Goal: Task Accomplishment & Management: Manage account settings

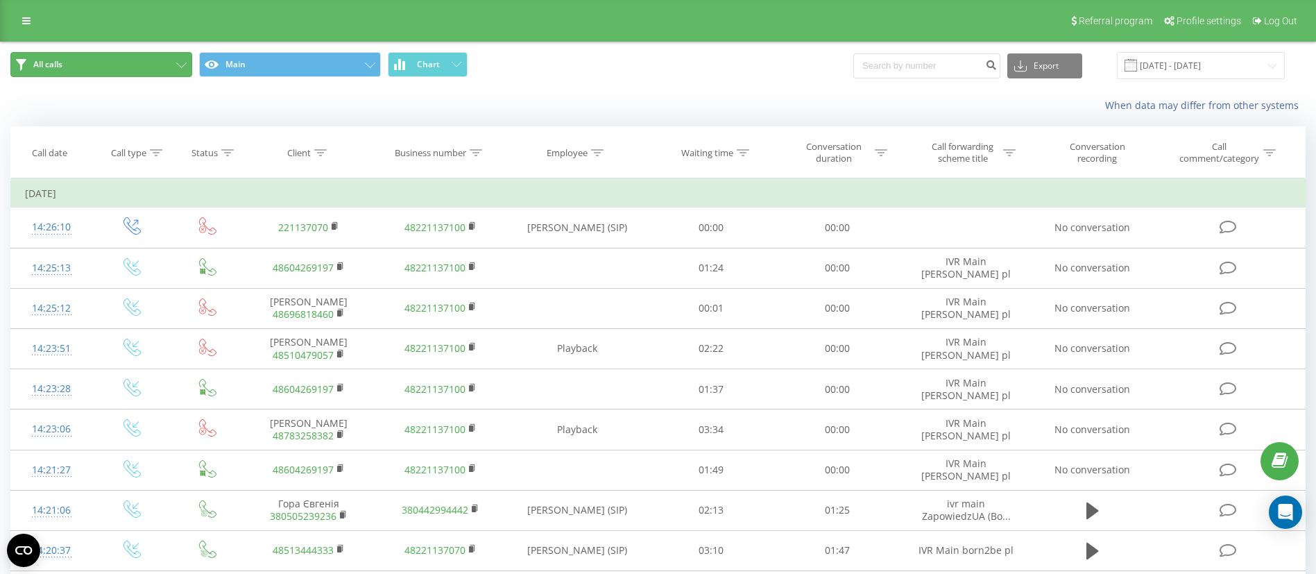
click at [87, 66] on button "All calls" at bounding box center [101, 64] width 182 height 25
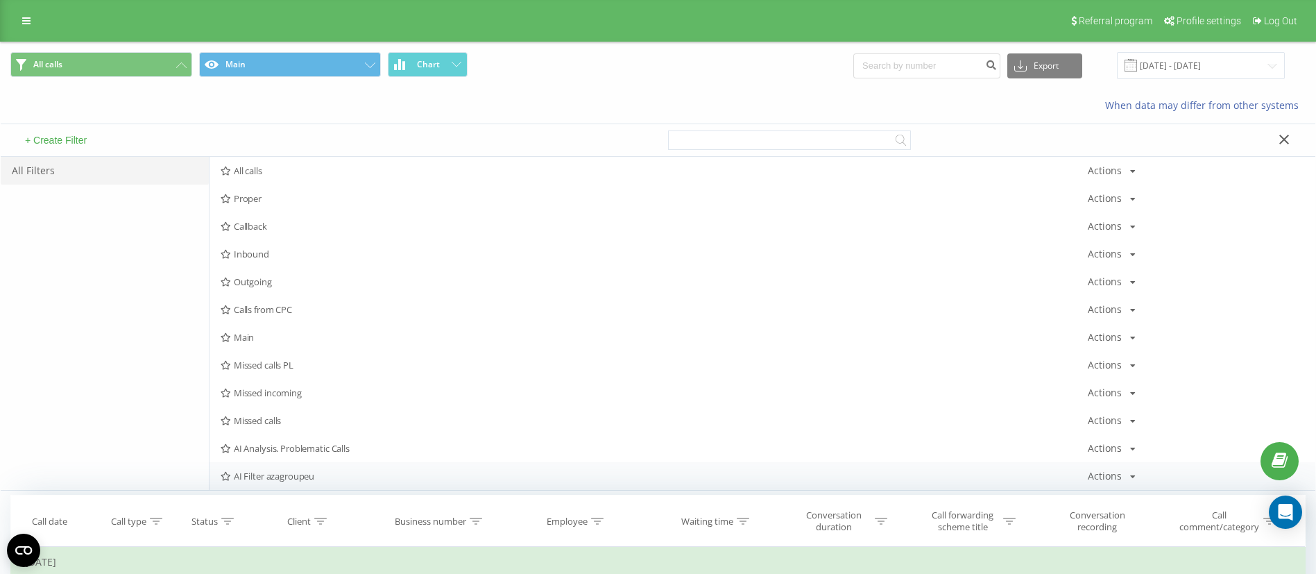
click at [294, 475] on span "AI Filter azagroupeu" at bounding box center [654, 476] width 867 height 10
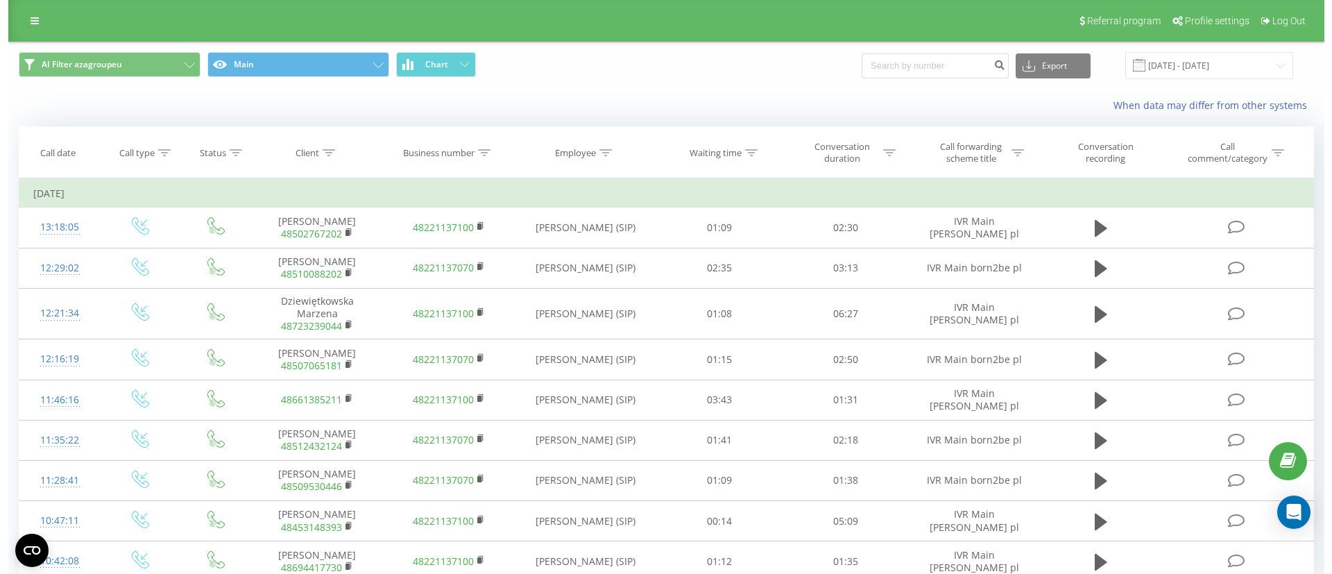
scroll to position [60, 0]
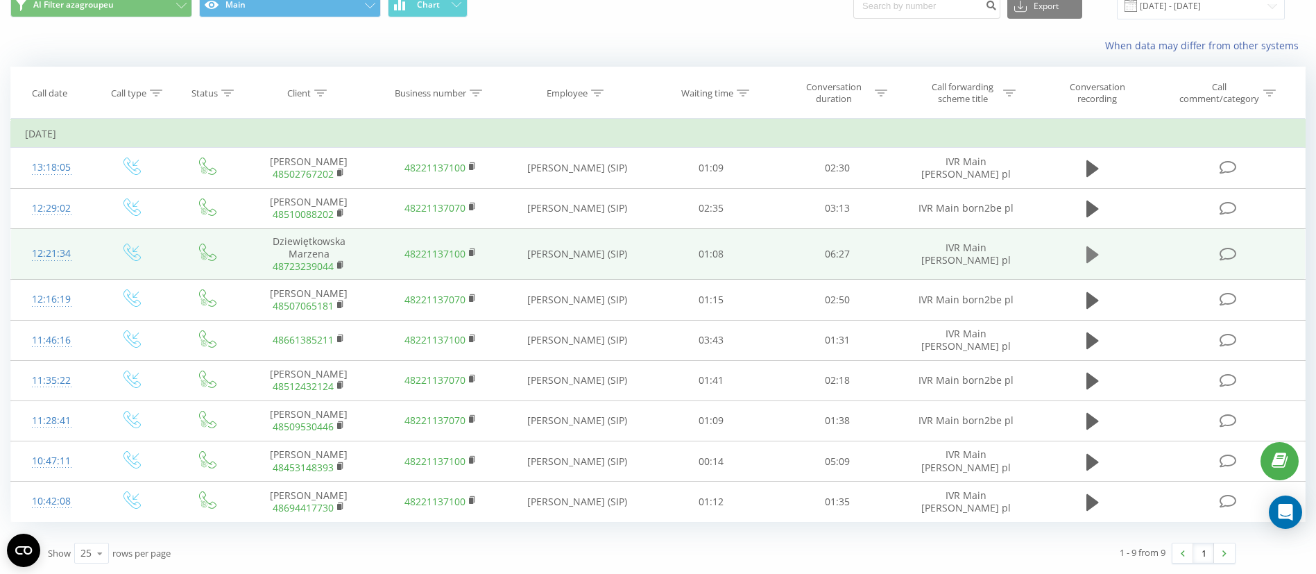
click at [1086, 250] on icon at bounding box center [1092, 254] width 12 height 17
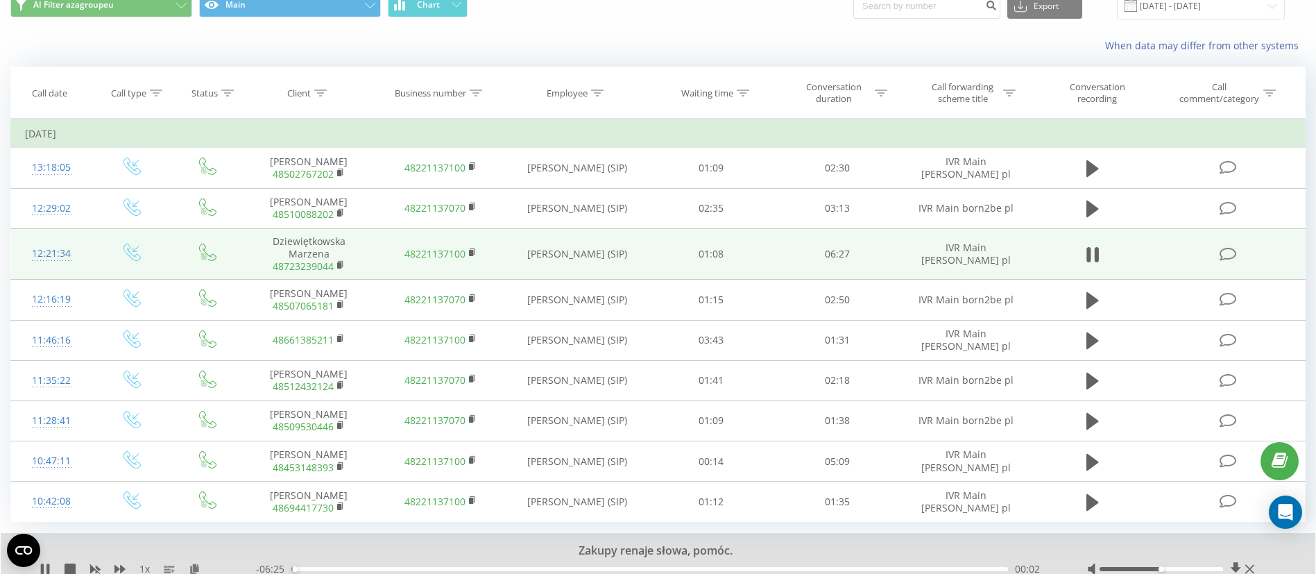
click at [1226, 255] on icon at bounding box center [1227, 254] width 17 height 15
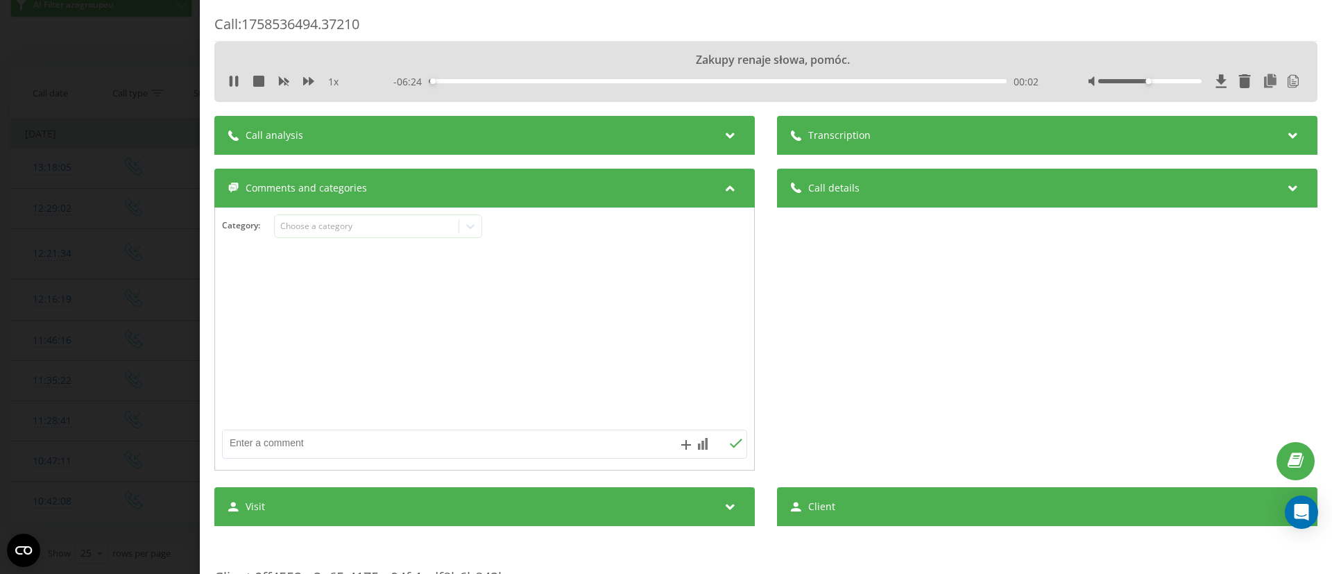
click at [957, 139] on div "Transcription" at bounding box center [1047, 135] width 540 height 39
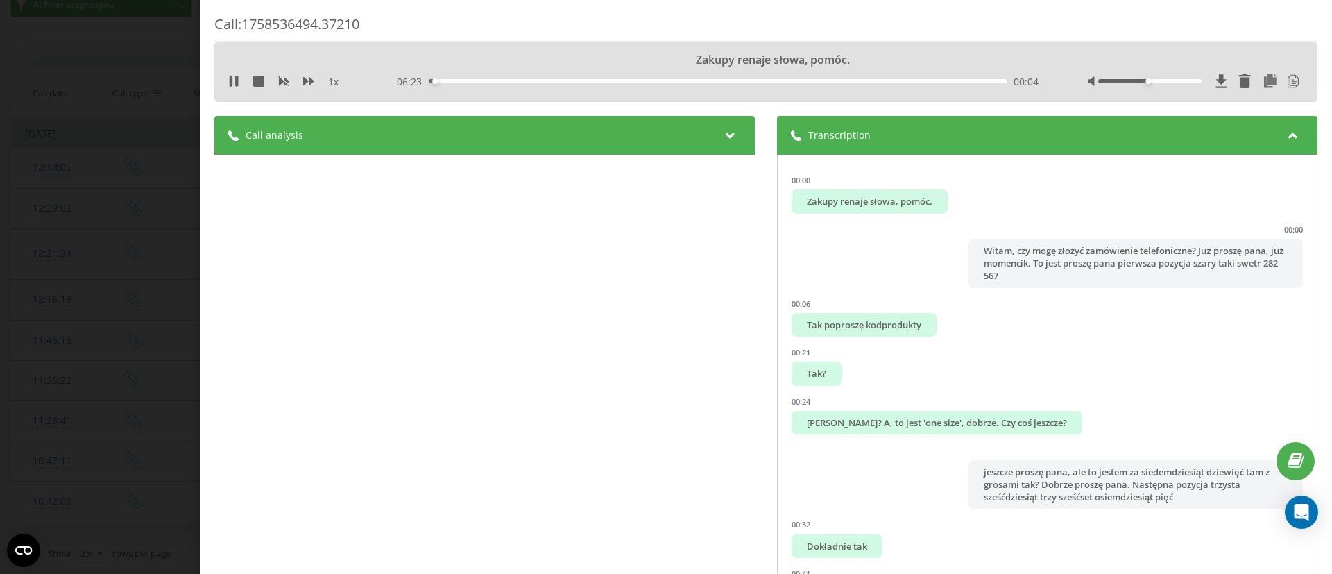
click at [659, 128] on div "Call analysis" at bounding box center [484, 135] width 540 height 39
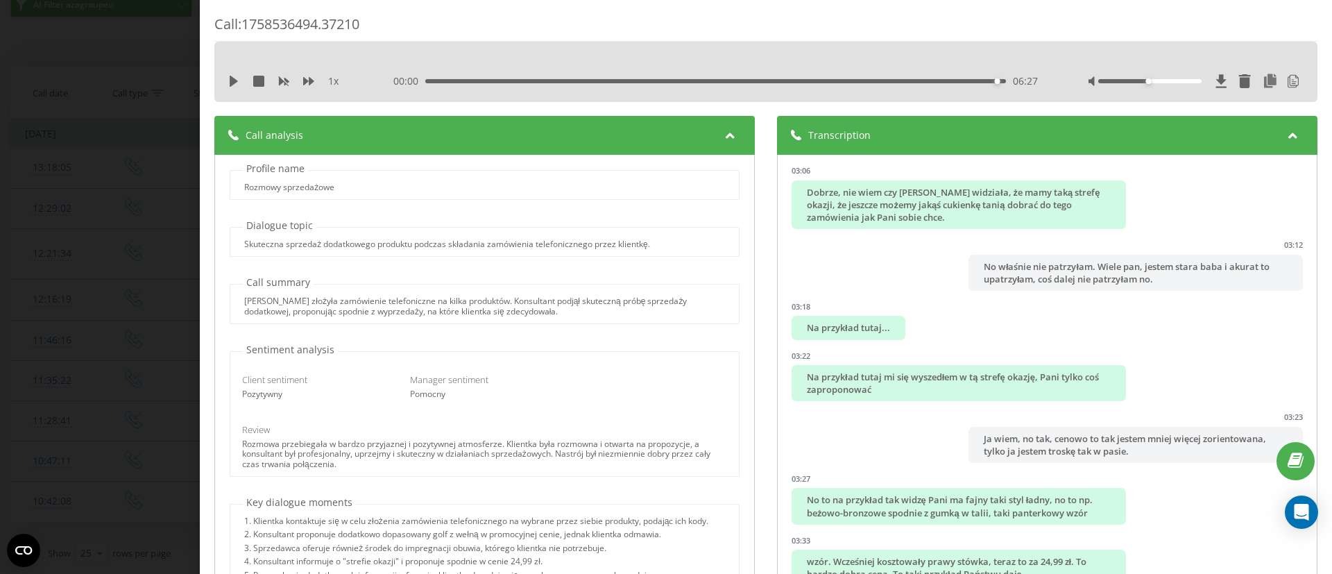
click at [113, 282] on div "Call : 1758536494.37210 1 x 00:00 06:27 06:27 Transcription 00:00 Zakupy renaje…" at bounding box center [666, 287] width 1332 height 574
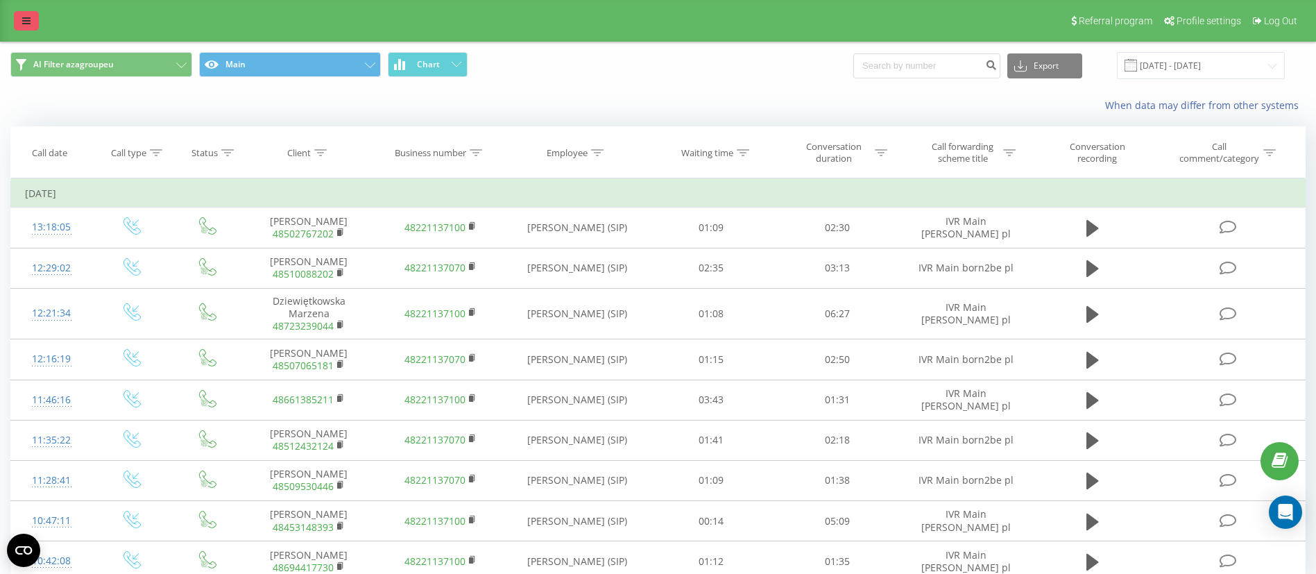
click at [23, 16] on icon at bounding box center [26, 21] width 8 height 10
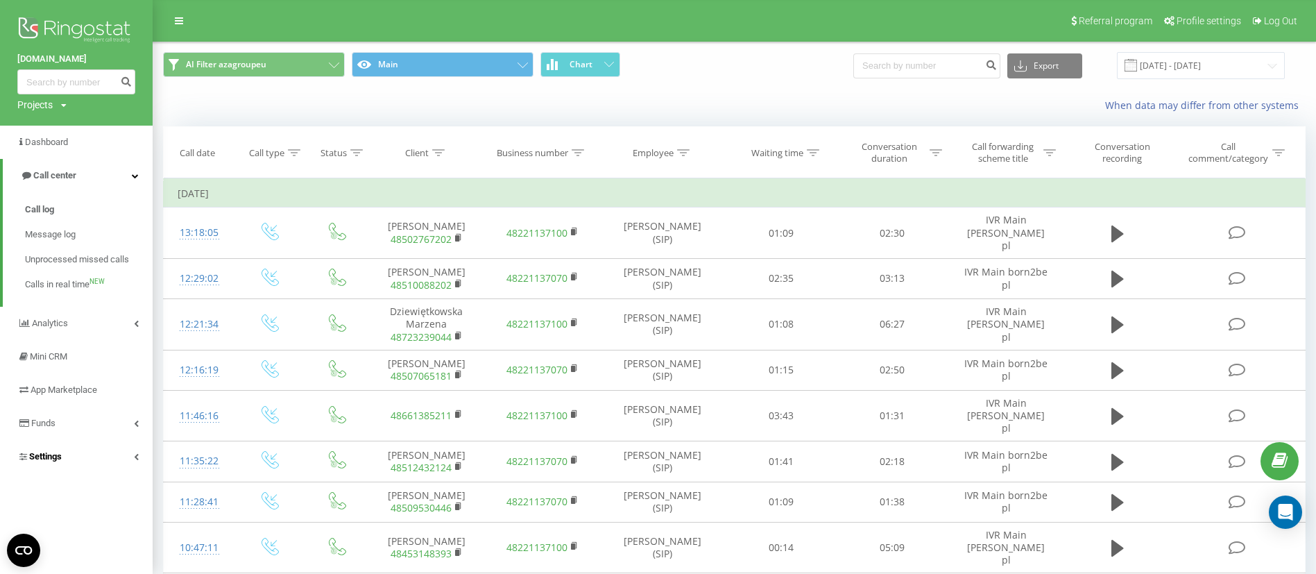
click at [87, 454] on link "Settings" at bounding box center [76, 456] width 153 height 33
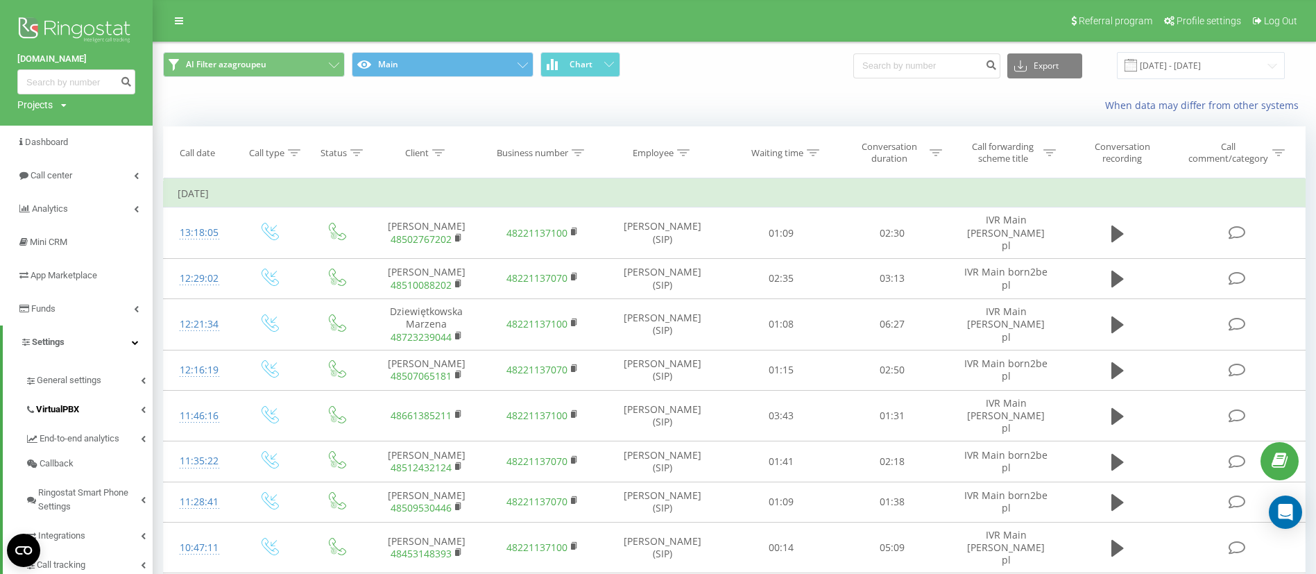
click at [76, 409] on span "VirtualPBX" at bounding box center [57, 409] width 43 height 14
click at [71, 434] on span "IVR settings" at bounding box center [67, 434] width 49 height 14
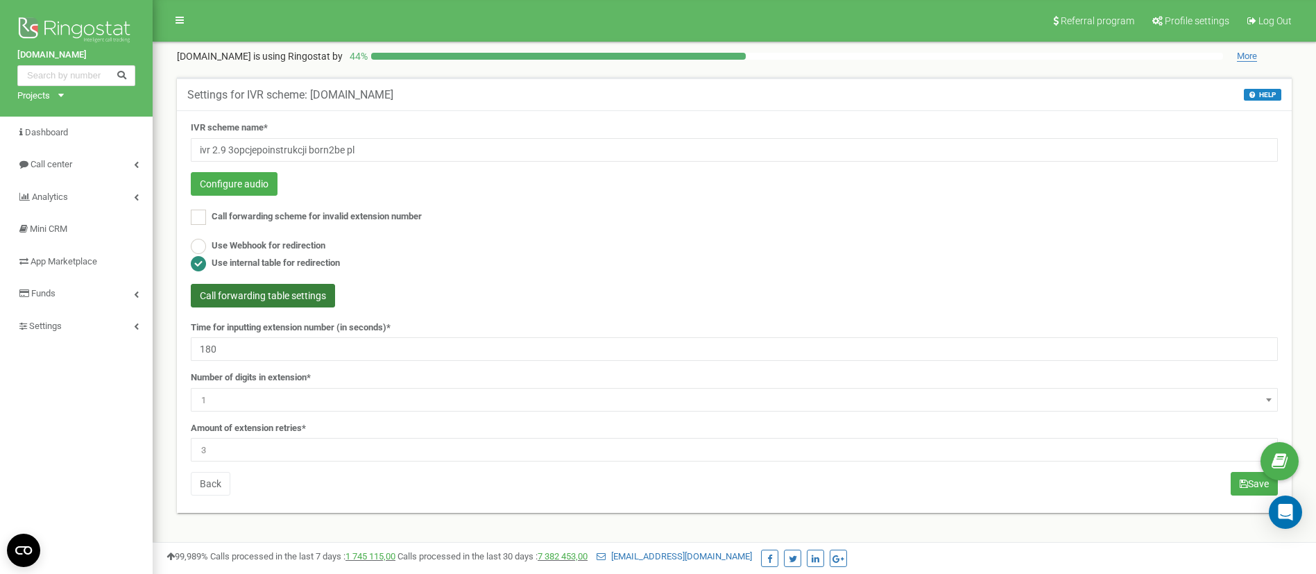
click at [316, 293] on button "Call forwarding table settings" at bounding box center [263, 296] width 144 height 24
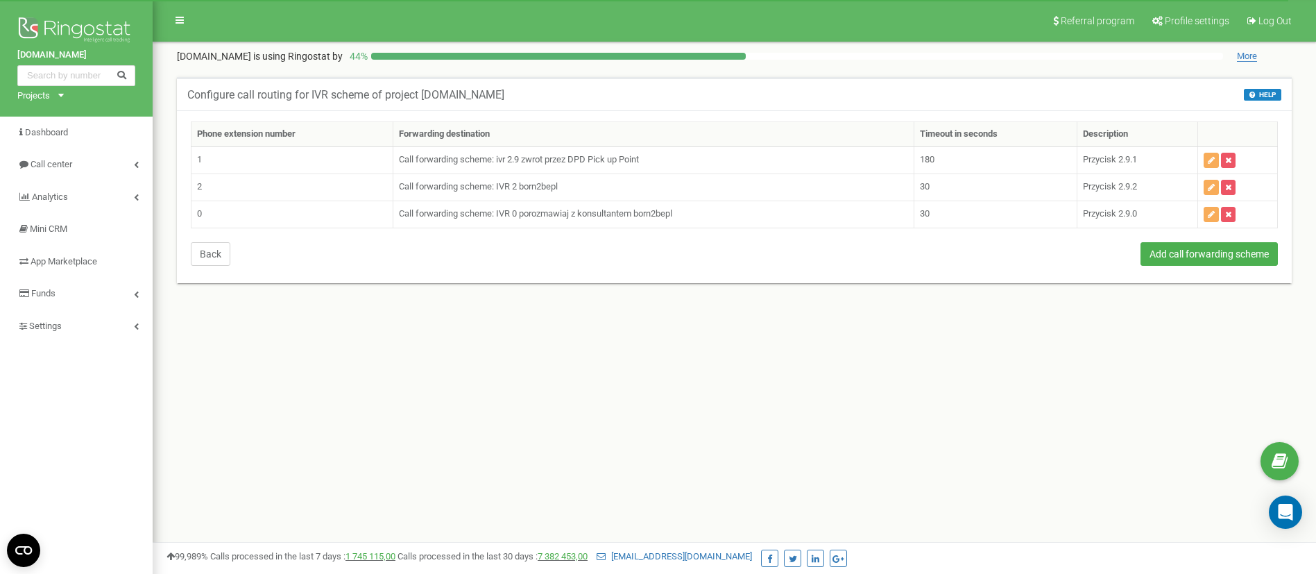
click at [229, 262] on button "Back" at bounding box center [211, 254] width 40 height 24
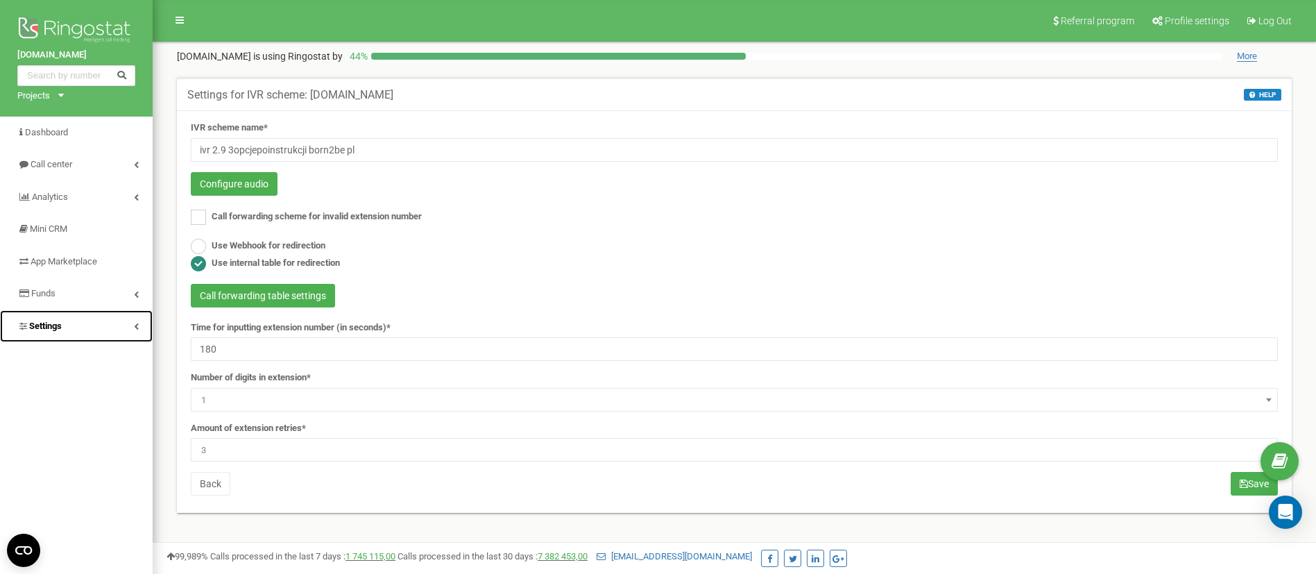
click at [90, 316] on link "Settings" at bounding box center [76, 326] width 153 height 33
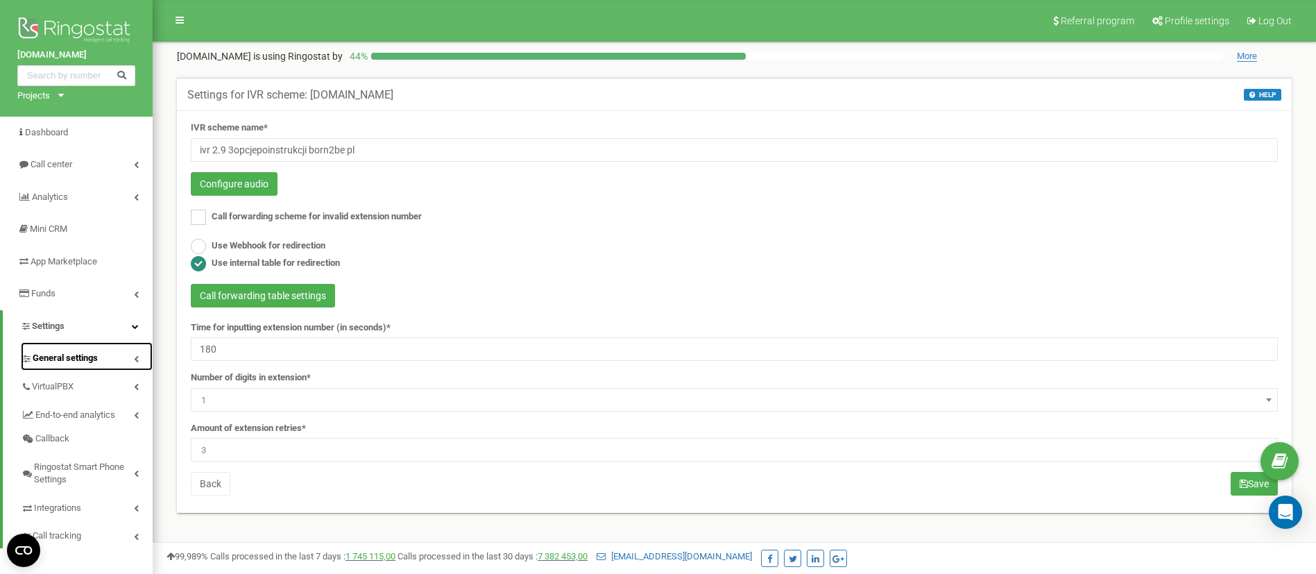
click at [76, 357] on span "General settings" at bounding box center [65, 358] width 65 height 13
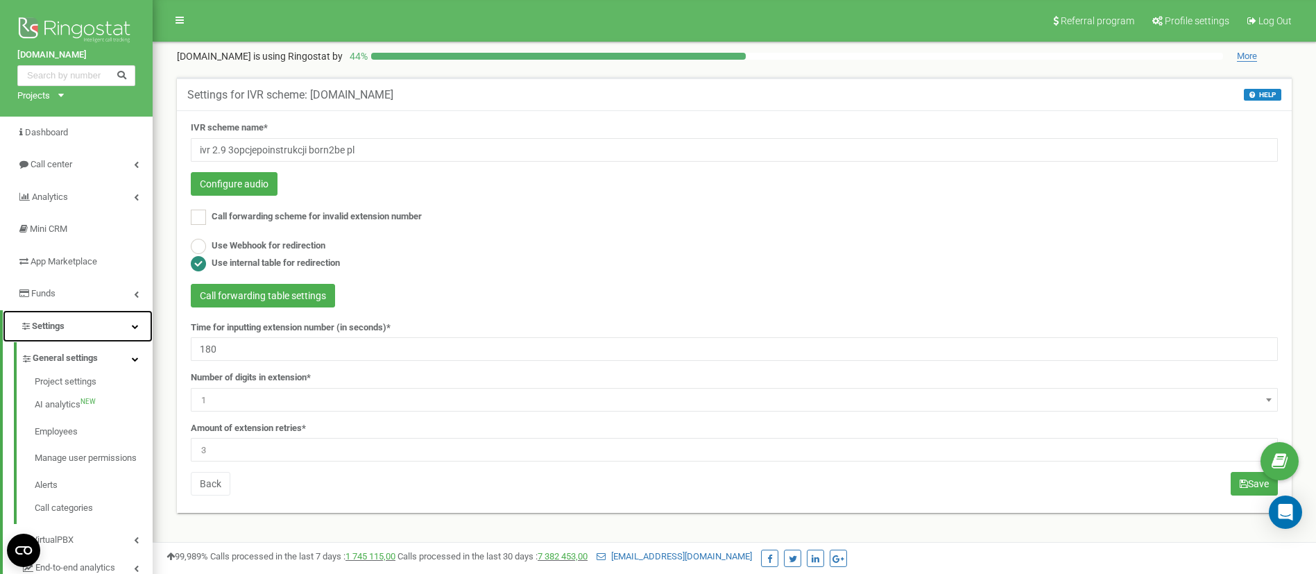
click at [63, 330] on span "Settings" at bounding box center [48, 325] width 33 height 10
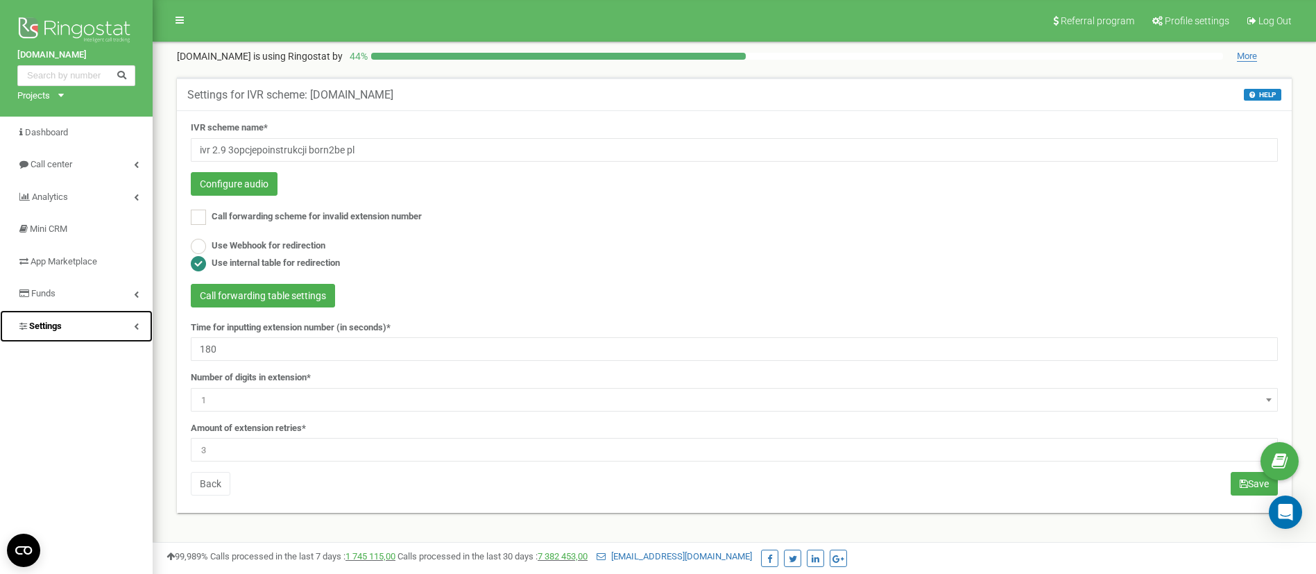
click at [71, 328] on link "Settings" at bounding box center [76, 326] width 153 height 33
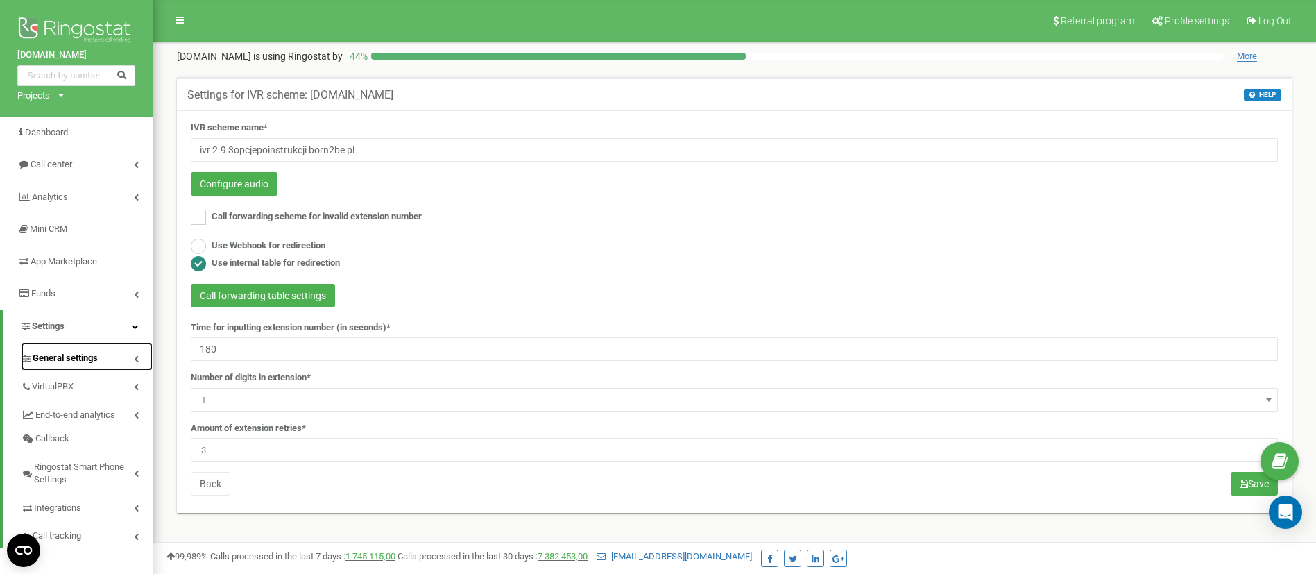
click at [69, 356] on span "General settings" at bounding box center [65, 358] width 65 height 13
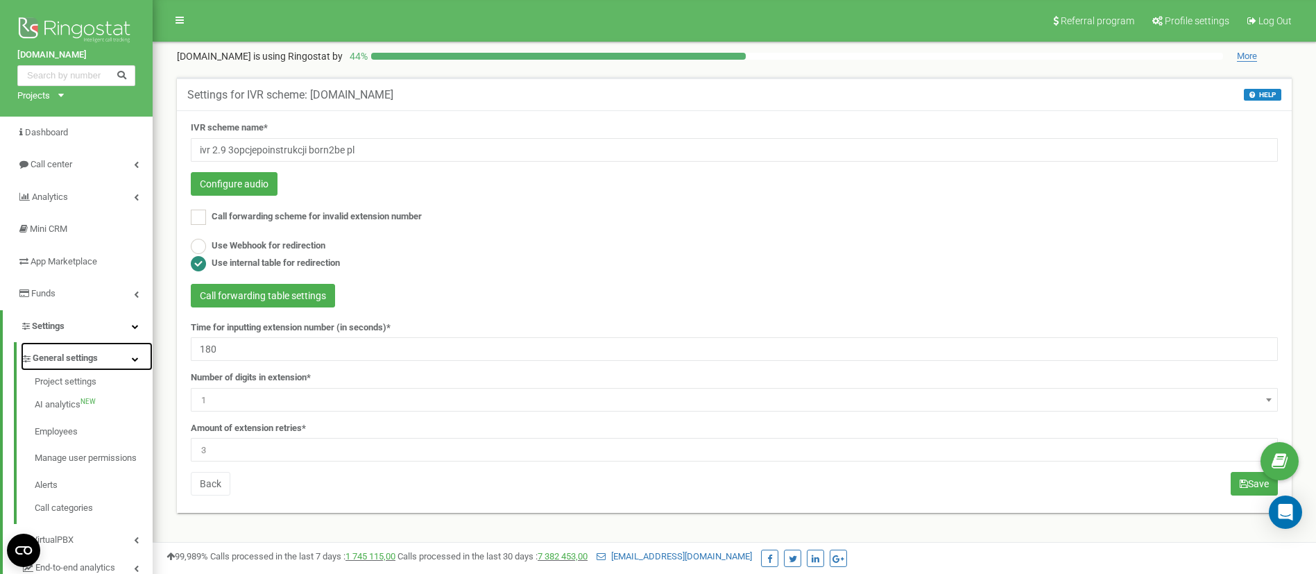
click at [78, 350] on link "General settings" at bounding box center [87, 356] width 132 height 28
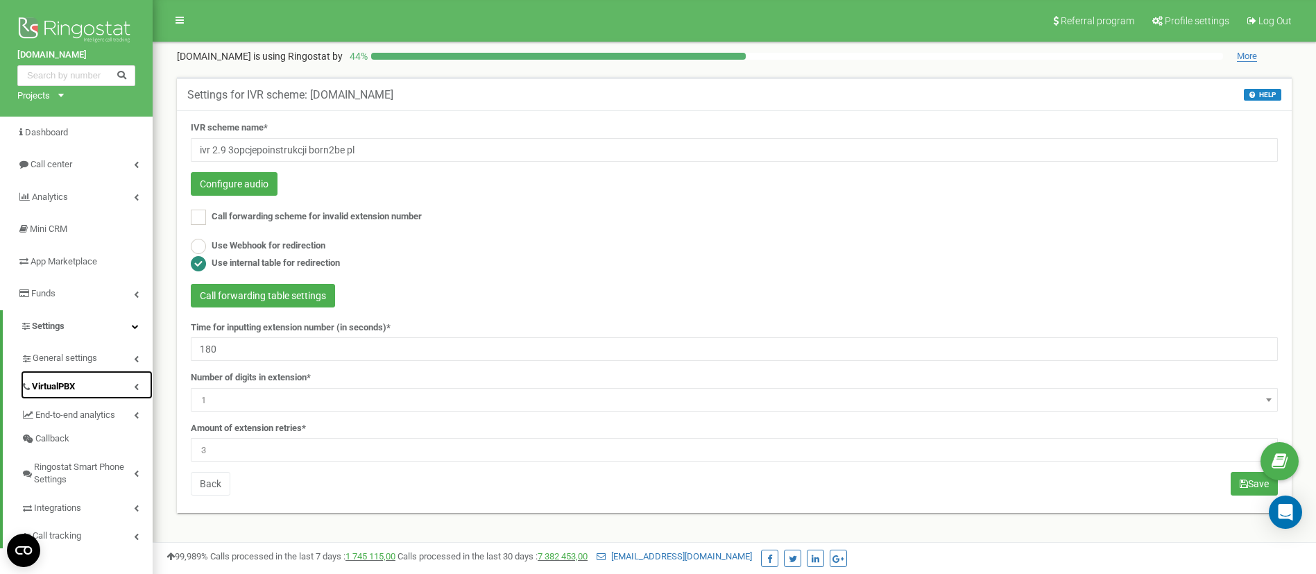
click at [69, 380] on span "VirtualPBX" at bounding box center [53, 386] width 43 height 13
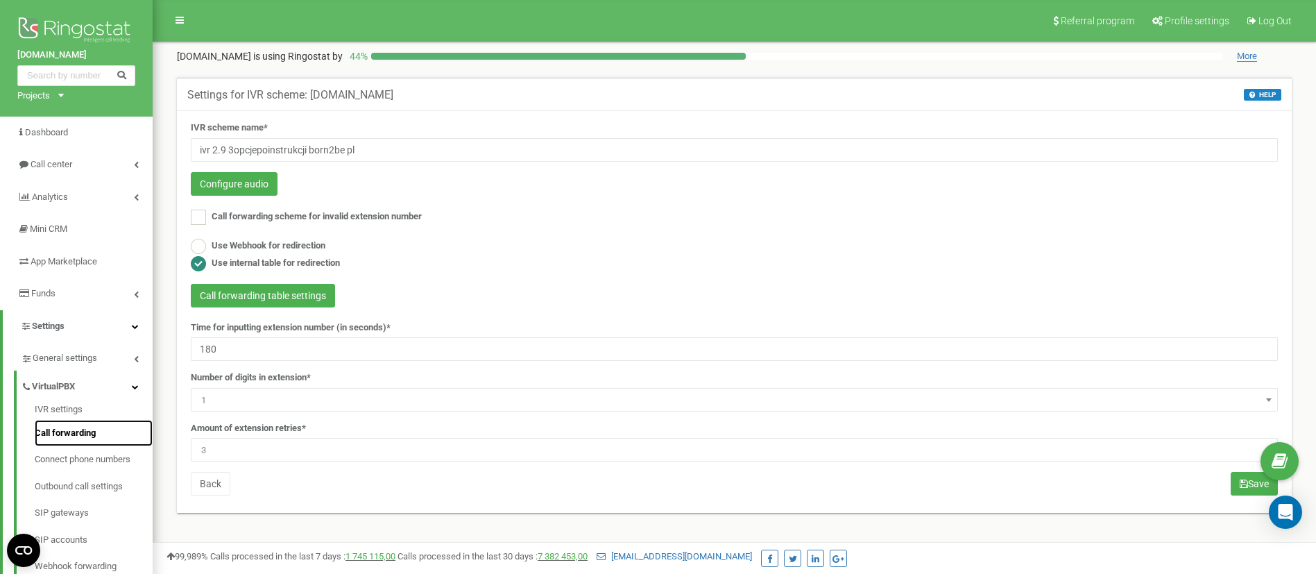
click at [82, 429] on link "Call forwarding" at bounding box center [94, 433] width 118 height 27
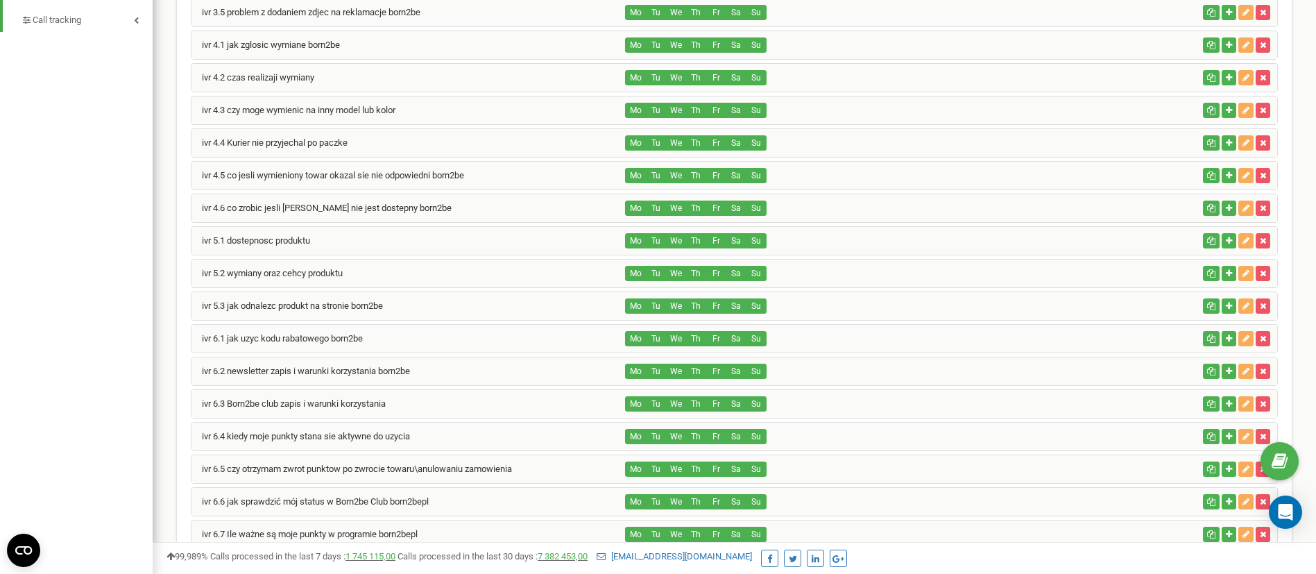
scroll to position [1336, 0]
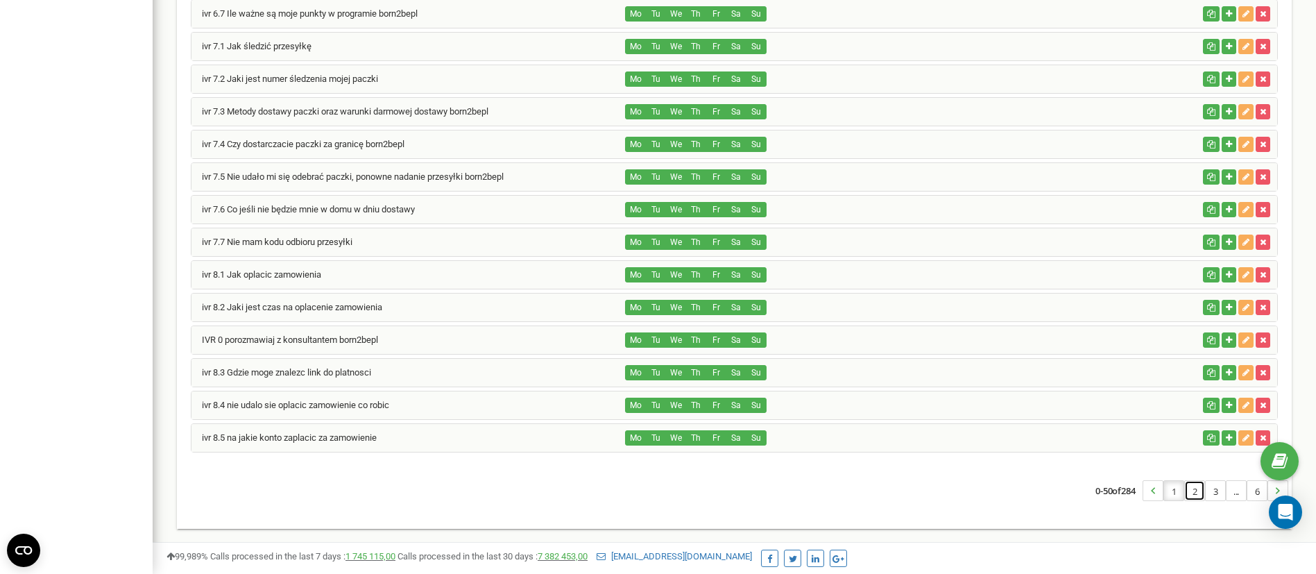
click at [1190, 490] on link "2" at bounding box center [1194, 490] width 19 height 19
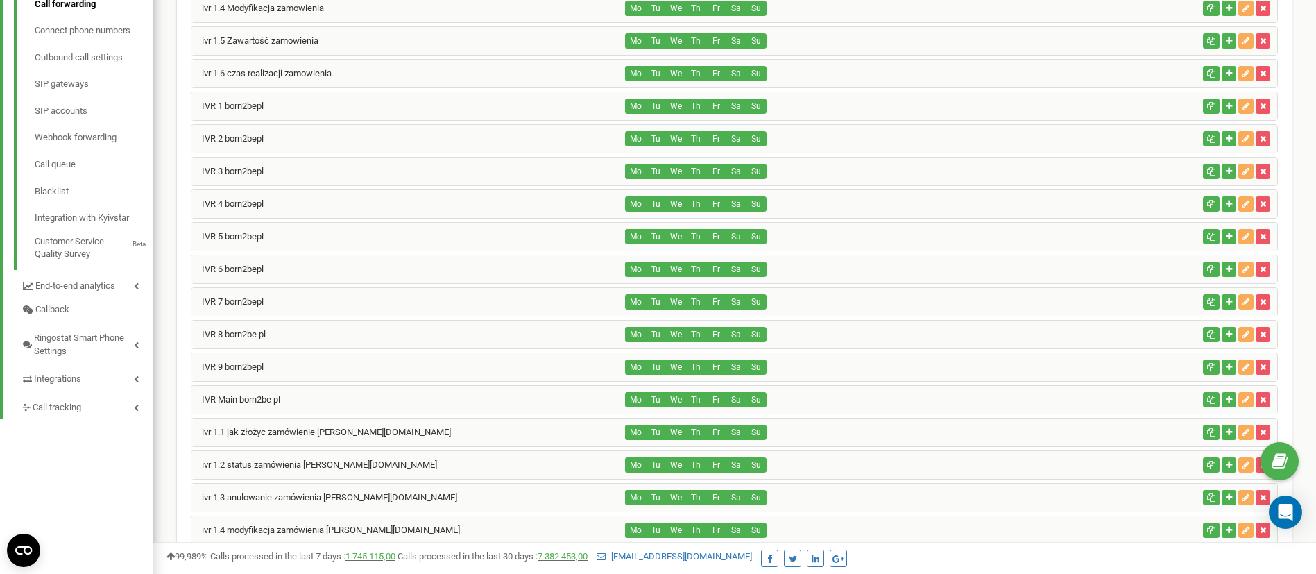
click at [291, 146] on div "IVR 2 born2bepl" at bounding box center [408, 139] width 434 height 28
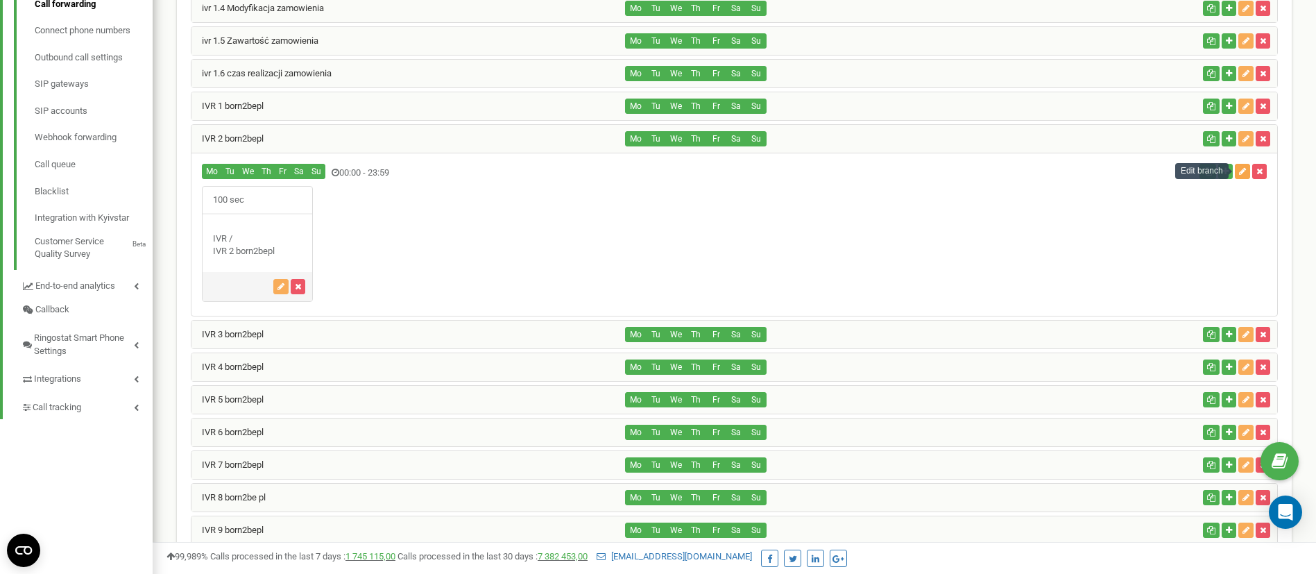
click at [1239, 173] on icon "button" at bounding box center [1242, 171] width 7 height 8
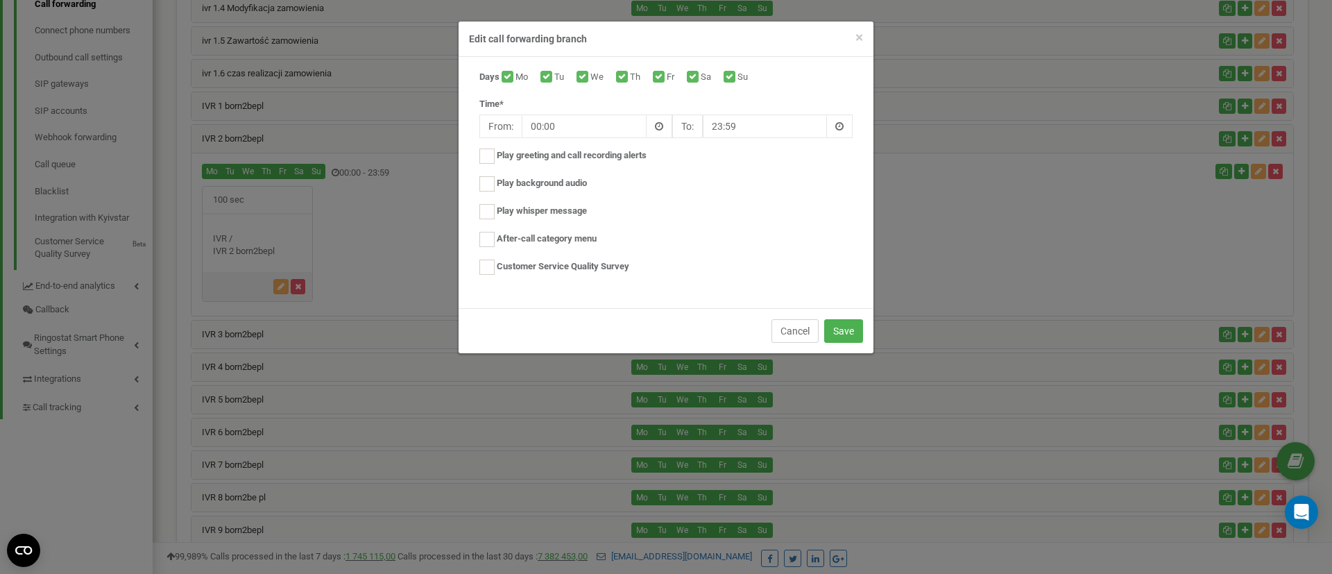
click at [786, 325] on button "Cancel" at bounding box center [794, 331] width 47 height 24
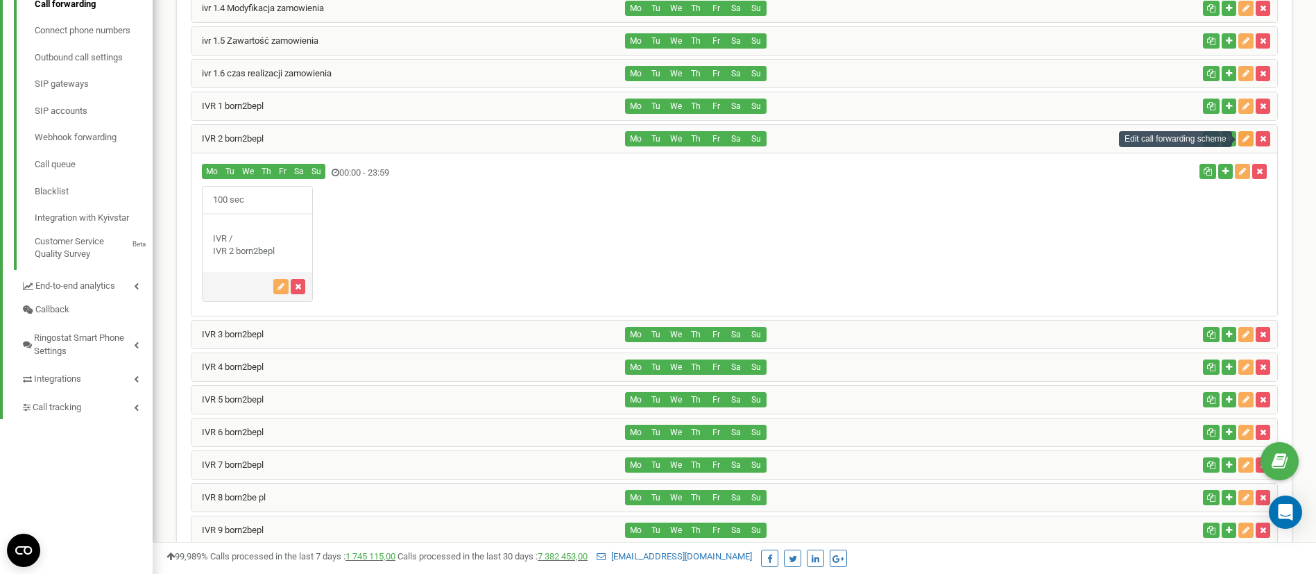
click at [1243, 140] on icon "button" at bounding box center [1245, 139] width 7 height 8
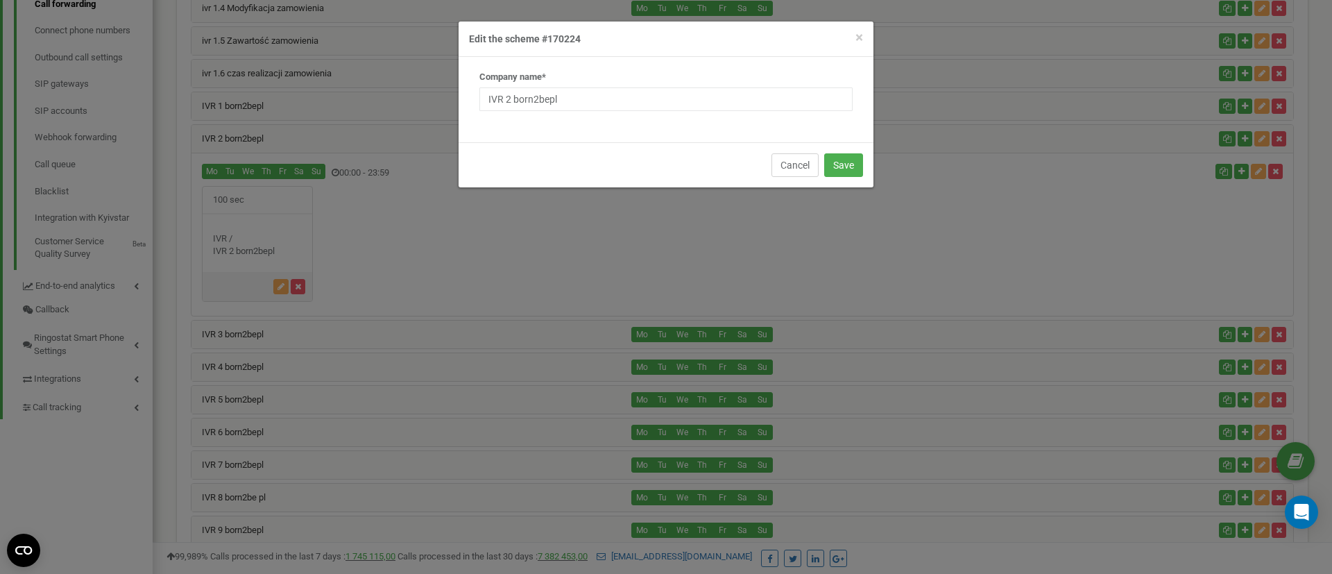
click at [798, 157] on button "Cancel" at bounding box center [794, 165] width 47 height 24
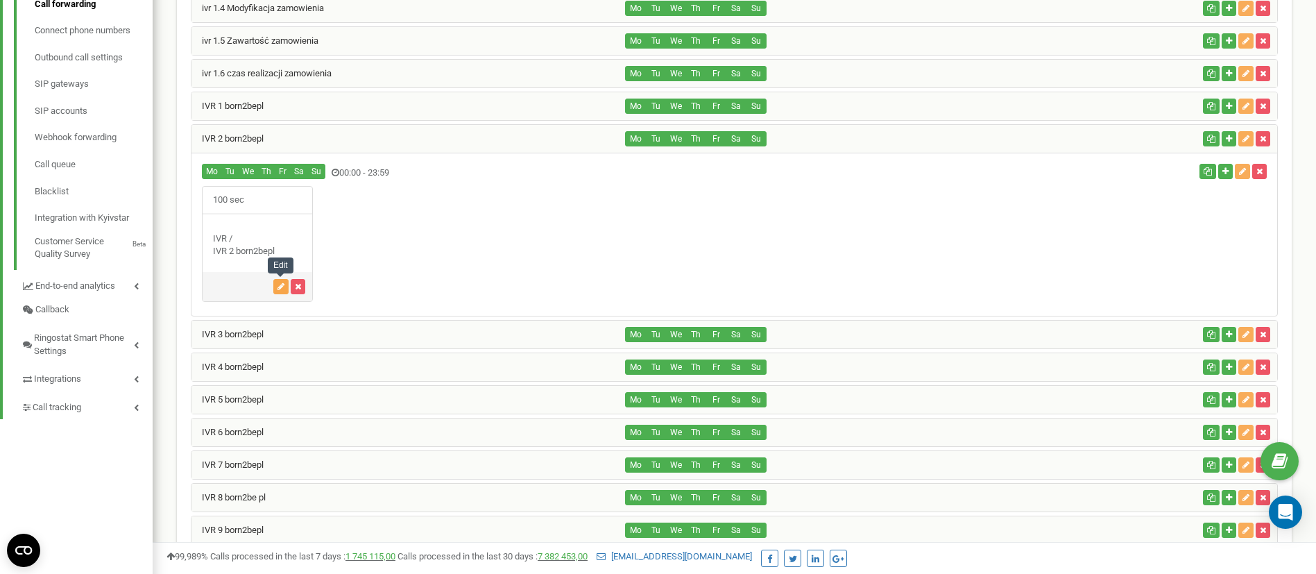
click at [280, 291] on button "button" at bounding box center [280, 286] width 15 height 15
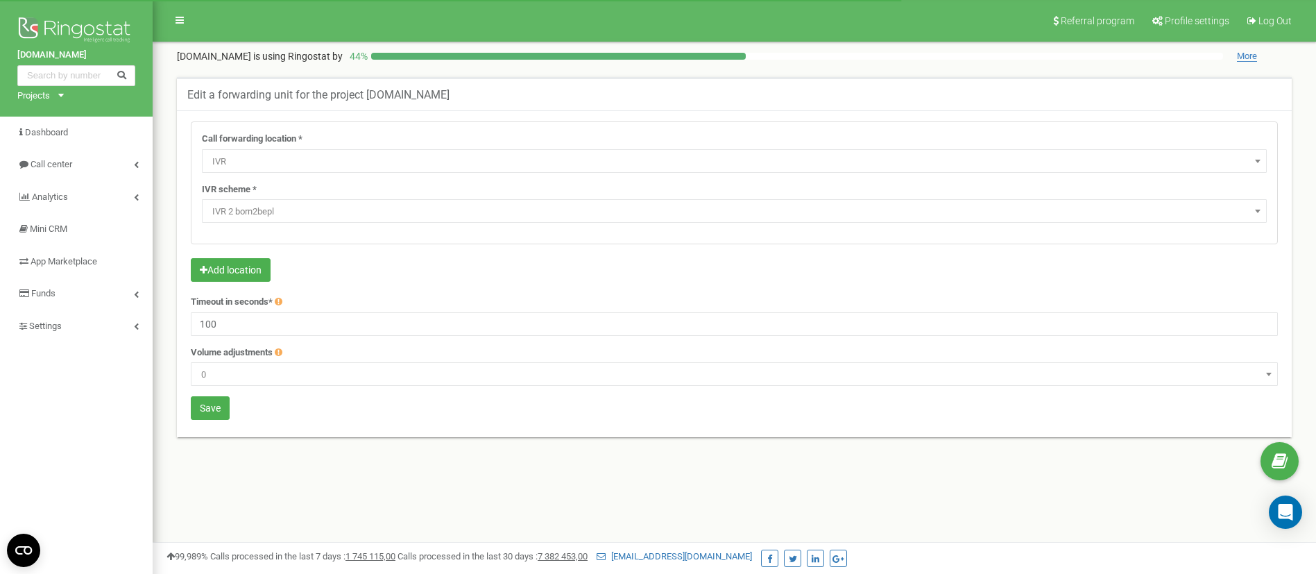
select select "addNumber"
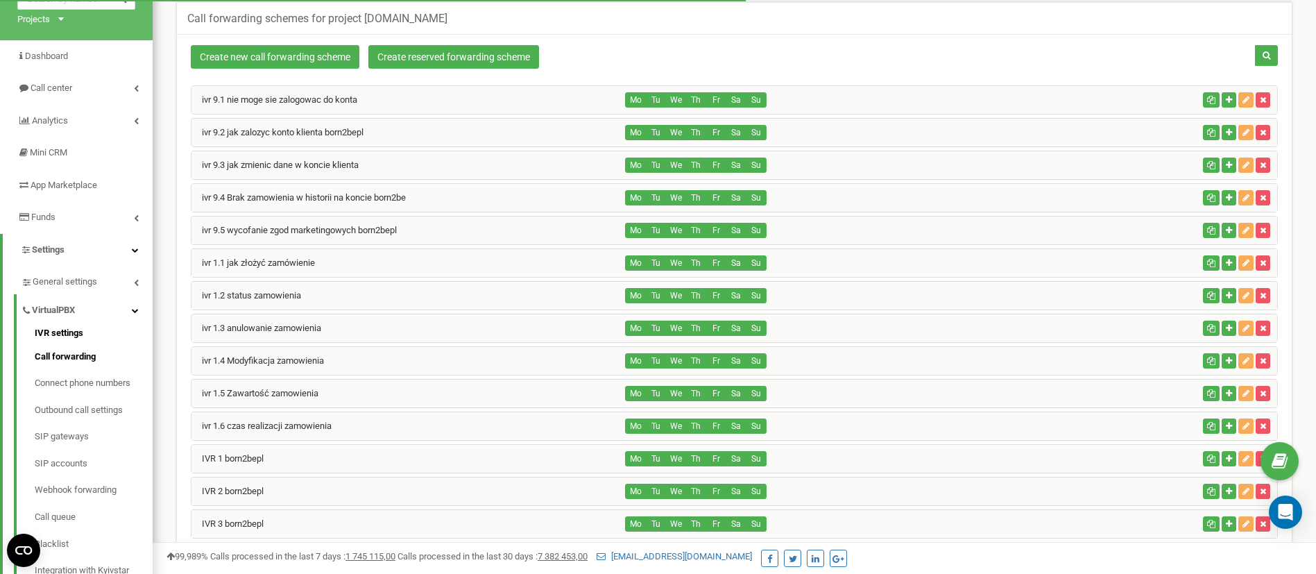
scroll to position [104, 0]
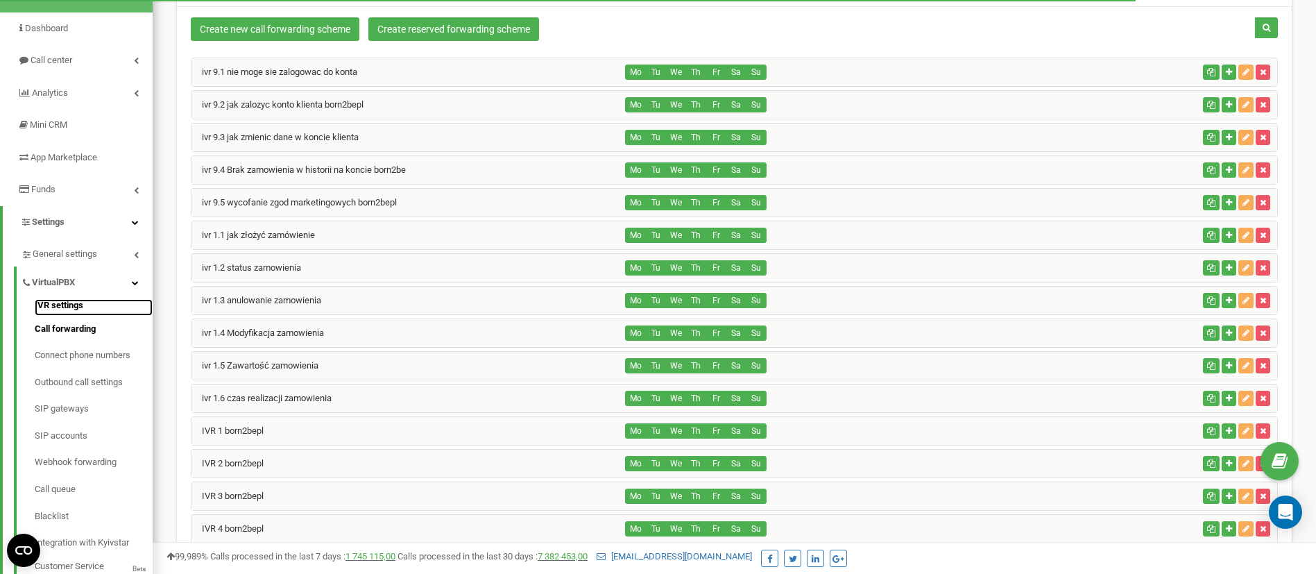
click at [65, 307] on link "IVR settings" at bounding box center [94, 307] width 118 height 17
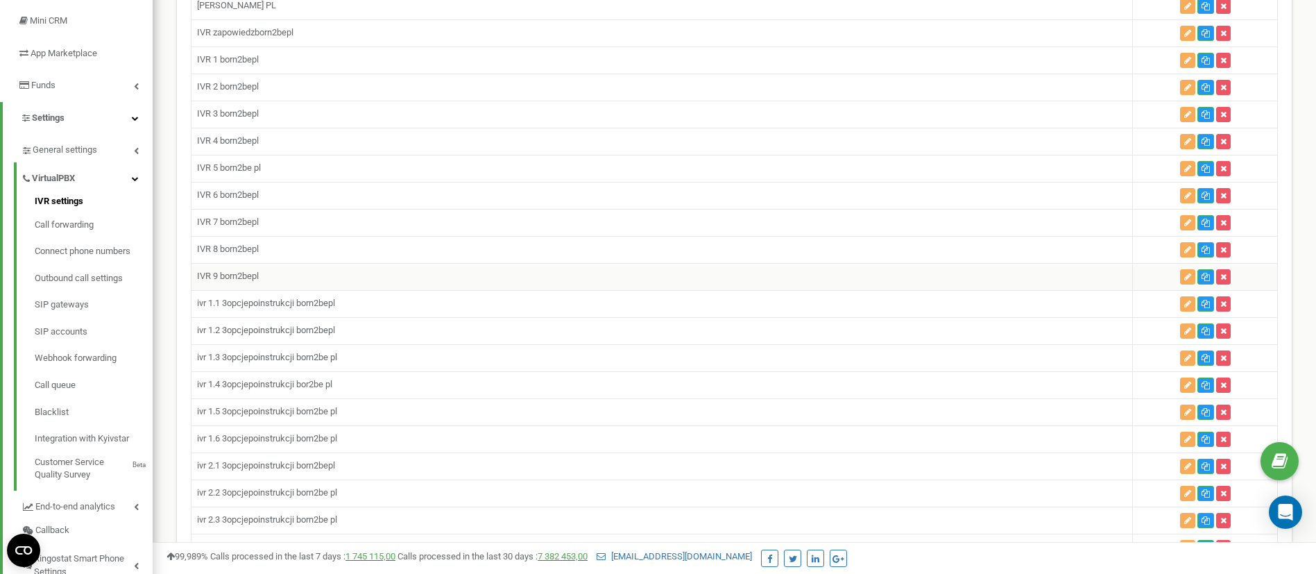
scroll to position [104, 0]
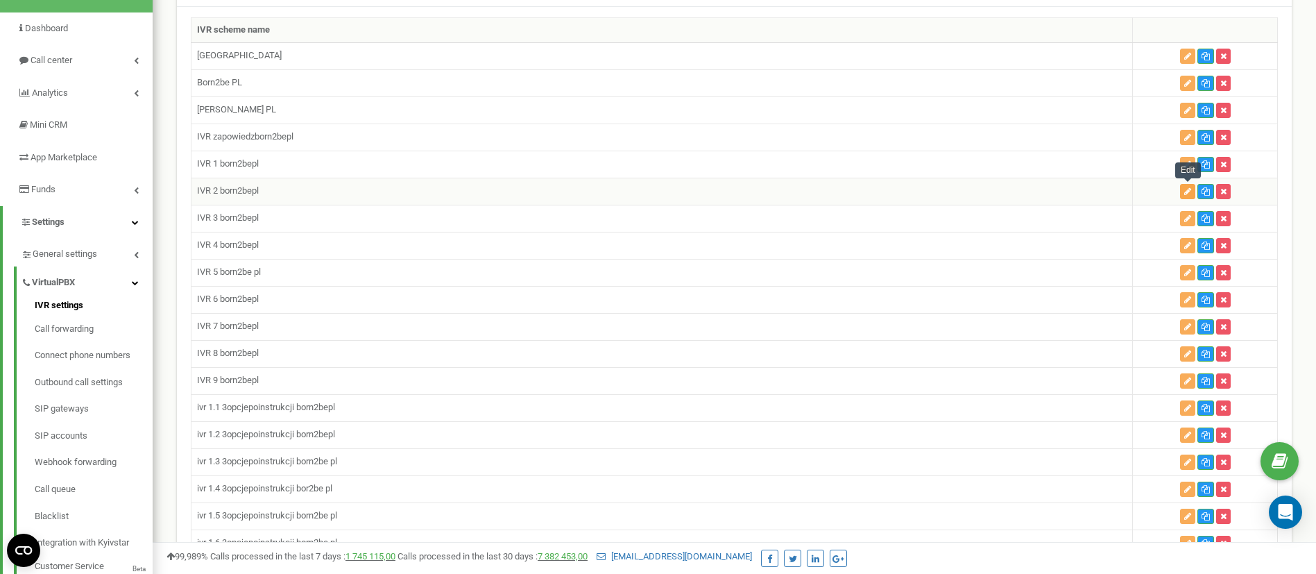
click at [1183, 190] on button "button" at bounding box center [1187, 191] width 15 height 15
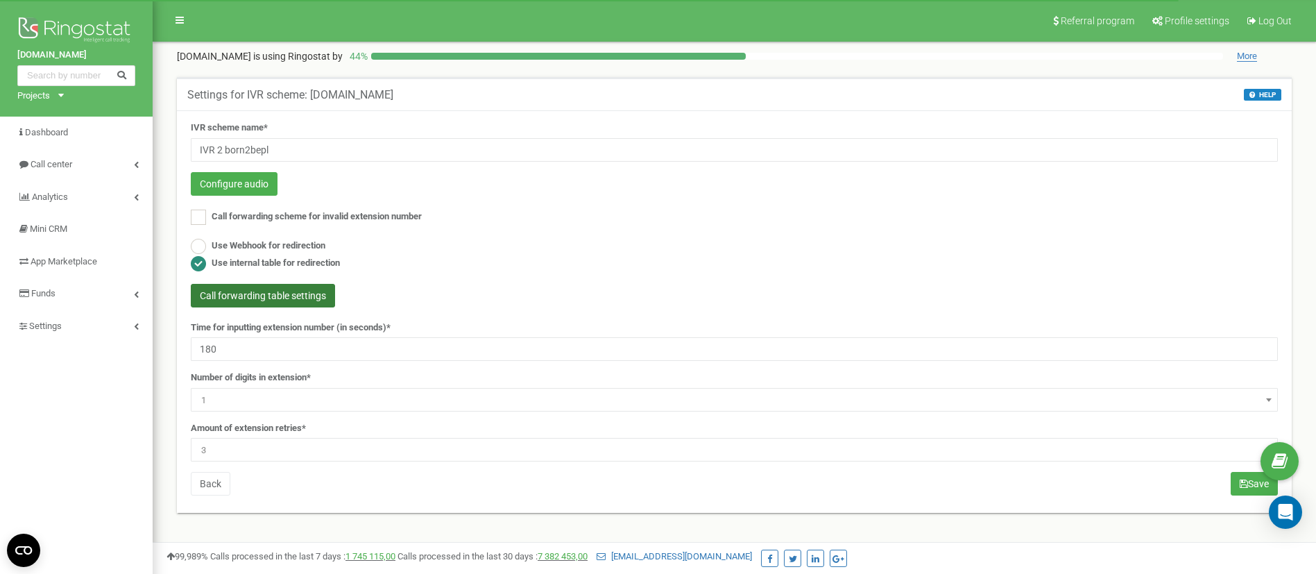
click at [273, 296] on button "Call forwarding table settings" at bounding box center [263, 296] width 144 height 24
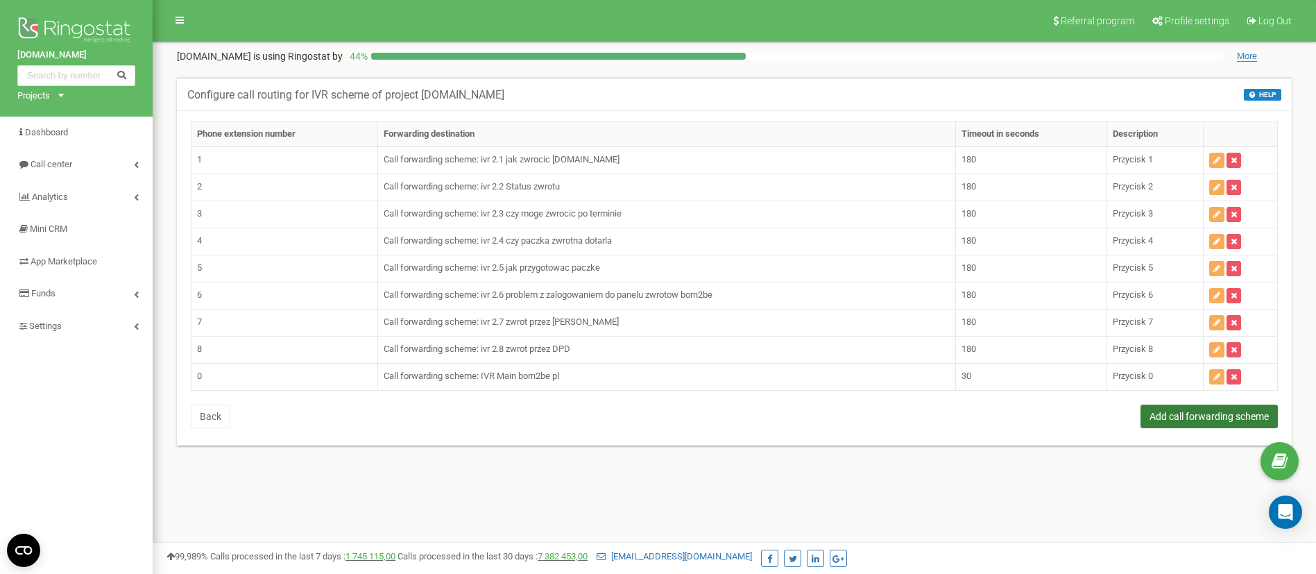
click at [1172, 423] on button "Add call forwarding scheme" at bounding box center [1208, 416] width 137 height 24
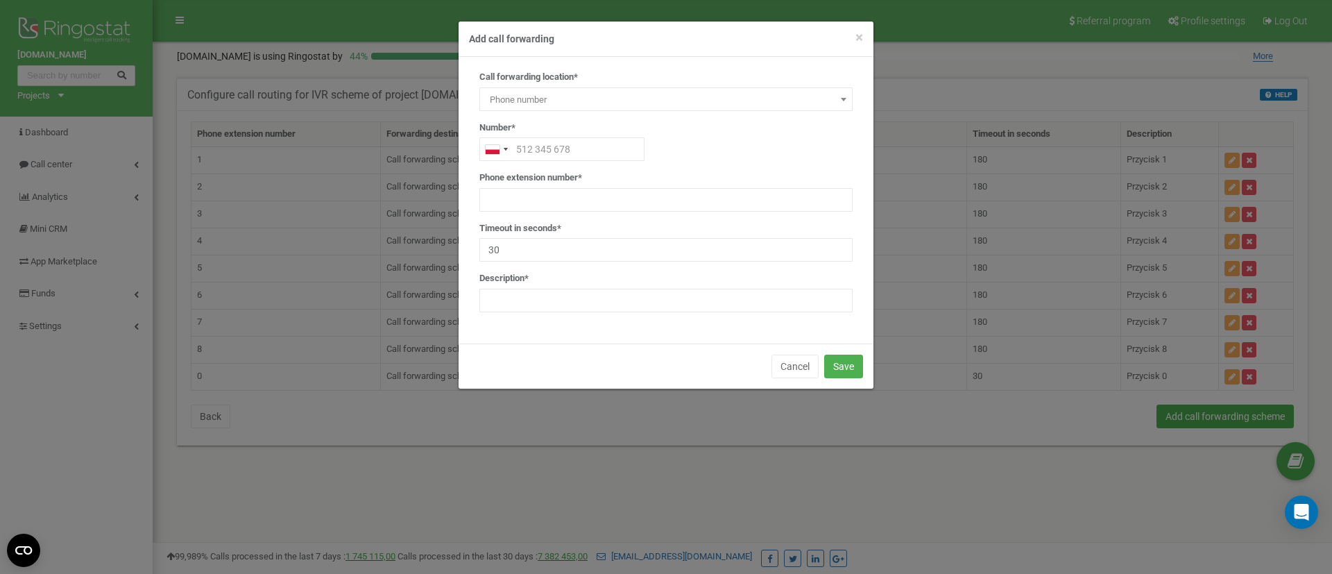
click at [560, 103] on span "Phone number" at bounding box center [665, 99] width 363 height 19
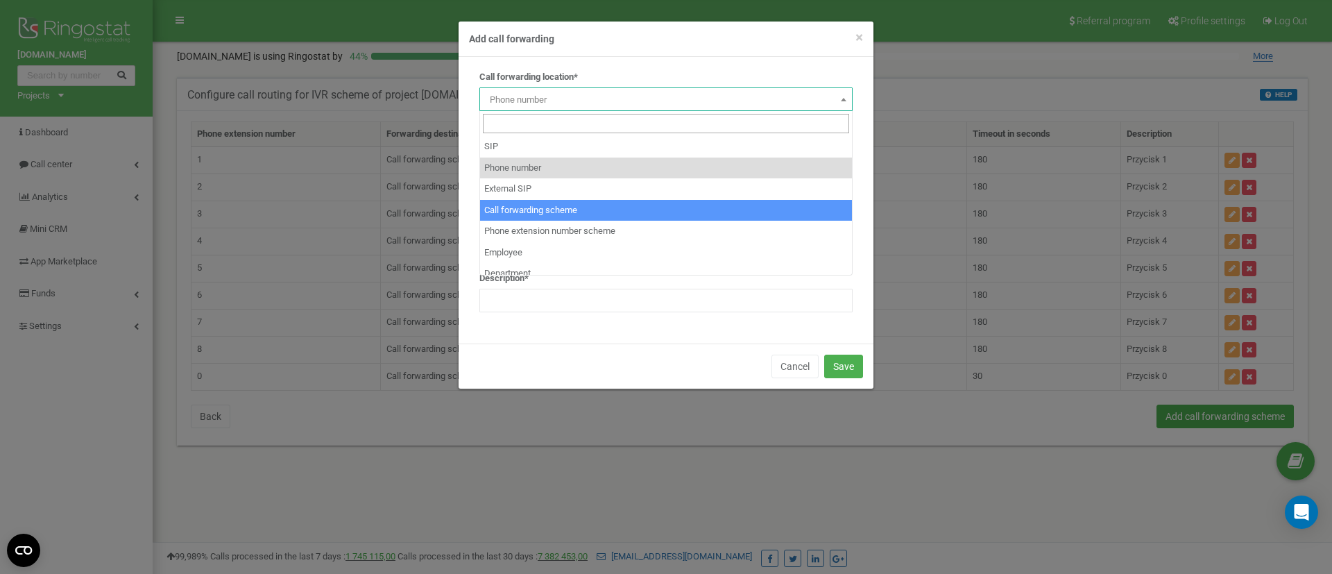
select select "BranchId"
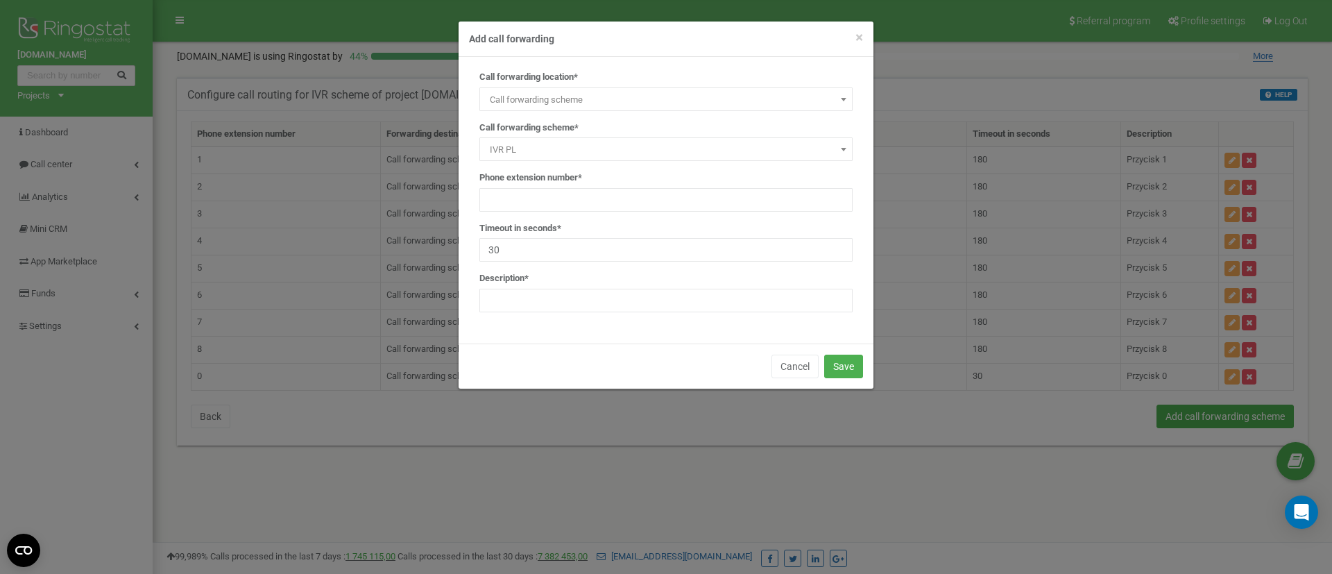
click at [538, 151] on span "IVR PL" at bounding box center [665, 149] width 363 height 19
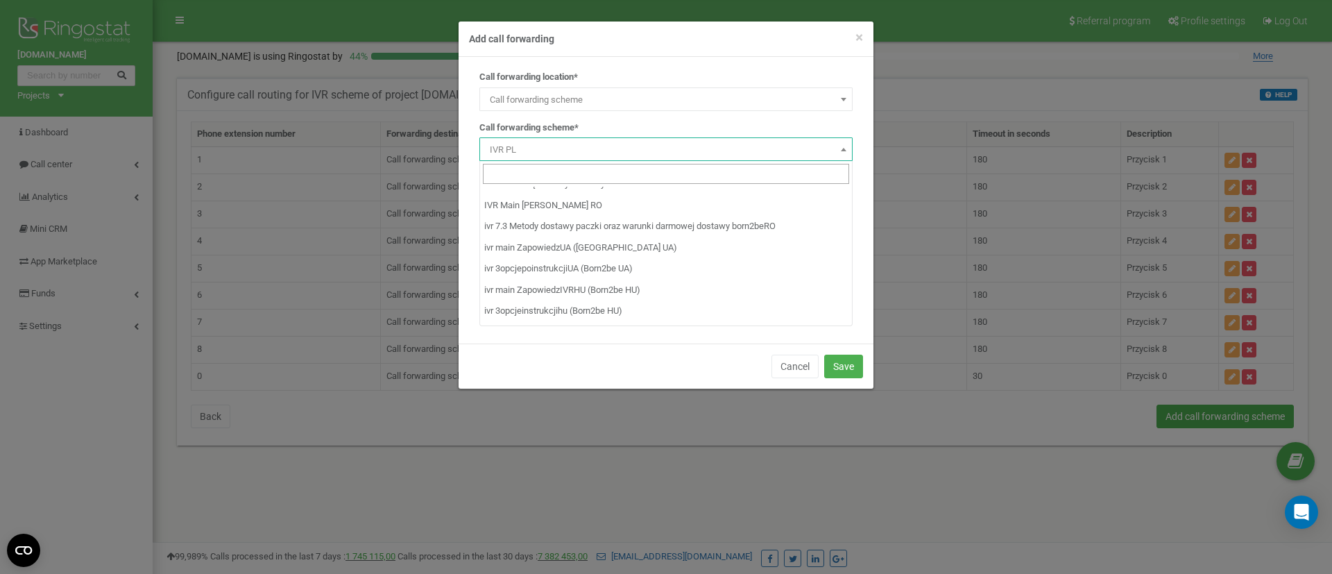
scroll to position [5920, 0]
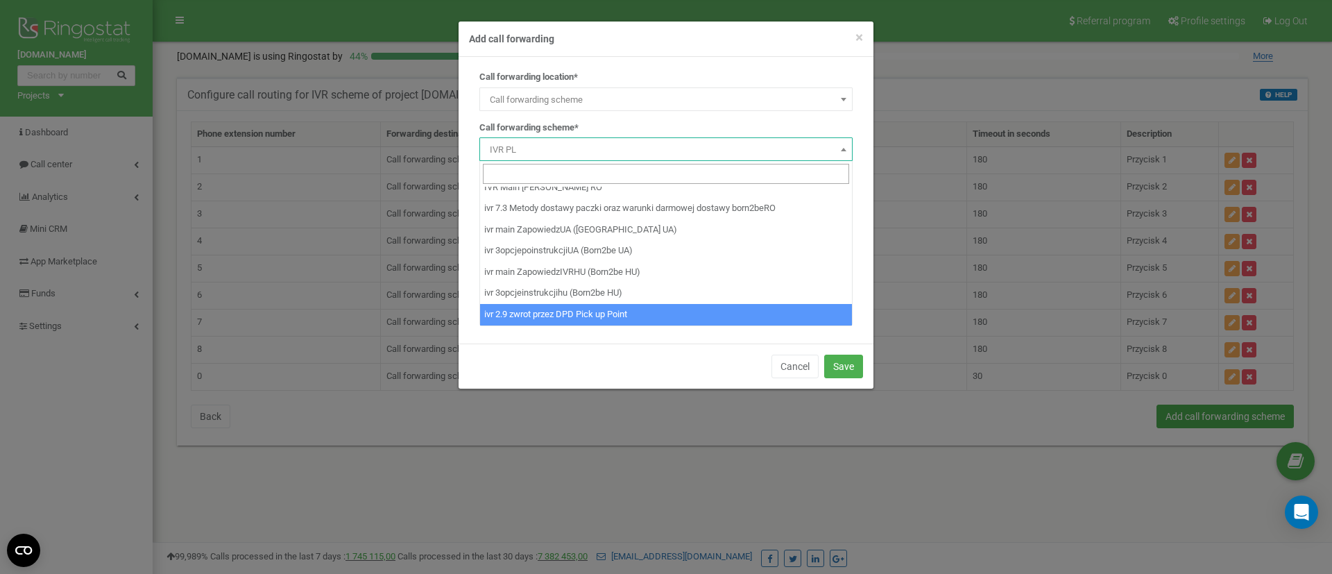
select select "265532"
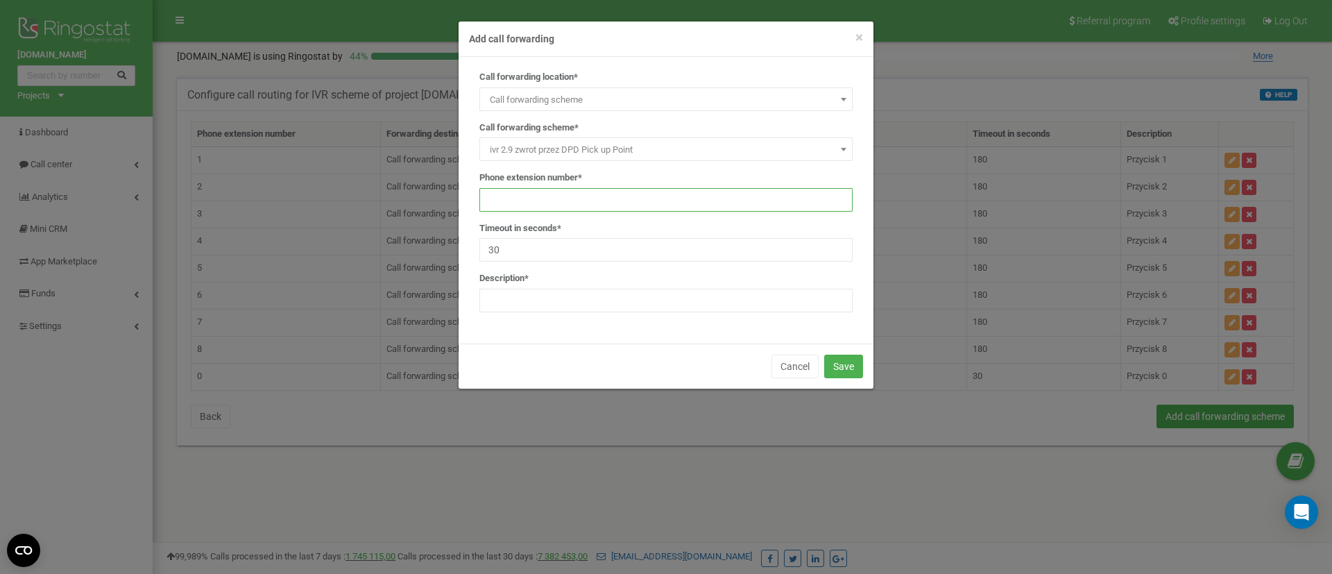
click at [572, 205] on input "text" at bounding box center [665, 200] width 373 height 24
type input "9"
click at [579, 259] on input "30" at bounding box center [665, 250] width 373 height 24
type input "3"
type input "180"
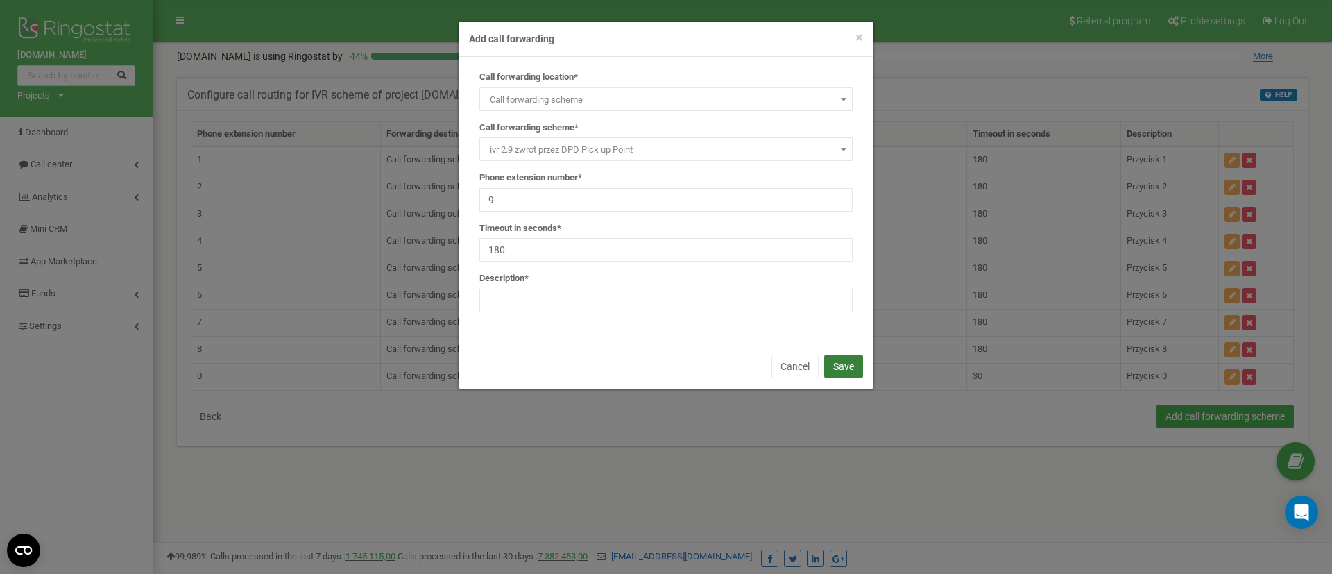
click at [842, 363] on button "Save" at bounding box center [843, 366] width 39 height 24
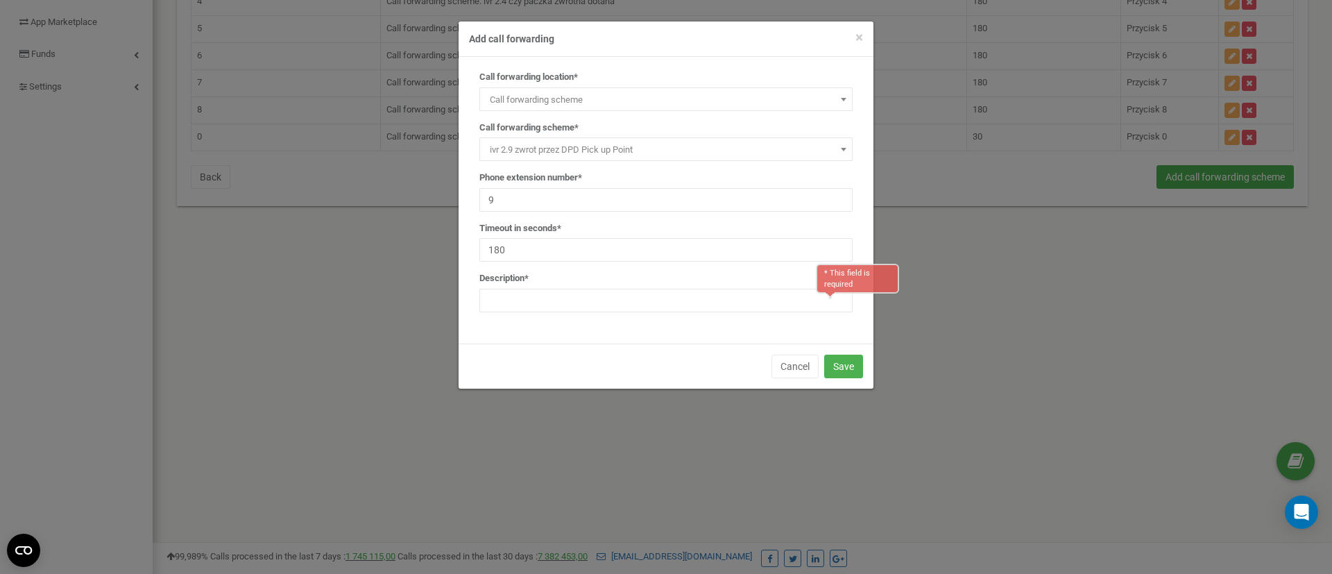
scroll to position [259, 0]
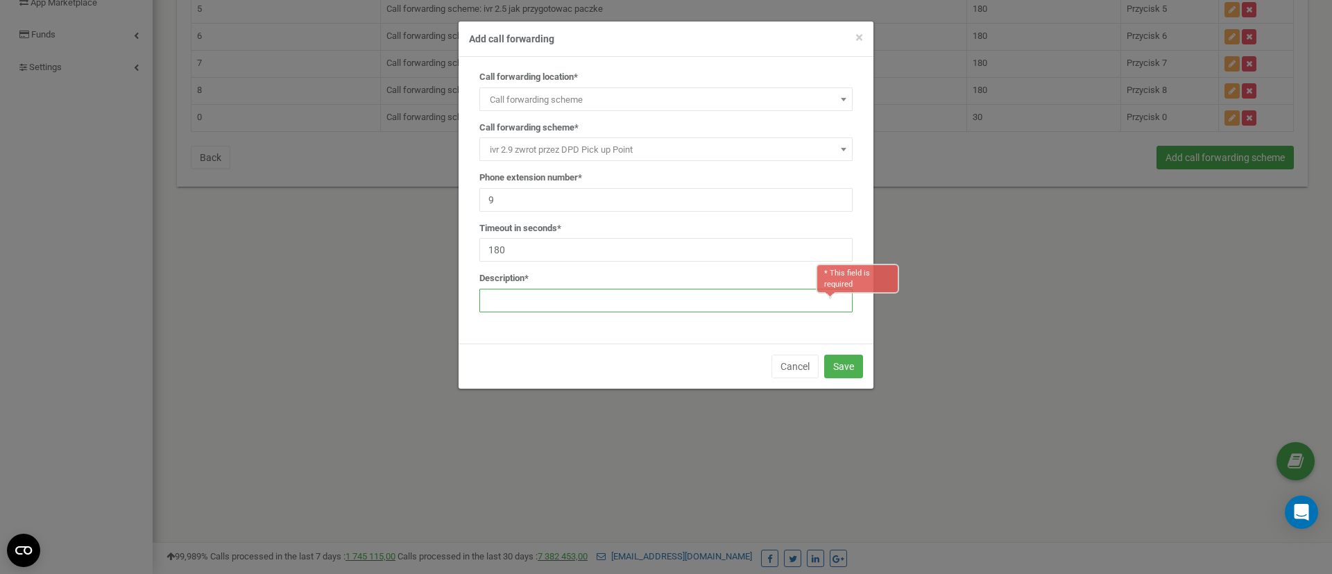
click at [545, 297] on input "text" at bounding box center [665, 301] width 373 height 24
type input "Przycisk 9"
click at [844, 372] on button "Save" at bounding box center [843, 366] width 39 height 24
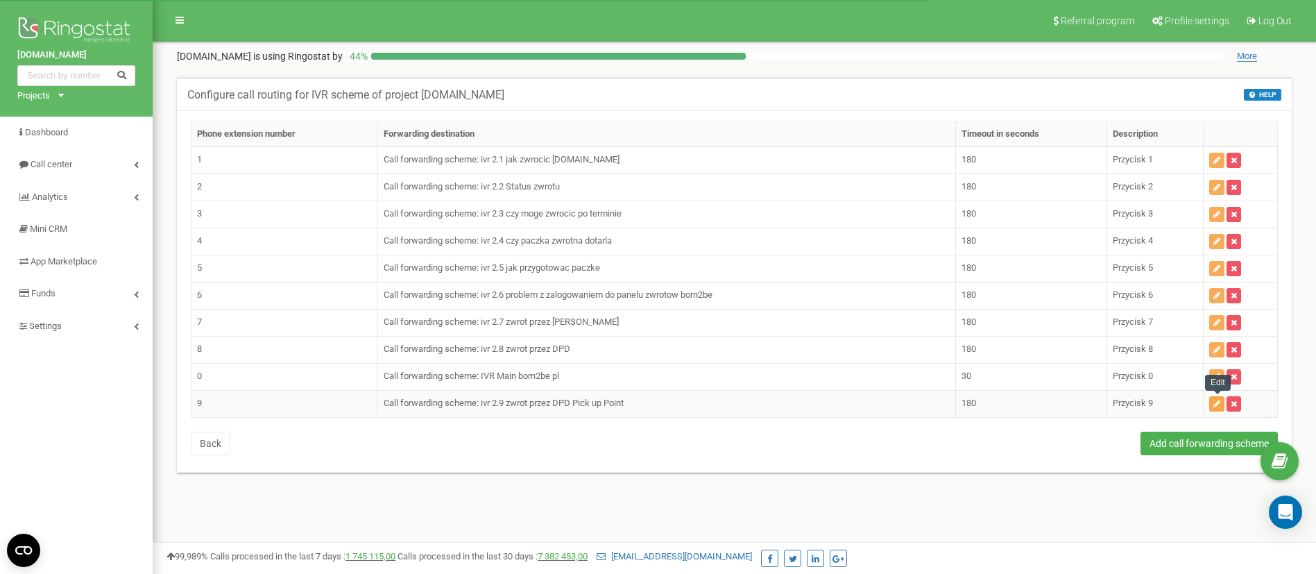
click at [1215, 405] on icon "button" at bounding box center [1216, 404] width 7 height 8
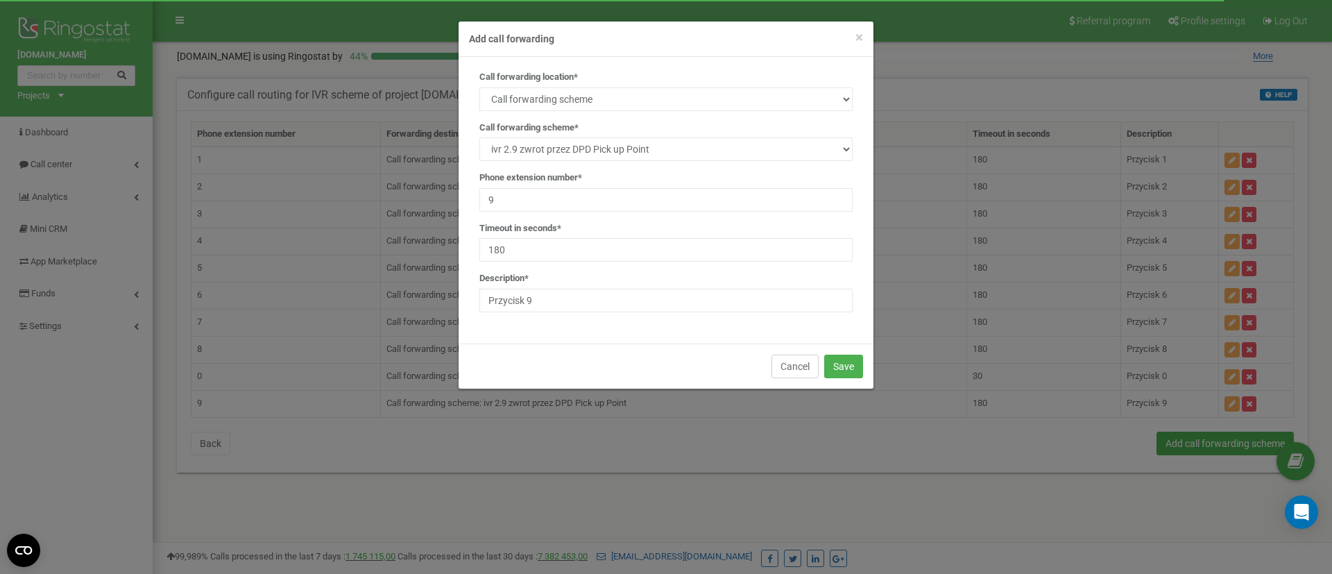
click at [788, 366] on button "Cancel" at bounding box center [794, 366] width 47 height 24
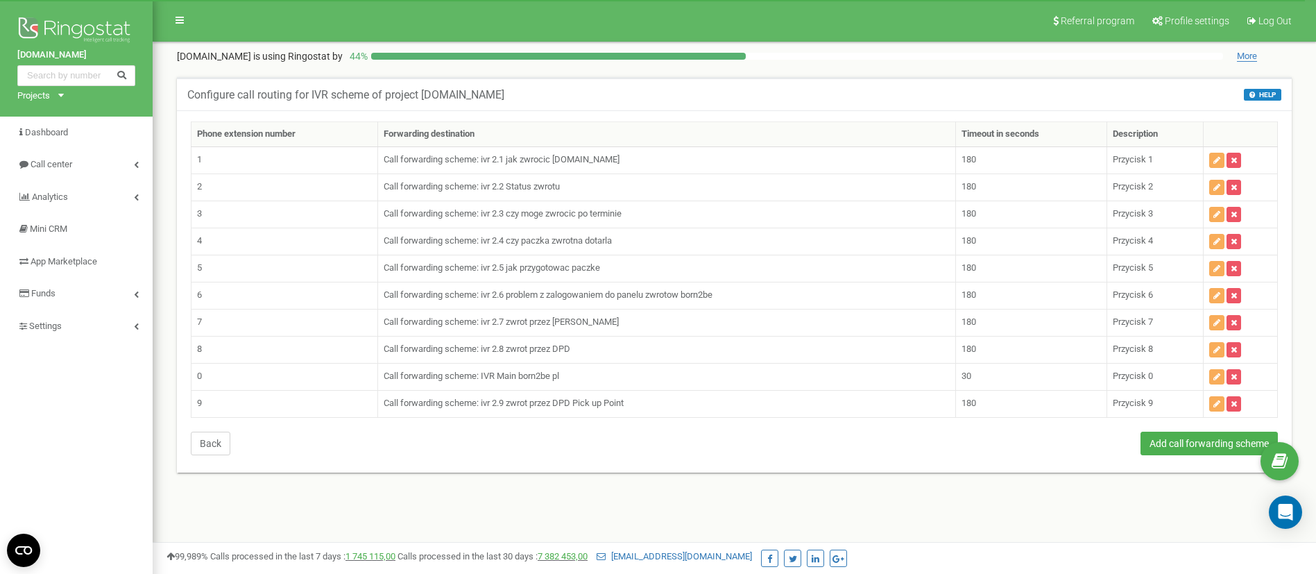
click at [209, 436] on button "Back" at bounding box center [211, 443] width 40 height 24
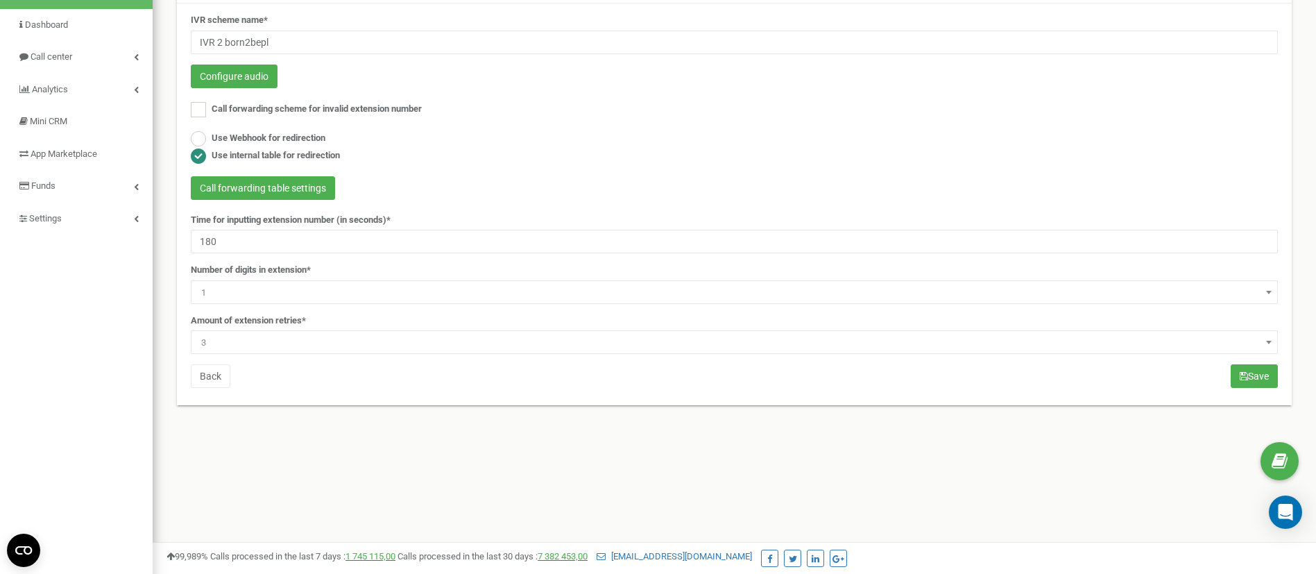
scroll to position [51, 0]
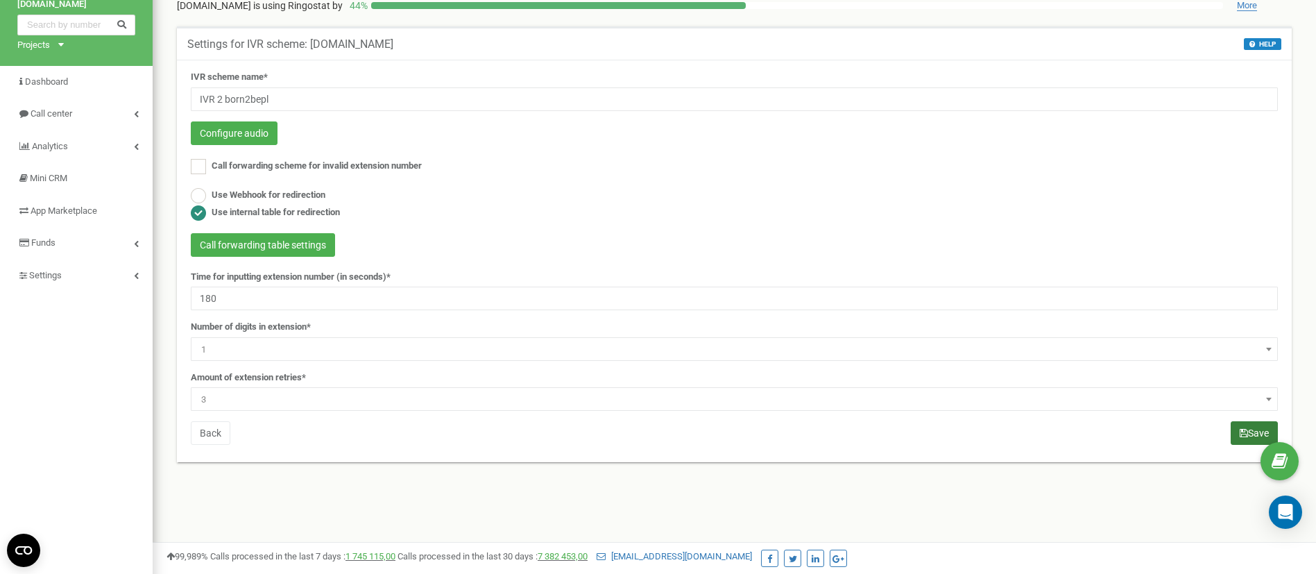
click at [1233, 425] on button "Save" at bounding box center [1254, 433] width 47 height 24
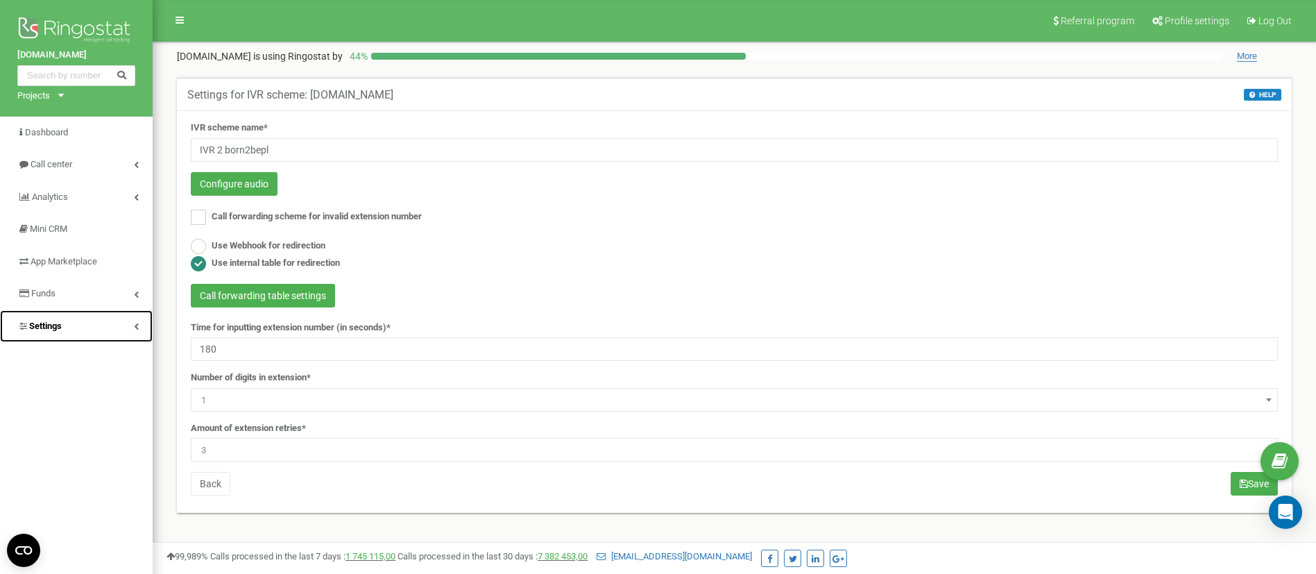
click at [53, 318] on link "Settings" at bounding box center [76, 326] width 153 height 33
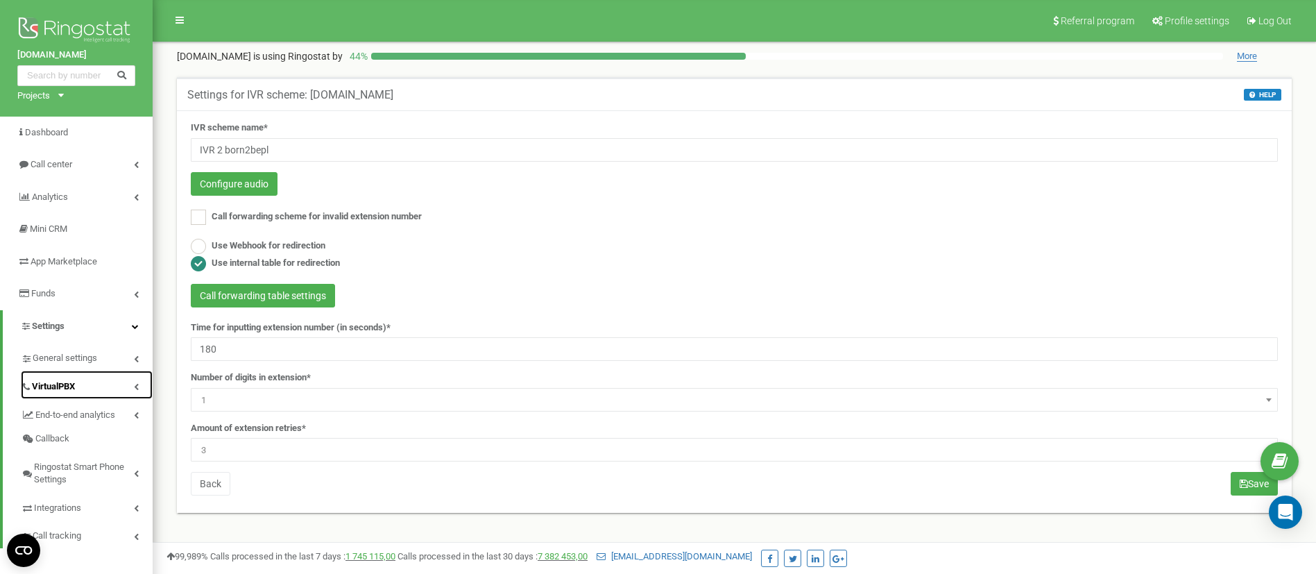
click at [62, 388] on span "VirtualPBX" at bounding box center [53, 386] width 43 height 13
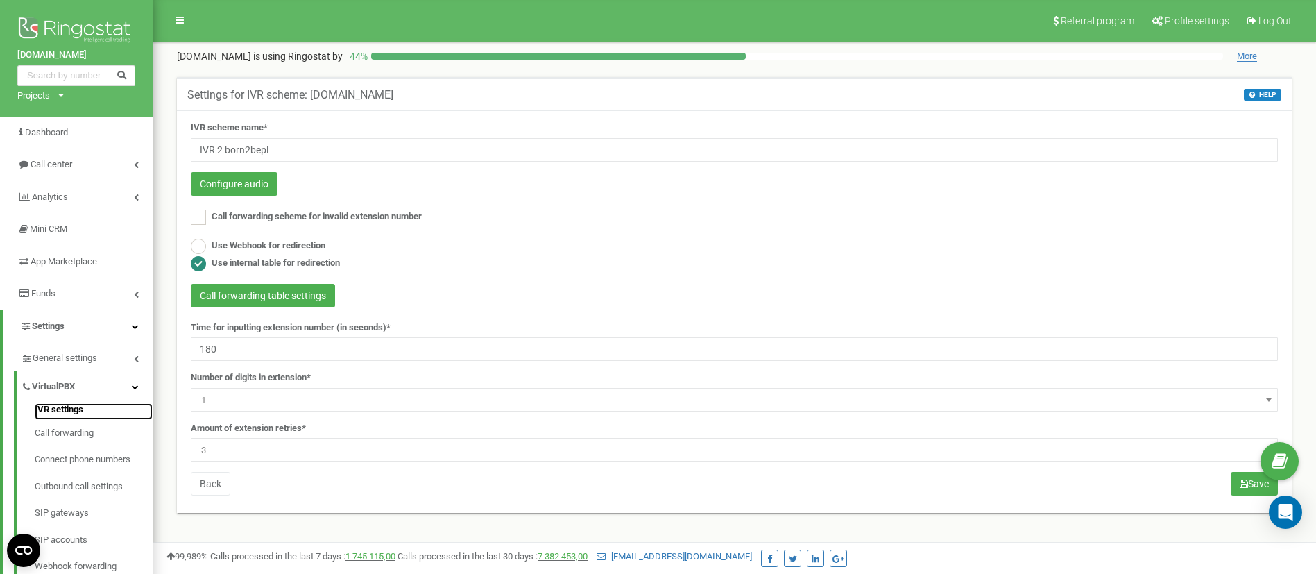
click at [67, 406] on link "IVR settings" at bounding box center [94, 411] width 118 height 17
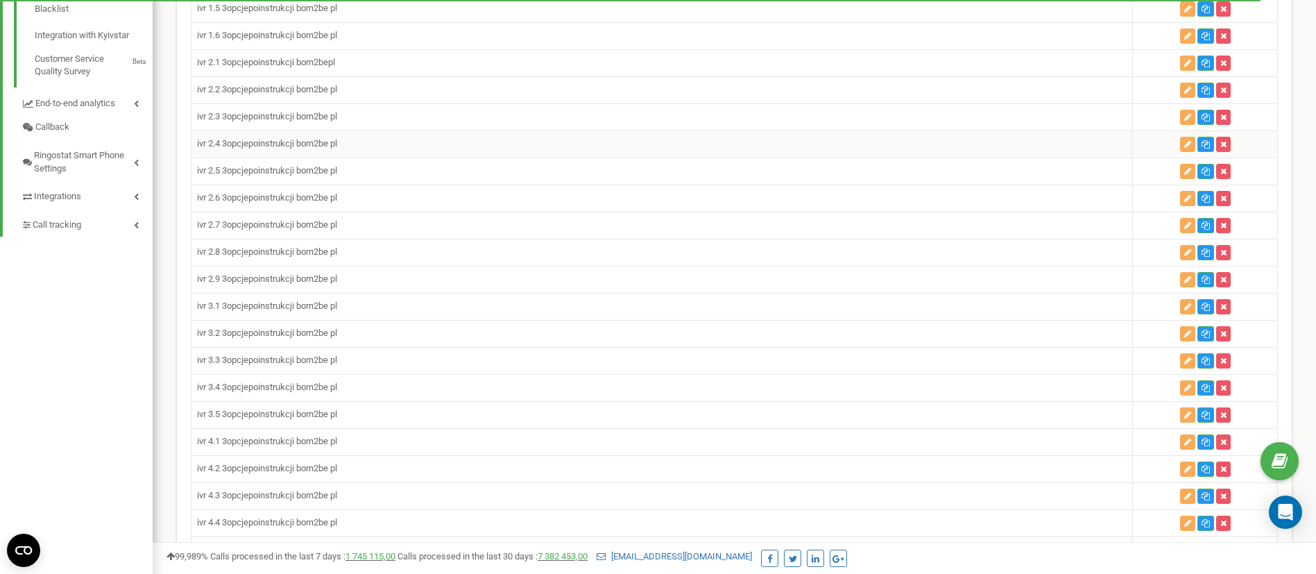
scroll to position [624, 0]
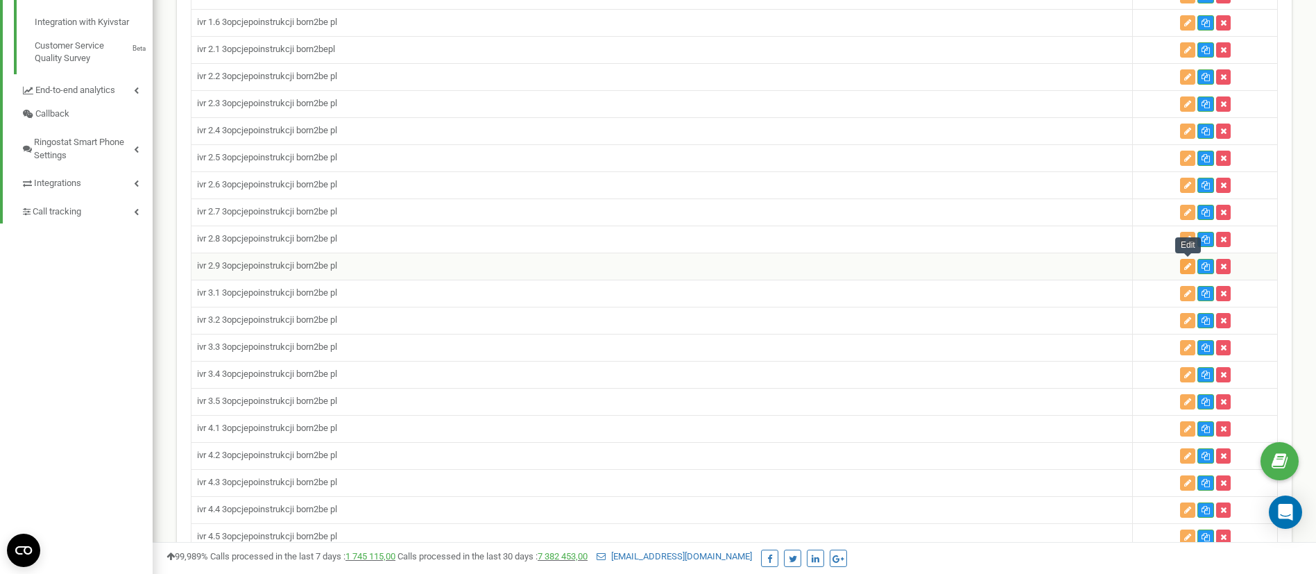
click at [1187, 264] on icon "button" at bounding box center [1187, 266] width 7 height 8
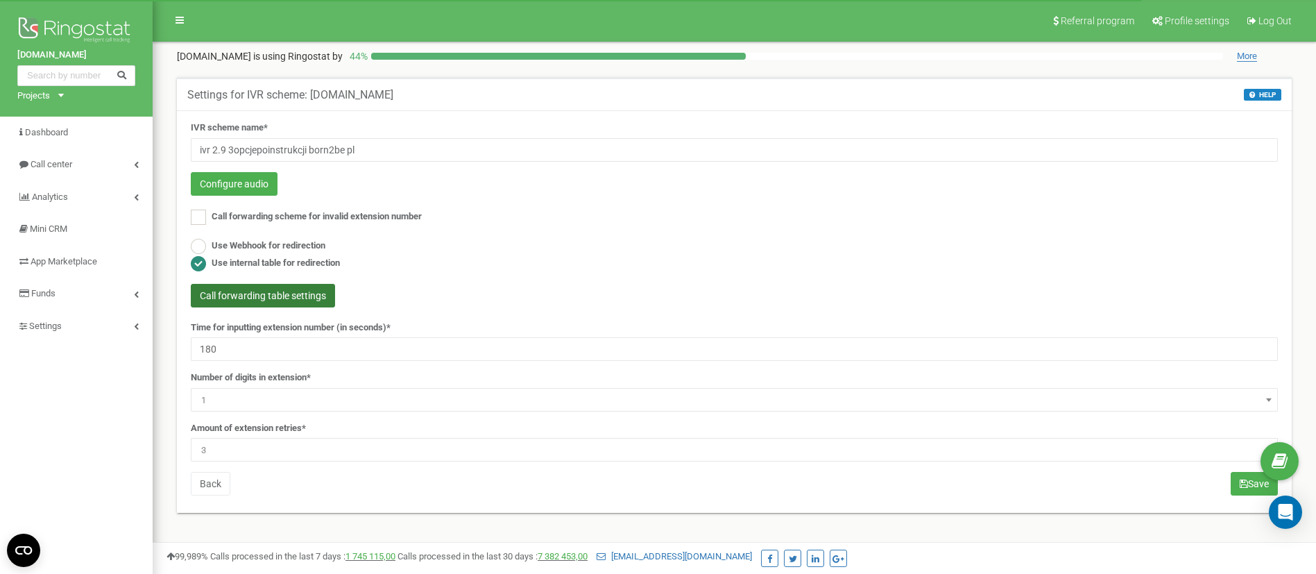
click at [264, 296] on button "Call forwarding table settings" at bounding box center [263, 296] width 144 height 24
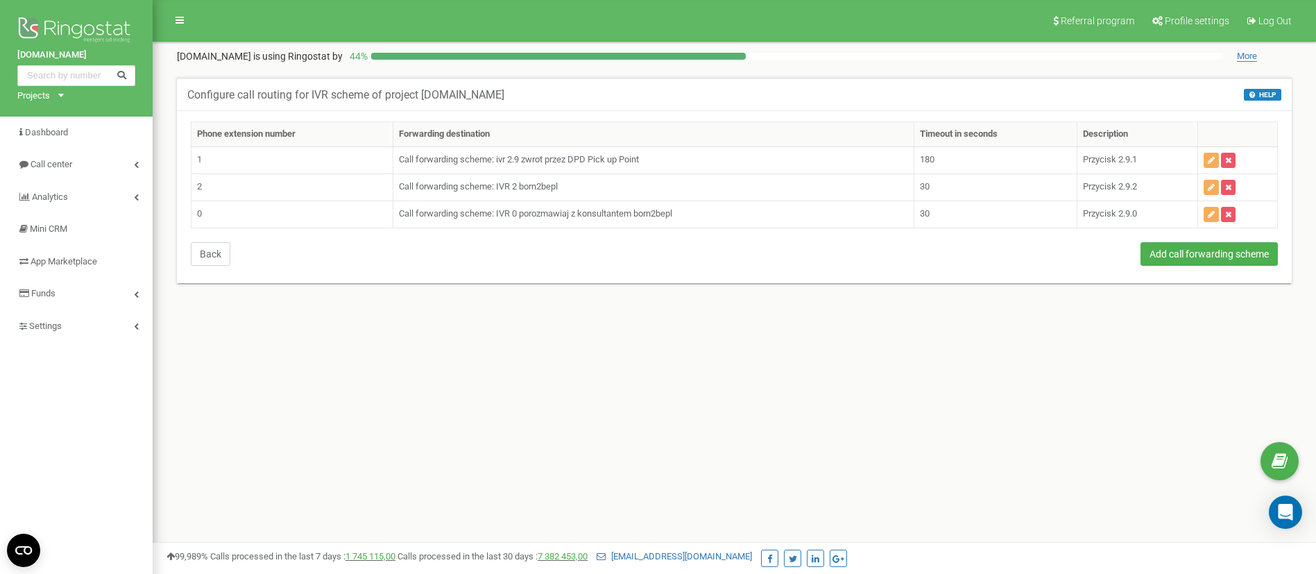
click at [213, 251] on button "Back" at bounding box center [211, 254] width 40 height 24
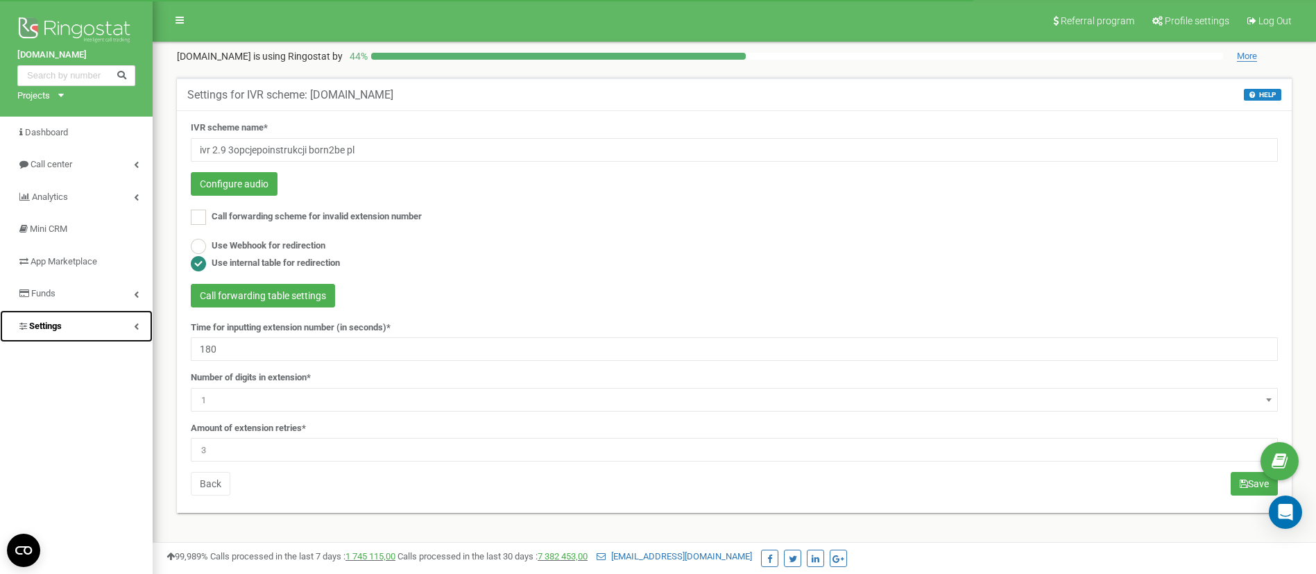
click at [72, 324] on link "Settings" at bounding box center [76, 326] width 153 height 33
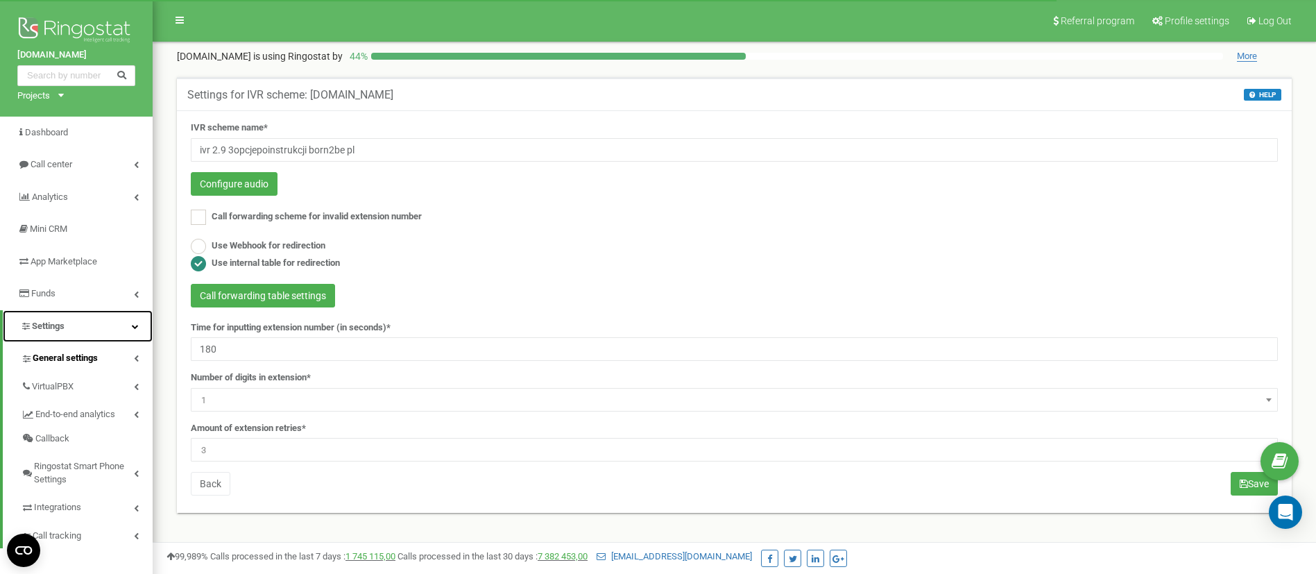
scroll to position [104, 0]
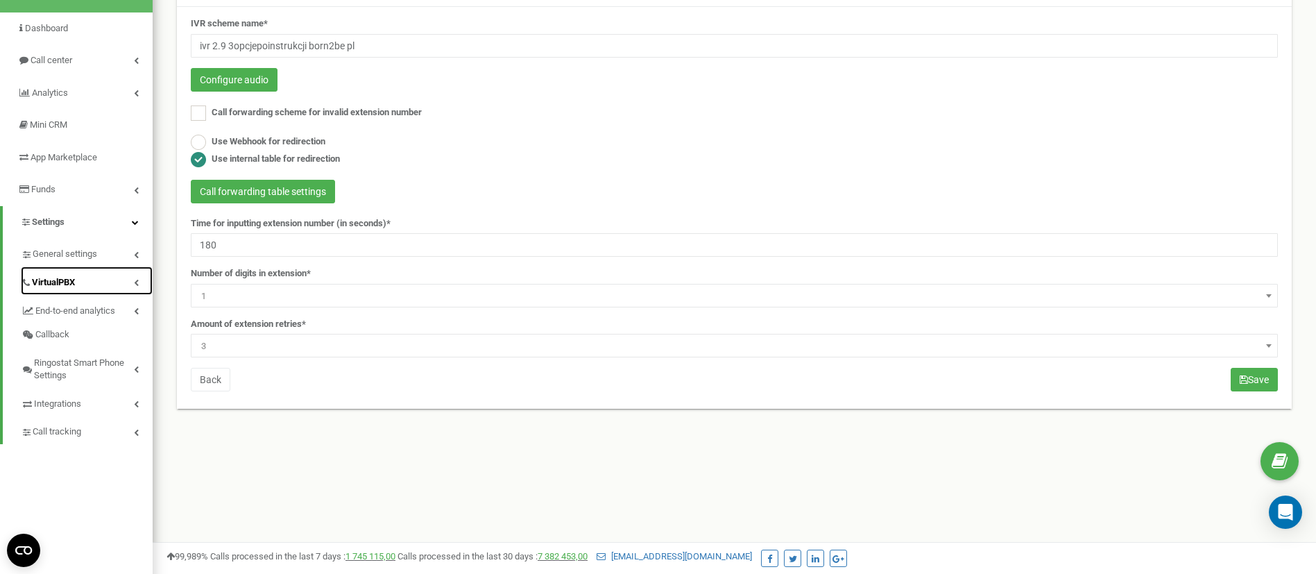
click at [48, 282] on span "VirtualPBX" at bounding box center [53, 282] width 43 height 13
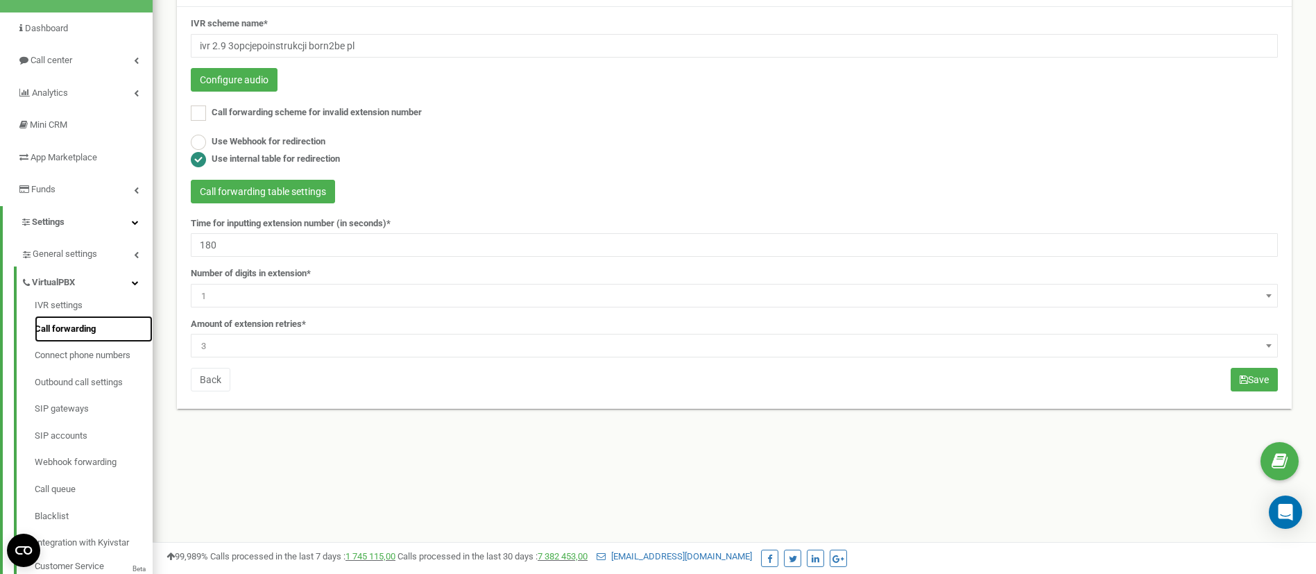
click at [63, 332] on link "Call forwarding" at bounding box center [94, 329] width 118 height 27
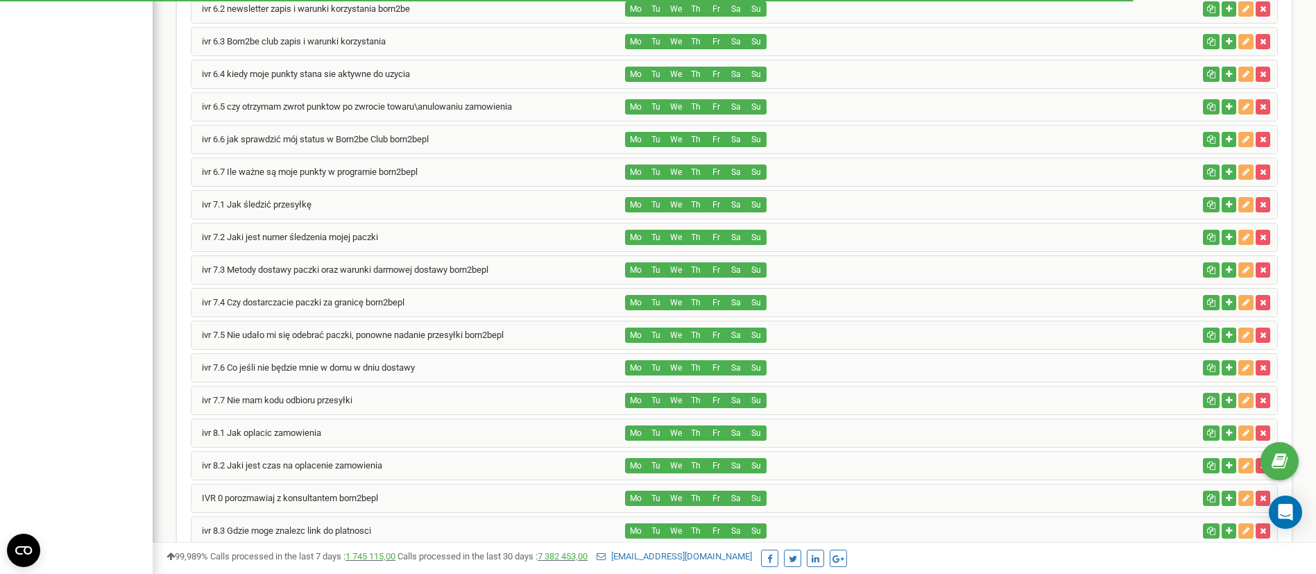
scroll to position [1336, 0]
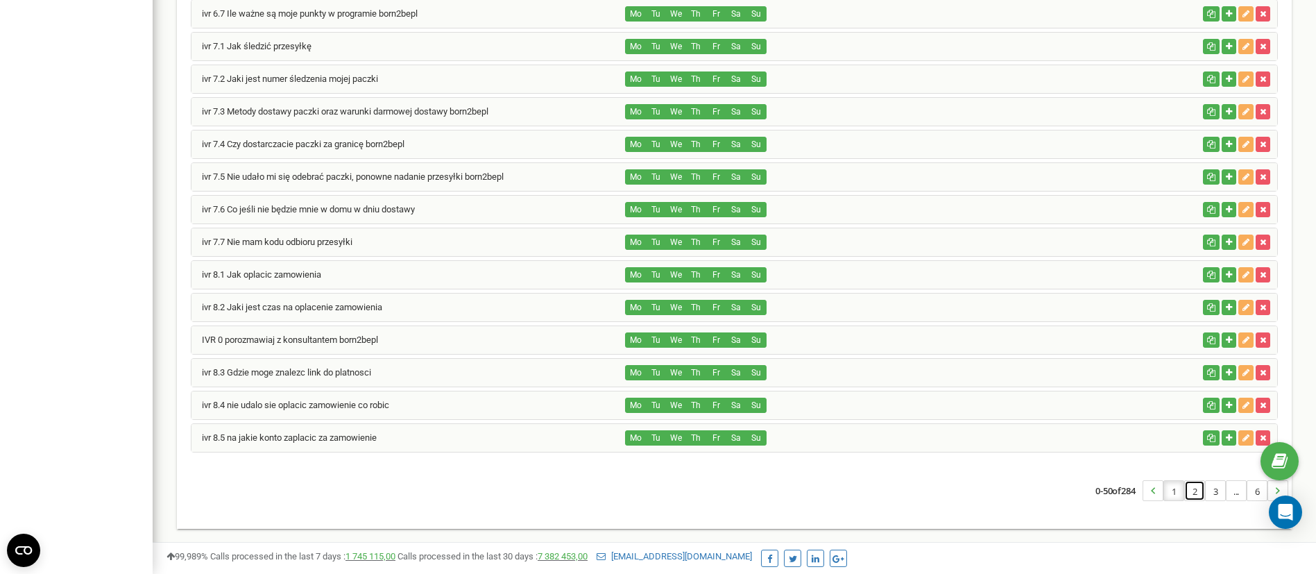
click at [1194, 494] on link "2" at bounding box center [1194, 490] width 19 height 19
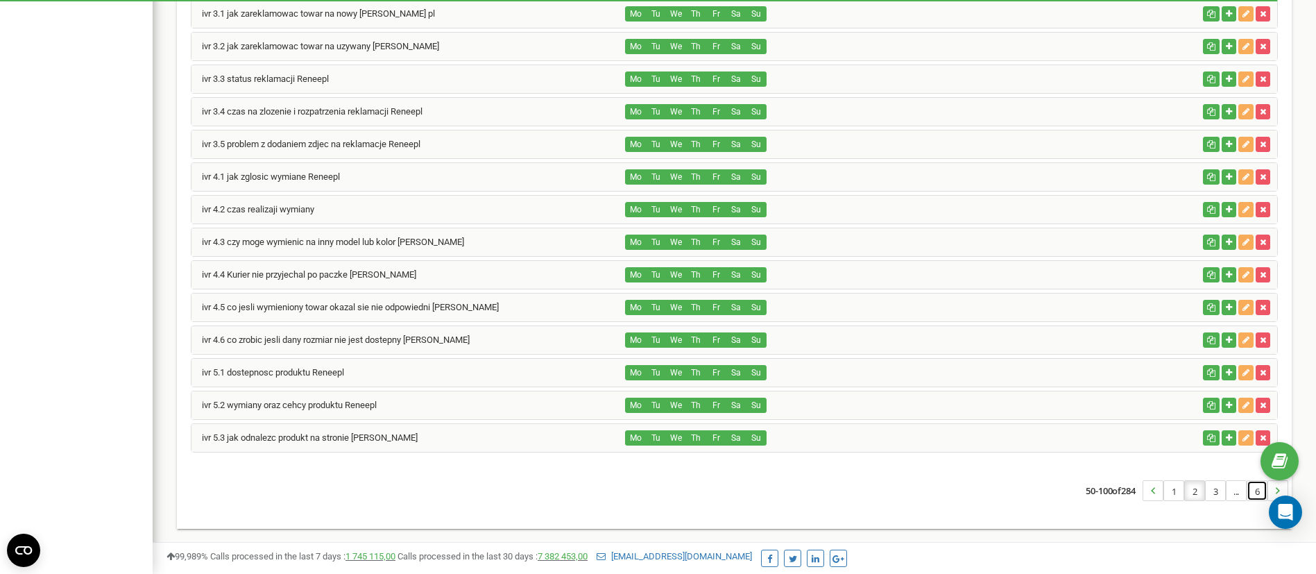
click at [1252, 496] on link "6" at bounding box center [1256, 490] width 19 height 19
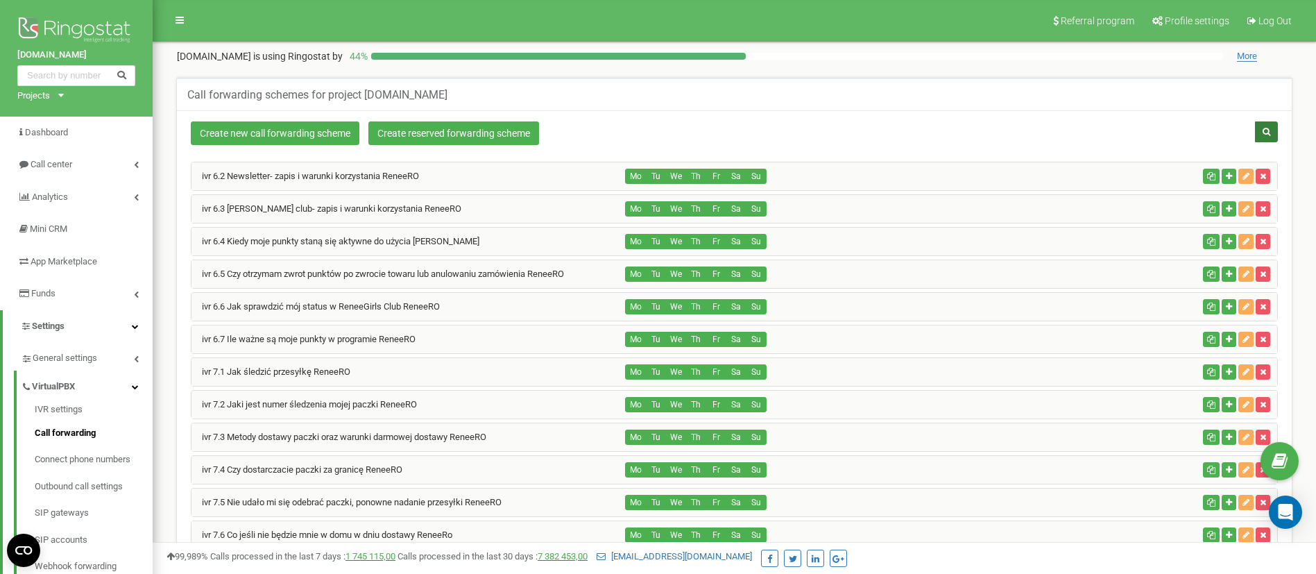
click at [1271, 131] on button "button" at bounding box center [1266, 131] width 23 height 21
click at [1053, 133] on input "text" at bounding box center [1117, 131] width 232 height 21
type input "3opcje"
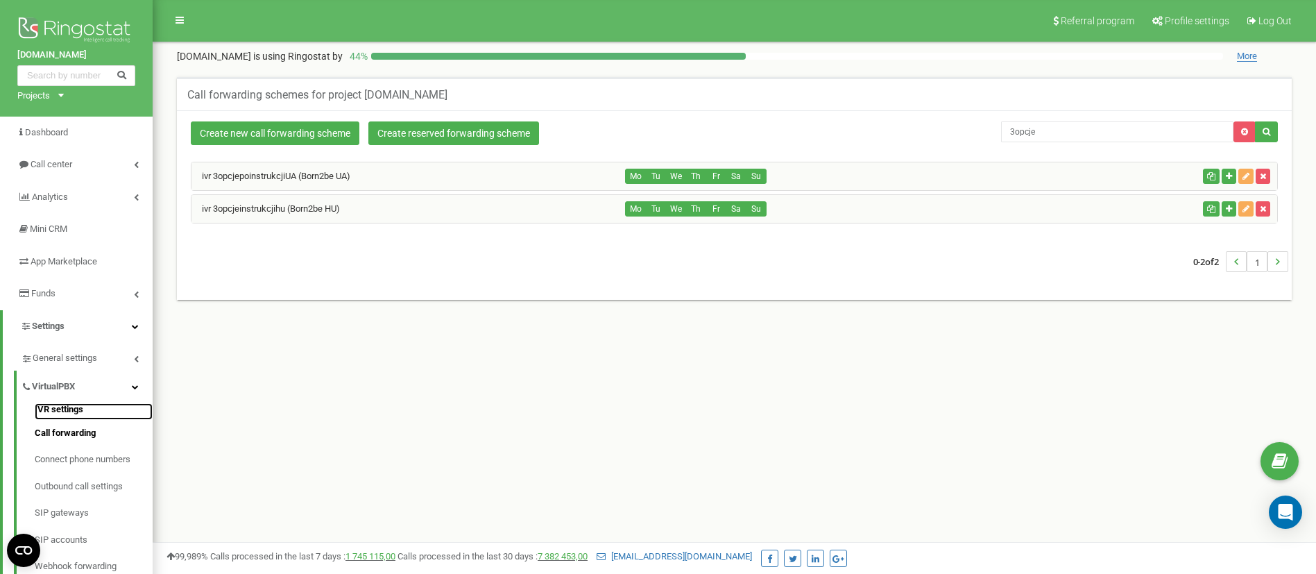
click at [73, 408] on link "IVR settings" at bounding box center [94, 411] width 118 height 17
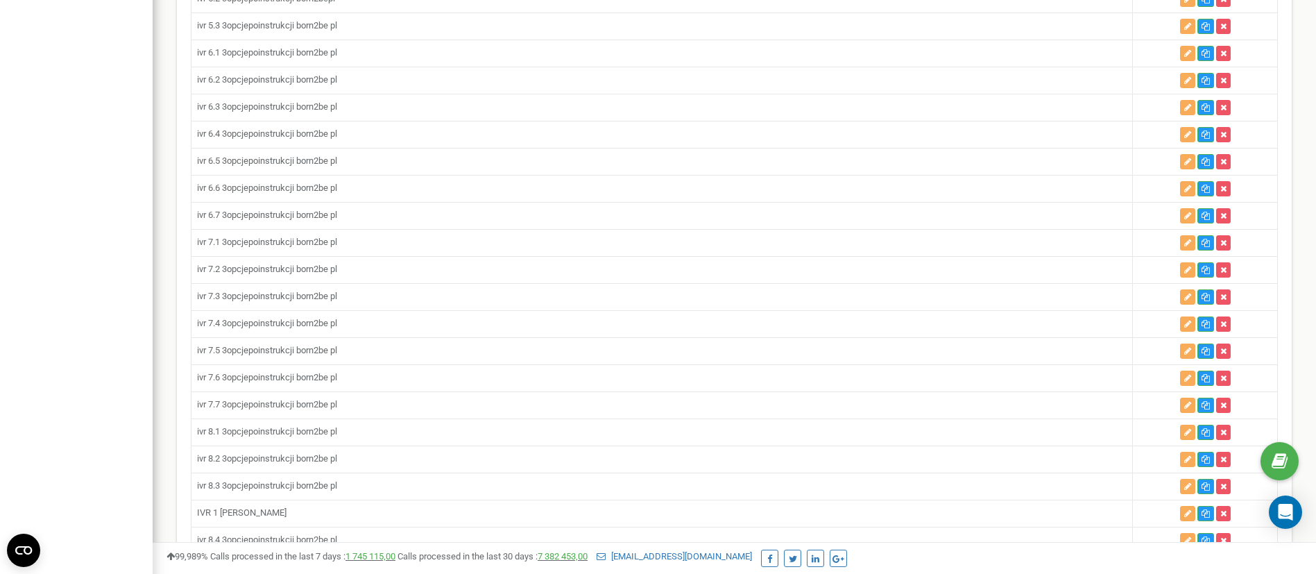
scroll to position [728, 0]
click at [1190, 161] on icon "button" at bounding box center [1187, 162] width 7 height 8
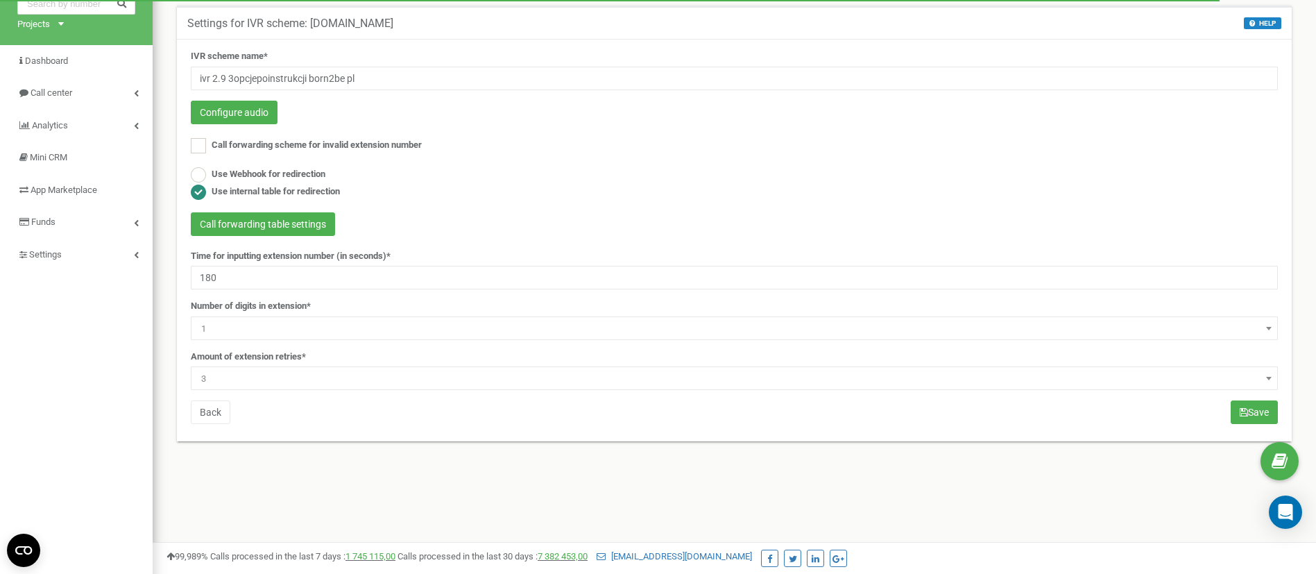
scroll to position [104, 0]
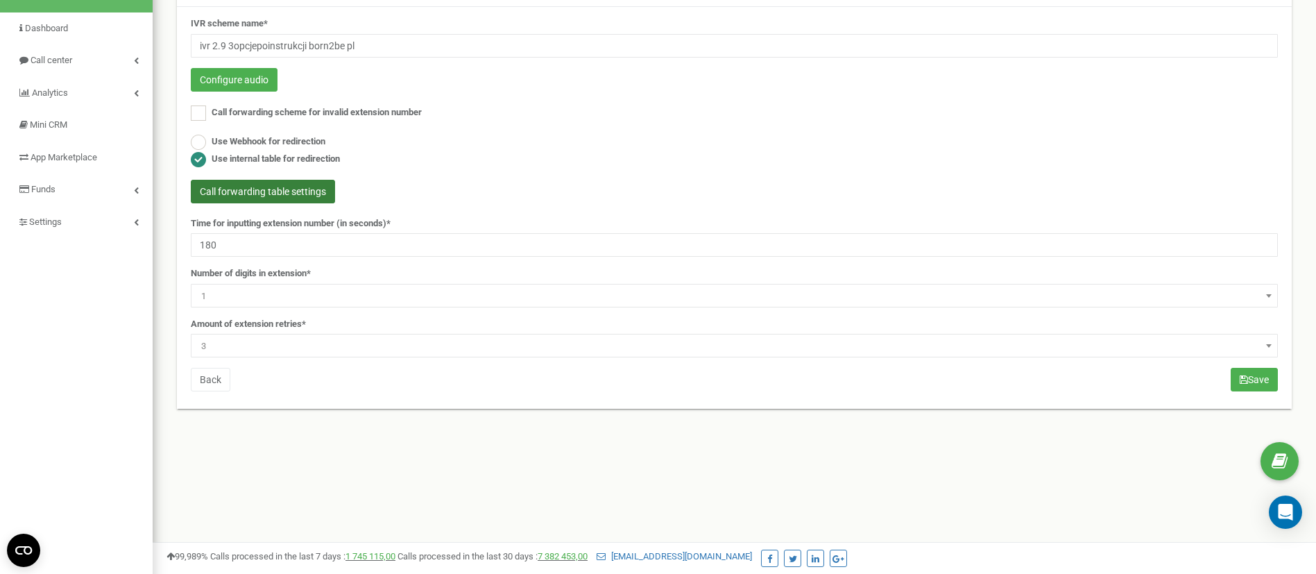
click at [271, 200] on button "Call forwarding table settings" at bounding box center [263, 192] width 144 height 24
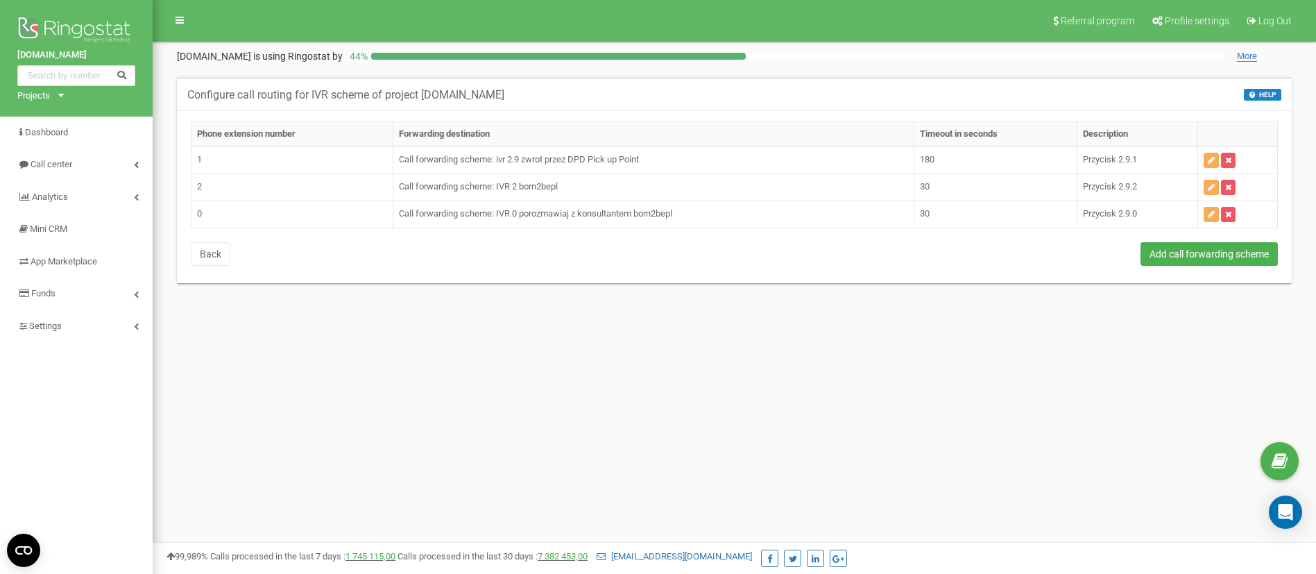
click at [978, 470] on div "Referral program Profile settings Log Out [DOMAIN_NAME] is using Ringostat by 4…" at bounding box center [734, 416] width 1163 height 832
click at [945, 361] on div "Referral program Profile settings Log Out [DOMAIN_NAME] is using Ringostat by 4…" at bounding box center [734, 416] width 1163 height 832
click at [60, 336] on link "Settings" at bounding box center [76, 326] width 153 height 33
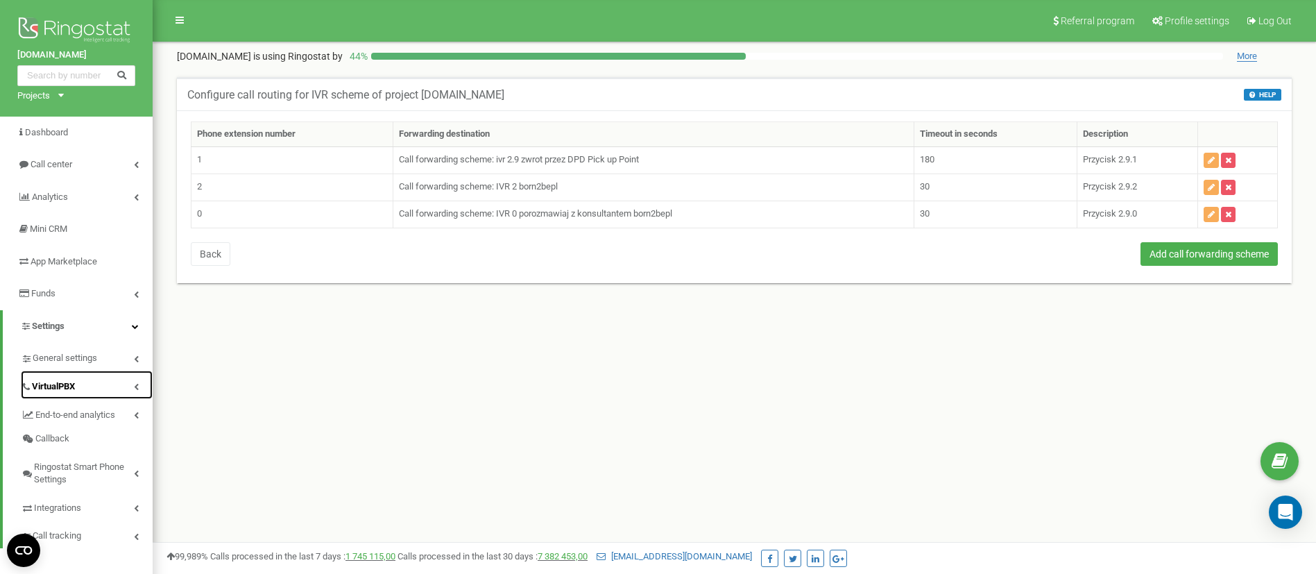
click at [75, 382] on span "VirtualPBX" at bounding box center [53, 386] width 43 height 13
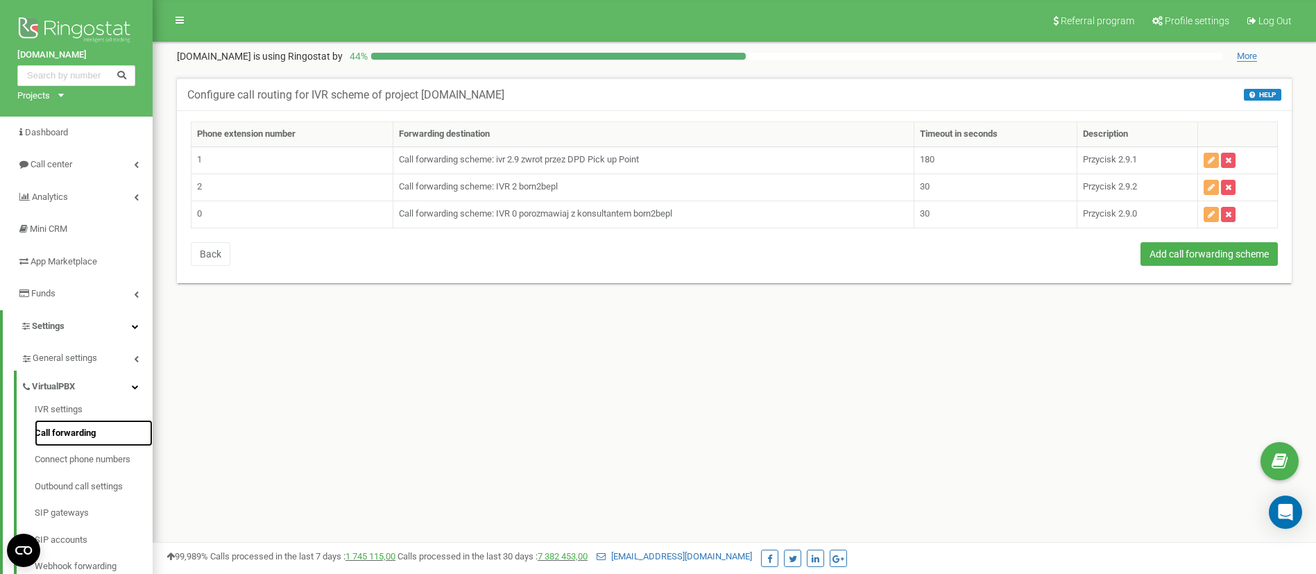
click at [70, 427] on link "Call forwarding" at bounding box center [94, 433] width 118 height 27
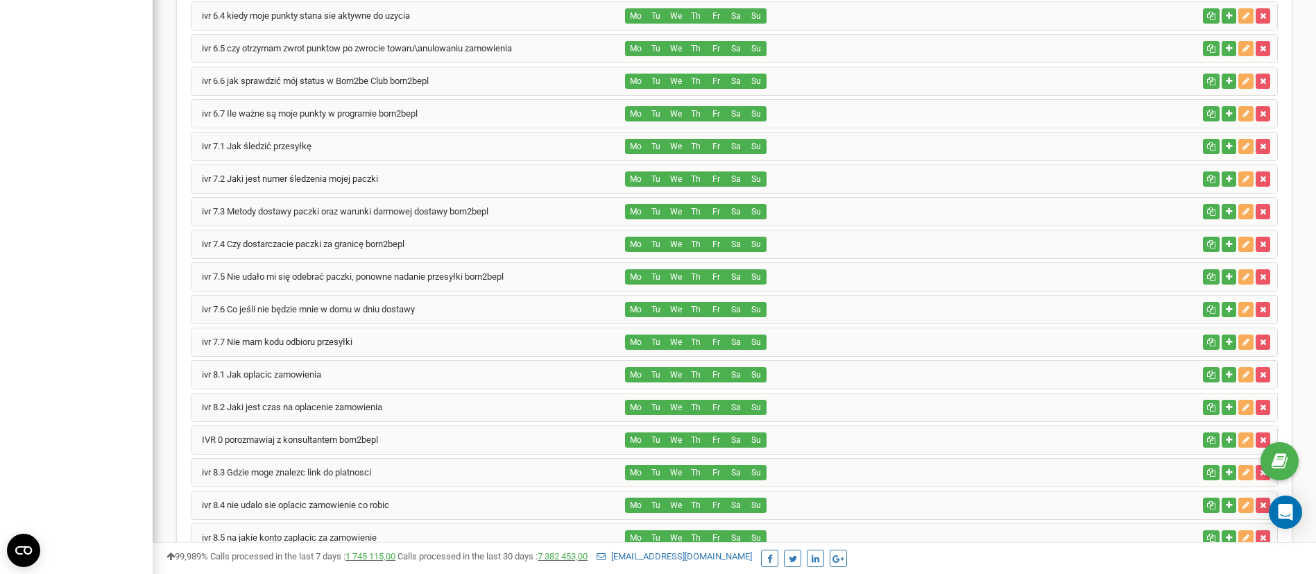
scroll to position [1336, 0]
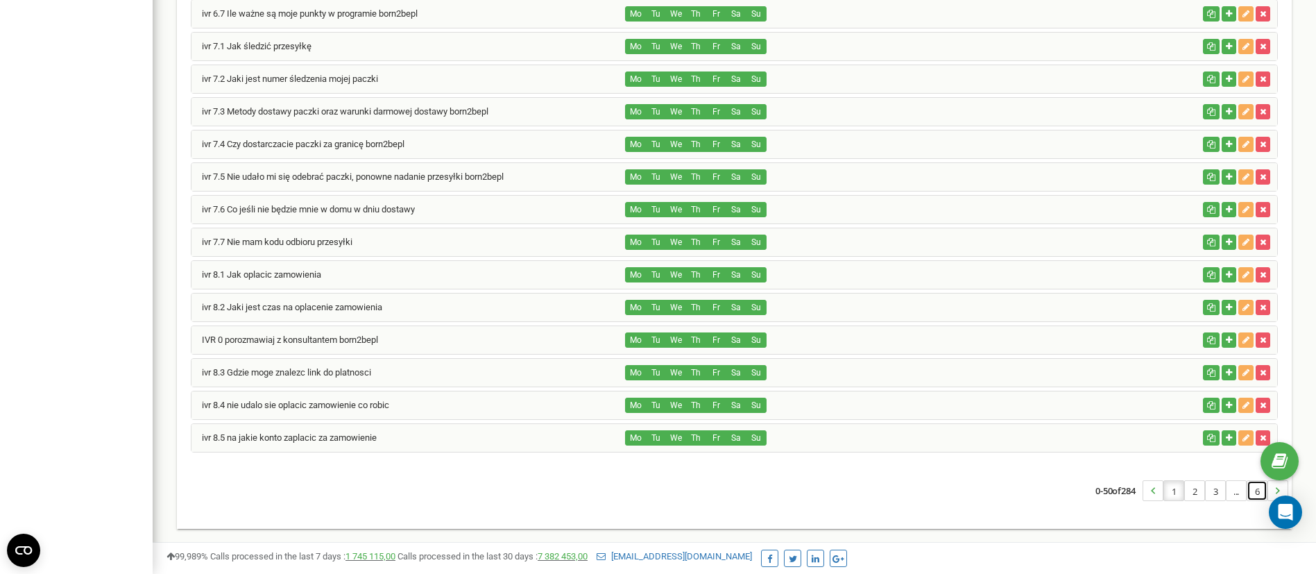
click at [1257, 490] on link "6" at bounding box center [1256, 490] width 19 height 19
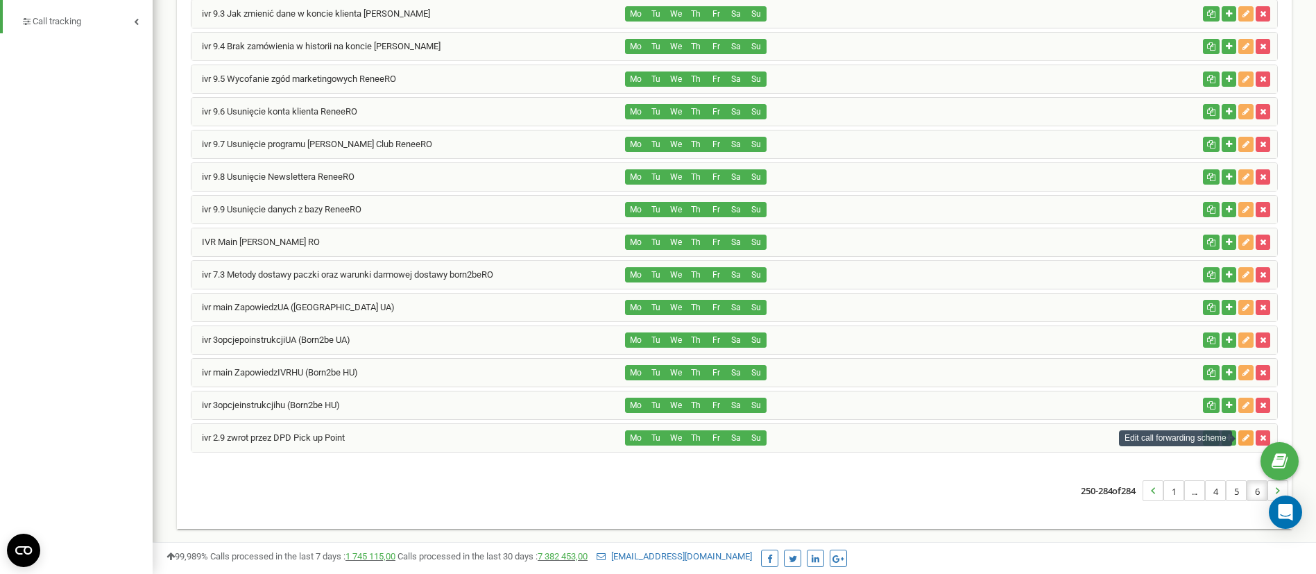
click at [1244, 439] on icon "button" at bounding box center [1245, 438] width 7 height 8
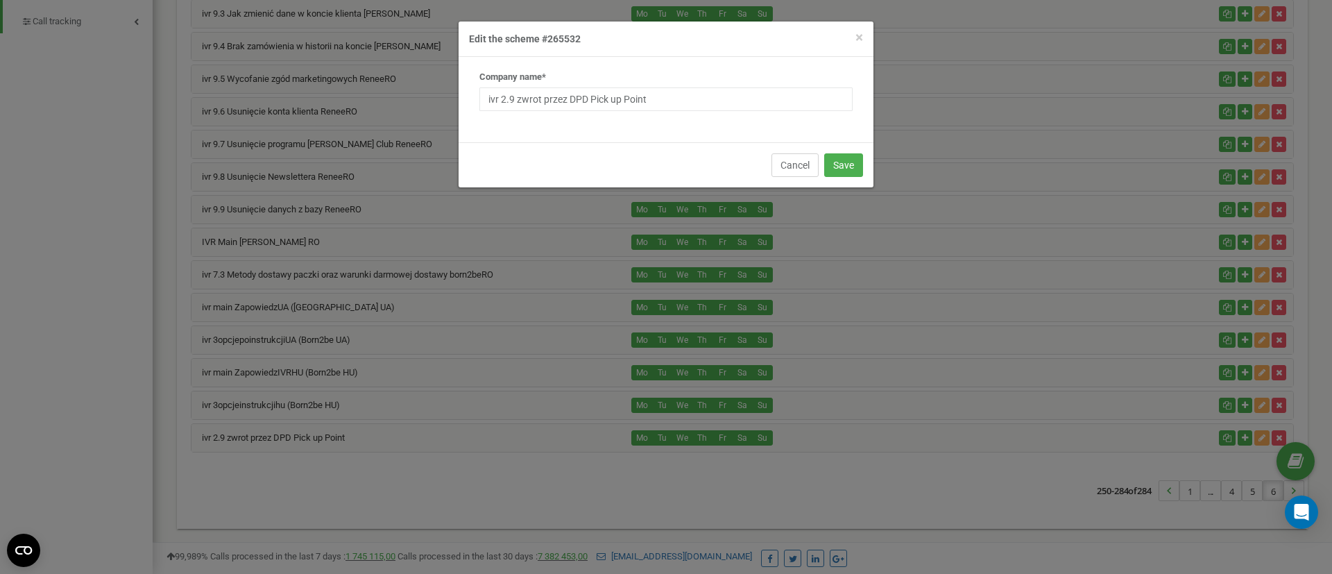
click at [795, 166] on button "Cancel" at bounding box center [794, 165] width 47 height 24
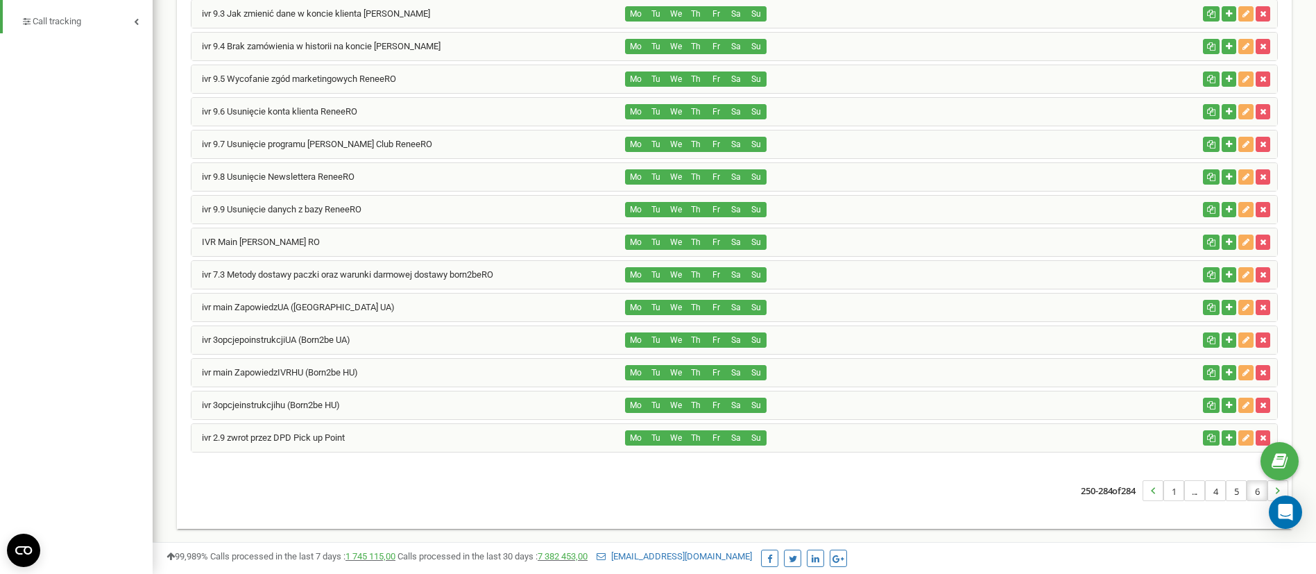
click at [382, 432] on div "ivr 2.9 zwrot przez DPD Pick up Point" at bounding box center [408, 438] width 434 height 28
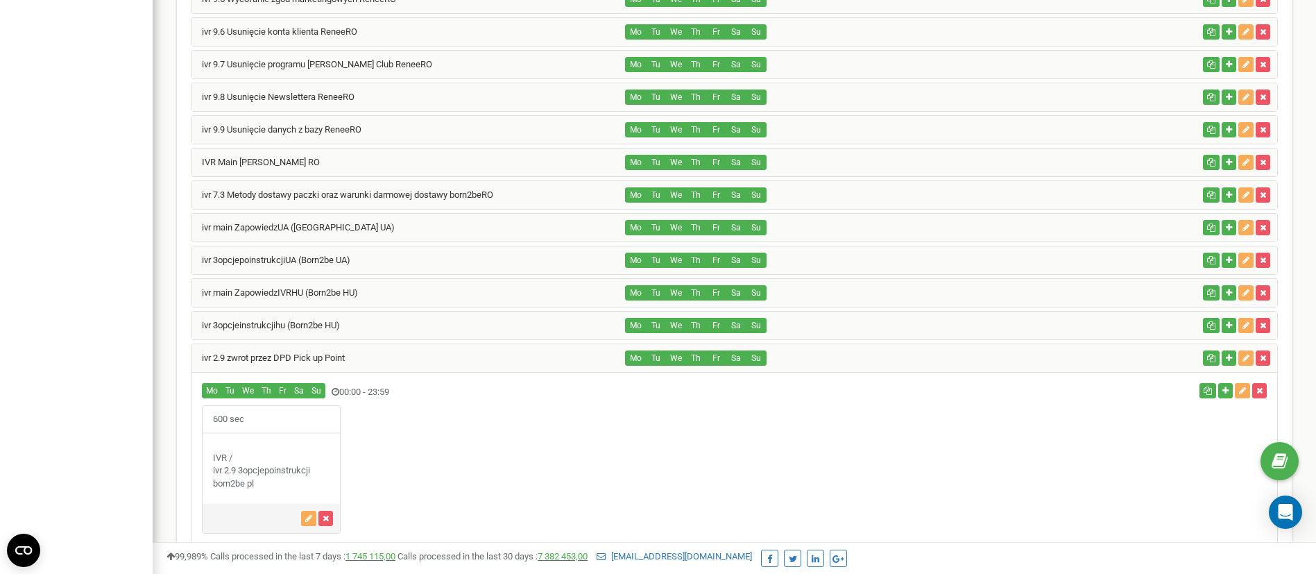
scroll to position [990, 0]
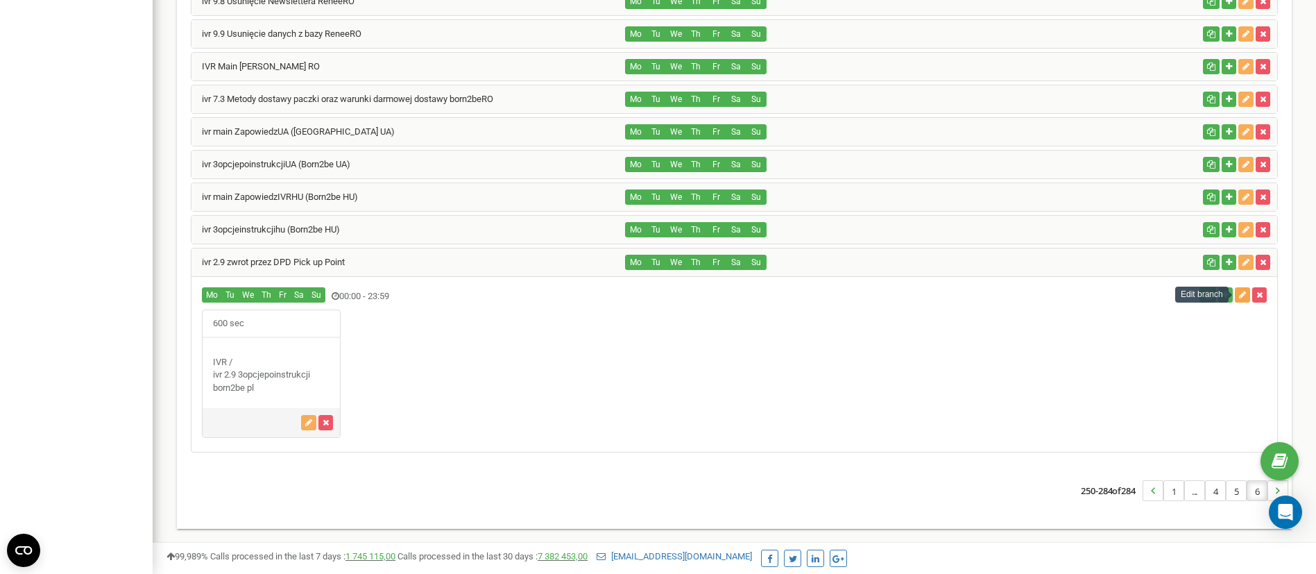
click at [1239, 297] on icon "button" at bounding box center [1242, 295] width 7 height 8
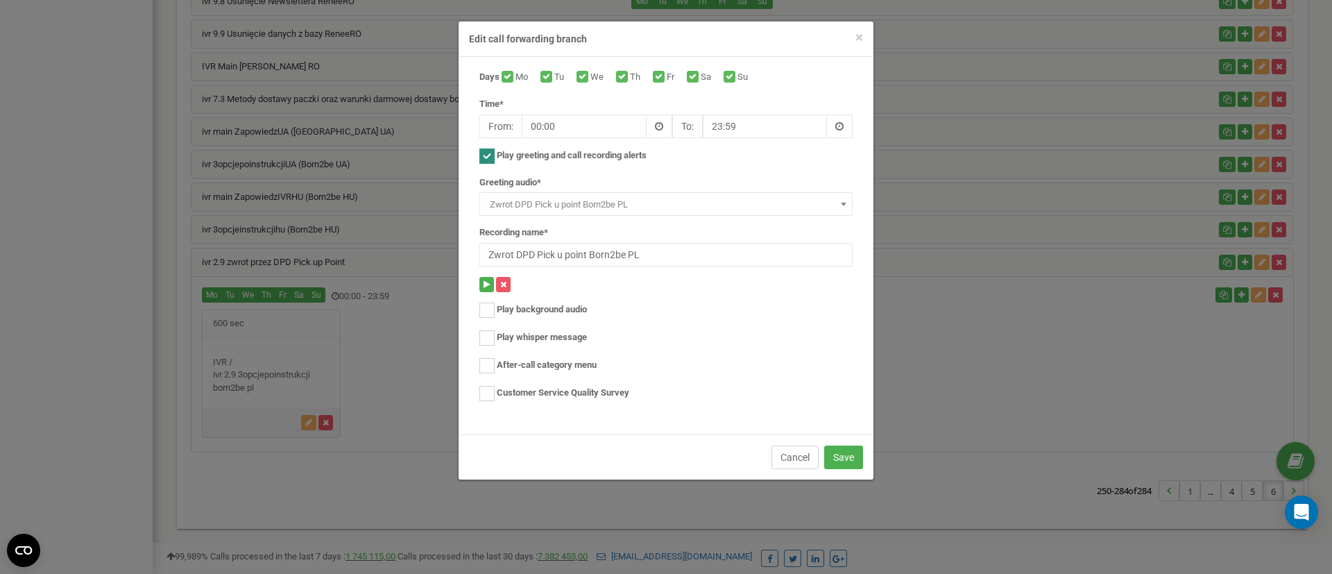
click at [796, 459] on button "Cancel" at bounding box center [794, 457] width 47 height 24
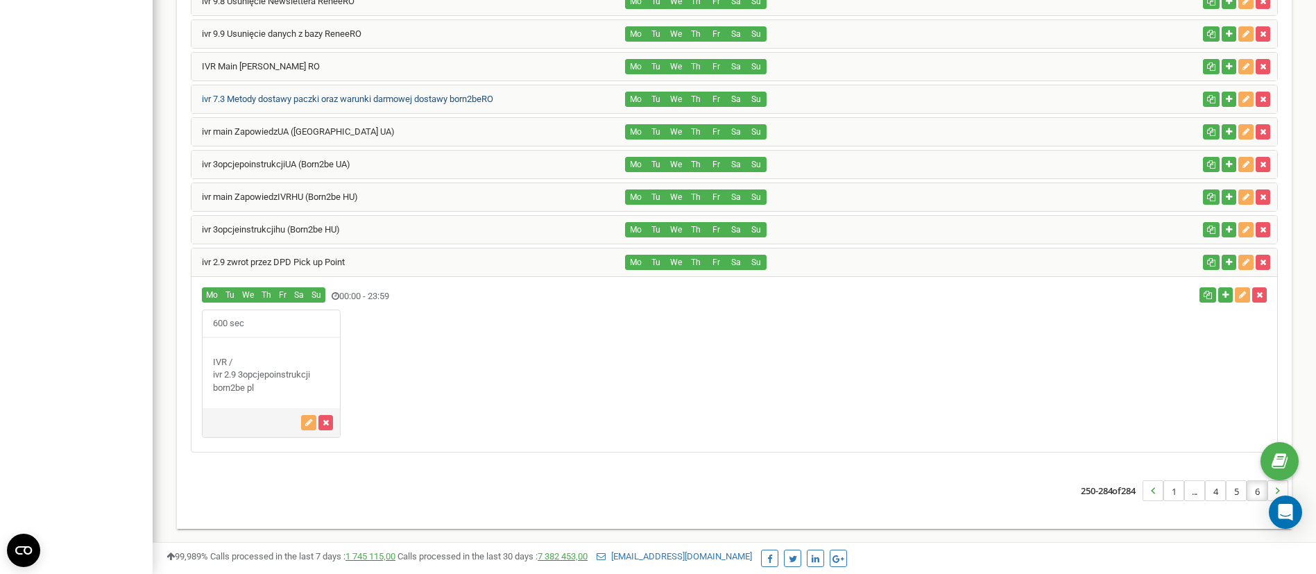
click at [456, 98] on link "ivr 7.3 Metody dostawy paczki oraz warunki darmowej dostawy born2beRO" at bounding box center [342, 99] width 302 height 10
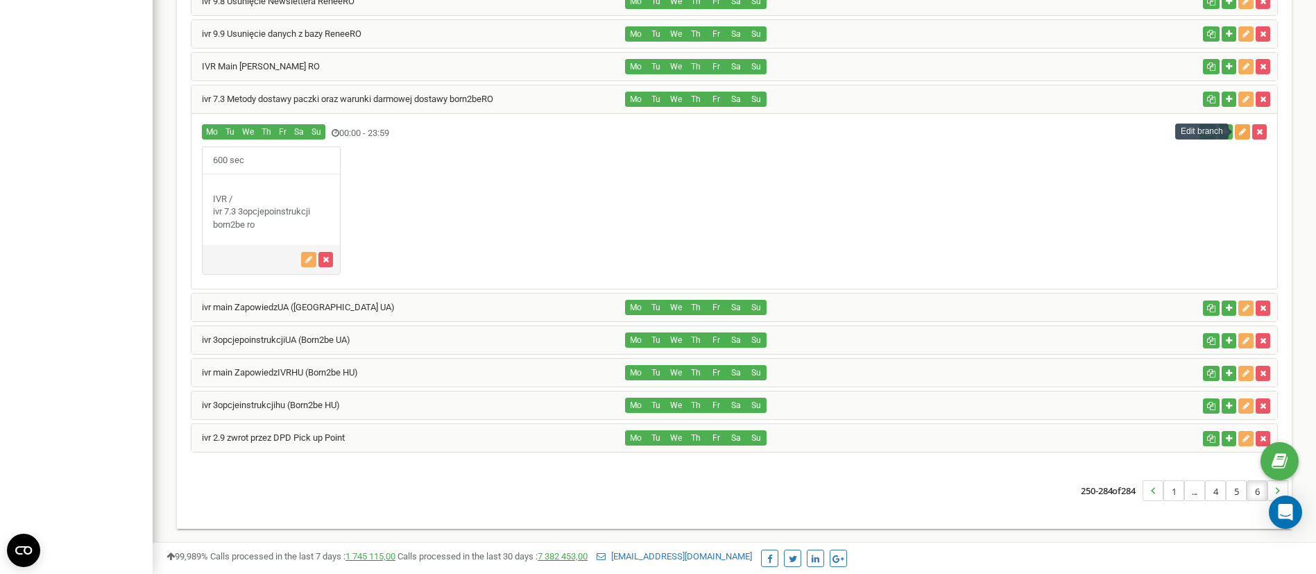
click at [1239, 131] on icon "button" at bounding box center [1242, 132] width 7 height 8
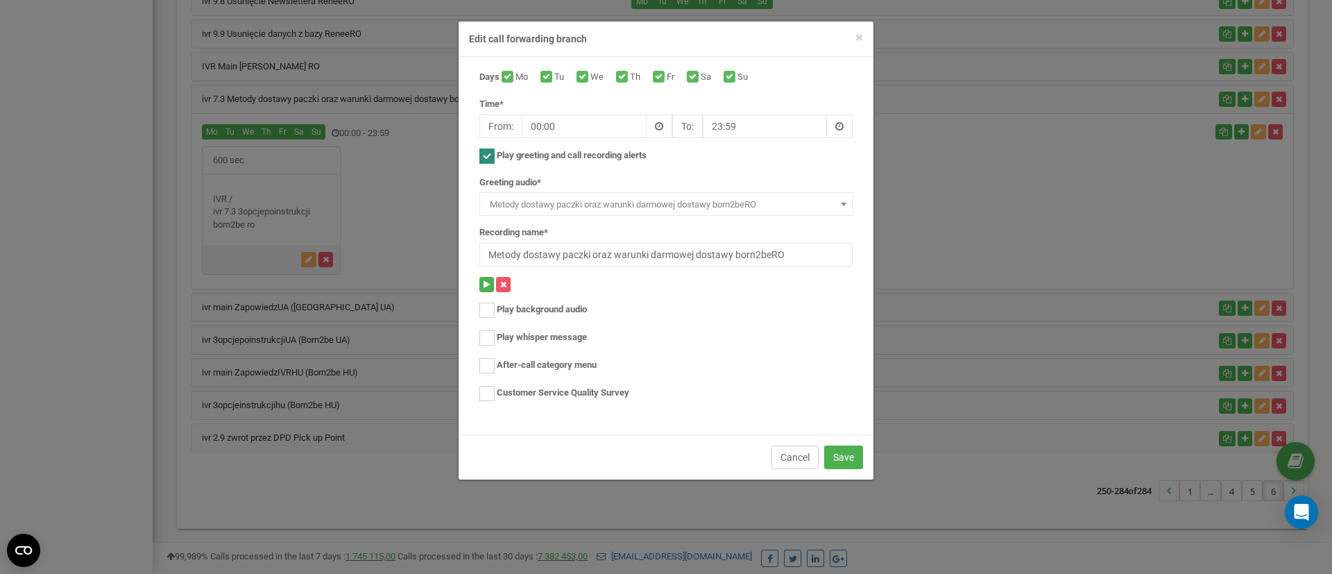
click at [786, 453] on button "Cancel" at bounding box center [794, 457] width 47 height 24
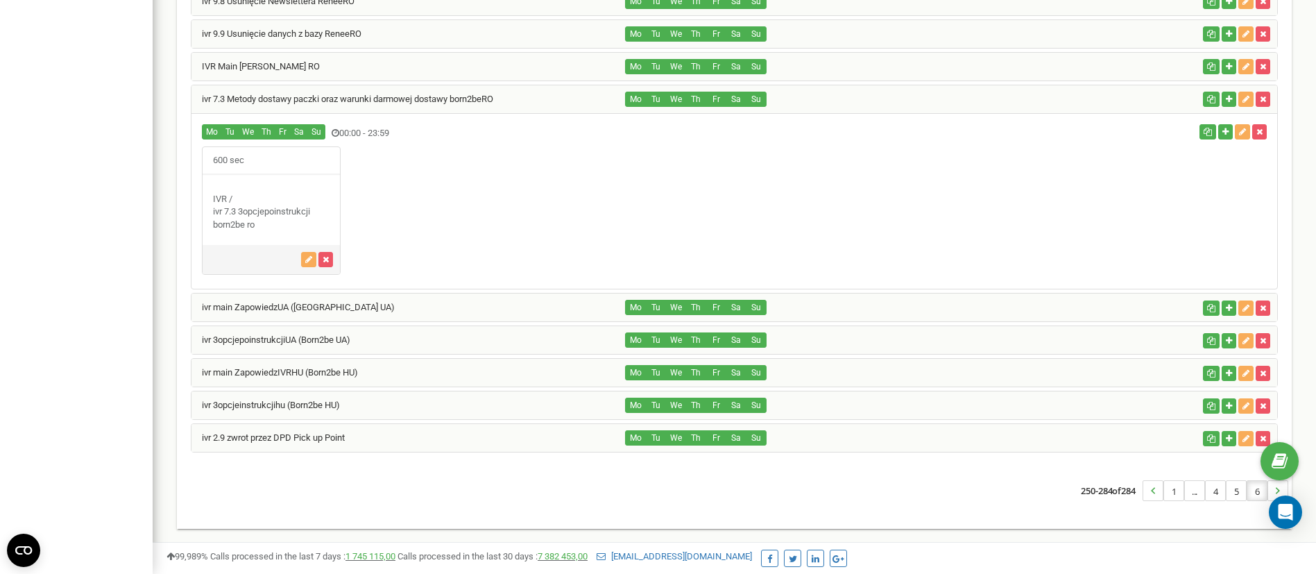
click at [430, 429] on div "ivr 2.9 zwrot przez DPD Pick up Point" at bounding box center [408, 438] width 434 height 28
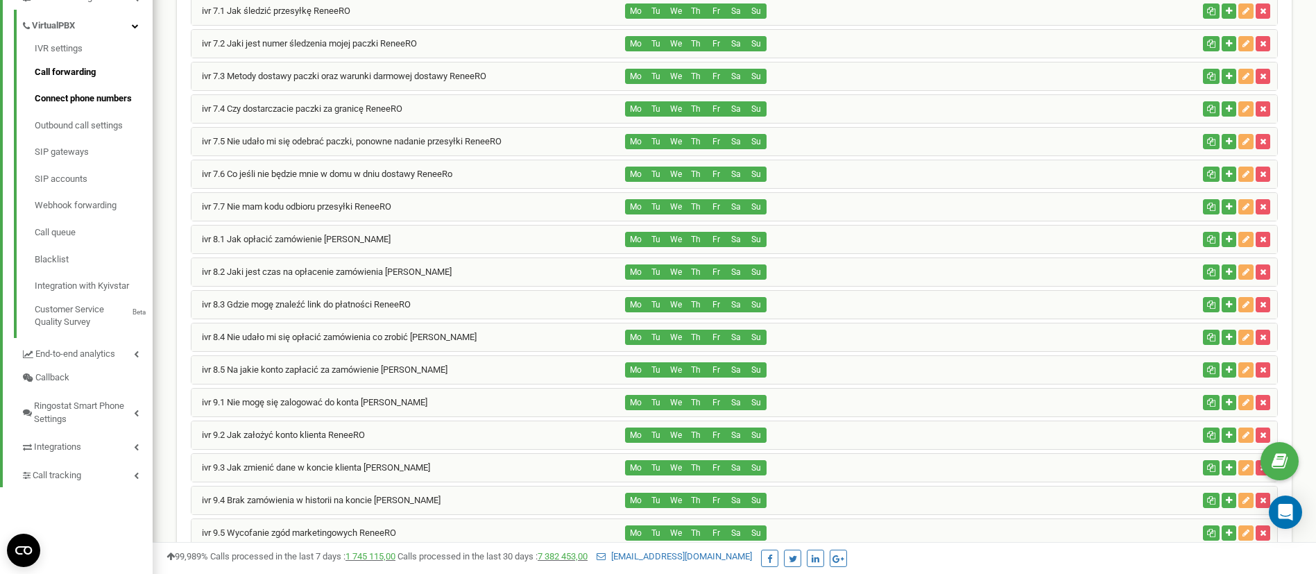
scroll to position [262, 0]
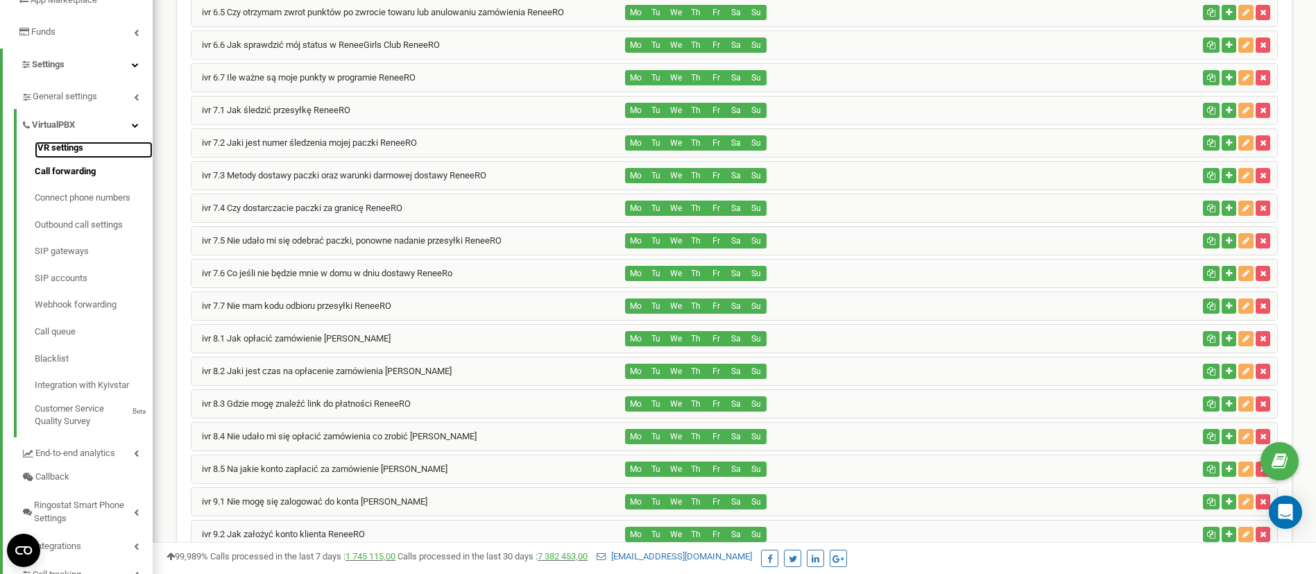
click at [55, 143] on link "IVR settings" at bounding box center [94, 150] width 118 height 17
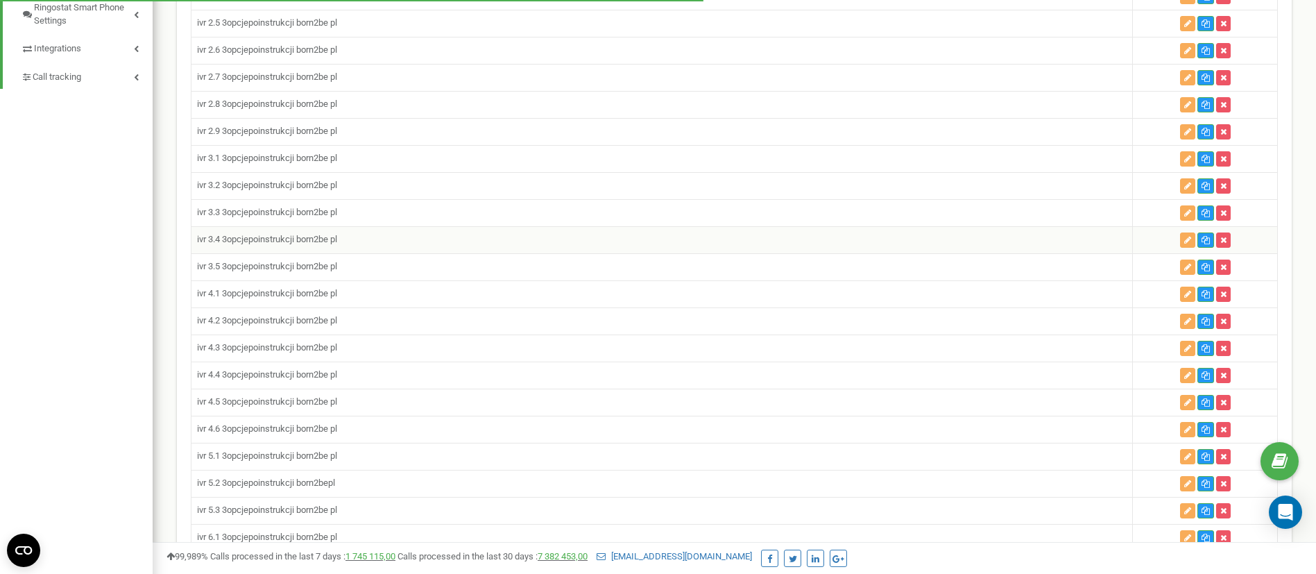
scroll to position [728, 0]
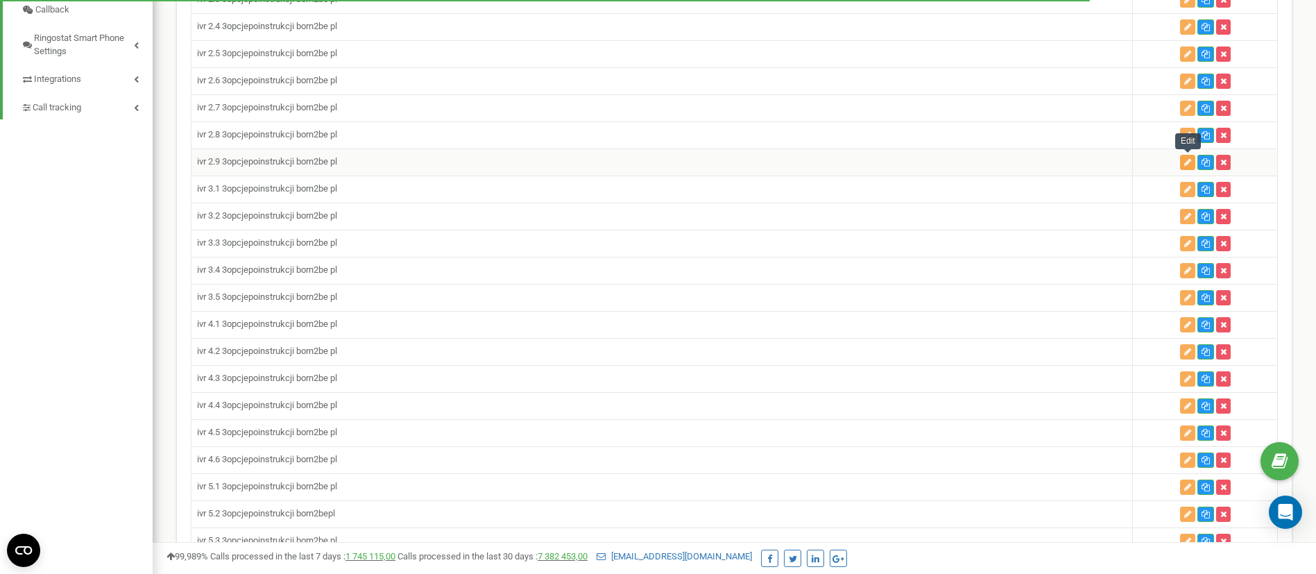
click at [1188, 162] on icon "button" at bounding box center [1187, 162] width 7 height 8
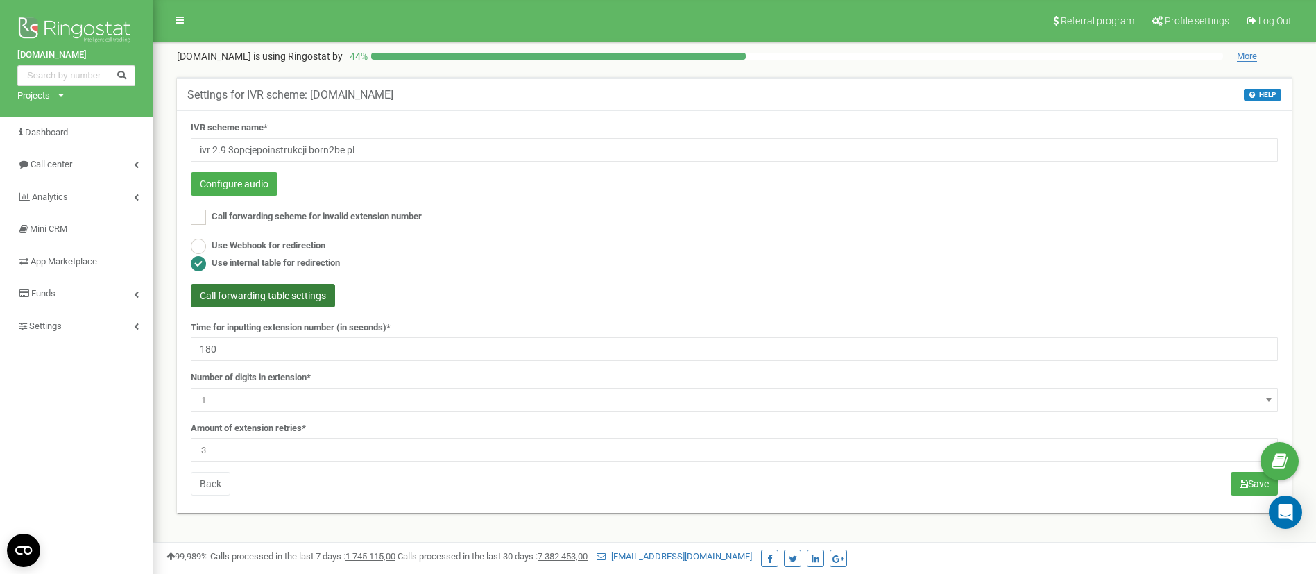
click at [262, 291] on button "Call forwarding table settings" at bounding box center [263, 296] width 144 height 24
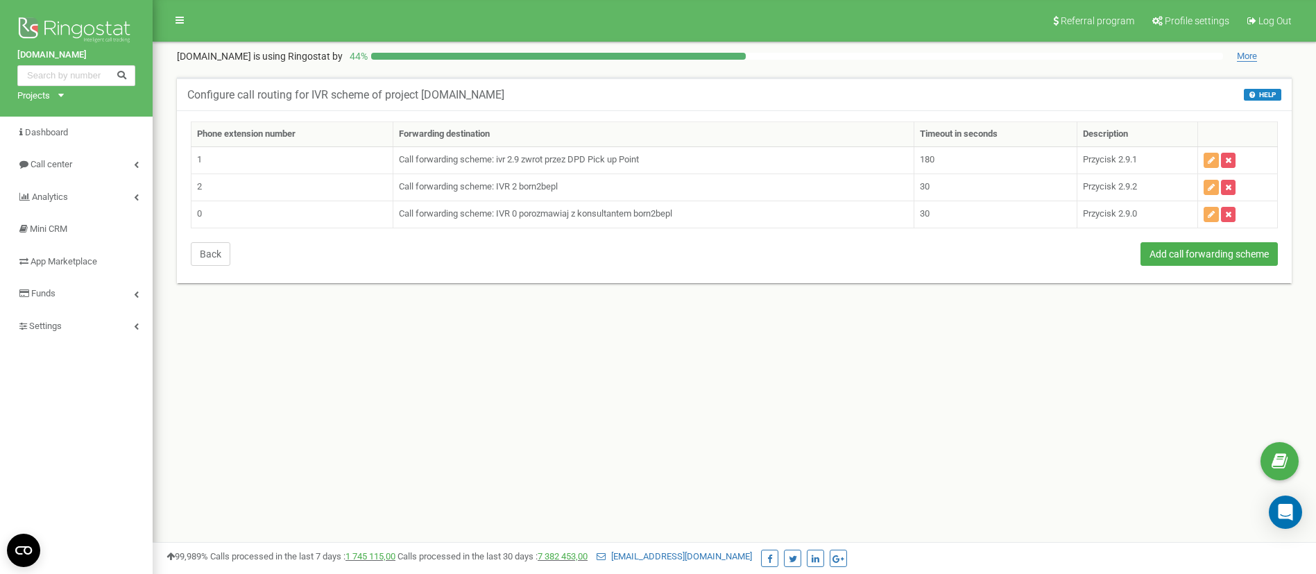
click at [225, 253] on button "Back" at bounding box center [211, 254] width 40 height 24
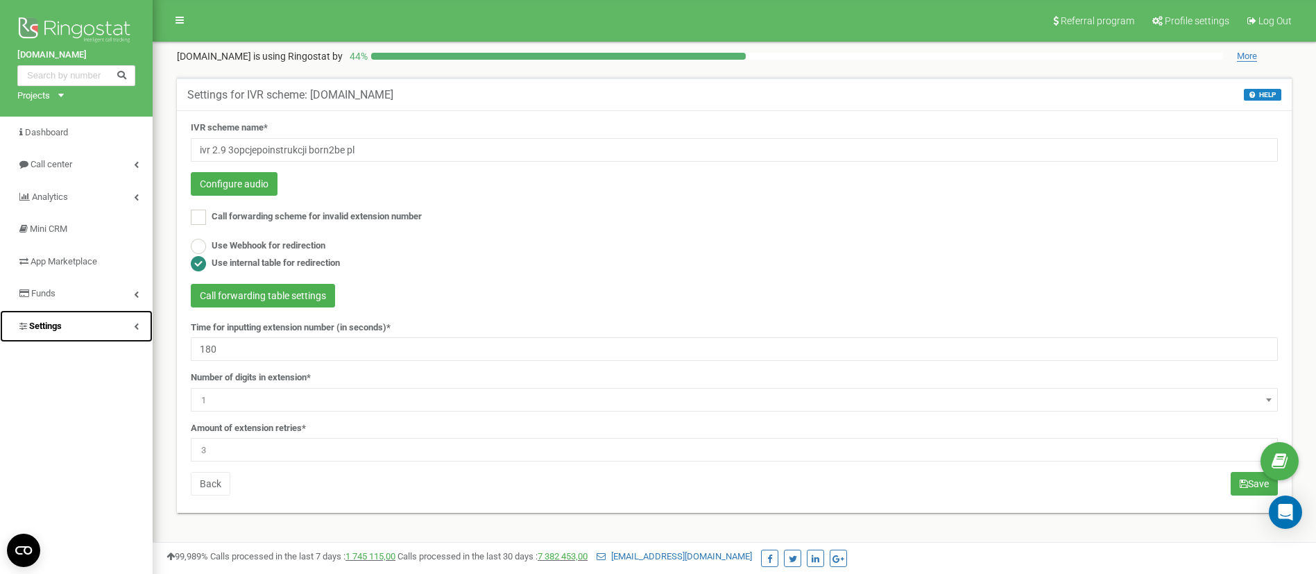
click at [65, 332] on link "Settings" at bounding box center [76, 326] width 153 height 33
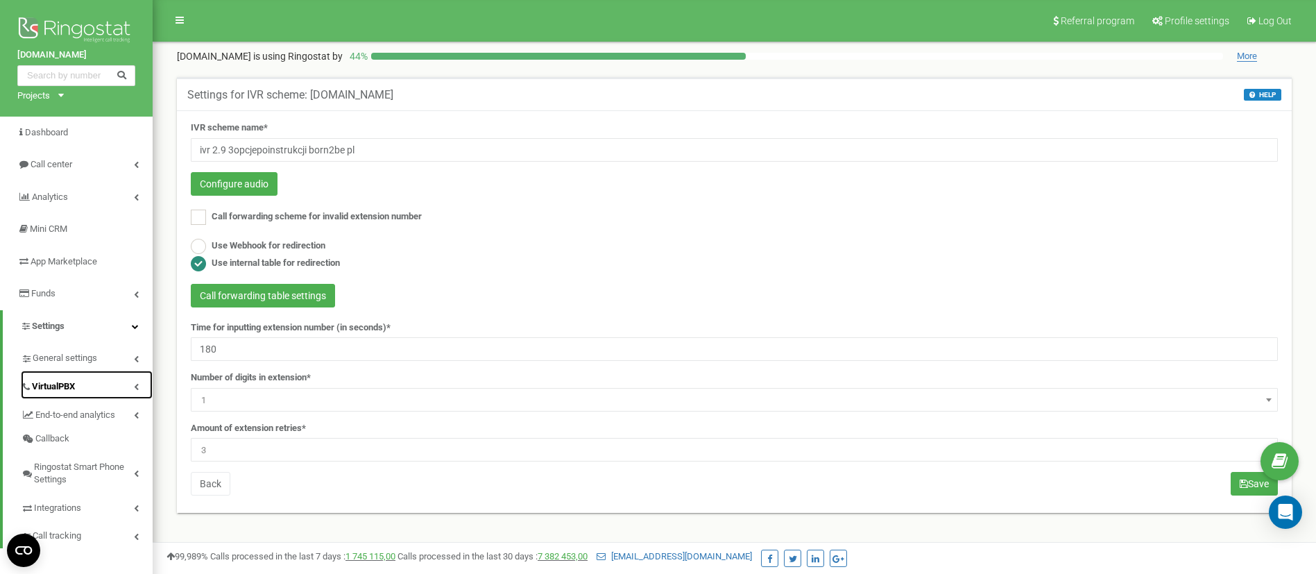
click at [64, 383] on span "VirtualPBX" at bounding box center [53, 386] width 43 height 13
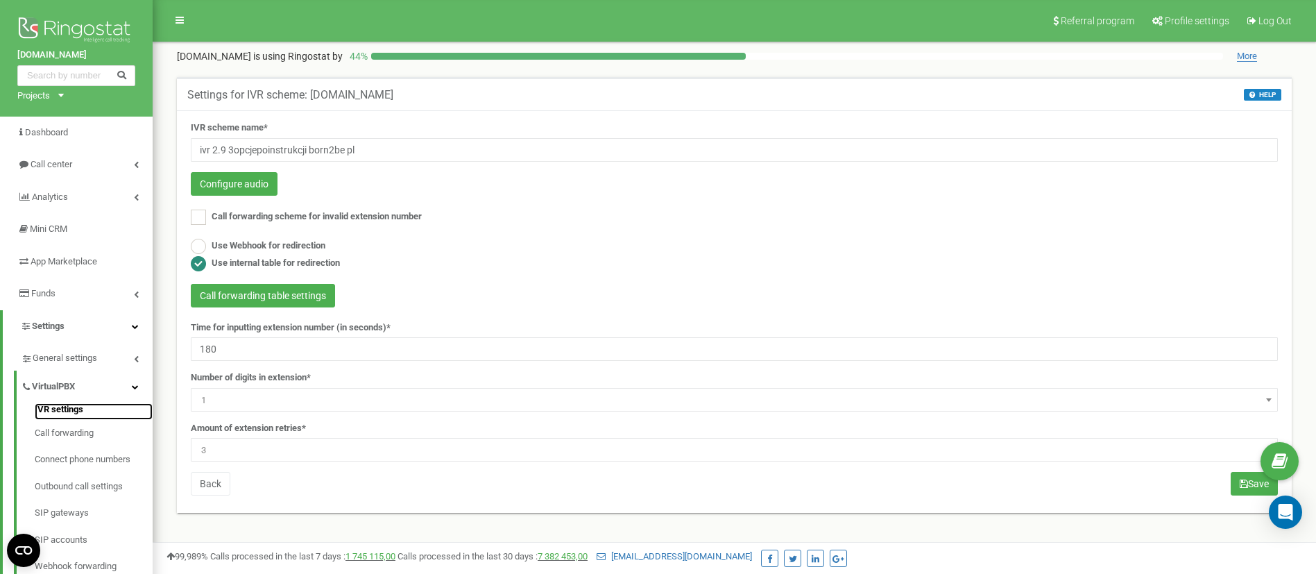
click at [69, 411] on link "IVR settings" at bounding box center [94, 411] width 118 height 17
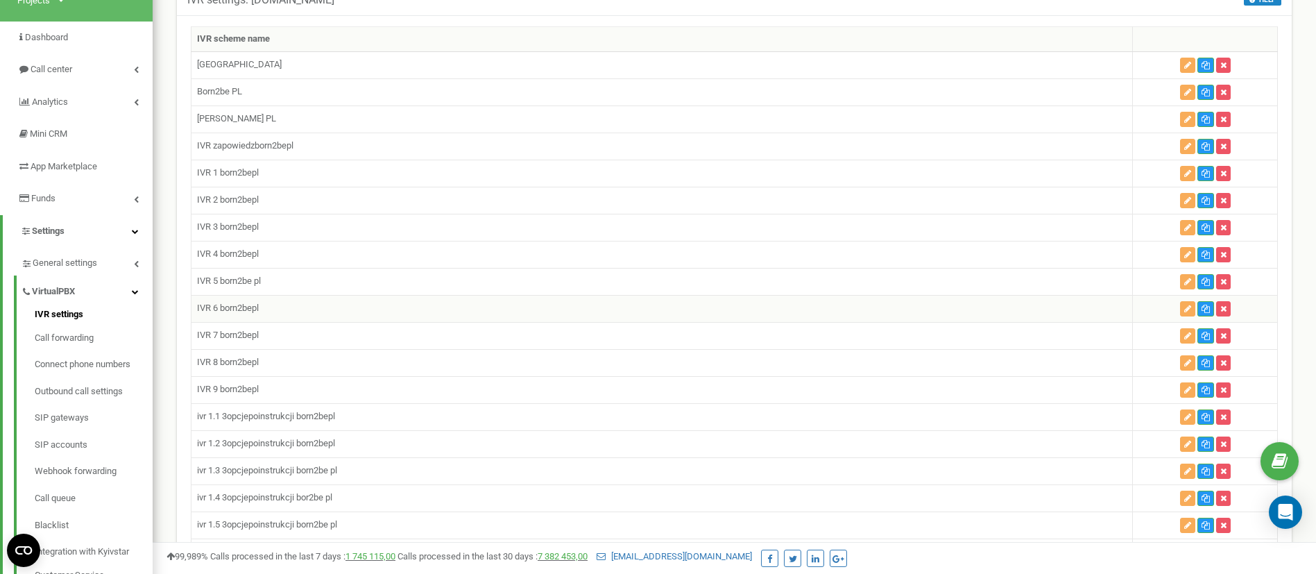
scroll to position [208, 0]
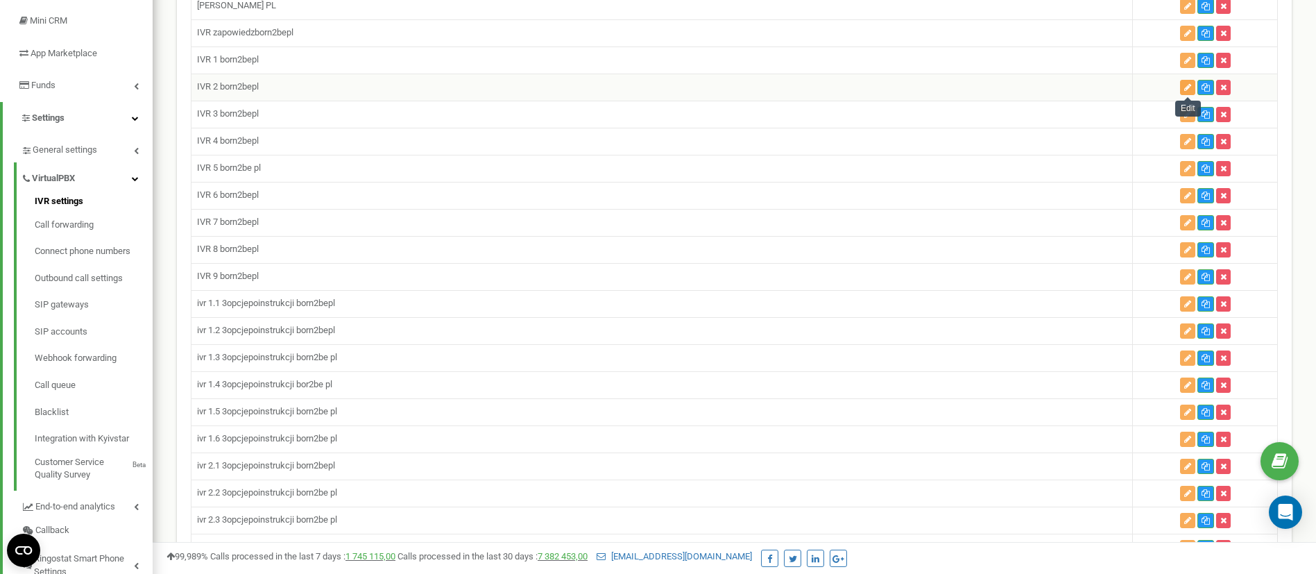
click at [1191, 86] on icon "button" at bounding box center [1187, 87] width 7 height 8
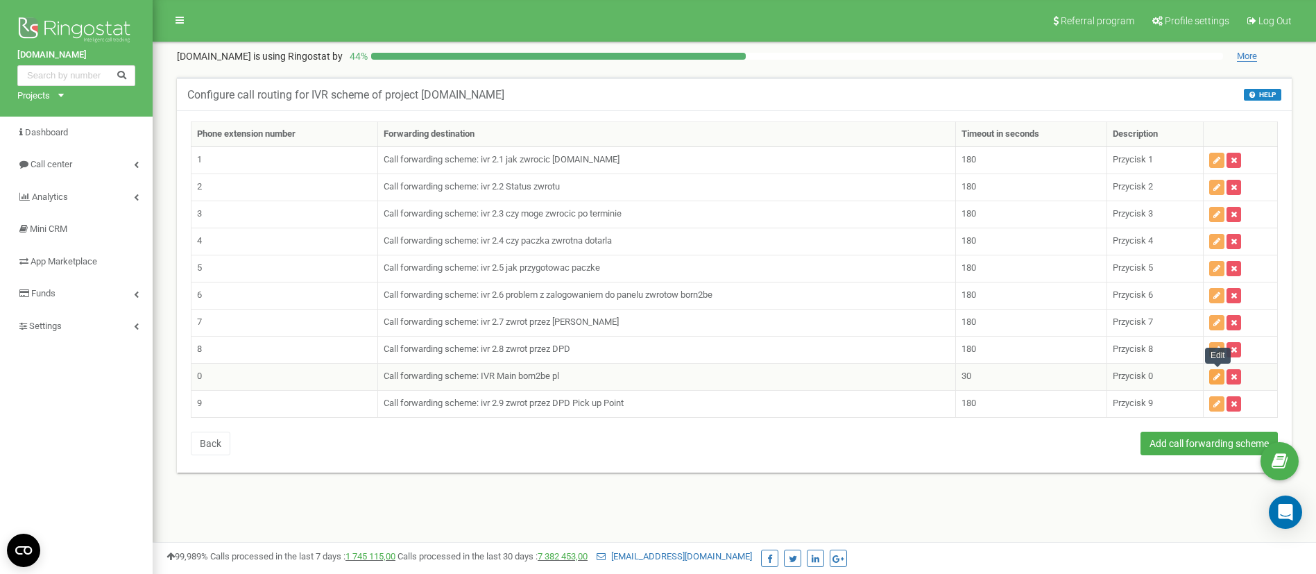
click at [1217, 376] on icon "button" at bounding box center [1216, 376] width 7 height 8
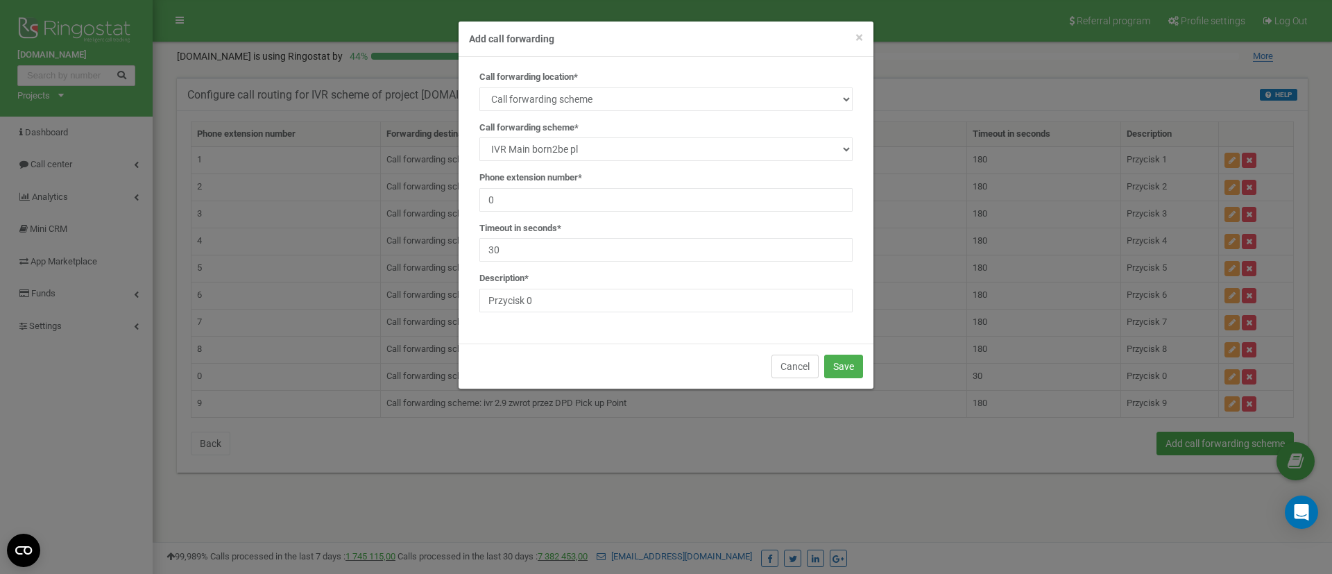
click at [787, 372] on button "Cancel" at bounding box center [794, 366] width 47 height 24
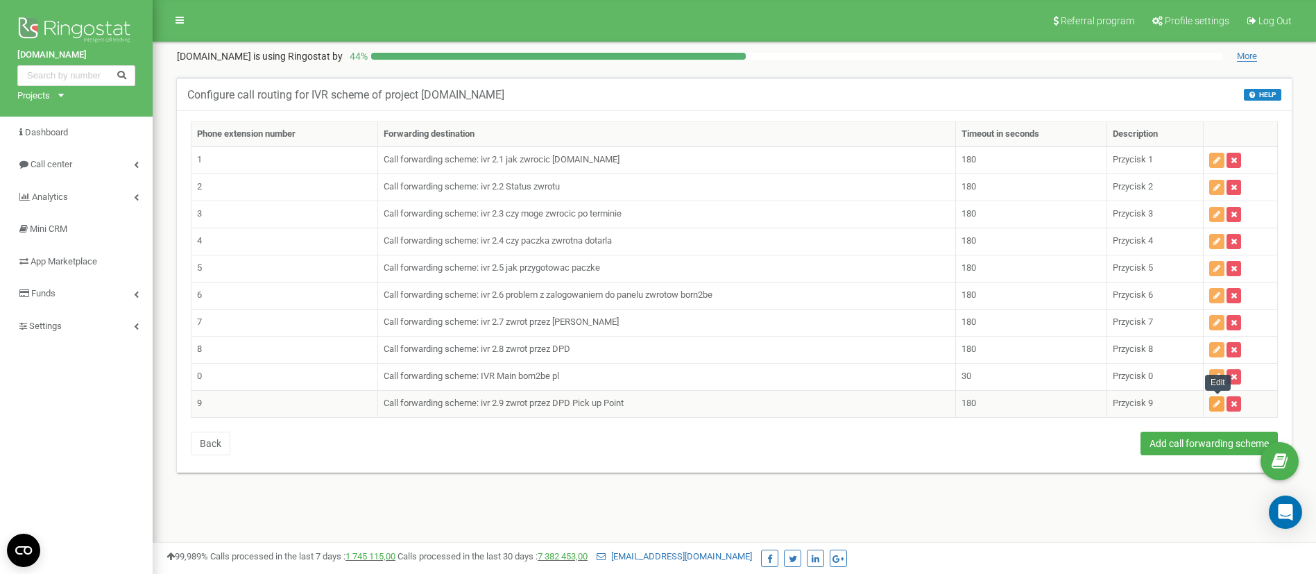
click at [1220, 408] on button "button" at bounding box center [1216, 403] width 15 height 15
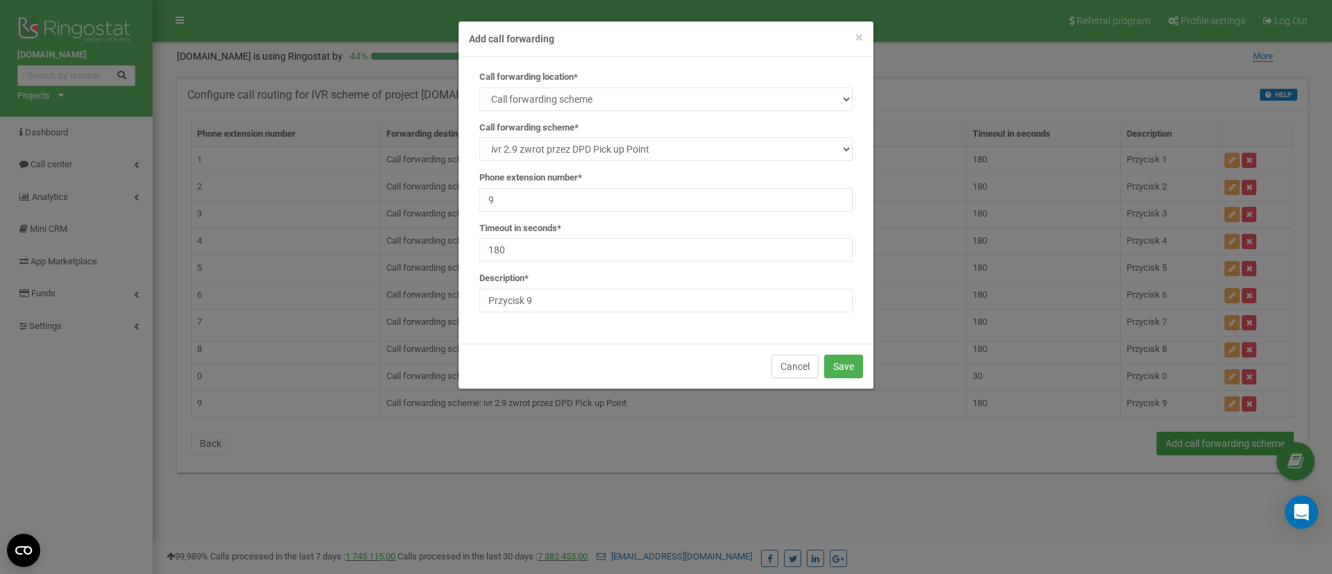
click at [789, 372] on button "Cancel" at bounding box center [794, 366] width 47 height 24
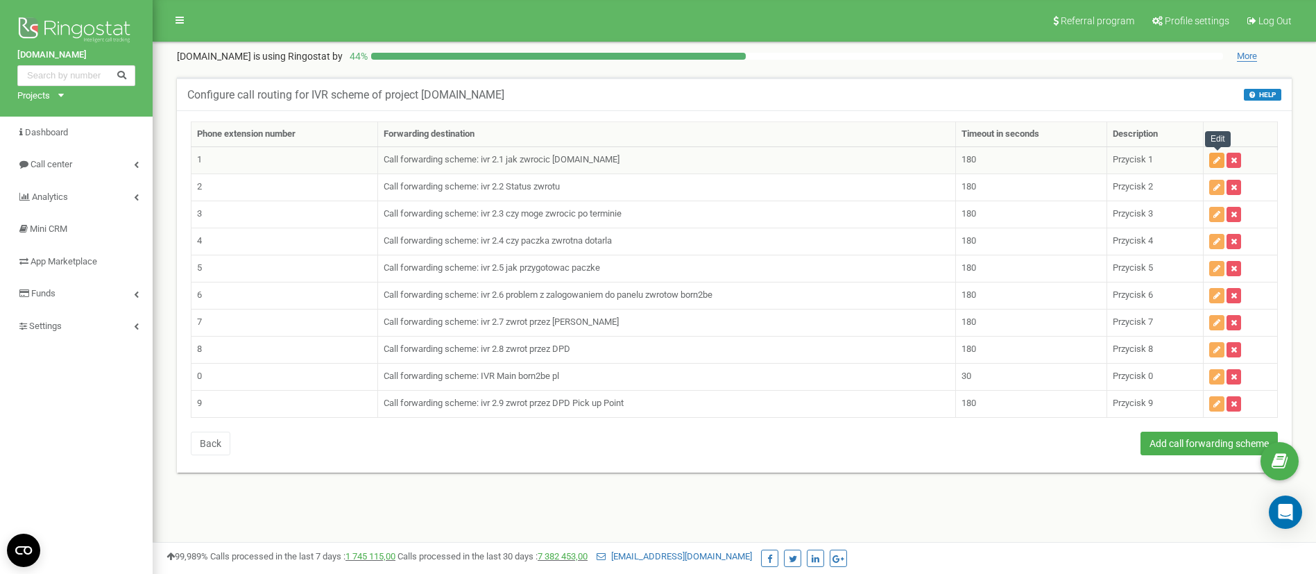
click at [1218, 161] on icon "button" at bounding box center [1216, 160] width 7 height 8
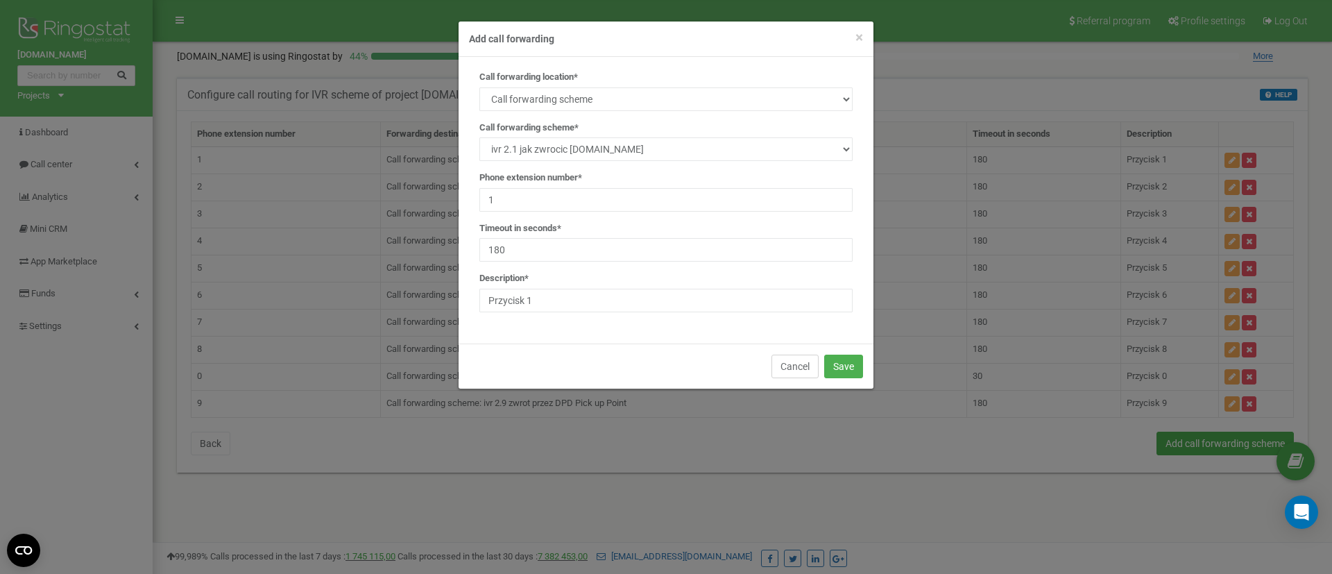
click at [780, 364] on button "Cancel" at bounding box center [794, 366] width 47 height 24
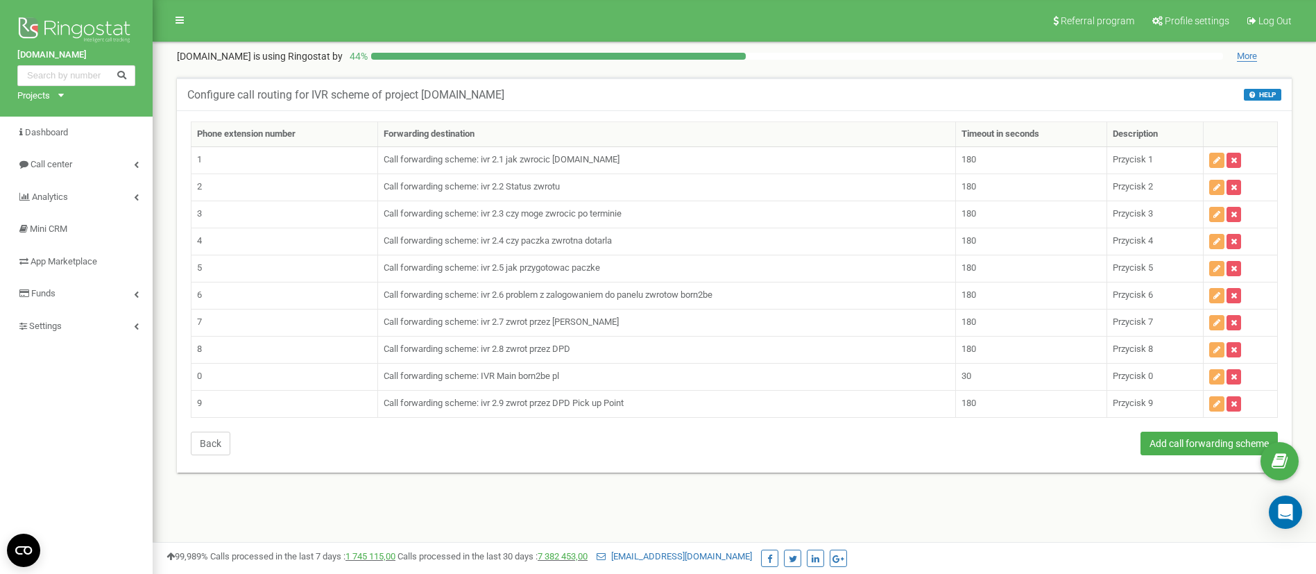
click at [203, 449] on button "Back" at bounding box center [211, 443] width 40 height 24
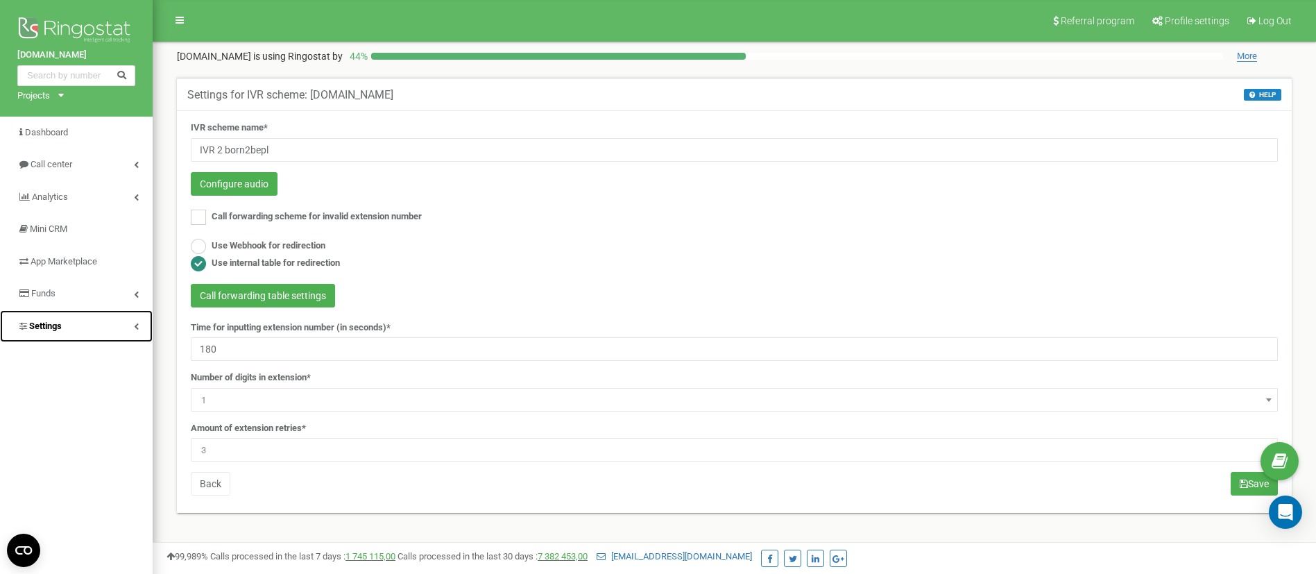
click at [74, 325] on link "Settings" at bounding box center [76, 326] width 153 height 33
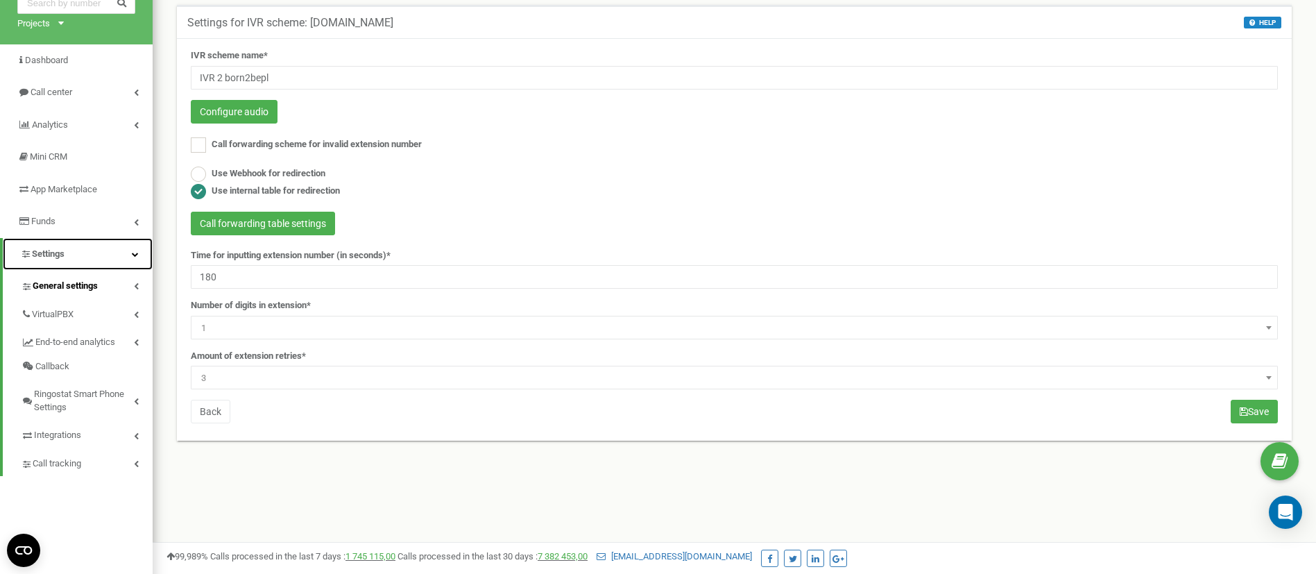
scroll to position [104, 0]
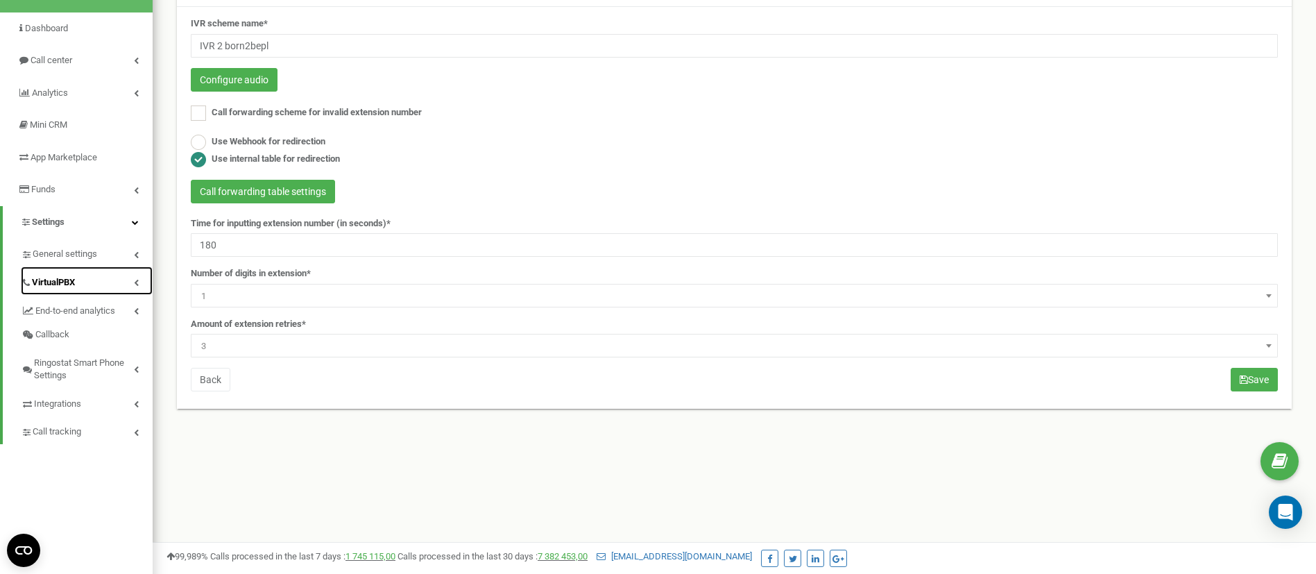
click at [60, 280] on span "VirtualPBX" at bounding box center [53, 282] width 43 height 13
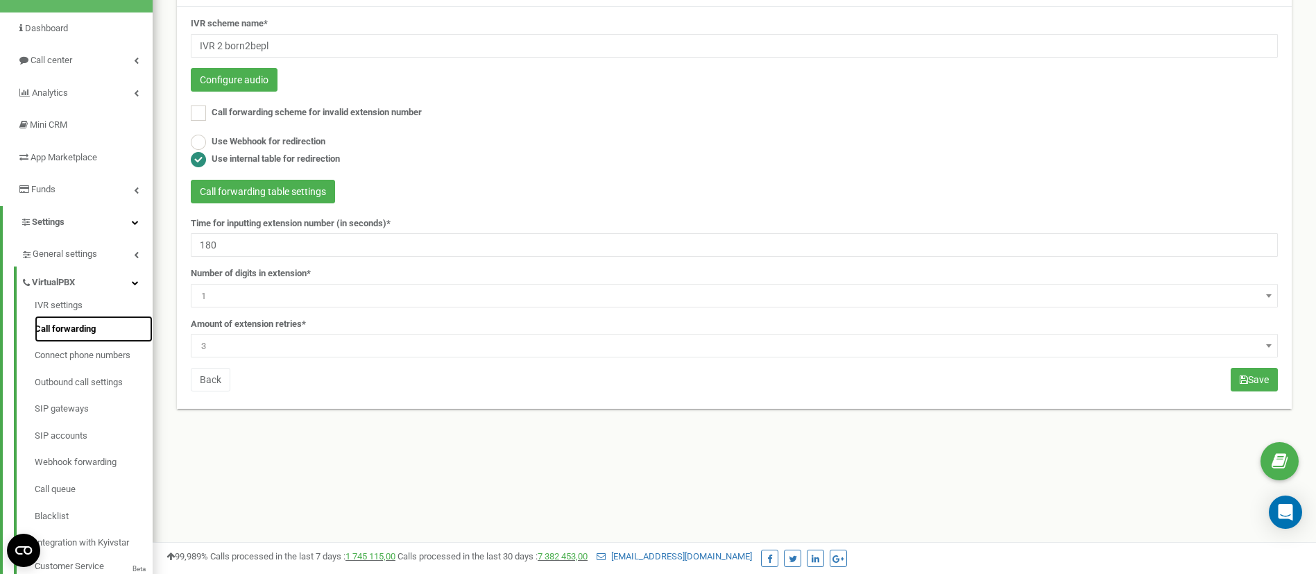
click at [66, 325] on link "Call forwarding" at bounding box center [94, 329] width 118 height 27
click at [68, 305] on link "IVR settings" at bounding box center [94, 307] width 118 height 17
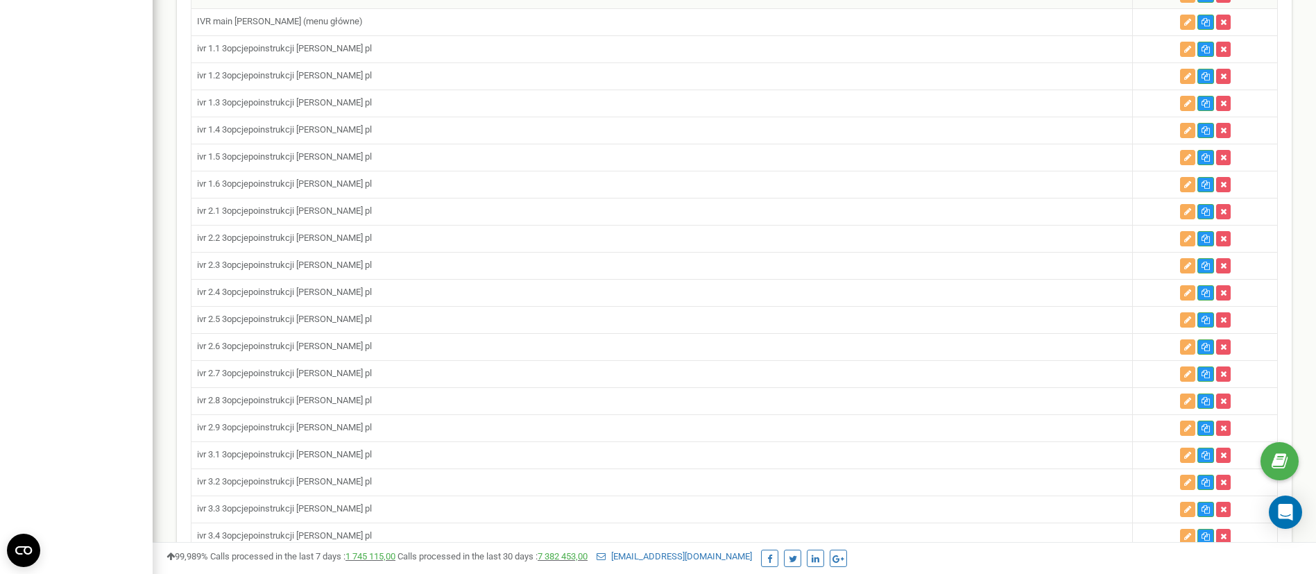
scroll to position [2185, 0]
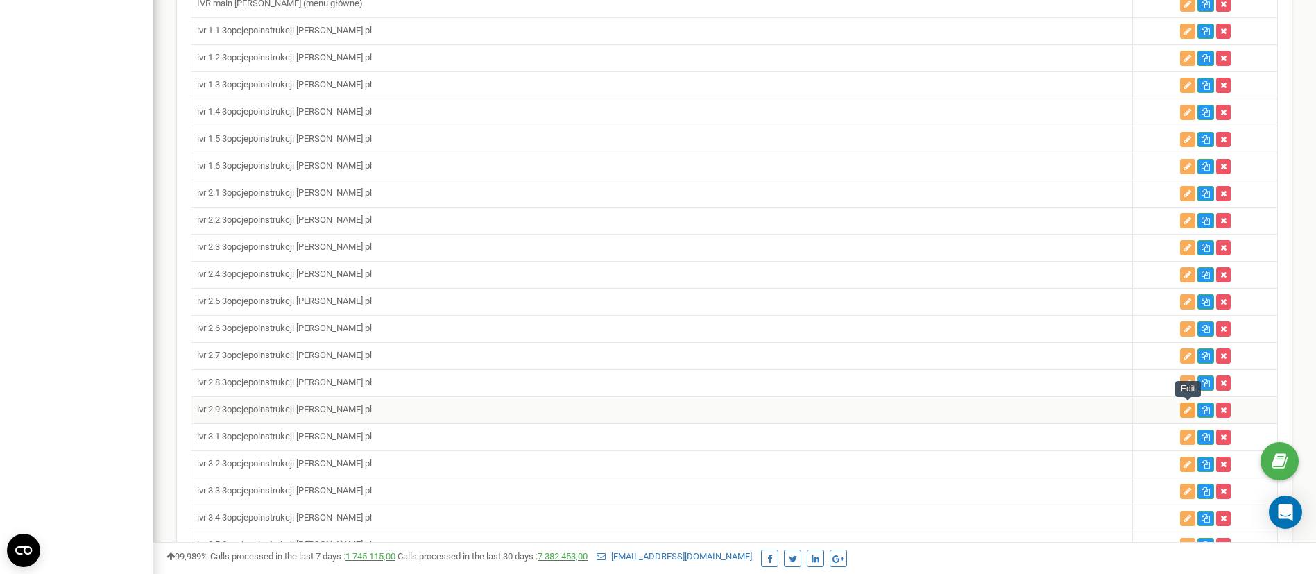
click at [1190, 411] on icon "button" at bounding box center [1187, 410] width 7 height 8
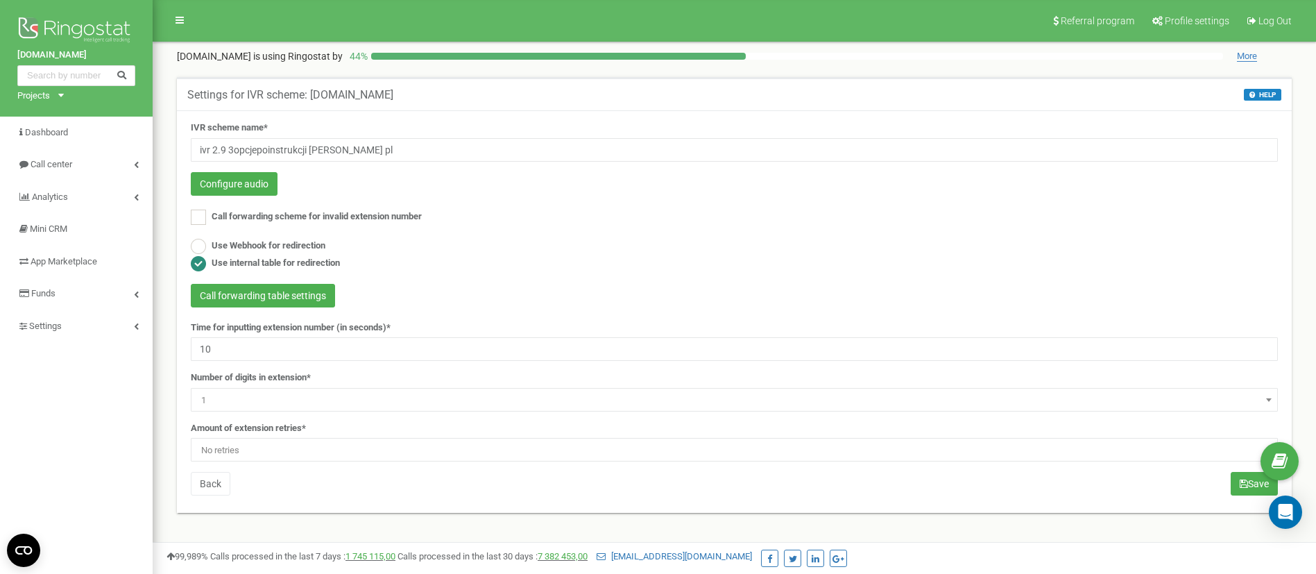
drag, startPoint x: 991, startPoint y: 314, endPoint x: 934, endPoint y: 329, distance: 58.9
click at [991, 314] on form "IVR scheme name* ivr 2.9 3opcjepoinstrukcji [PERSON_NAME] pl Configure audio Ca…" at bounding box center [734, 291] width 1087 height 340
click at [284, 293] on button "Call forwarding table settings" at bounding box center [263, 296] width 144 height 24
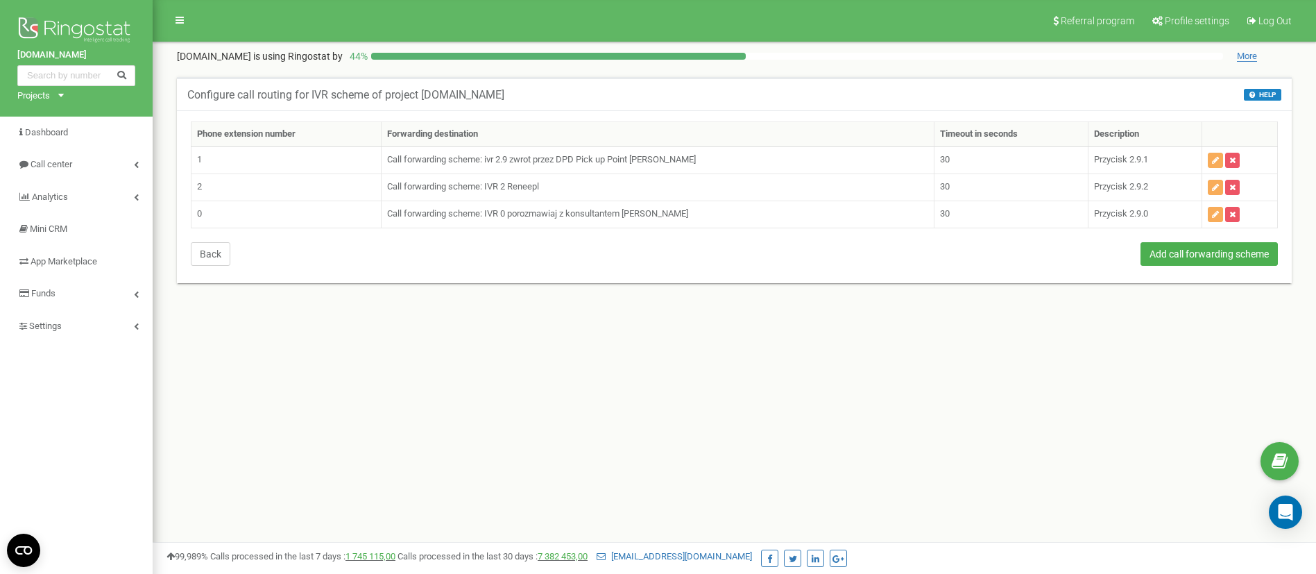
click at [205, 261] on button "Back" at bounding box center [211, 254] width 40 height 24
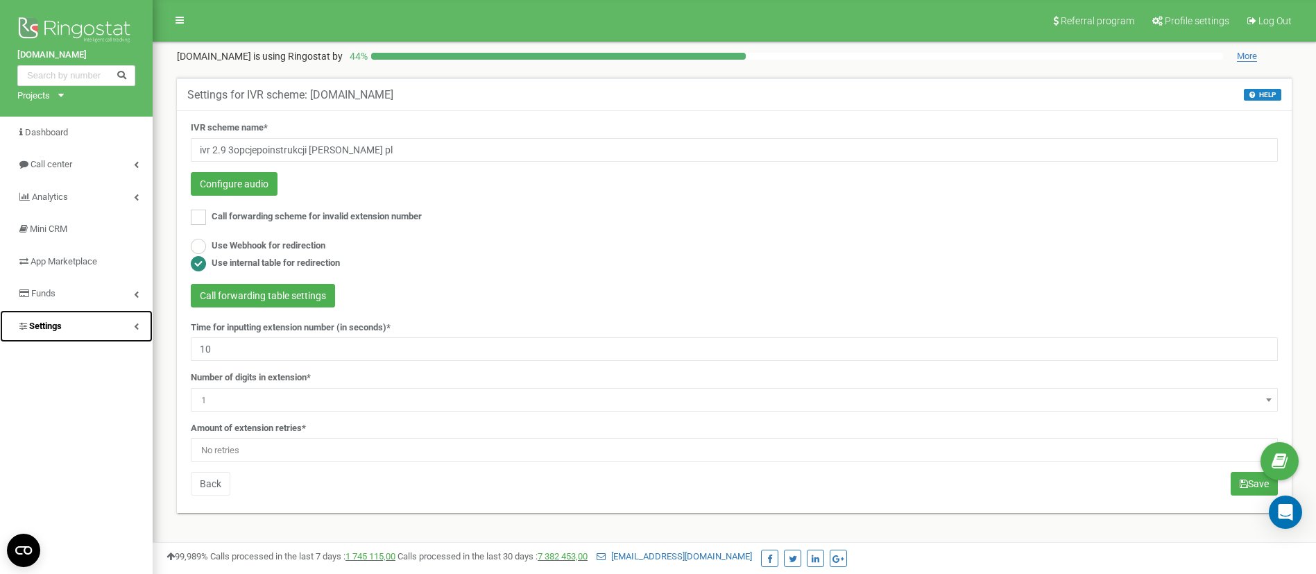
click at [87, 316] on link "Settings" at bounding box center [76, 326] width 153 height 33
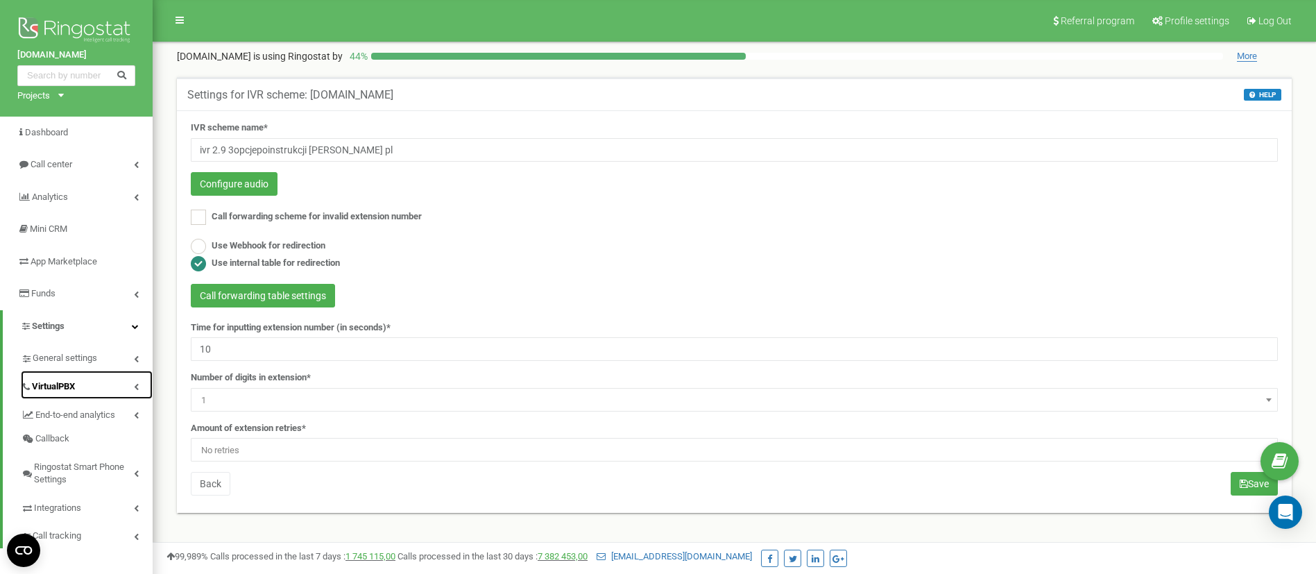
click at [83, 386] on link "VirtualPBX" at bounding box center [87, 384] width 132 height 28
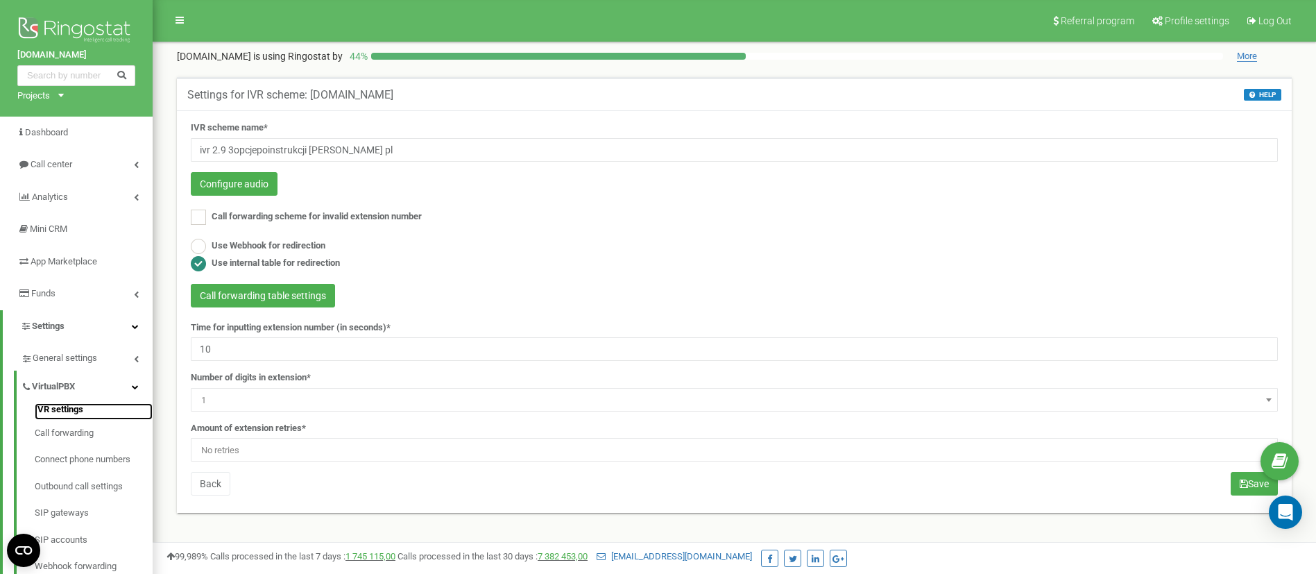
click at [66, 411] on link "IVR settings" at bounding box center [94, 411] width 118 height 17
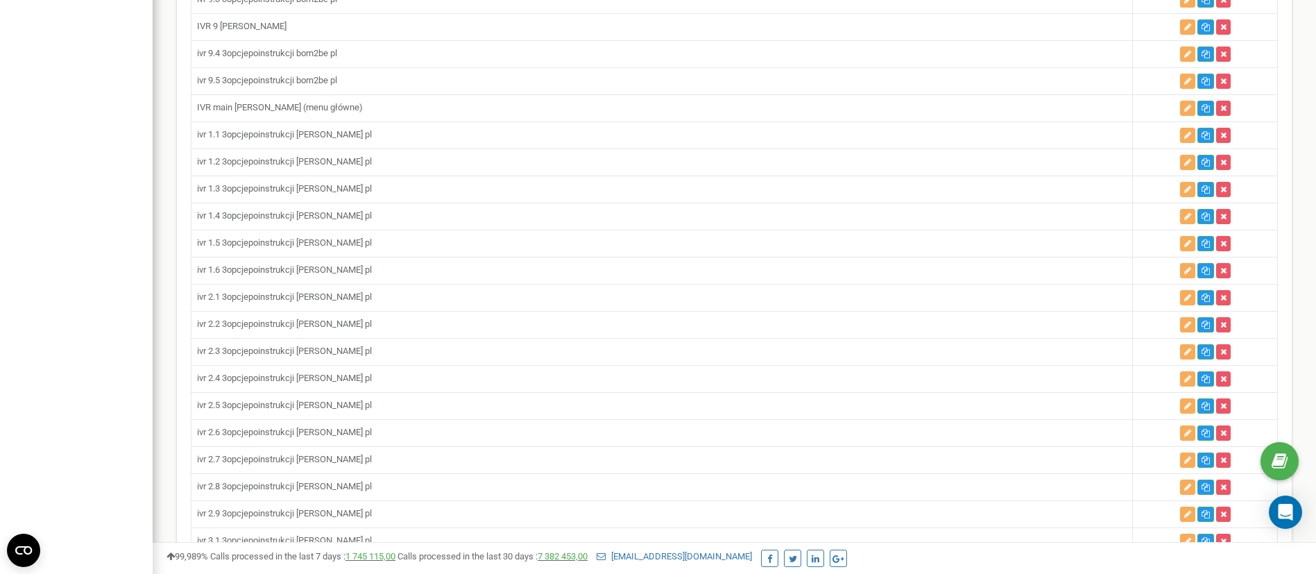
scroll to position [2185, 0]
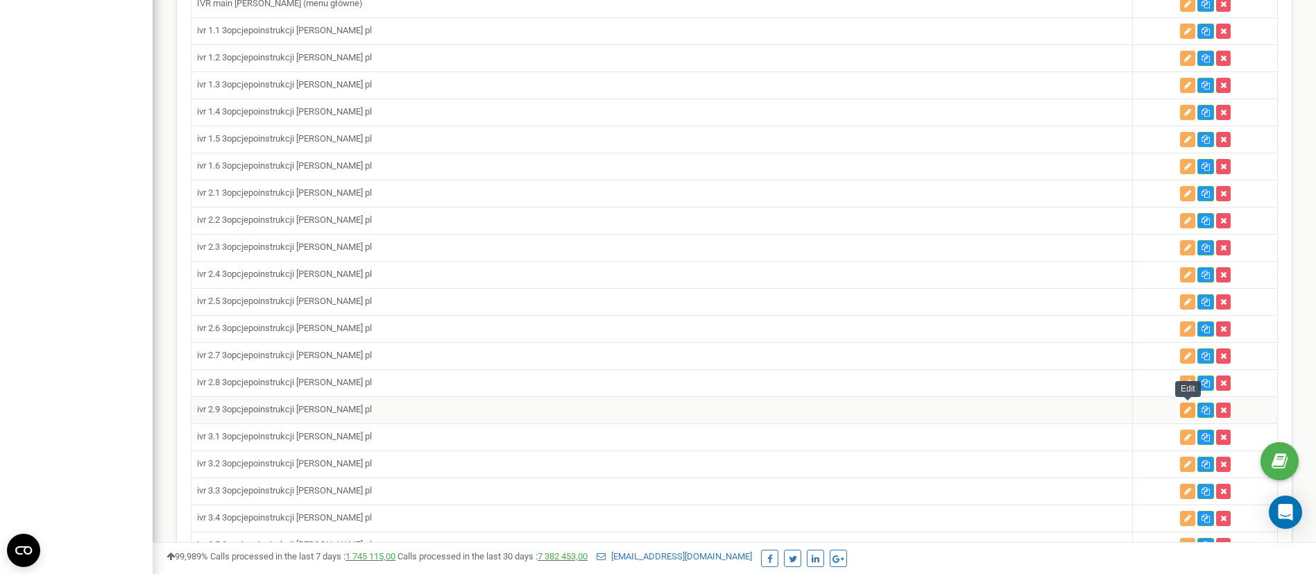
click at [1191, 410] on icon "button" at bounding box center [1187, 410] width 7 height 8
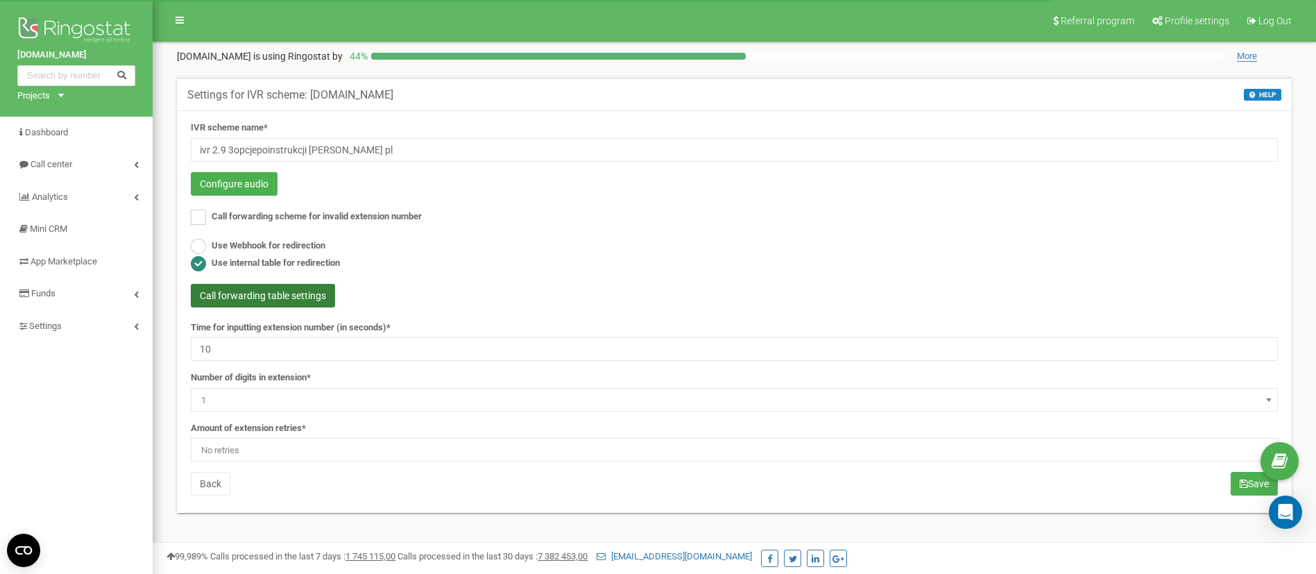
click at [298, 299] on button "Call forwarding table settings" at bounding box center [263, 296] width 144 height 24
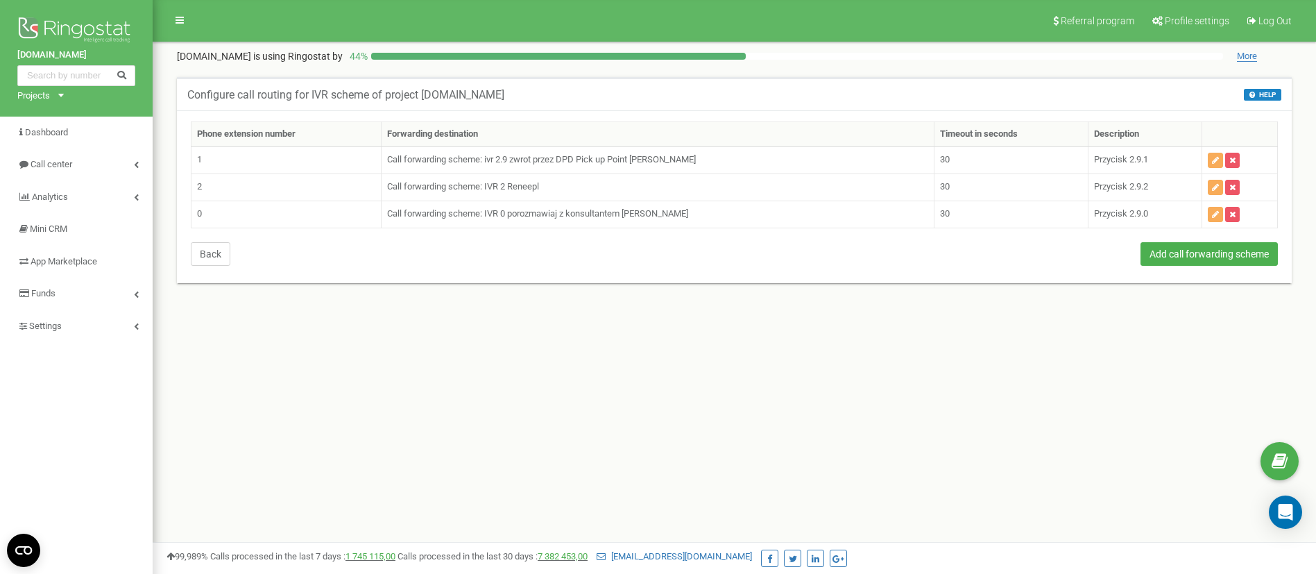
click at [223, 259] on button "Back" at bounding box center [211, 254] width 40 height 24
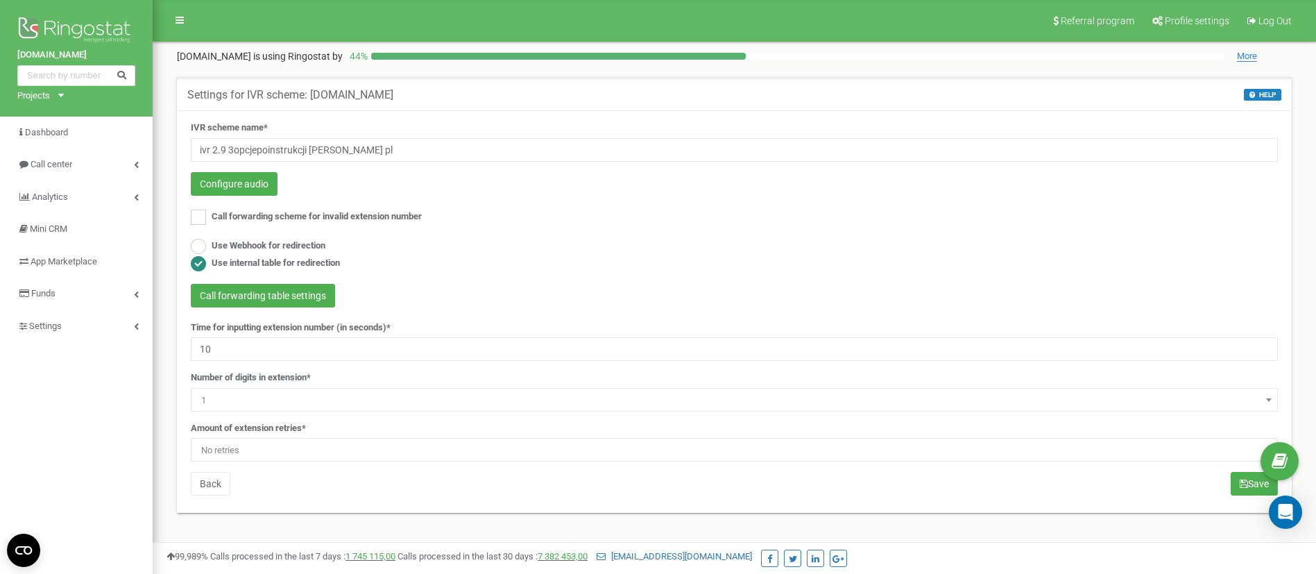
click at [37, 392] on div "azagroup.eu Projects azagroup.eu Dashboard Call center Analytics Mini CRM App M…" at bounding box center [76, 416] width 153 height 832
click at [243, 188] on button "Configure audio" at bounding box center [234, 184] width 87 height 24
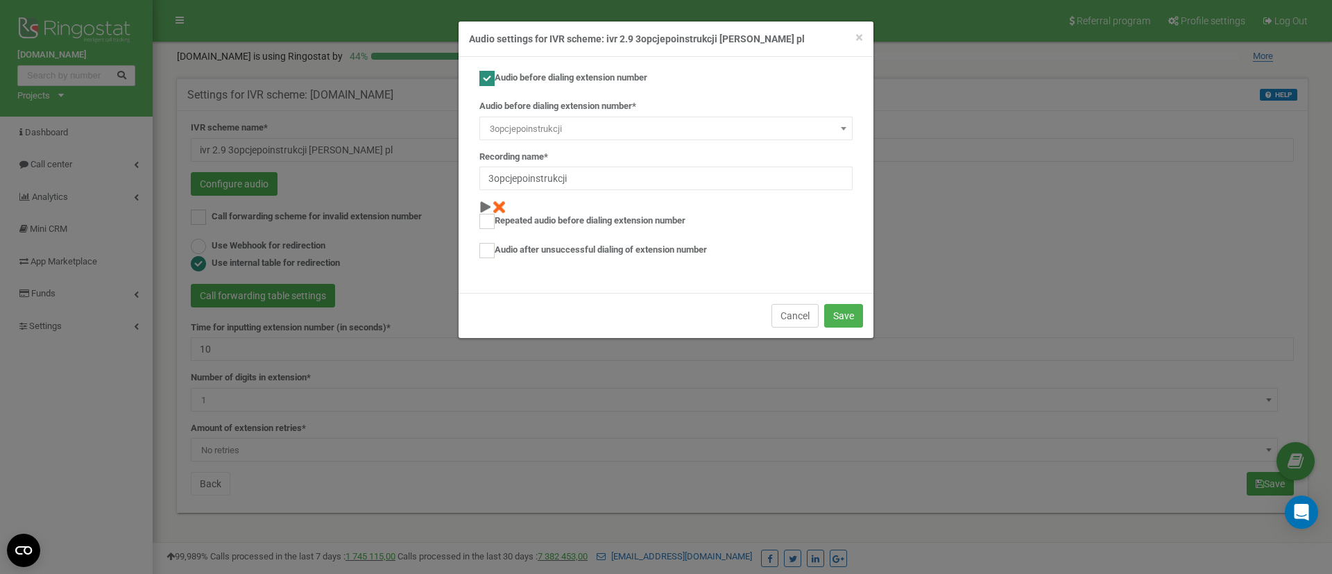
click at [778, 317] on button "Cancel" at bounding box center [794, 316] width 47 height 24
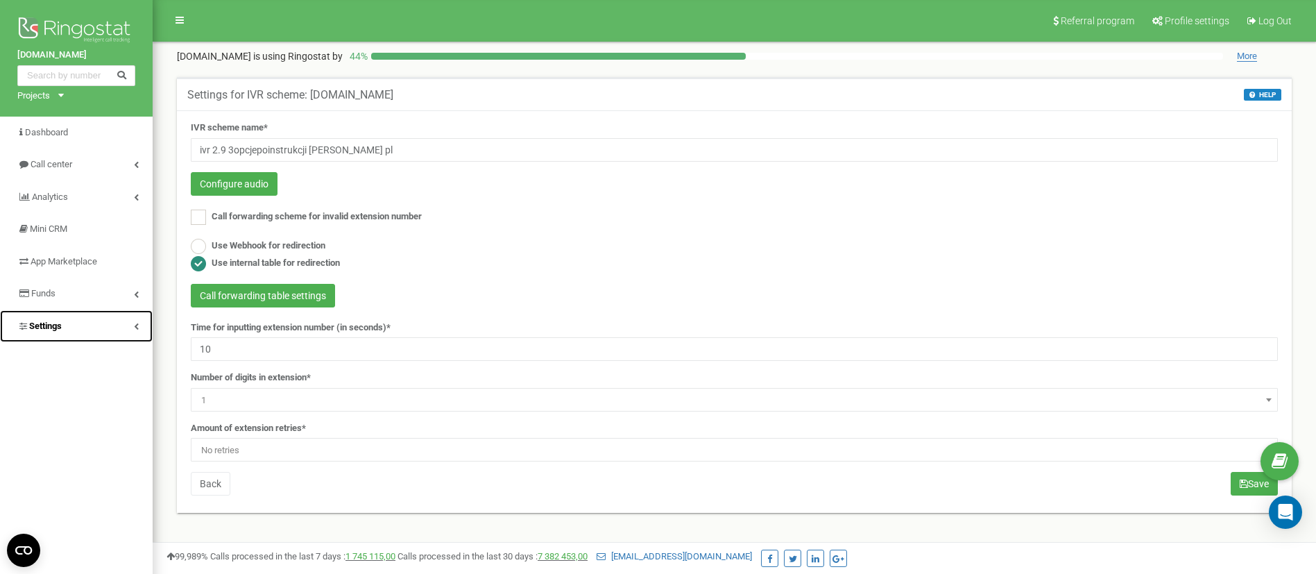
click at [73, 323] on link "Settings" at bounding box center [76, 326] width 153 height 33
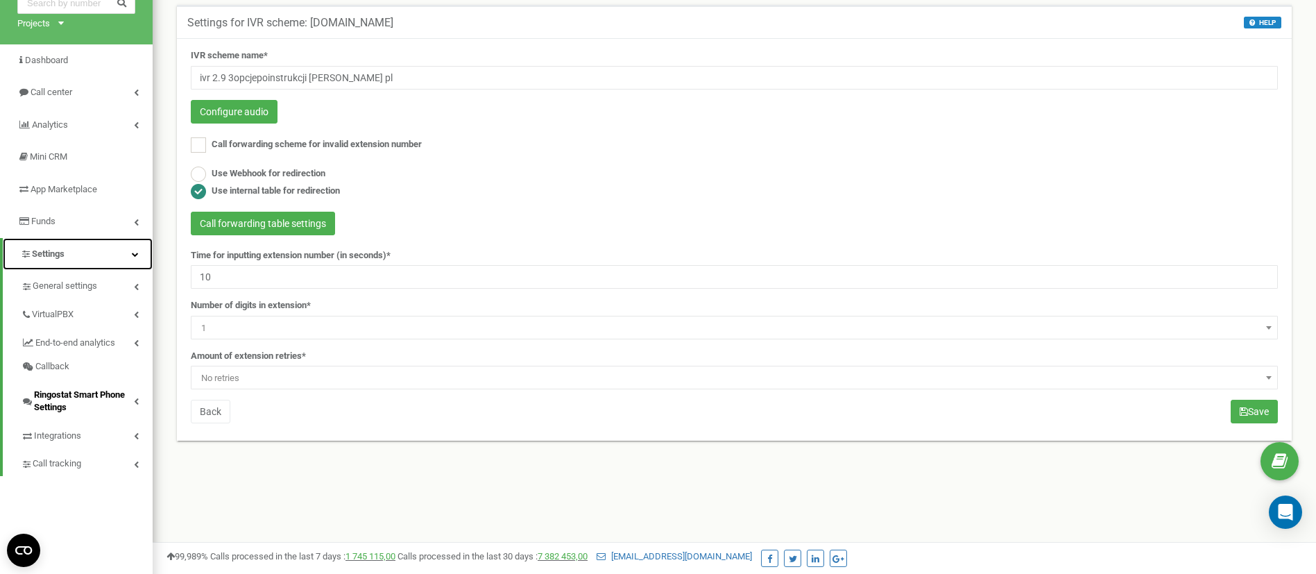
scroll to position [104, 0]
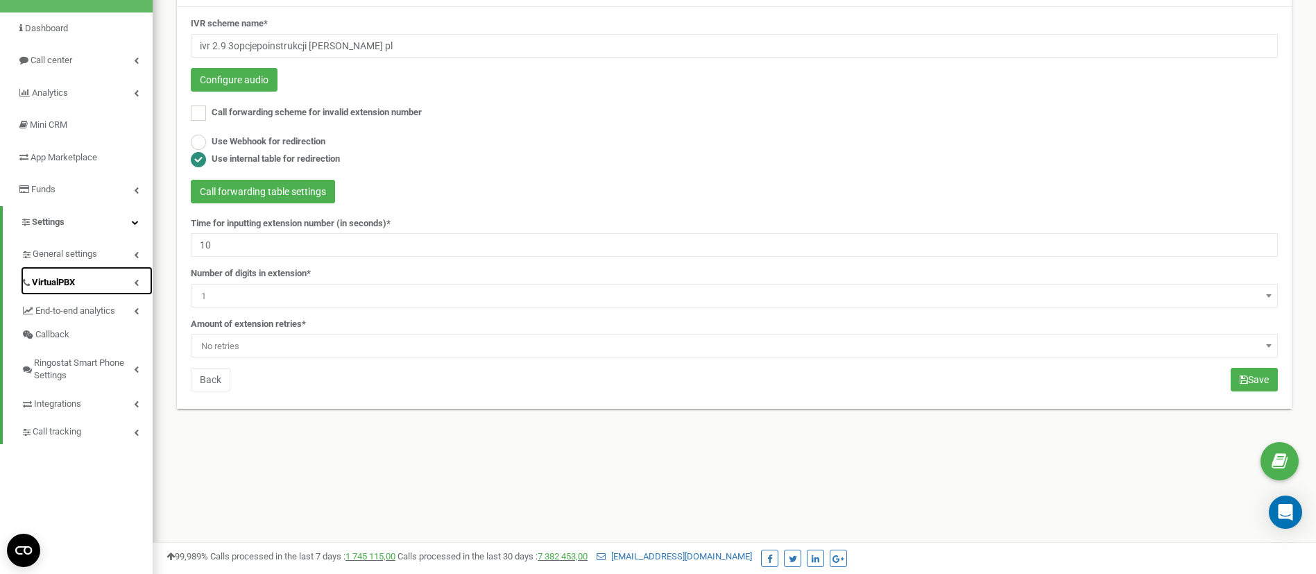
click at [75, 286] on span "VirtualPBX" at bounding box center [53, 282] width 43 height 13
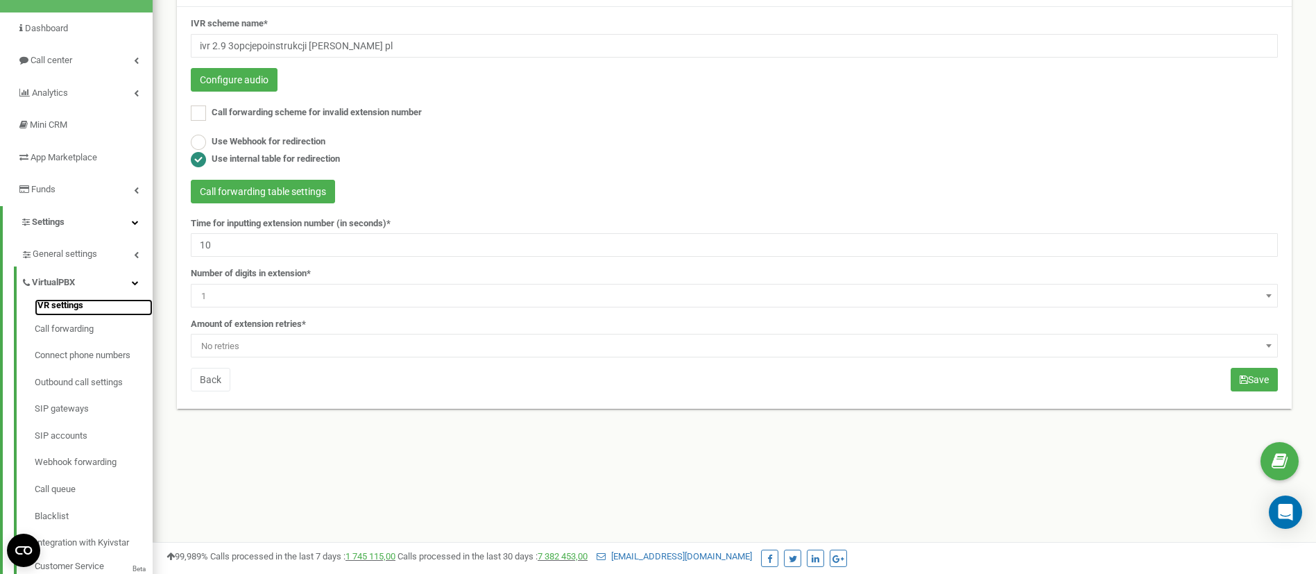
click at [66, 308] on link "IVR settings" at bounding box center [94, 307] width 118 height 17
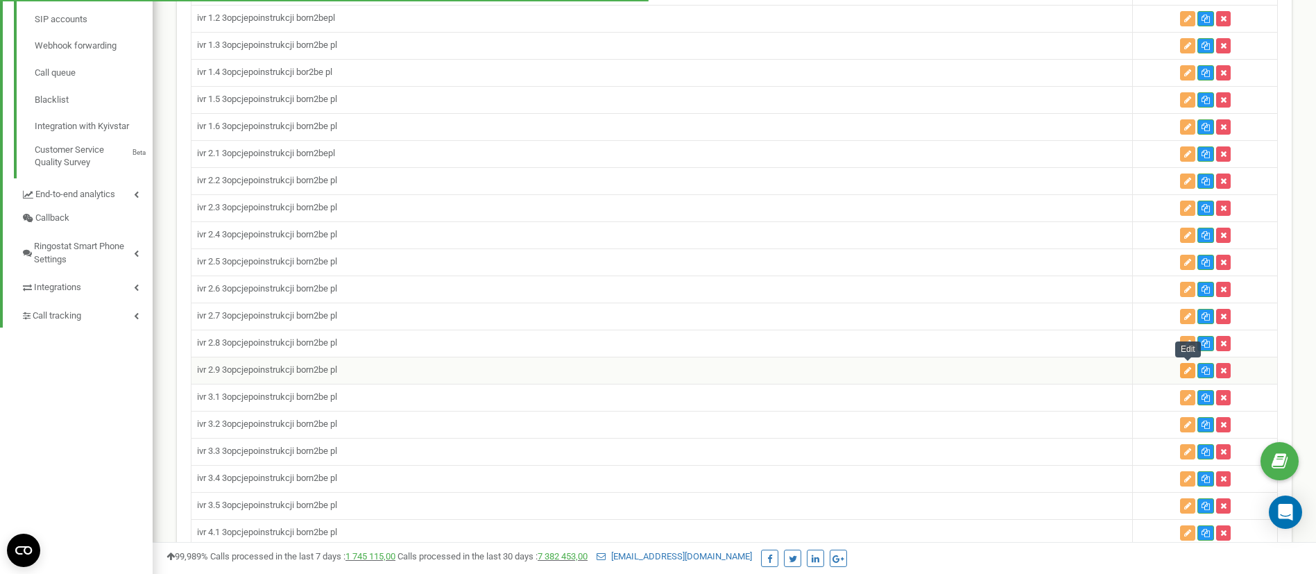
click at [1190, 375] on button "button" at bounding box center [1187, 370] width 15 height 15
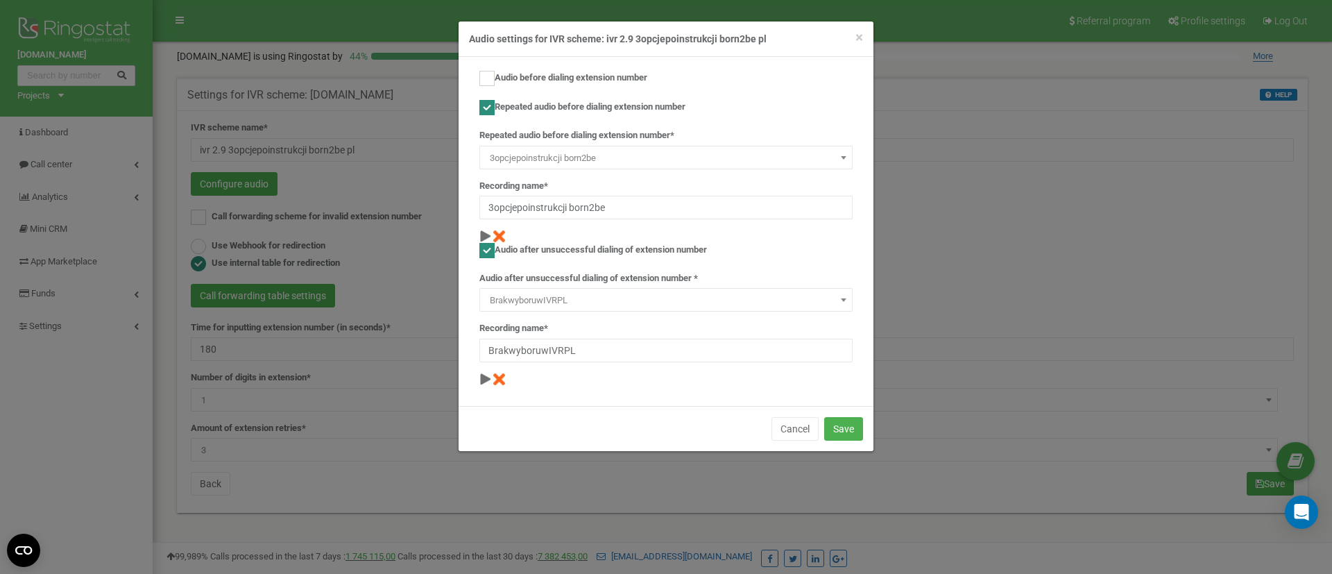
click at [488, 87] on div "Audio before dialing extension number" at bounding box center [665, 80] width 373 height 19
click at [488, 75] on ins at bounding box center [486, 78] width 15 height 15
checkbox input "true"
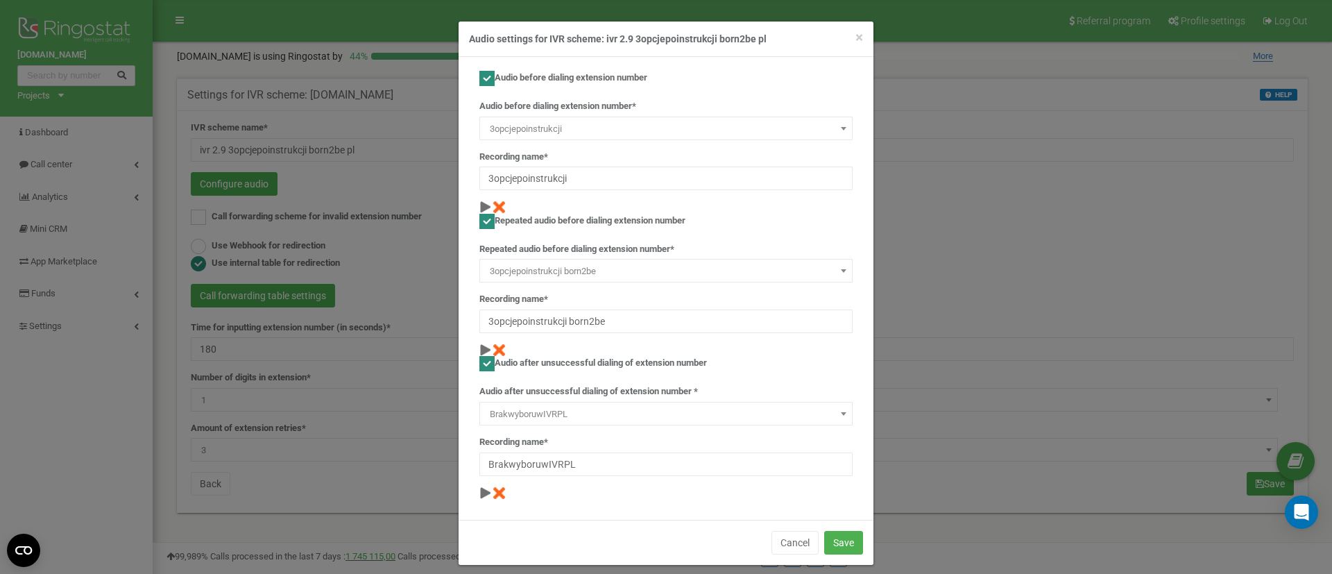
click at [479, 227] on ins at bounding box center [486, 221] width 15 height 15
checkbox input "false"
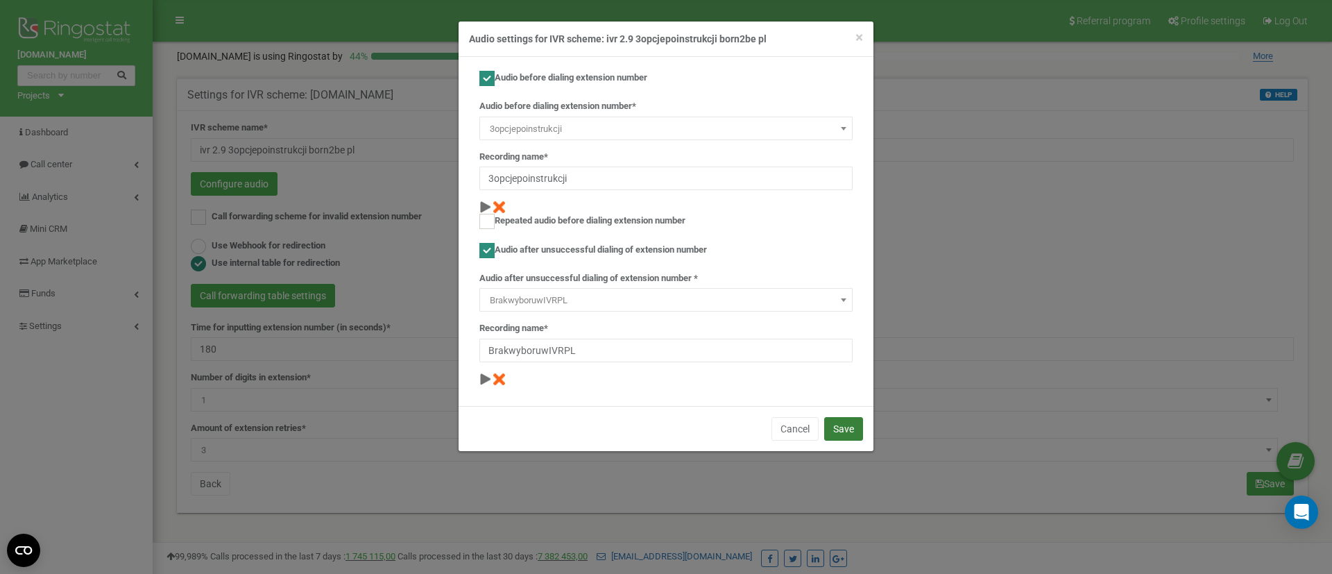
click at [847, 434] on button "Save" at bounding box center [843, 429] width 39 height 24
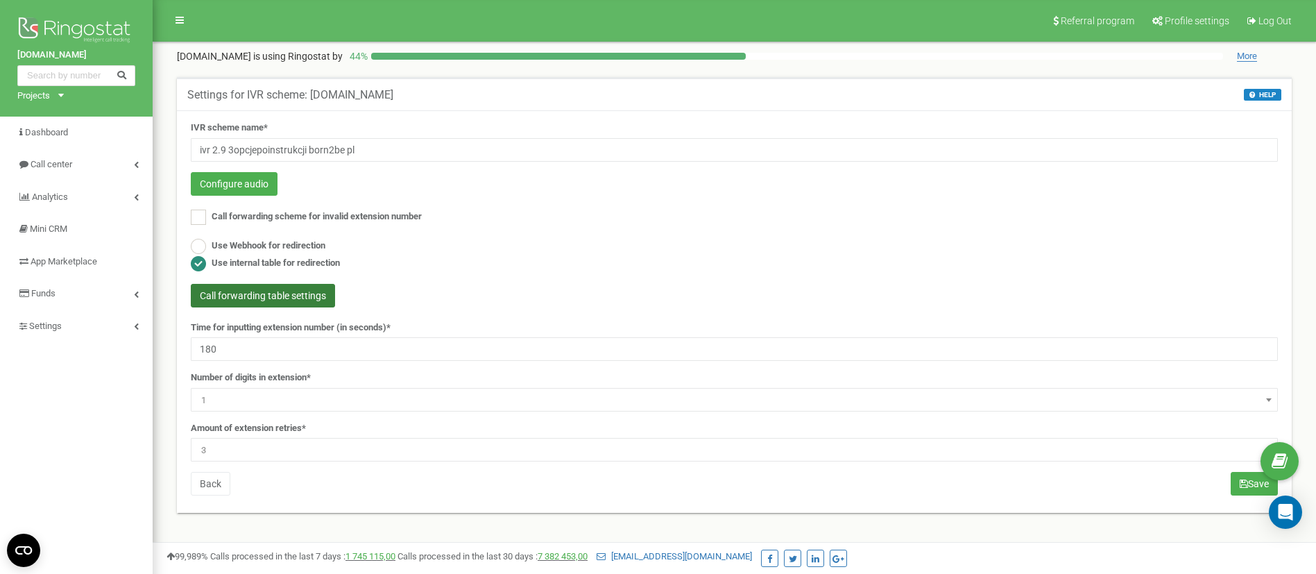
click at [270, 295] on button "Call forwarding table settings" at bounding box center [263, 296] width 144 height 24
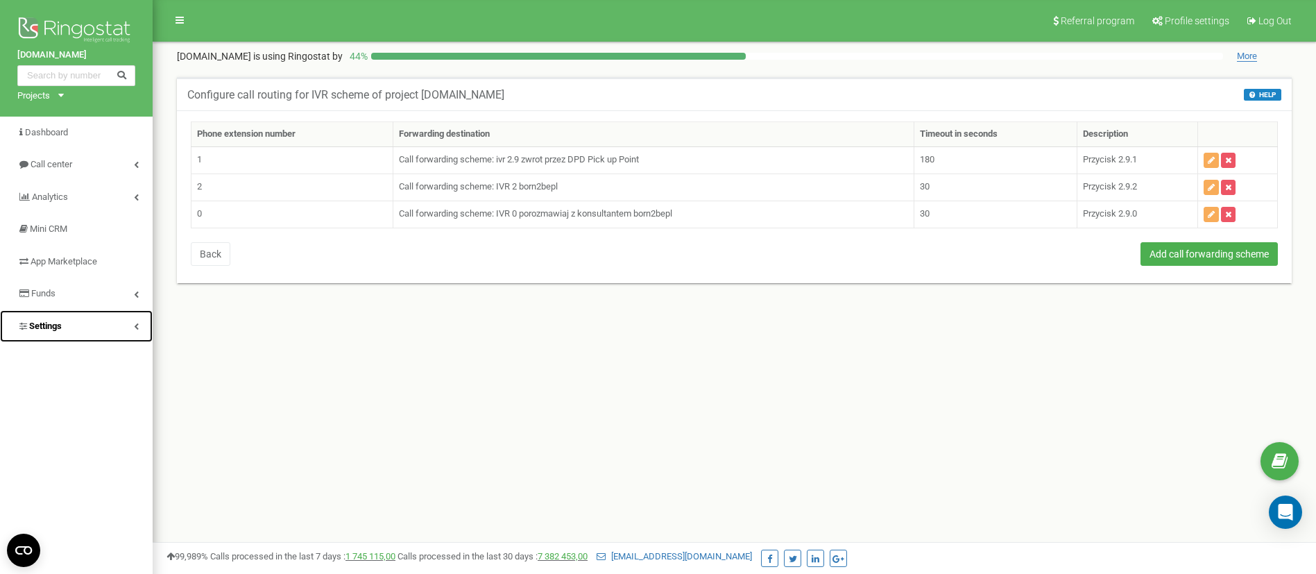
click at [54, 323] on span "Settings" at bounding box center [45, 325] width 33 height 10
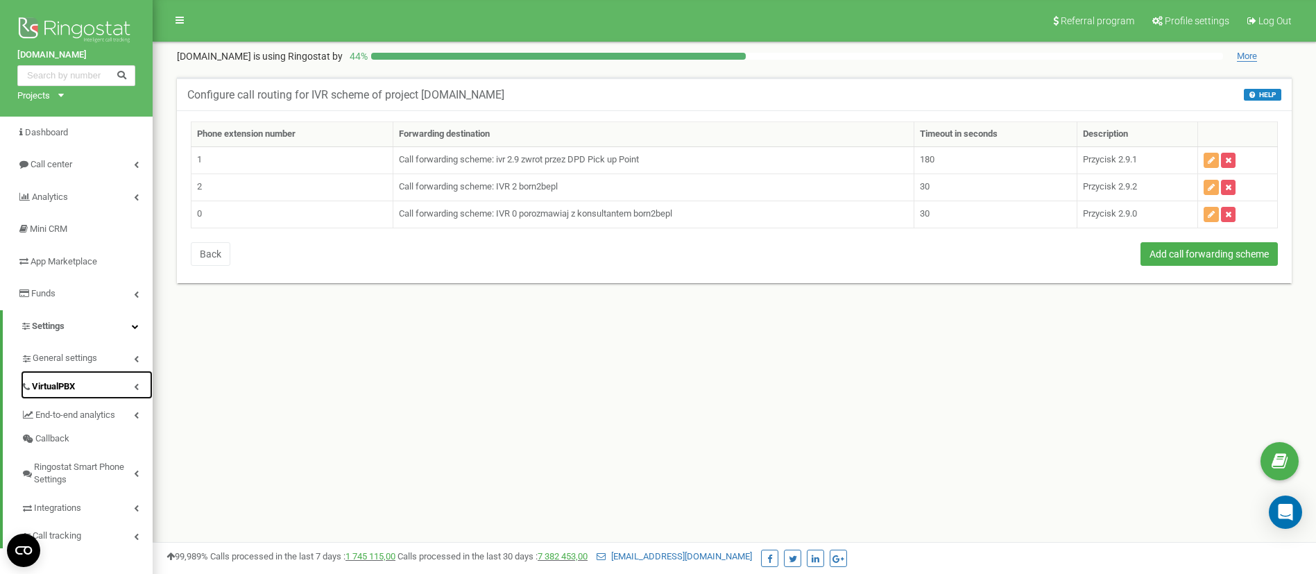
click at [64, 372] on link "VirtualPBX" at bounding box center [87, 384] width 132 height 28
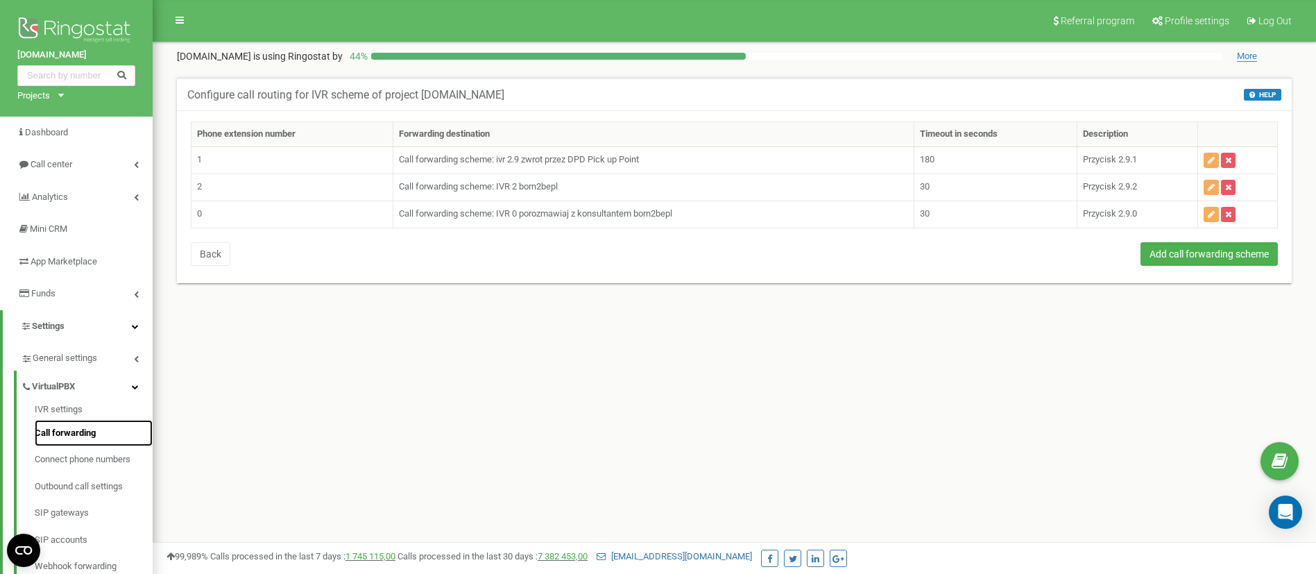
click at [68, 428] on link "Call forwarding" at bounding box center [94, 433] width 118 height 27
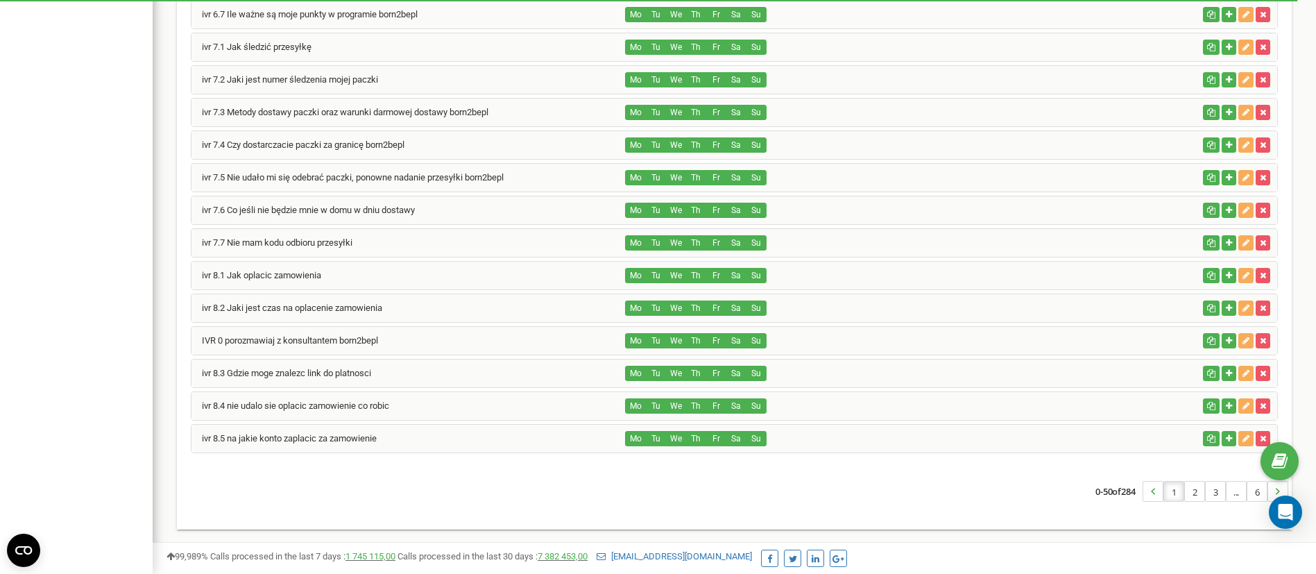
scroll to position [1336, 0]
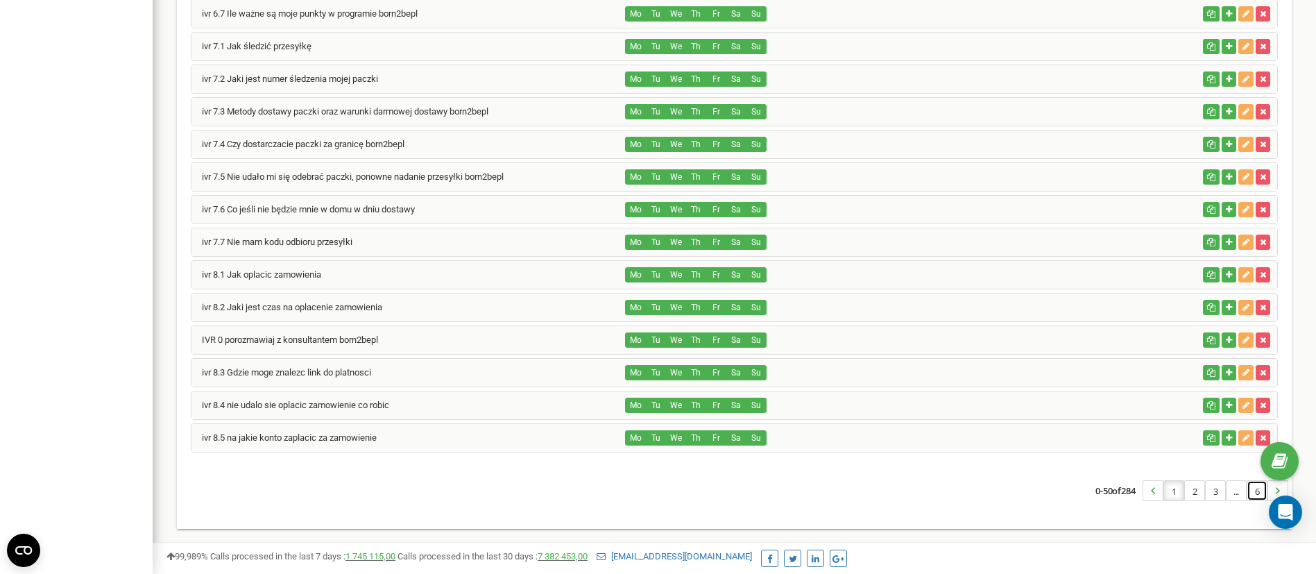
click at [1255, 493] on link "6" at bounding box center [1256, 490] width 19 height 19
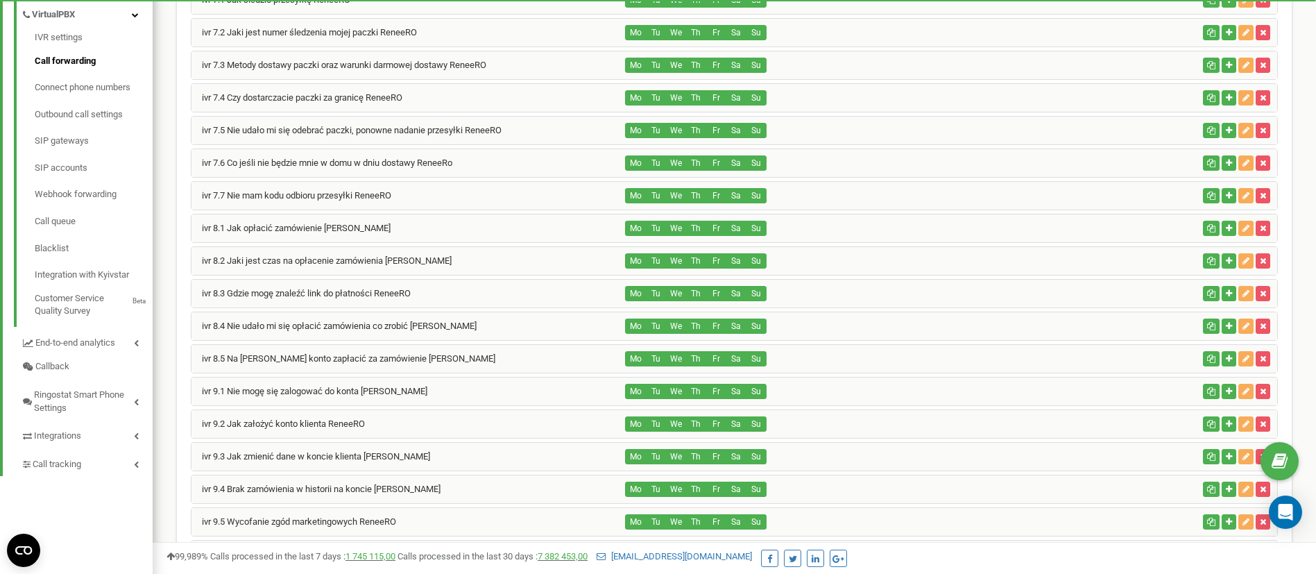
scroll to position [814, 0]
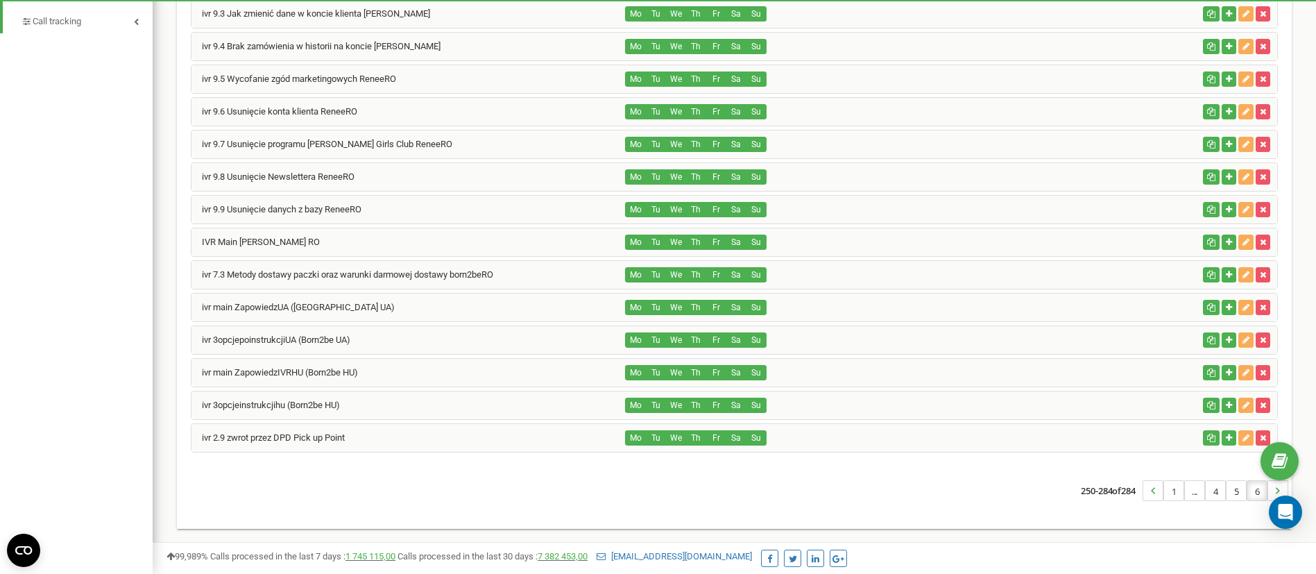
click at [407, 311] on div "ivr main ZapowiedzUA (Born2be UA)" at bounding box center [408, 307] width 434 height 28
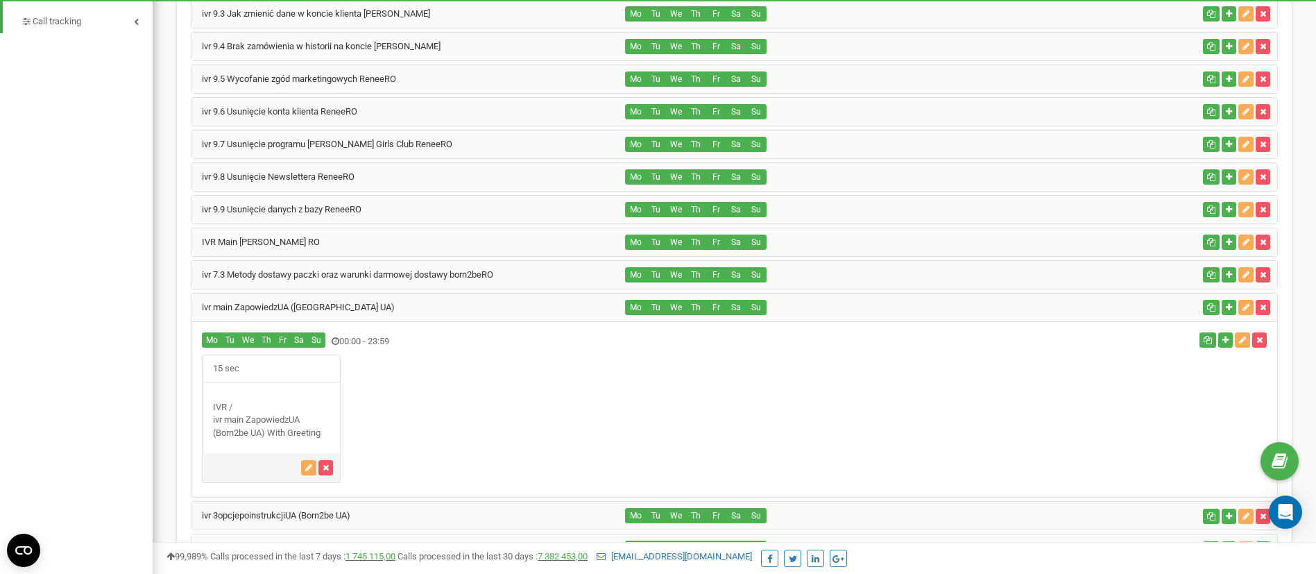
click at [440, 309] on div "ivr main ZapowiedzUA (Born2be UA)" at bounding box center [408, 307] width 434 height 28
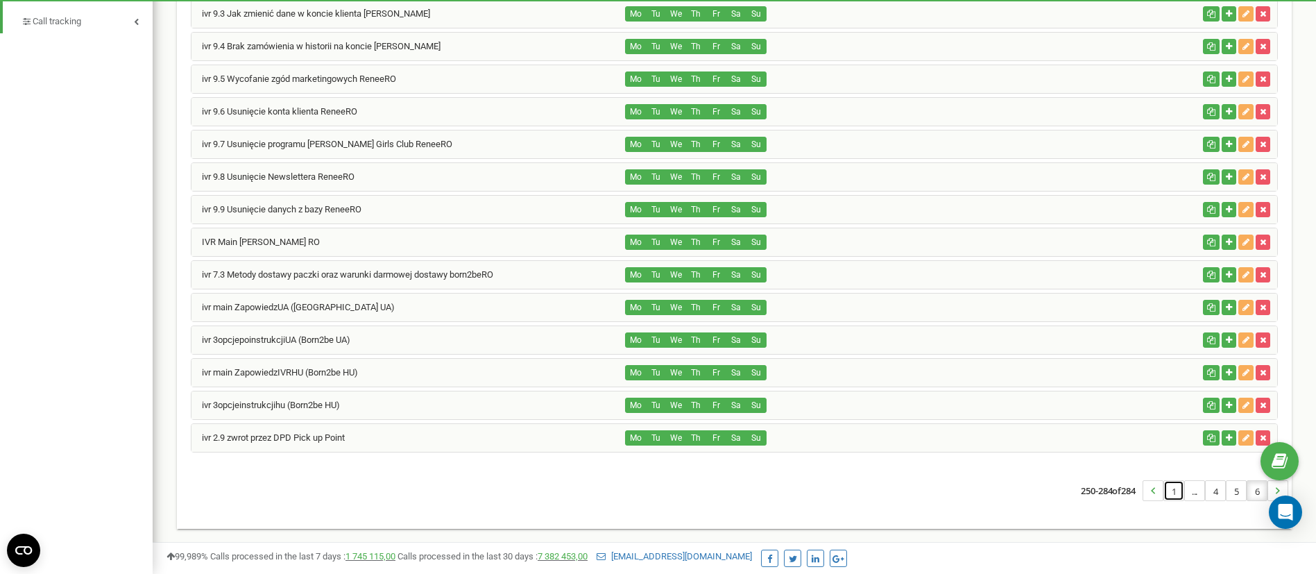
click at [1172, 497] on link "1" at bounding box center [1173, 490] width 19 height 19
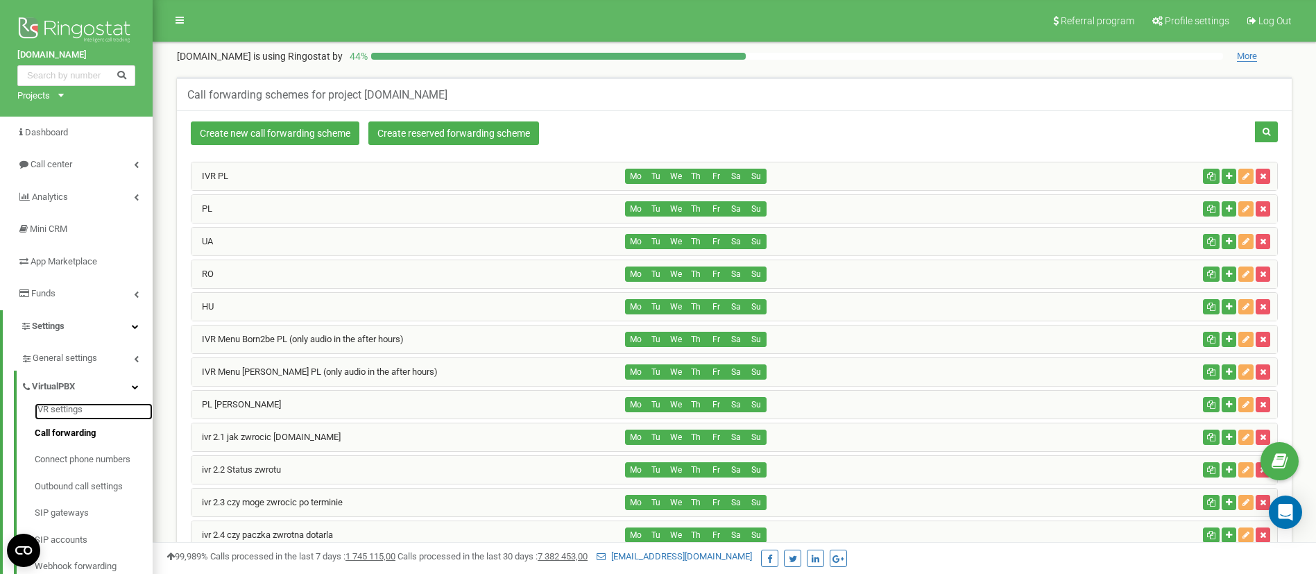
click at [76, 411] on link "IVR settings" at bounding box center [94, 411] width 118 height 17
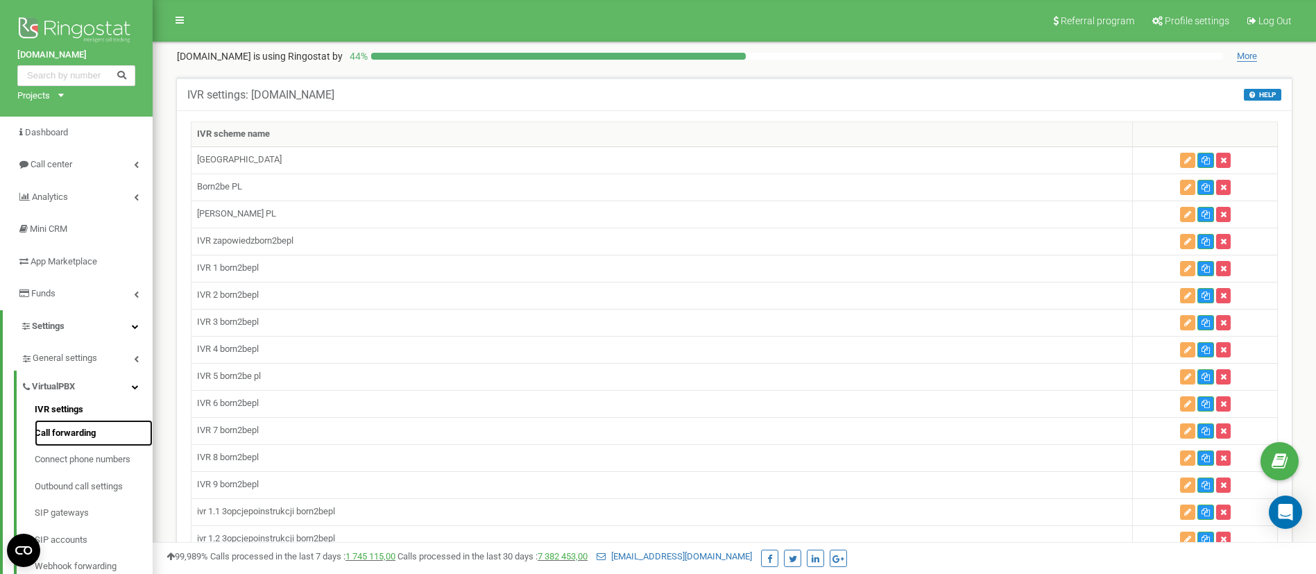
click at [78, 431] on link "Call forwarding" at bounding box center [94, 433] width 118 height 27
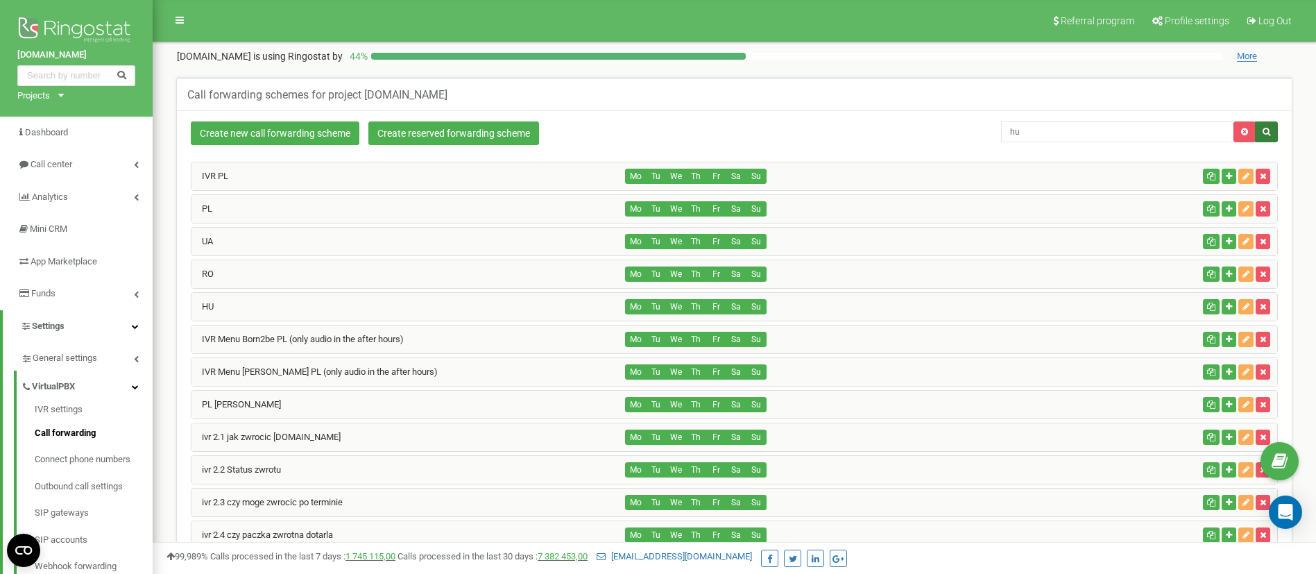
type input "hu"
click at [1269, 130] on icon "button" at bounding box center [1266, 132] width 8 height 8
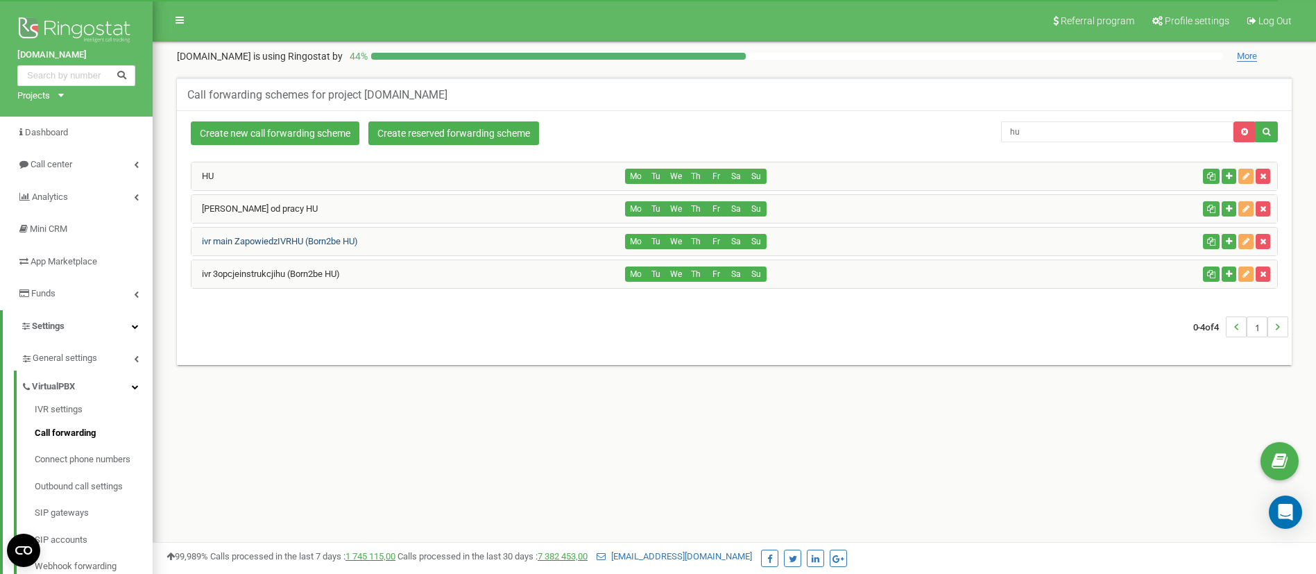
click at [348, 237] on link "ivr main ZapowiedzIVRHU (Born2be HU)" at bounding box center [274, 241] width 166 height 10
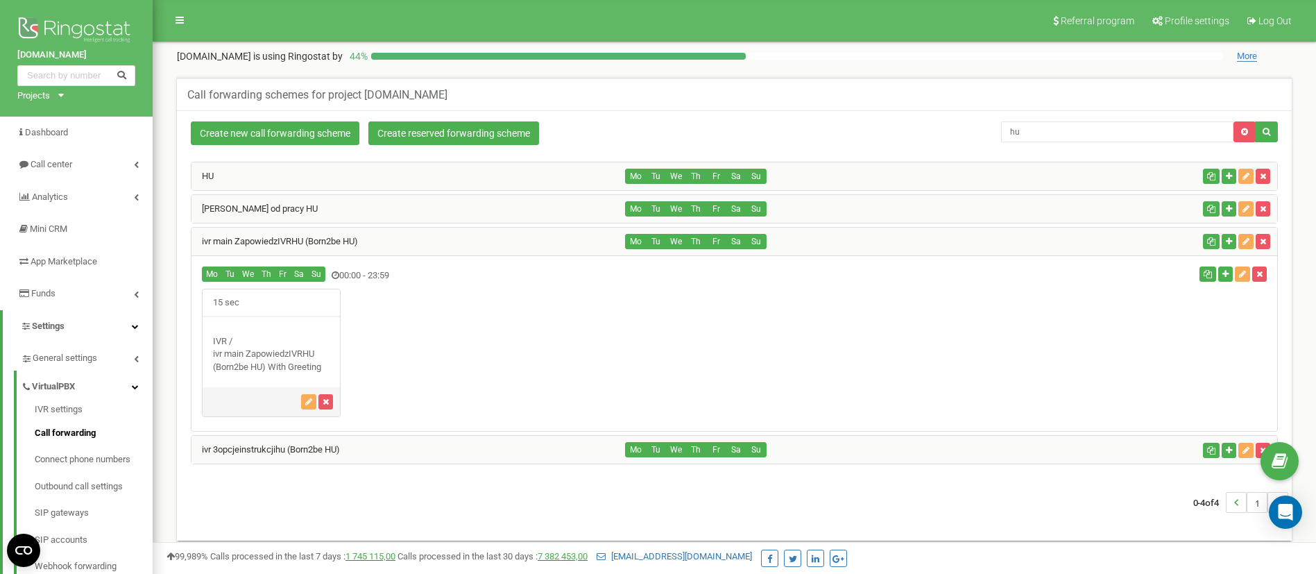
click at [420, 446] on div "ivr 3opcjeinstrukcjihu (Born2be HU)" at bounding box center [408, 450] width 434 height 28
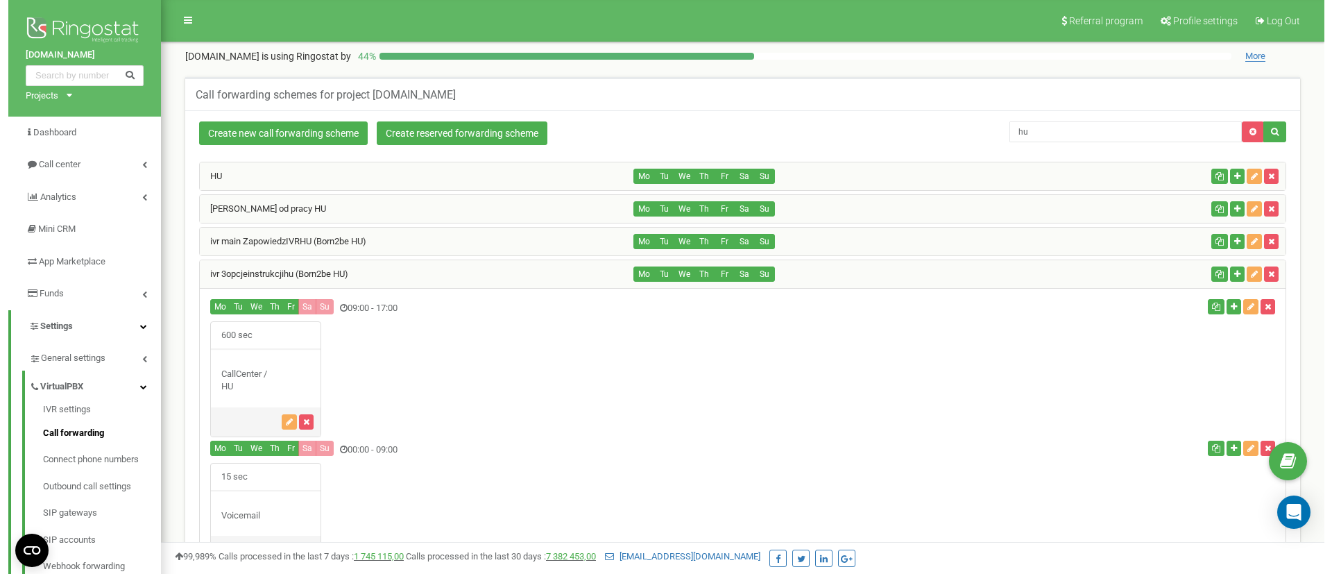
scroll to position [104, 0]
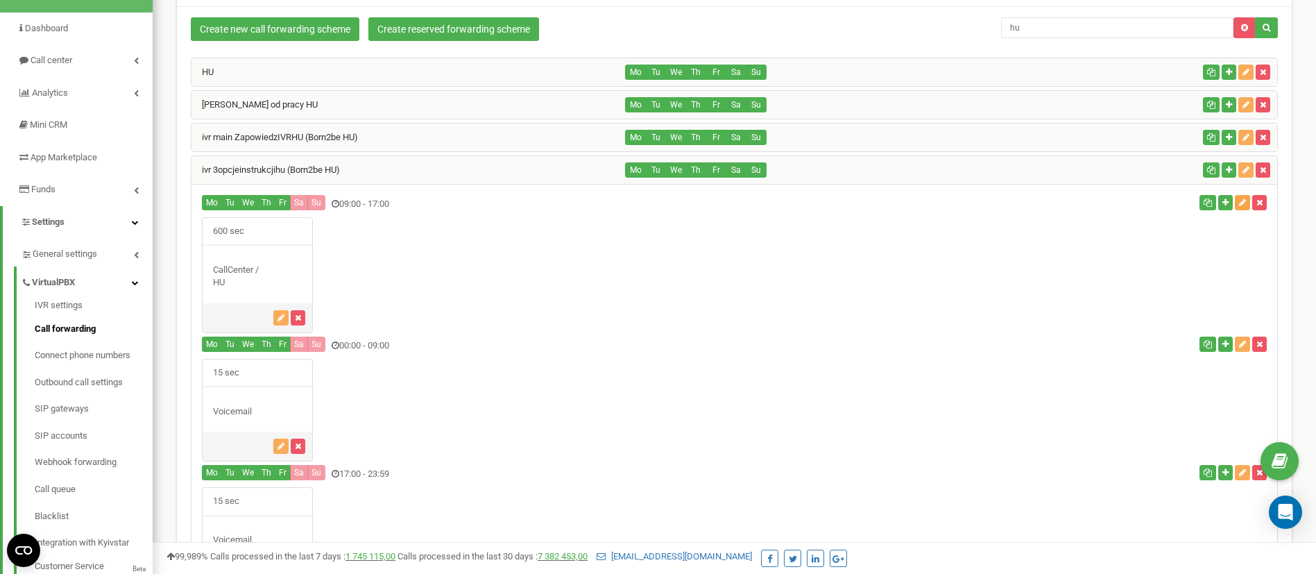
click at [1240, 205] on icon "button" at bounding box center [1242, 202] width 7 height 8
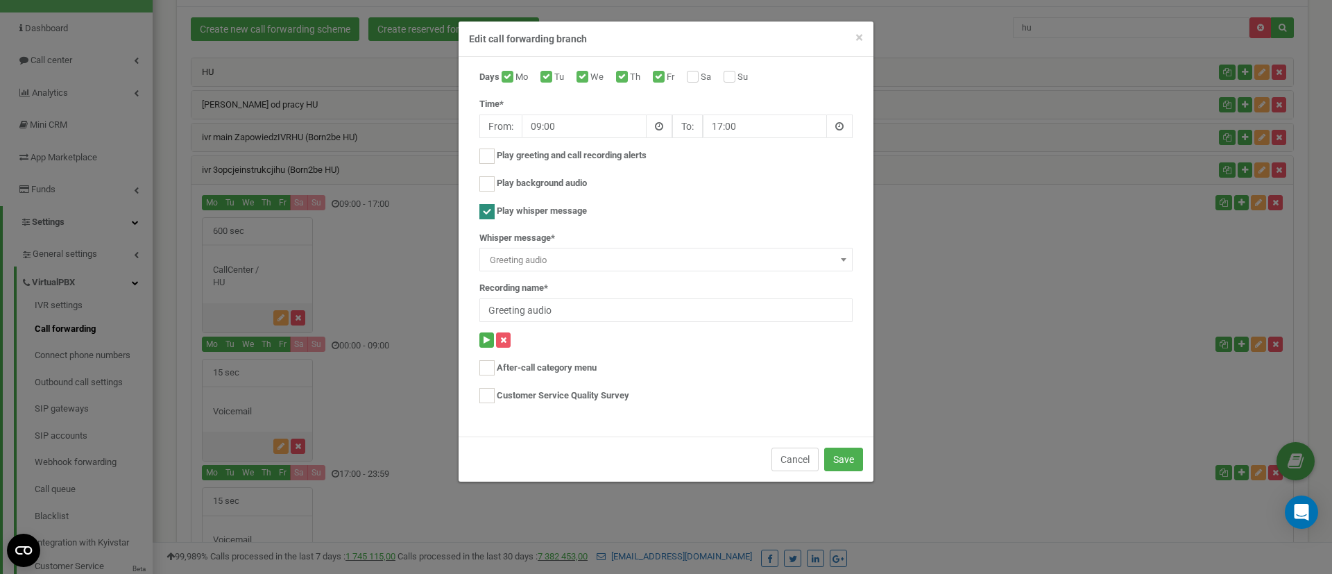
click at [782, 455] on button "Cancel" at bounding box center [794, 459] width 47 height 24
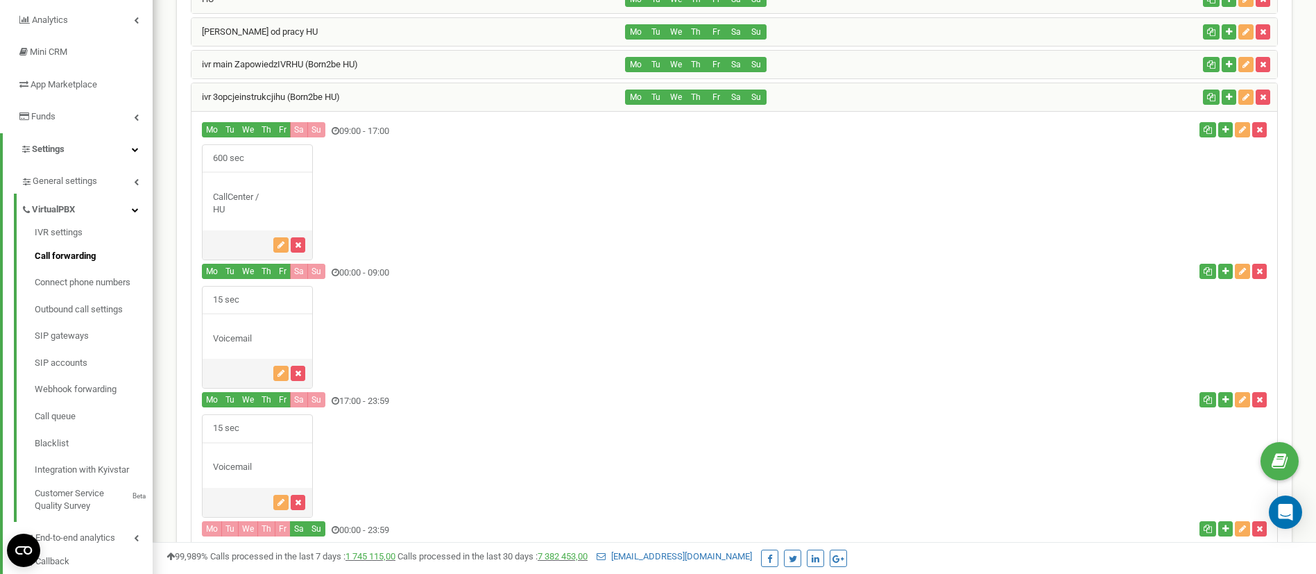
scroll to position [73, 0]
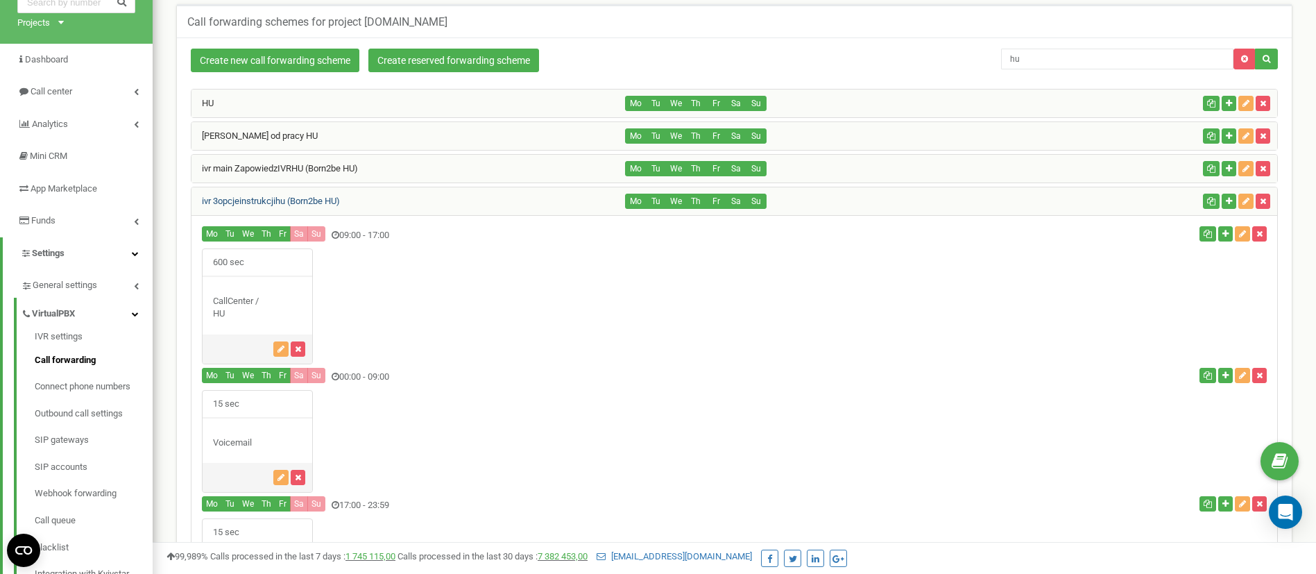
click at [330, 204] on link "ivr 3opcjeinstrukcjihu (Born2be HU)" at bounding box center [265, 201] width 148 height 10
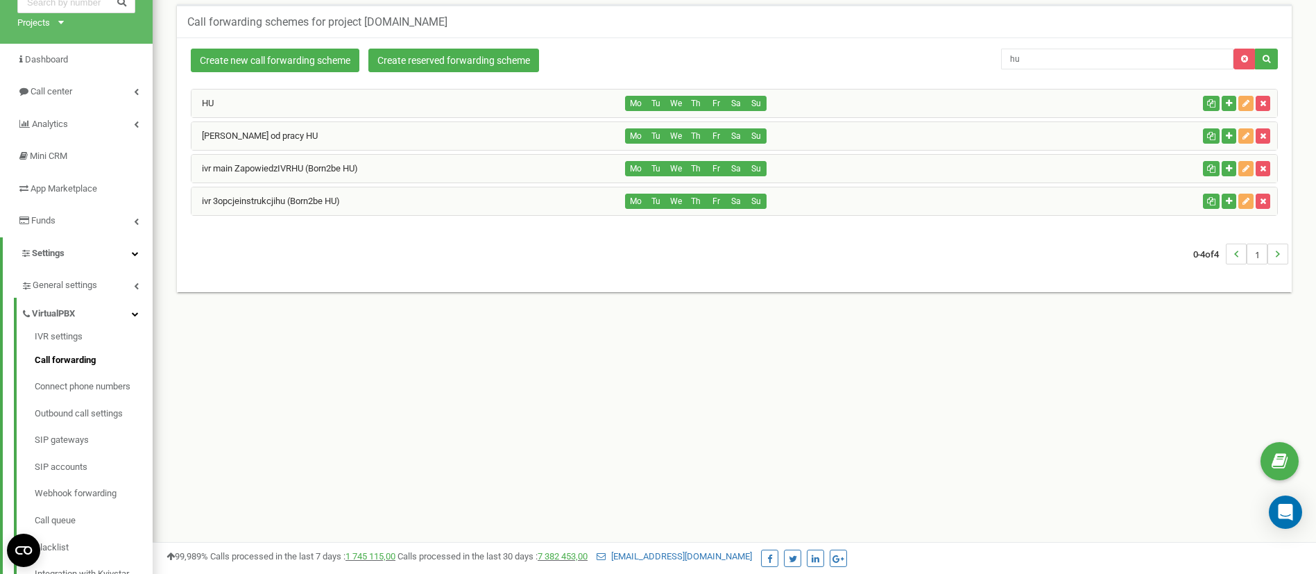
scroll to position [0, 0]
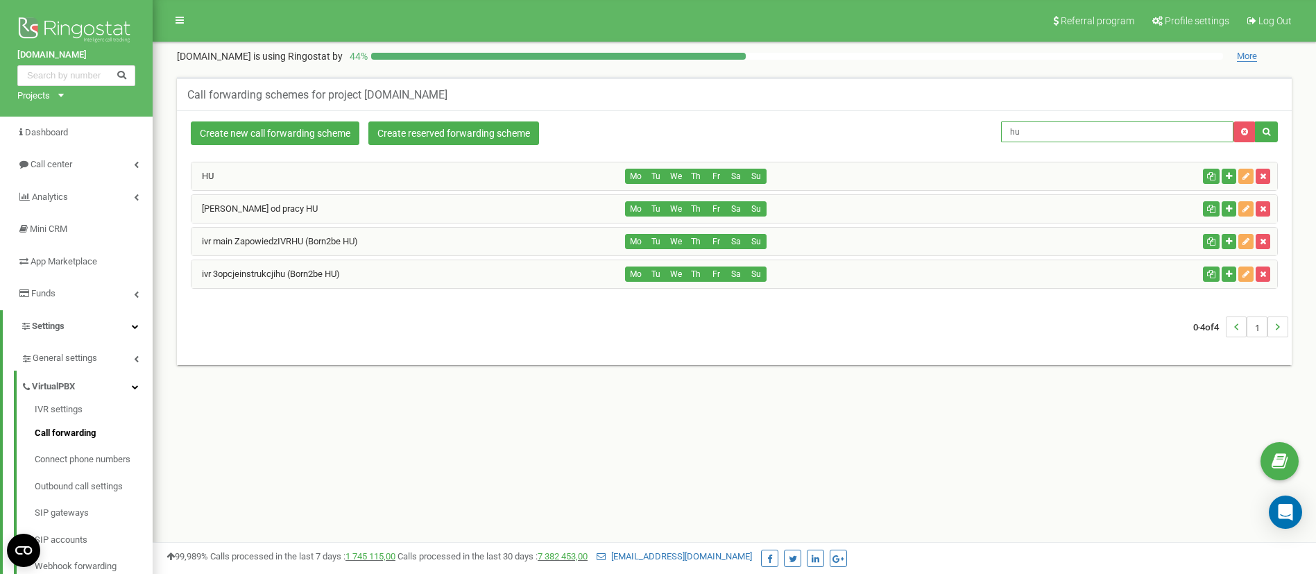
click at [1084, 129] on input "hu" at bounding box center [1117, 131] width 232 height 21
click at [1240, 127] on link at bounding box center [1244, 131] width 22 height 21
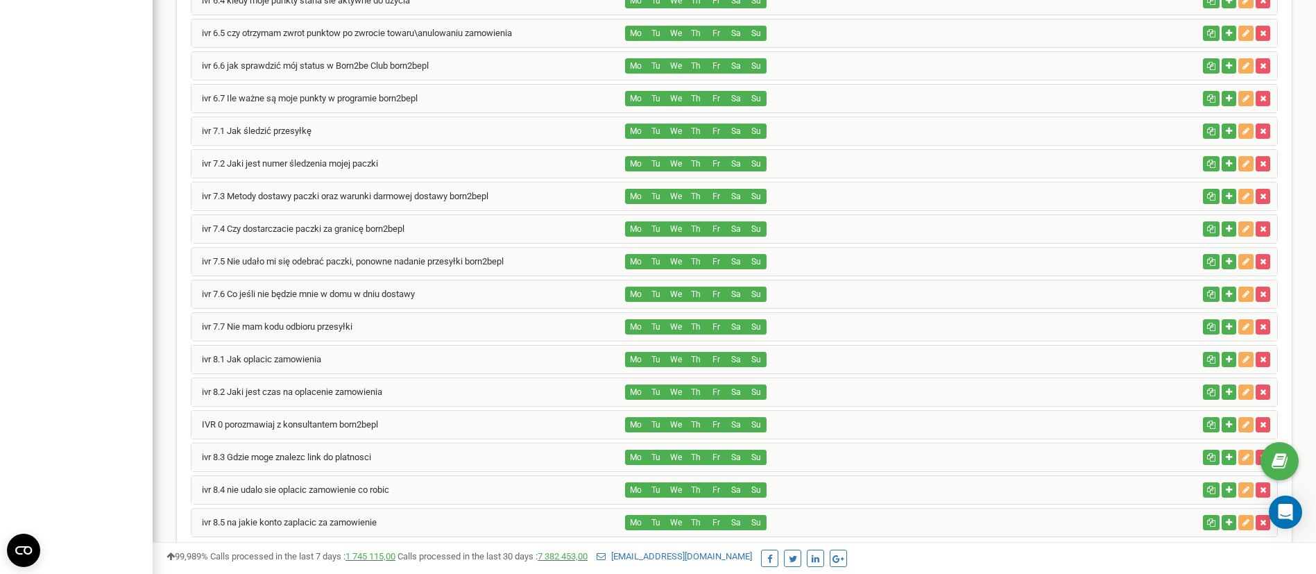
scroll to position [1232, 0]
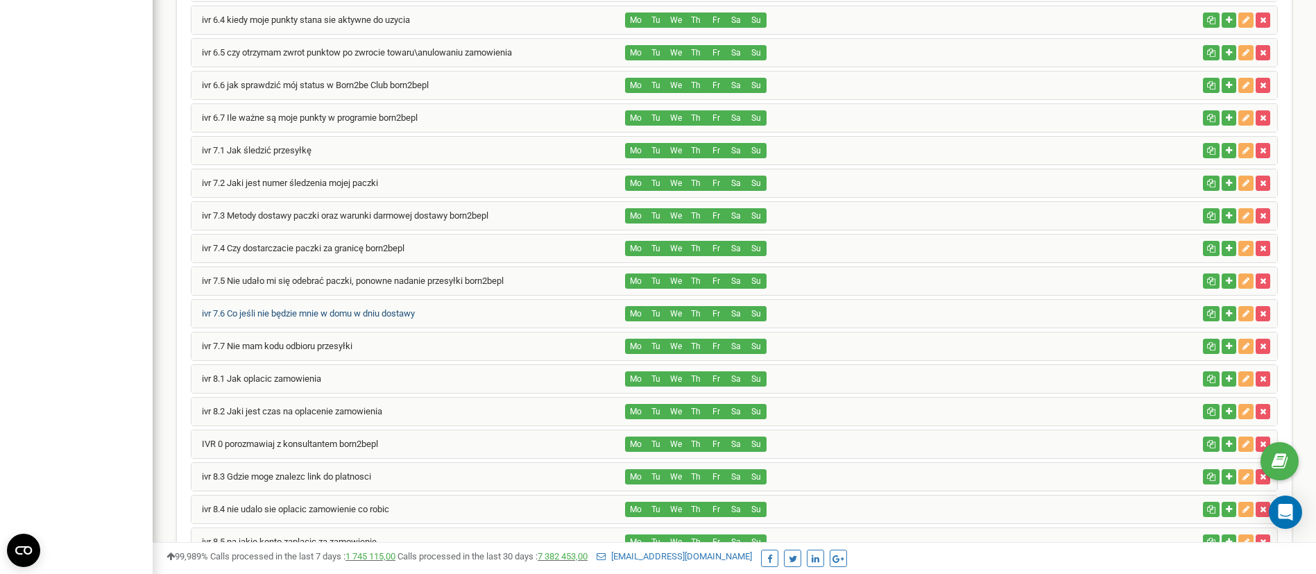
click at [314, 317] on link "ivr 7.6 Co jeśli nie będzie mnie w domu w dniu dostawy" at bounding box center [302, 313] width 223 height 10
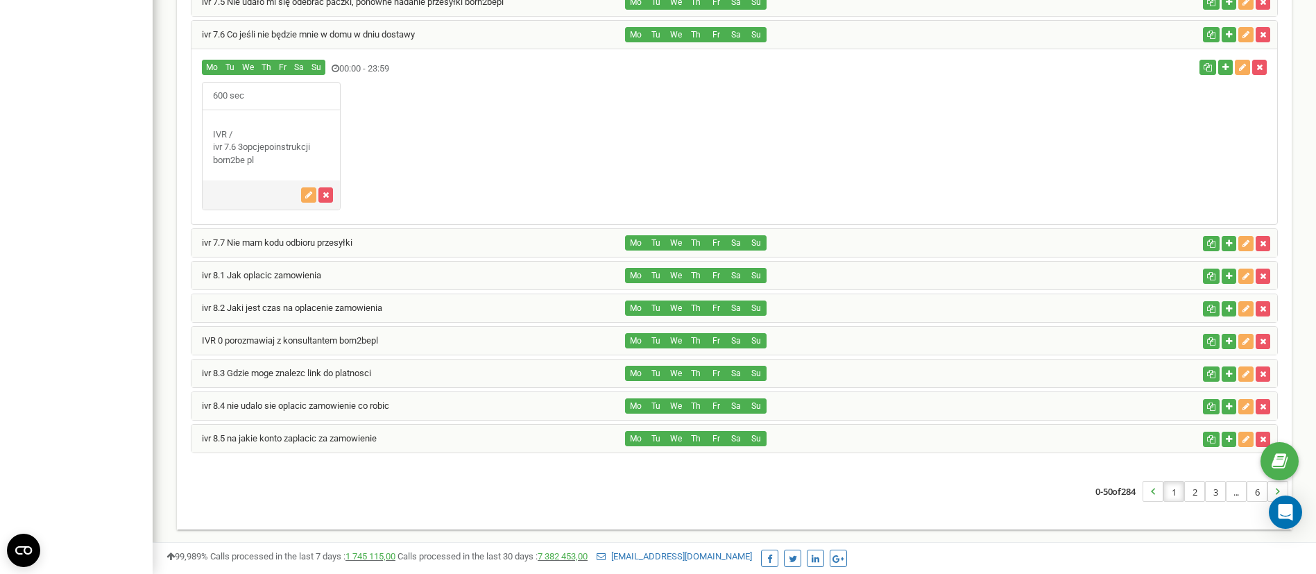
scroll to position [1512, 0]
click at [336, 339] on link "IVR 0 porozmawiaj z konsultantem born2bepl" at bounding box center [284, 339] width 187 height 10
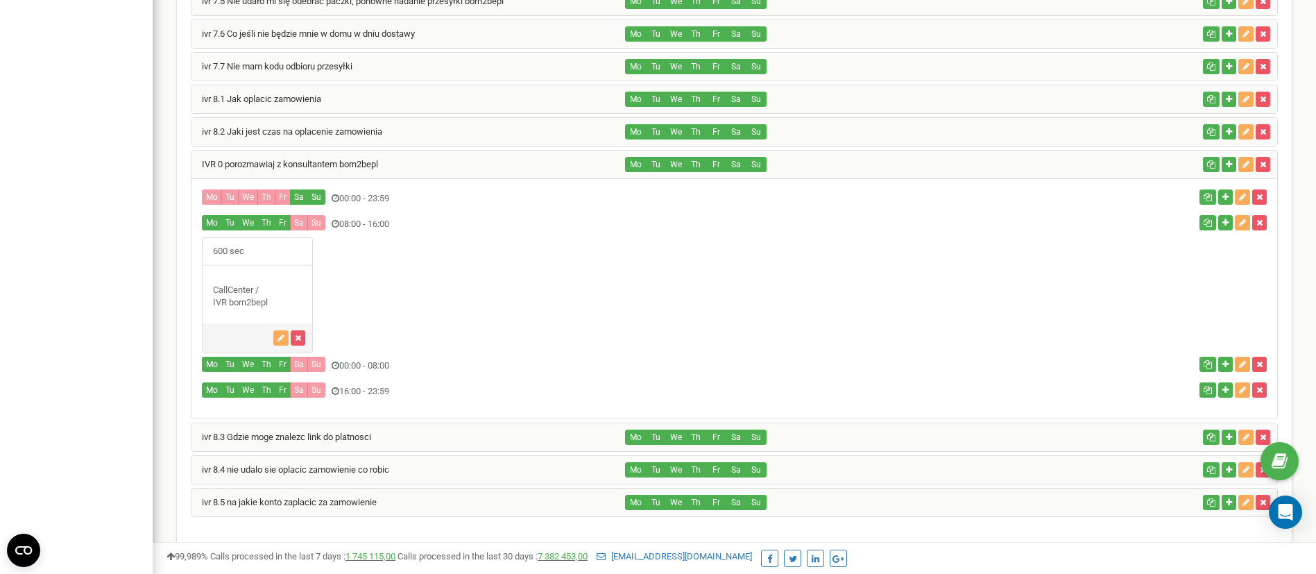
click at [259, 169] on div "IVR 0 porozmawiaj z konsultantem born2bepl" at bounding box center [408, 165] width 434 height 28
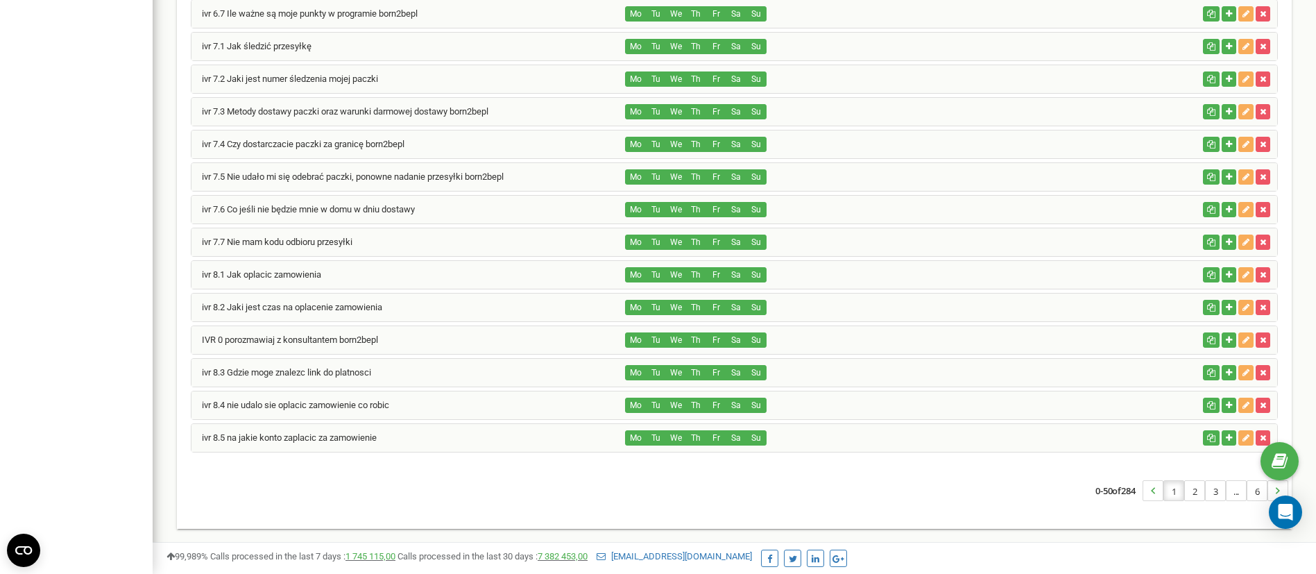
scroll to position [1336, 0]
click at [323, 338] on link "IVR 0 porozmawiaj z konsultantem born2bepl" at bounding box center [284, 339] width 187 height 10
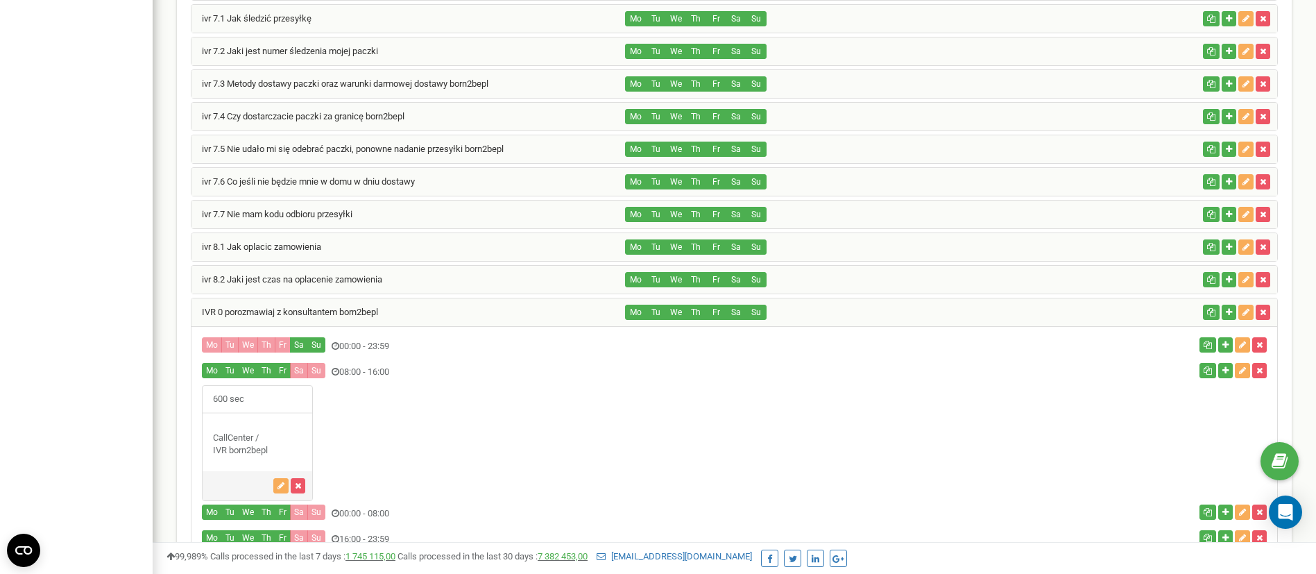
scroll to position [1264, 0]
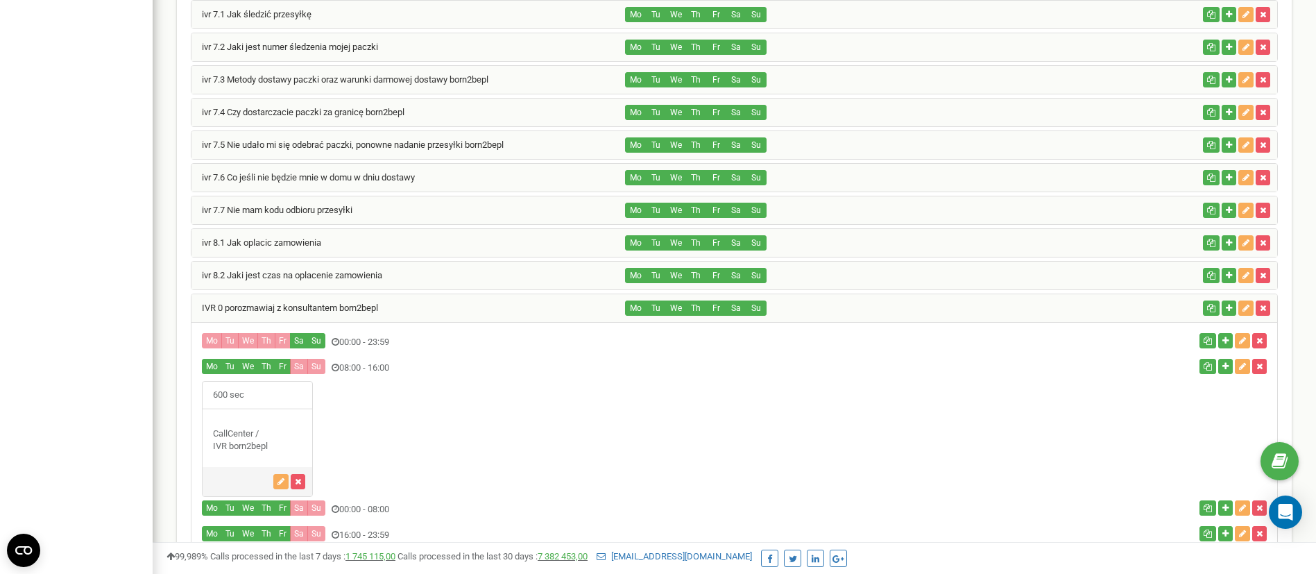
click at [429, 300] on div "IVR 0 porozmawiaj z konsultantem born2bepl" at bounding box center [408, 308] width 434 height 28
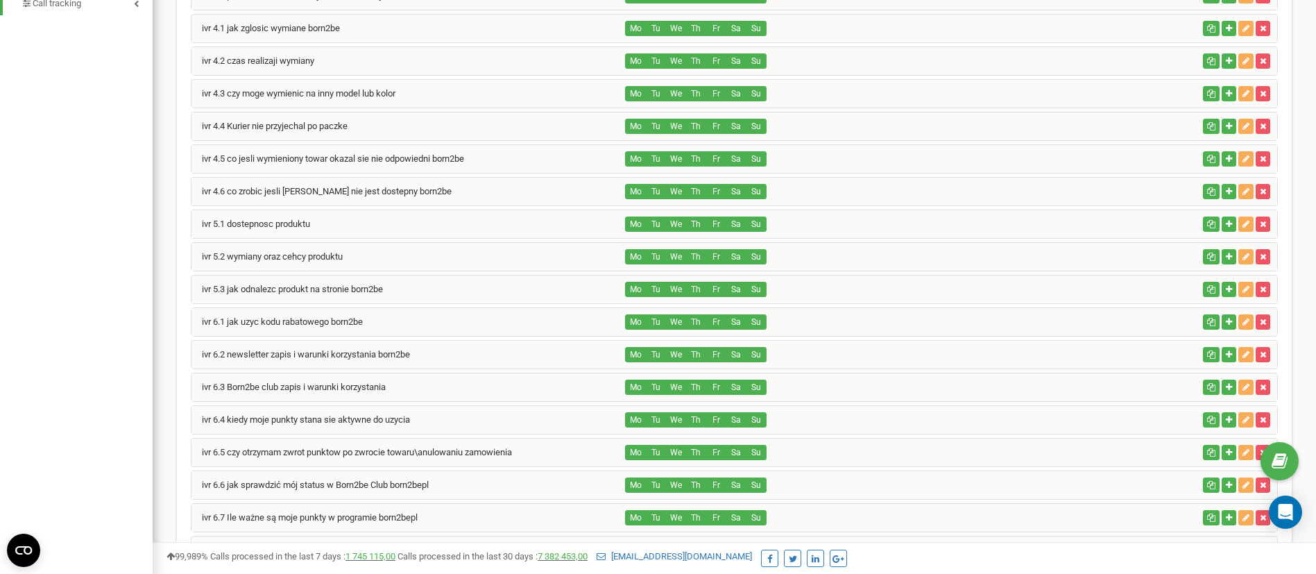
scroll to position [1336, 0]
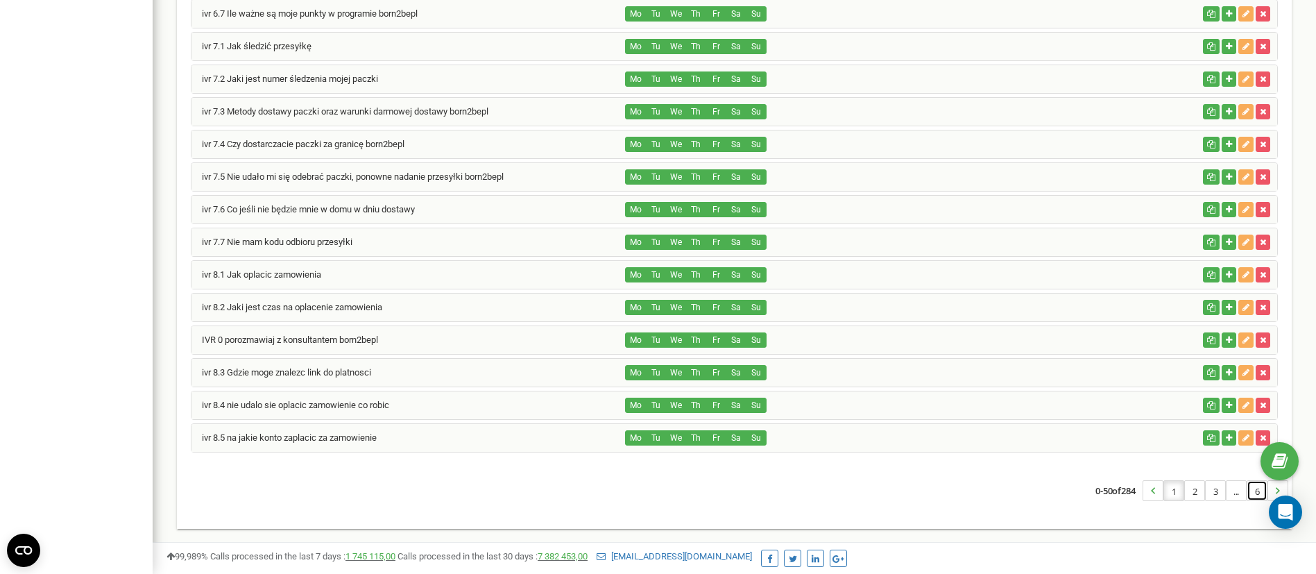
click at [1253, 490] on link "6" at bounding box center [1256, 490] width 19 height 19
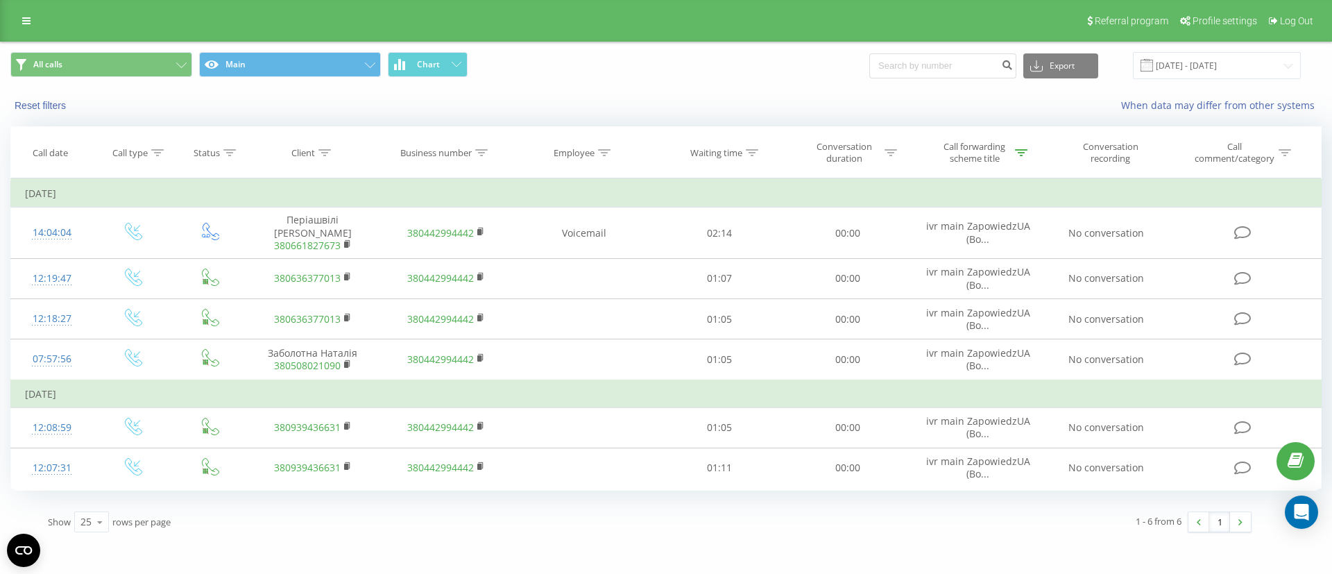
click at [6, 10] on div "Referral program Profile settings Log Out" at bounding box center [666, 21] width 1332 height 42
click at [12, 12] on div "Referral program Profile settings Log Out" at bounding box center [666, 21] width 1332 height 42
click at [26, 17] on icon at bounding box center [26, 21] width 8 height 10
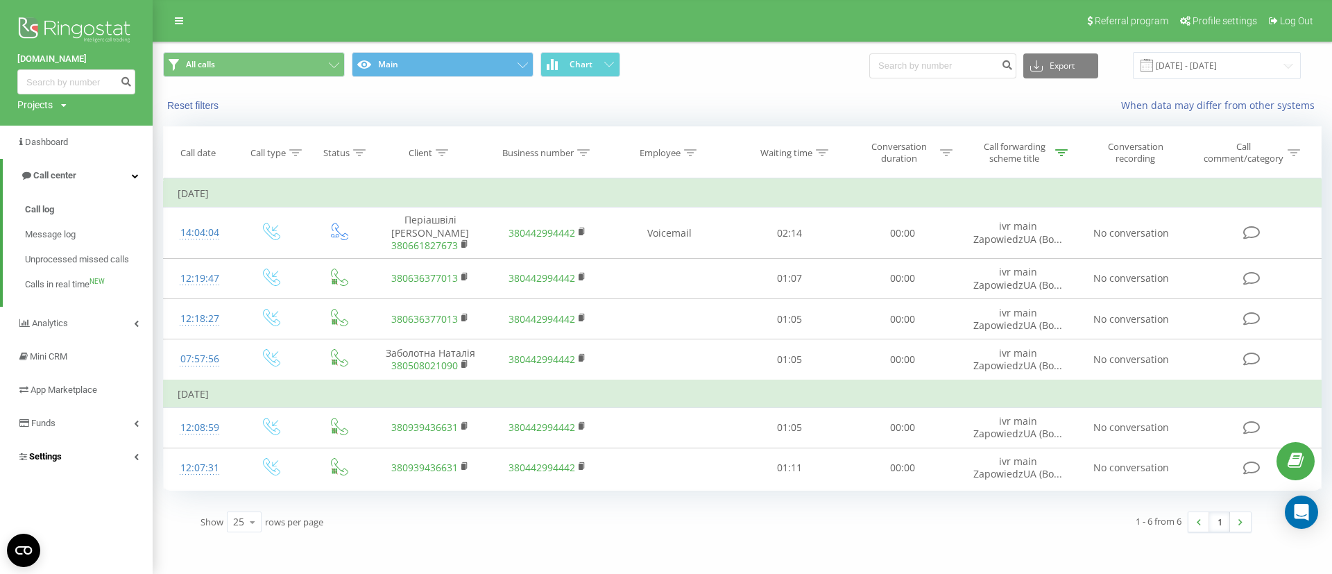
click at [75, 456] on link "Settings" at bounding box center [76, 456] width 153 height 33
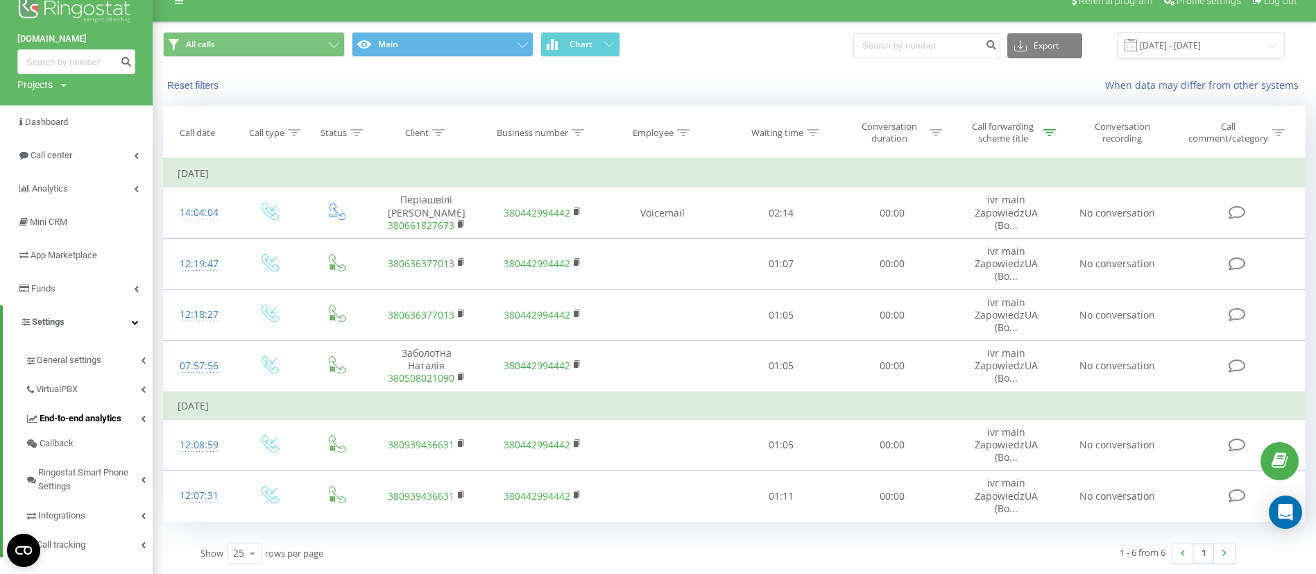
scroll to position [39, 0]
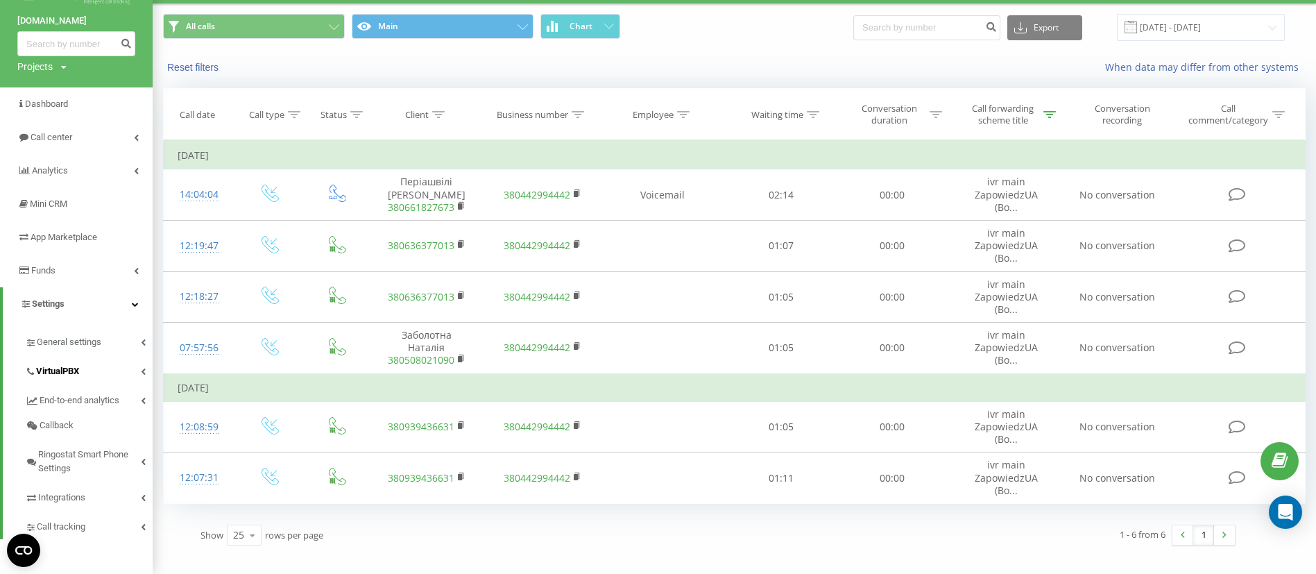
click at [72, 364] on span "VirtualPBX" at bounding box center [57, 371] width 43 height 14
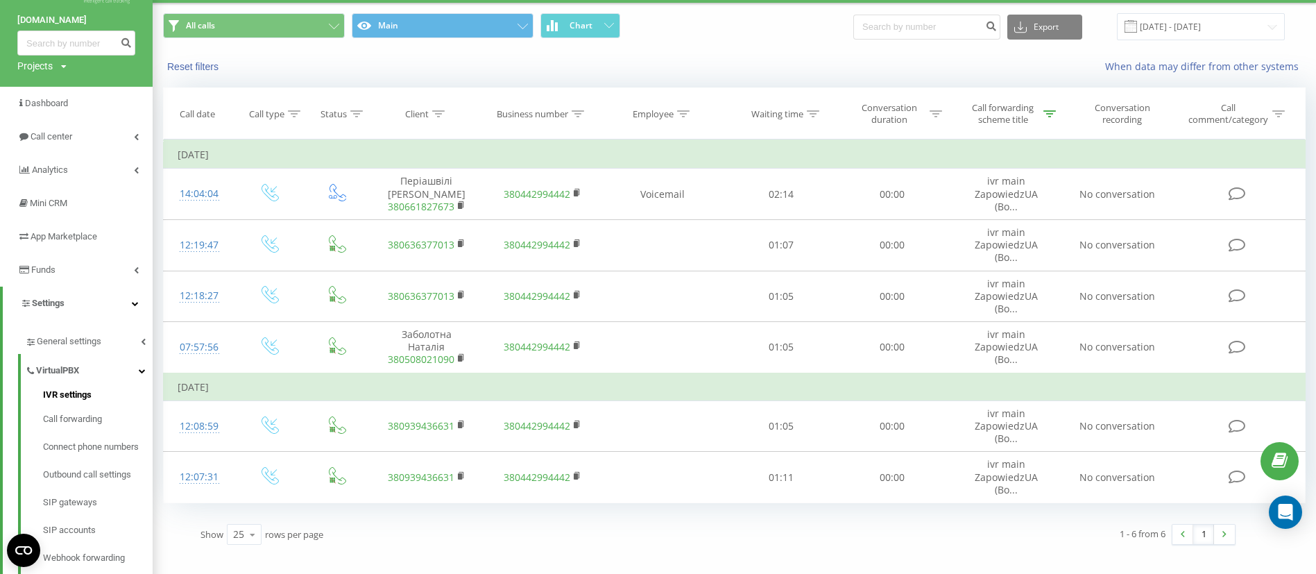
click at [68, 397] on span "IVR settings" at bounding box center [67, 395] width 49 height 14
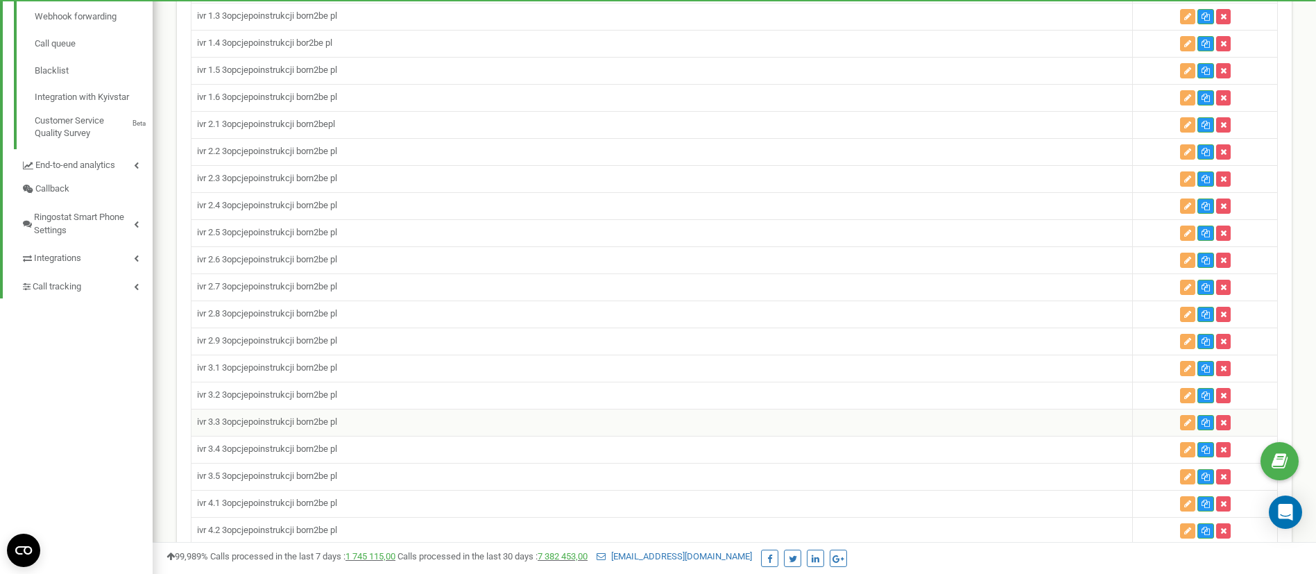
scroll to position [579, 0]
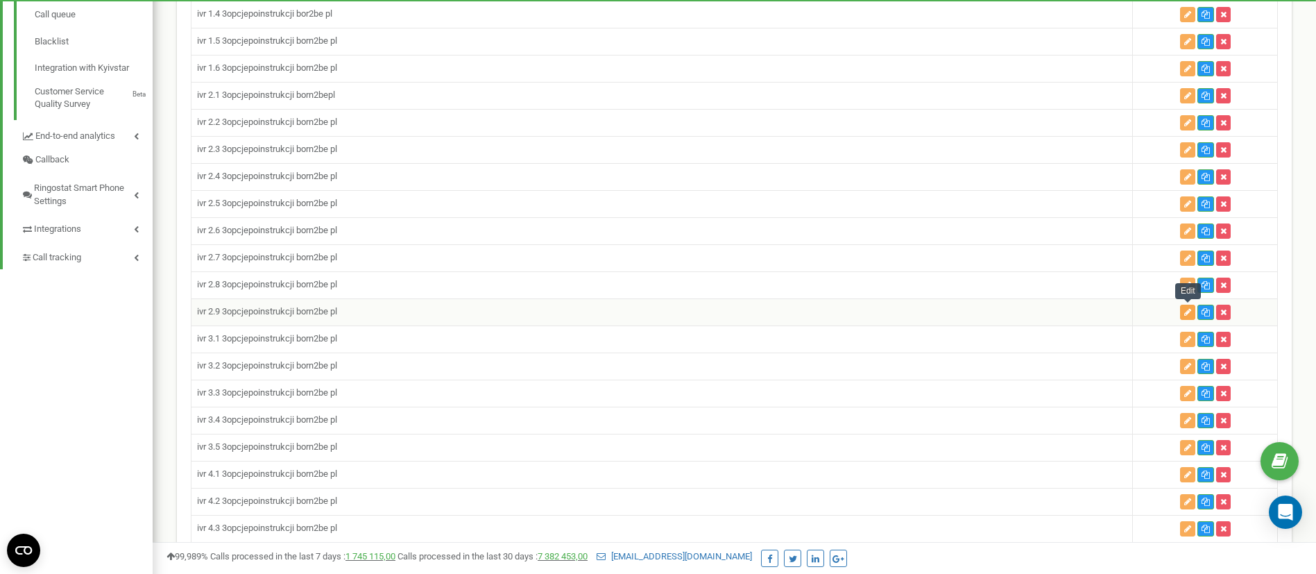
click at [1181, 314] on button "button" at bounding box center [1187, 312] width 15 height 15
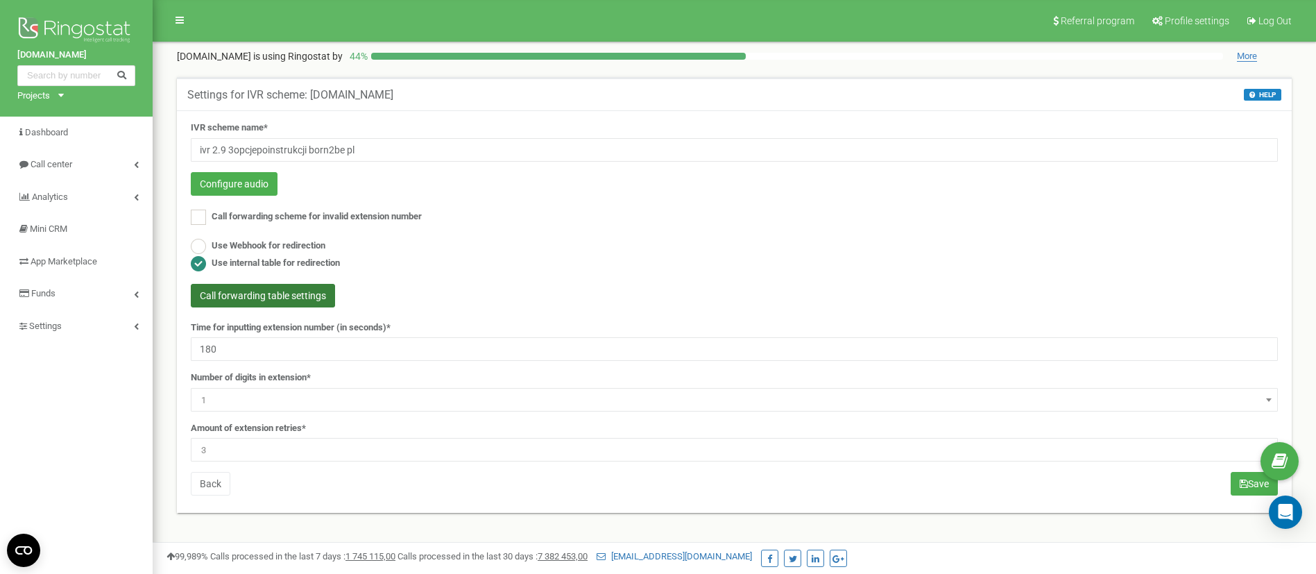
click at [297, 299] on button "Call forwarding table settings" at bounding box center [263, 296] width 144 height 24
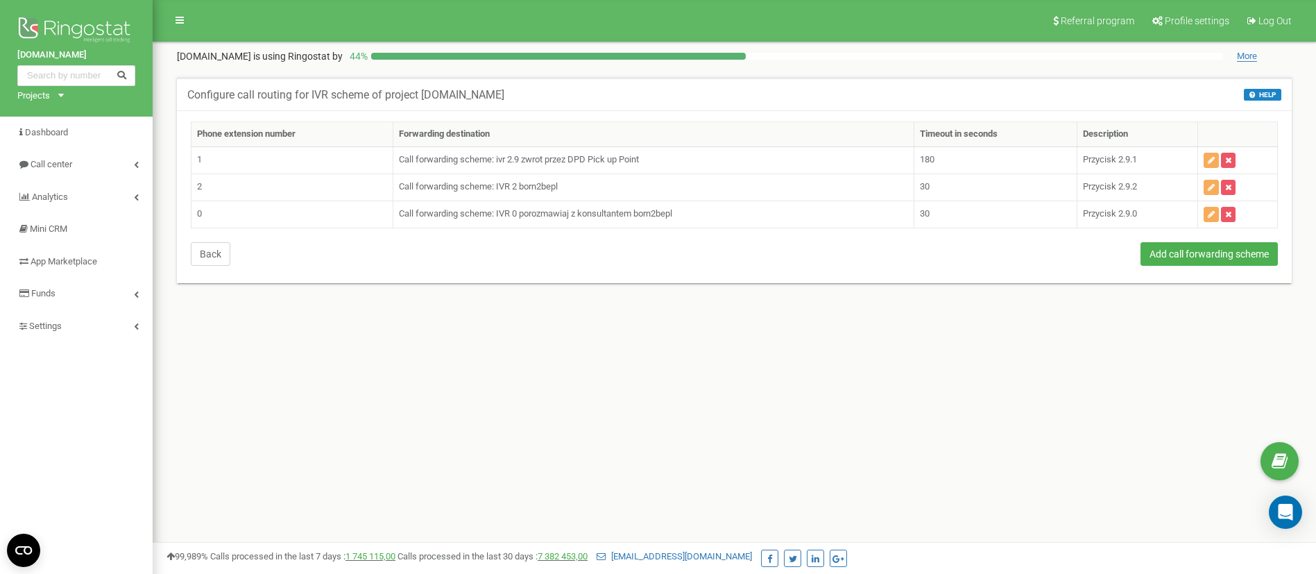
click at [211, 253] on button "Back" at bounding box center [211, 254] width 40 height 24
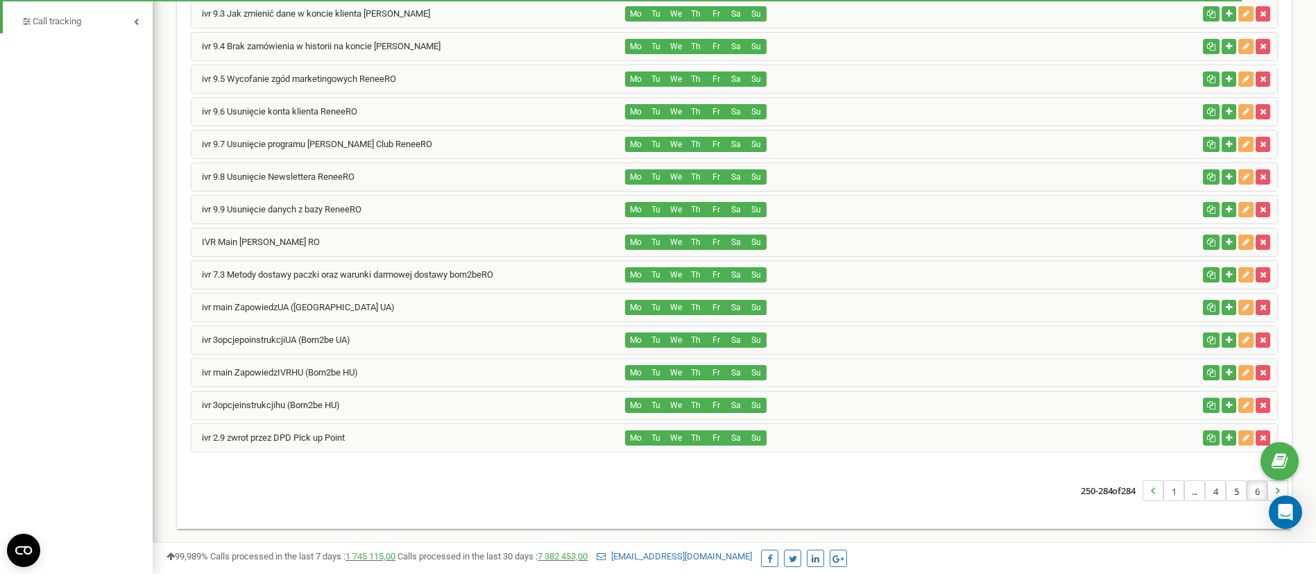
click at [917, 445] on div "Mo Tu We Th Fr Sa Su" at bounding box center [912, 437] width 572 height 15
click at [336, 439] on link "ivr 2.9 zwrot przez DPD Pick up Point" at bounding box center [267, 437] width 153 height 10
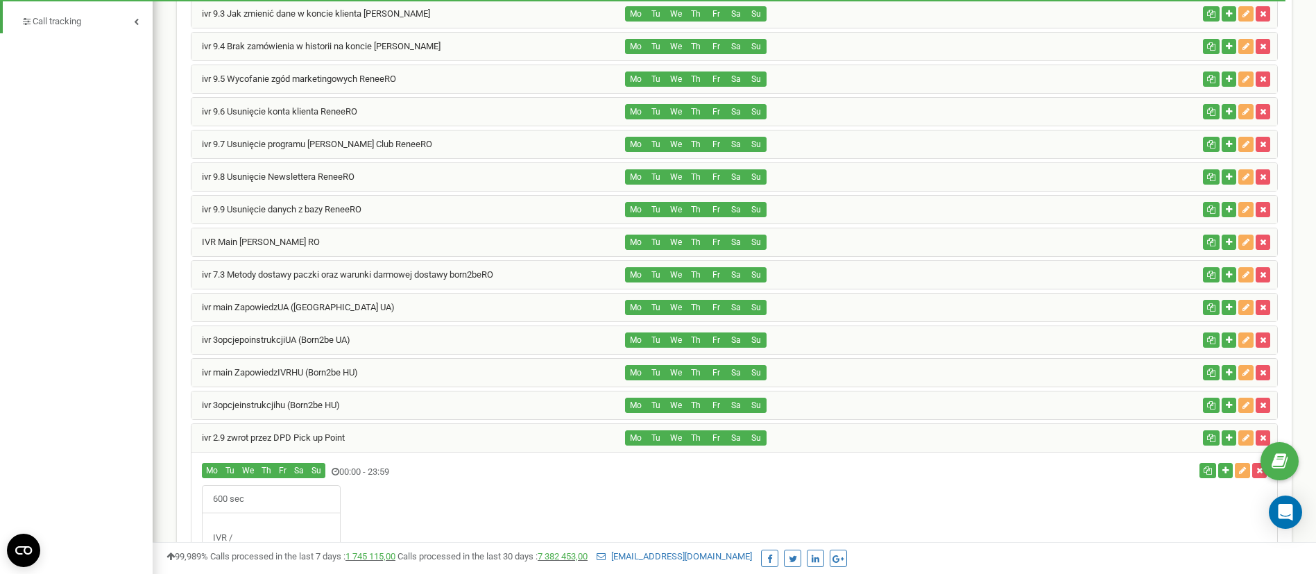
scroll to position [918, 0]
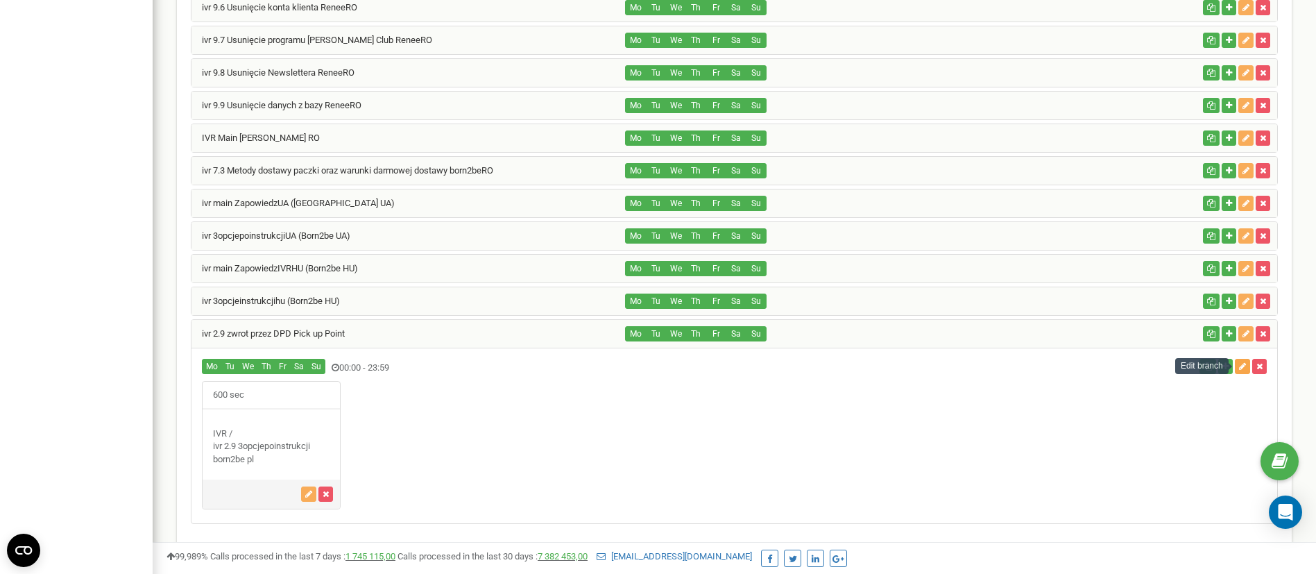
click at [1242, 372] on button "button" at bounding box center [1242, 366] width 15 height 15
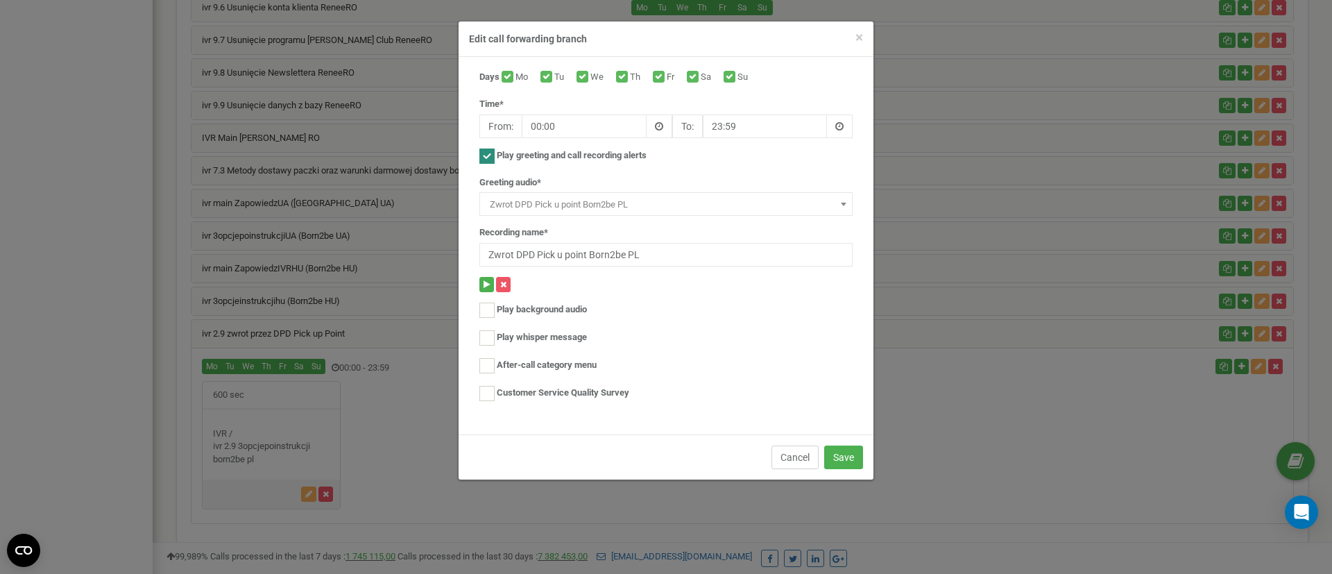
click at [787, 465] on button "Cancel" at bounding box center [794, 457] width 47 height 24
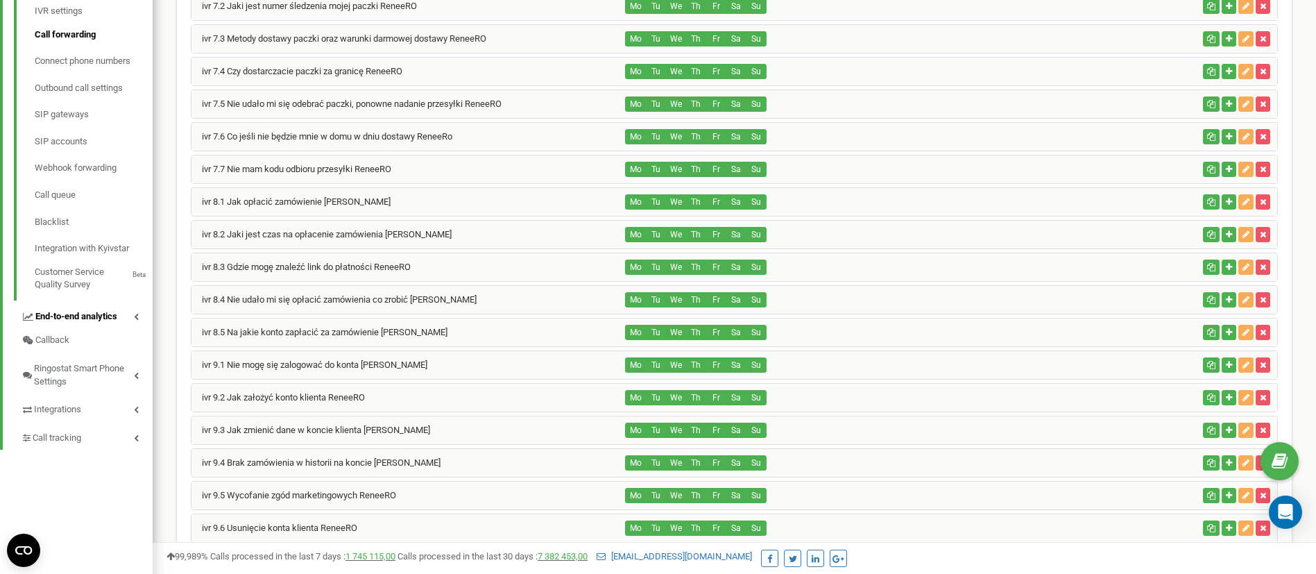
scroll to position [294, 0]
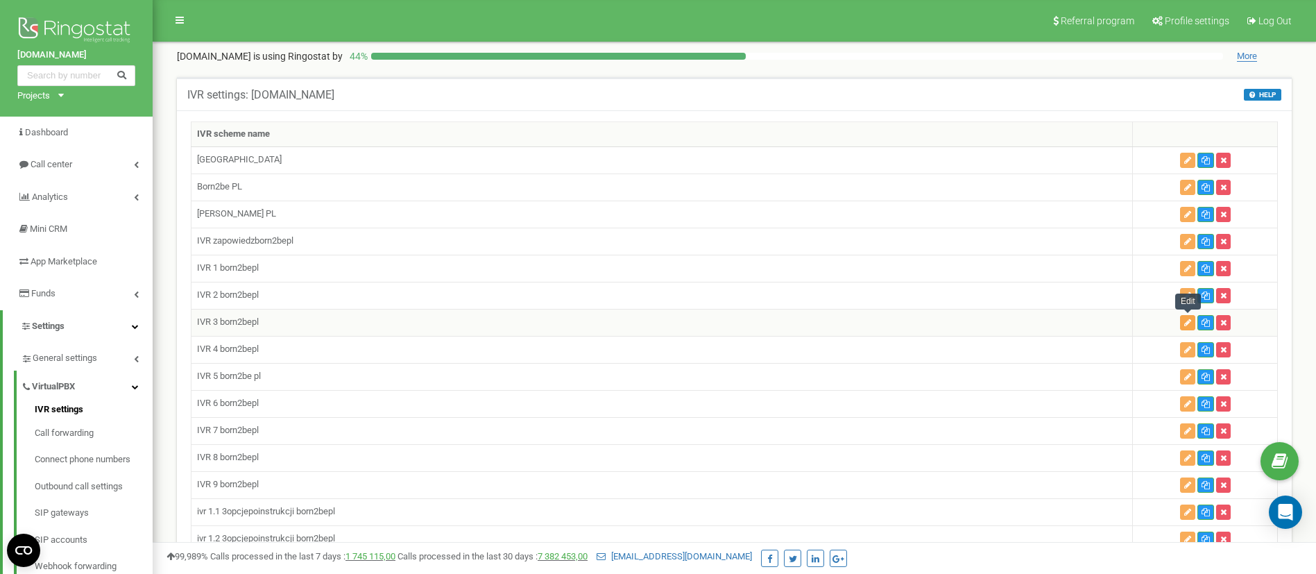
click at [1187, 323] on icon "button" at bounding box center [1187, 322] width 7 height 8
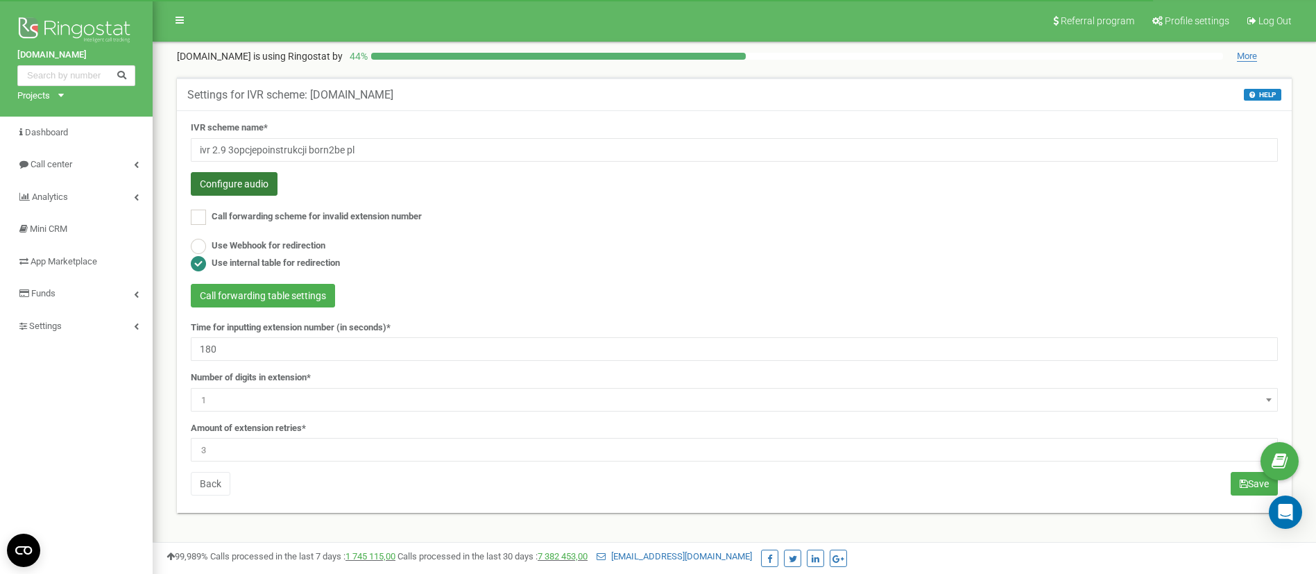
scroll to position [104, 0]
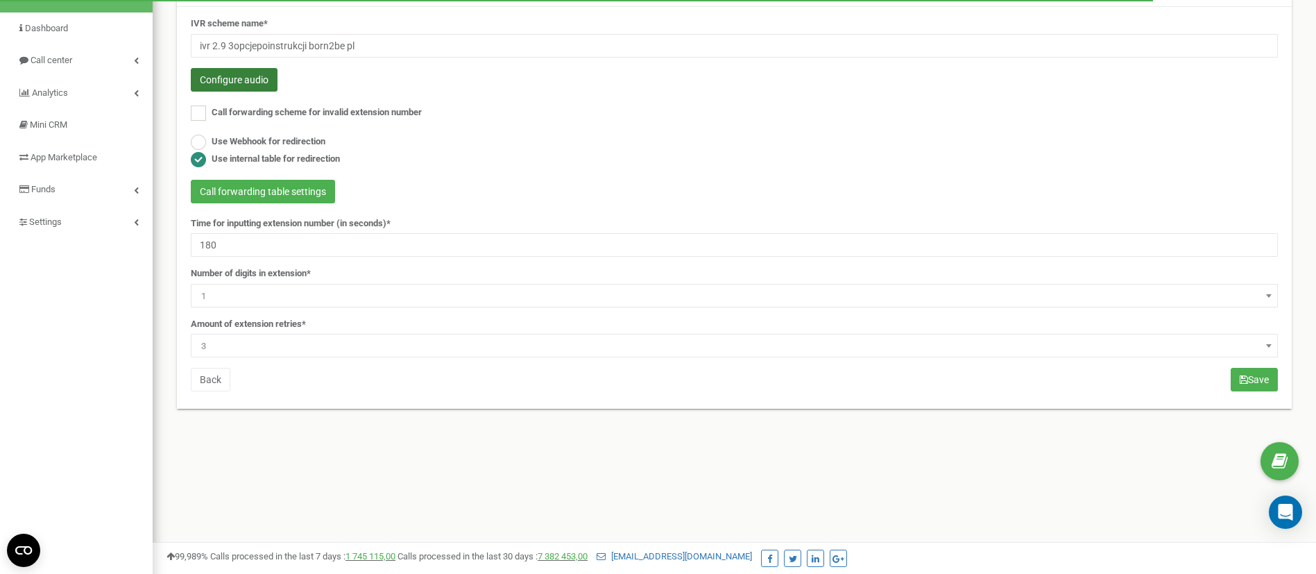
click at [264, 86] on button "Configure audio" at bounding box center [234, 80] width 87 height 24
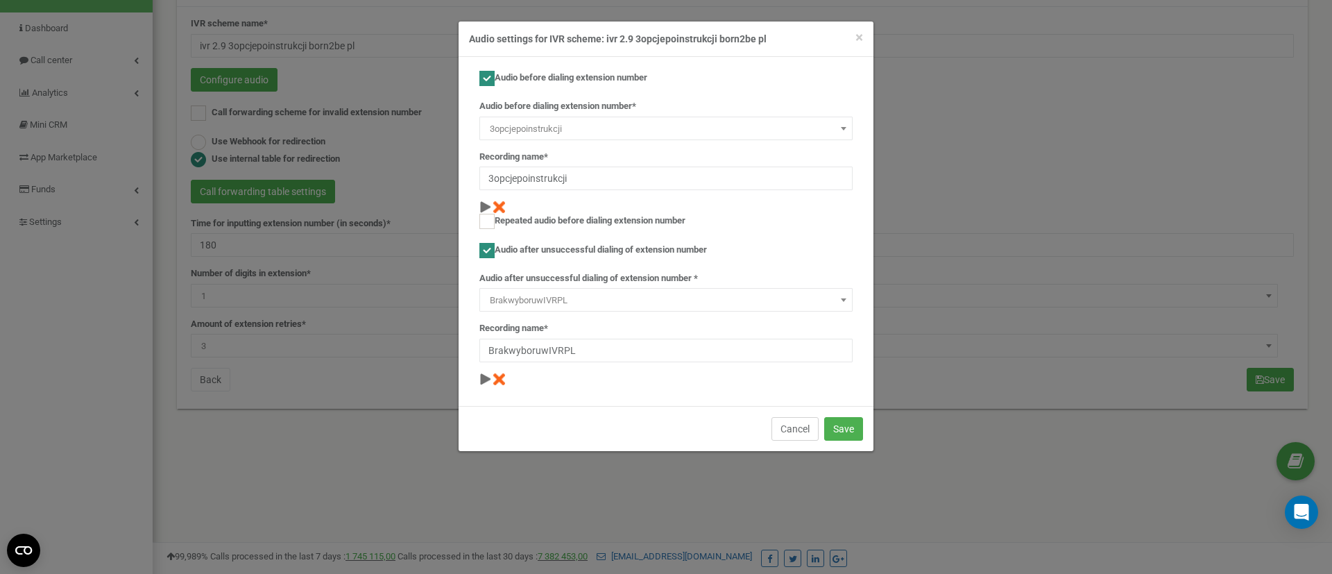
click at [787, 425] on button "Cancel" at bounding box center [794, 429] width 47 height 24
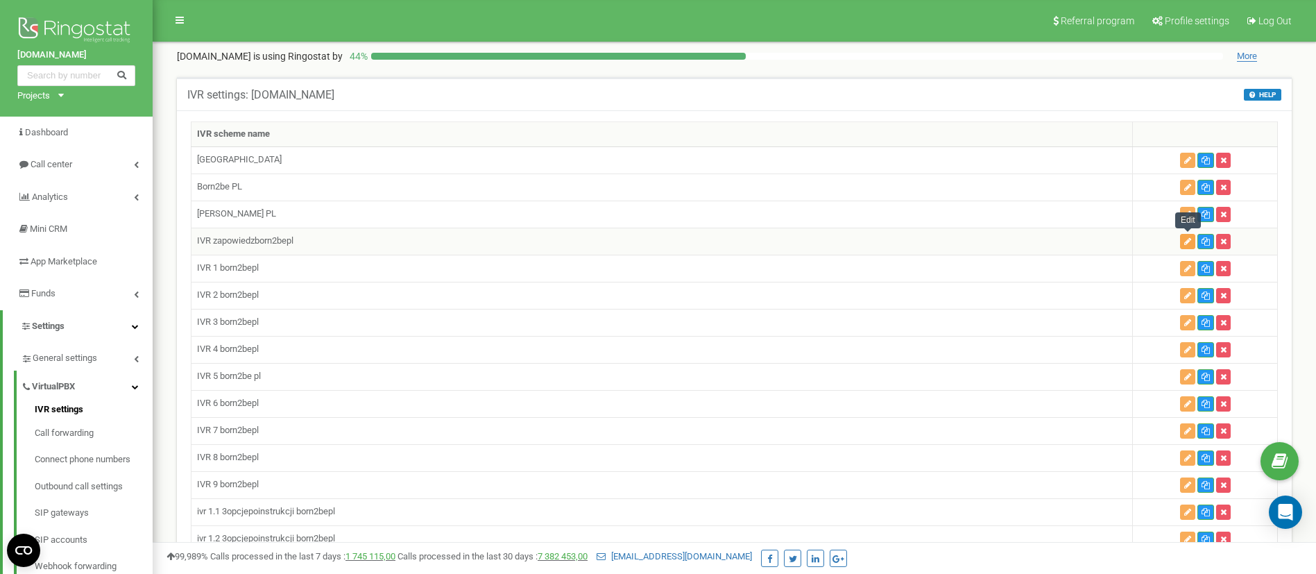
click at [1183, 237] on button "button" at bounding box center [1187, 241] width 15 height 15
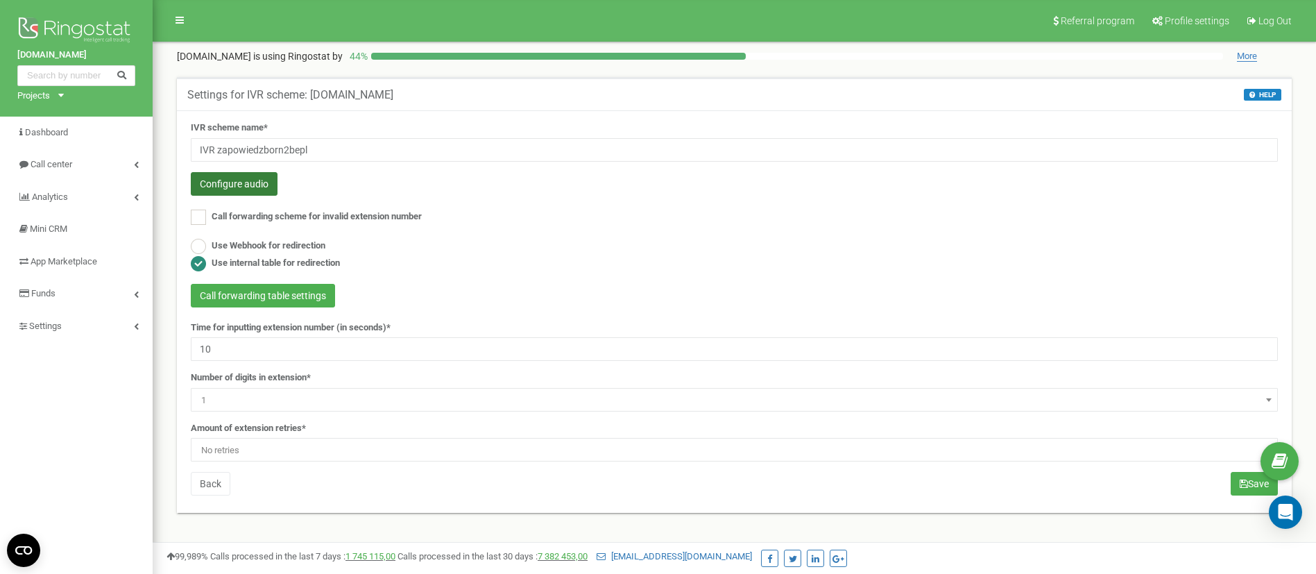
click at [239, 180] on button "Configure audio" at bounding box center [234, 184] width 87 height 24
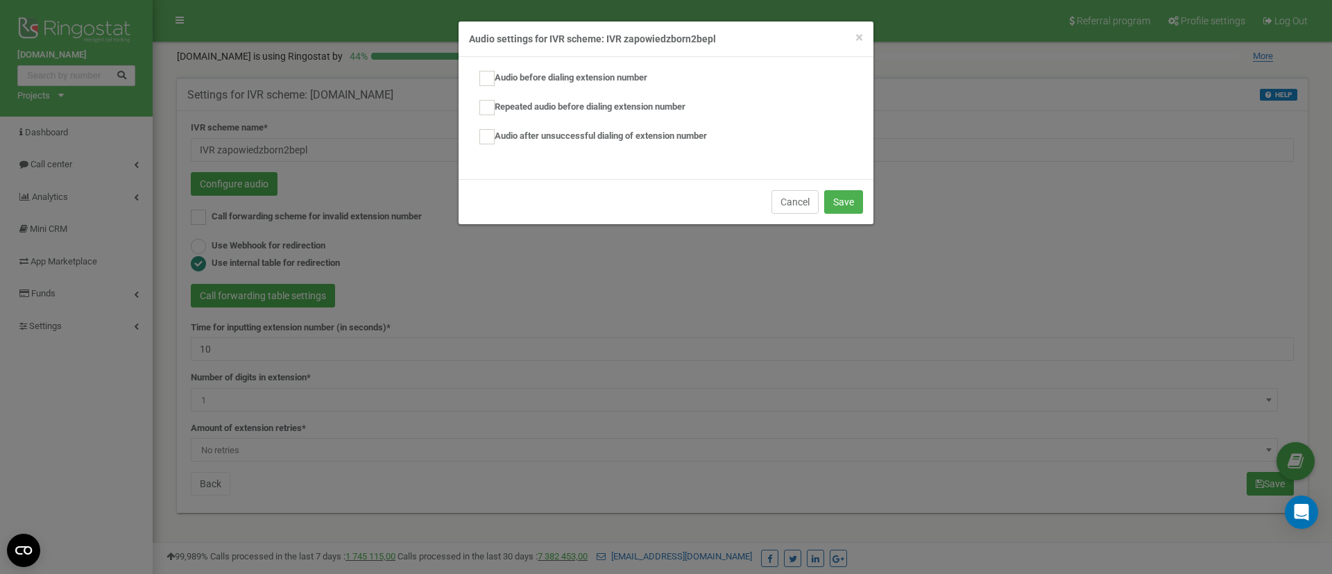
click at [790, 203] on button "Cancel" at bounding box center [794, 202] width 47 height 24
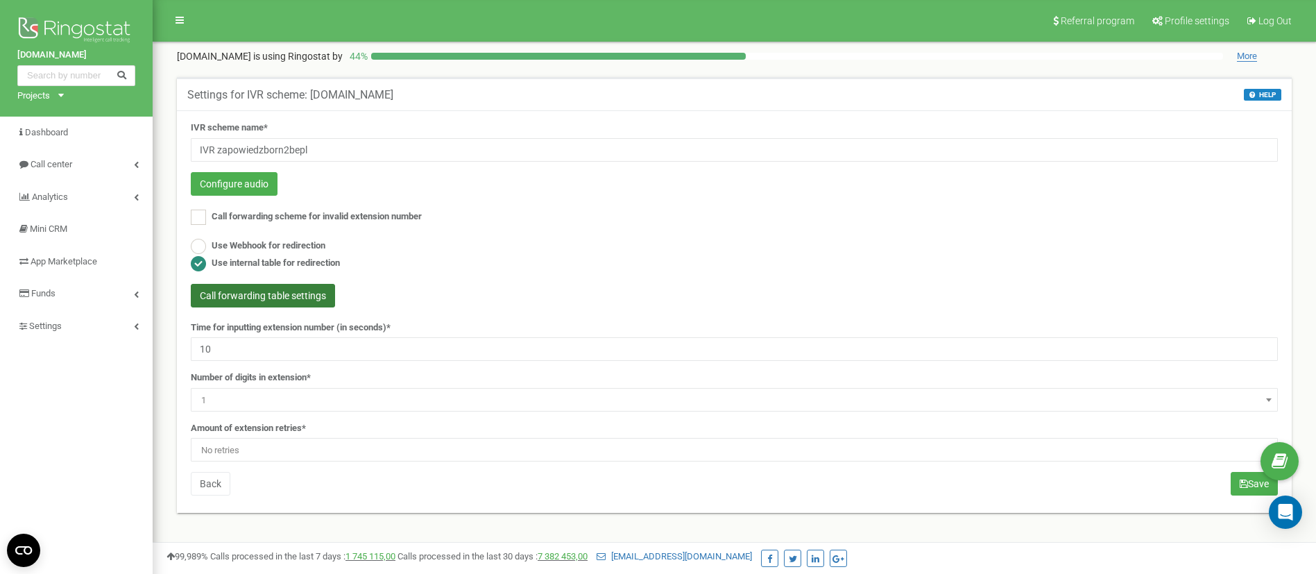
click at [314, 298] on button "Call forwarding table settings" at bounding box center [263, 296] width 144 height 24
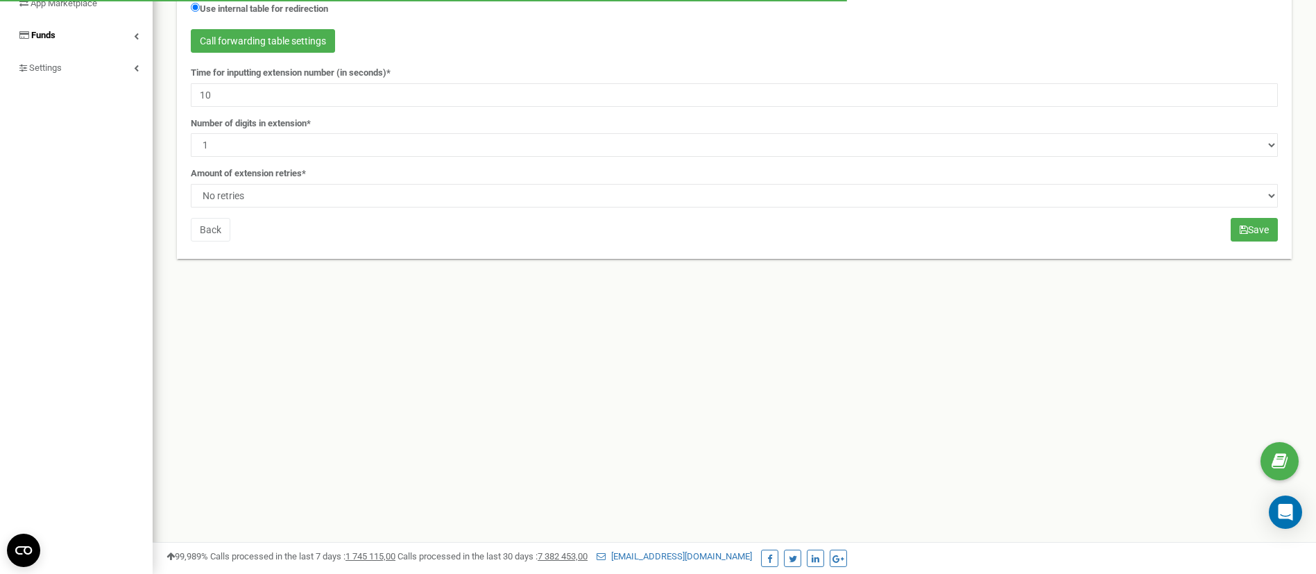
scroll to position [259, 0]
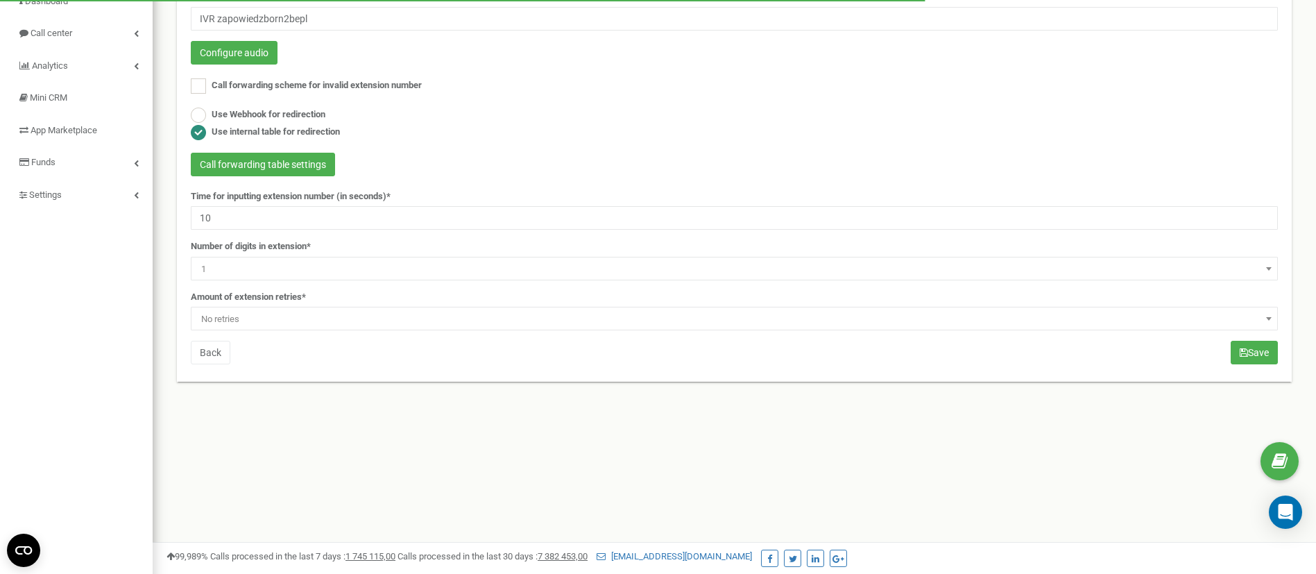
scroll to position [51, 0]
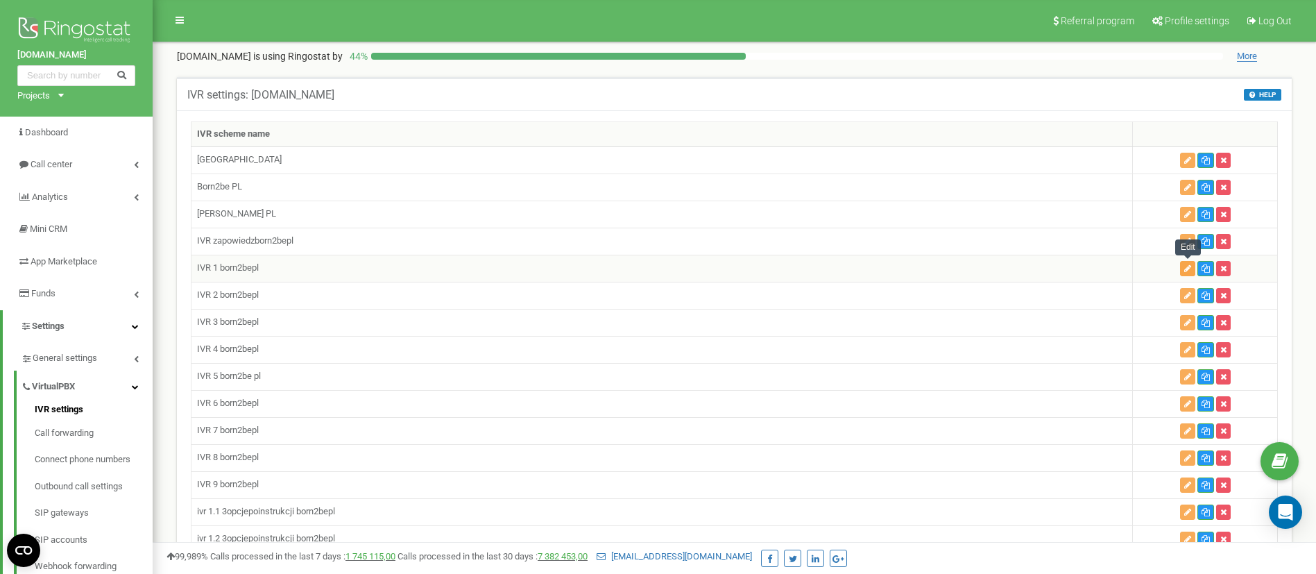
click at [1184, 267] on icon "button" at bounding box center [1187, 268] width 7 height 8
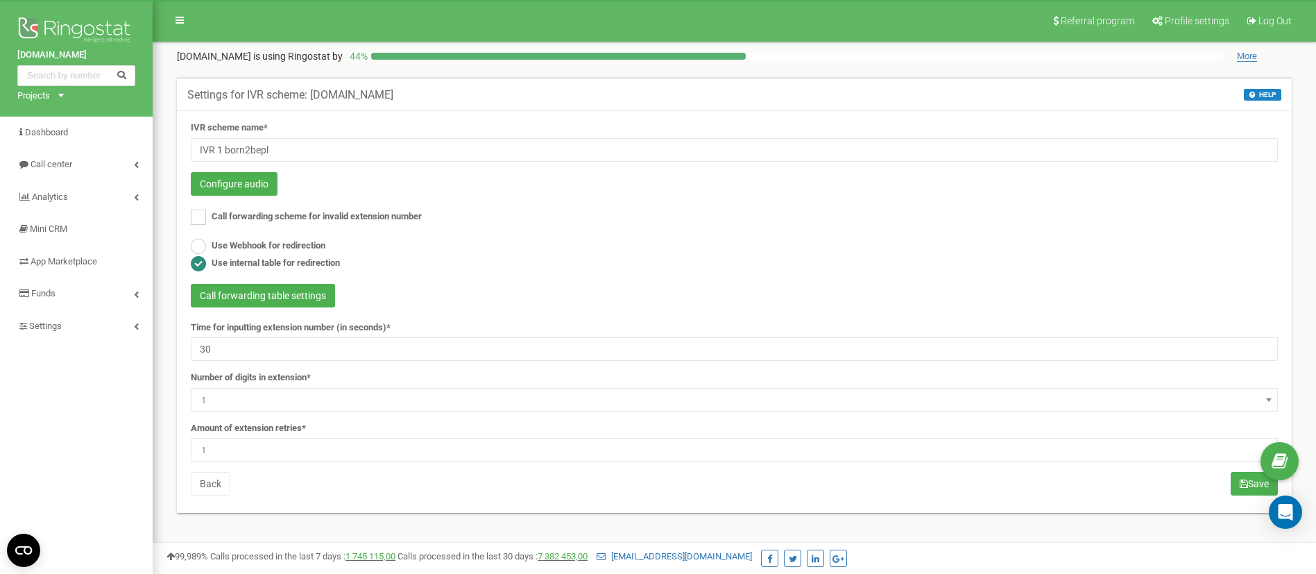
click at [277, 368] on form "IVR scheme name* IVR 1 born2bepl Configure audio Call forwarding scheme for inv…" at bounding box center [734, 291] width 1087 height 340
click at [281, 357] on input "30" at bounding box center [734, 349] width 1087 height 24
type input "3"
type input "180"
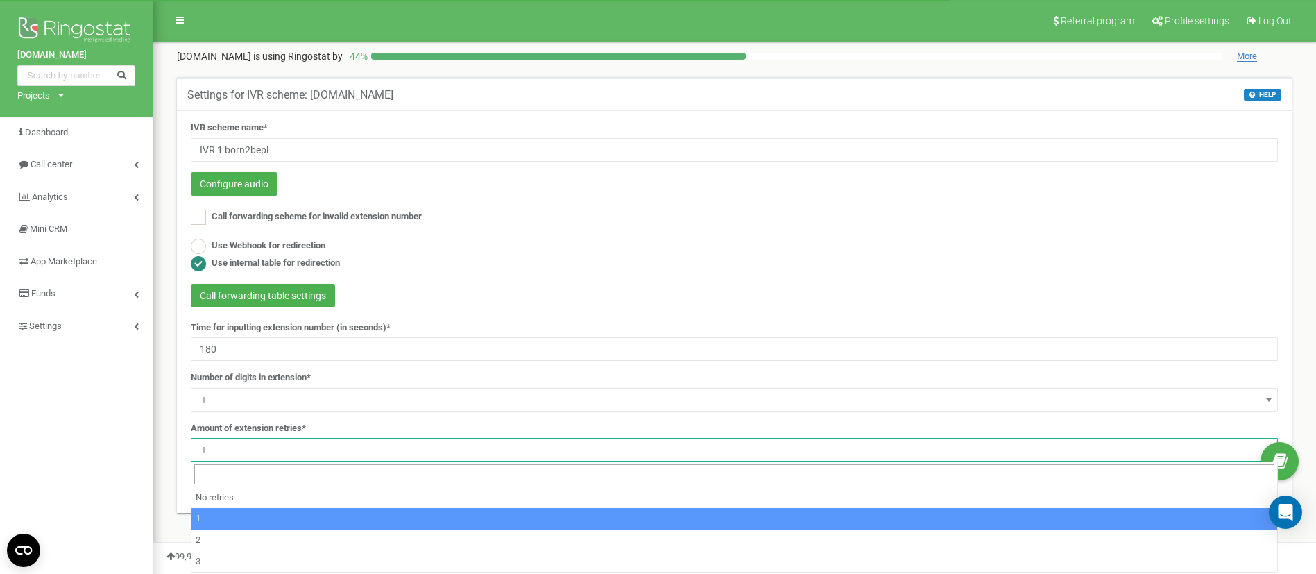
click at [291, 452] on span "1" at bounding box center [734, 449] width 1077 height 19
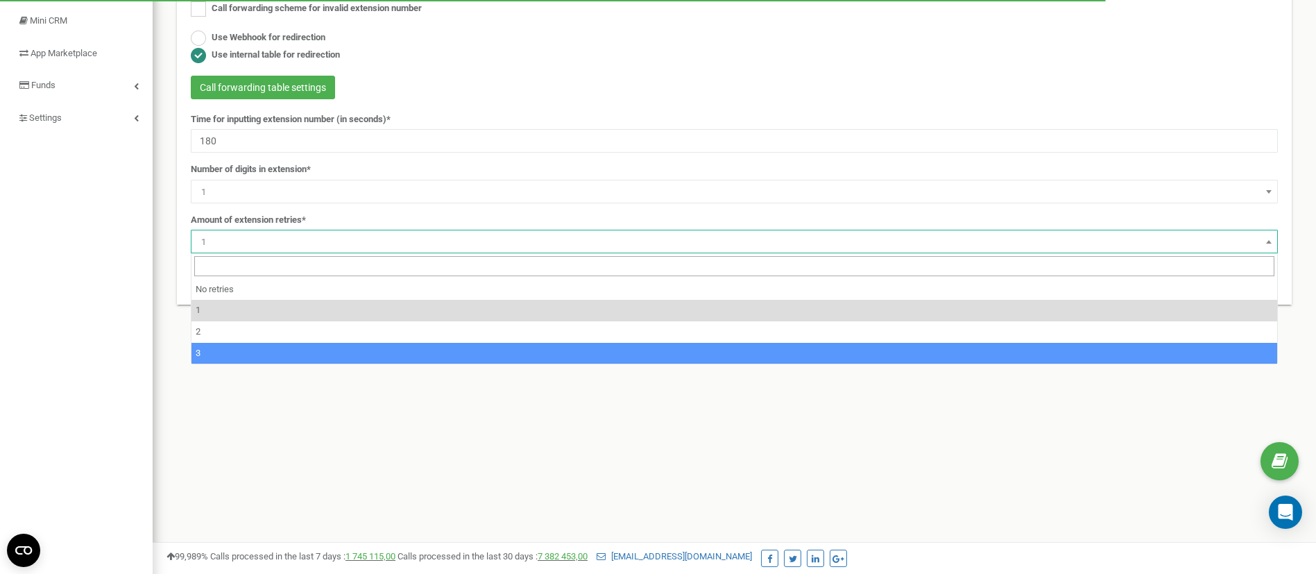
select select "4"
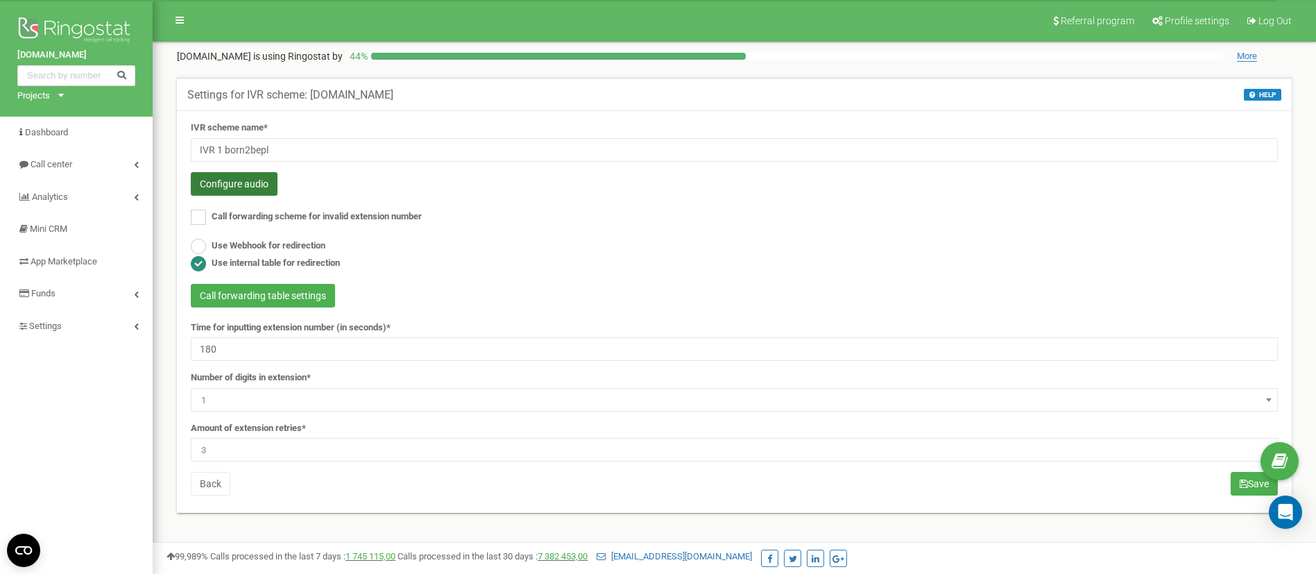
click at [244, 187] on button "Configure audio" at bounding box center [234, 184] width 87 height 24
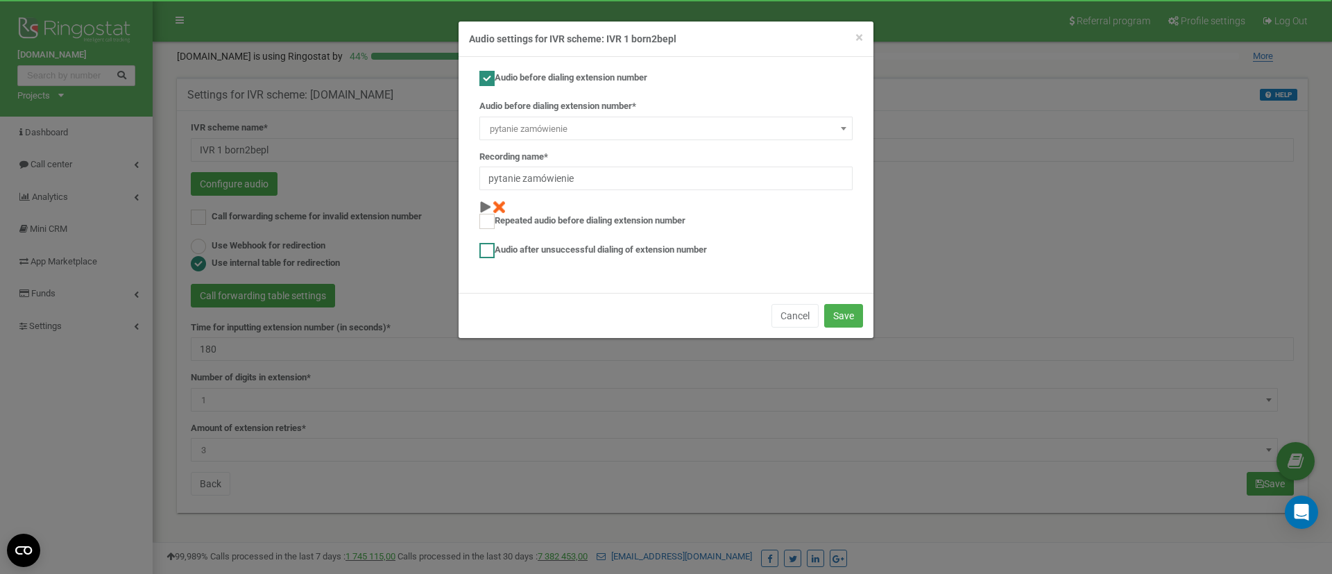
click at [555, 252] on label "Audio after unsuccessful dialing of extension number" at bounding box center [593, 250] width 228 height 15
checkbox input "true"
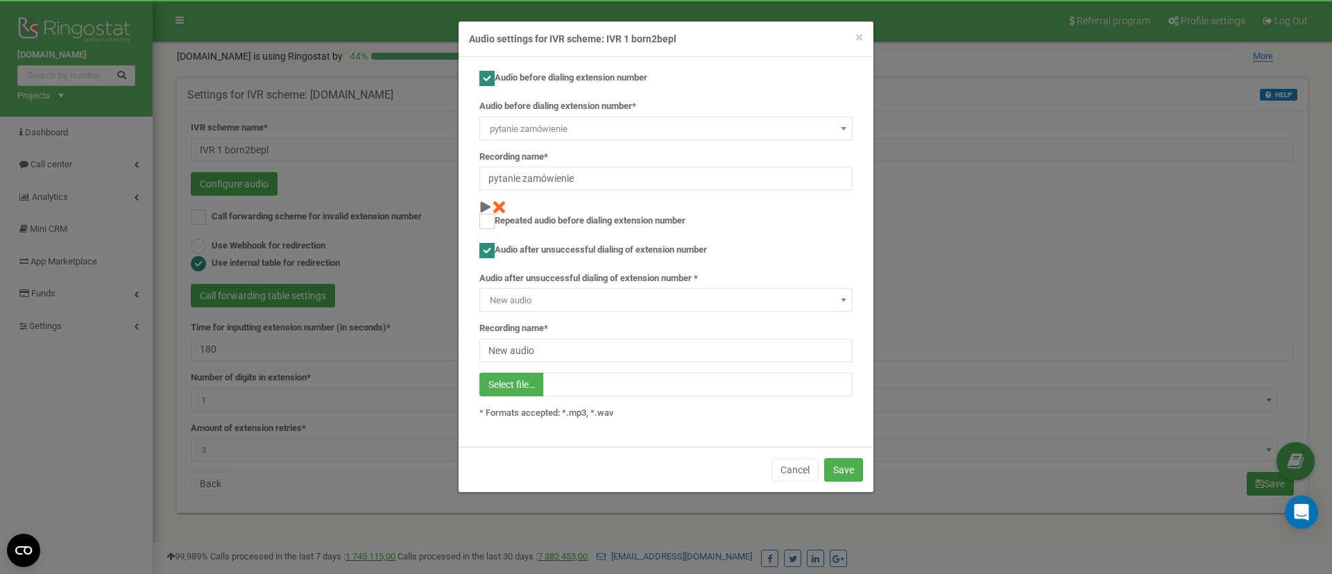
click at [590, 291] on span "New audio" at bounding box center [665, 300] width 363 height 19
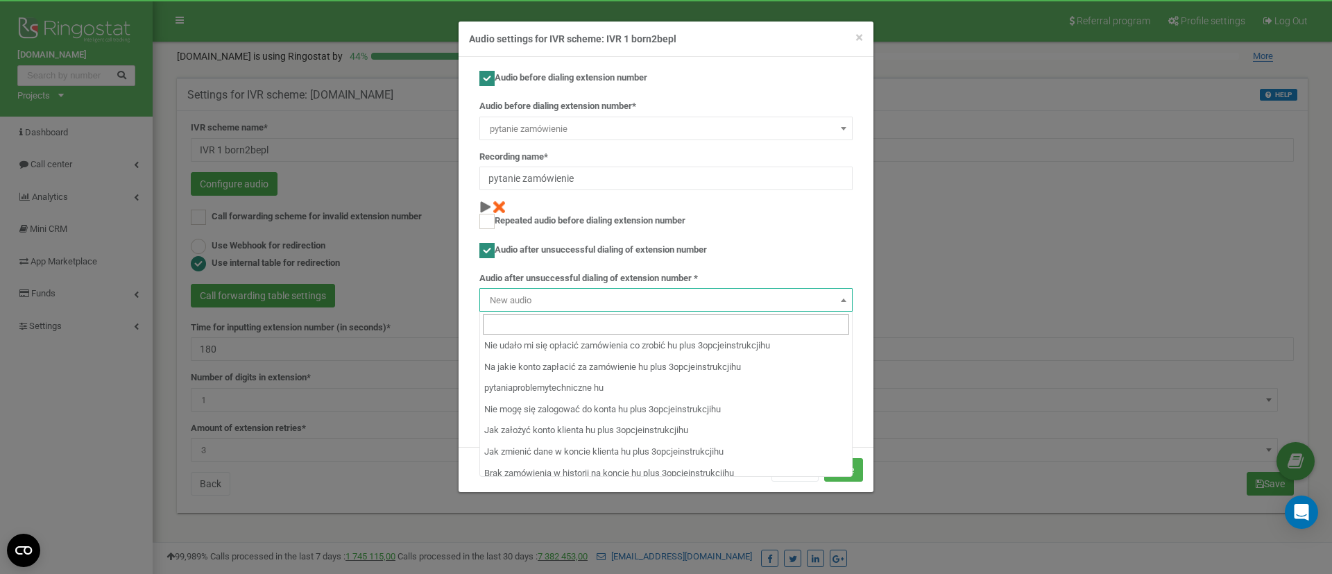
scroll to position [5778, 0]
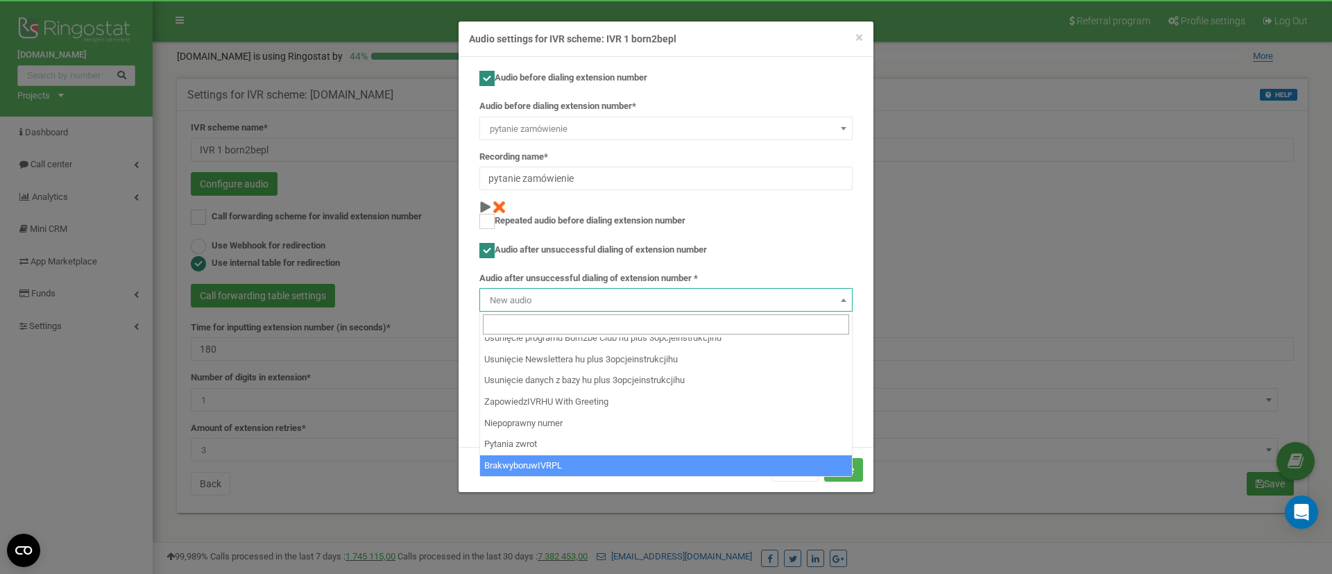
select select "14311"
type input "BrakwyboruwIVRPL"
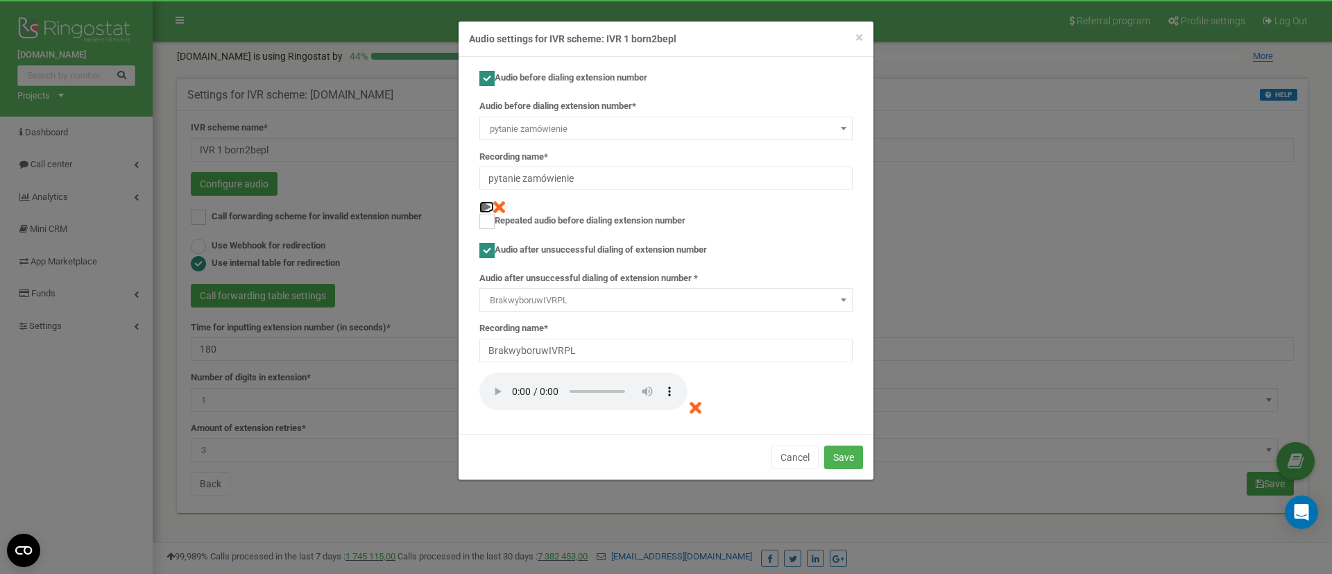
click at [481, 207] on img at bounding box center [485, 207] width 12 height 12
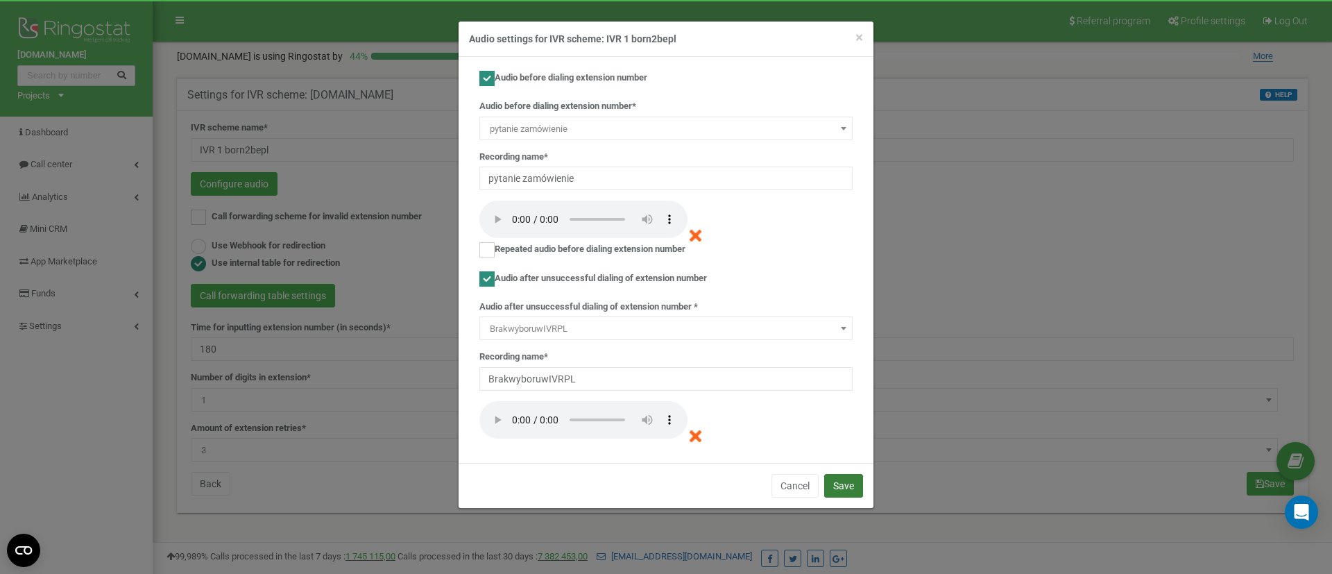
click at [844, 486] on button "Save" at bounding box center [843, 486] width 39 height 24
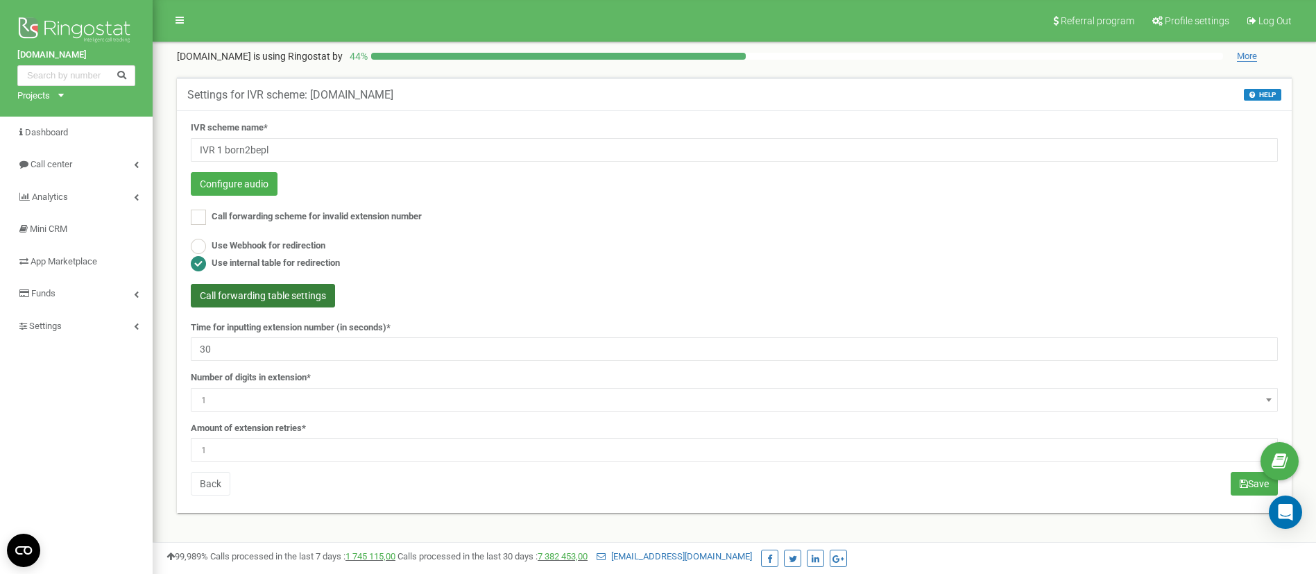
click at [315, 294] on button "Call forwarding table settings" at bounding box center [263, 296] width 144 height 24
click at [235, 176] on button "Configure audio" at bounding box center [234, 184] width 87 height 24
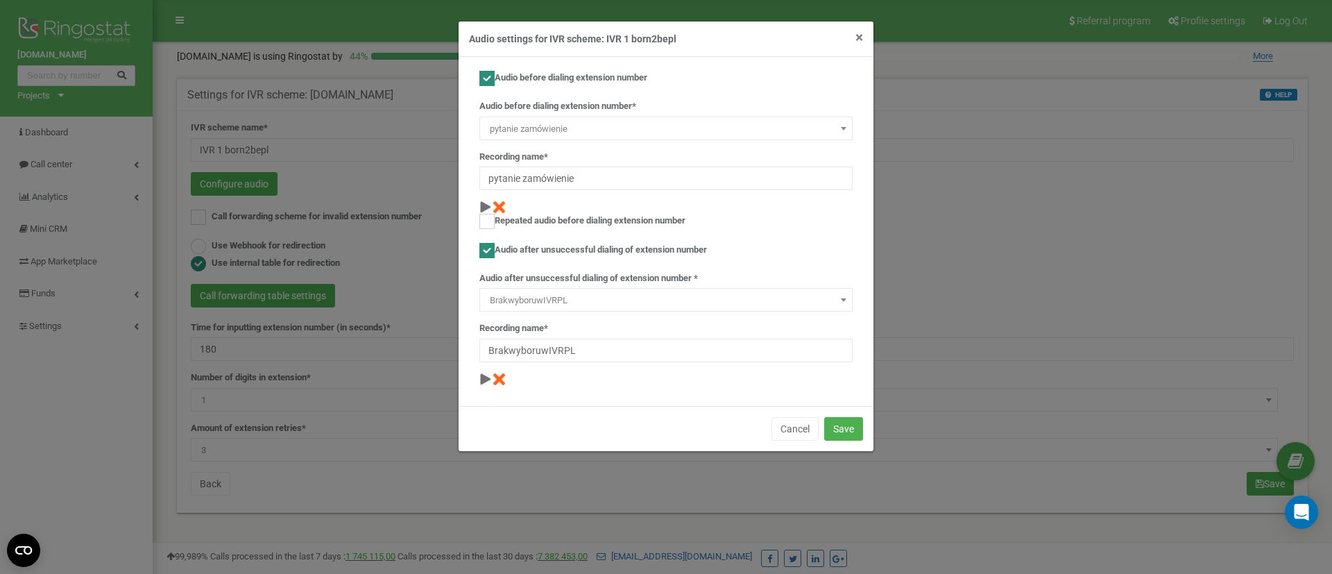
drag, startPoint x: 858, startPoint y: 40, endPoint x: 718, endPoint y: 99, distance: 152.3
click at [858, 40] on span "×" at bounding box center [859, 37] width 8 height 17
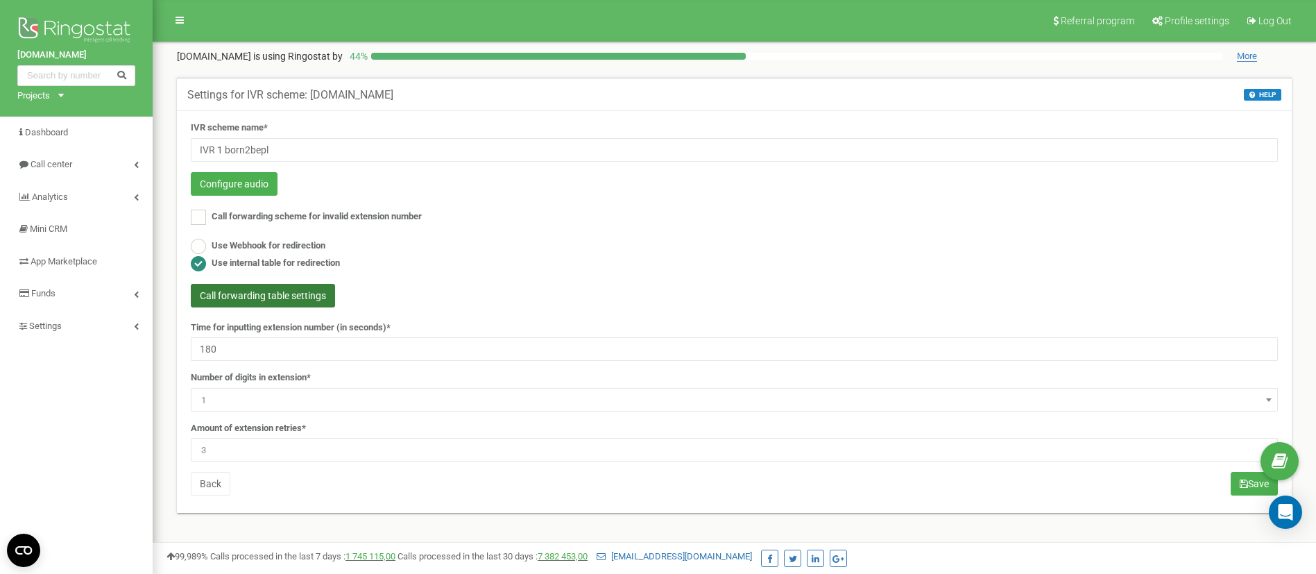
click at [316, 289] on button "Call forwarding table settings" at bounding box center [263, 296] width 144 height 24
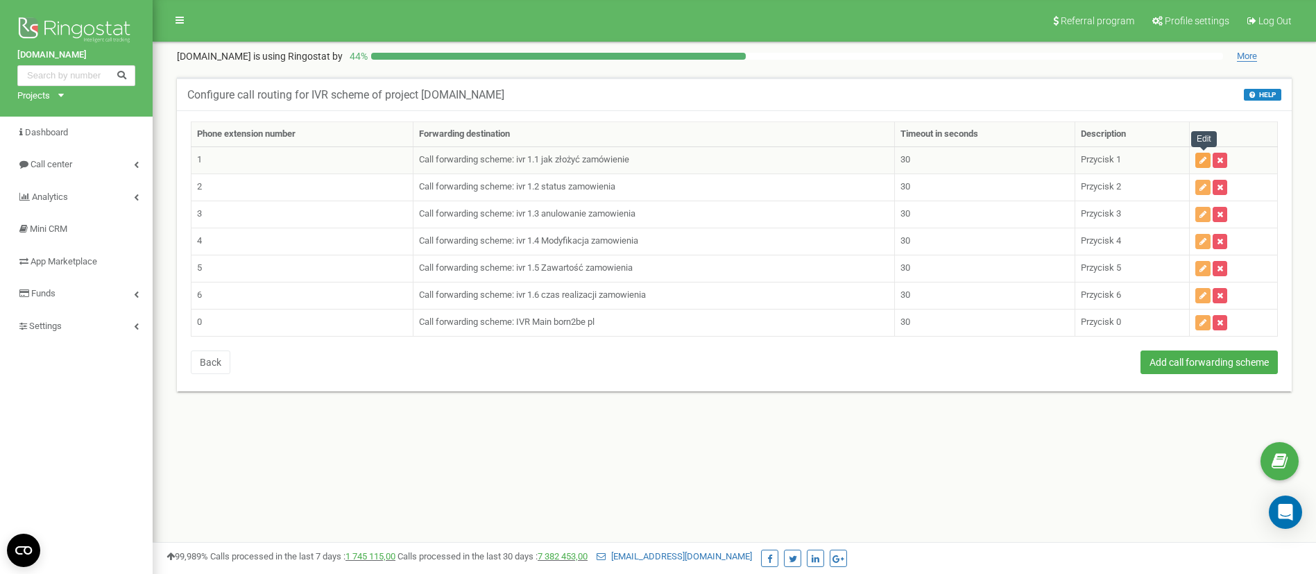
click at [1201, 160] on icon "button" at bounding box center [1202, 160] width 7 height 8
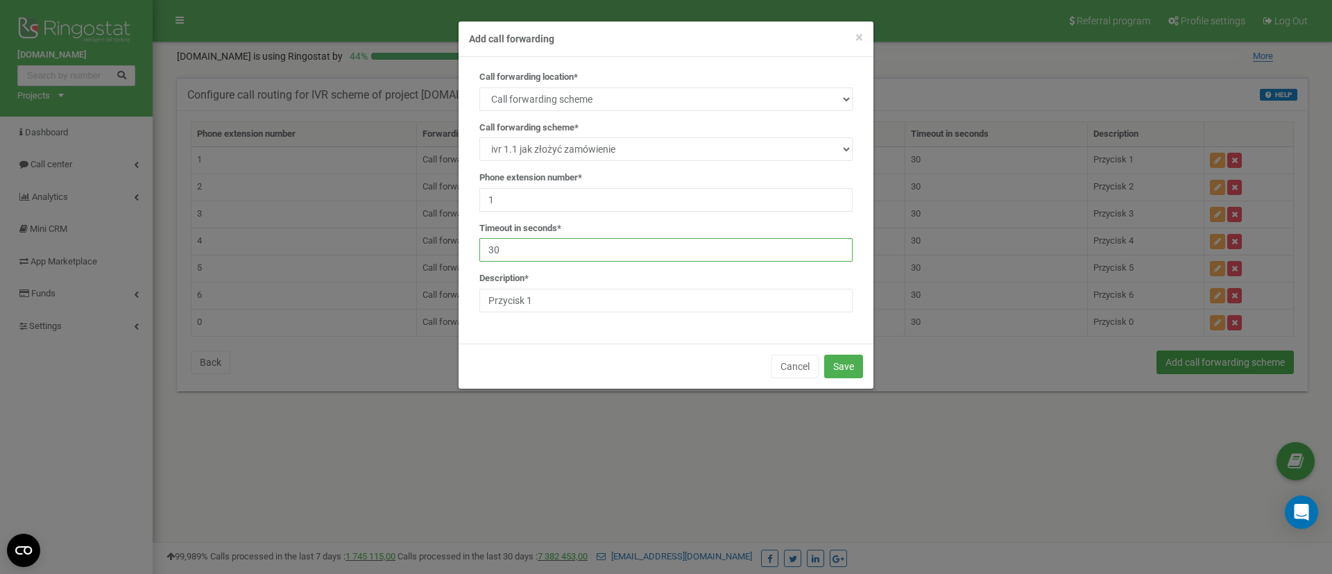
click at [542, 250] on input "30" at bounding box center [665, 250] width 373 height 24
type input "3"
type input "180"
click at [860, 370] on button "Save" at bounding box center [843, 366] width 39 height 24
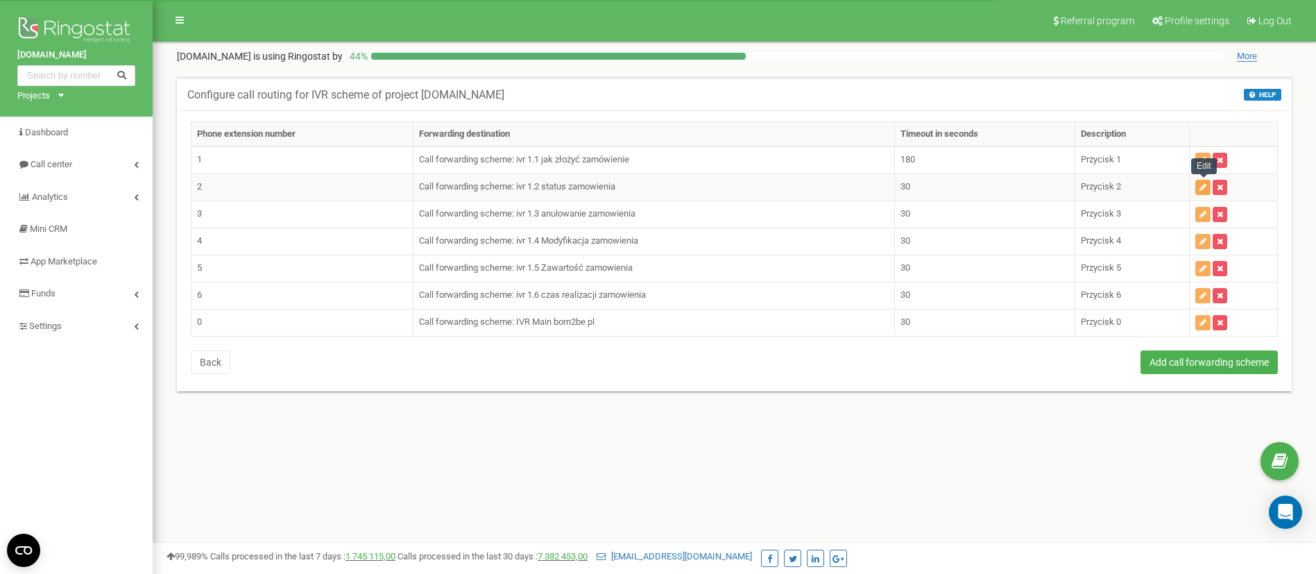
click at [1199, 186] on button "button" at bounding box center [1202, 187] width 15 height 15
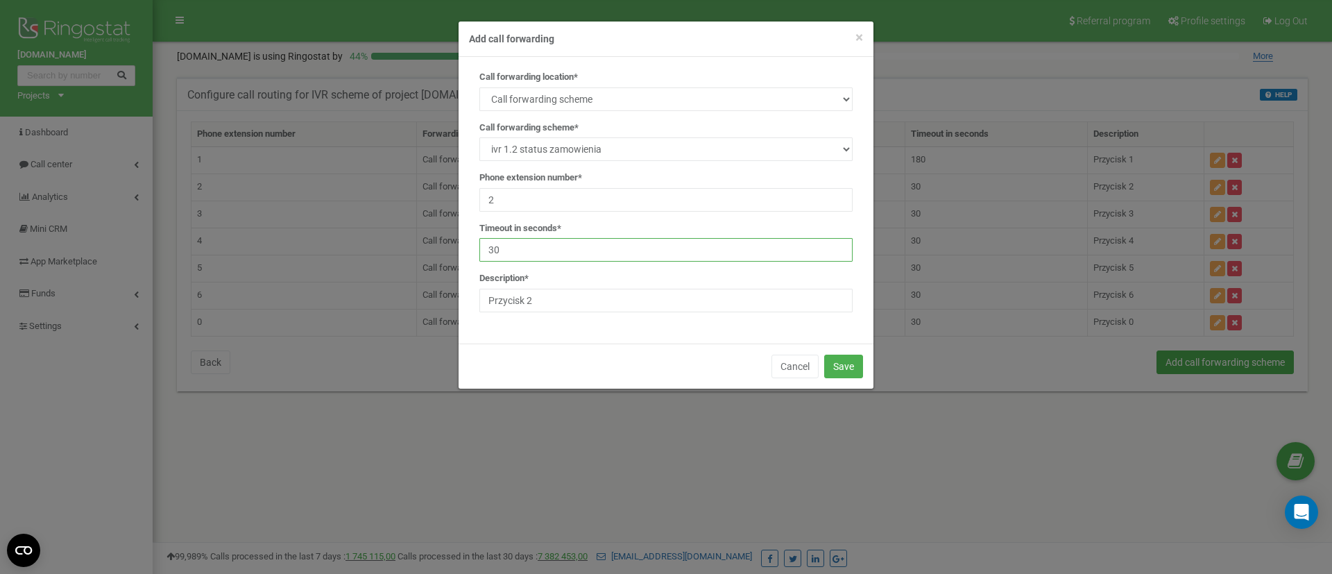
click at [581, 256] on input "30" at bounding box center [665, 250] width 373 height 24
paste input "18"
type input "180"
click at [853, 371] on button "Save" at bounding box center [843, 366] width 39 height 24
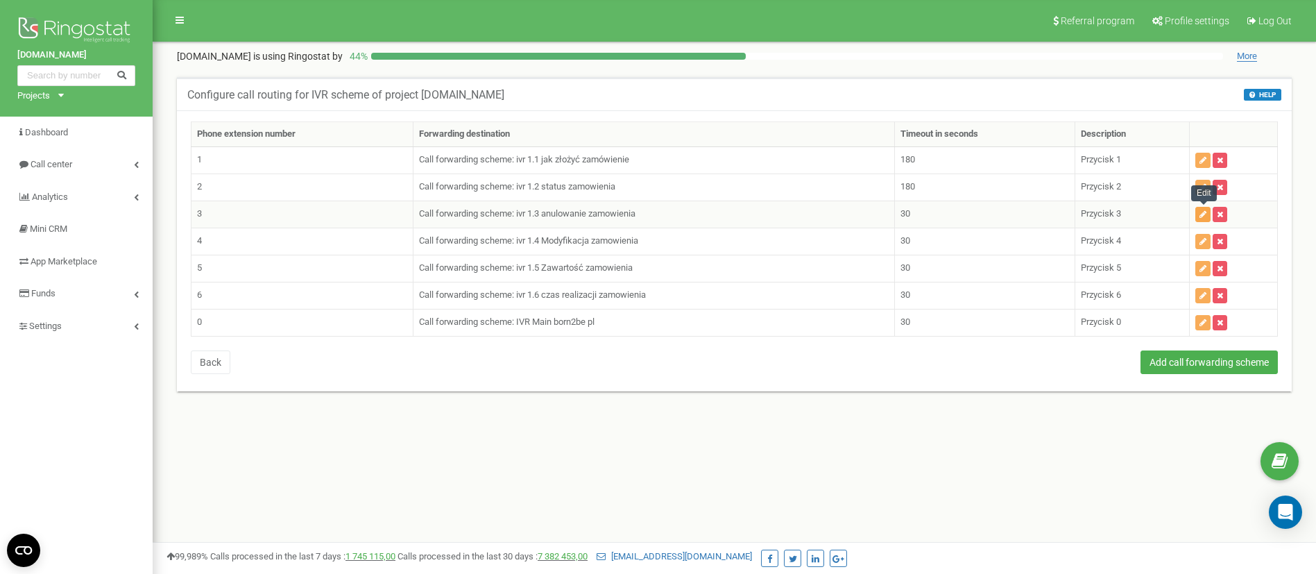
click at [1200, 214] on icon "button" at bounding box center [1202, 214] width 7 height 8
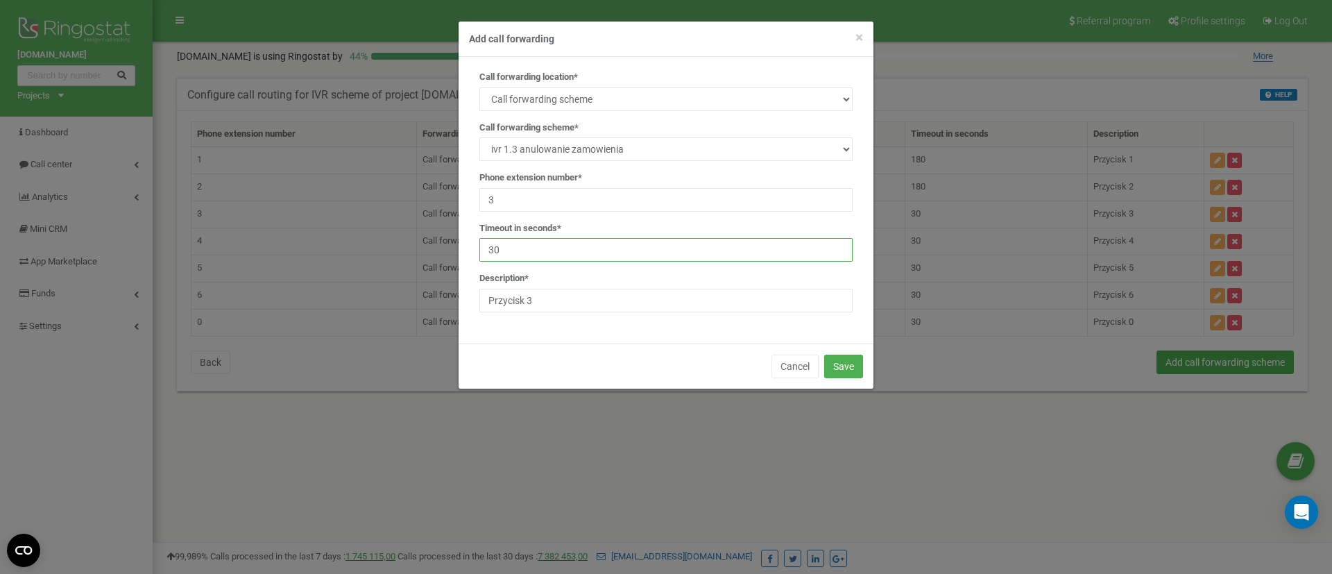
click at [555, 256] on input "30" at bounding box center [665, 250] width 373 height 24
paste input "18"
type input "180"
click at [846, 366] on button "Save" at bounding box center [843, 366] width 39 height 24
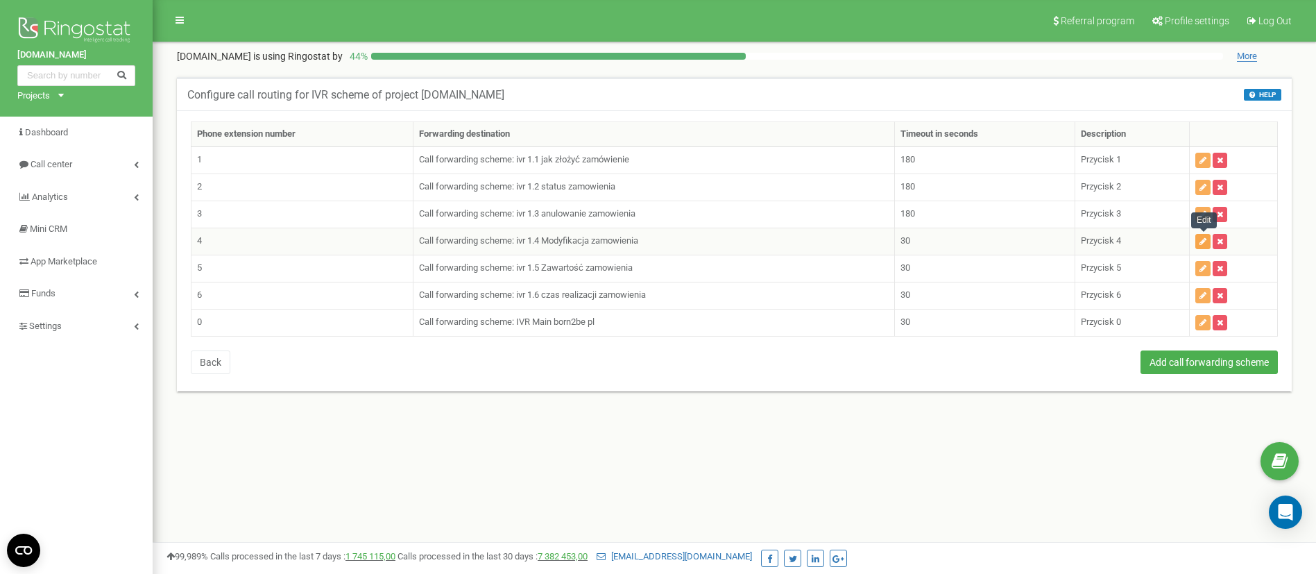
click at [1196, 241] on button "button" at bounding box center [1202, 241] width 15 height 15
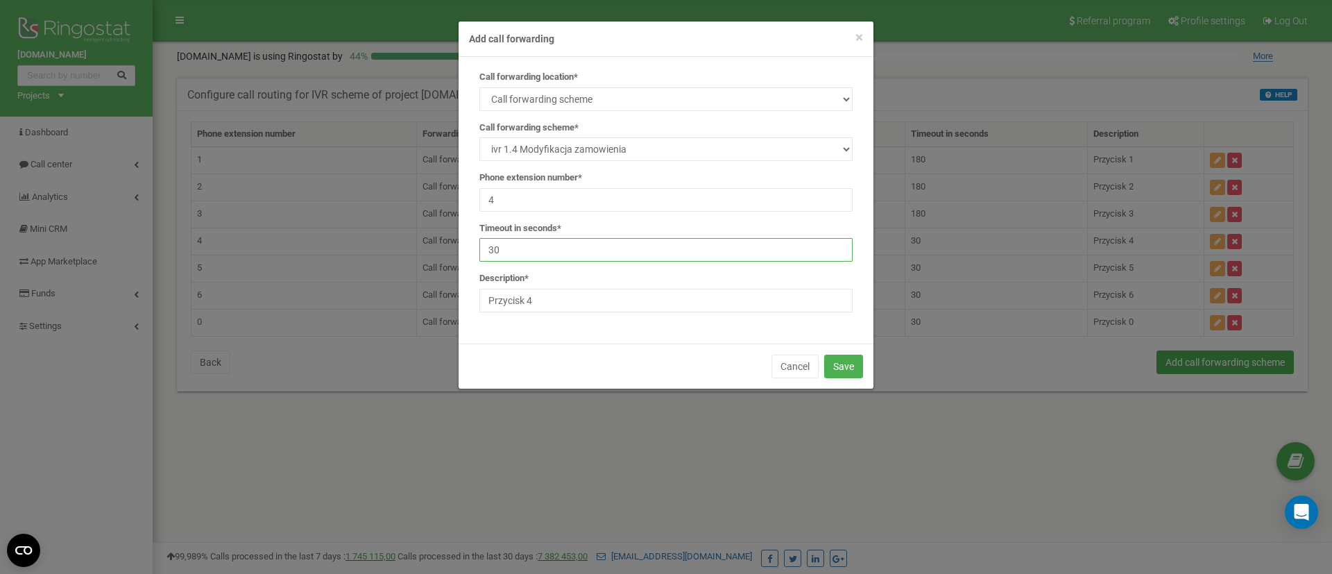
click at [597, 252] on input "30" at bounding box center [665, 250] width 373 height 24
paste input "18"
type input "180"
click at [851, 361] on button "Save" at bounding box center [843, 366] width 39 height 24
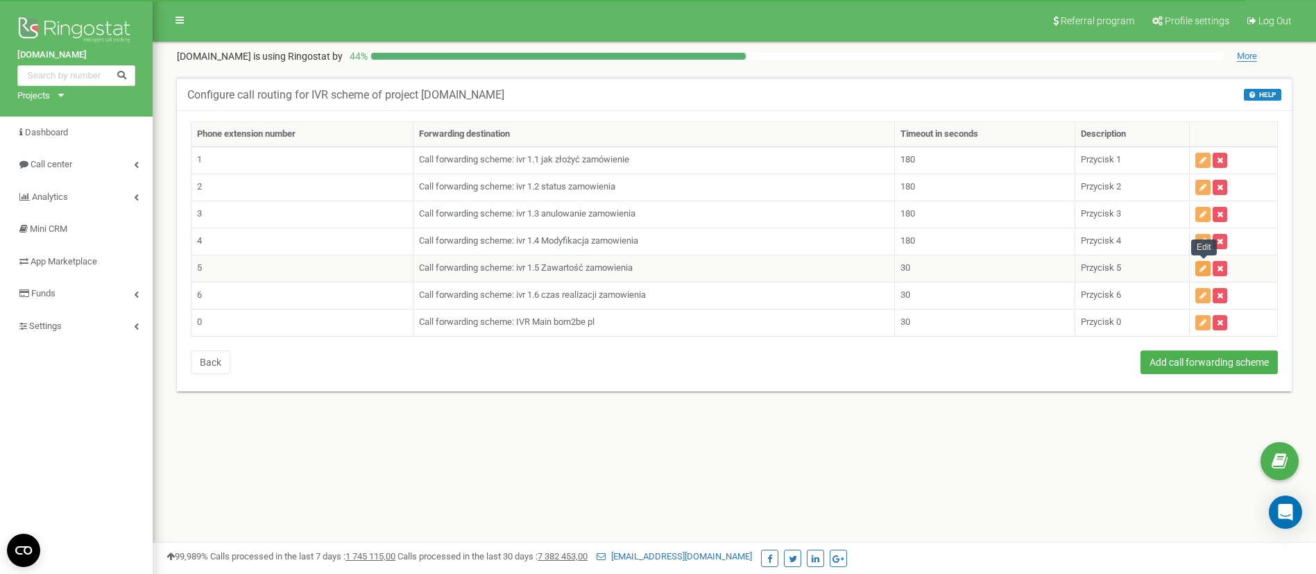
click at [1200, 268] on icon "button" at bounding box center [1202, 268] width 7 height 8
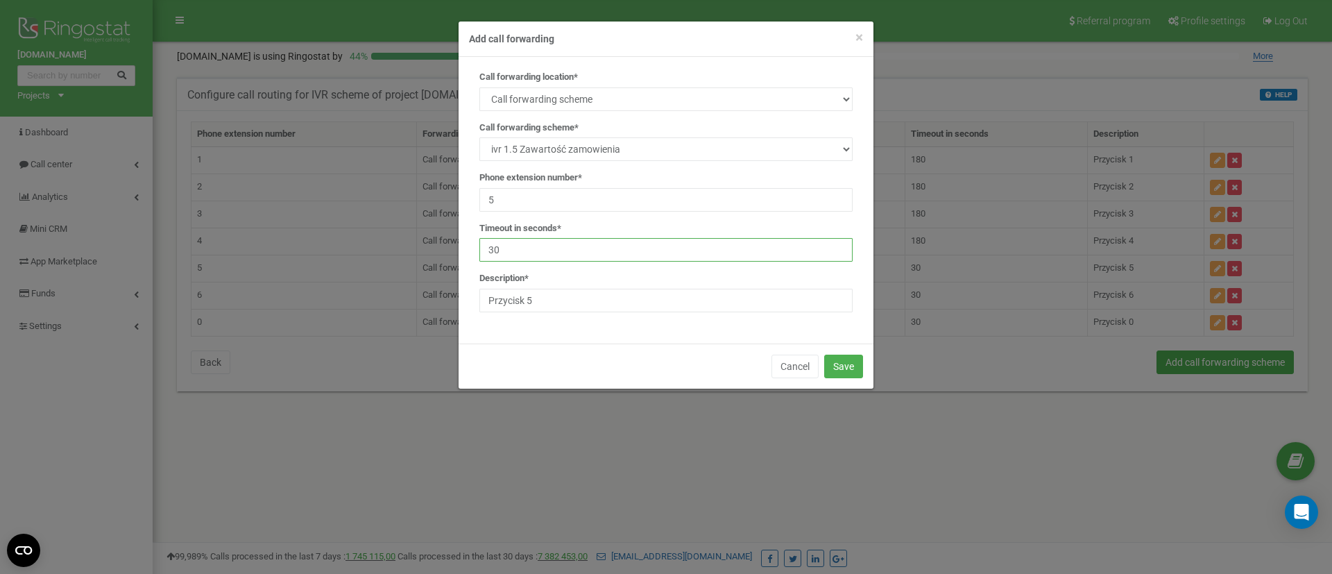
click at [628, 253] on input "30" at bounding box center [665, 250] width 373 height 24
paste input "18"
type input "180"
click at [864, 362] on div "Cancel Save" at bounding box center [666, 365] width 415 height 45
click at [855, 368] on button "Save" at bounding box center [843, 366] width 39 height 24
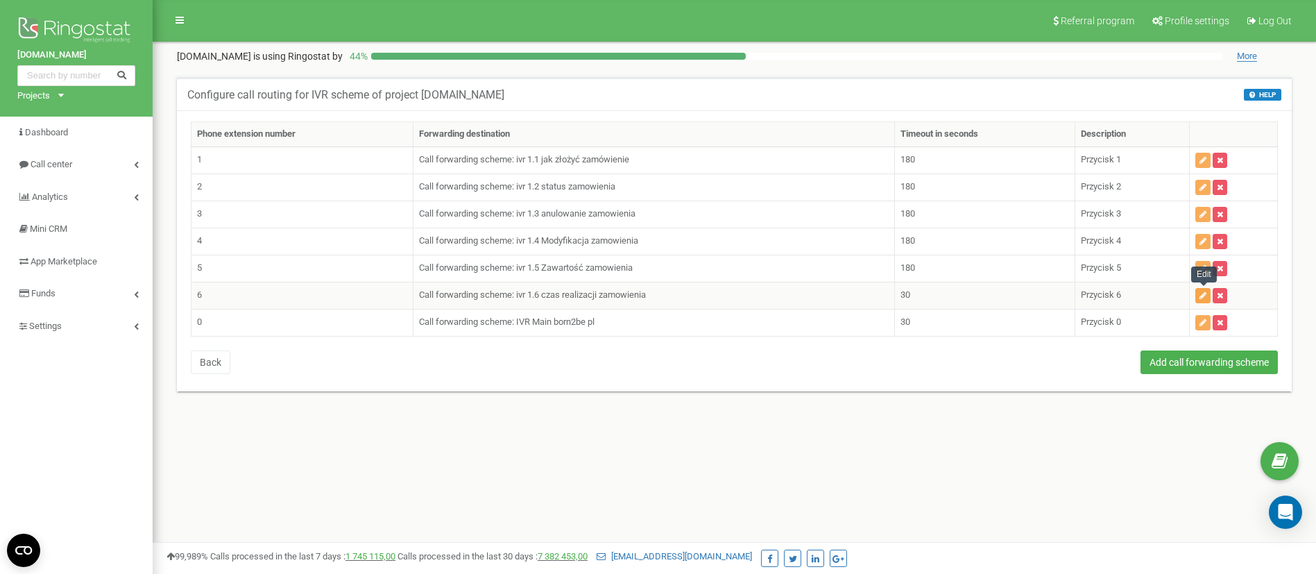
click at [1203, 300] on button "button" at bounding box center [1202, 295] width 15 height 15
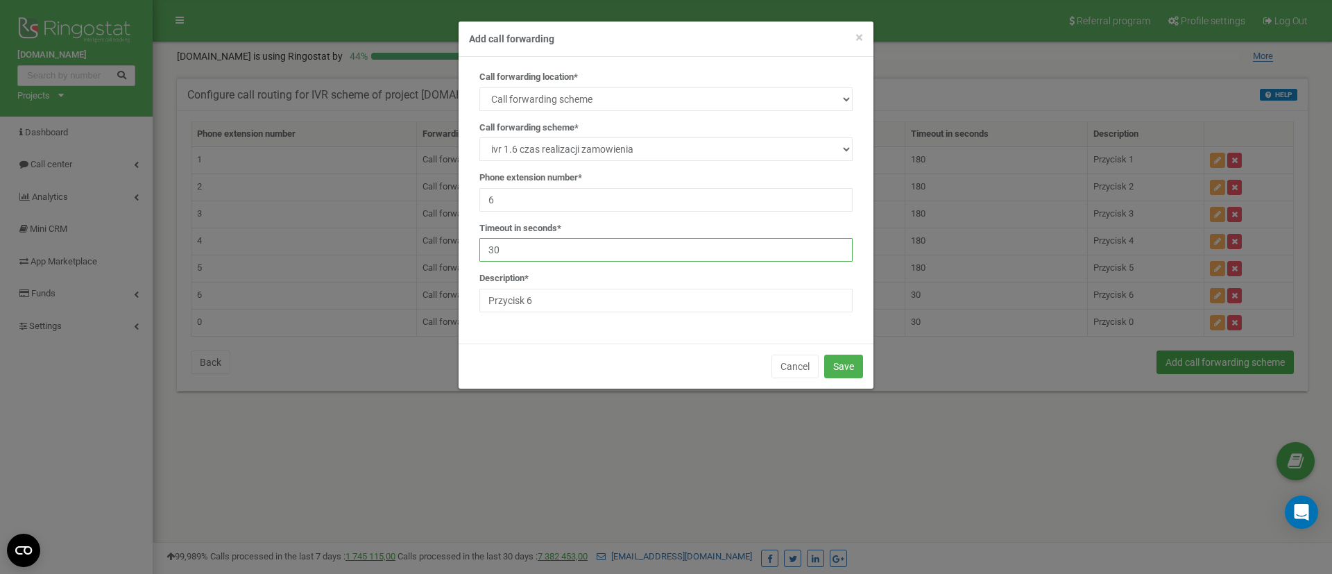
click at [580, 249] on input "30" at bounding box center [665, 250] width 373 height 24
type input "180"
click at [847, 361] on button "Save" at bounding box center [843, 366] width 39 height 24
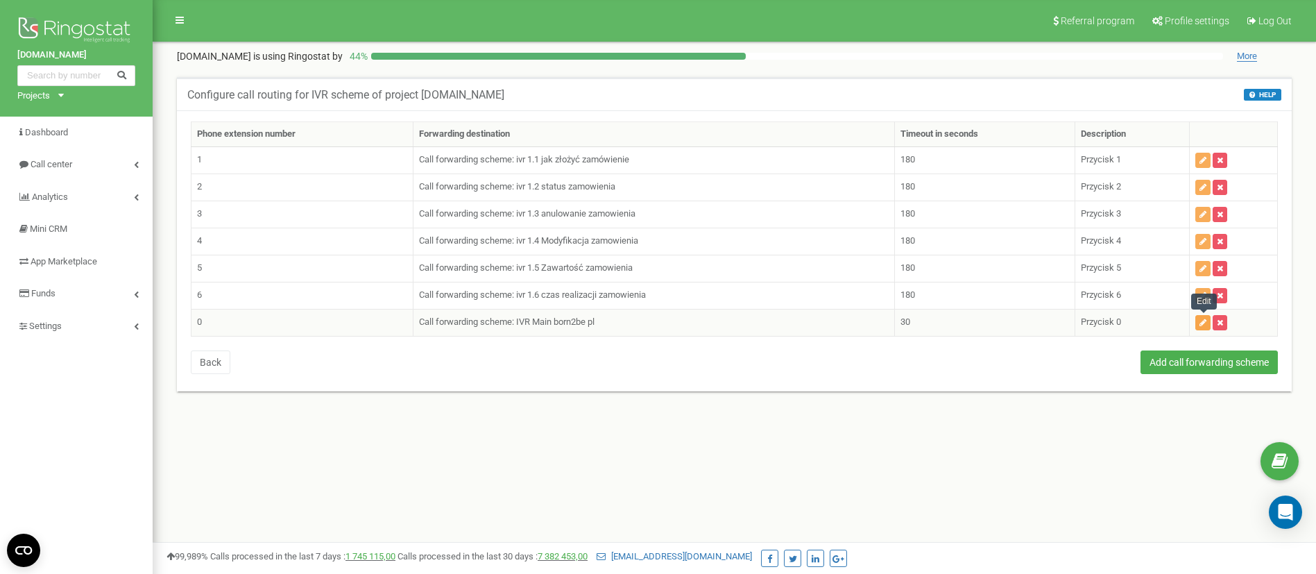
click at [1201, 323] on icon "button" at bounding box center [1202, 322] width 7 height 8
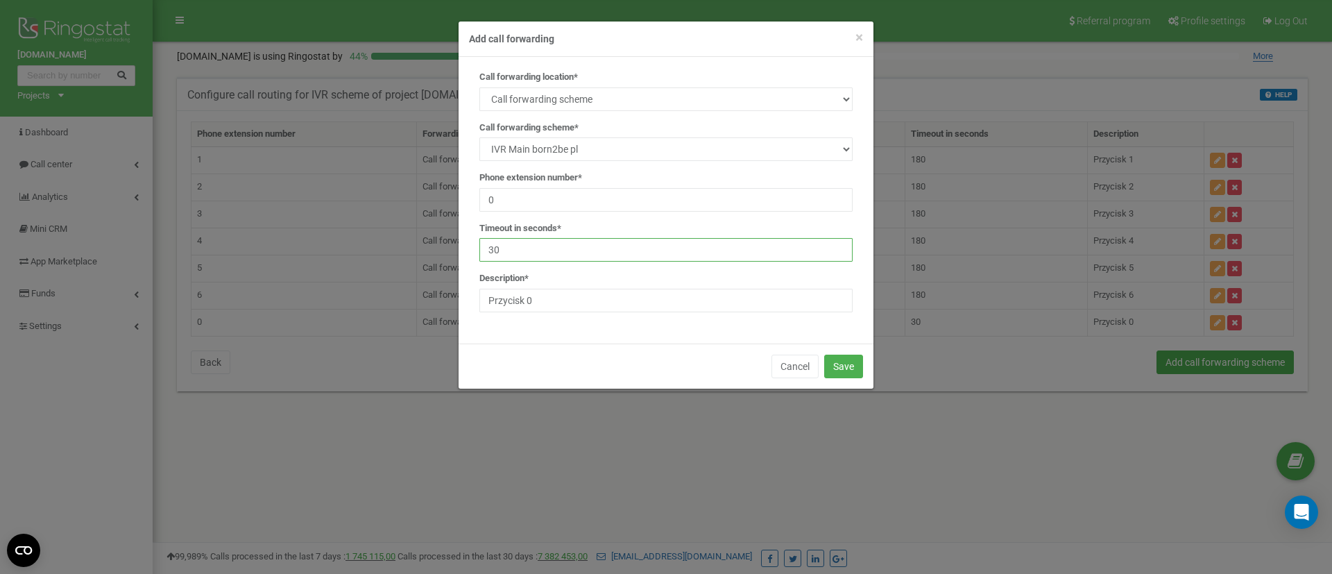
click at [549, 256] on input "30" at bounding box center [665, 250] width 373 height 24
paste input "18"
type input "180"
click at [842, 363] on button "Save" at bounding box center [843, 366] width 39 height 24
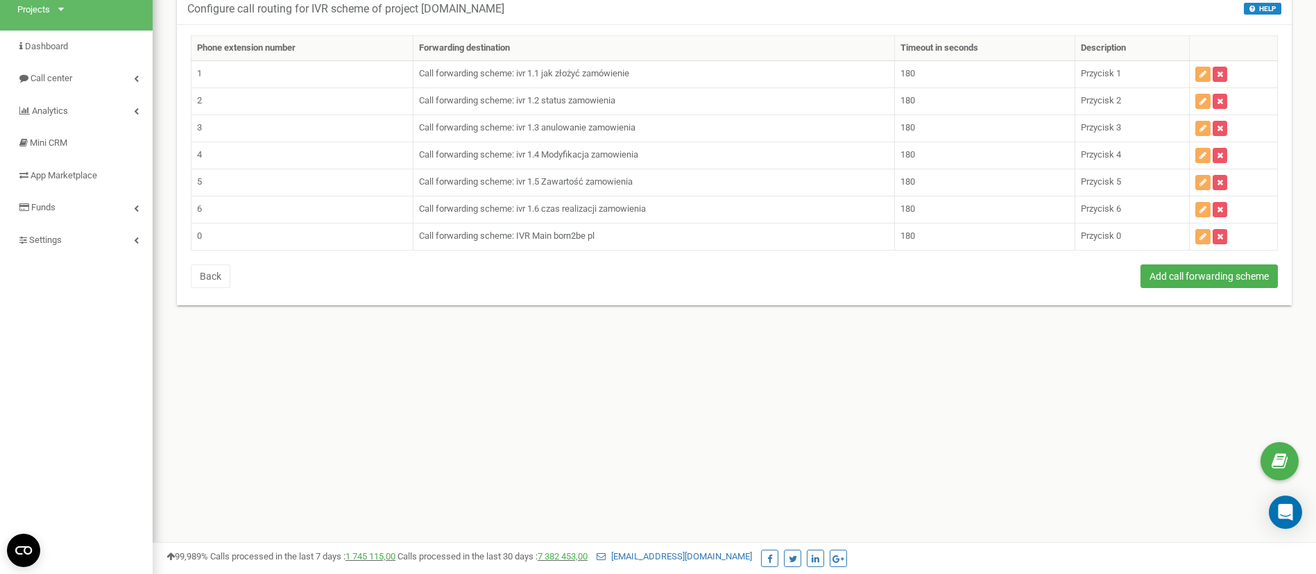
scroll to position [104, 0]
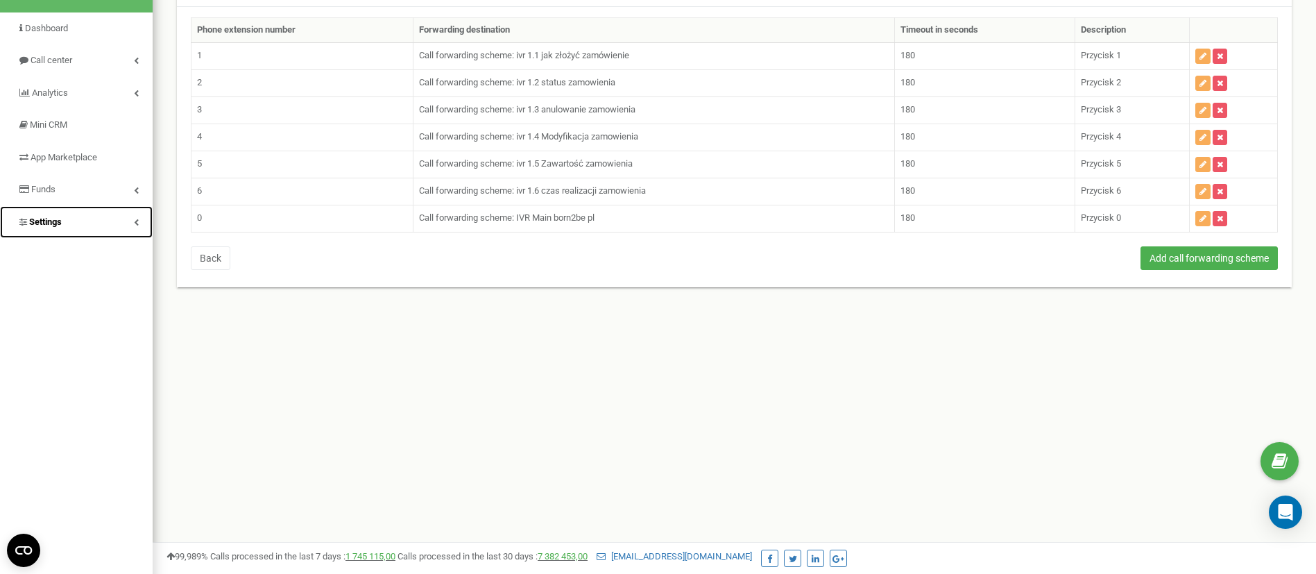
drag, startPoint x: 48, startPoint y: 221, endPoint x: 55, endPoint y: 229, distance: 11.3
click at [48, 221] on span "Settings" at bounding box center [45, 221] width 33 height 10
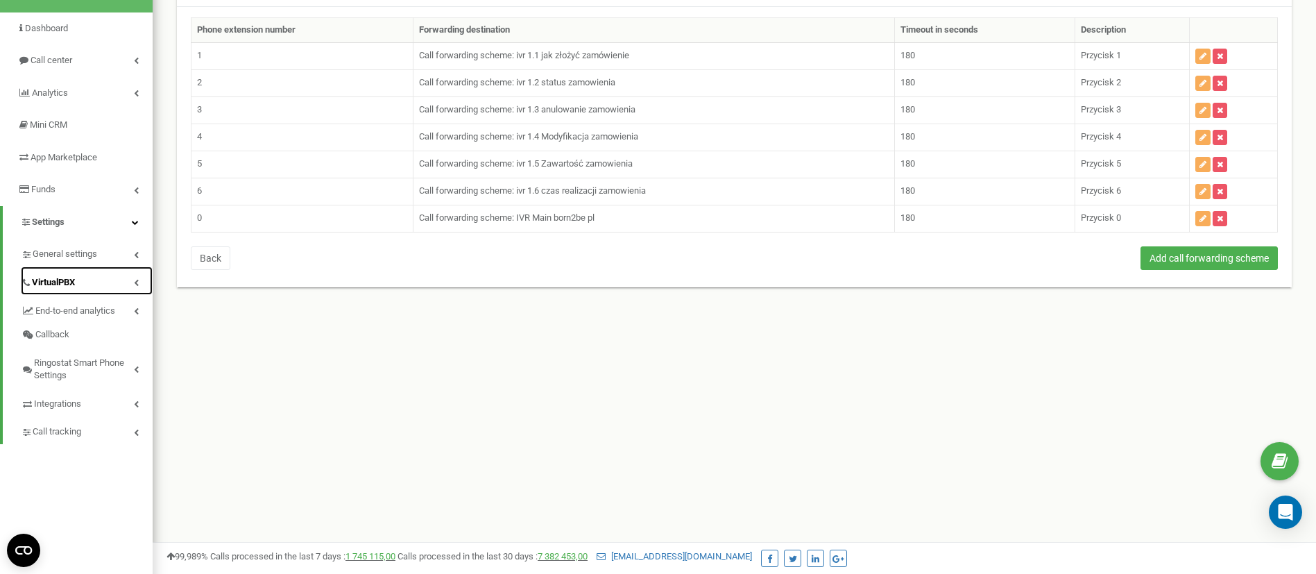
click at [55, 272] on link "VirtualPBX" at bounding box center [87, 280] width 132 height 28
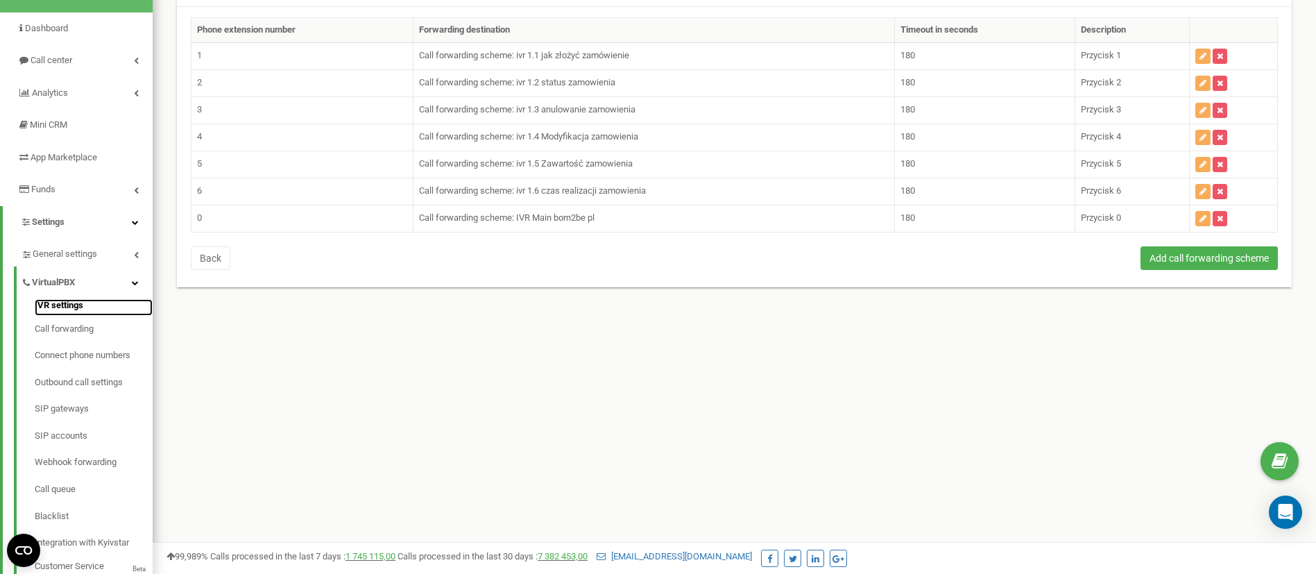
click at [68, 308] on link "IVR settings" at bounding box center [94, 307] width 118 height 17
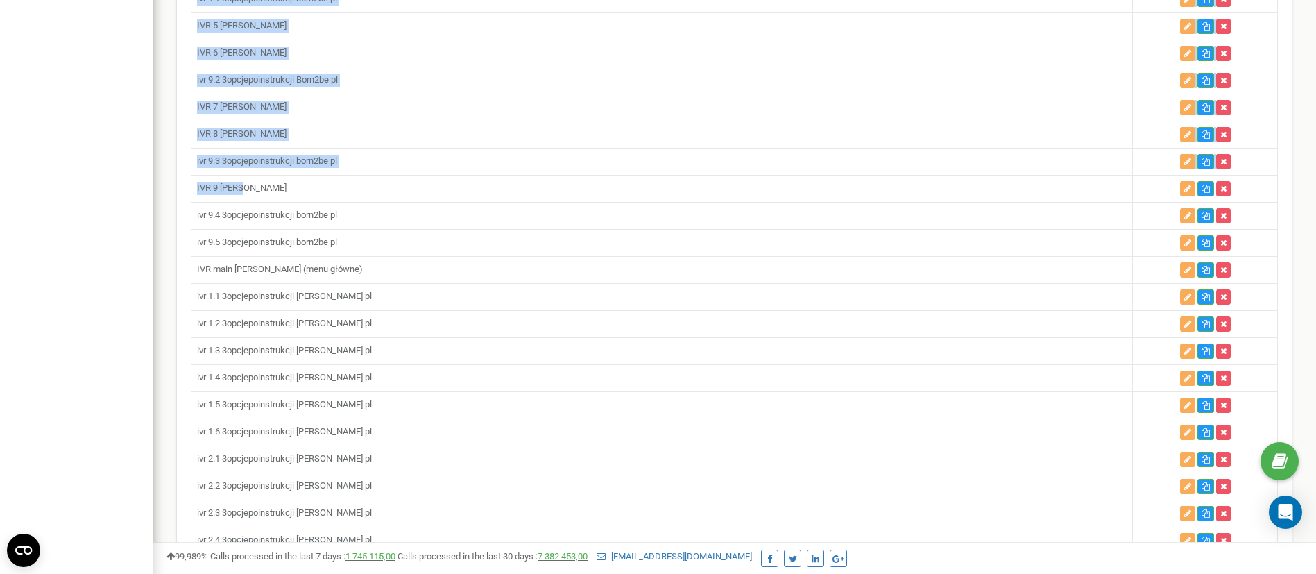
scroll to position [1873, 0]
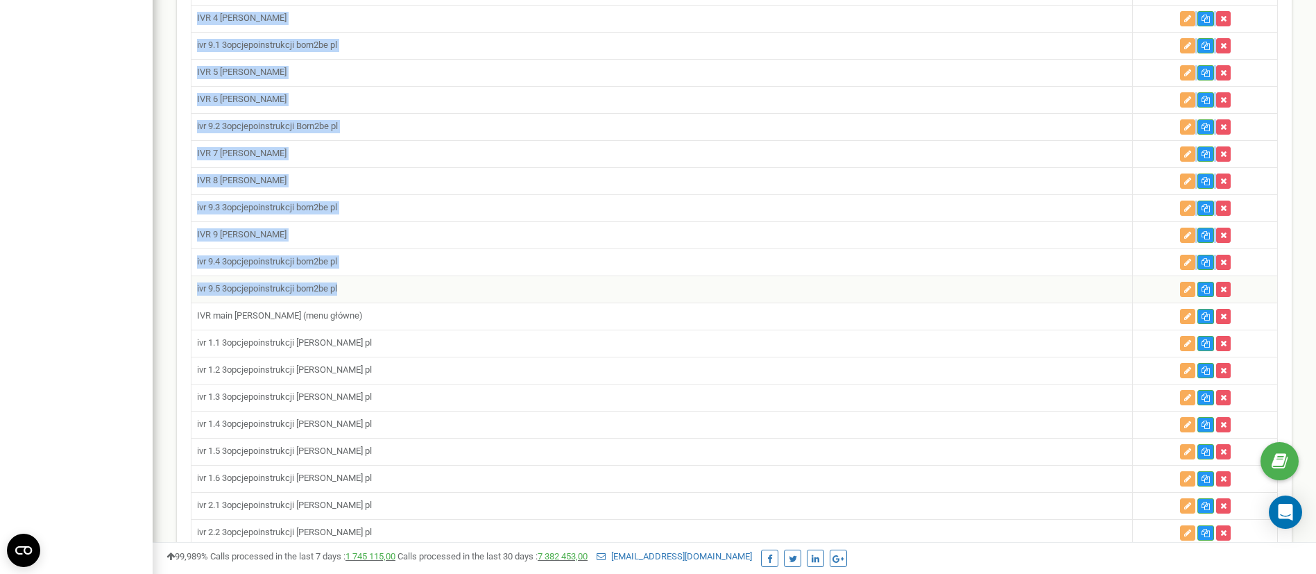
drag, startPoint x: 196, startPoint y: 159, endPoint x: 508, endPoint y: 283, distance: 335.9
copy tbody "IVR 1 born2bepl IVR 2 born2bepl IVR 3 born2bepl IVR 4 born2bepl IVR 5 born2be p…"
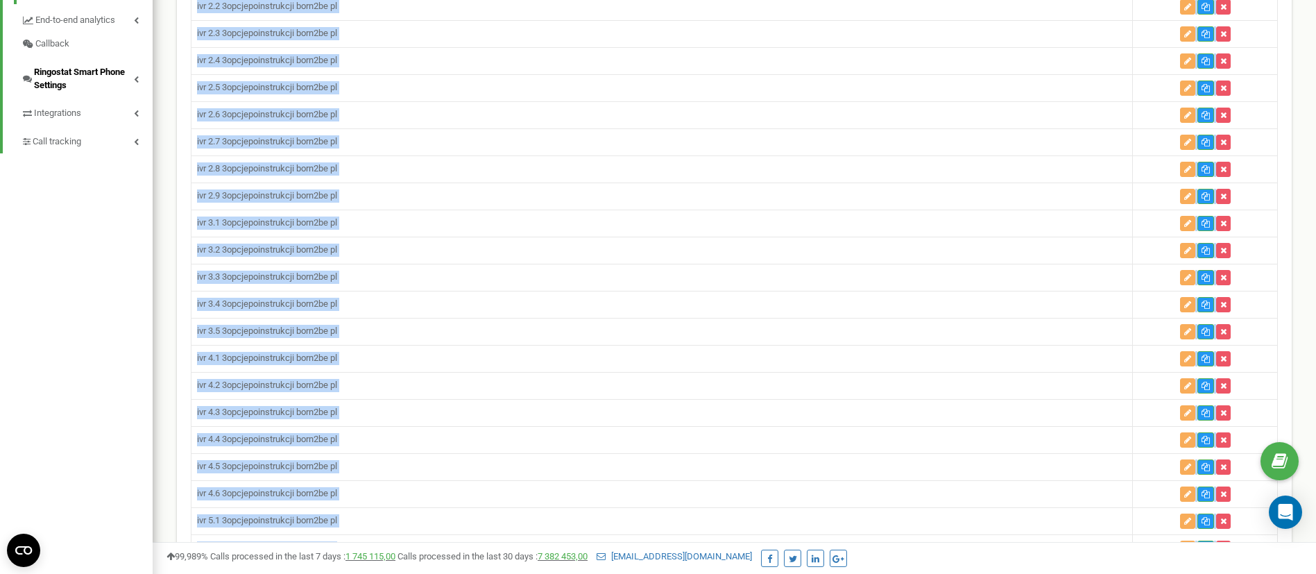
scroll to position [520, 0]
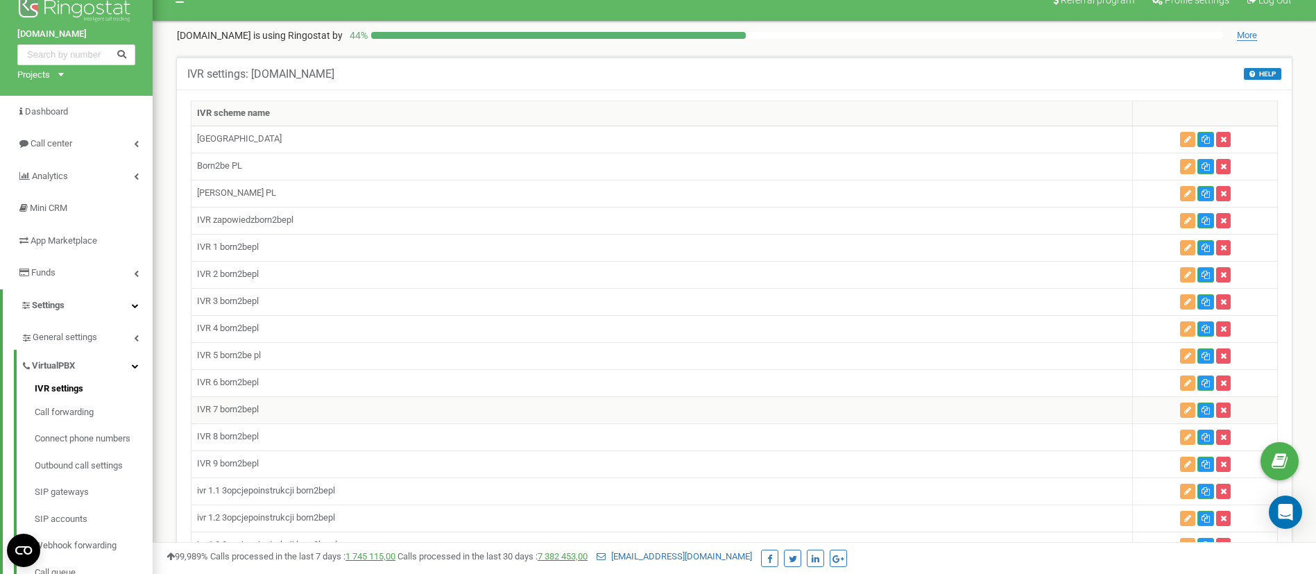
scroll to position [0, 0]
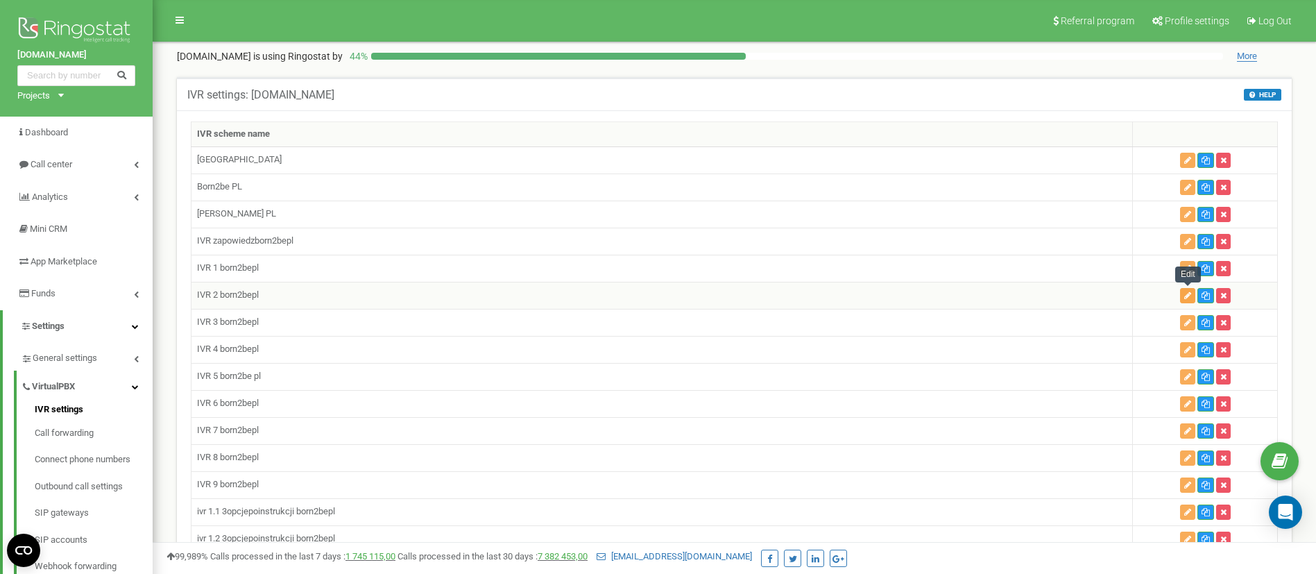
click at [1187, 289] on button "button" at bounding box center [1187, 295] width 15 height 15
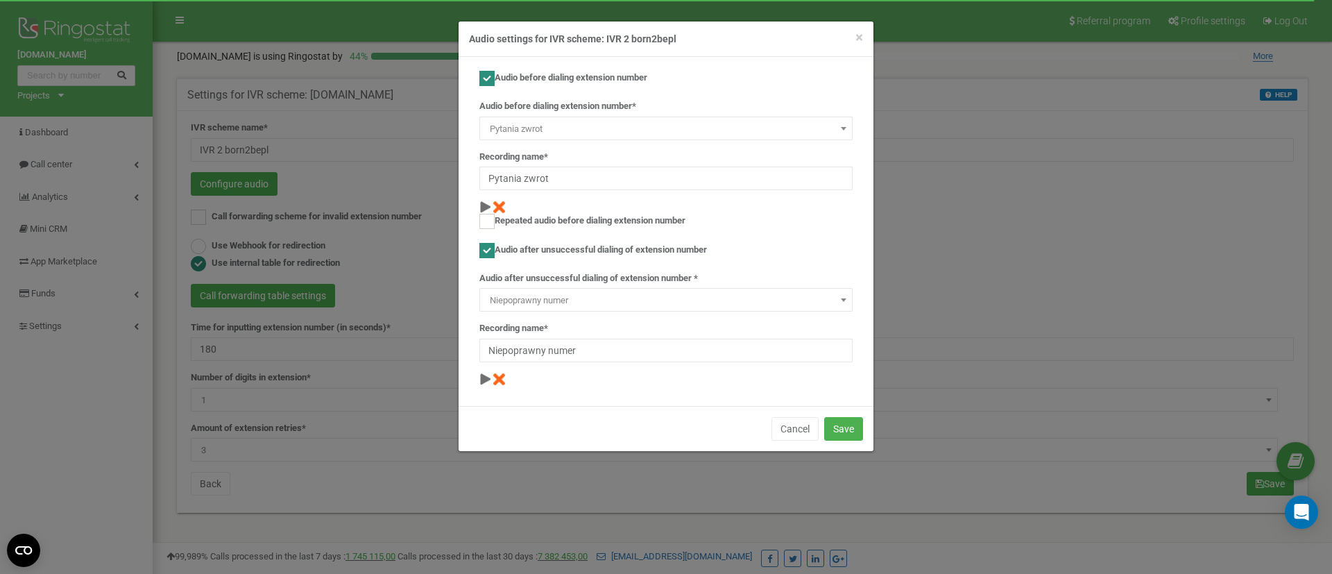
click at [597, 302] on span "Niepoprawny numer" at bounding box center [665, 300] width 363 height 19
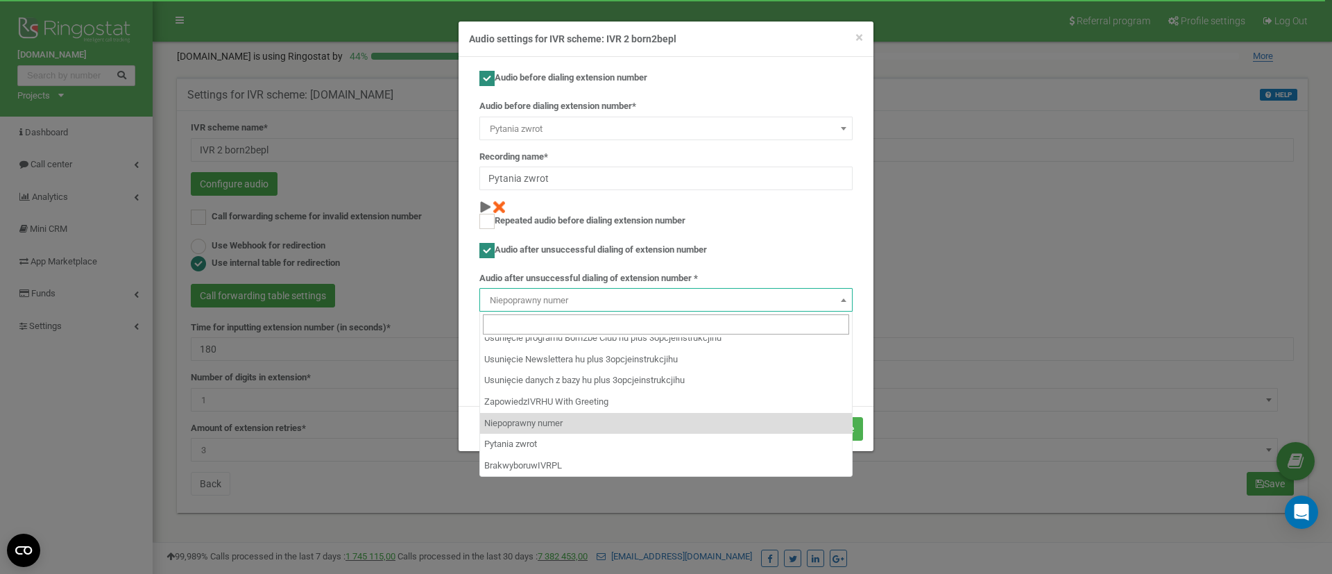
scroll to position [5778, 0]
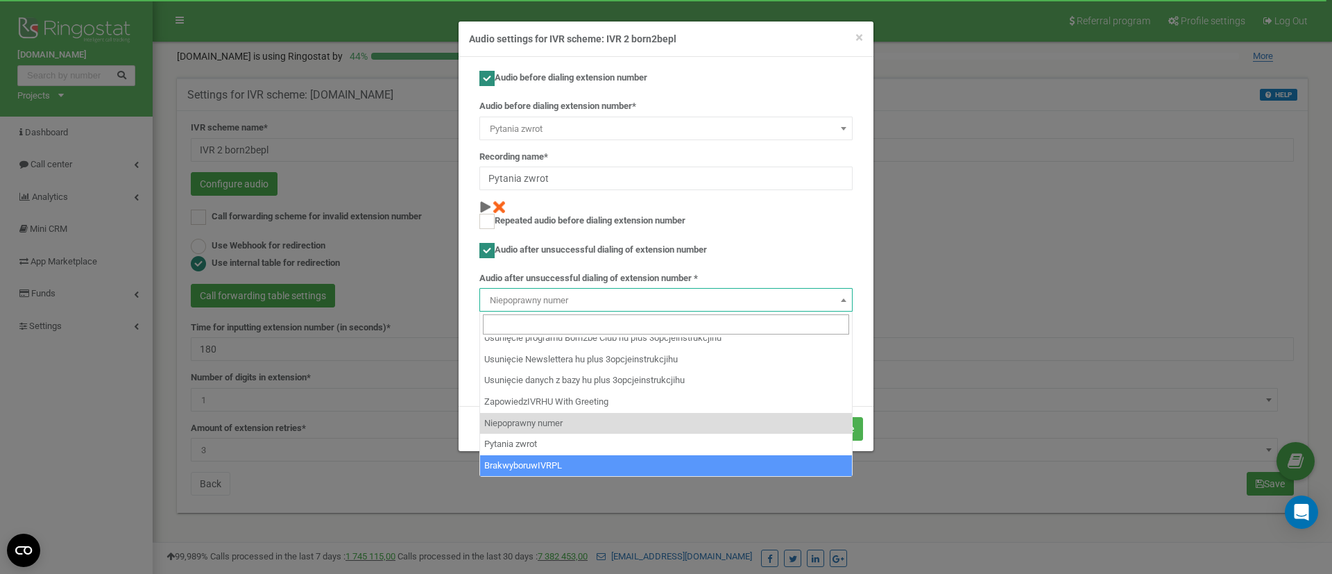
select select "14311"
type input "BrakwyboruwIVRPL"
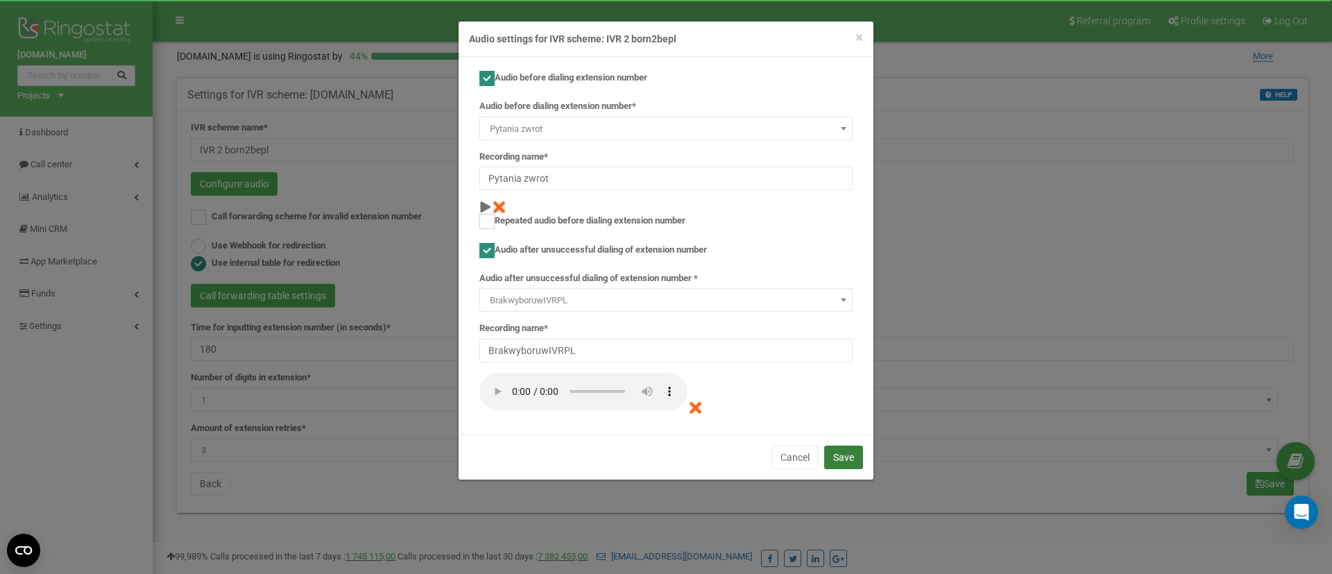
click at [841, 458] on button "Save" at bounding box center [843, 457] width 39 height 24
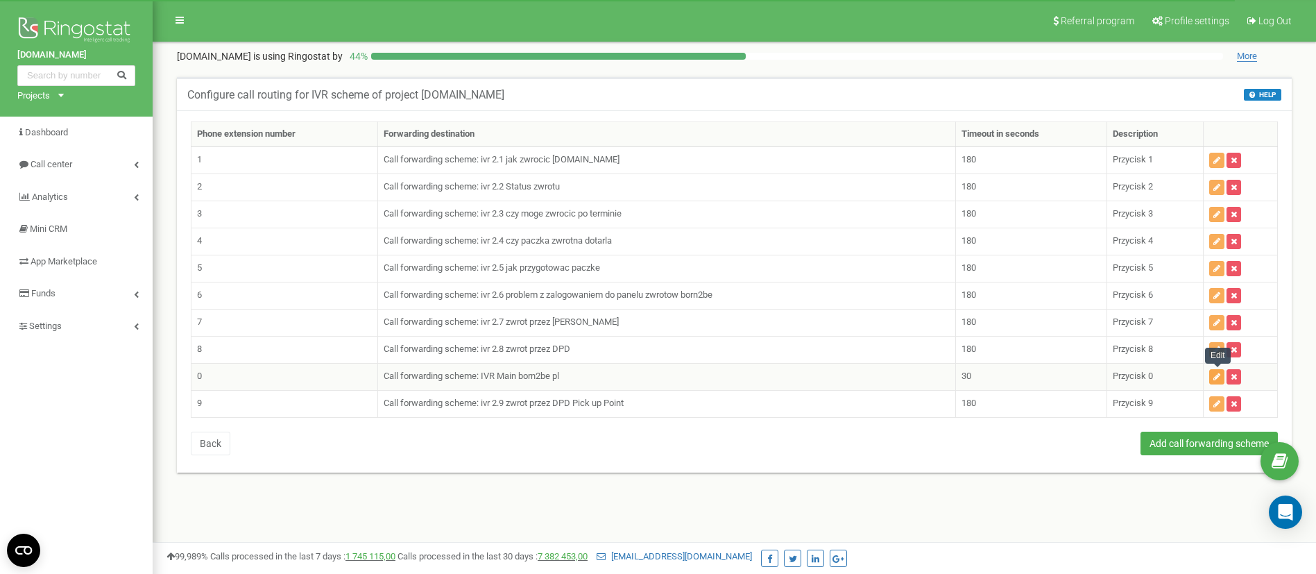
click at [1215, 377] on icon "button" at bounding box center [1216, 376] width 7 height 8
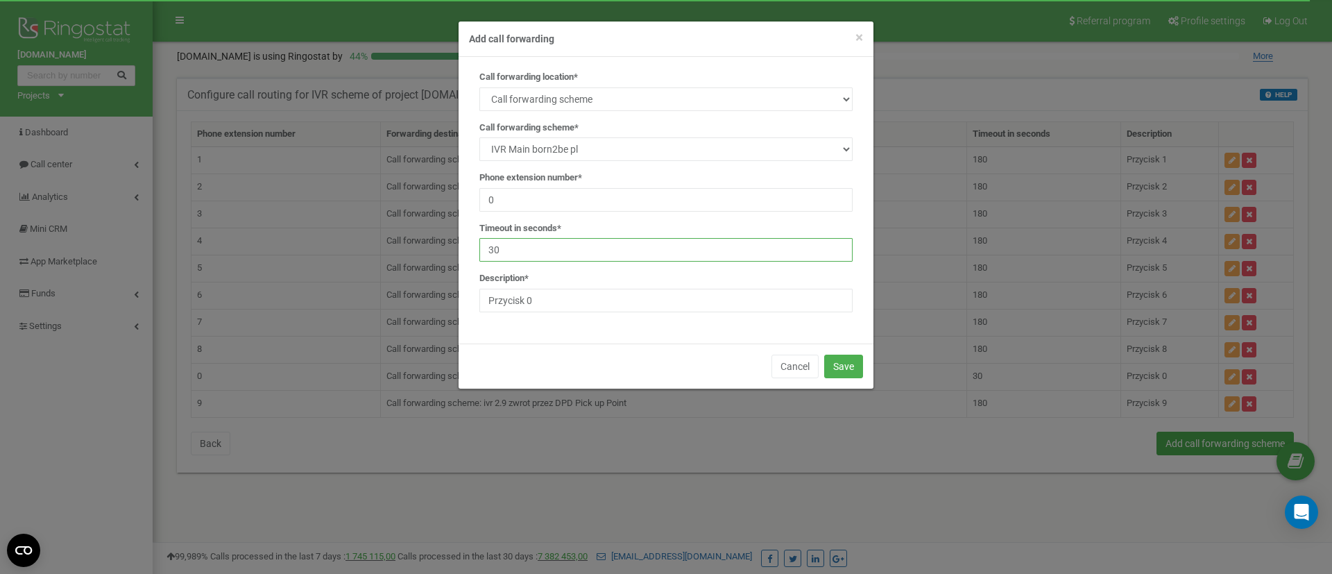
click at [547, 253] on input "30" at bounding box center [665, 250] width 373 height 24
type input "3"
type input "180"
click at [846, 357] on button "Save" at bounding box center [843, 366] width 39 height 24
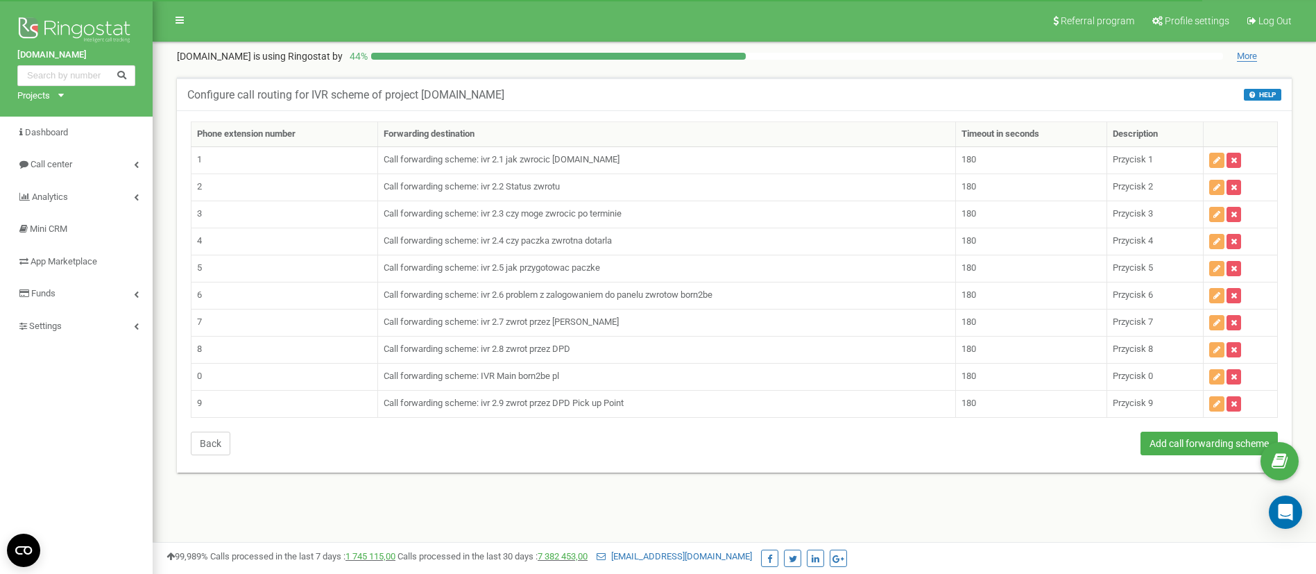
click at [209, 451] on button "Back" at bounding box center [211, 443] width 40 height 24
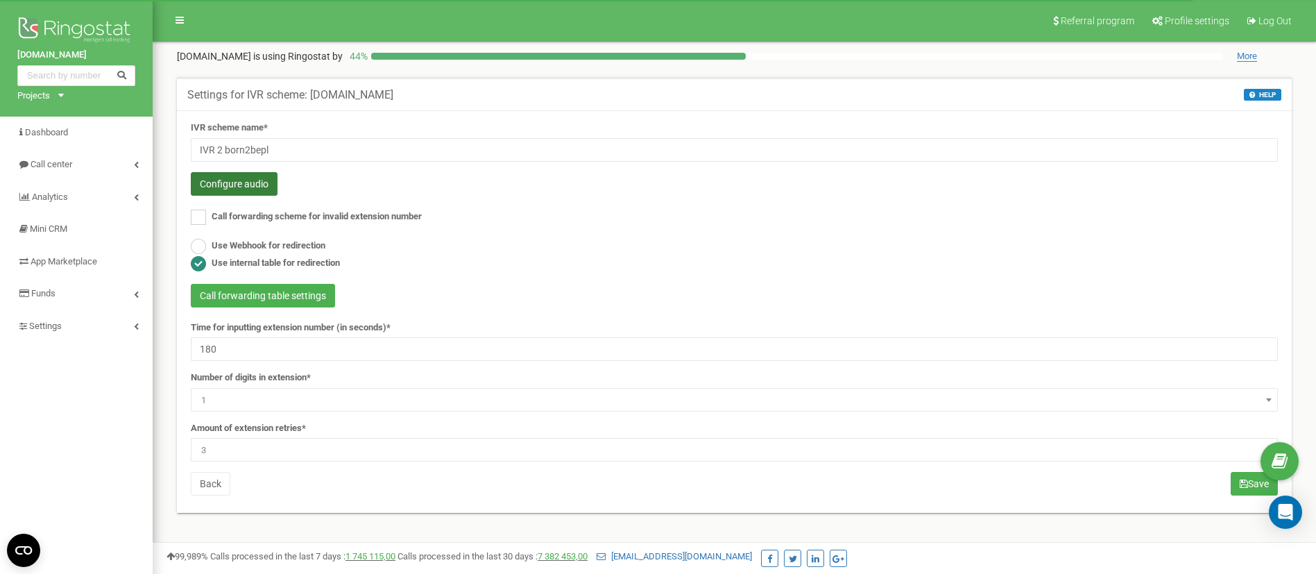
click at [236, 180] on button "Configure audio" at bounding box center [234, 184] width 87 height 24
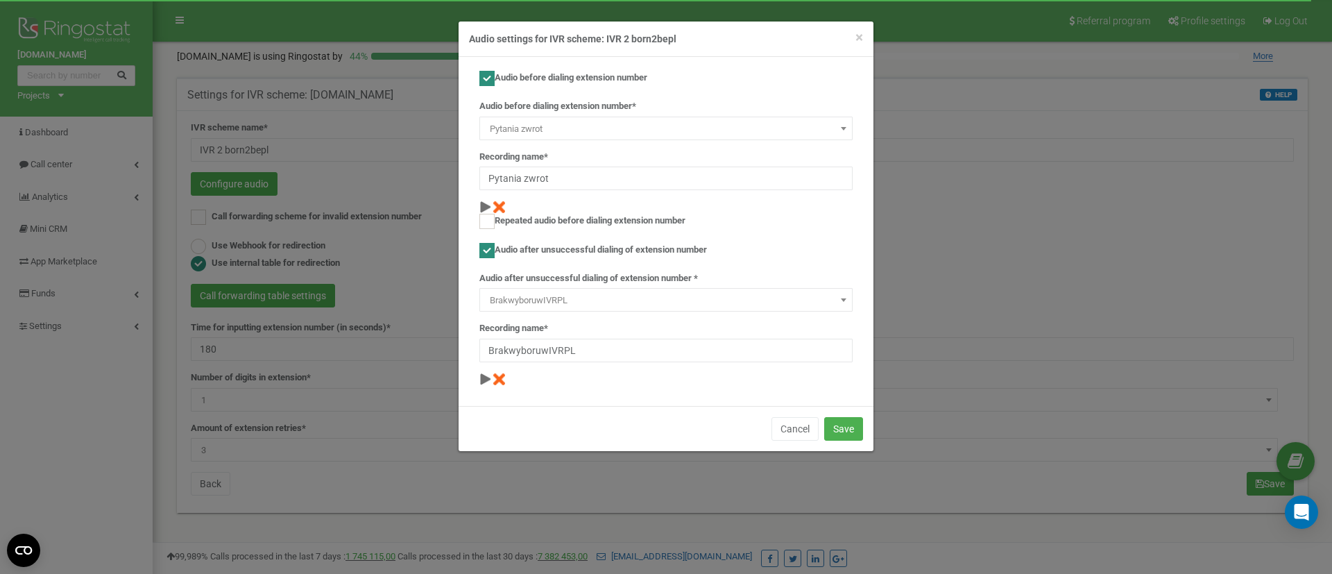
click at [864, 32] on div "× Close Audio settings for IVR scheme: IVR 2 born2bepl" at bounding box center [666, 39] width 415 height 35
click at [857, 37] on span "×" at bounding box center [859, 37] width 8 height 17
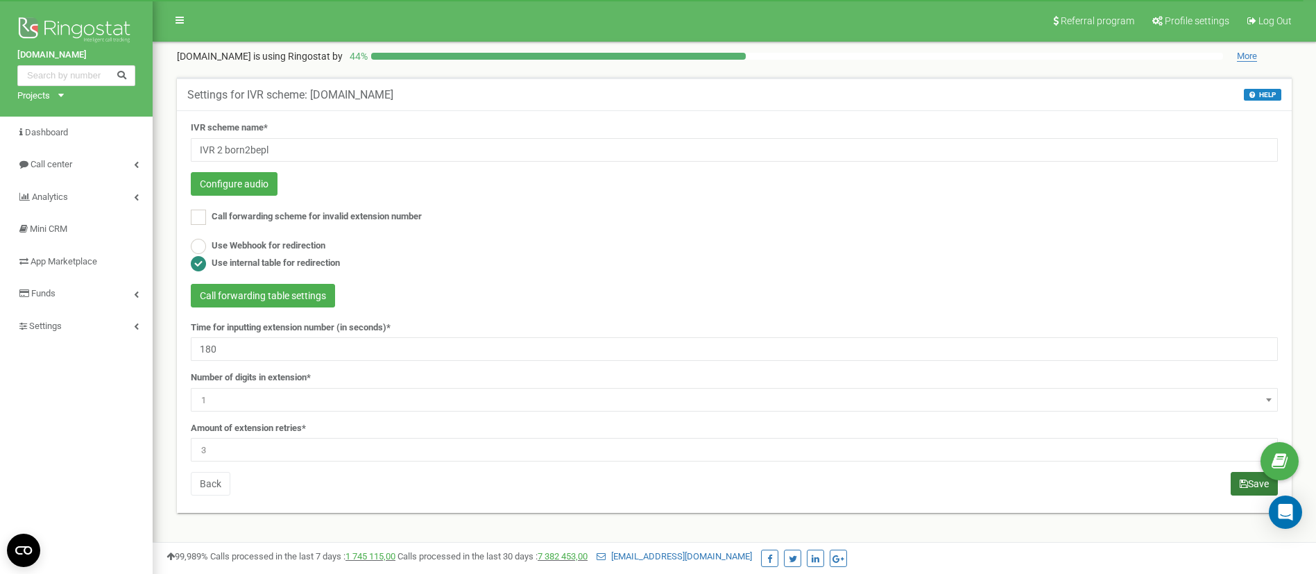
click at [1246, 486] on button "Save" at bounding box center [1254, 484] width 47 height 24
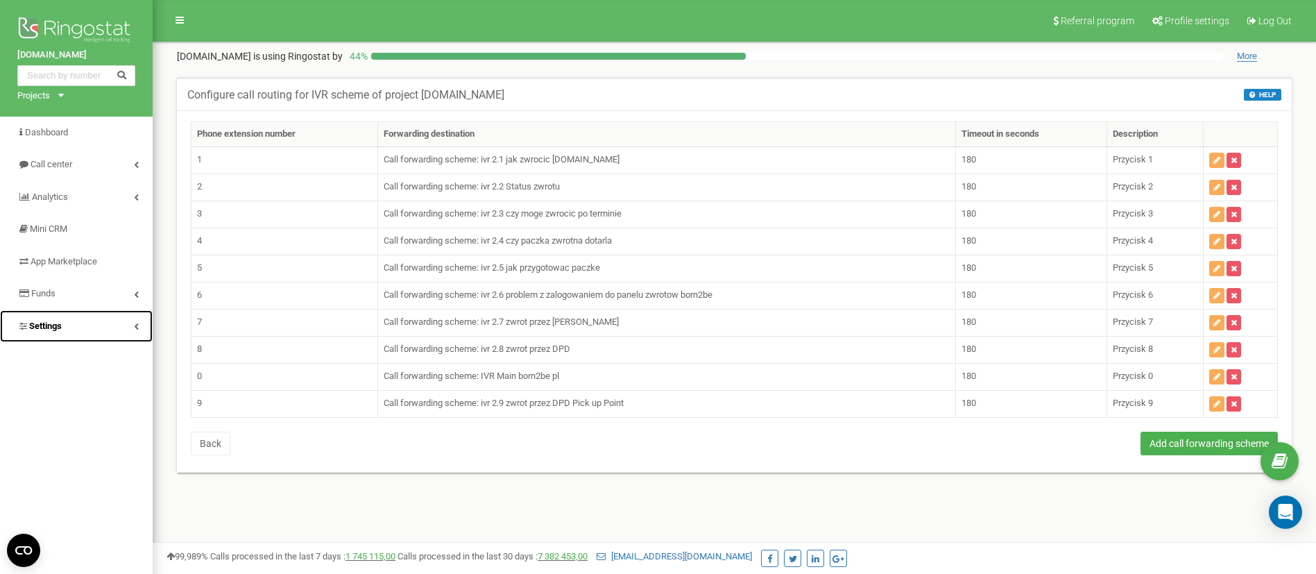
click at [75, 328] on link "Settings" at bounding box center [76, 326] width 153 height 33
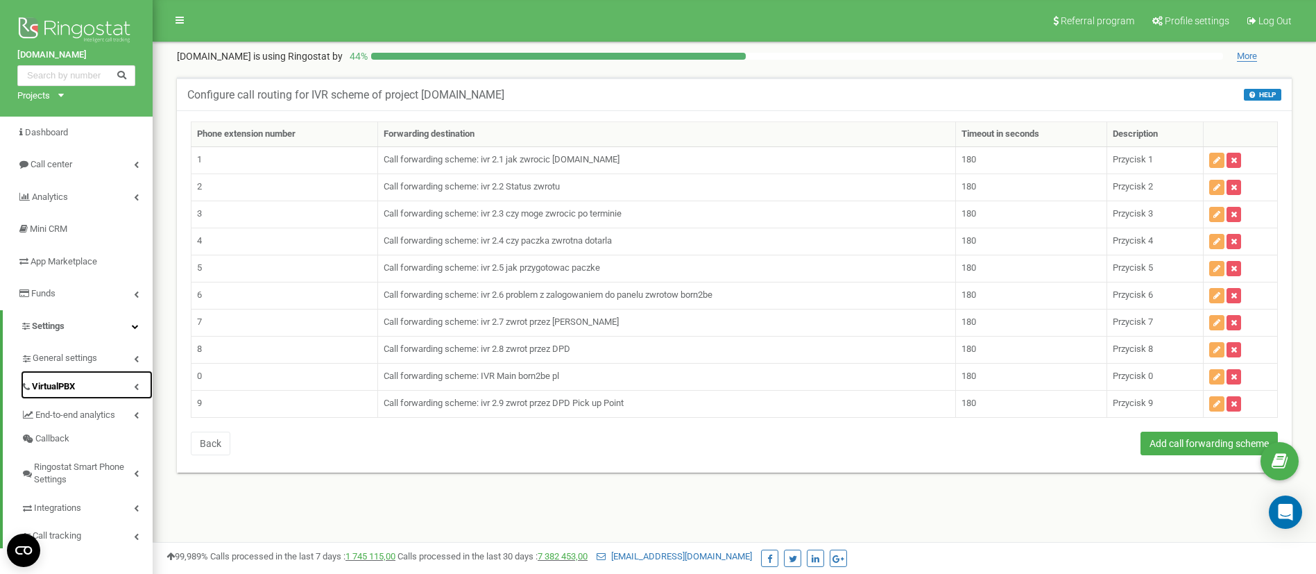
click at [58, 384] on span "VirtualPBX" at bounding box center [53, 386] width 43 height 13
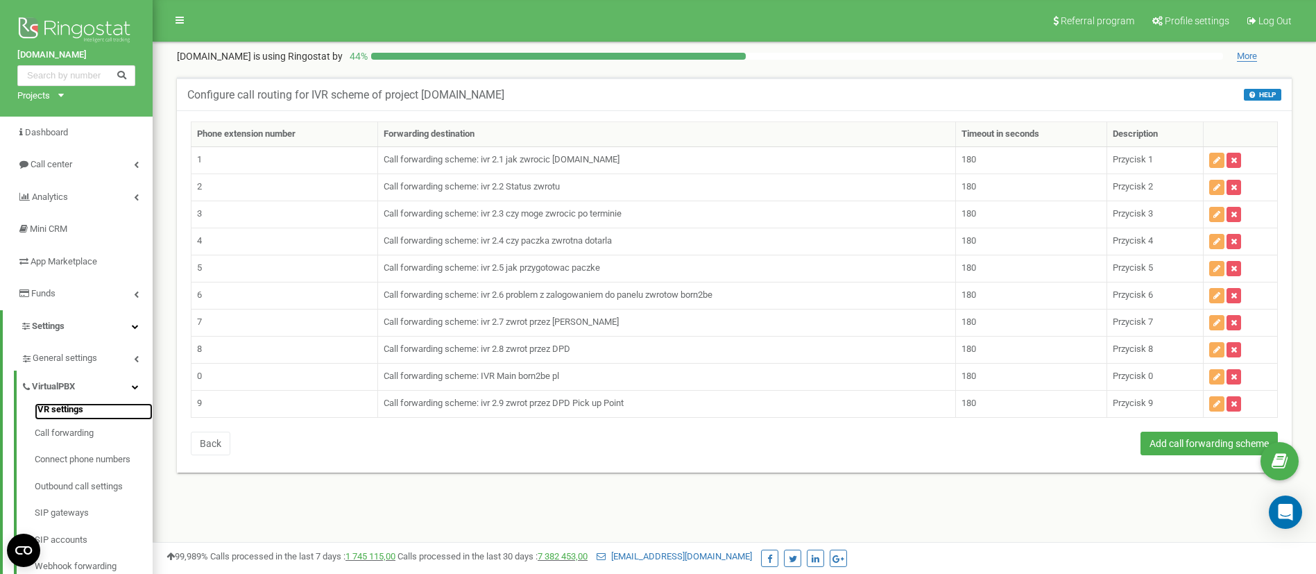
click at [65, 411] on link "IVR settings" at bounding box center [94, 411] width 118 height 17
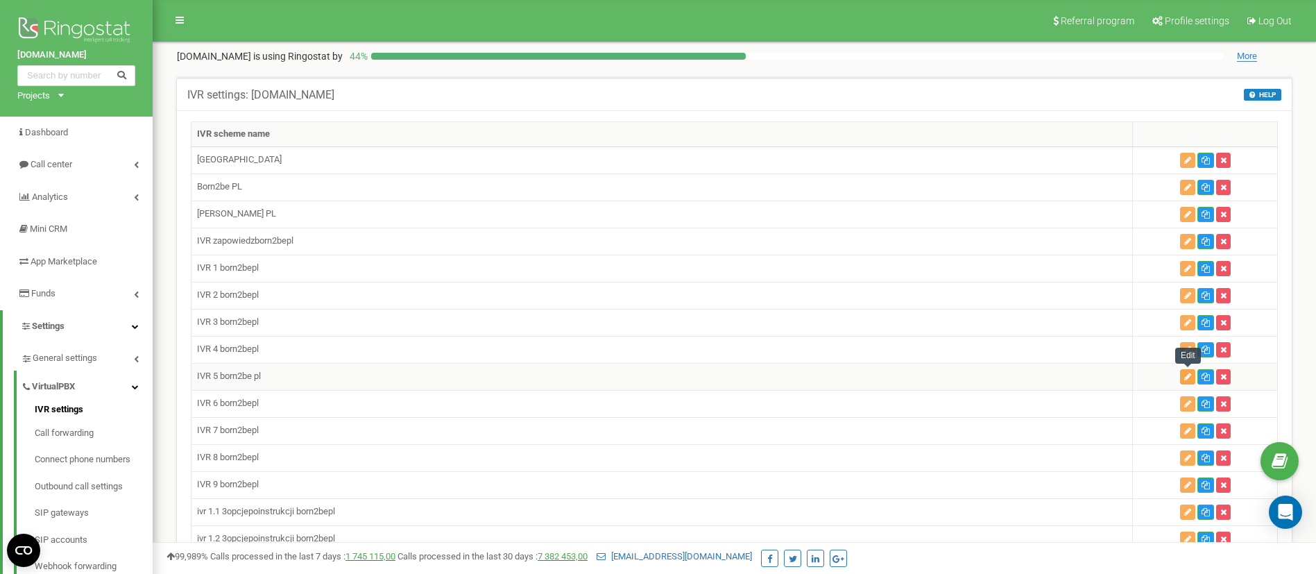
click at [1184, 375] on icon "button" at bounding box center [1187, 376] width 7 height 8
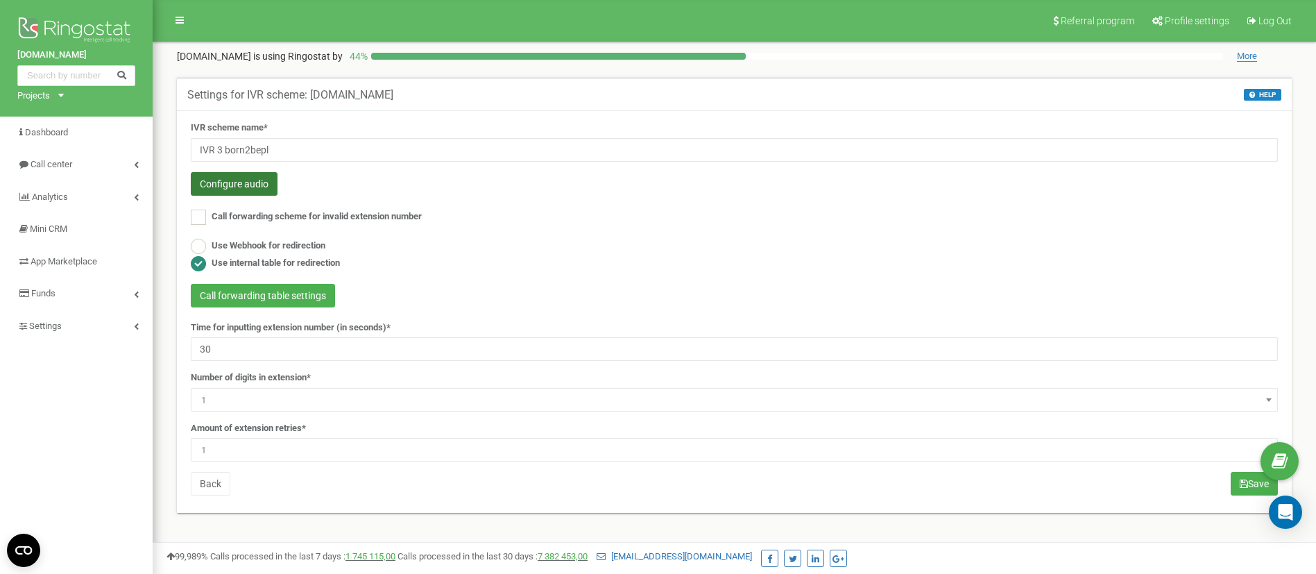
click at [225, 188] on button "Configure audio" at bounding box center [234, 184] width 87 height 24
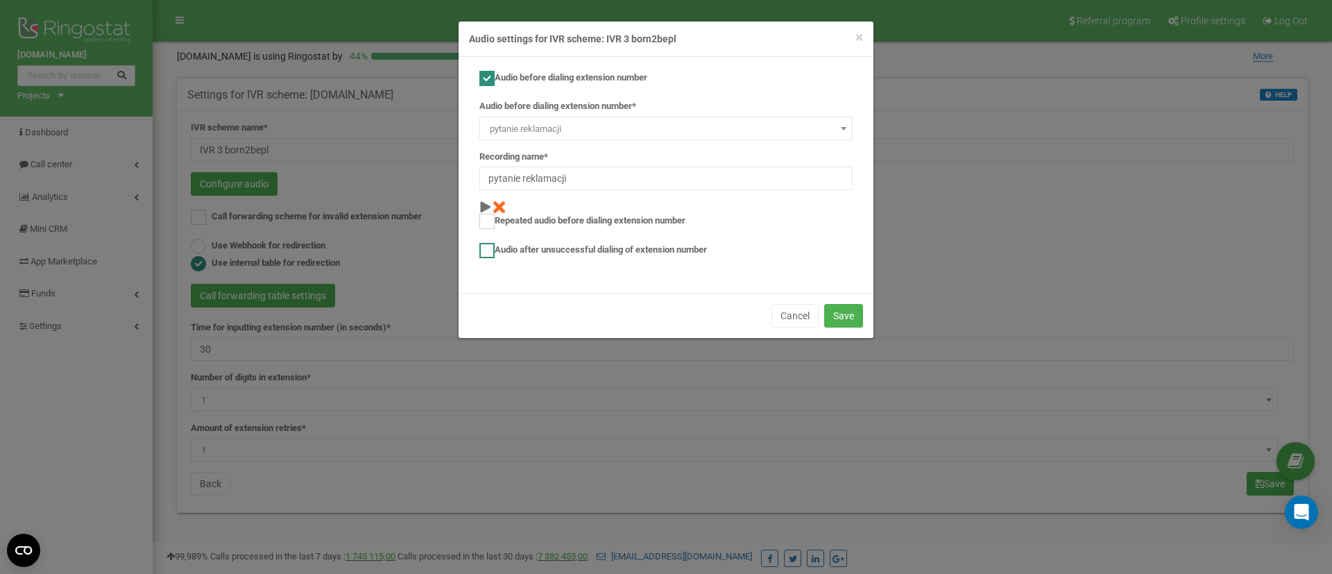
click at [488, 251] on ins at bounding box center [486, 250] width 15 height 15
checkbox input "true"
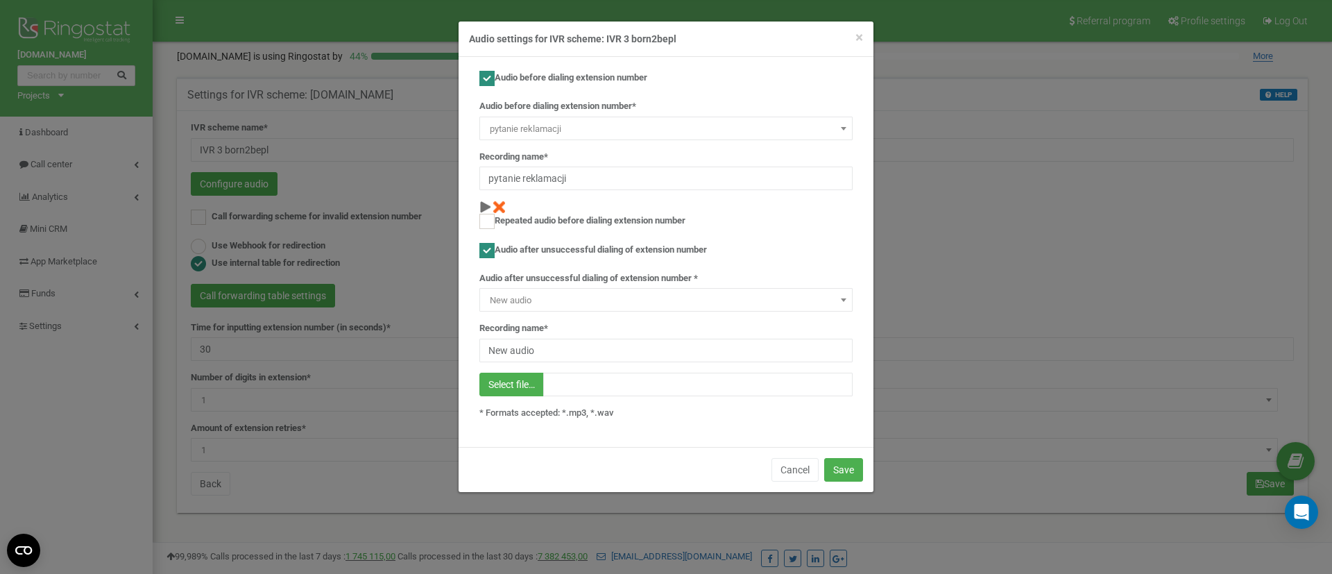
click at [541, 301] on span "New audio" at bounding box center [665, 300] width 363 height 19
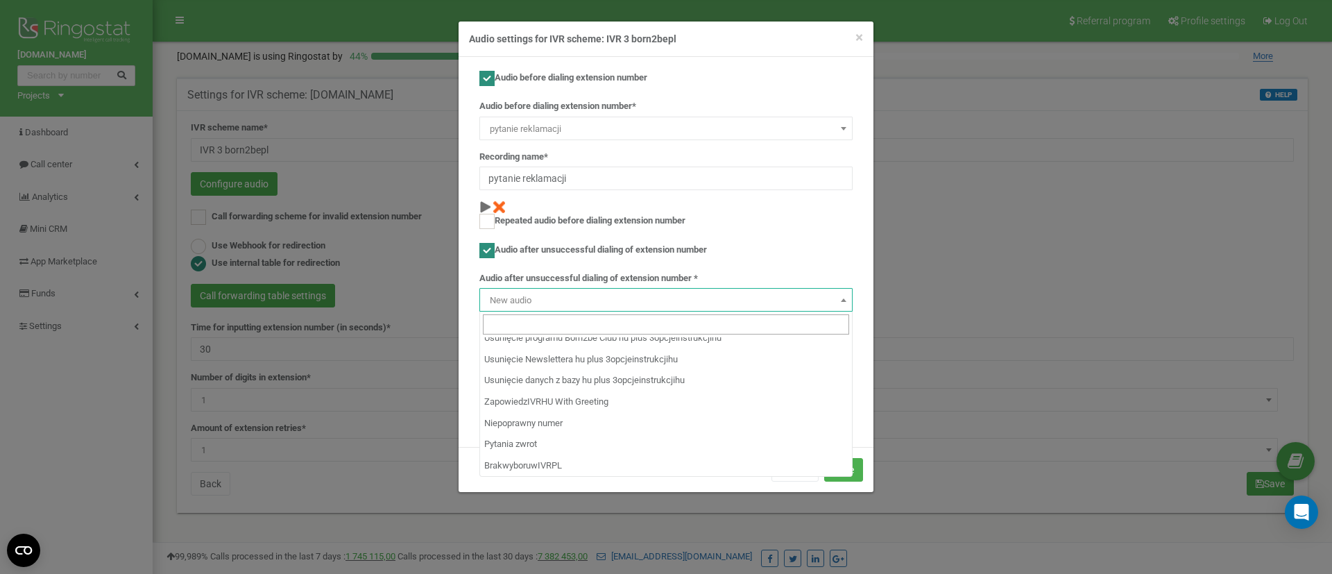
scroll to position [5778, 0]
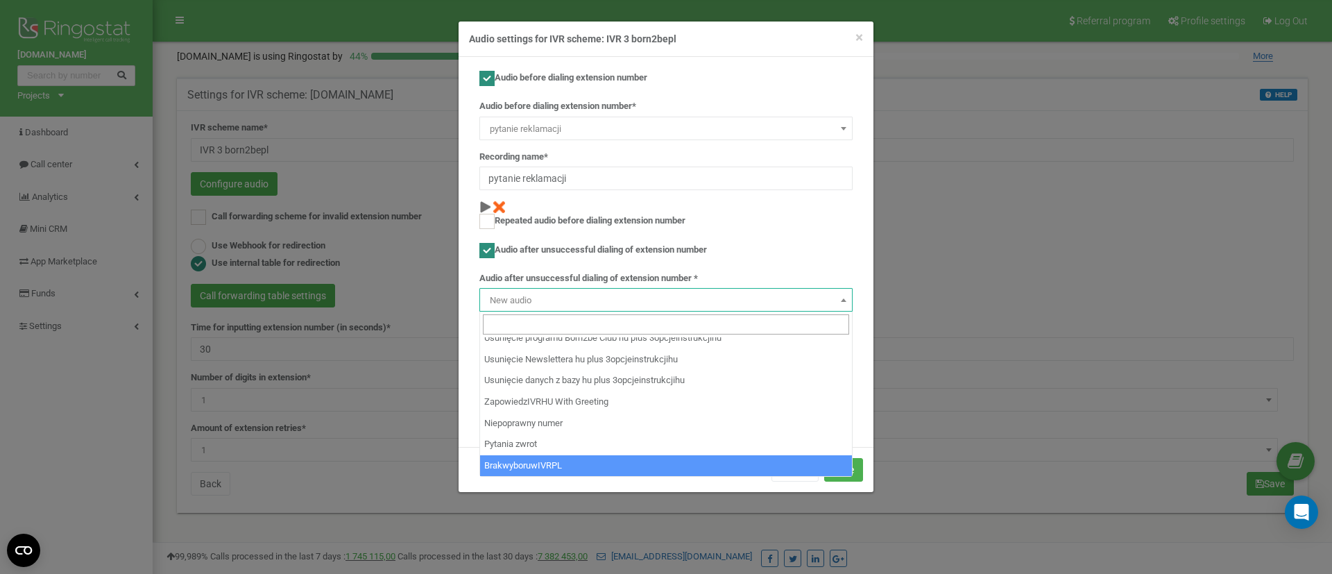
select select "14311"
type input "BrakwyboruwIVRPL"
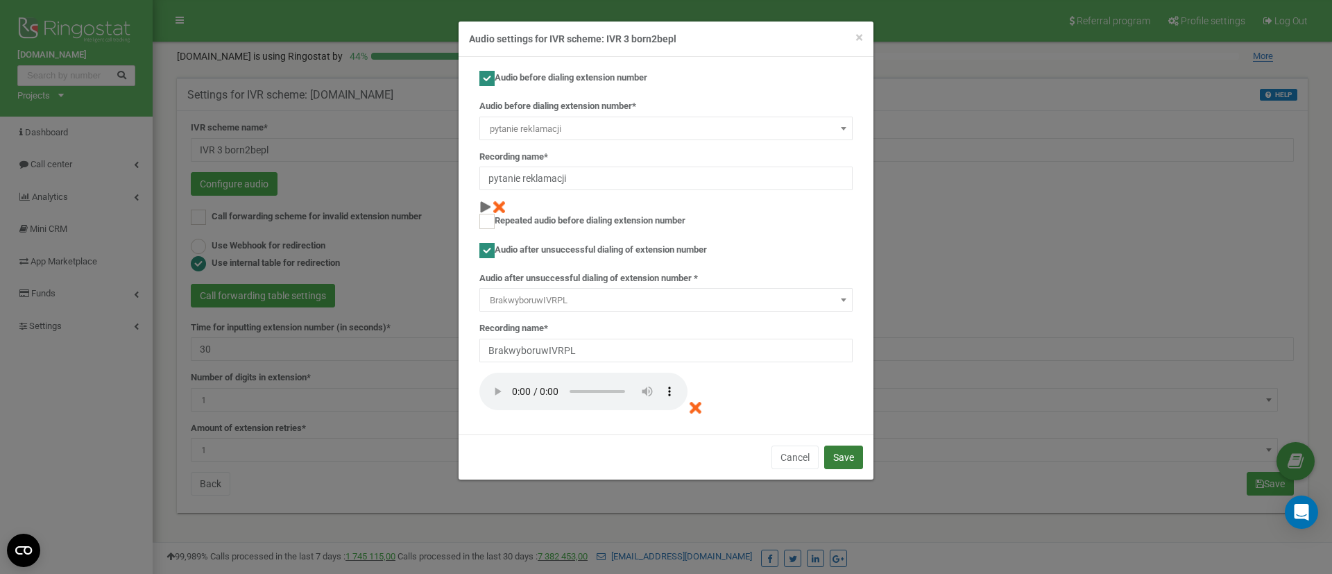
click at [839, 454] on button "Save" at bounding box center [843, 457] width 39 height 24
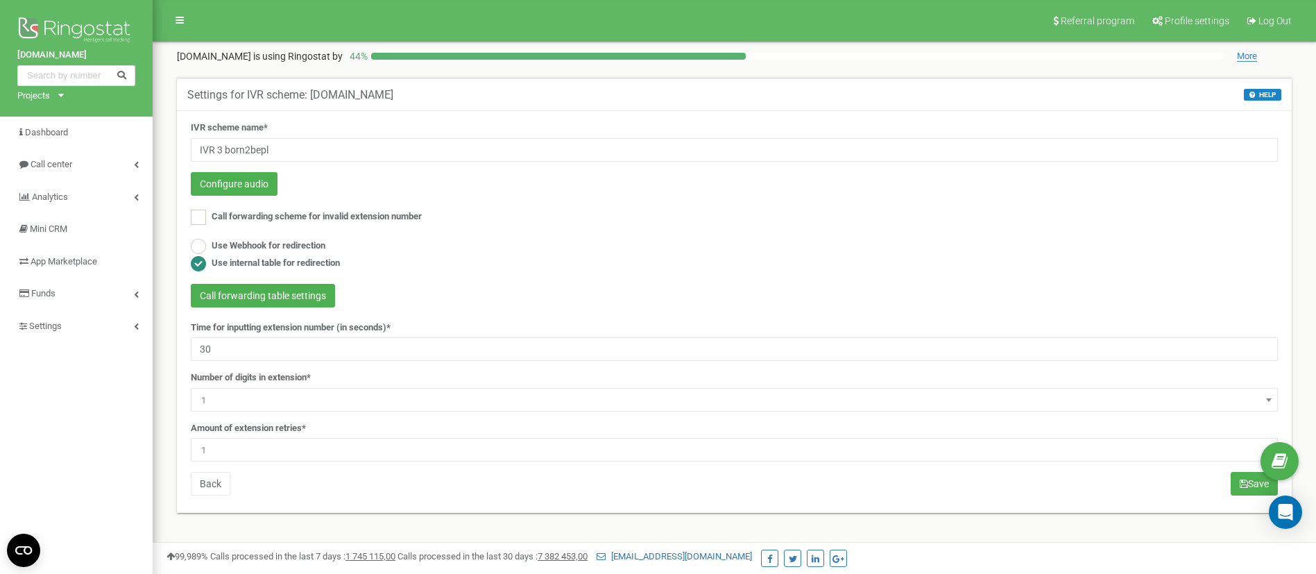
type input "3"
type input "180"
click at [291, 454] on span "1" at bounding box center [734, 449] width 1077 height 19
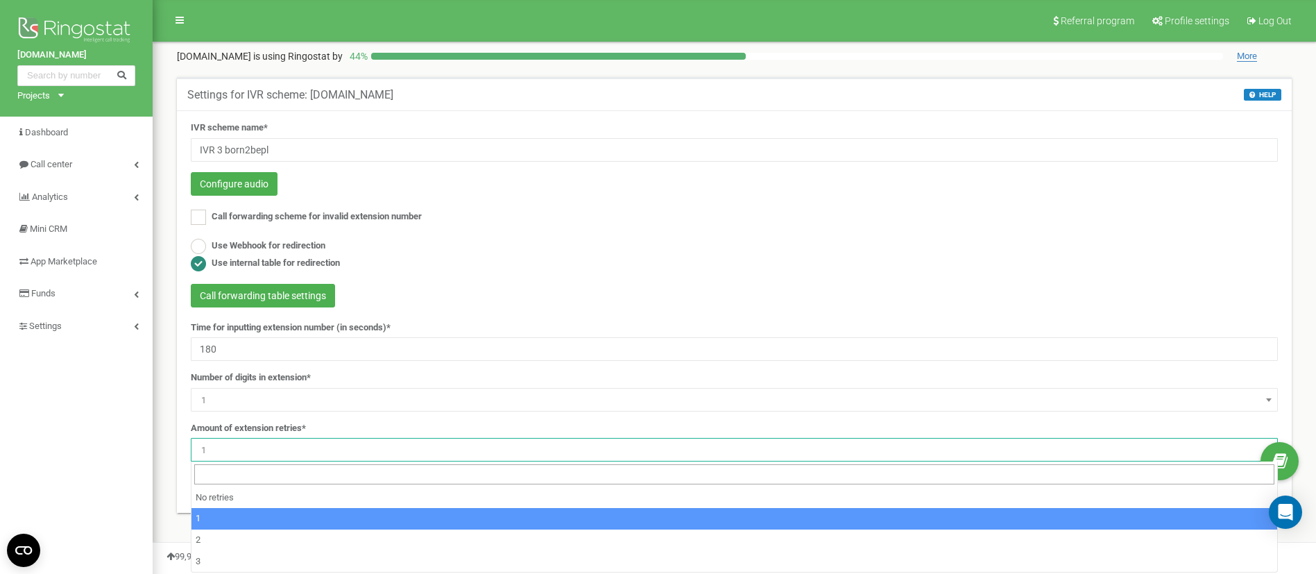
click at [291, 454] on span "1" at bounding box center [734, 449] width 1077 height 19
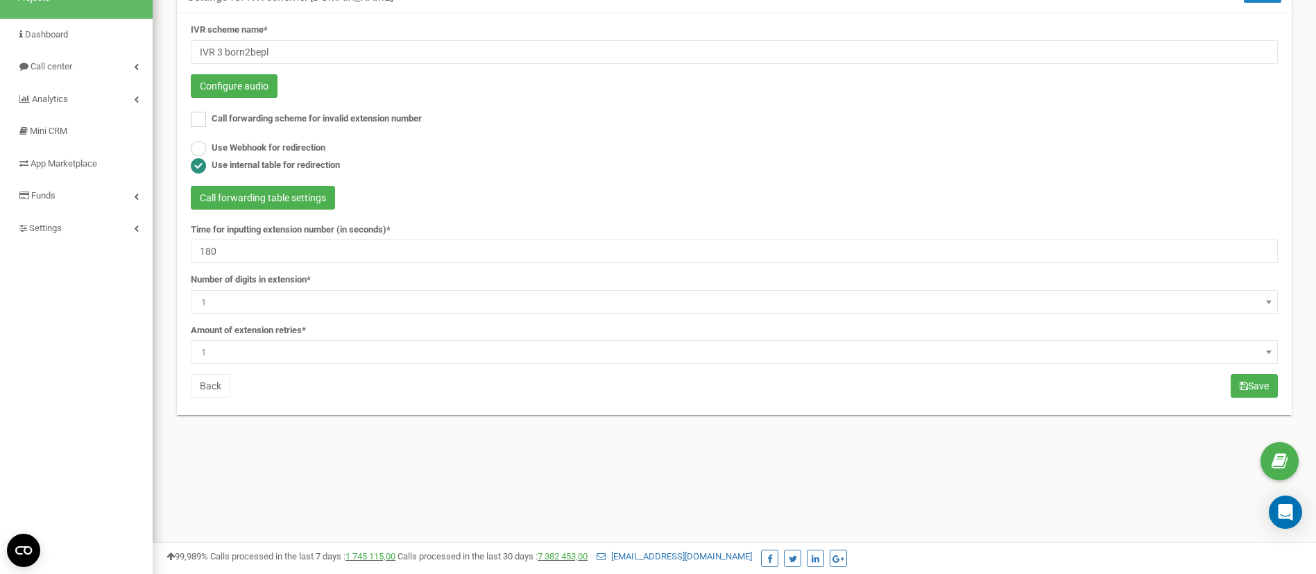
scroll to position [104, 0]
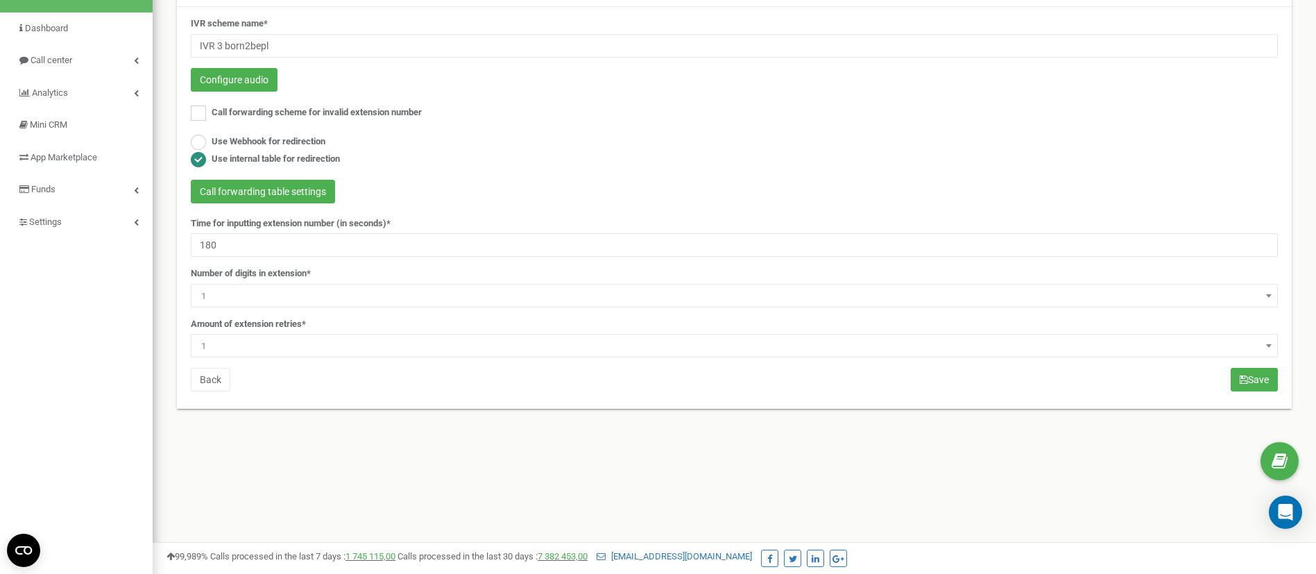
click at [245, 339] on span "1" at bounding box center [734, 345] width 1077 height 19
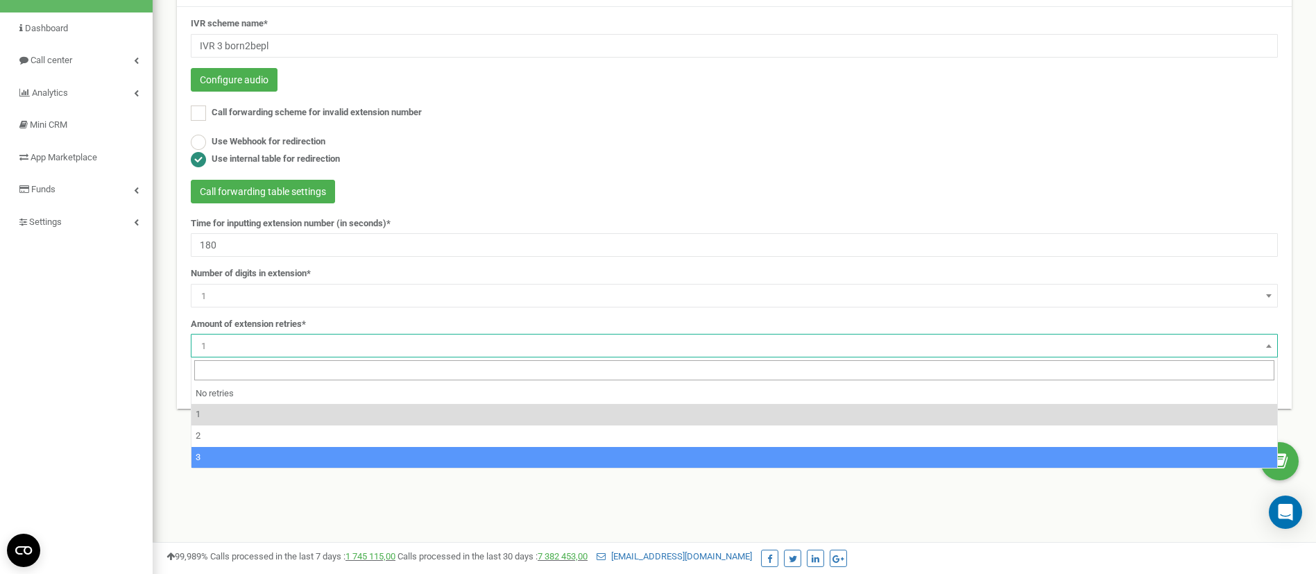
select select "4"
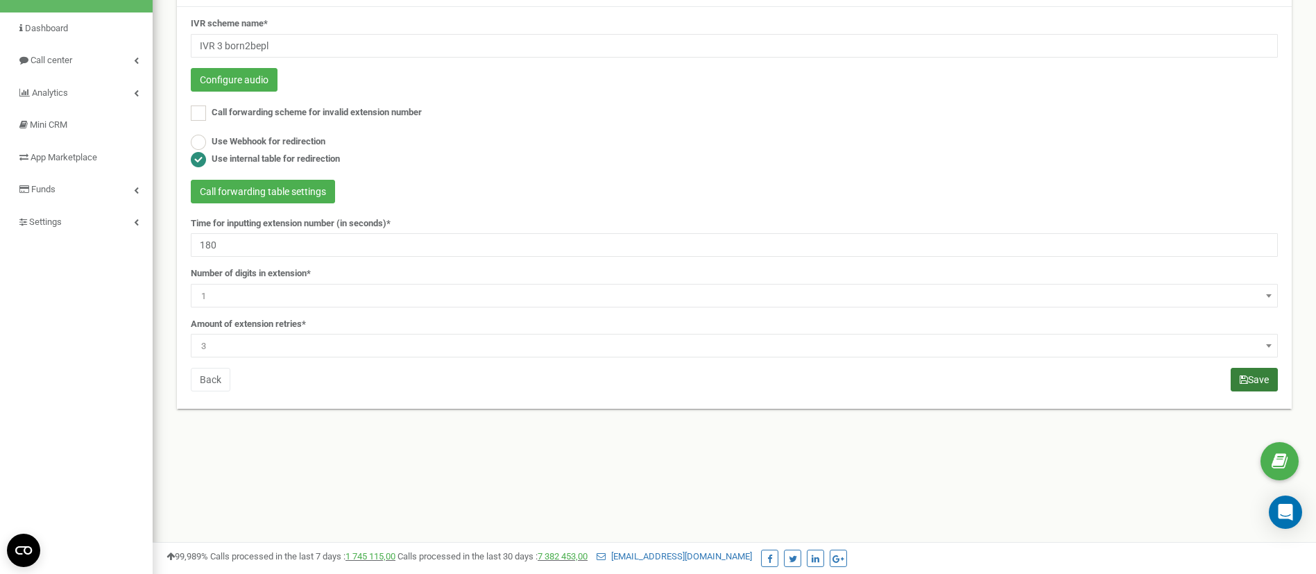
click at [1251, 377] on button "Save" at bounding box center [1254, 380] width 47 height 24
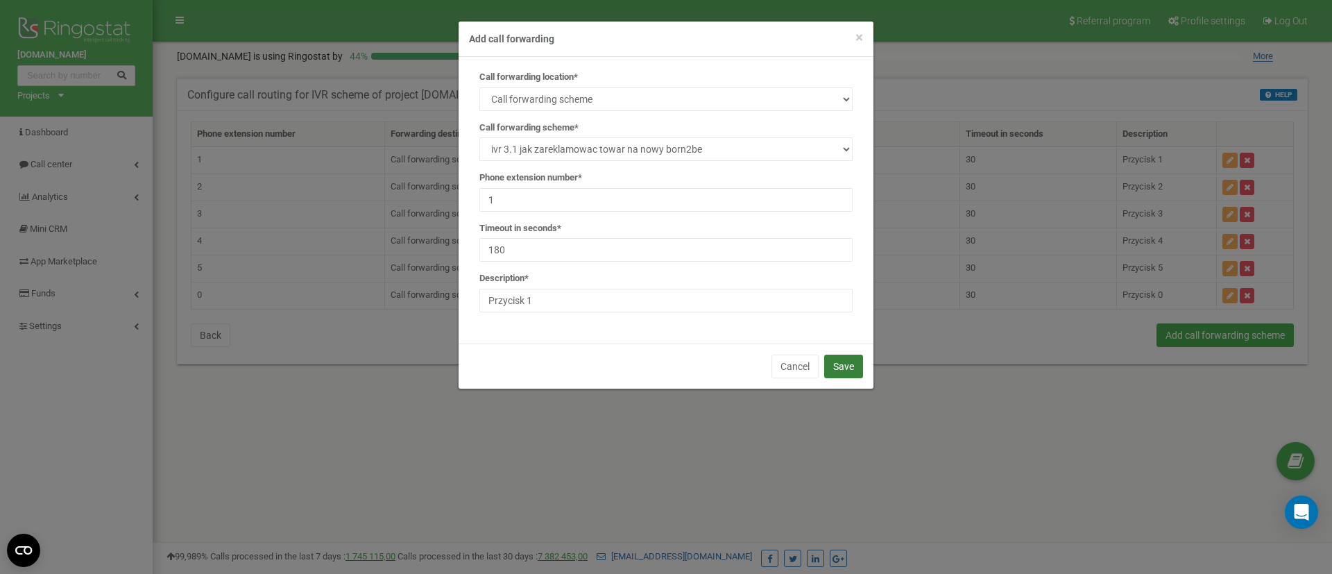
type input "180"
click at [848, 360] on button "Save" at bounding box center [843, 366] width 39 height 24
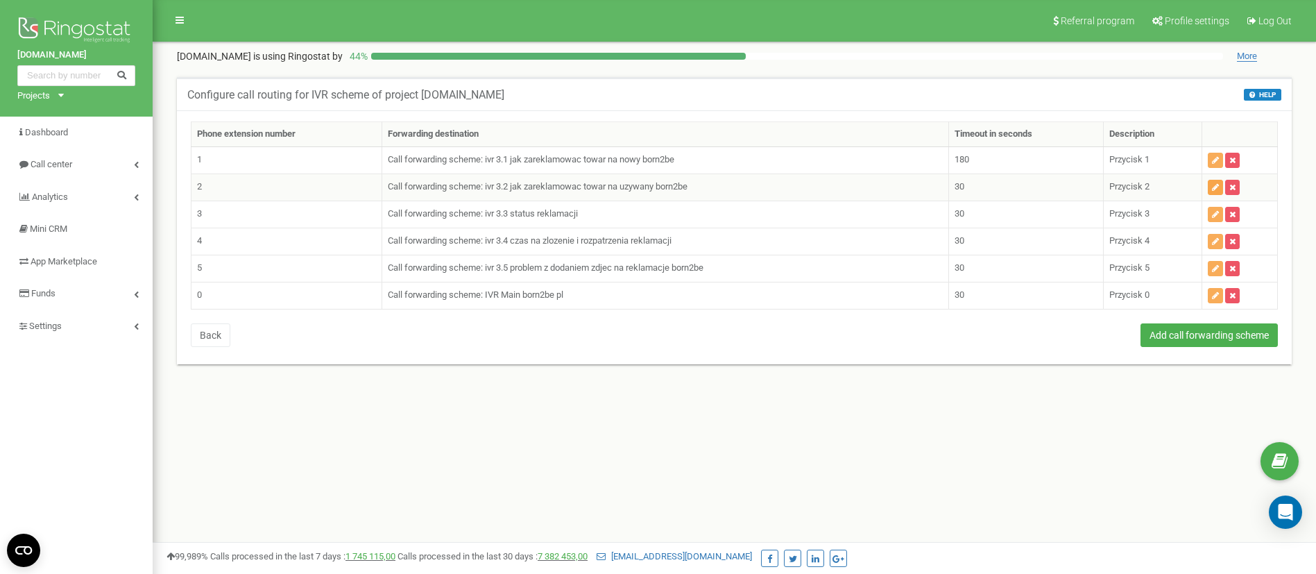
click at [1214, 192] on button "button" at bounding box center [1215, 187] width 15 height 15
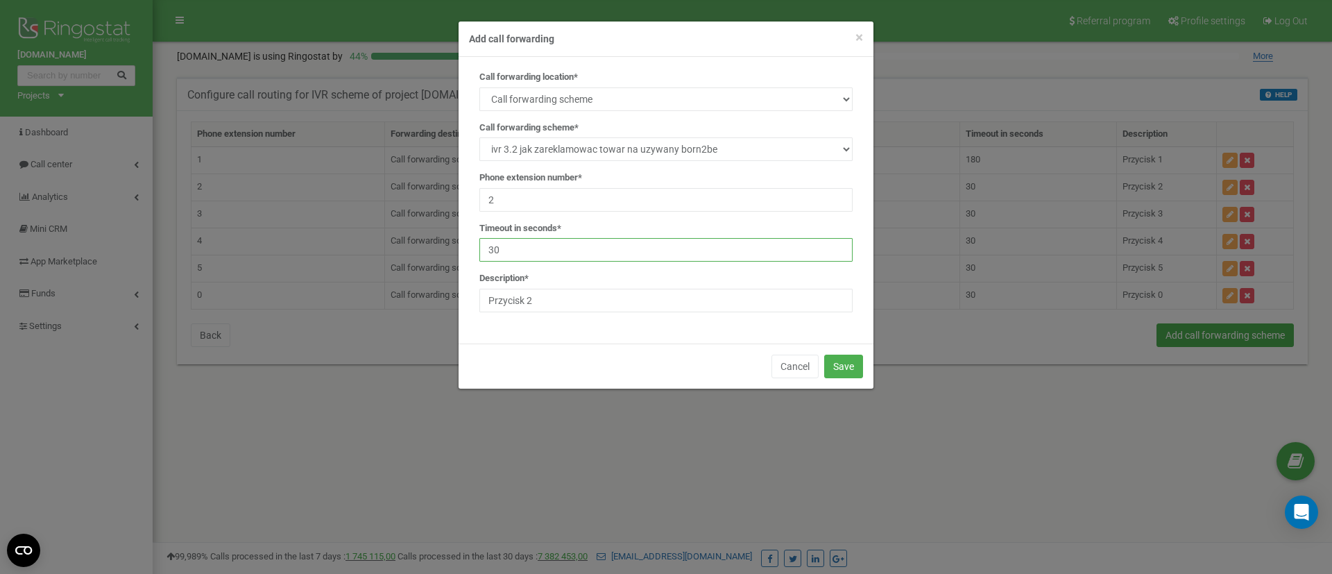
click at [568, 256] on input "30" at bounding box center [665, 250] width 373 height 24
paste input "18"
type input "180"
click at [838, 368] on button "Save" at bounding box center [843, 366] width 39 height 24
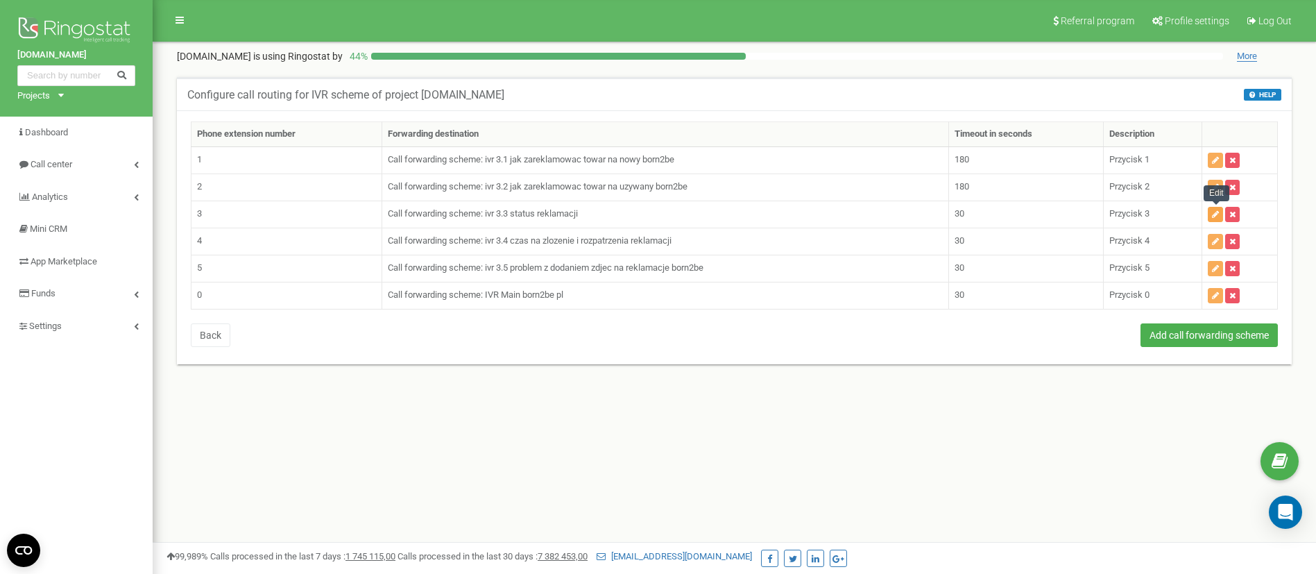
click at [1213, 217] on icon "button" at bounding box center [1215, 214] width 7 height 8
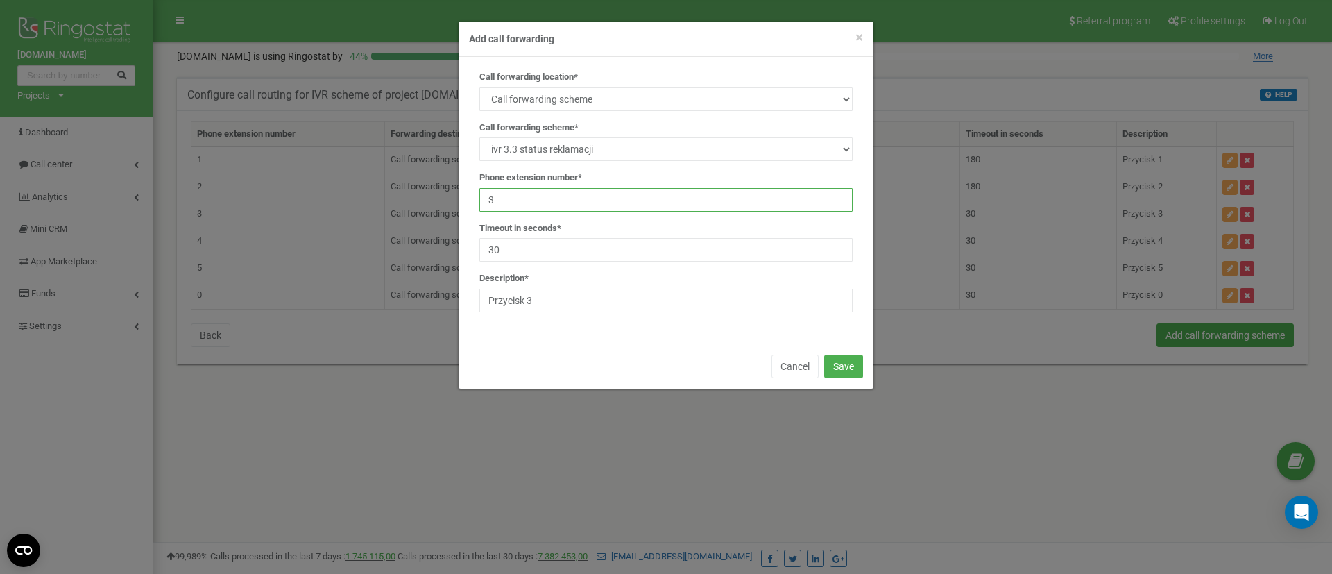
click at [540, 204] on input "3" at bounding box center [665, 200] width 373 height 24
click at [561, 255] on input "30" at bounding box center [665, 250] width 373 height 24
paste input "18"
type input "180"
click at [846, 363] on button "Save" at bounding box center [843, 366] width 39 height 24
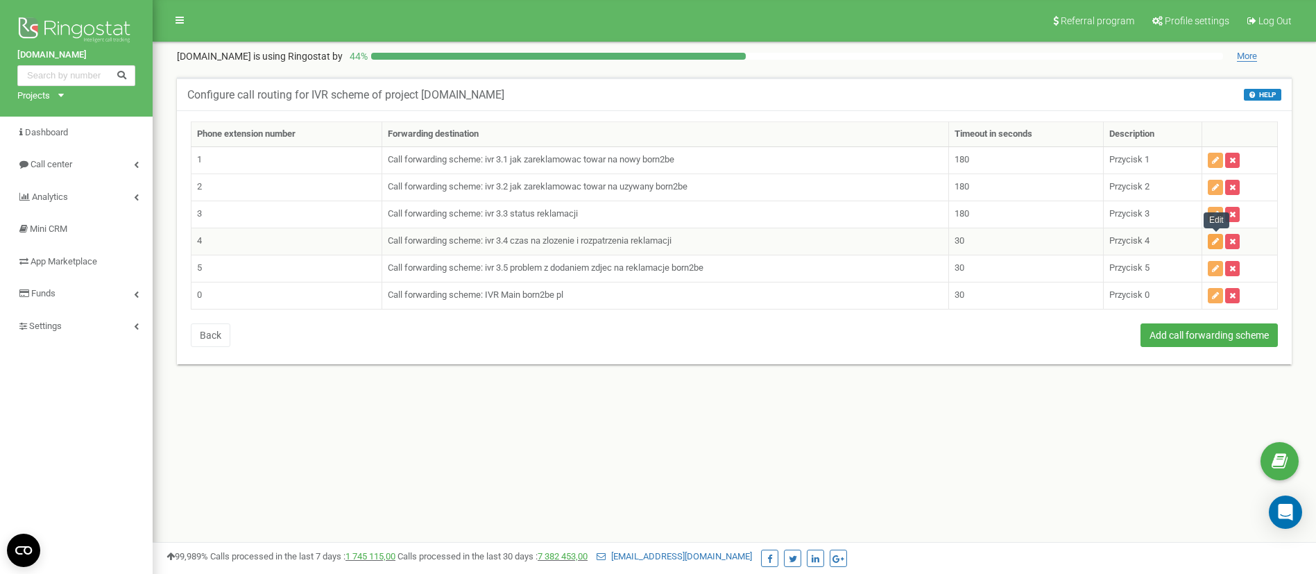
click at [1213, 240] on icon "button" at bounding box center [1215, 241] width 7 height 8
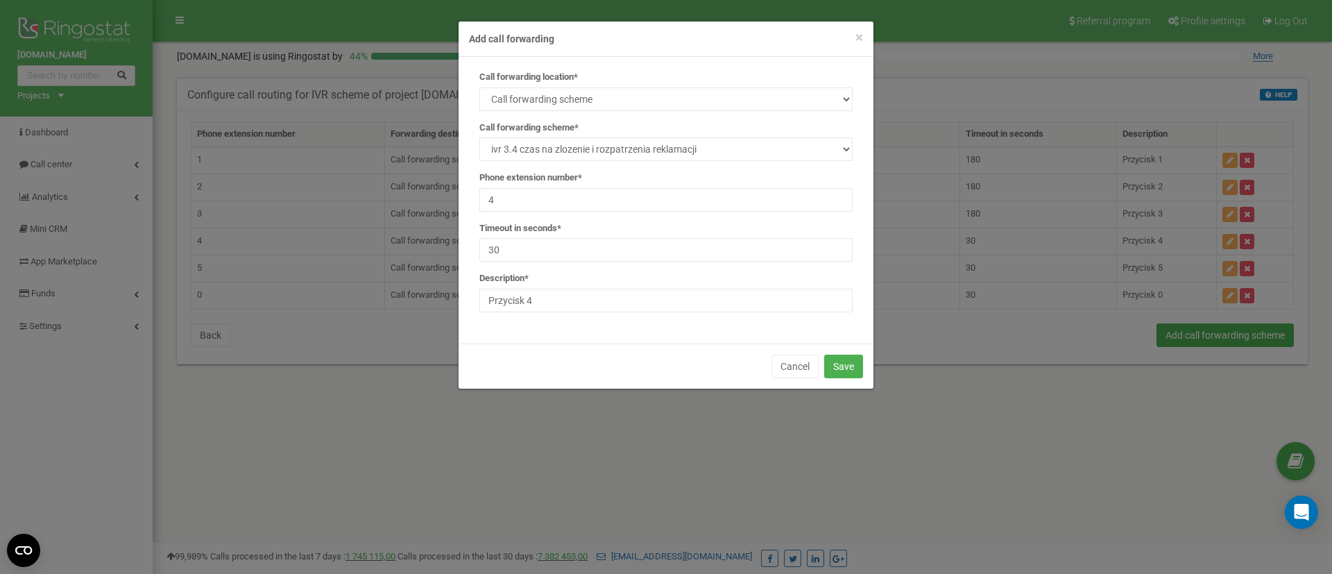
click at [565, 236] on div "Timeout in seconds* 30" at bounding box center [665, 242] width 373 height 40
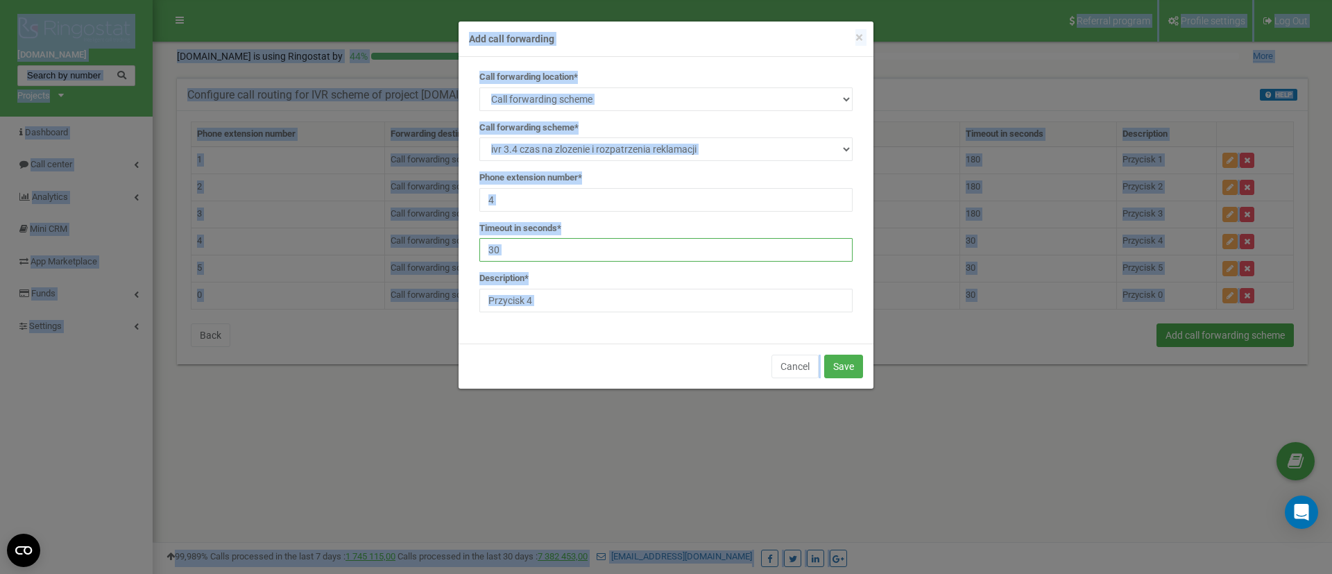
click at [618, 254] on input "30" at bounding box center [665, 250] width 373 height 24
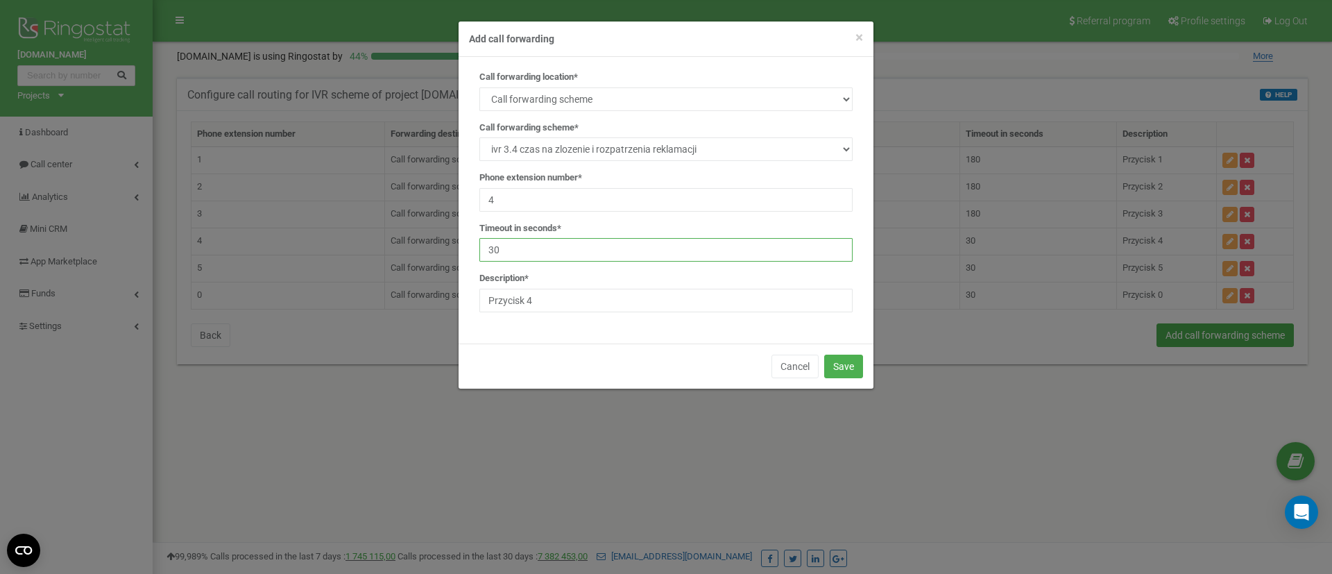
paste input "18"
type input "180"
click at [833, 367] on button "Save" at bounding box center [843, 366] width 39 height 24
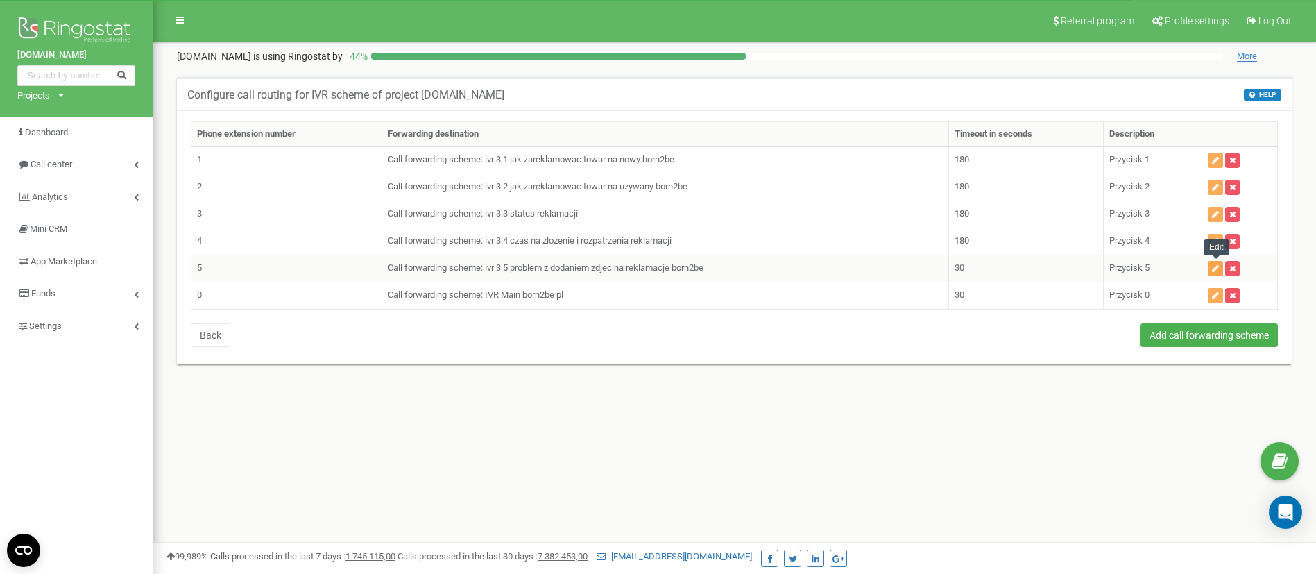
click at [1215, 268] on icon "button" at bounding box center [1215, 268] width 7 height 8
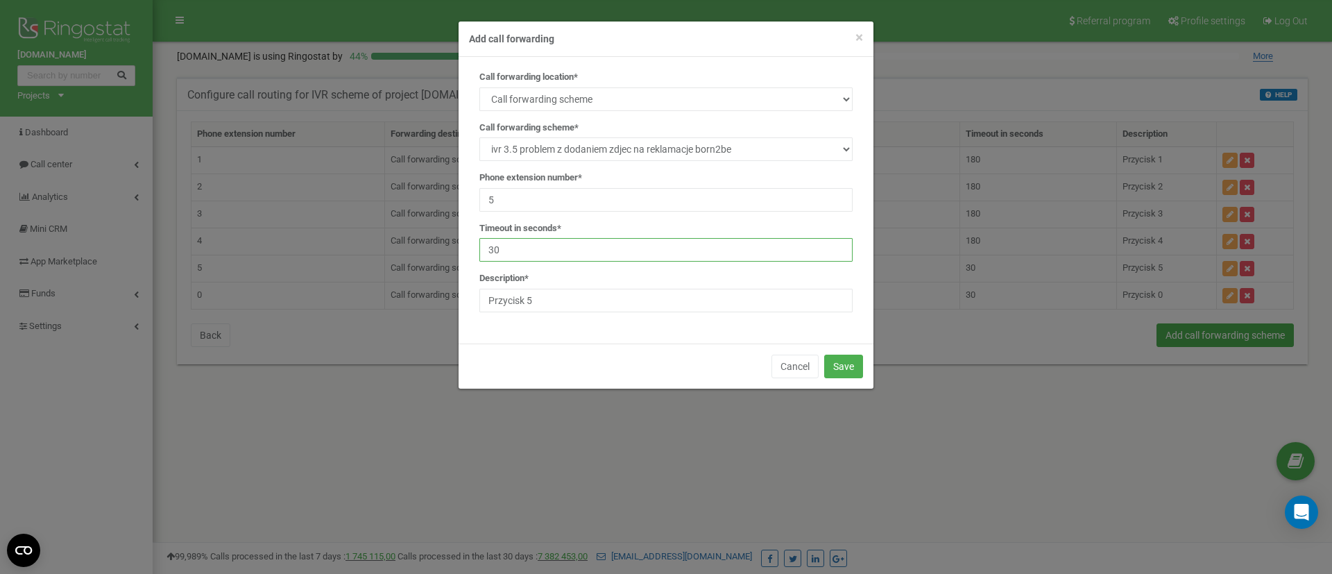
click at [608, 246] on input "30" at bounding box center [665, 250] width 373 height 24
paste input "18"
type input "180"
click at [841, 349] on div "Cancel Save" at bounding box center [666, 365] width 415 height 45
click at [844, 355] on button "Save" at bounding box center [843, 366] width 39 height 24
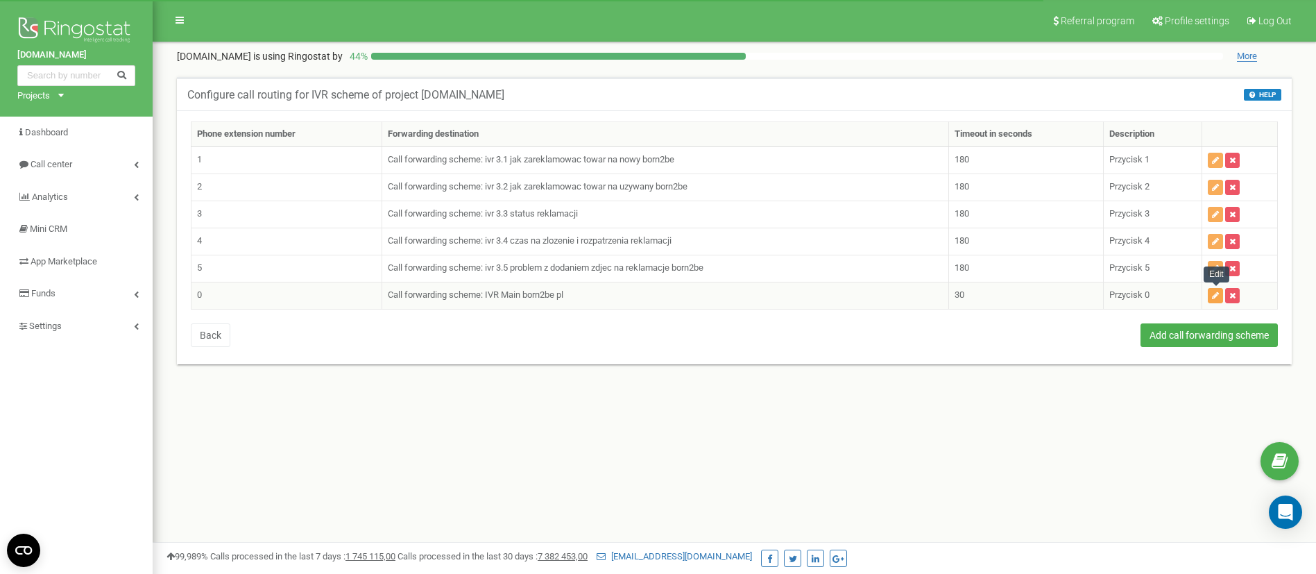
click at [1212, 293] on button "button" at bounding box center [1215, 295] width 15 height 15
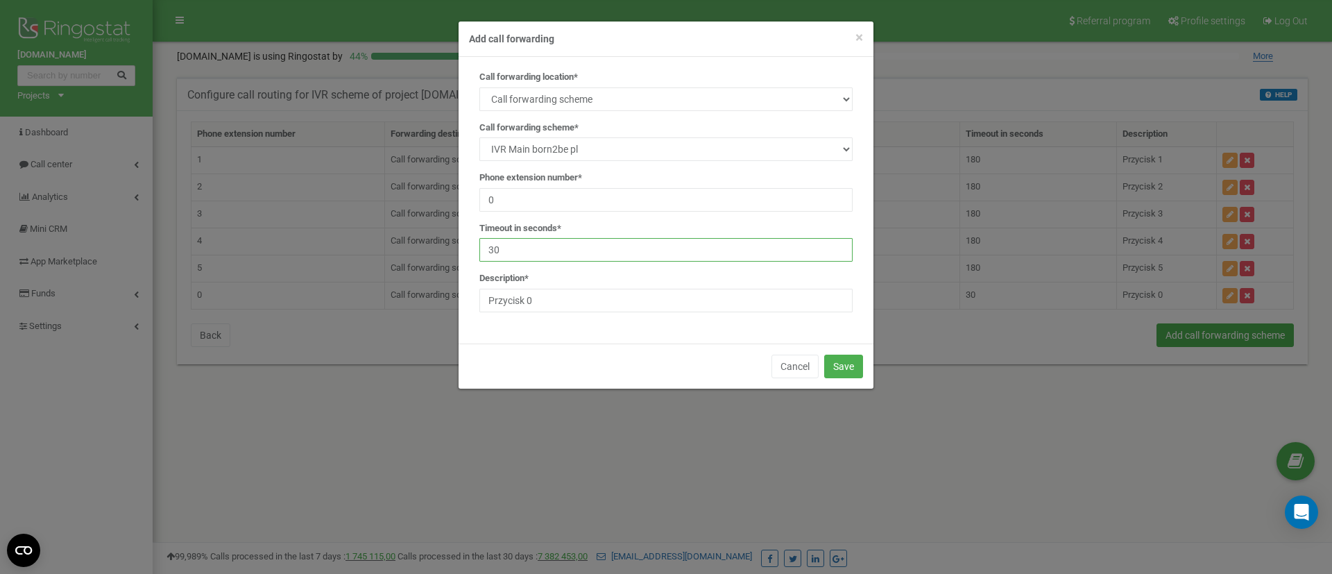
click at [569, 255] on input "30" at bounding box center [665, 250] width 373 height 24
paste input "18"
type input "180"
click at [851, 363] on button "Save" at bounding box center [843, 366] width 39 height 24
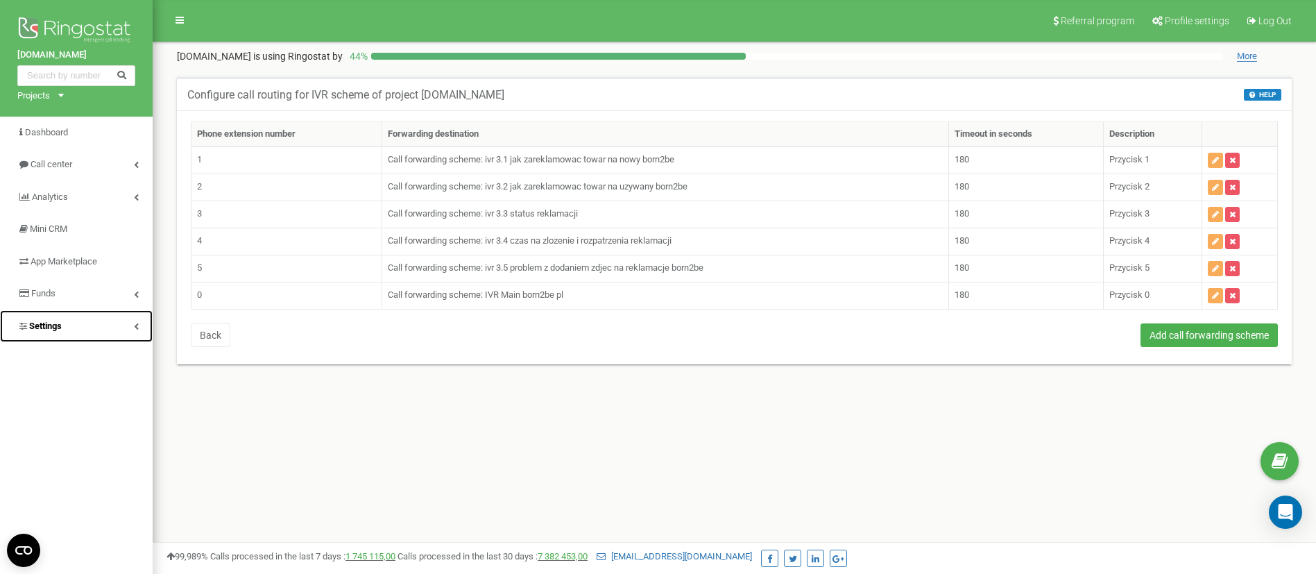
click at [78, 329] on link "Settings" at bounding box center [76, 326] width 153 height 33
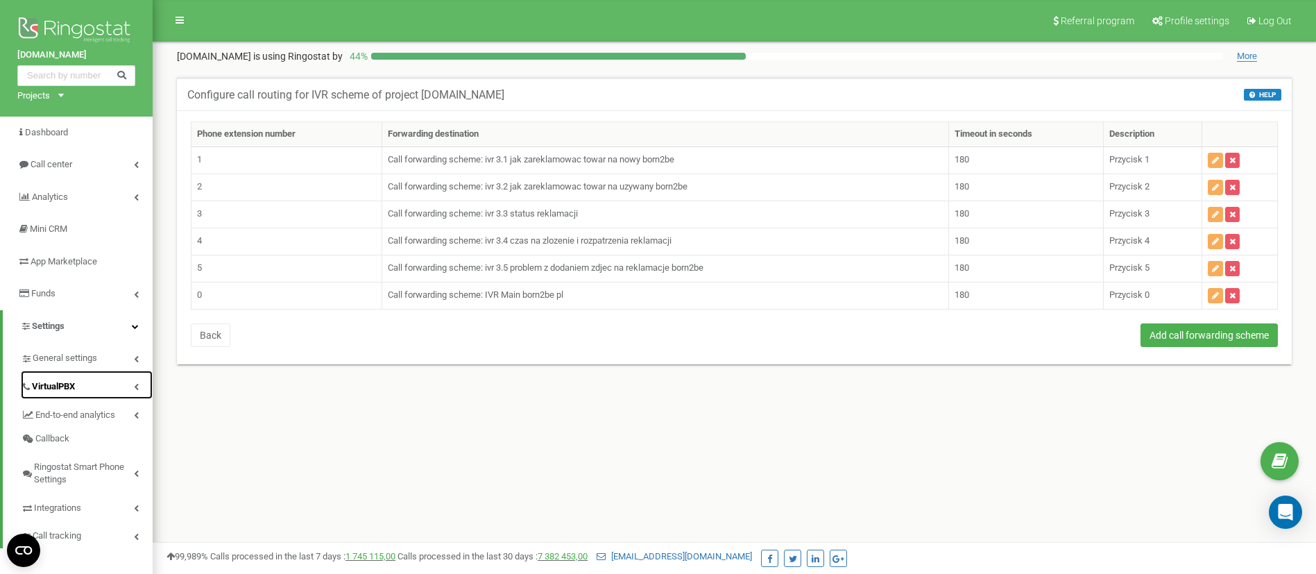
click at [56, 387] on span "VirtualPBX" at bounding box center [53, 386] width 43 height 13
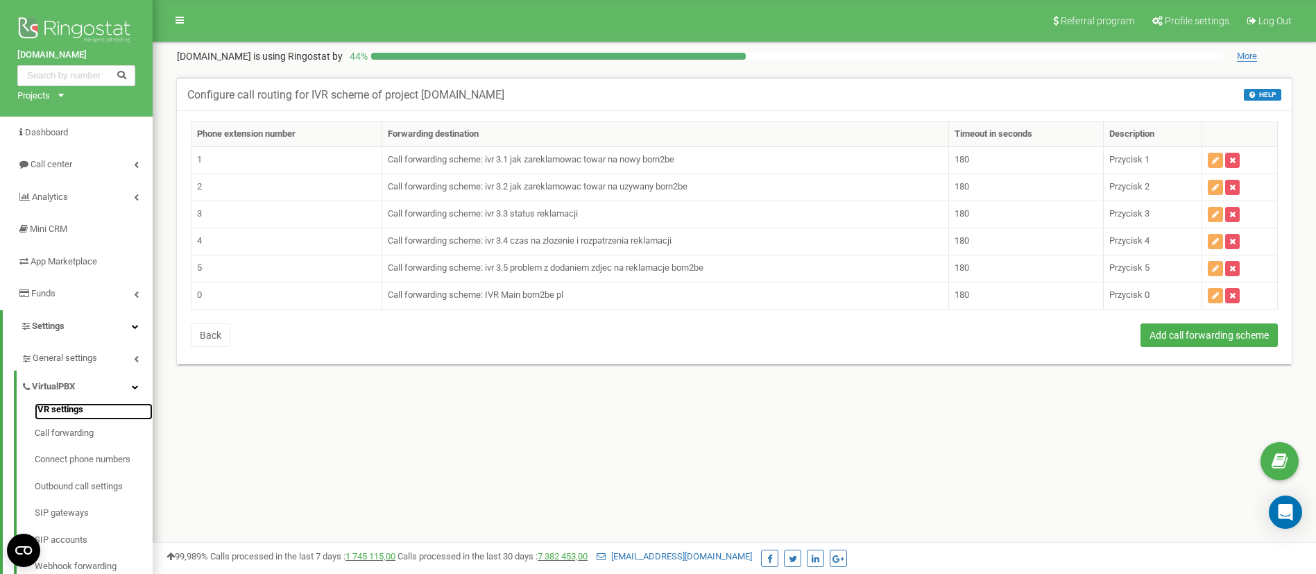
click at [67, 411] on link "IVR settings" at bounding box center [94, 411] width 118 height 17
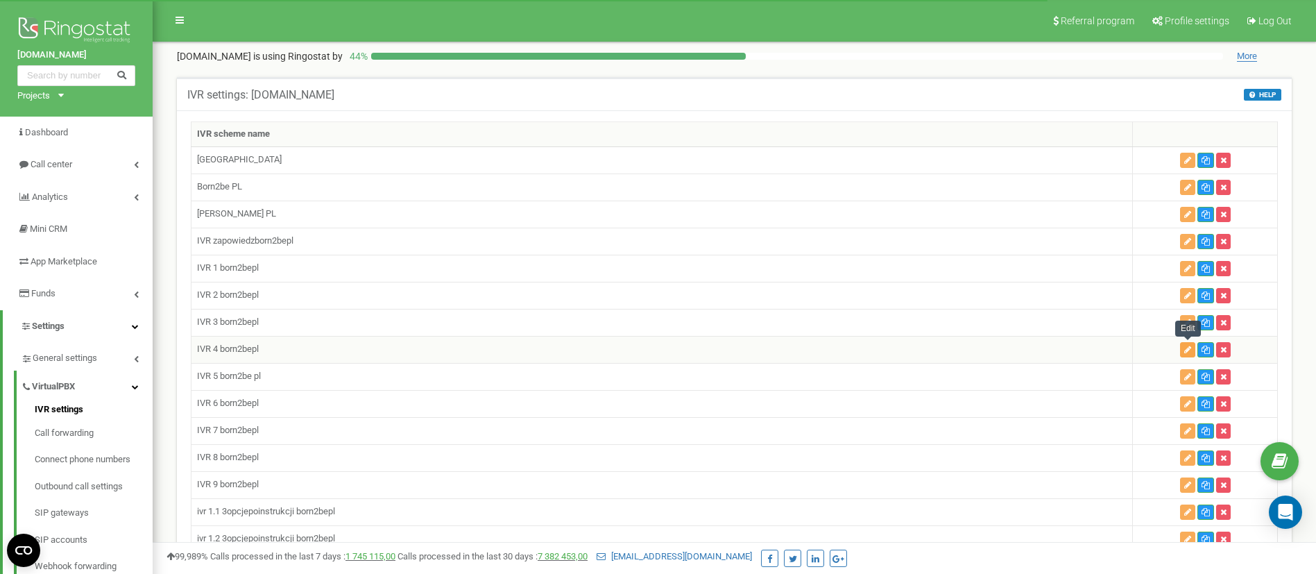
click at [1186, 351] on icon "button" at bounding box center [1187, 349] width 7 height 8
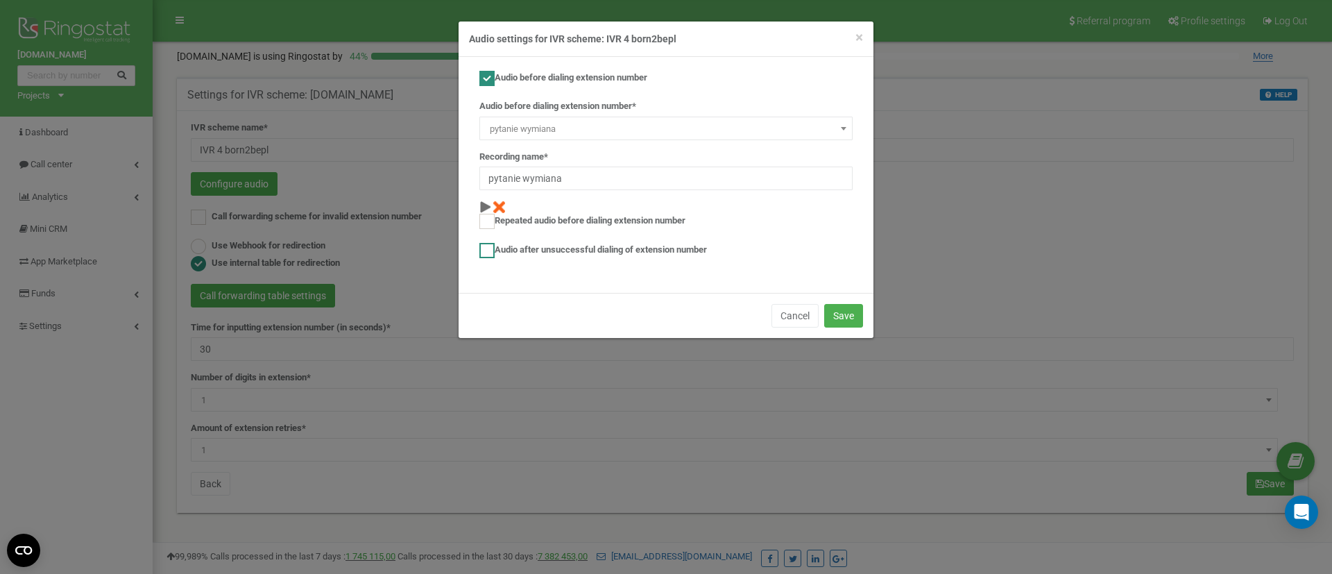
click at [520, 252] on label "Audio after unsuccessful dialing of extension number" at bounding box center [593, 250] width 228 height 15
checkbox input "true"
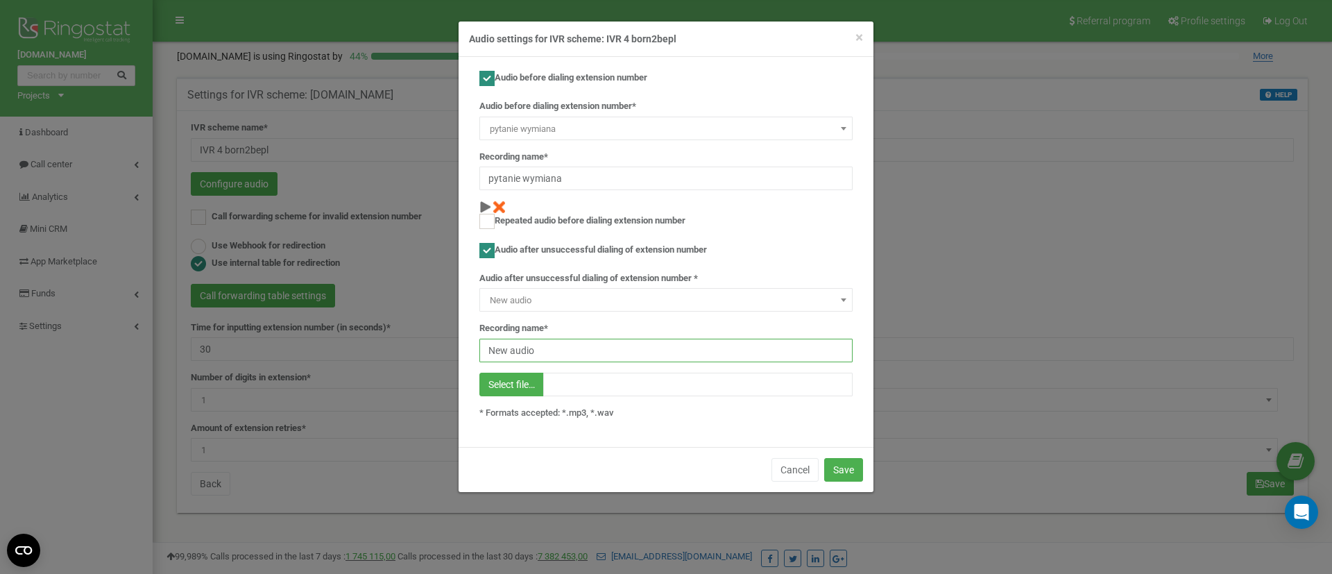
click at [566, 354] on input "New audio" at bounding box center [665, 351] width 373 height 24
click at [583, 289] on span "New audio" at bounding box center [665, 300] width 373 height 24
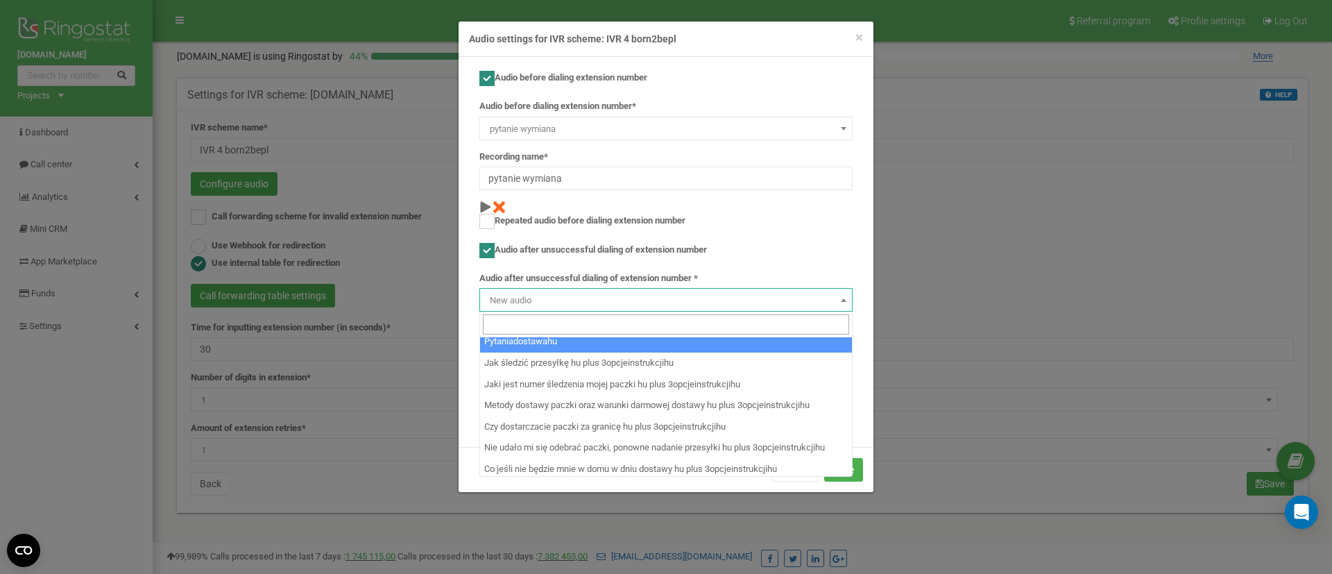
scroll to position [5778, 0]
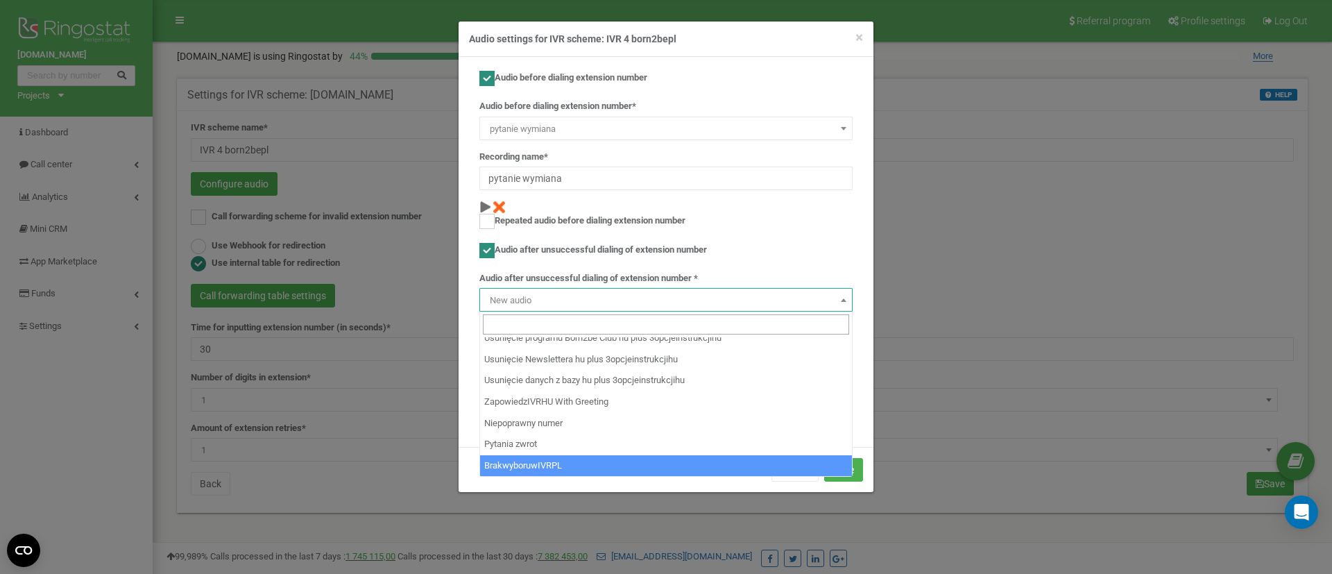
select select "14311"
type input "BrakwyboruwIVRPL"
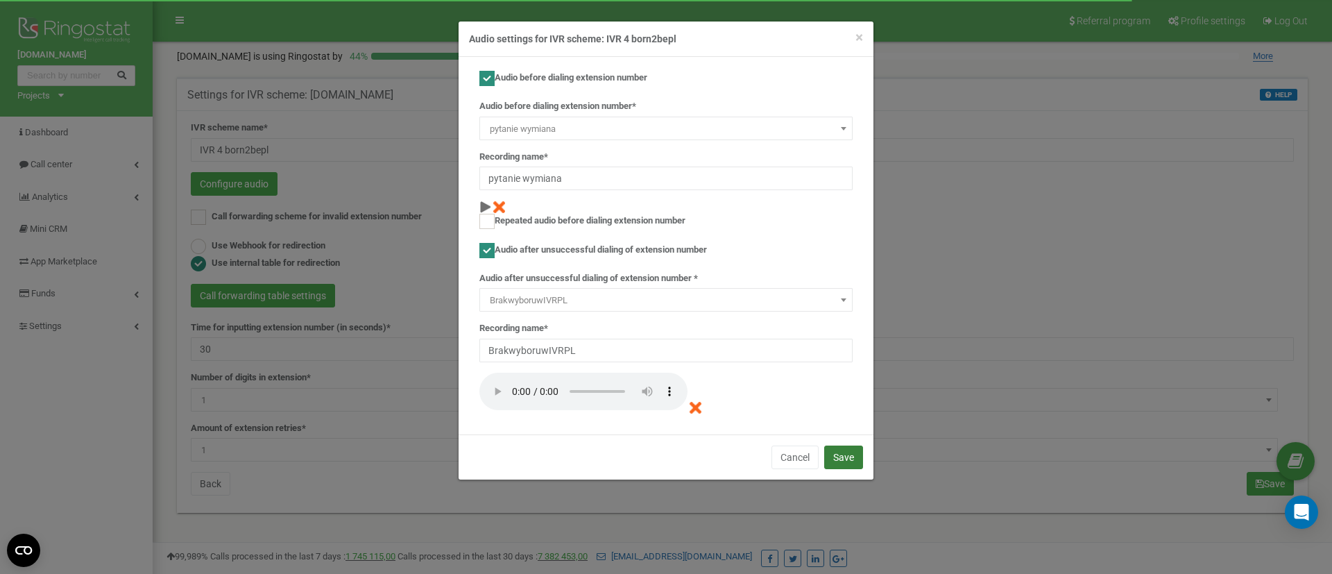
click at [850, 460] on button "Save" at bounding box center [843, 457] width 39 height 24
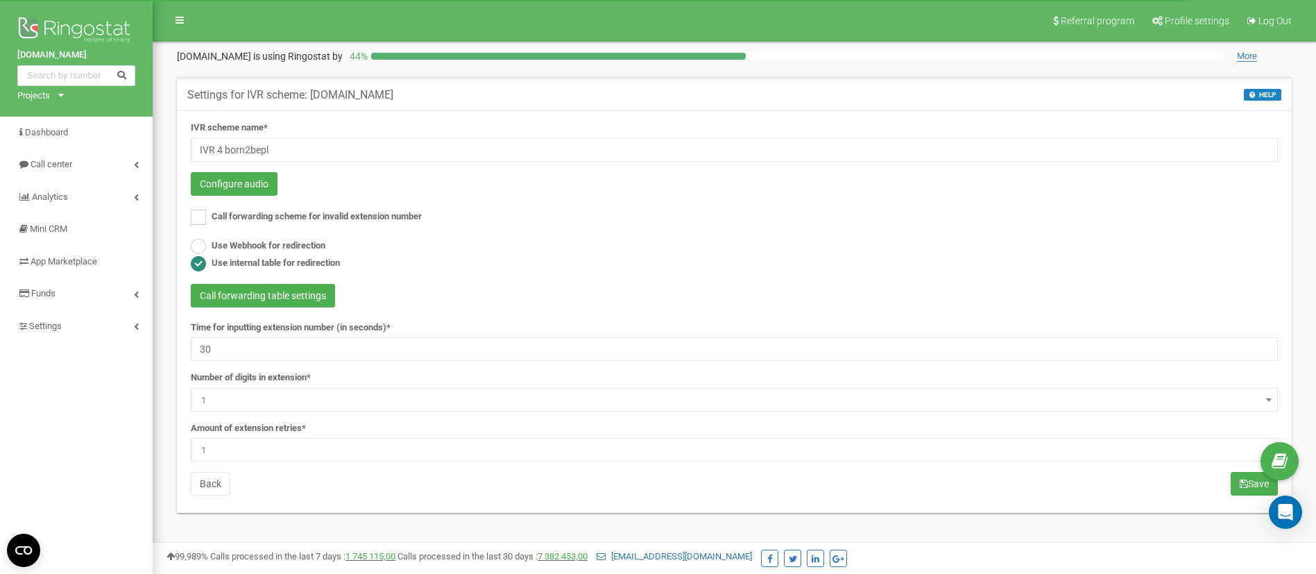
click at [285, 447] on span "1" at bounding box center [734, 449] width 1077 height 19
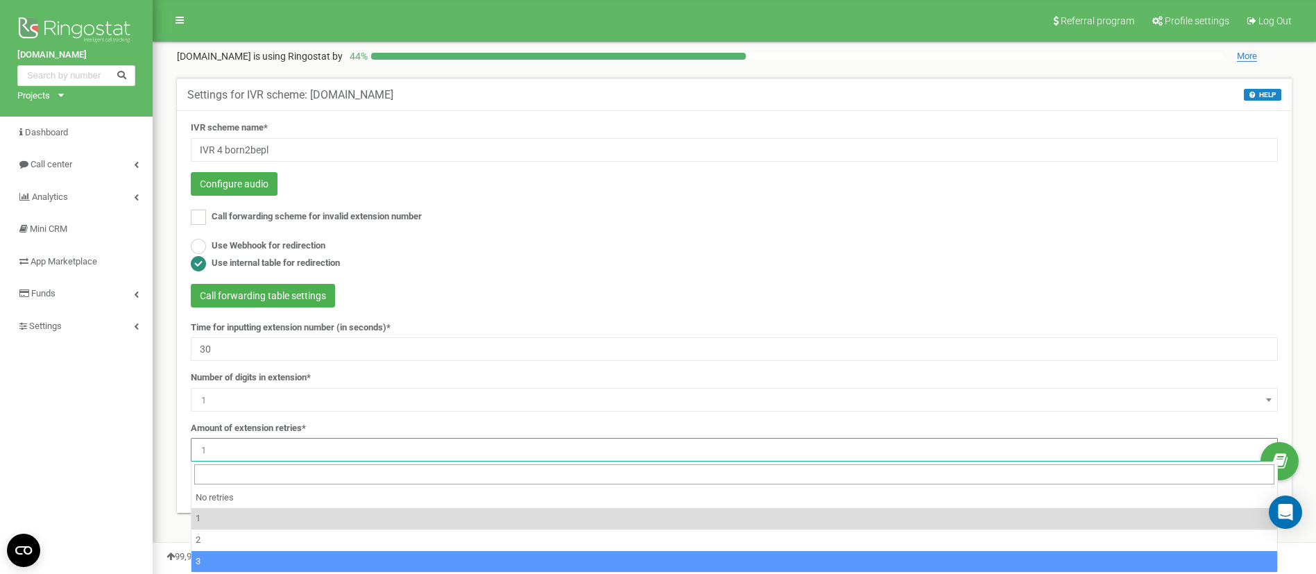
select select "4"
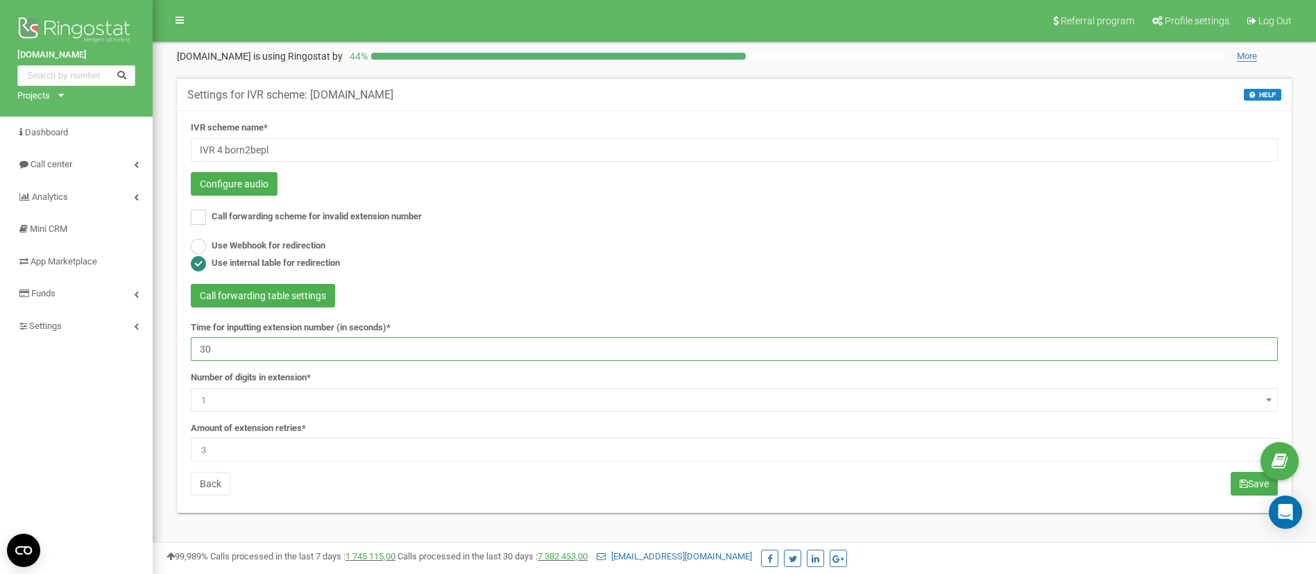
click at [275, 345] on input "30" at bounding box center [734, 349] width 1087 height 24
type input "180"
click at [975, 262] on div "Use Webhook for redirection Use internal table for redirection" at bounding box center [734, 256] width 1087 height 35
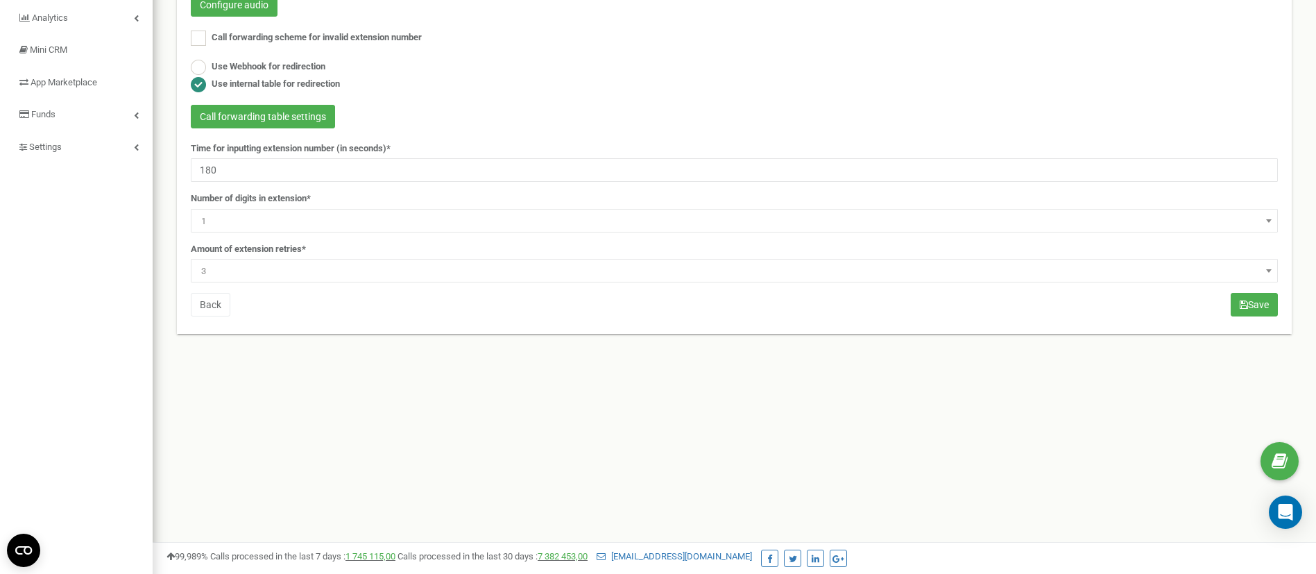
scroll to position [208, 0]
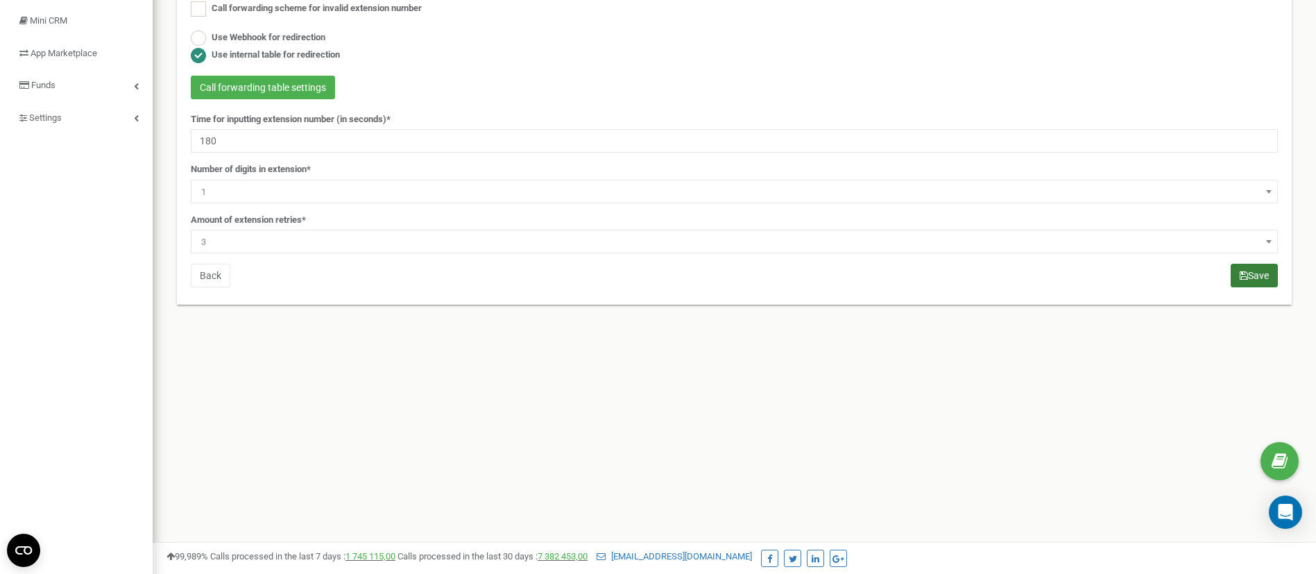
click at [1251, 280] on button "Save" at bounding box center [1254, 276] width 47 height 24
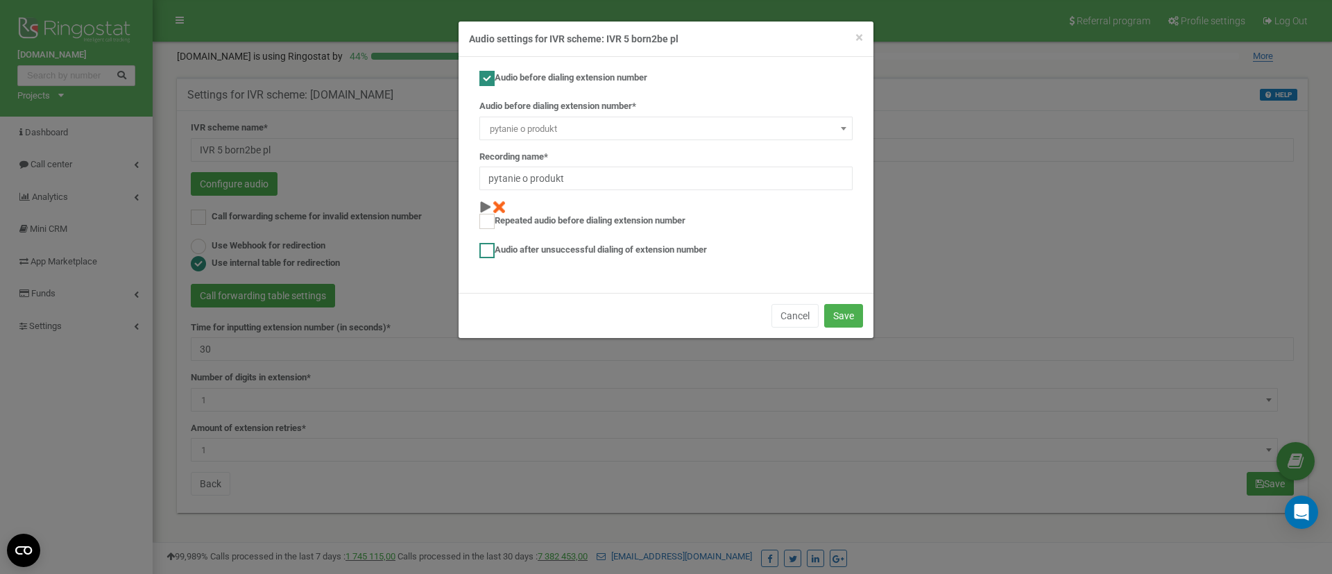
click at [521, 248] on label "Audio after unsuccessful dialing of extension number" at bounding box center [593, 250] width 228 height 15
checkbox input "true"
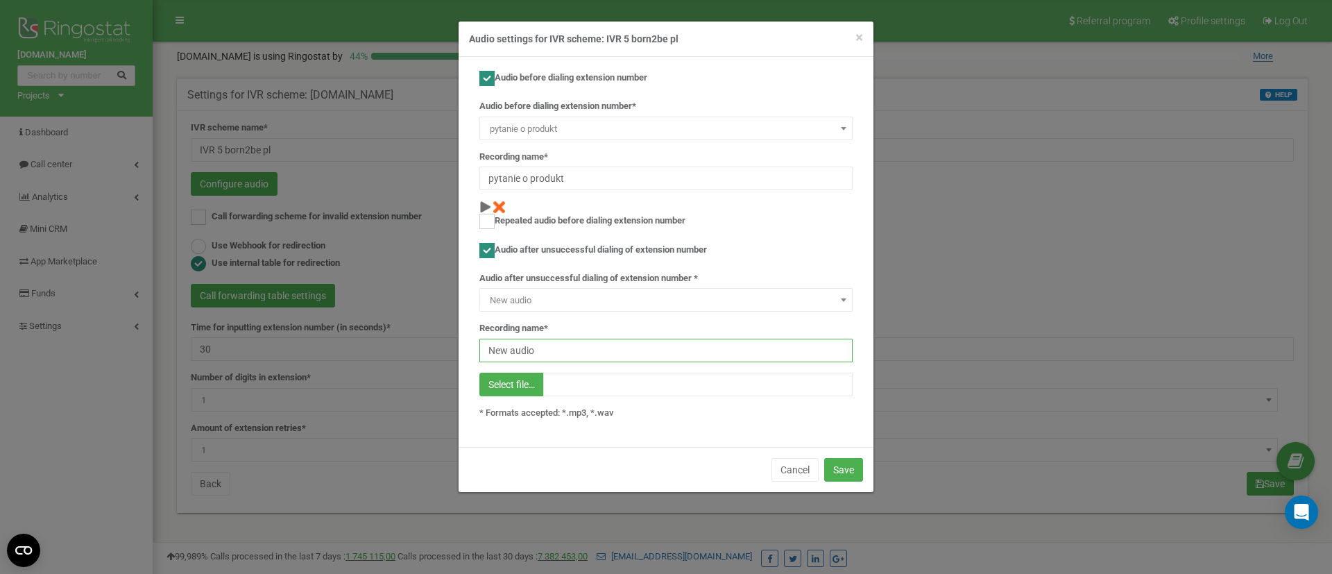
click at [562, 354] on input "New audio" at bounding box center [665, 351] width 373 height 24
click at [577, 305] on span "New audio" at bounding box center [665, 300] width 363 height 19
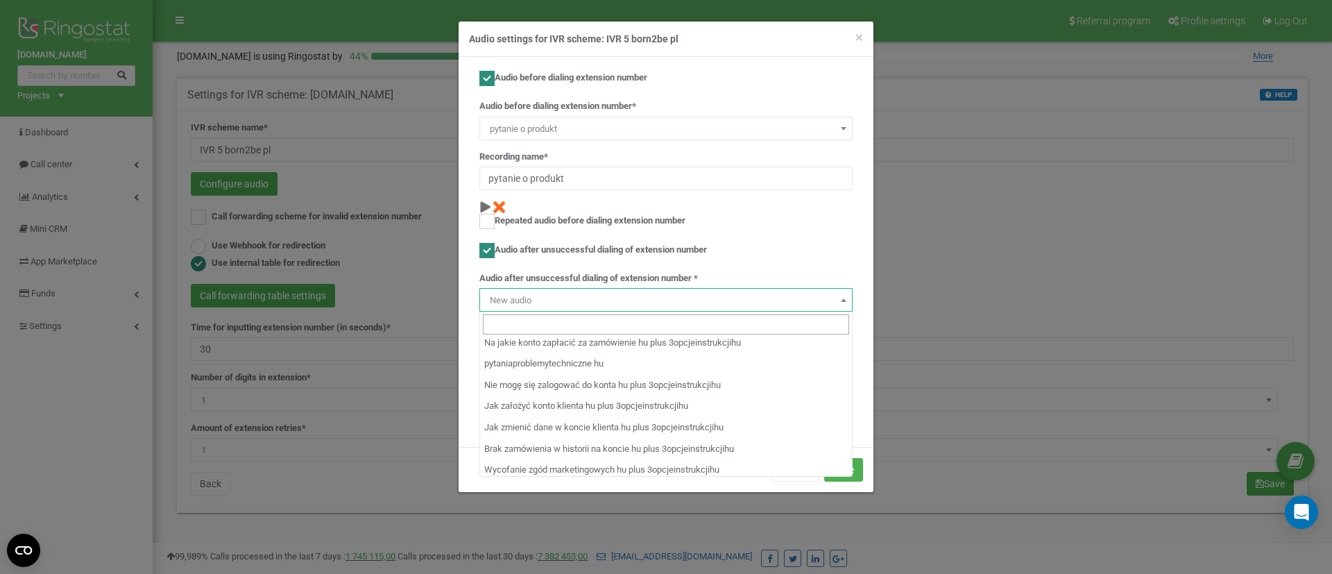
scroll to position [5778, 0]
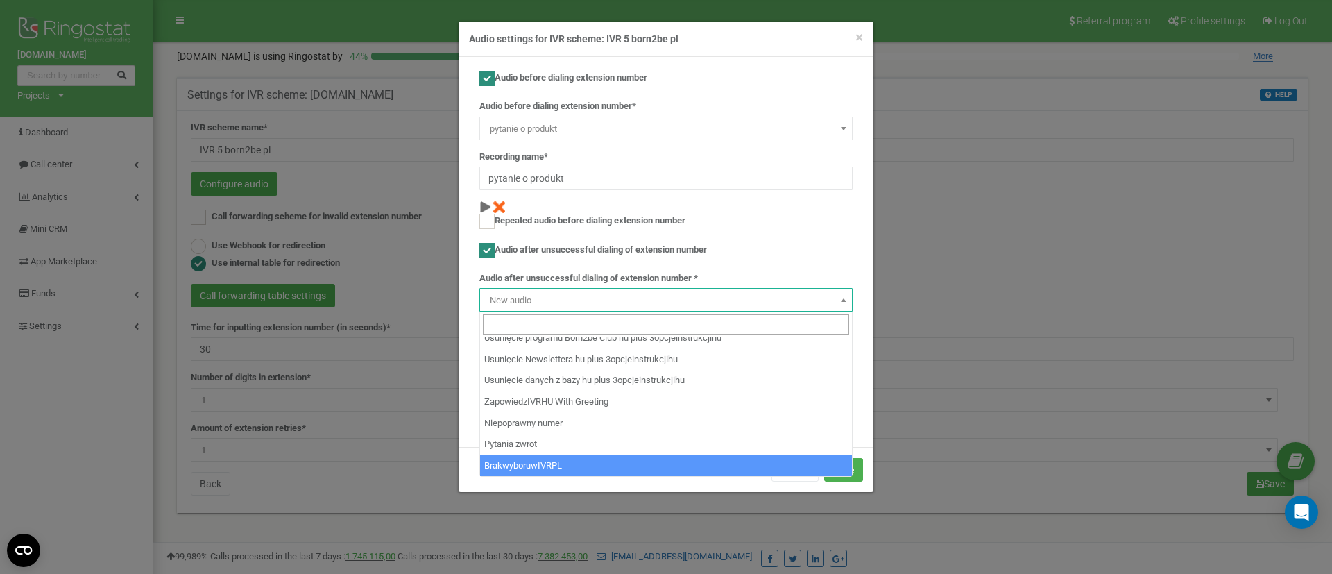
select select "14311"
type input "BrakwyboruwIVRPL"
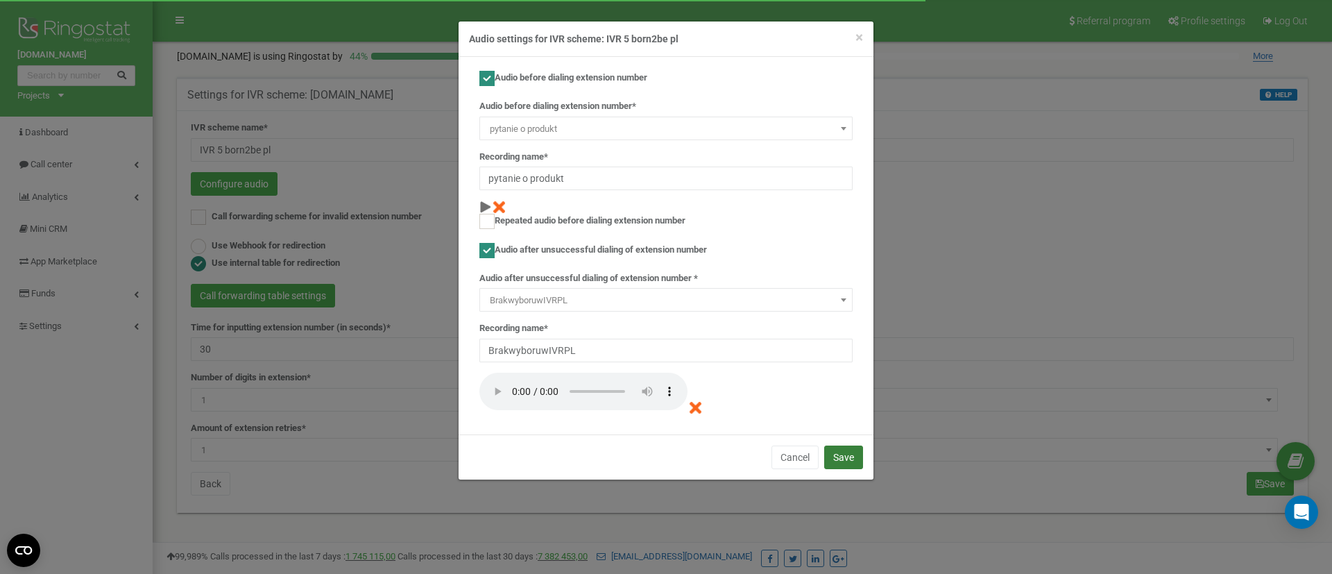
click at [841, 463] on button "Save" at bounding box center [843, 457] width 39 height 24
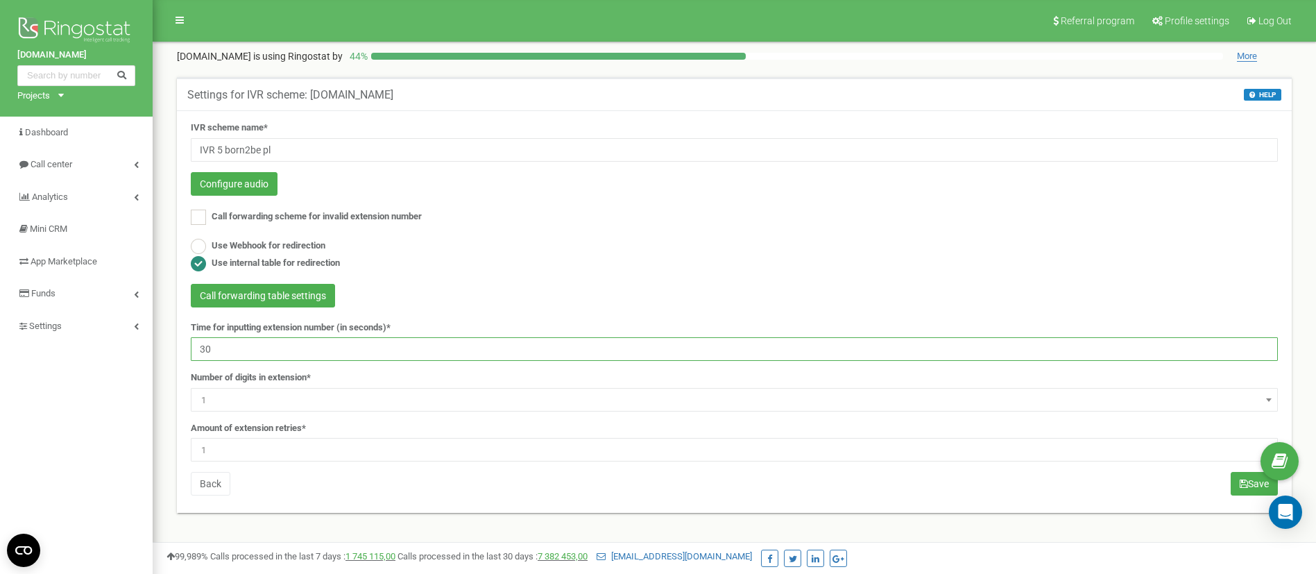
click at [264, 352] on input "30" at bounding box center [734, 349] width 1087 height 24
type input "180"
click at [269, 449] on span "1" at bounding box center [734, 449] width 1077 height 19
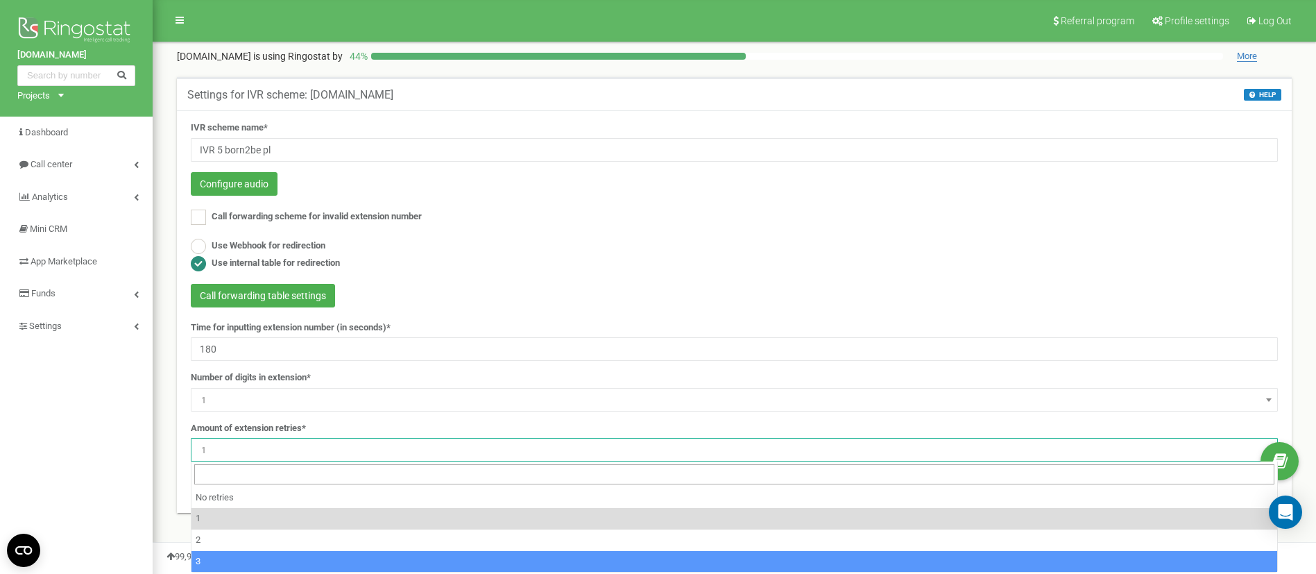
select select "4"
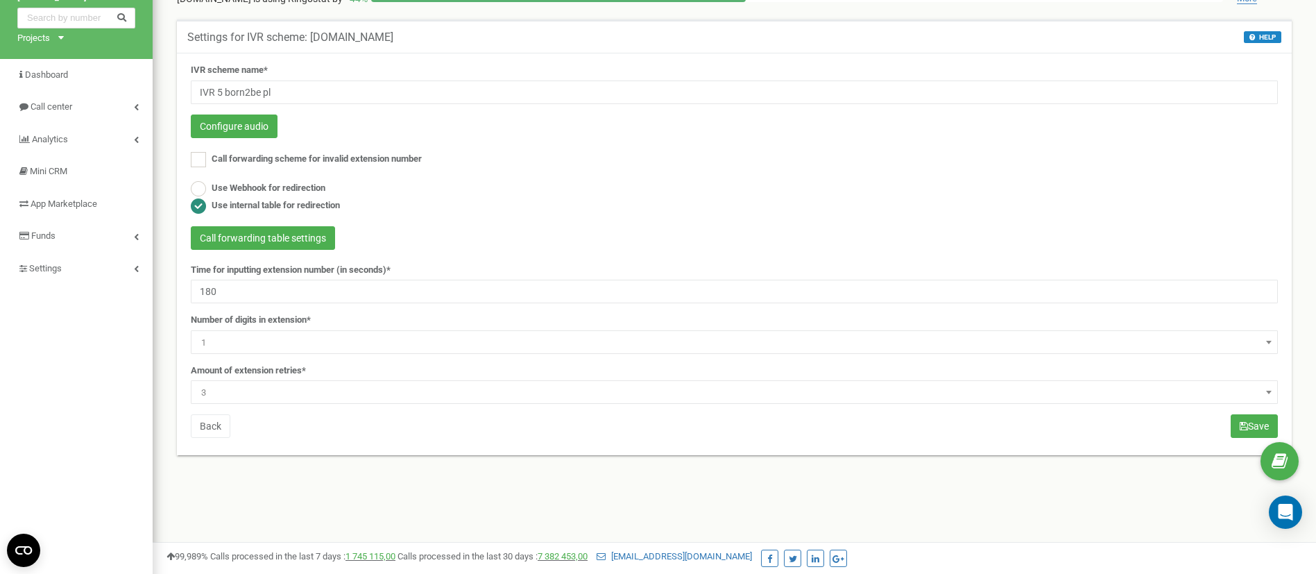
scroll to position [104, 0]
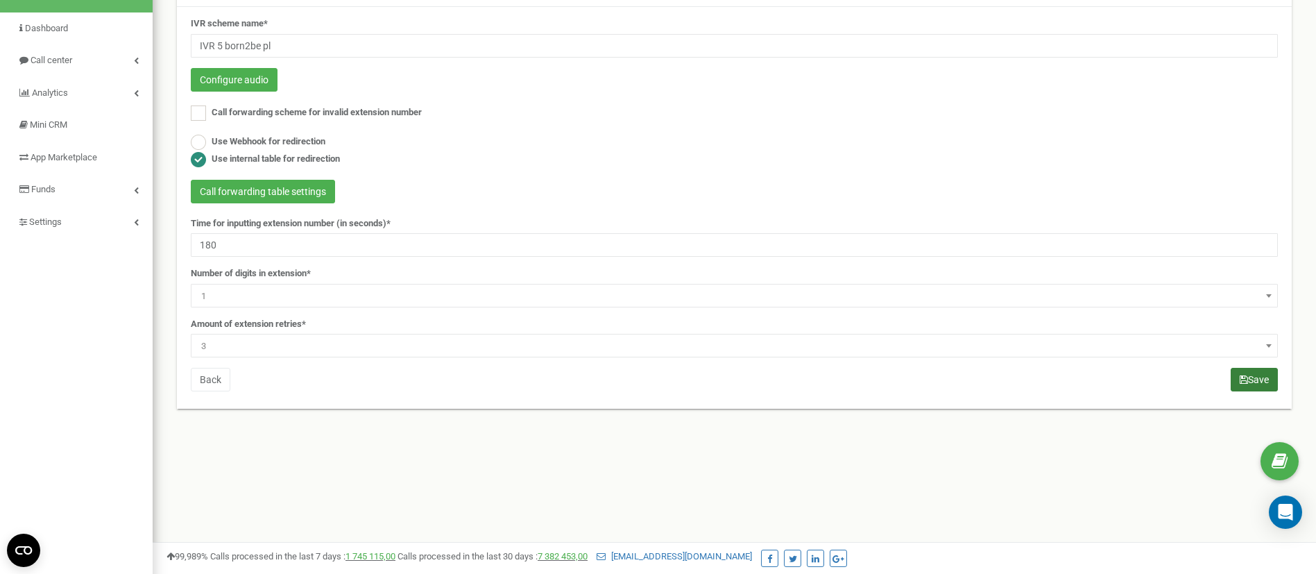
click at [1252, 386] on button "Save" at bounding box center [1254, 380] width 47 height 24
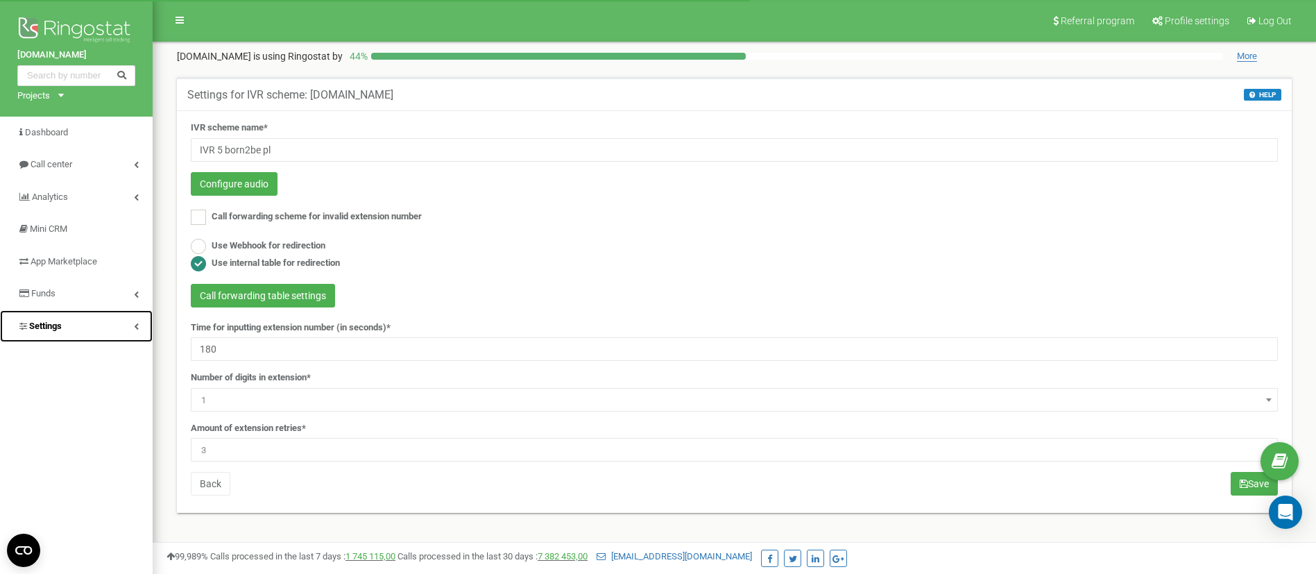
click at [76, 326] on link "Settings" at bounding box center [76, 326] width 153 height 33
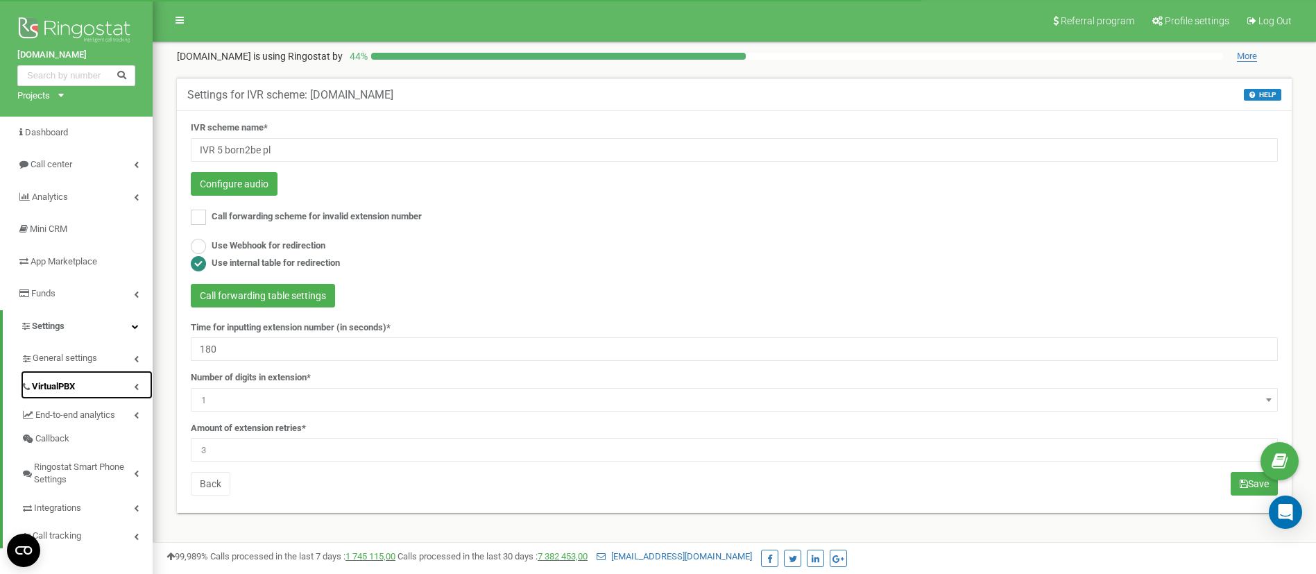
click at [54, 380] on span "VirtualPBX" at bounding box center [53, 386] width 43 height 13
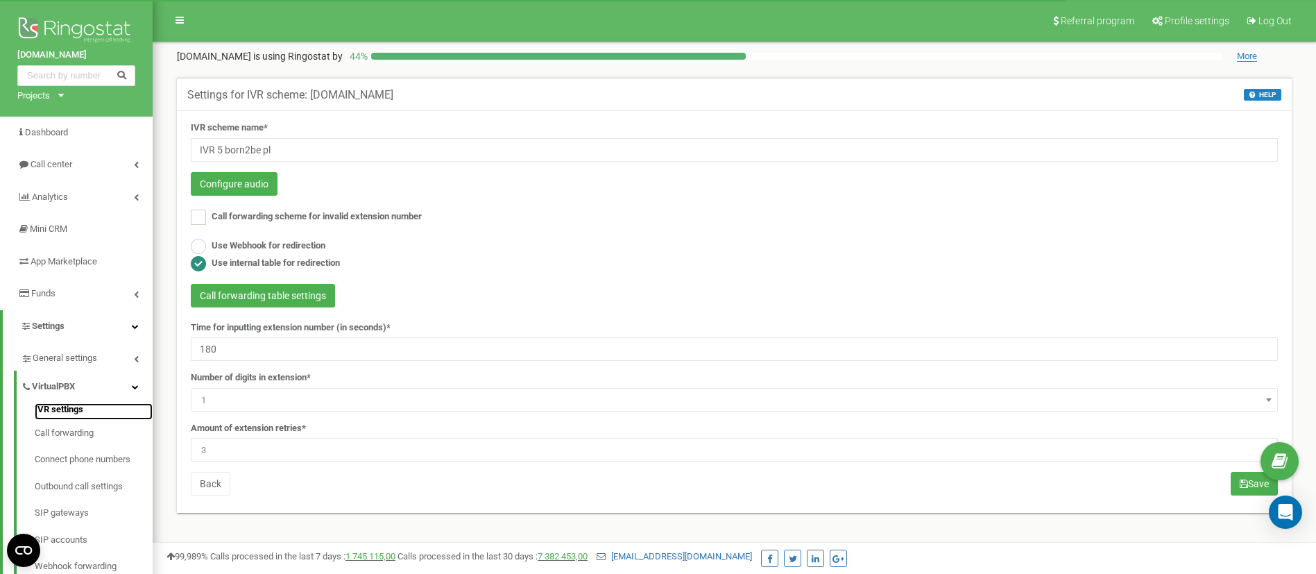
click at [63, 411] on link "IVR settings" at bounding box center [94, 411] width 118 height 17
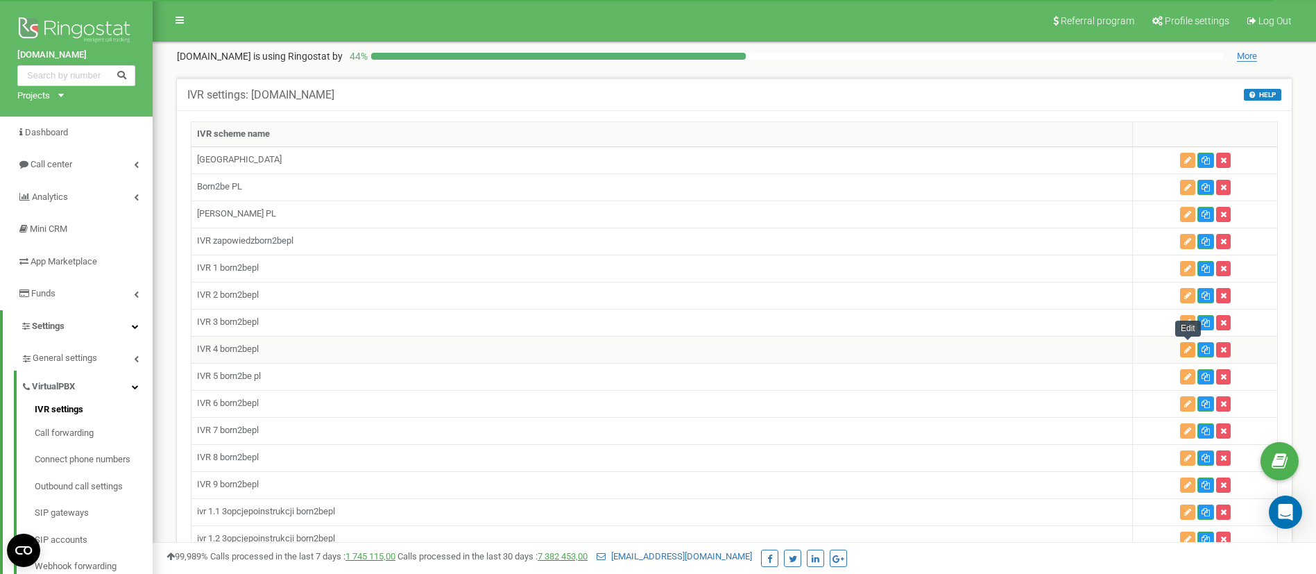
click at [1181, 348] on button "button" at bounding box center [1187, 349] width 15 height 15
click at [1190, 378] on icon "button" at bounding box center [1187, 376] width 7 height 8
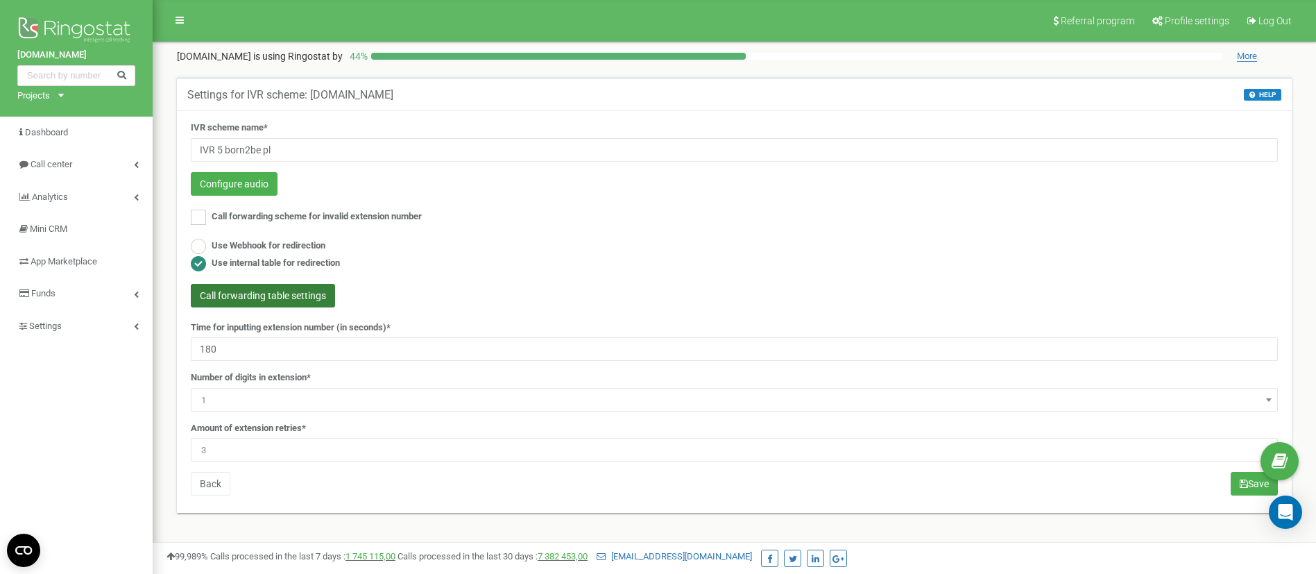
click at [265, 296] on button "Call forwarding table settings" at bounding box center [263, 296] width 144 height 24
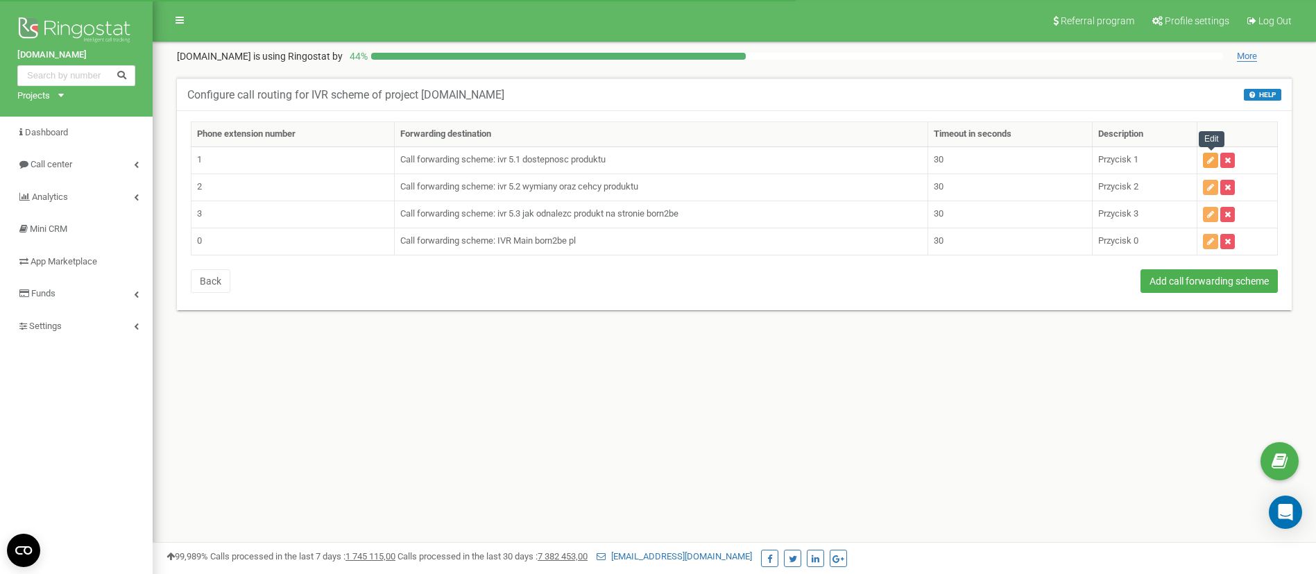
click at [1210, 160] on icon "button" at bounding box center [1210, 160] width 7 height 8
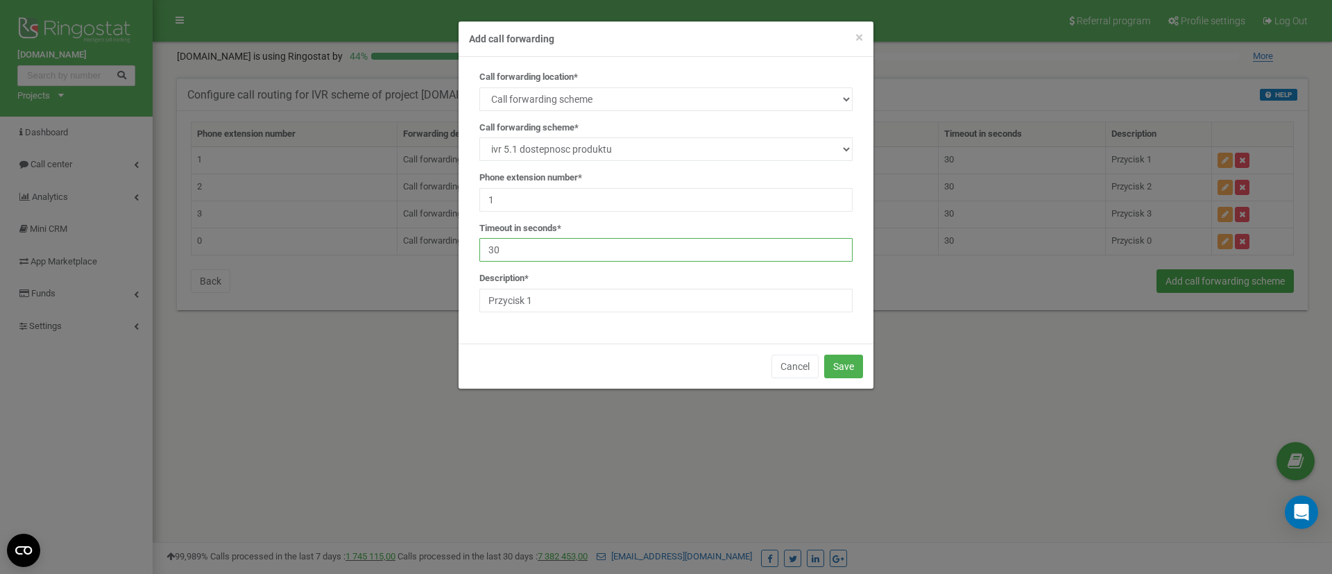
click at [576, 254] on input "30" at bounding box center [665, 250] width 373 height 24
type input "3"
type input "180"
click at [848, 373] on button "Save" at bounding box center [843, 366] width 39 height 24
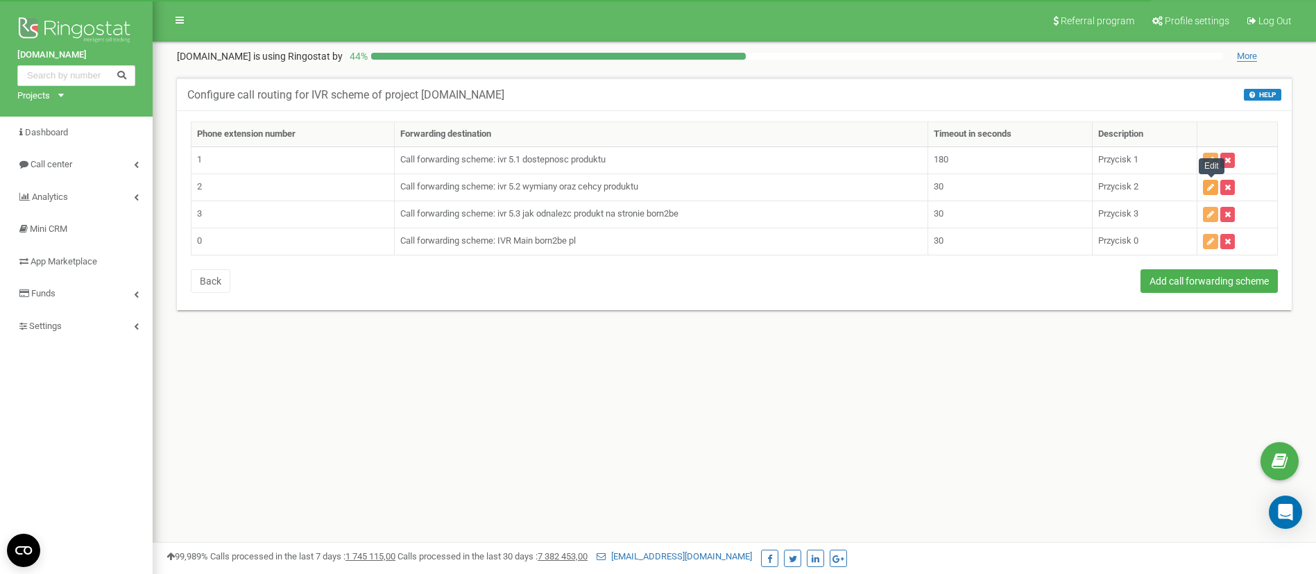
click at [1208, 187] on icon "button" at bounding box center [1210, 187] width 7 height 8
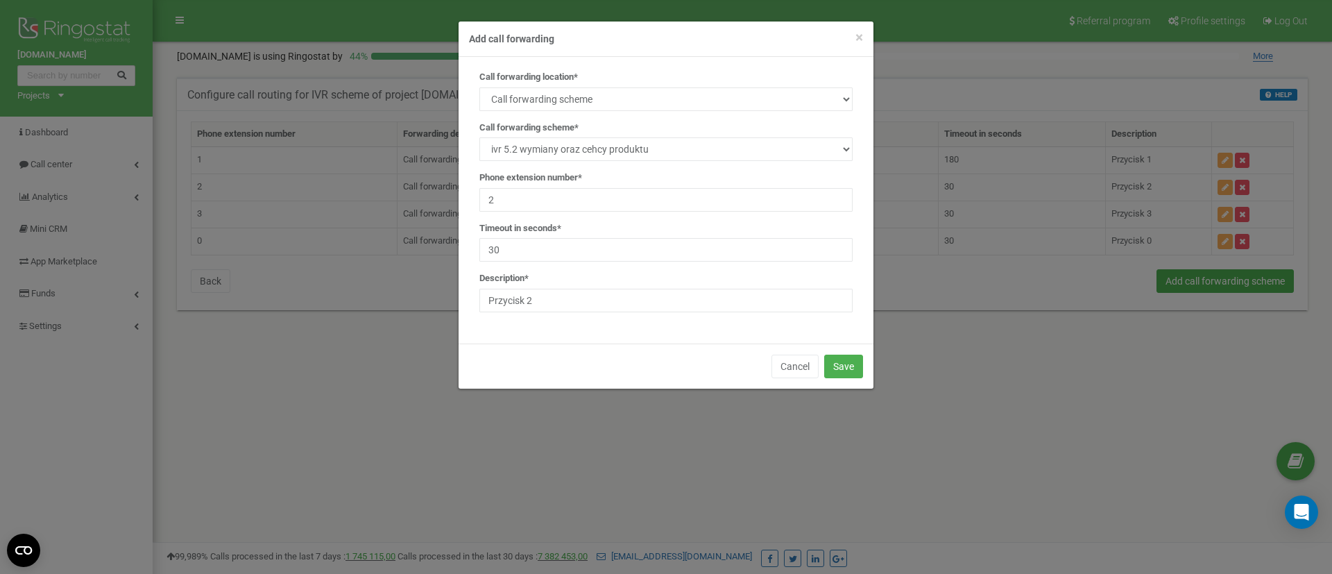
click at [586, 233] on div "Timeout in seconds* 30" at bounding box center [665, 242] width 373 height 40
click at [588, 239] on input "30" at bounding box center [665, 250] width 373 height 24
type input "3"
type input "180"
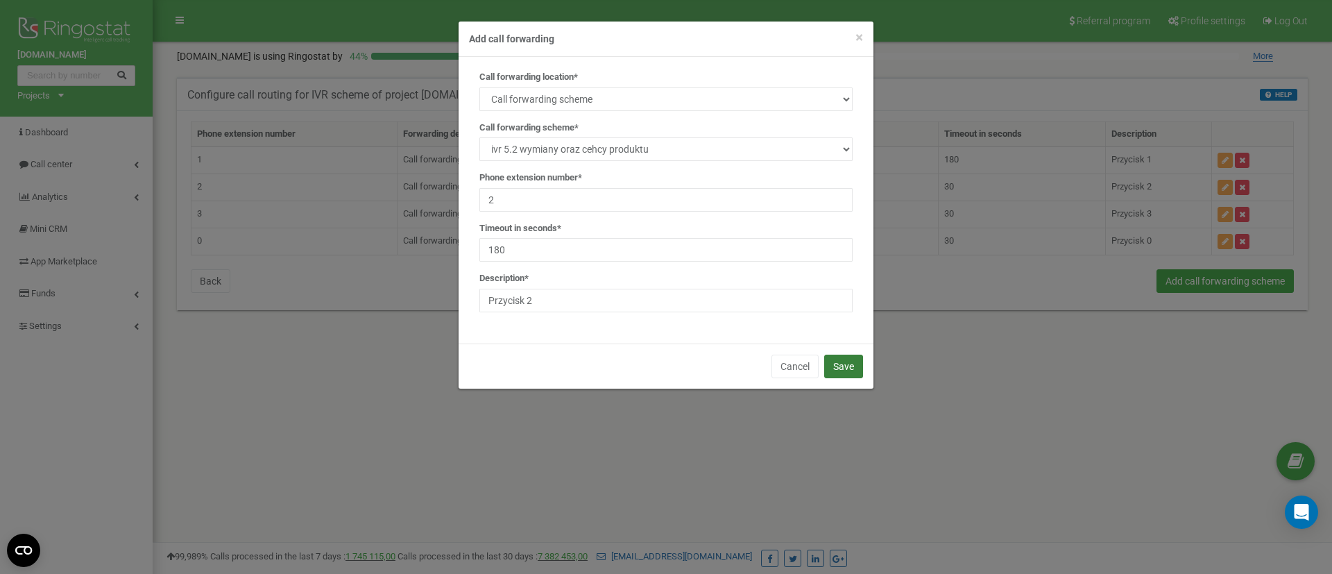
click at [855, 371] on button "Save" at bounding box center [843, 366] width 39 height 24
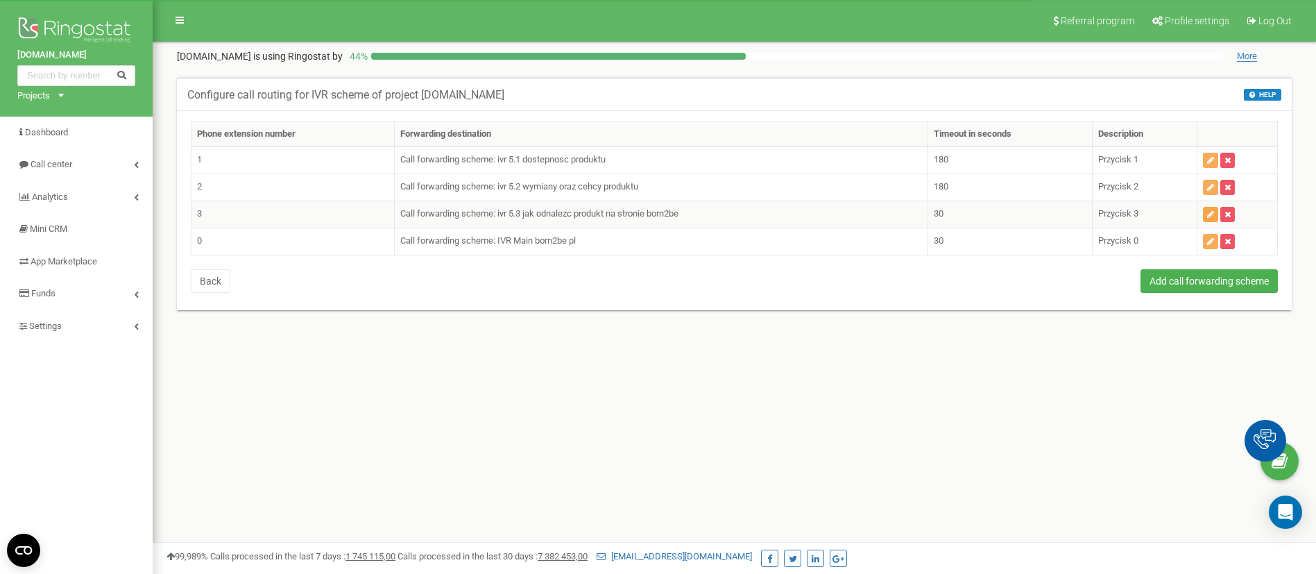
click at [1204, 216] on button "button" at bounding box center [1210, 214] width 15 height 15
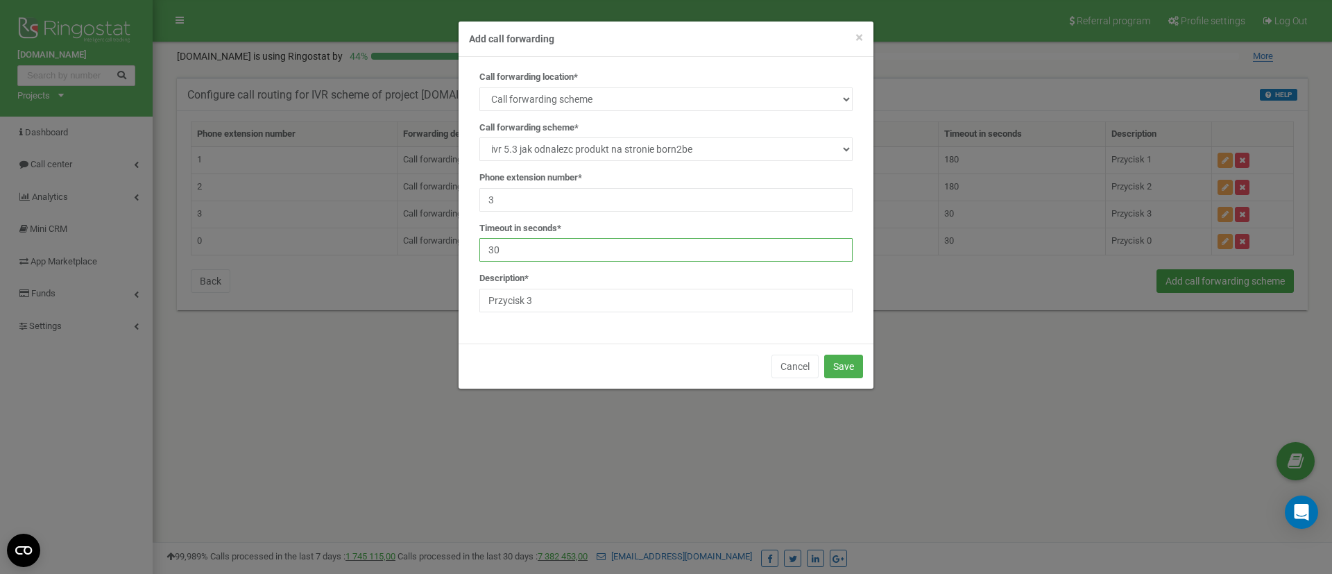
click at [613, 253] on input "30" at bounding box center [665, 250] width 373 height 24
type input "3"
type input "180"
click at [858, 361] on button "Save" at bounding box center [843, 366] width 39 height 24
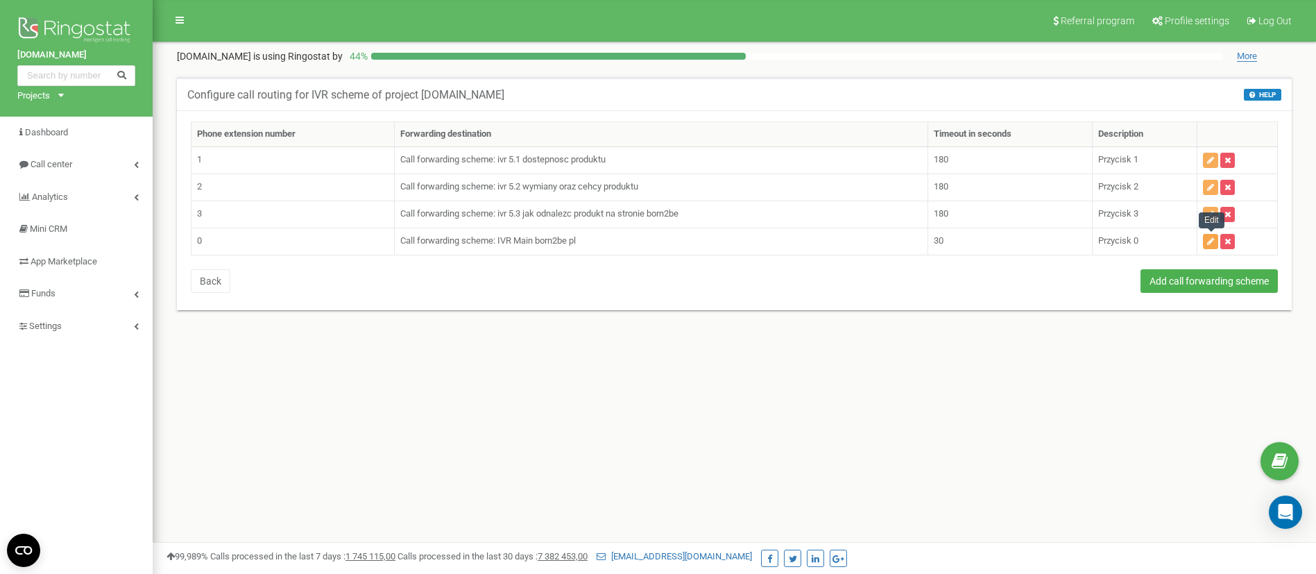
click at [1213, 241] on icon "button" at bounding box center [1210, 241] width 7 height 8
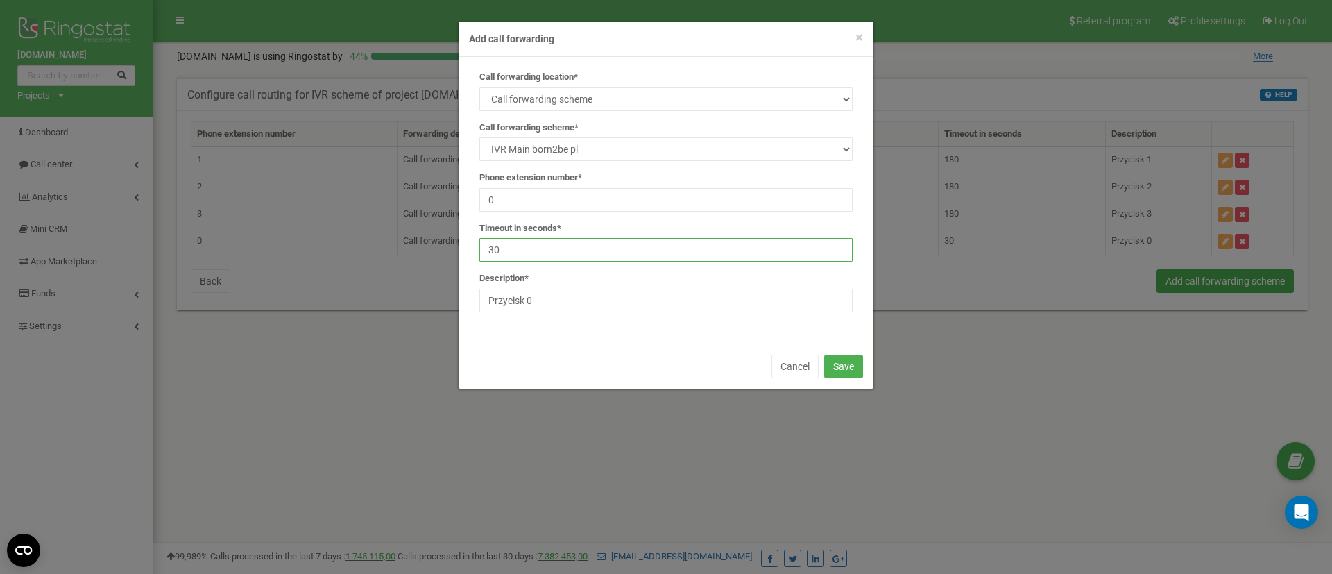
click at [540, 256] on input "30" at bounding box center [665, 250] width 373 height 24
type input "3"
type input "180"
click at [846, 359] on button "Save" at bounding box center [843, 366] width 39 height 24
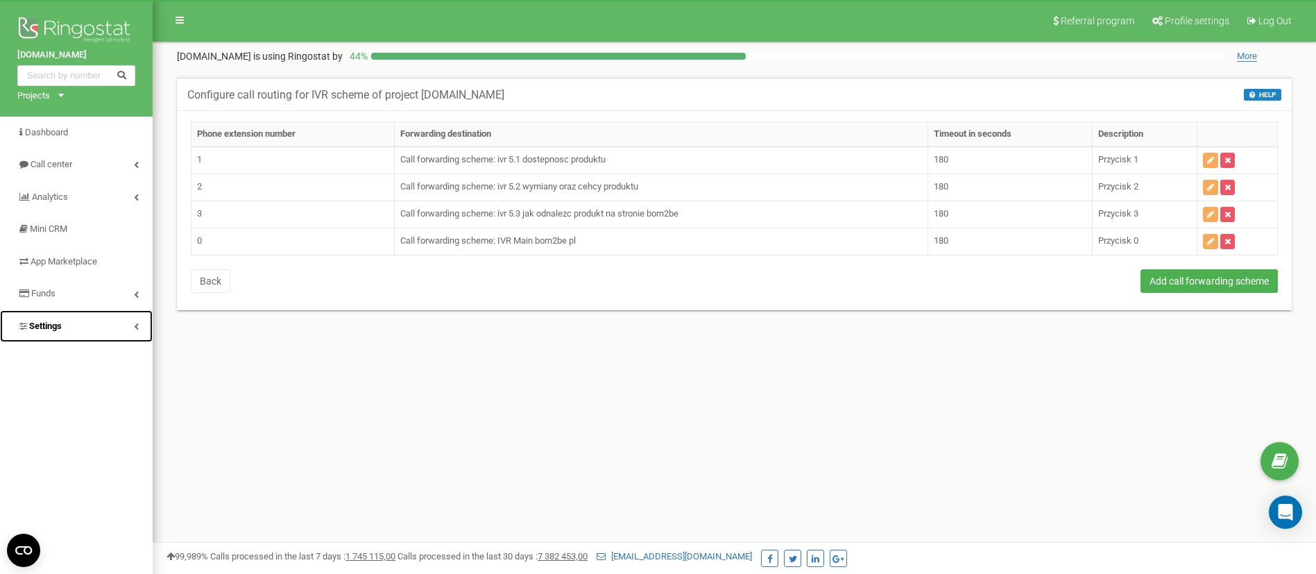
drag, startPoint x: 0, startPoint y: 0, endPoint x: 56, endPoint y: 340, distance: 344.5
click at [53, 330] on span "Settings" at bounding box center [45, 325] width 33 height 10
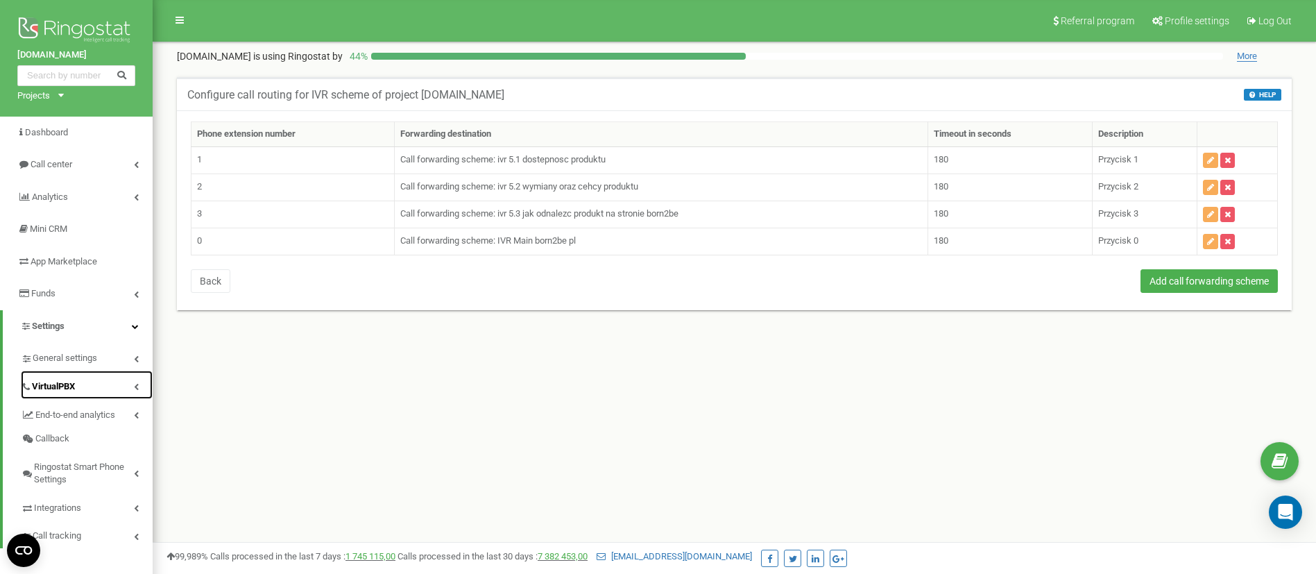
click at [49, 384] on span "VirtualPBX" at bounding box center [53, 386] width 43 height 13
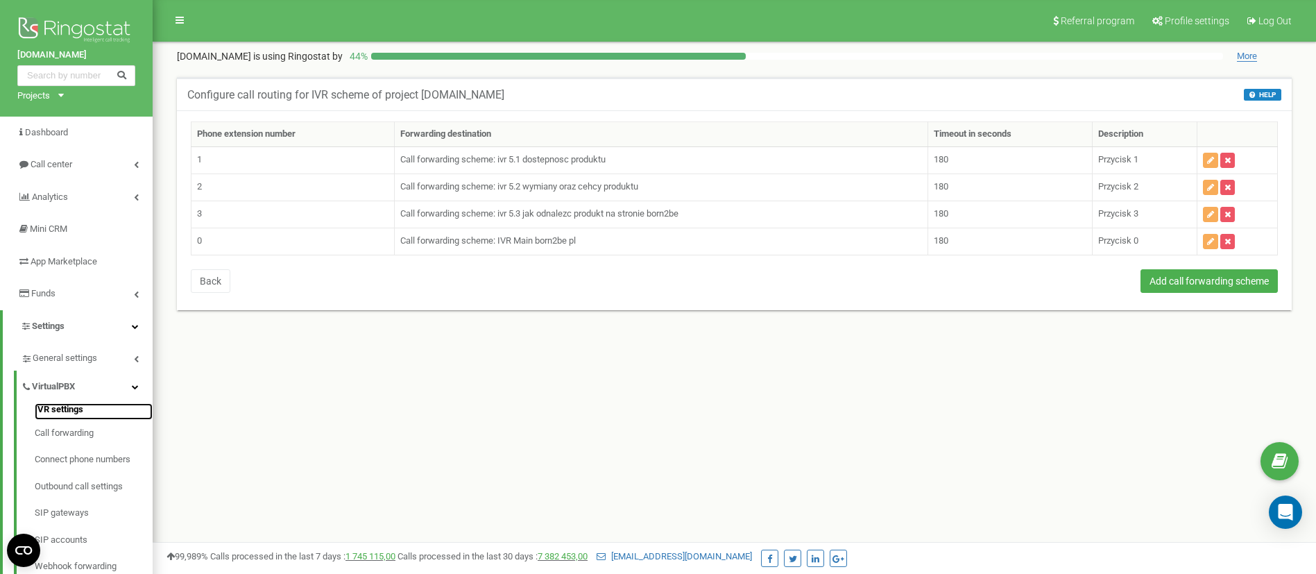
click at [60, 407] on link "IVR settings" at bounding box center [94, 411] width 118 height 17
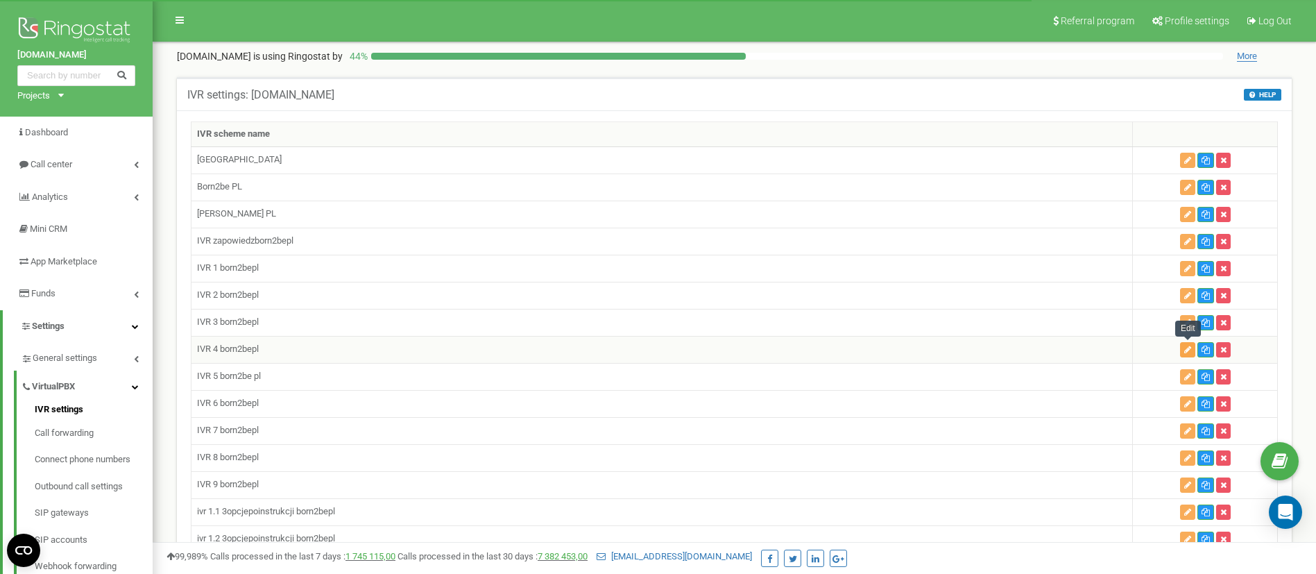
click at [1182, 353] on button "button" at bounding box center [1187, 349] width 15 height 15
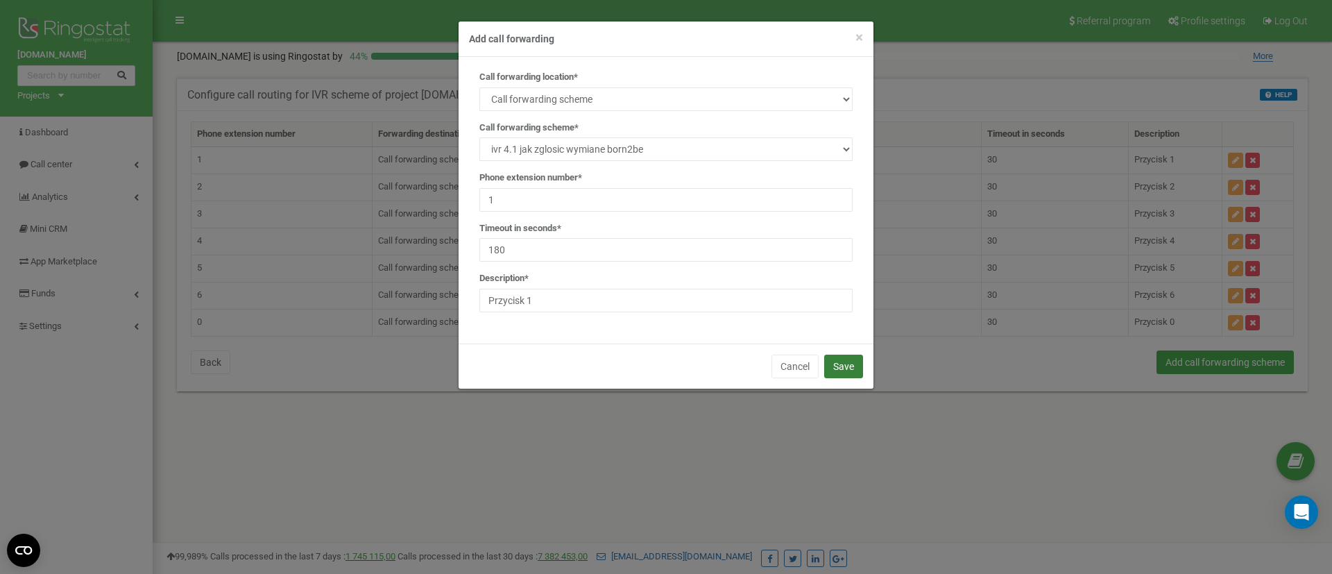
type input "180"
click at [857, 370] on button "Save" at bounding box center [843, 366] width 39 height 24
click at [572, 252] on input "30" at bounding box center [665, 250] width 373 height 24
type input "3"
type input "180"
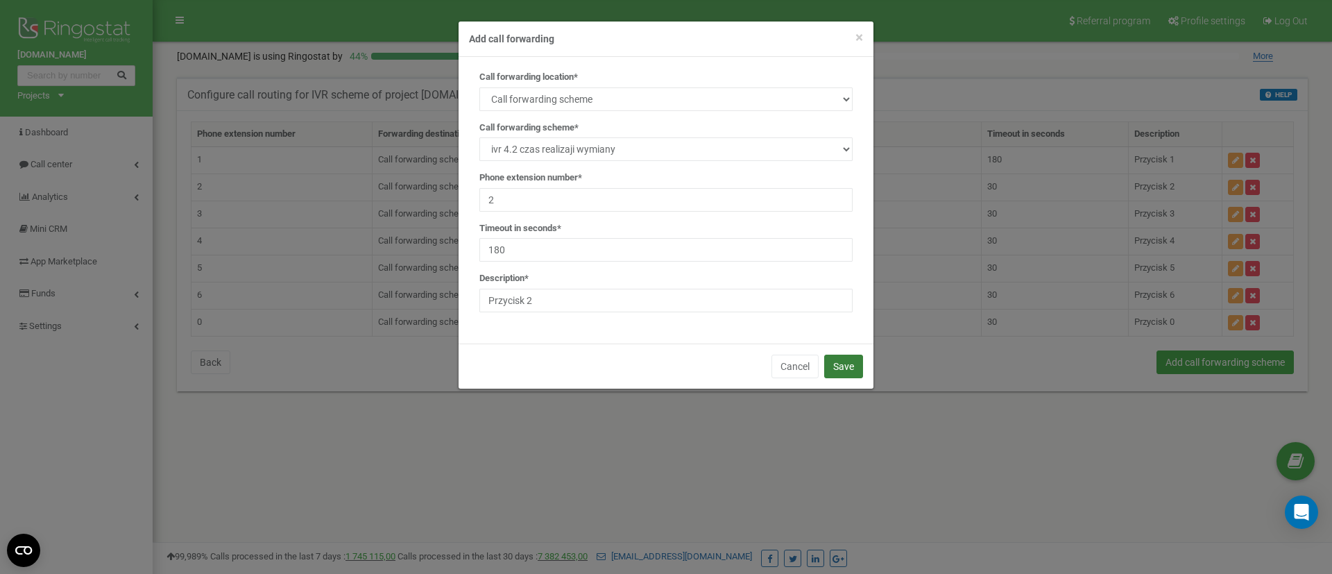
click at [835, 368] on button "Save" at bounding box center [843, 366] width 39 height 24
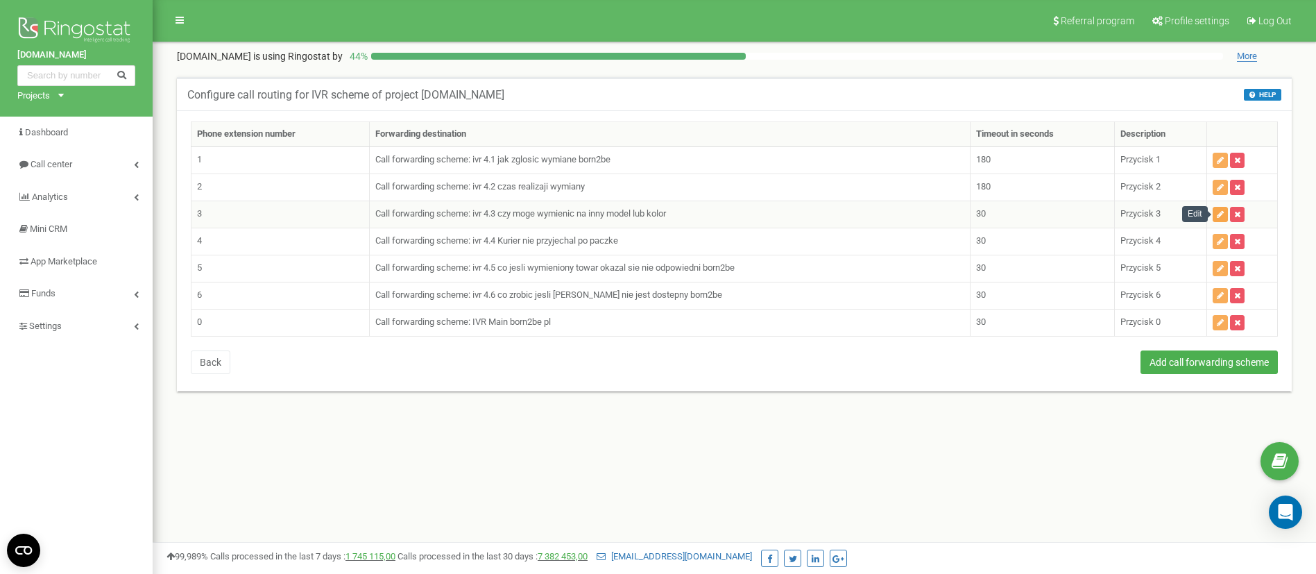
click at [1220, 217] on icon "button" at bounding box center [1220, 214] width 7 height 8
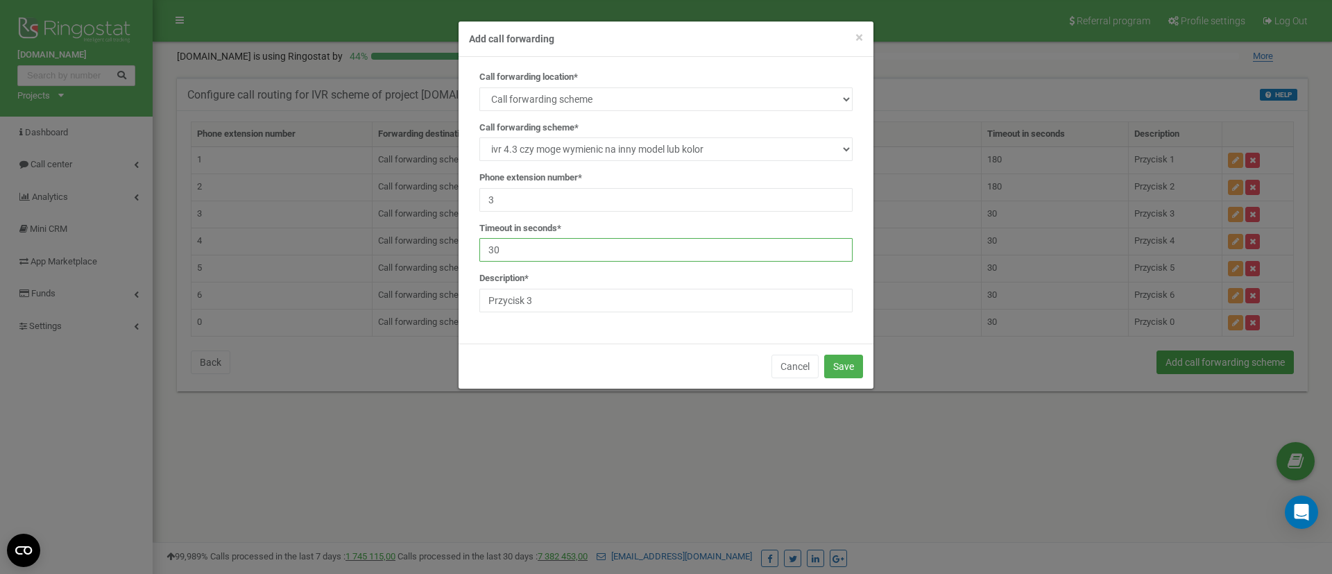
click at [544, 245] on input "30" at bounding box center [665, 250] width 373 height 24
type input "3"
type input "180"
click at [840, 362] on button "Save" at bounding box center [843, 366] width 39 height 24
click at [601, 252] on input "30" at bounding box center [665, 250] width 373 height 24
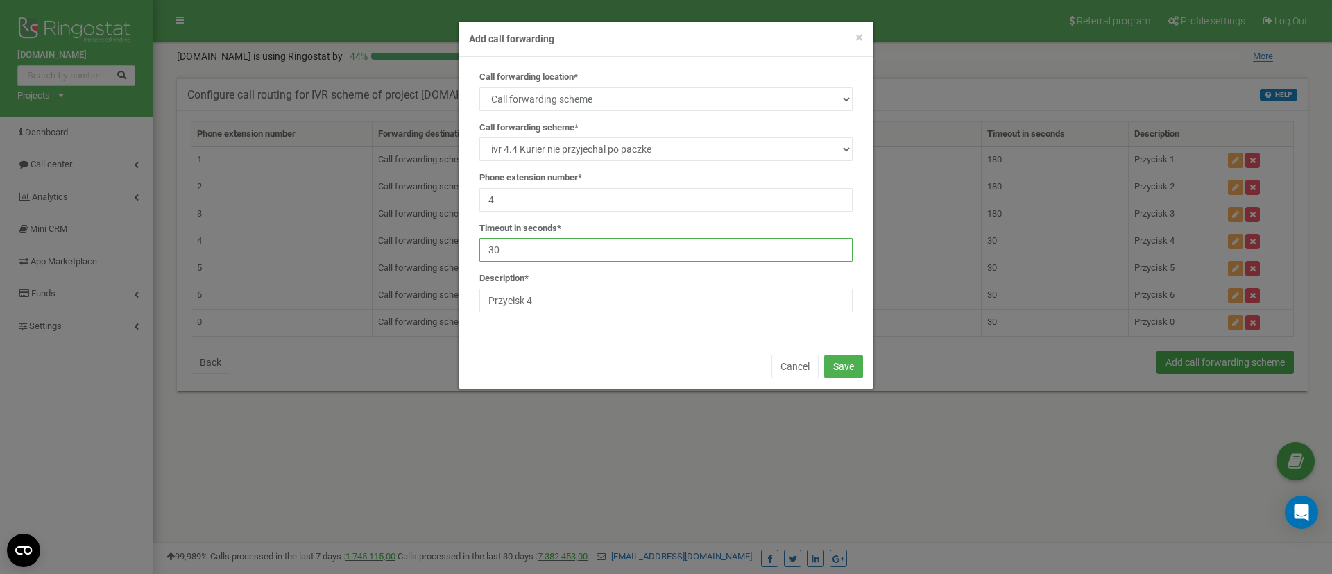
type input "3"
type input "180"
click at [853, 371] on button "Save" at bounding box center [843, 366] width 39 height 24
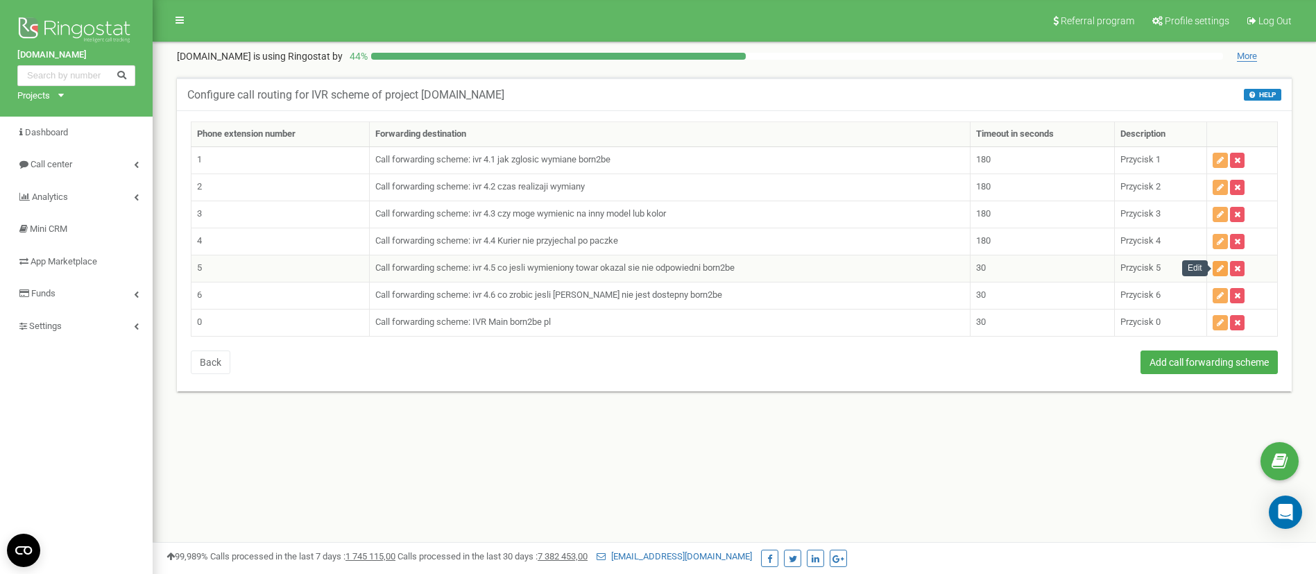
click at [1221, 266] on icon "button" at bounding box center [1220, 268] width 7 height 8
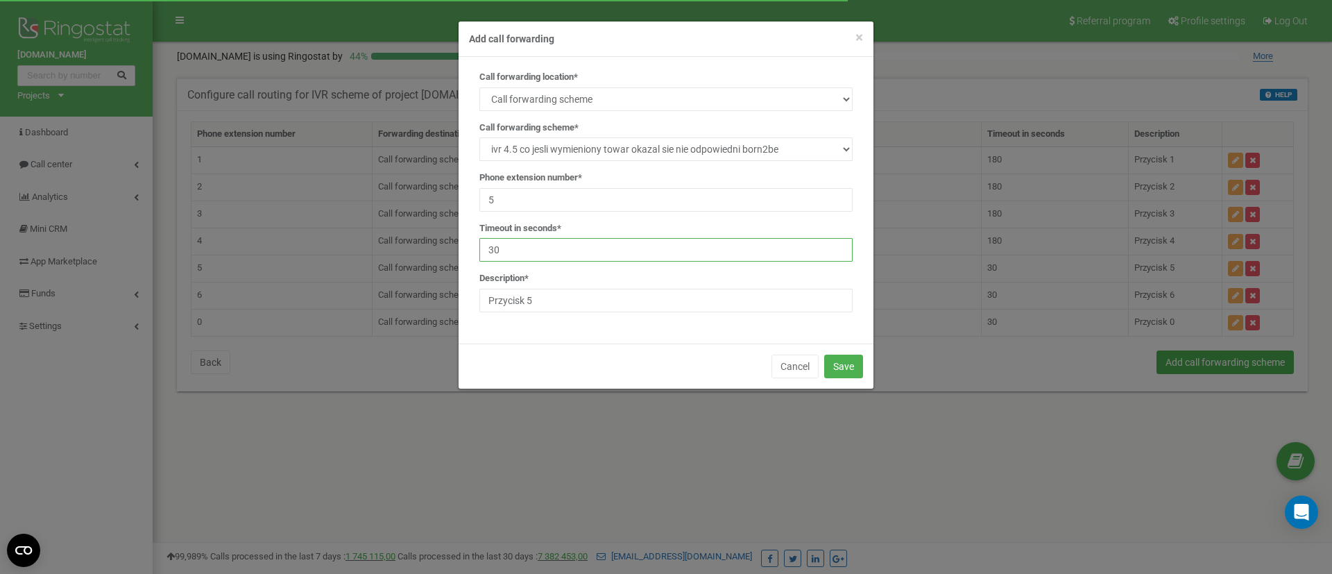
click at [531, 248] on input "30" at bounding box center [665, 250] width 373 height 24
type input "3"
type input "180"
click at [846, 368] on button "Save" at bounding box center [843, 366] width 39 height 24
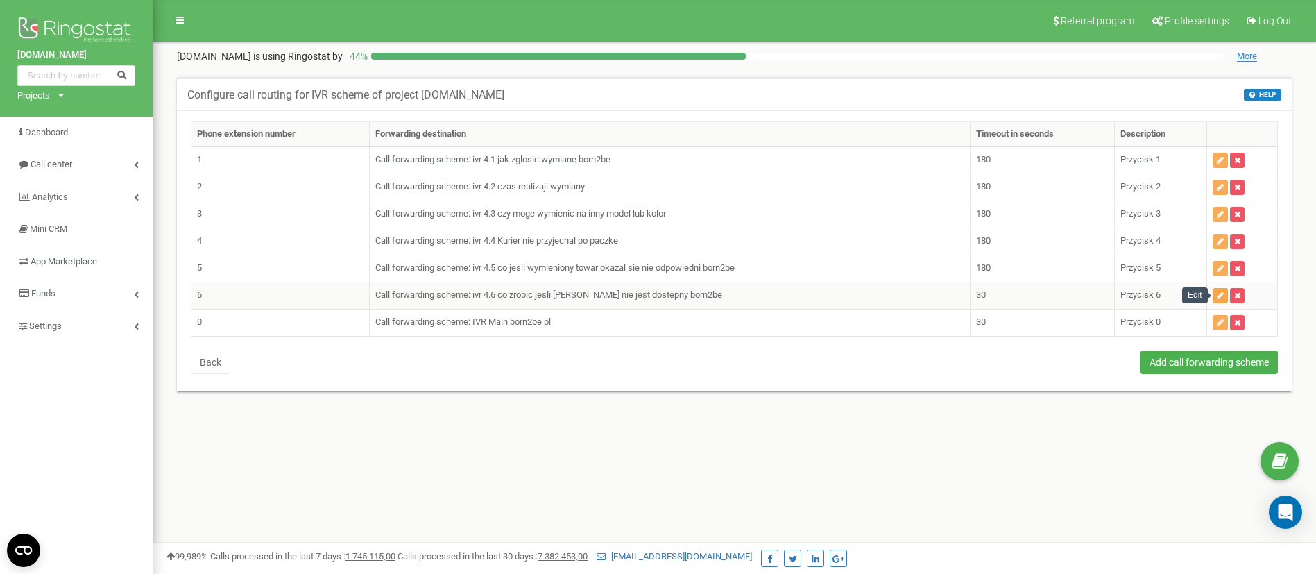
click at [1224, 299] on icon "button" at bounding box center [1220, 295] width 7 height 8
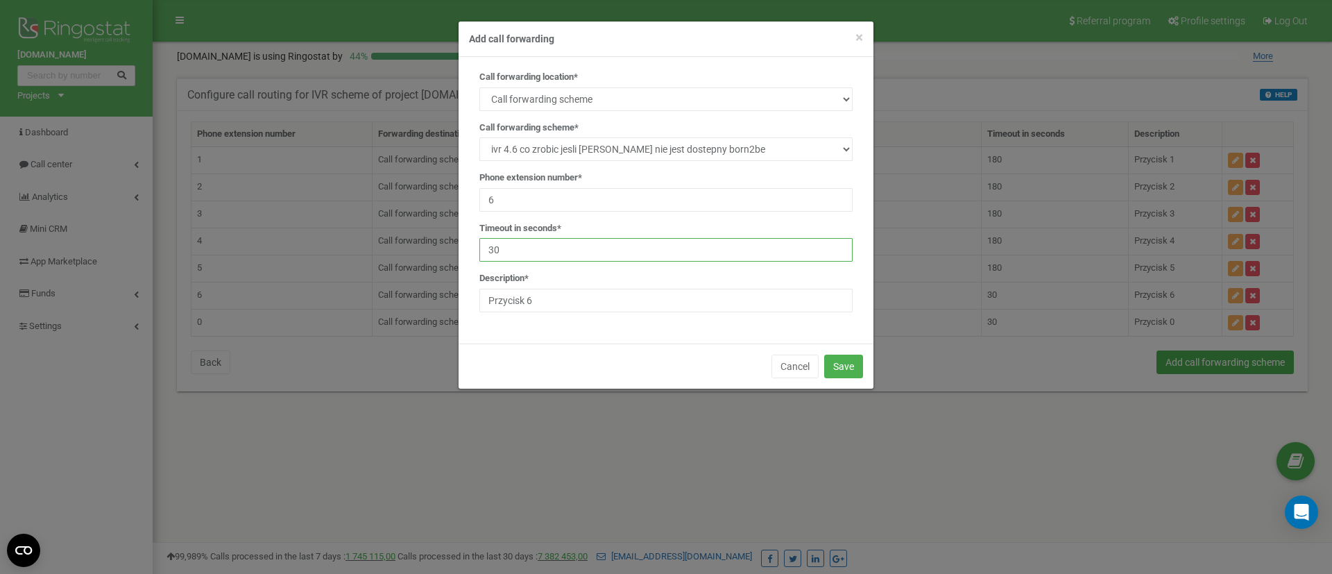
click at [556, 255] on input "30" at bounding box center [665, 250] width 373 height 24
type input "3"
type input "180"
click at [833, 365] on button "Save" at bounding box center [843, 366] width 39 height 24
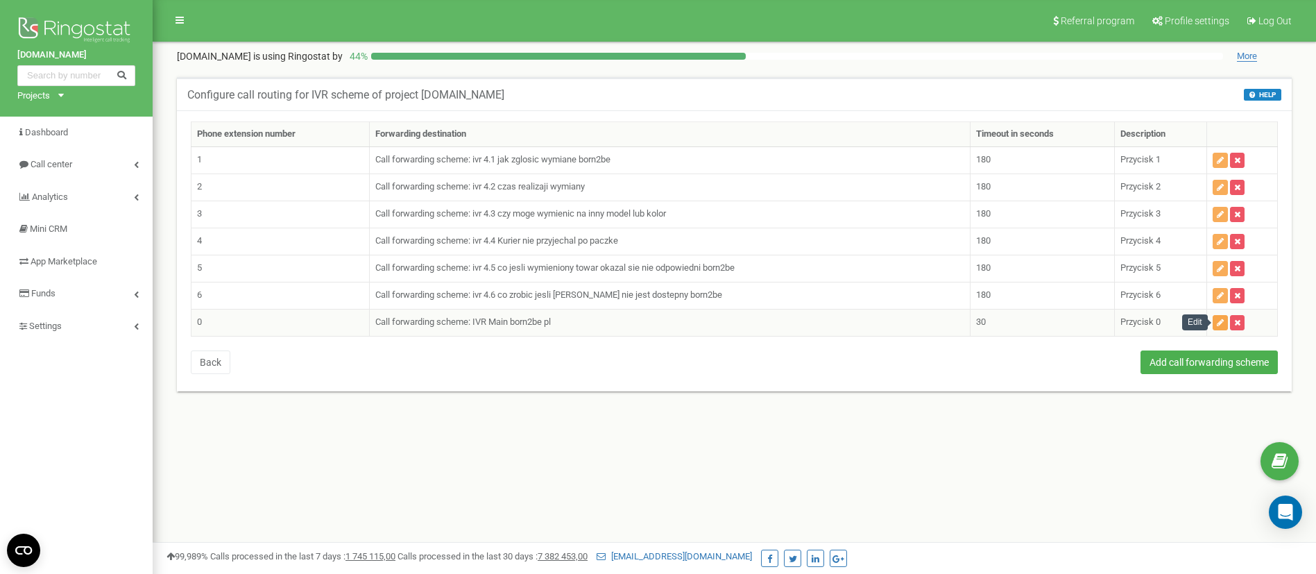
click at [1213, 322] on button "button" at bounding box center [1220, 322] width 15 height 15
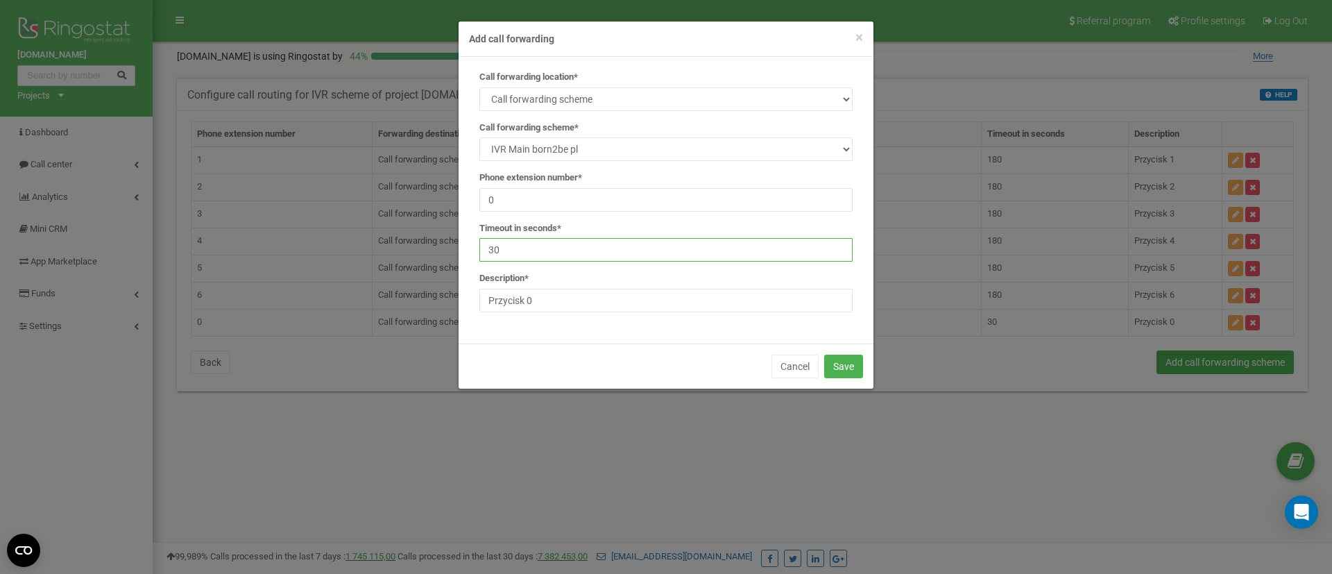
click at [534, 252] on input "30" at bounding box center [665, 250] width 373 height 24
type input "3"
type input "180"
click at [853, 370] on button "Save" at bounding box center [843, 366] width 39 height 24
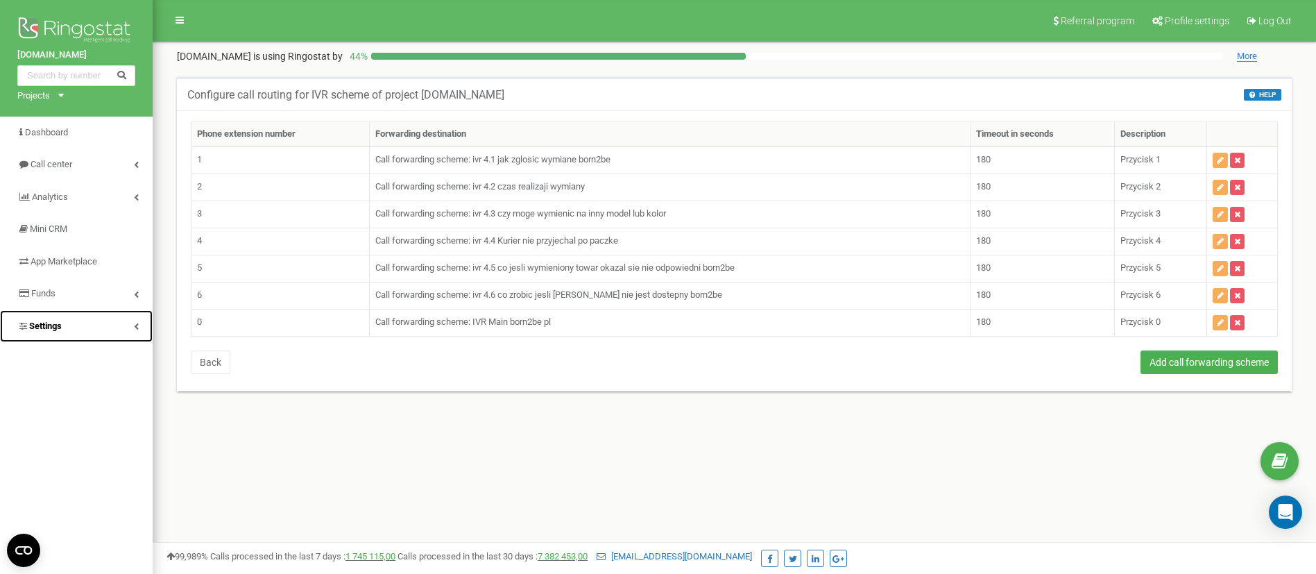
click at [54, 319] on link "Settings" at bounding box center [76, 326] width 153 height 33
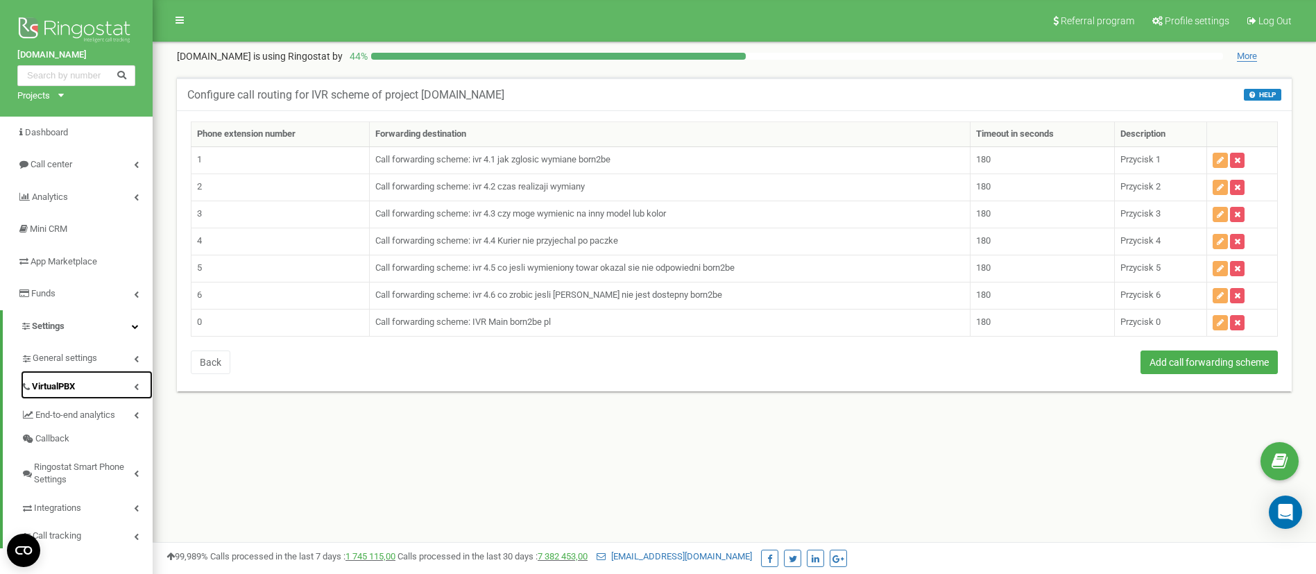
drag, startPoint x: 53, startPoint y: 382, endPoint x: 65, endPoint y: 394, distance: 17.7
click at [53, 383] on span "VirtualPBX" at bounding box center [53, 386] width 43 height 13
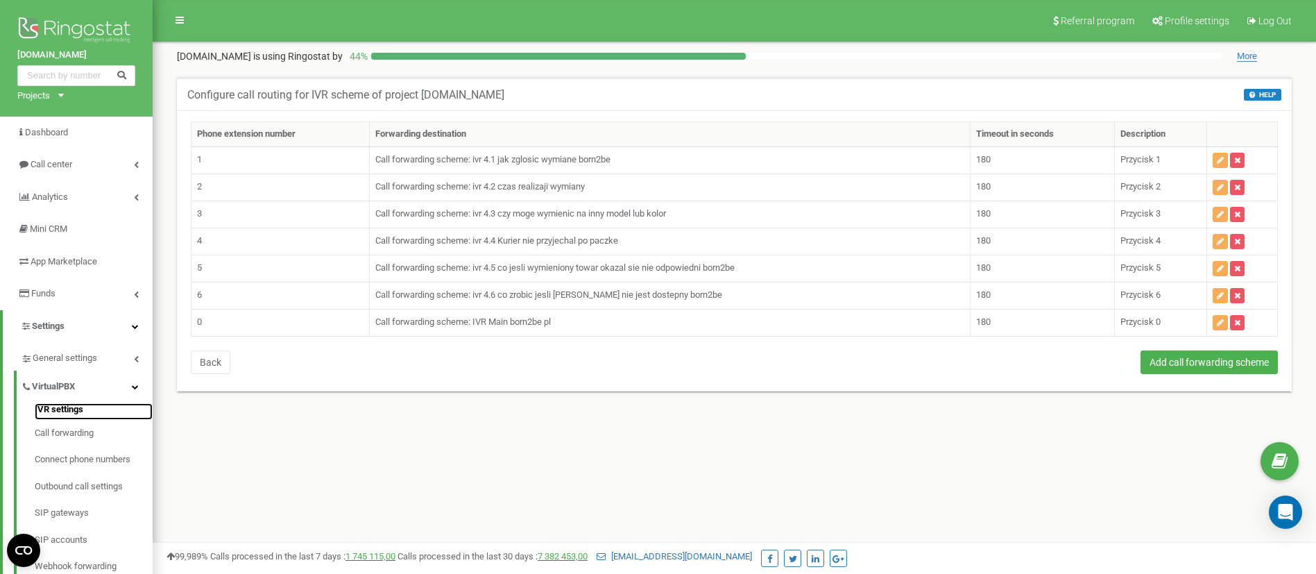
click at [65, 409] on link "IVR settings" at bounding box center [94, 411] width 118 height 17
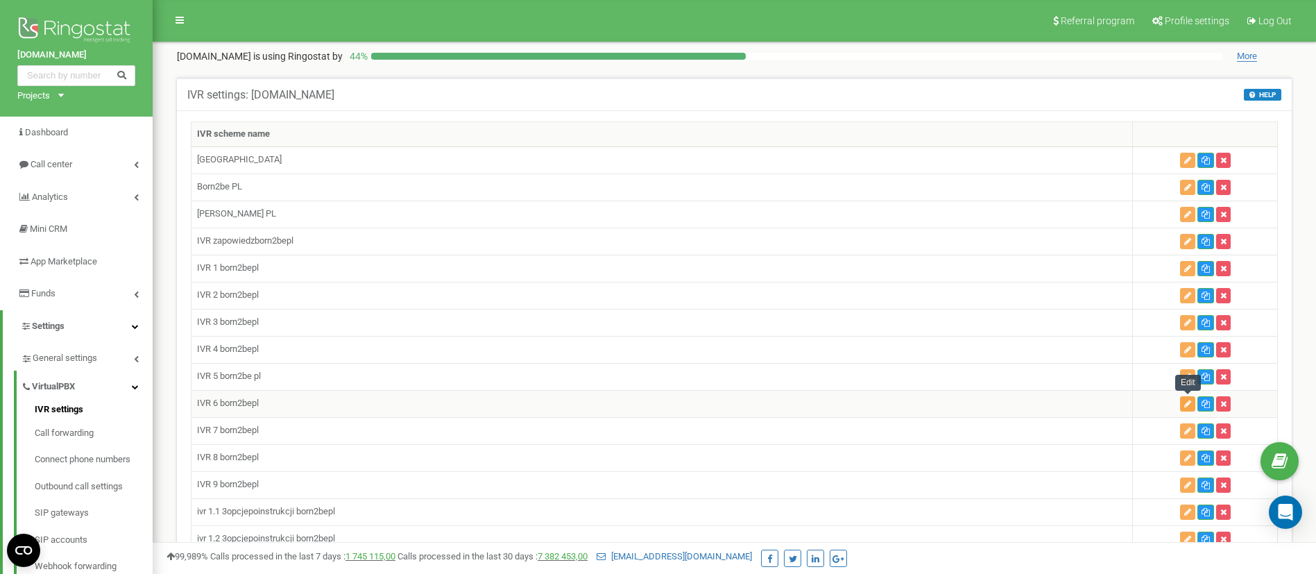
click at [1183, 406] on button "button" at bounding box center [1187, 403] width 15 height 15
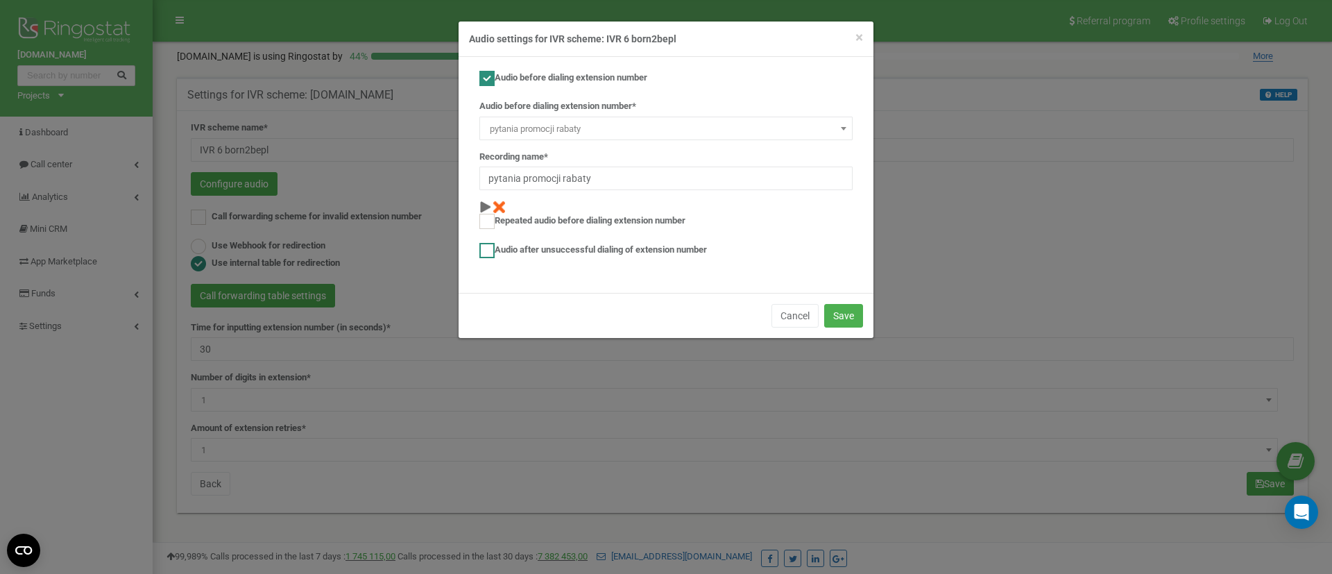
click at [489, 245] on ins at bounding box center [486, 250] width 15 height 15
checkbox input "true"
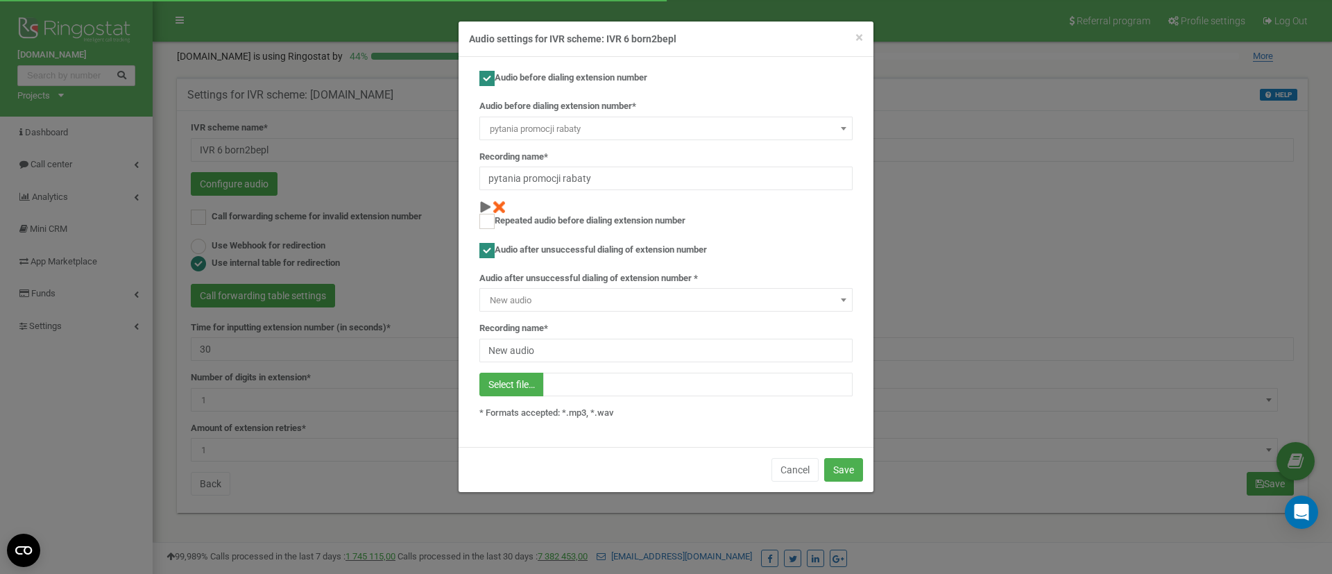
click at [538, 305] on span "New audio" at bounding box center [665, 300] width 363 height 19
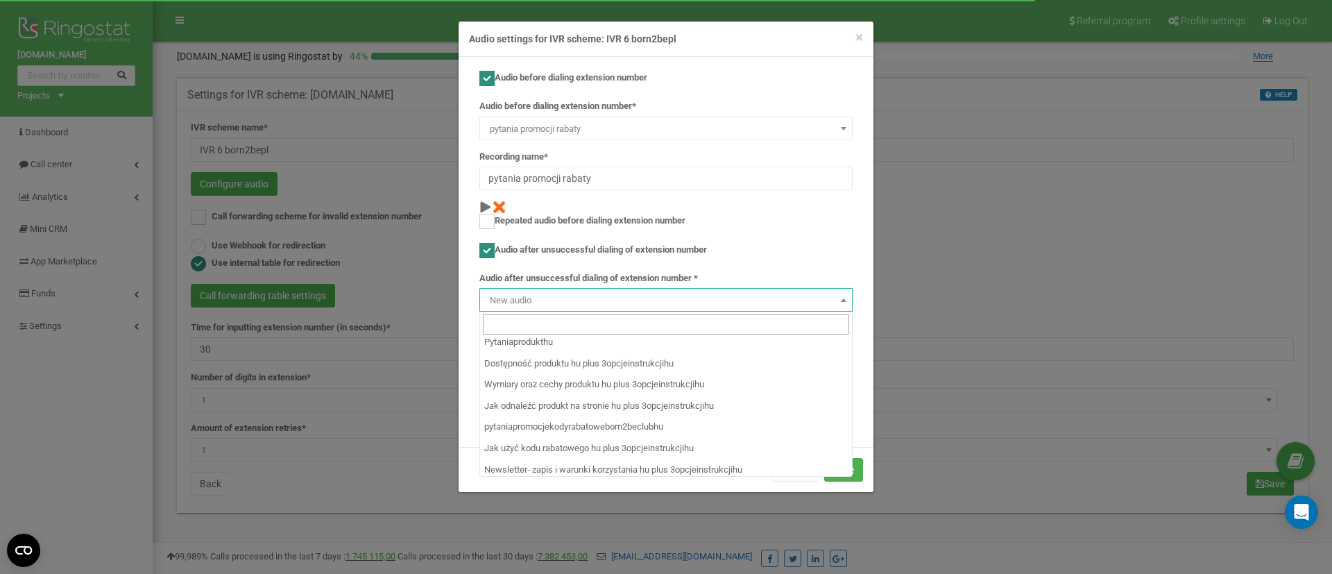
scroll to position [5778, 0]
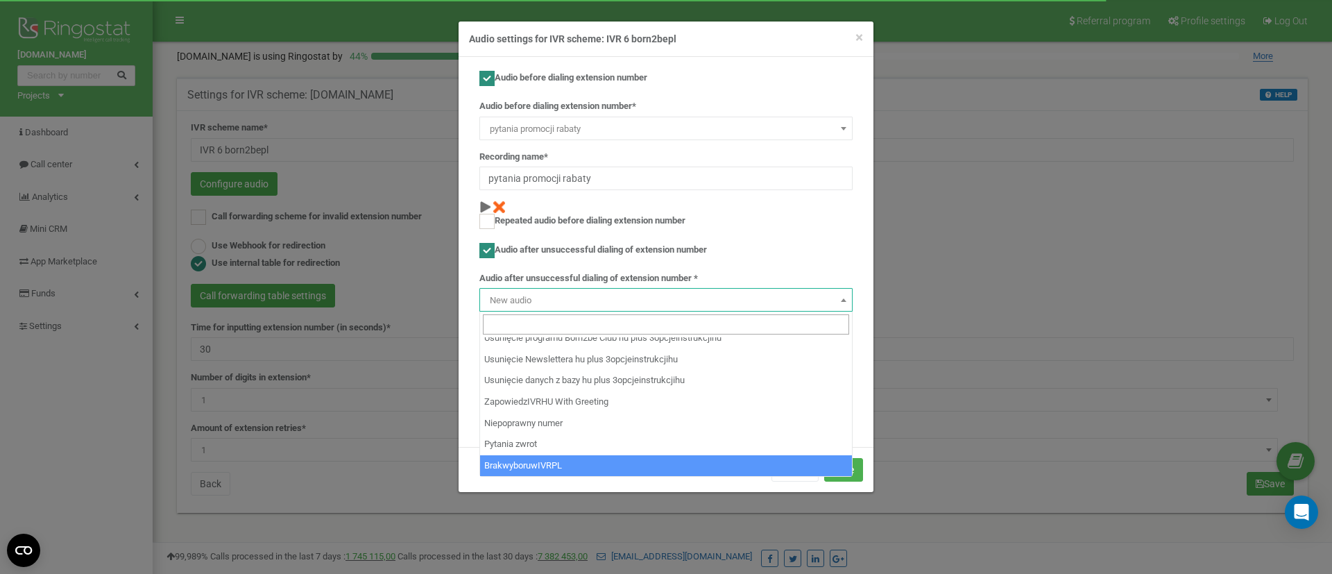
select select "14311"
type input "BrakwyboruwIVRPL"
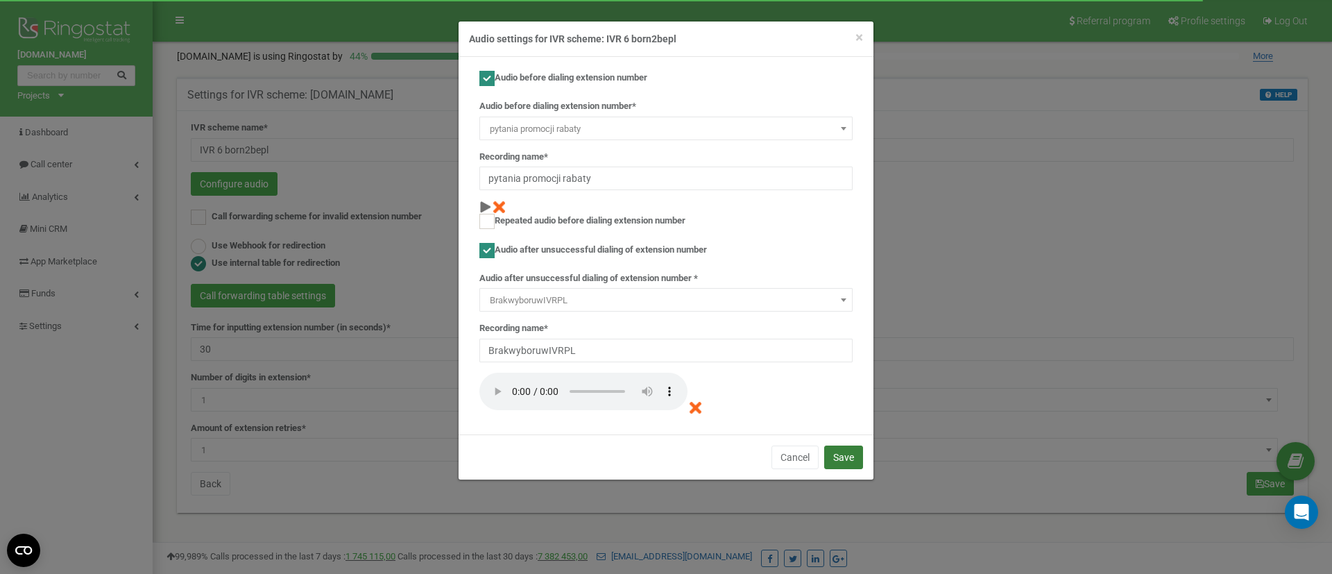
click at [839, 460] on button "Save" at bounding box center [843, 457] width 39 height 24
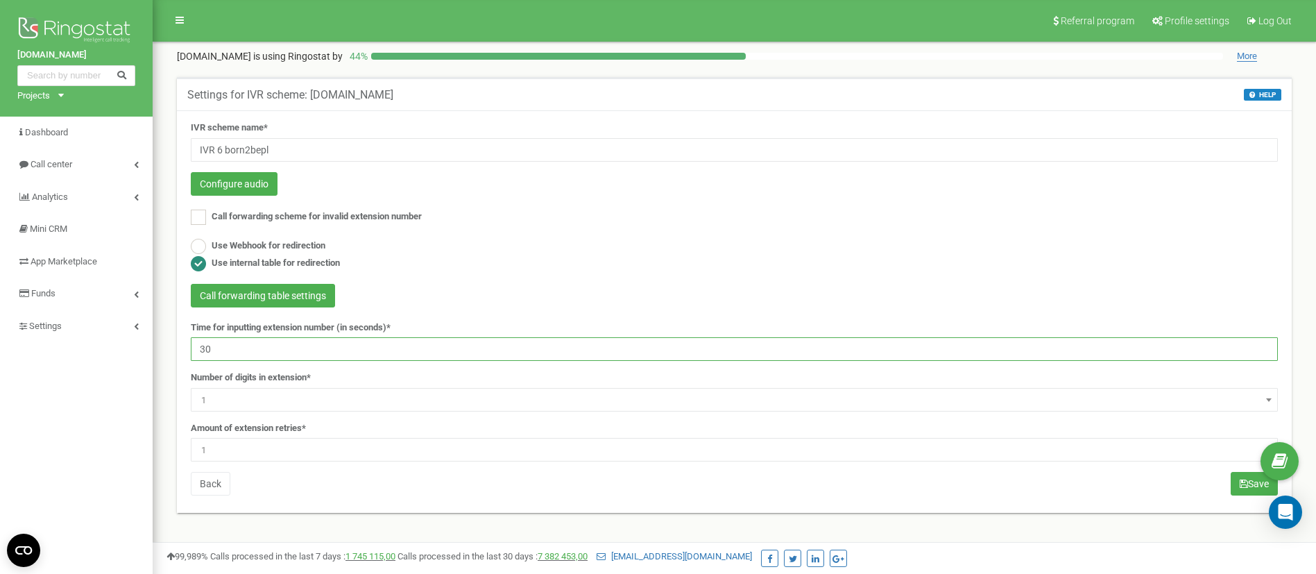
click at [293, 355] on input "30" at bounding box center [734, 349] width 1087 height 24
type input "180"
click at [307, 451] on span "1" at bounding box center [734, 449] width 1077 height 19
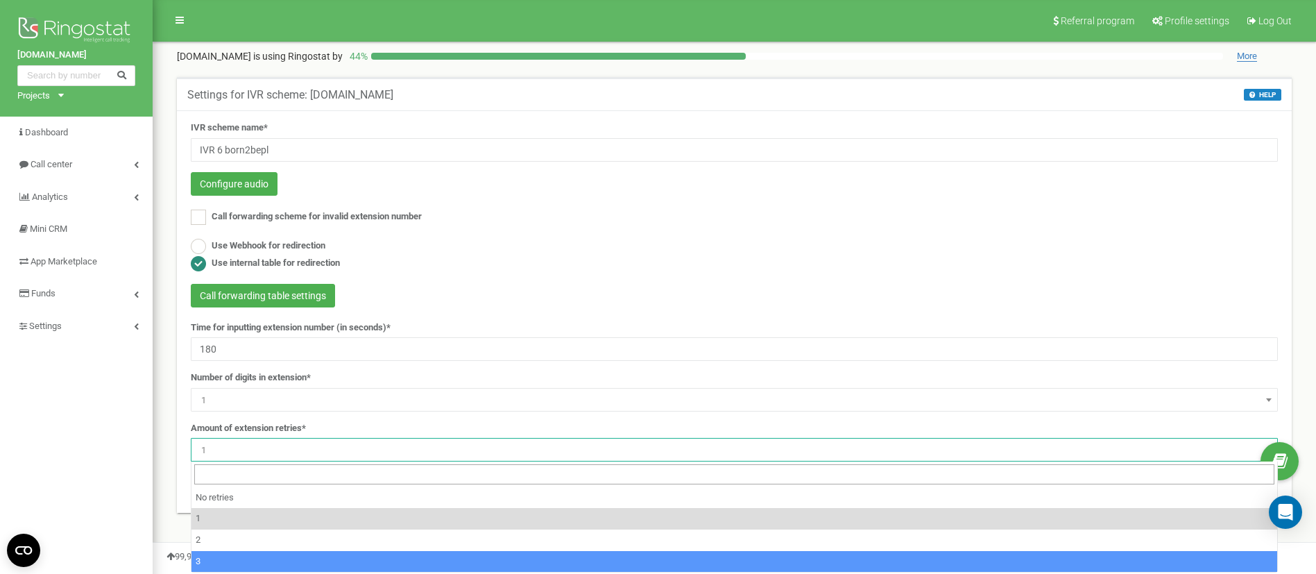
select select "4"
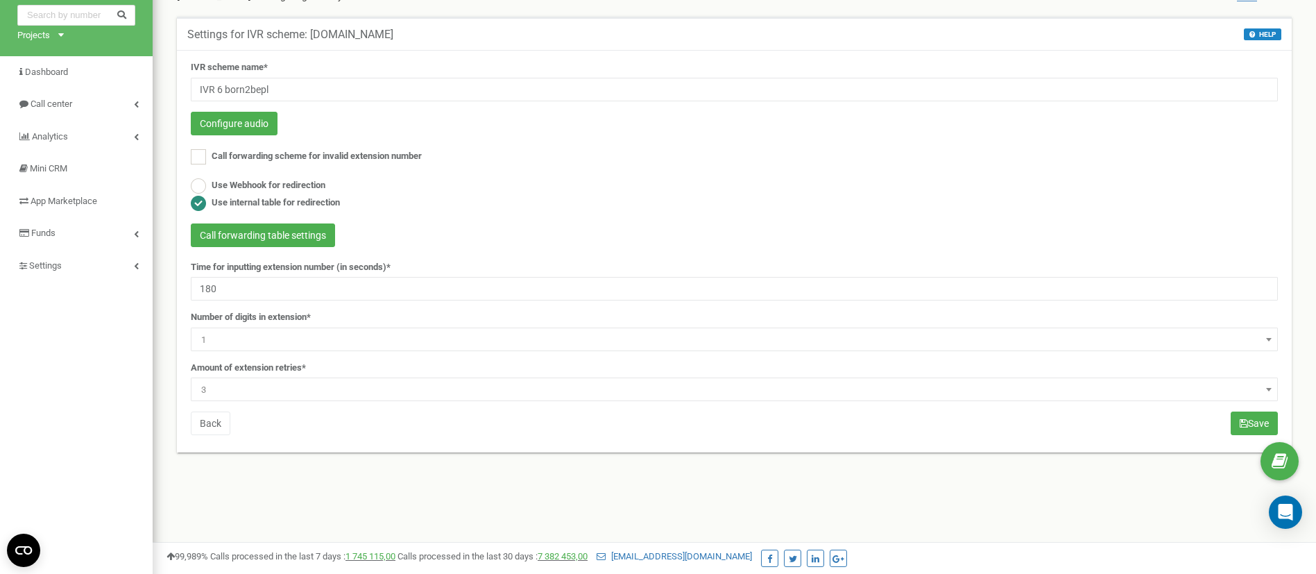
scroll to position [104, 0]
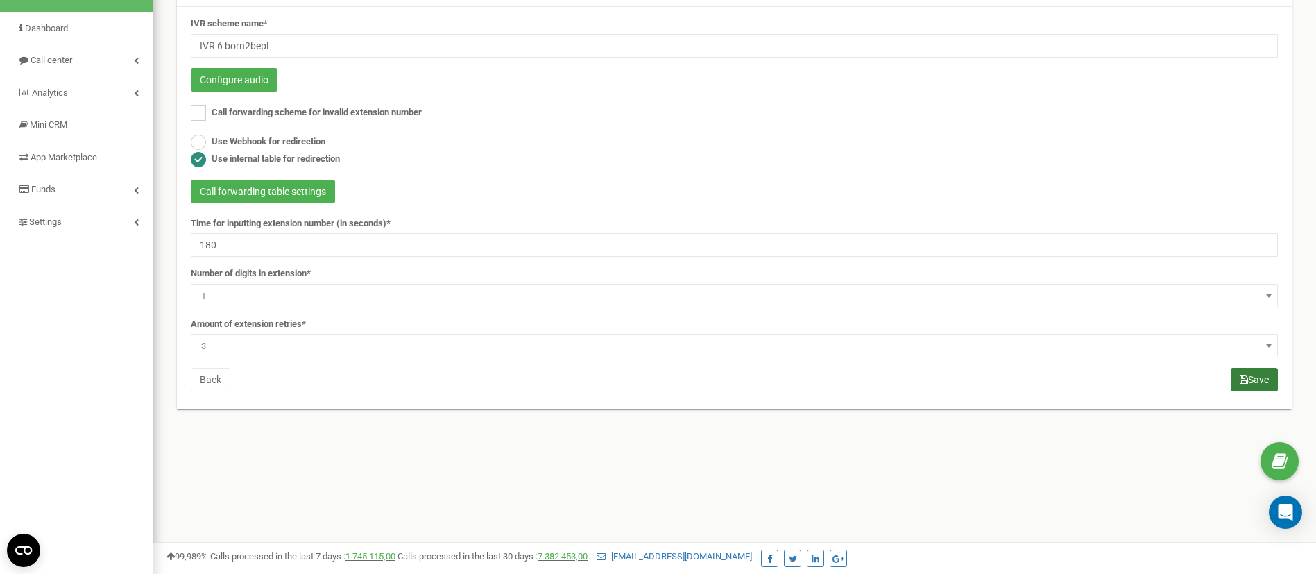
click at [1252, 381] on button "Save" at bounding box center [1254, 380] width 47 height 24
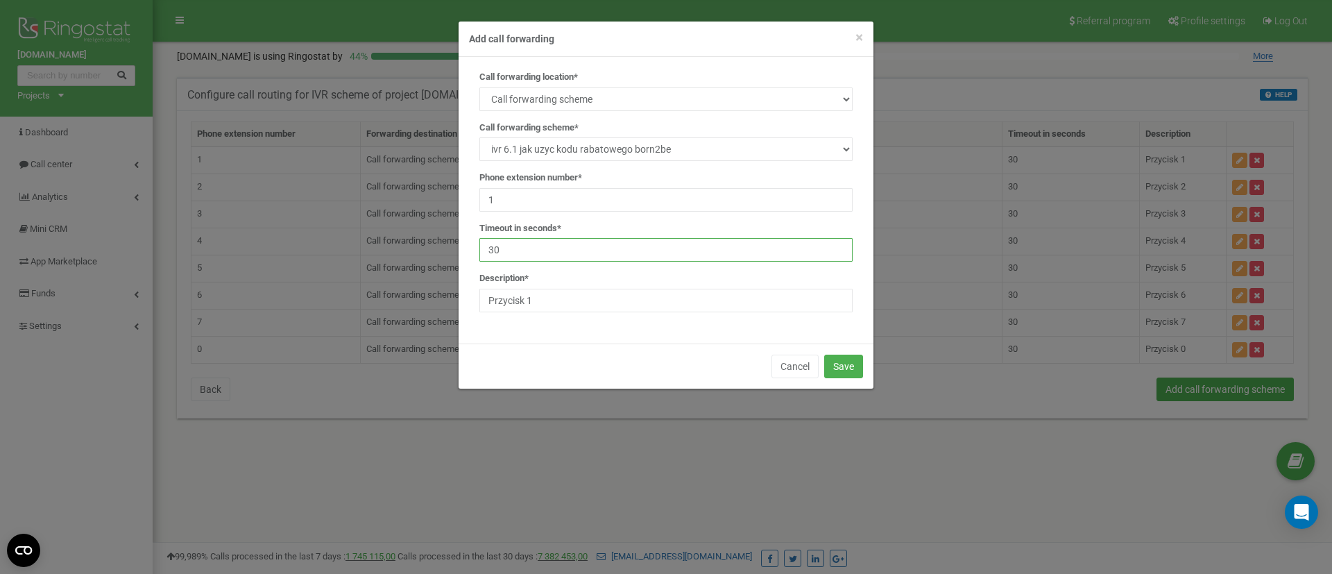
click at [531, 244] on input "30" at bounding box center [665, 250] width 373 height 24
type input "3"
type input "180"
click at [846, 366] on button "Save" at bounding box center [843, 366] width 39 height 24
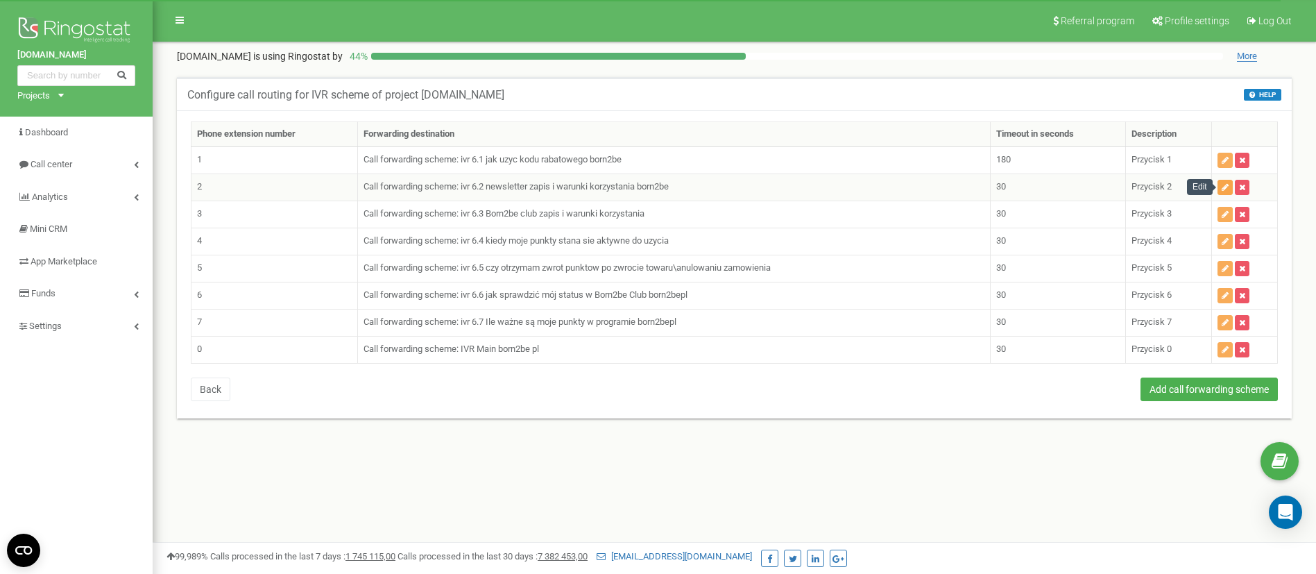
click at [1225, 188] on icon "button" at bounding box center [1225, 187] width 7 height 8
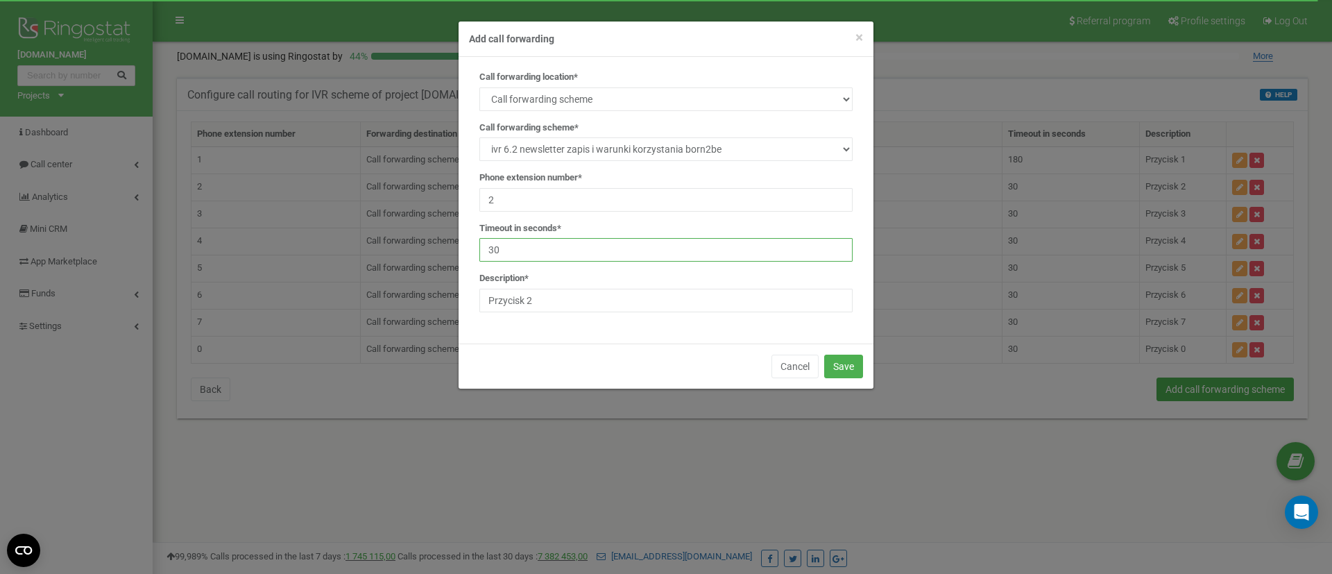
click at [549, 251] on input "30" at bounding box center [665, 250] width 373 height 24
type input "3"
type input "8"
type input "180"
click at [858, 373] on button "Save" at bounding box center [843, 366] width 39 height 24
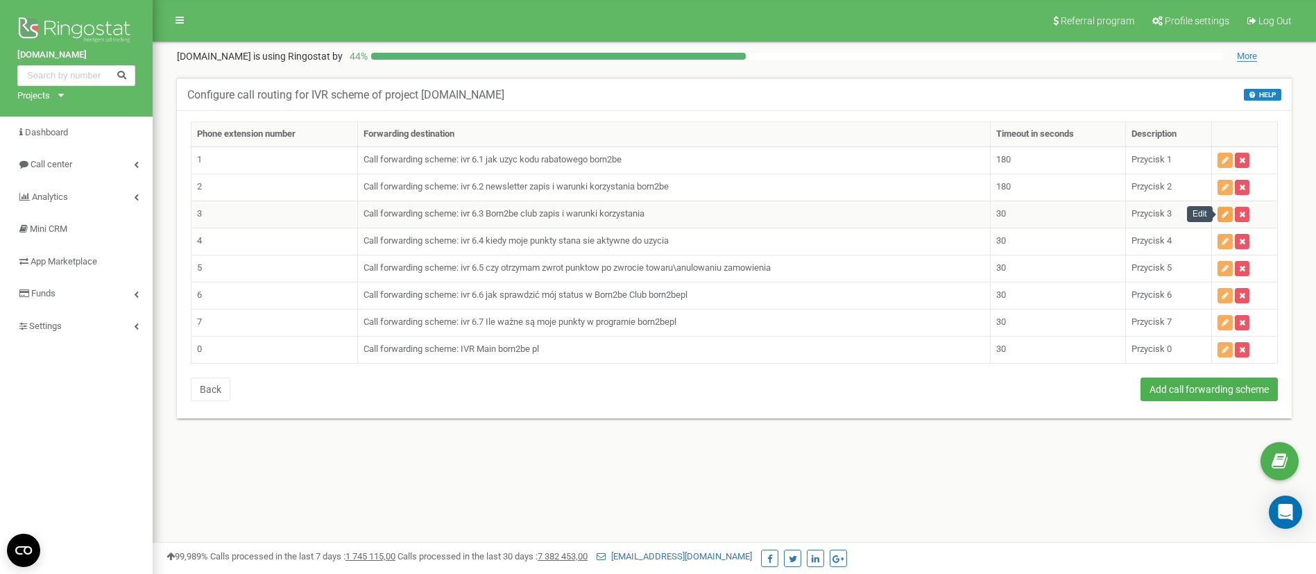
click at [1228, 216] on icon "button" at bounding box center [1225, 214] width 7 height 8
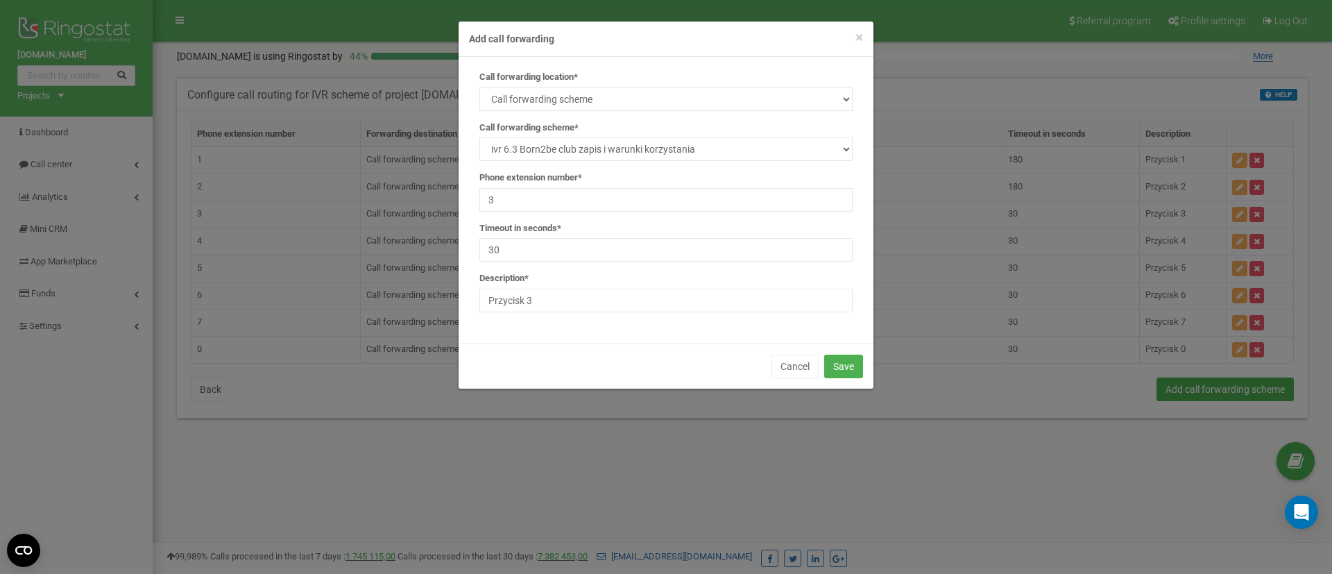
click at [588, 262] on div "Call forwarding location* SIP Phone number External SIP Call forwarding scheme …" at bounding box center [666, 197] width 394 height 252
click at [588, 255] on input "30" at bounding box center [665, 250] width 373 height 24
type input "3"
type input "180"
click at [848, 361] on button "Save" at bounding box center [843, 366] width 39 height 24
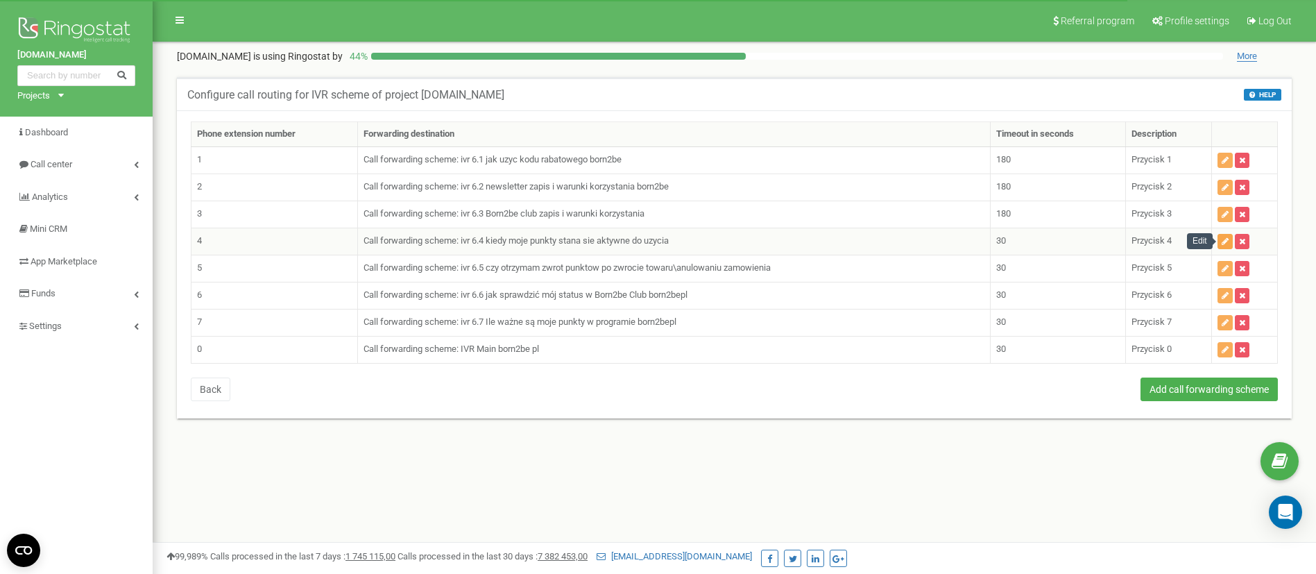
click at [1225, 243] on icon "button" at bounding box center [1225, 241] width 7 height 8
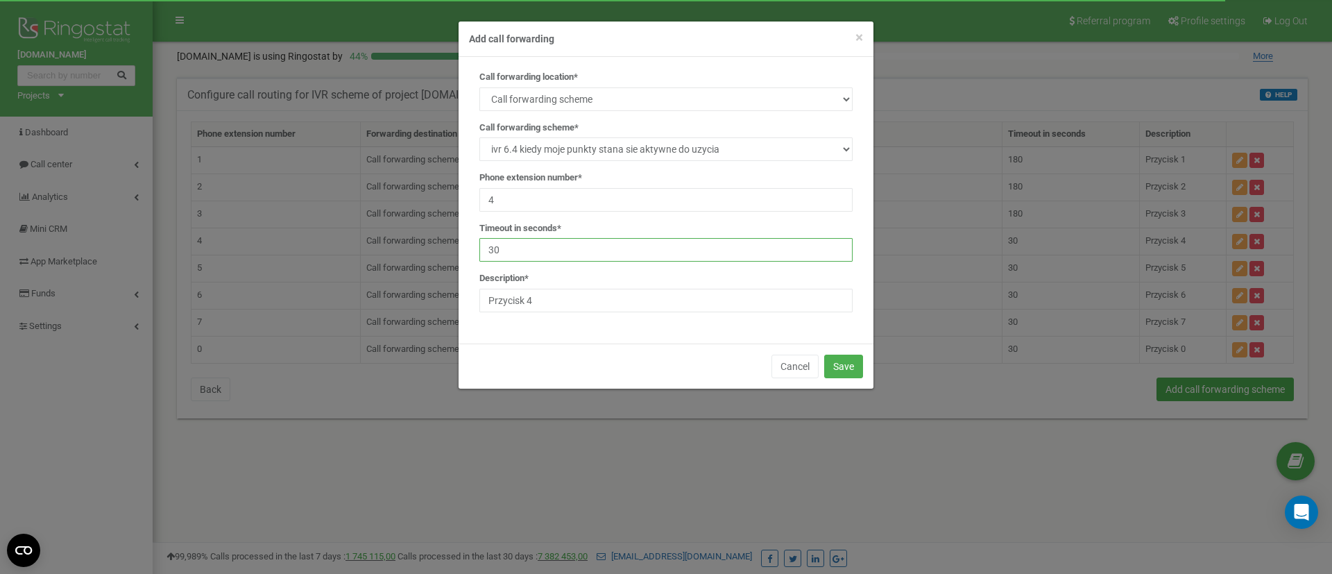
click at [565, 257] on input "30" at bounding box center [665, 250] width 373 height 24
type input "3"
type input "180"
click at [854, 375] on button "Save" at bounding box center [843, 366] width 39 height 24
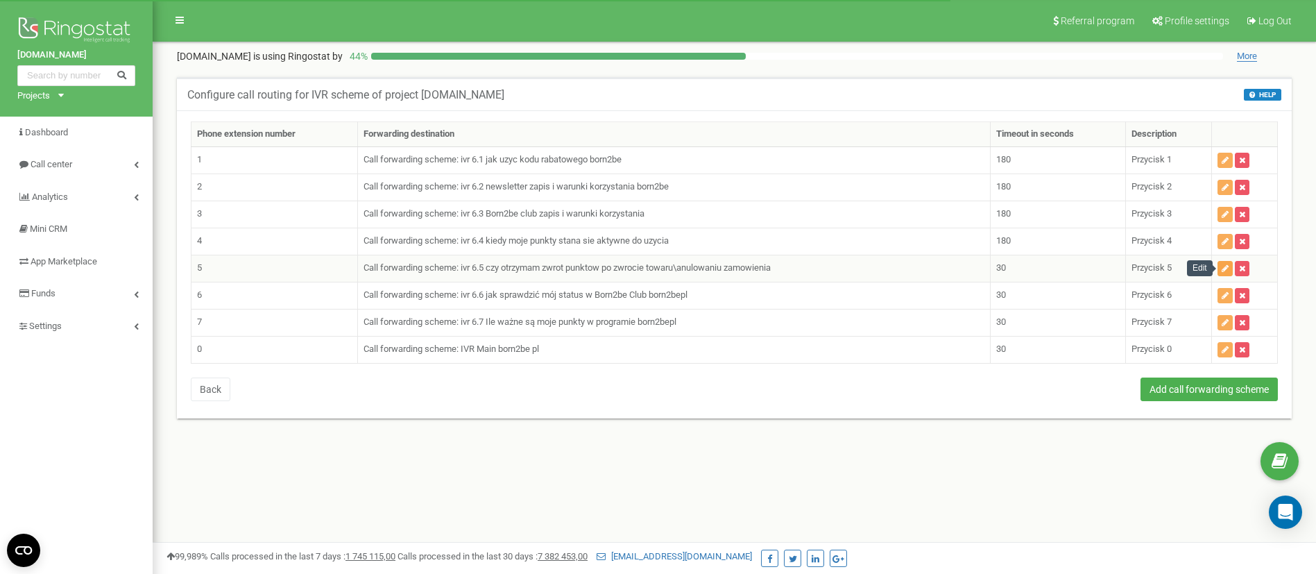
click at [1222, 271] on icon "button" at bounding box center [1225, 268] width 7 height 8
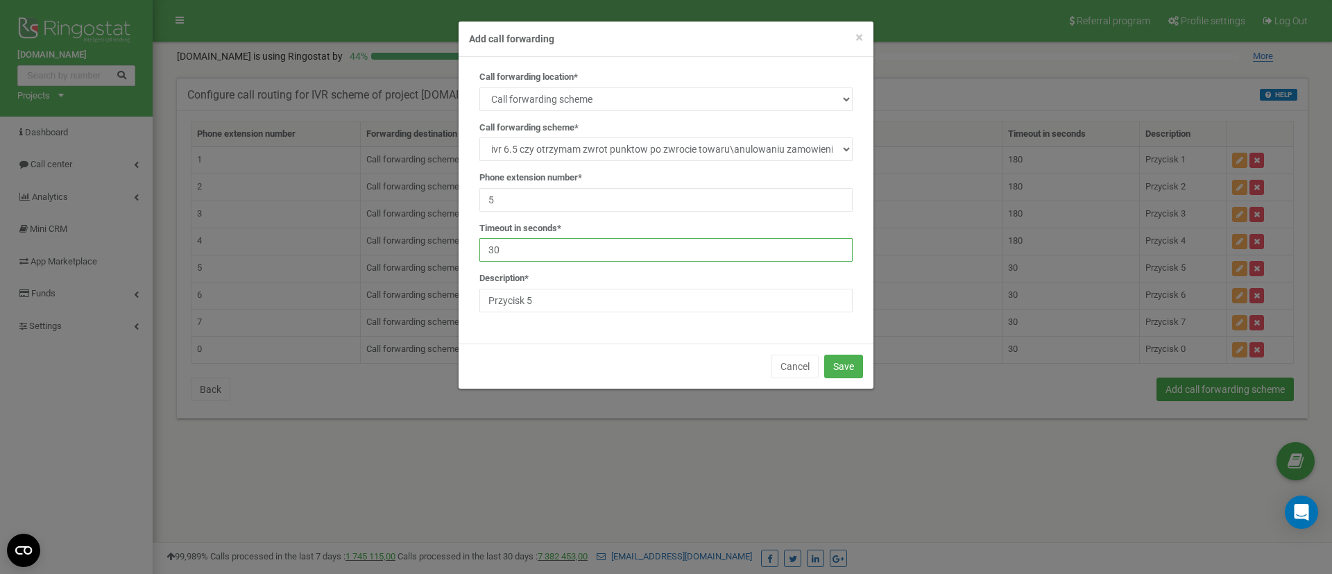
click at [569, 243] on input "30" at bounding box center [665, 250] width 373 height 24
type input "3"
type input "180"
click at [875, 379] on form "× Close Add call forwarding Call forwarding location* SIP Phone number External…" at bounding box center [666, 205] width 1332 height 368
click at [842, 377] on button "Save" at bounding box center [843, 366] width 39 height 24
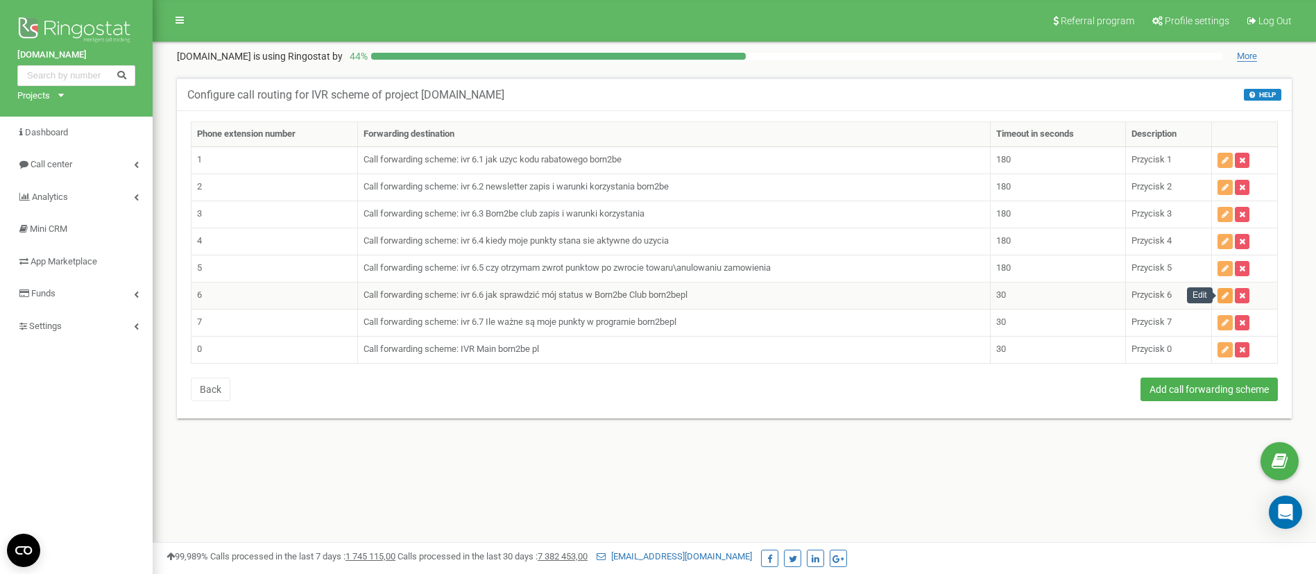
click at [1220, 296] on button "button" at bounding box center [1224, 295] width 15 height 15
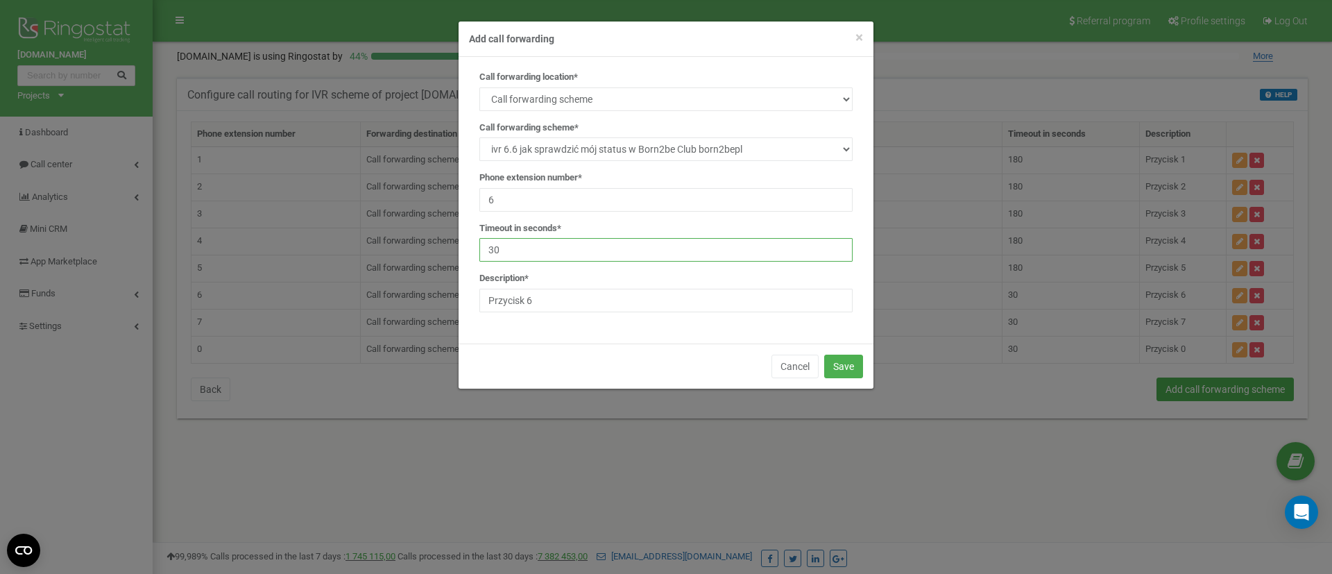
click at [574, 249] on input "30" at bounding box center [665, 250] width 373 height 24
type input "3"
type input "180"
click at [854, 368] on button "Save" at bounding box center [843, 366] width 39 height 24
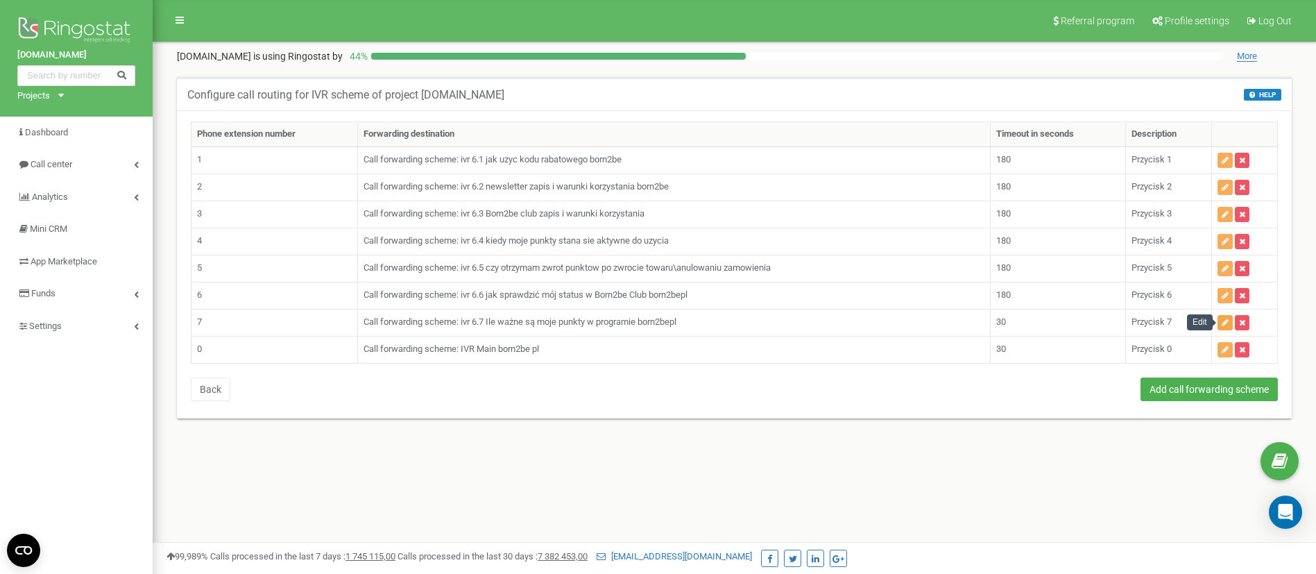
click at [1220, 322] on button "button" at bounding box center [1224, 322] width 15 height 15
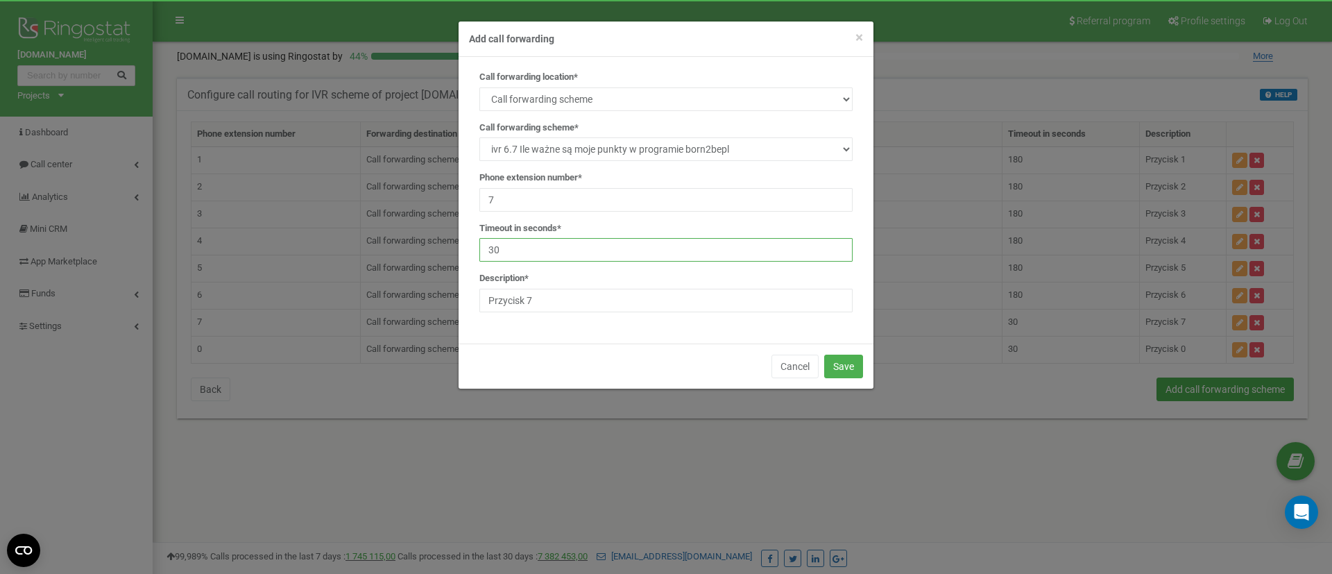
click at [551, 244] on input "30" at bounding box center [665, 250] width 373 height 24
type input "3"
type input "180"
click at [844, 363] on button "Save" at bounding box center [843, 366] width 39 height 24
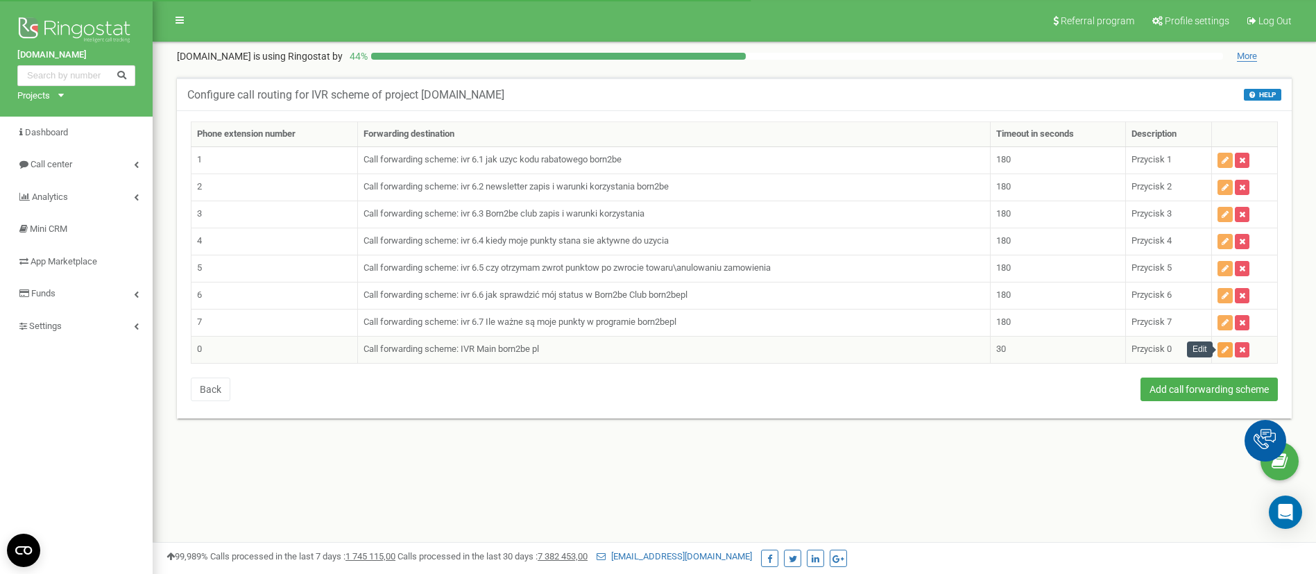
click at [1225, 350] on icon "button" at bounding box center [1225, 349] width 7 height 8
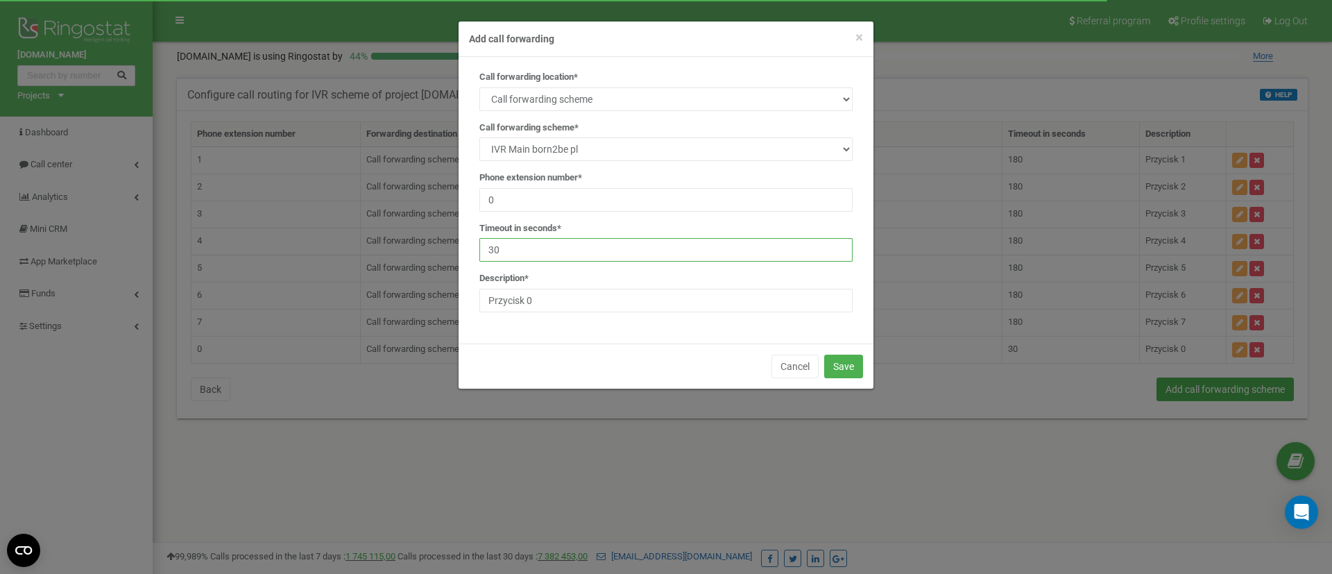
click at [531, 238] on input "30" at bounding box center [665, 250] width 373 height 24
type input "3"
type input "180"
click at [849, 380] on div "Cancel Save" at bounding box center [666, 365] width 415 height 45
click at [845, 363] on button "Save" at bounding box center [843, 366] width 39 height 24
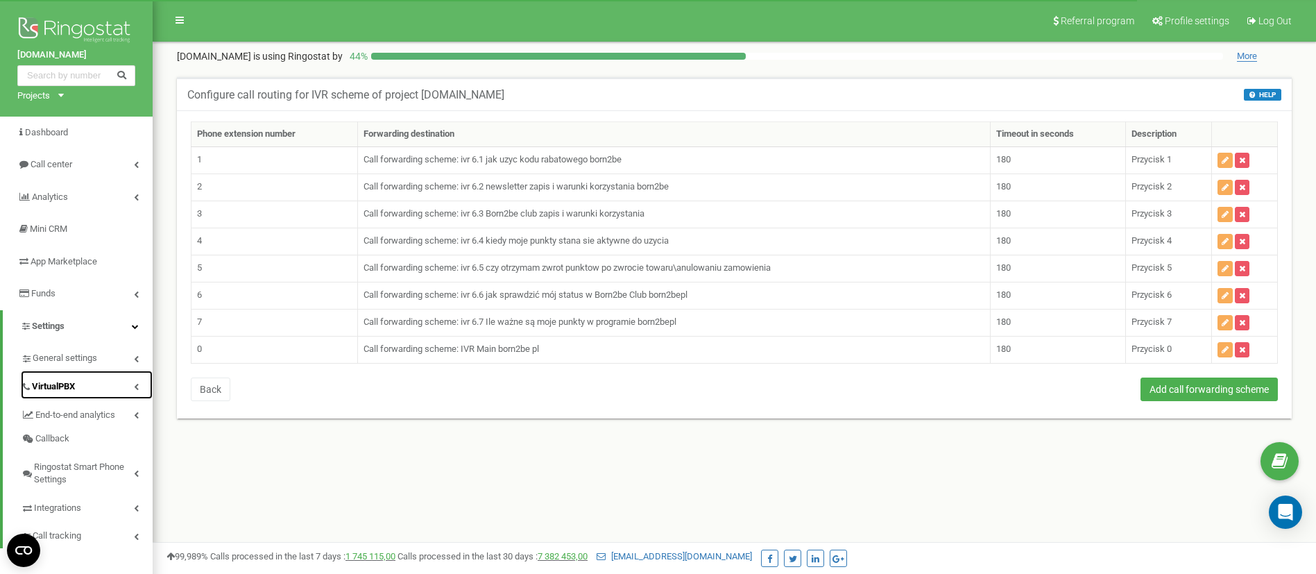
click at [54, 391] on span "VirtualPBX" at bounding box center [53, 386] width 43 height 13
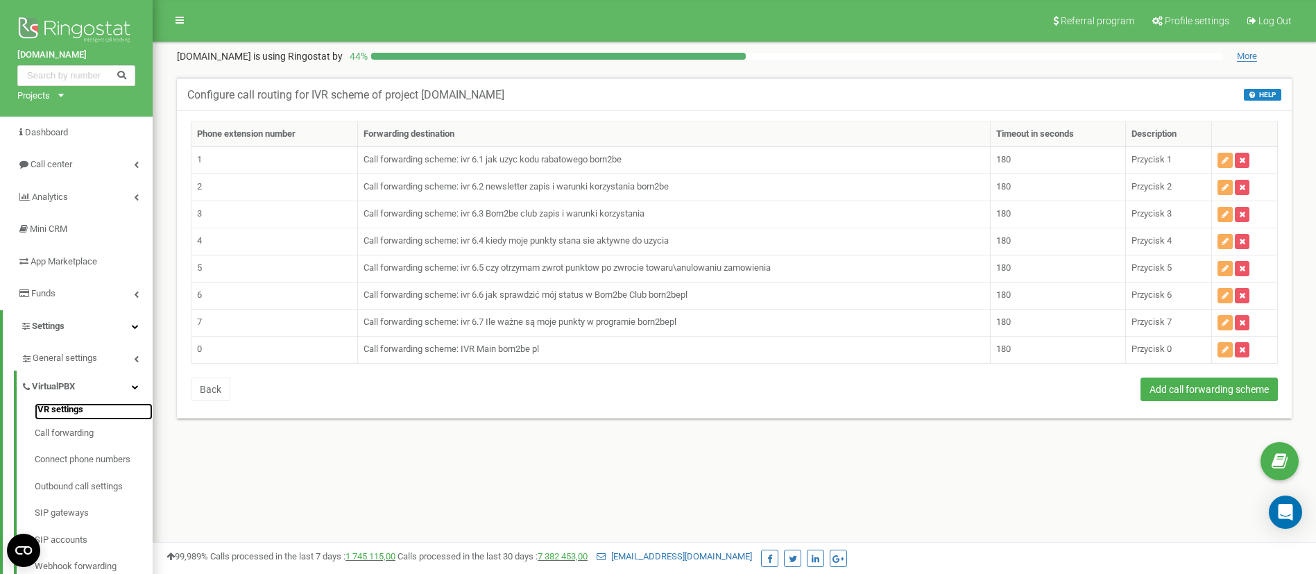
click at [65, 412] on link "IVR settings" at bounding box center [94, 411] width 118 height 17
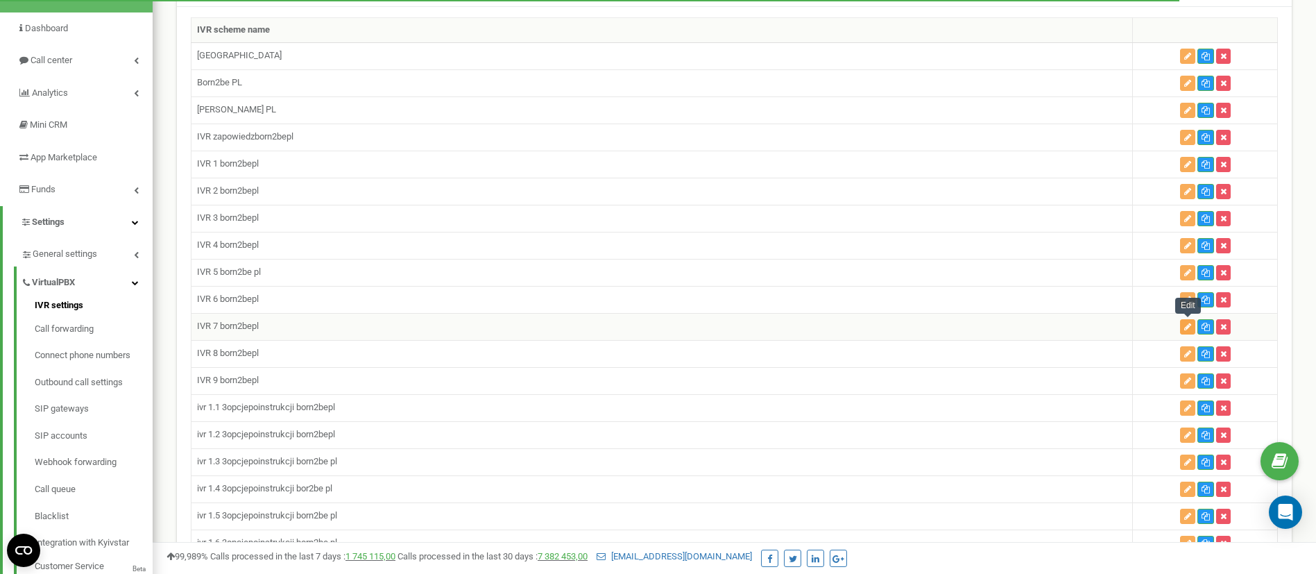
click at [1186, 327] on icon "button" at bounding box center [1187, 327] width 7 height 8
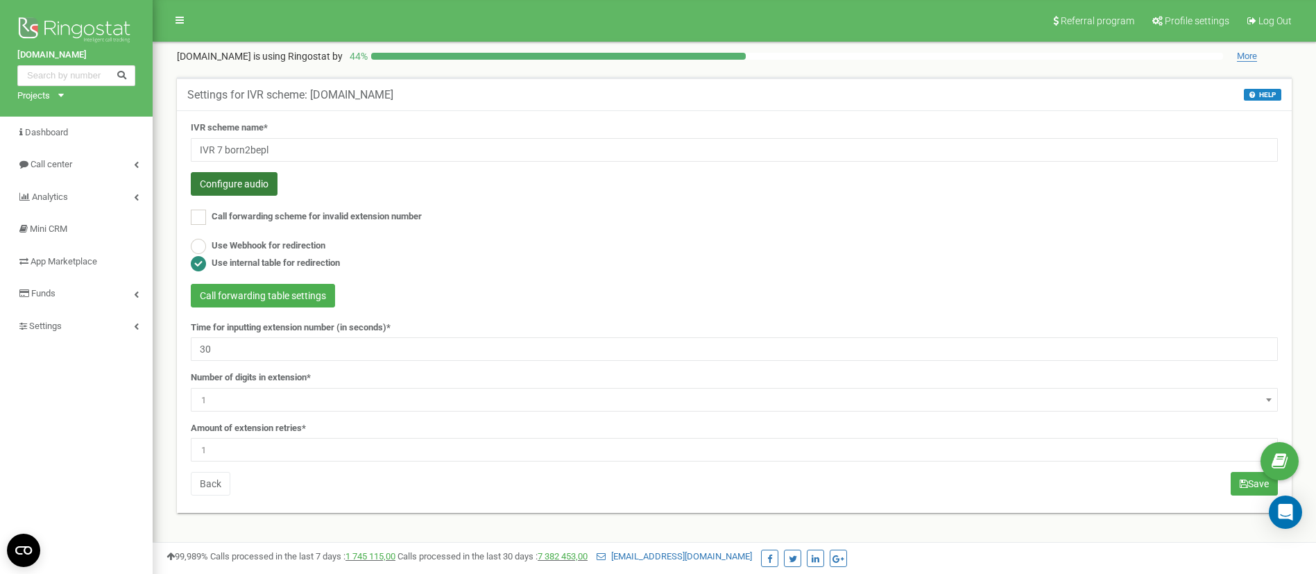
click at [254, 189] on button "Configure audio" at bounding box center [234, 184] width 87 height 24
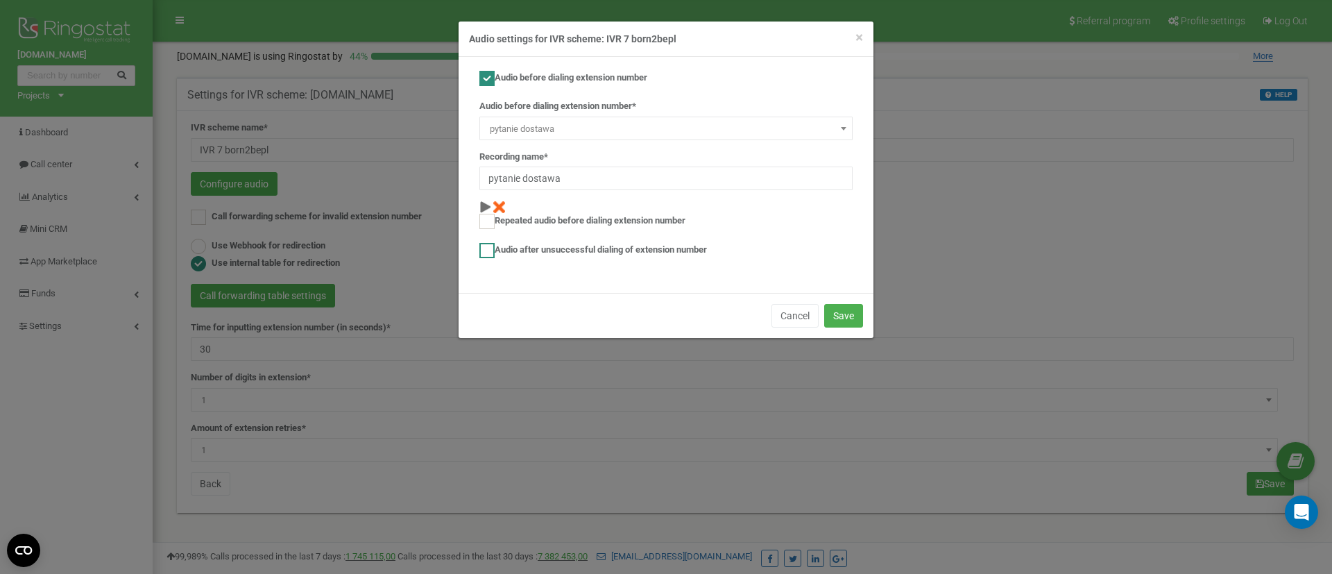
click at [518, 255] on label "Audio after unsuccessful dialing of extension number" at bounding box center [593, 250] width 228 height 15
checkbox input "true"
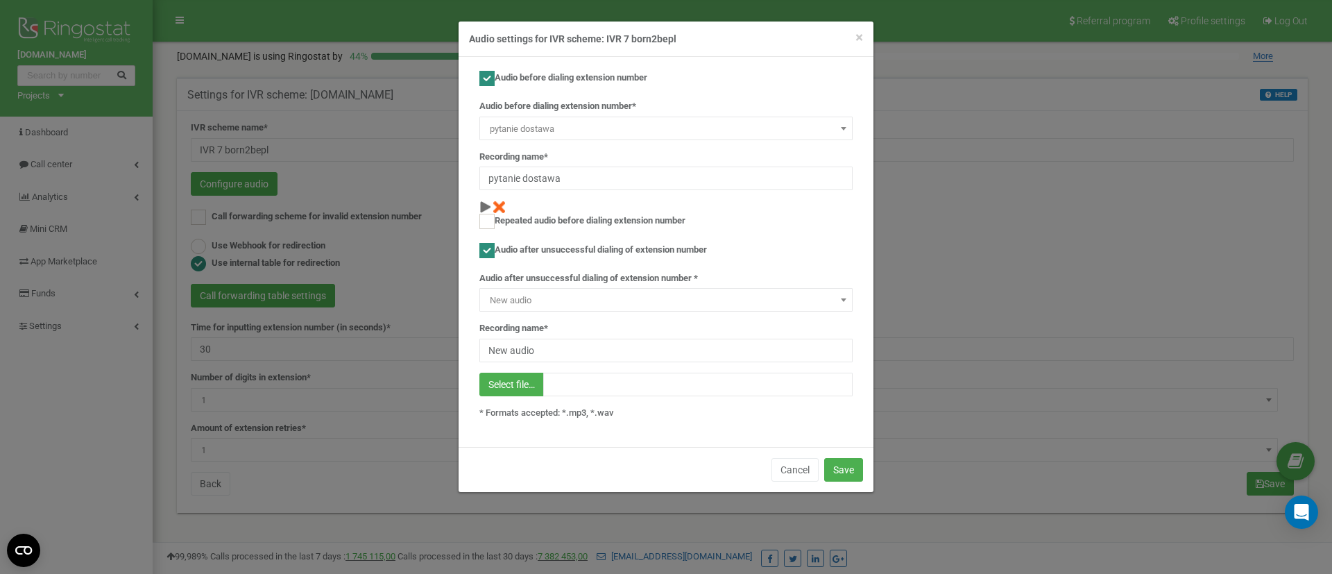
click at [537, 299] on span "New audio" at bounding box center [665, 300] width 363 height 19
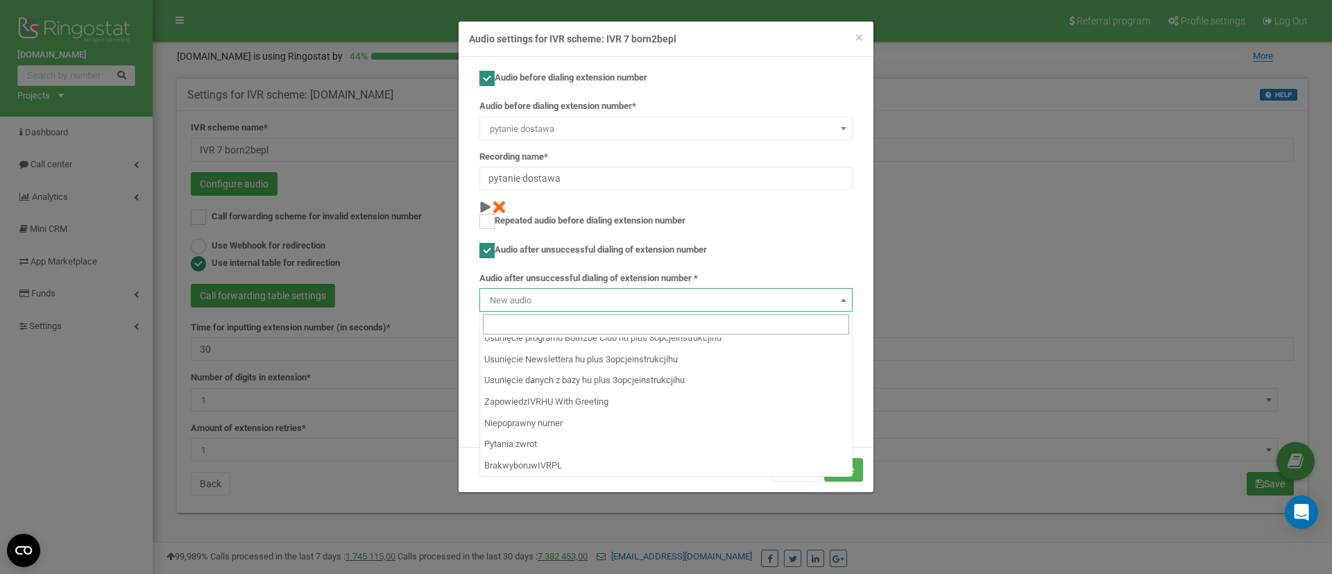
scroll to position [5778, 0]
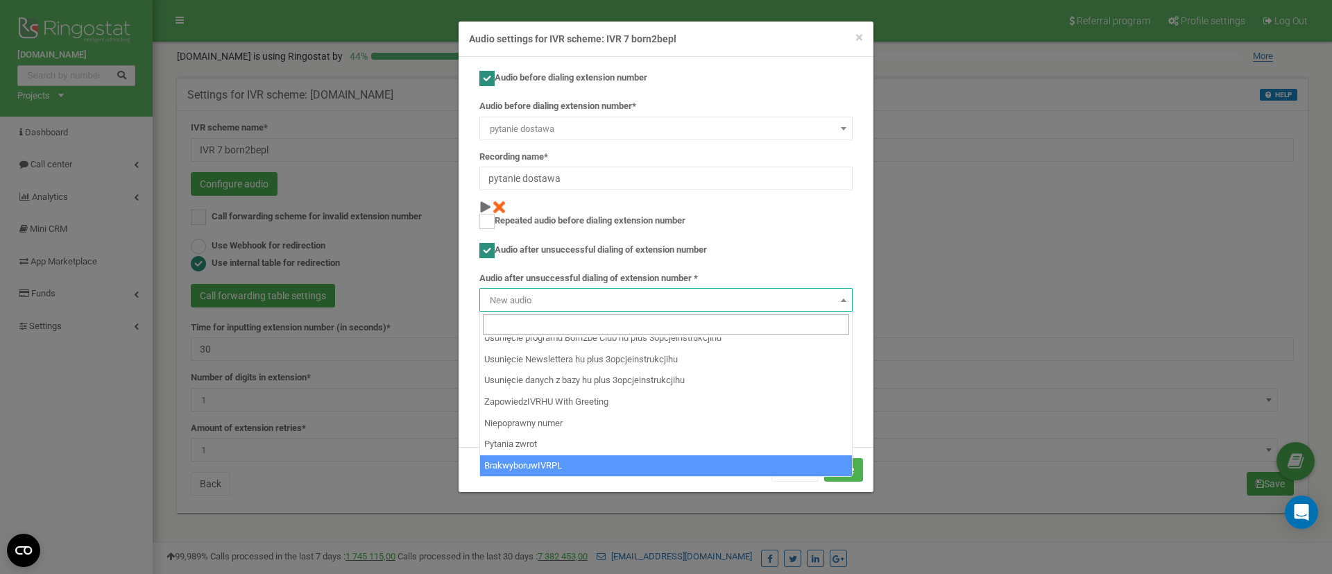
select select "14311"
type input "BrakwyboruwIVRPL"
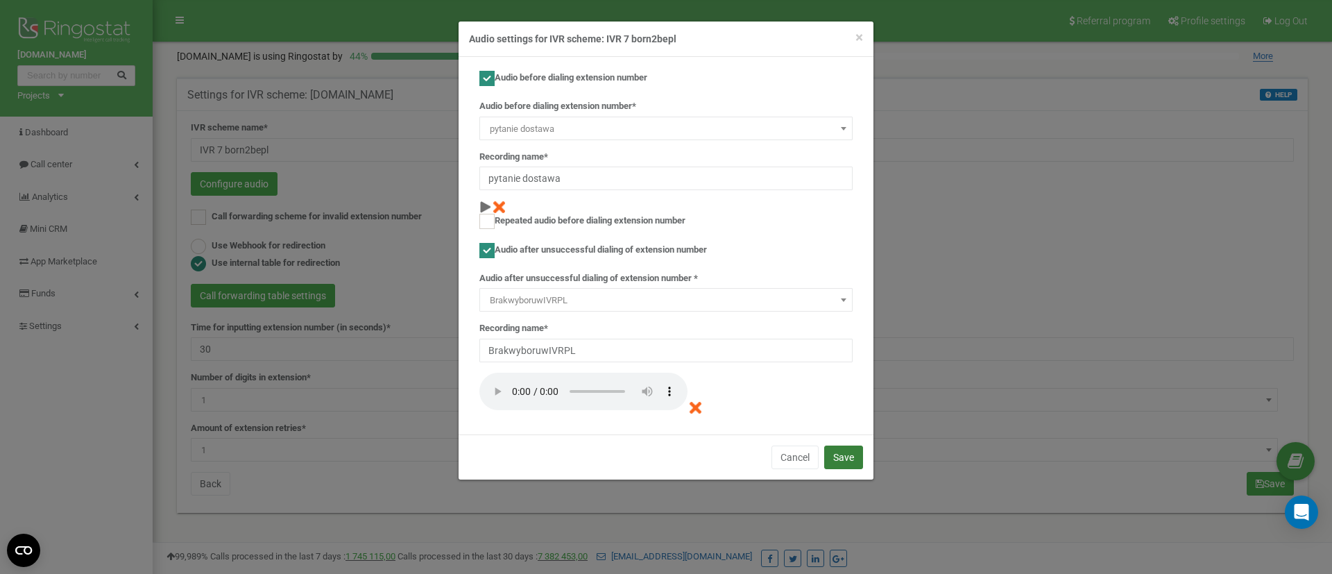
click at [841, 455] on button "Save" at bounding box center [843, 457] width 39 height 24
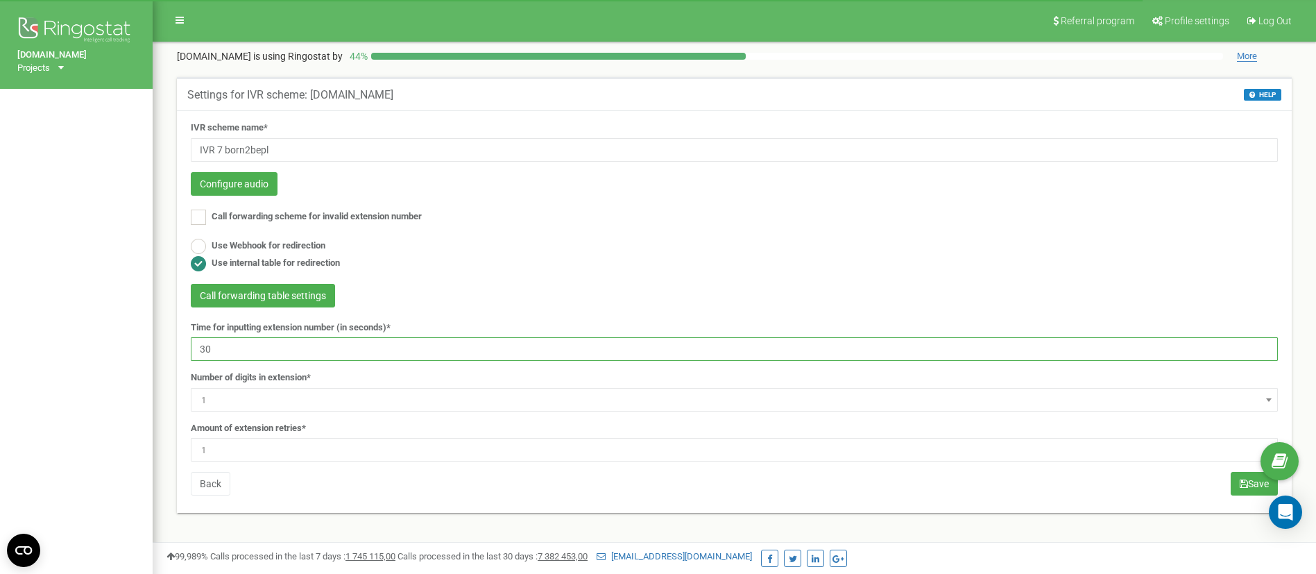
click at [310, 350] on input "30" at bounding box center [734, 349] width 1087 height 24
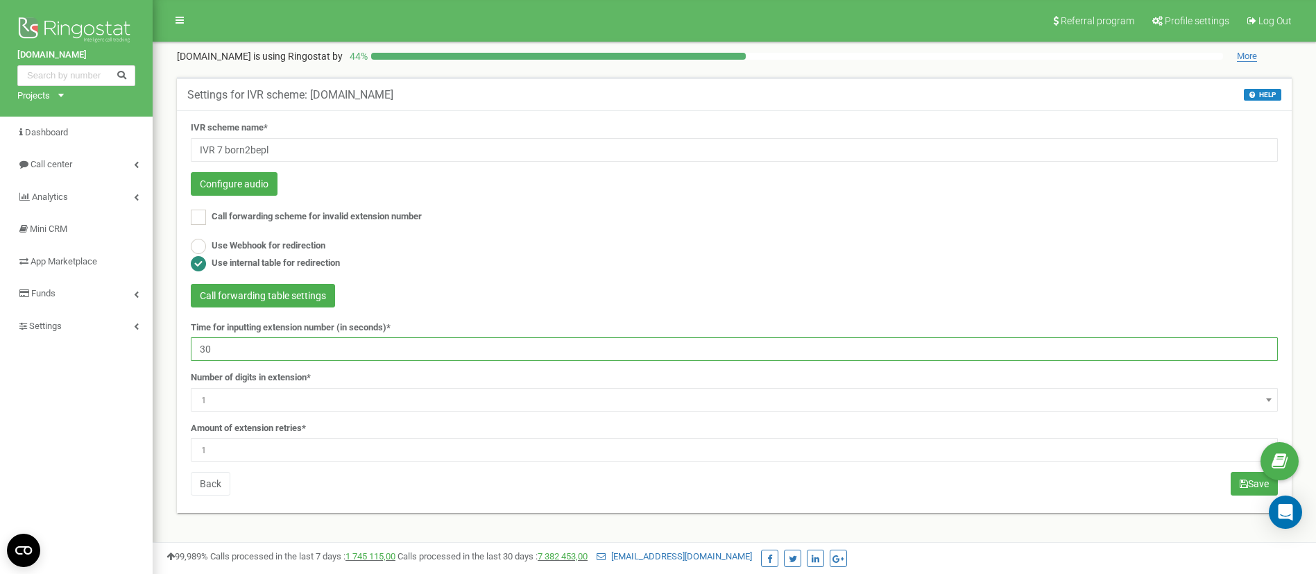
type input "3"
type input "180"
click at [250, 448] on span "1" at bounding box center [734, 449] width 1077 height 19
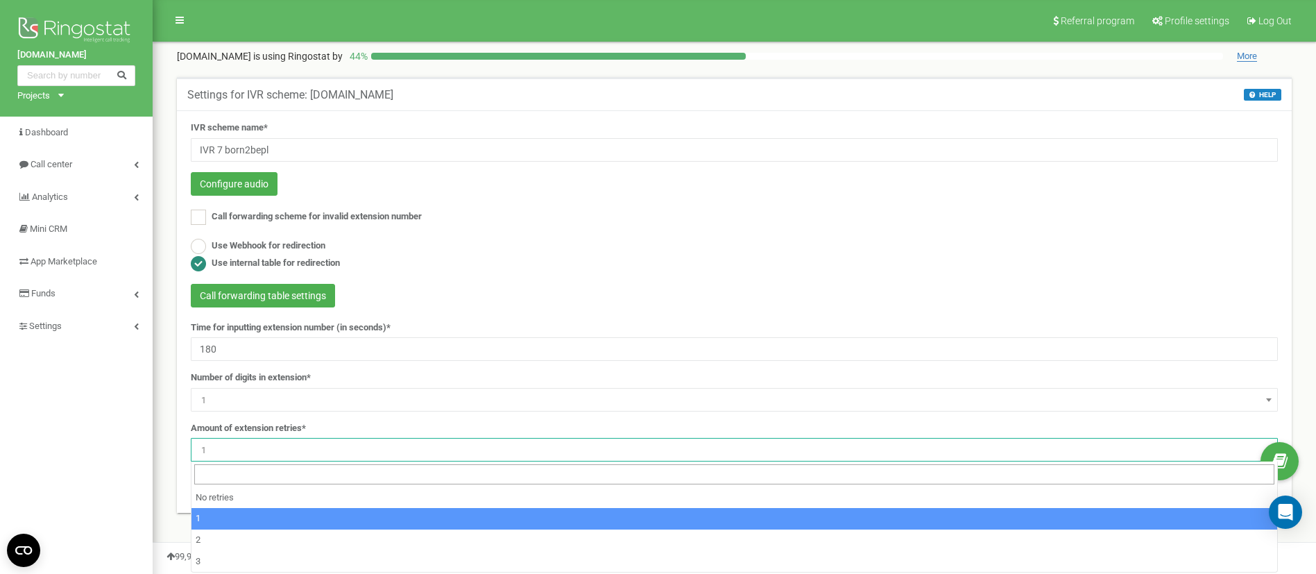
scroll to position [259, 0]
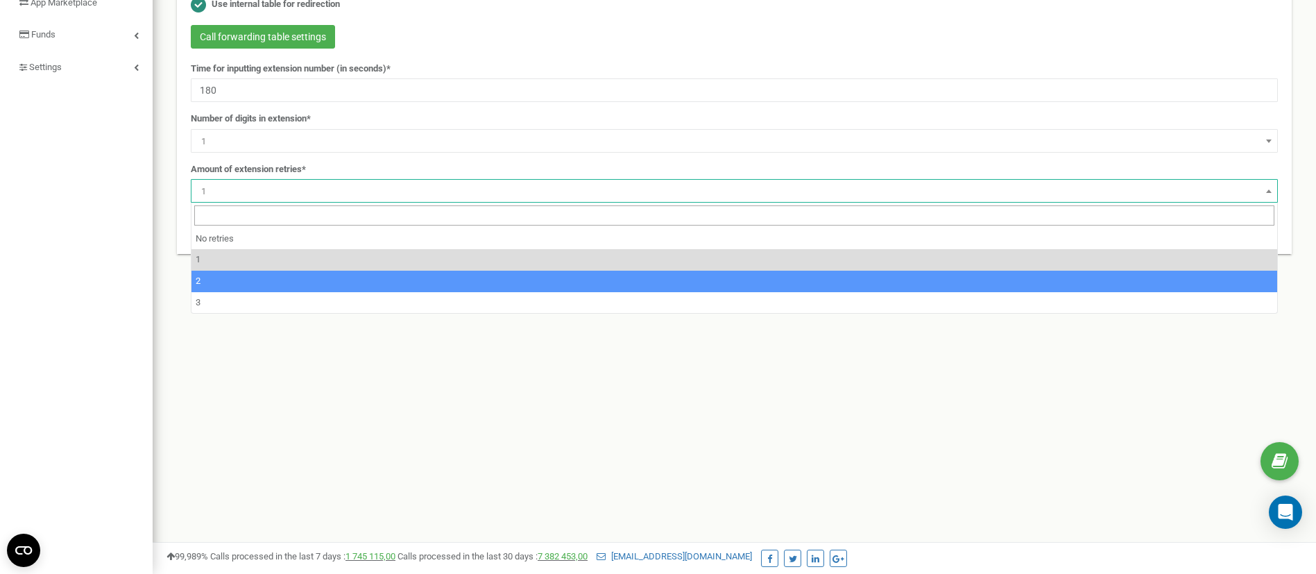
select select "4"
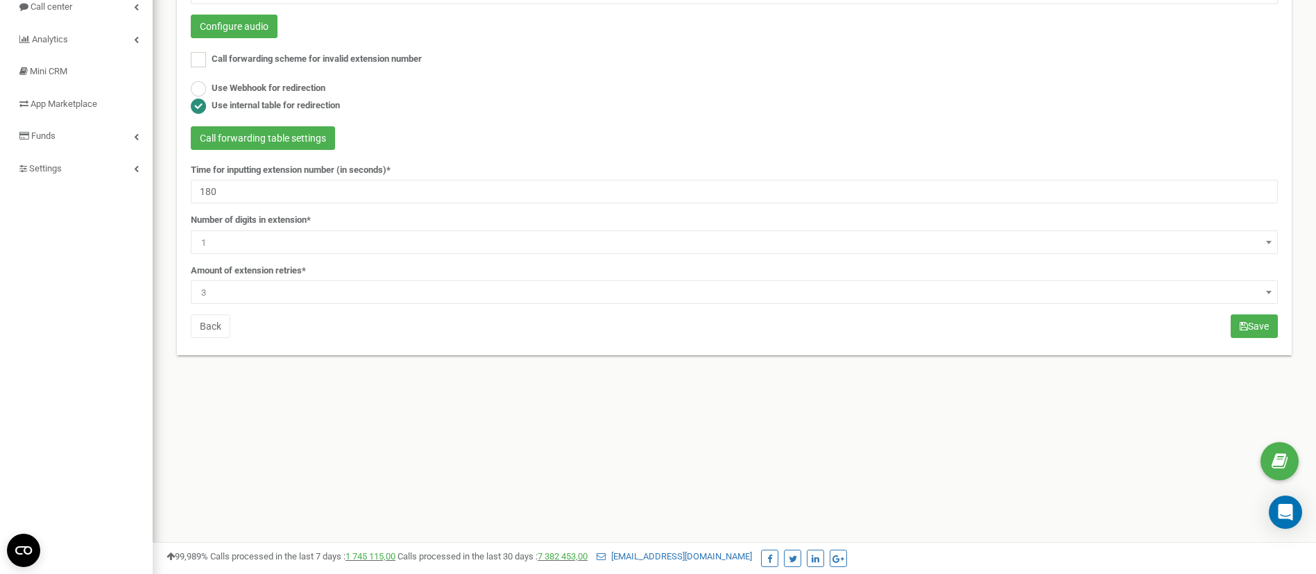
scroll to position [51, 0]
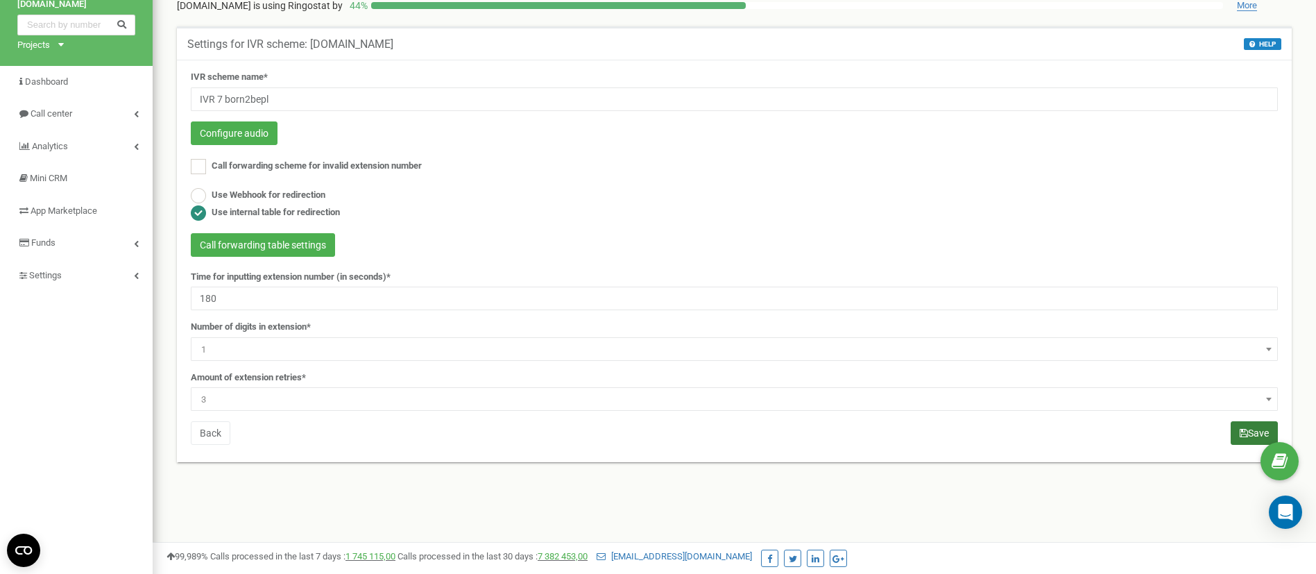
click at [1236, 431] on button "Save" at bounding box center [1254, 433] width 47 height 24
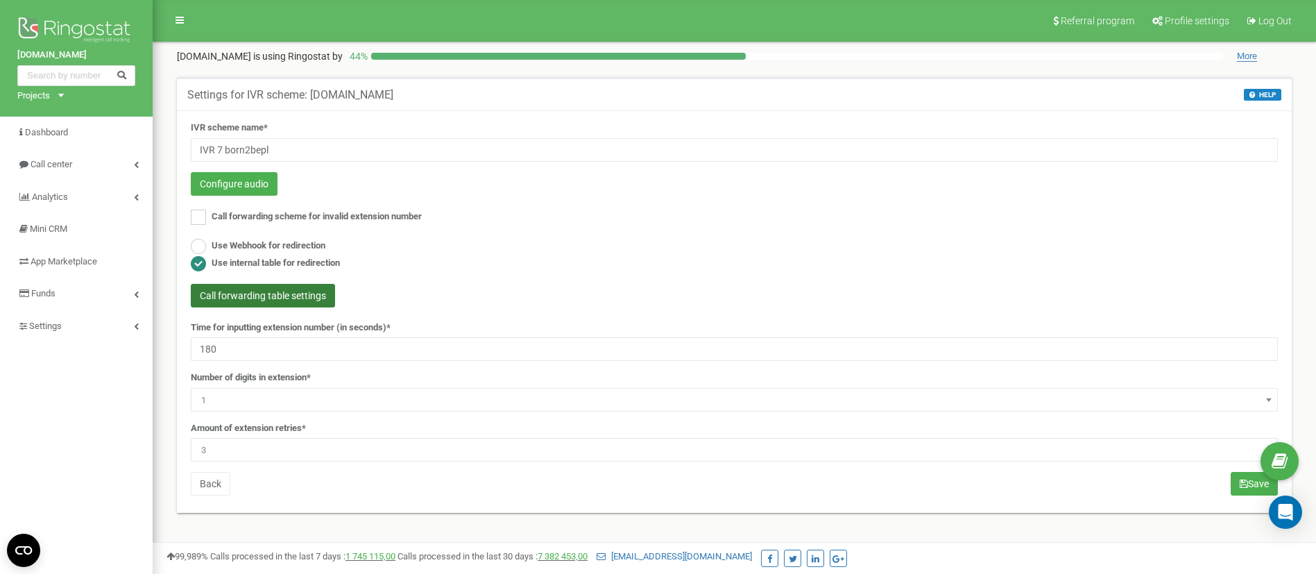
click at [282, 299] on button "Call forwarding table settings" at bounding box center [263, 296] width 144 height 24
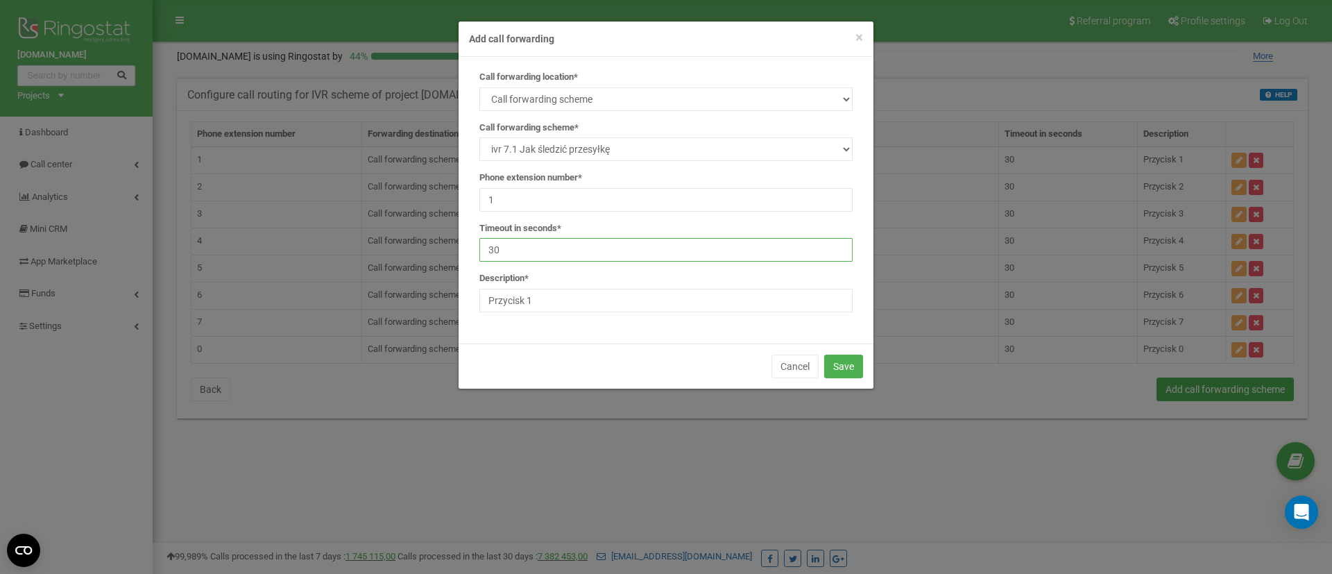
click at [550, 246] on input "30" at bounding box center [665, 250] width 373 height 24
type input "3"
type input "180"
click at [847, 373] on button "Save" at bounding box center [843, 366] width 39 height 24
click at [556, 245] on input "30" at bounding box center [665, 250] width 373 height 24
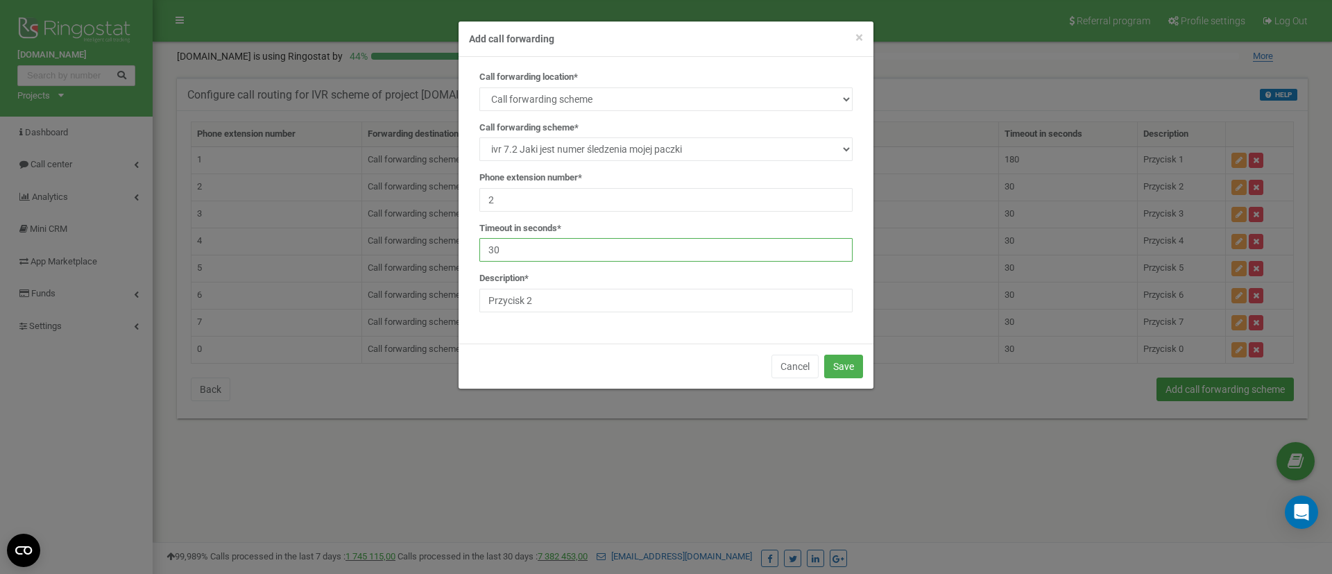
type input "3"
type input "180"
click at [848, 370] on button "Save" at bounding box center [843, 366] width 39 height 24
click at [642, 242] on input "30" at bounding box center [665, 250] width 373 height 24
type input "3"
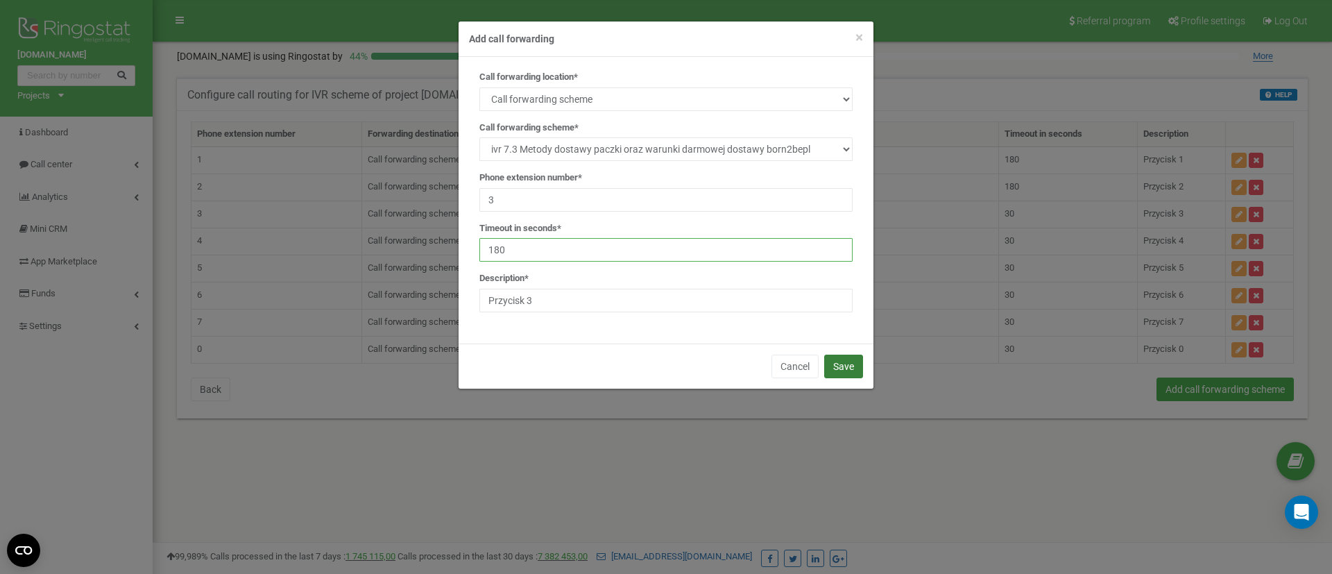
type input "180"
click at [848, 363] on button "Save" at bounding box center [843, 366] width 39 height 24
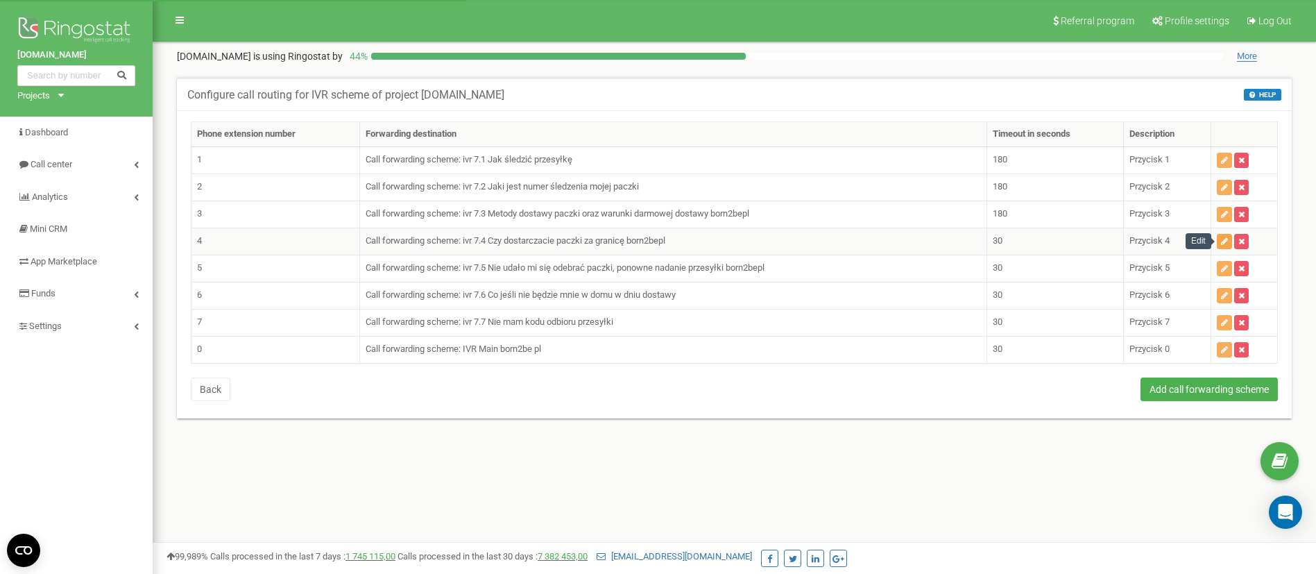
click at [1220, 246] on button "button" at bounding box center [1224, 241] width 15 height 15
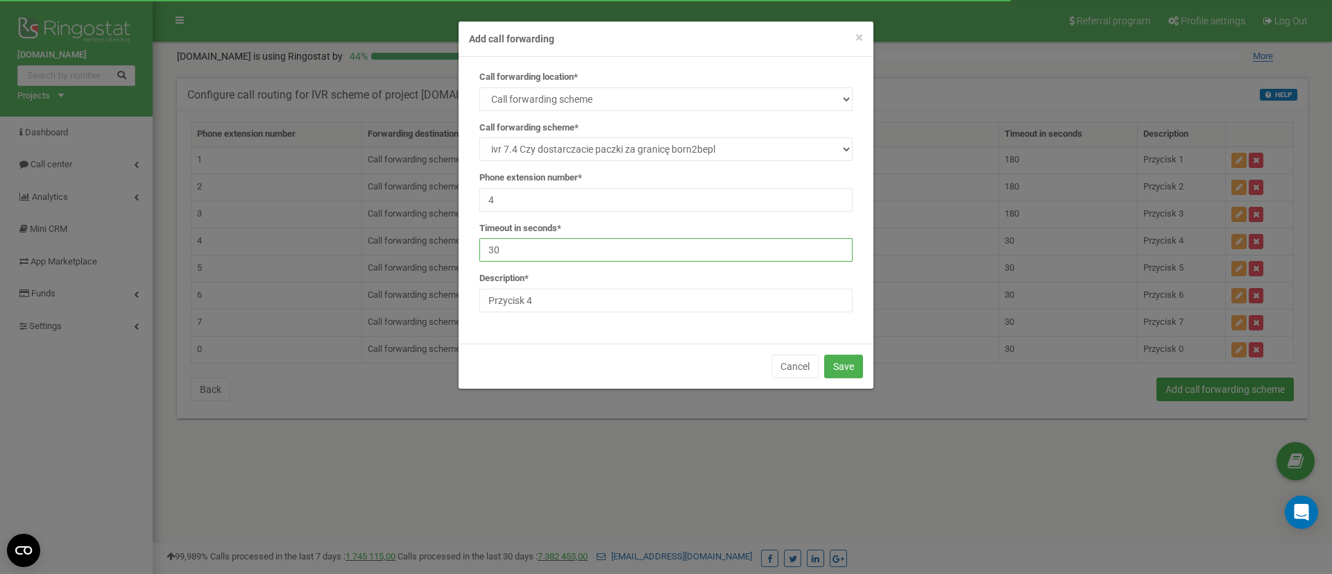
click at [552, 243] on input "30" at bounding box center [665, 250] width 373 height 24
type input "3"
type input "180"
click at [856, 371] on button "Save" at bounding box center [843, 366] width 39 height 24
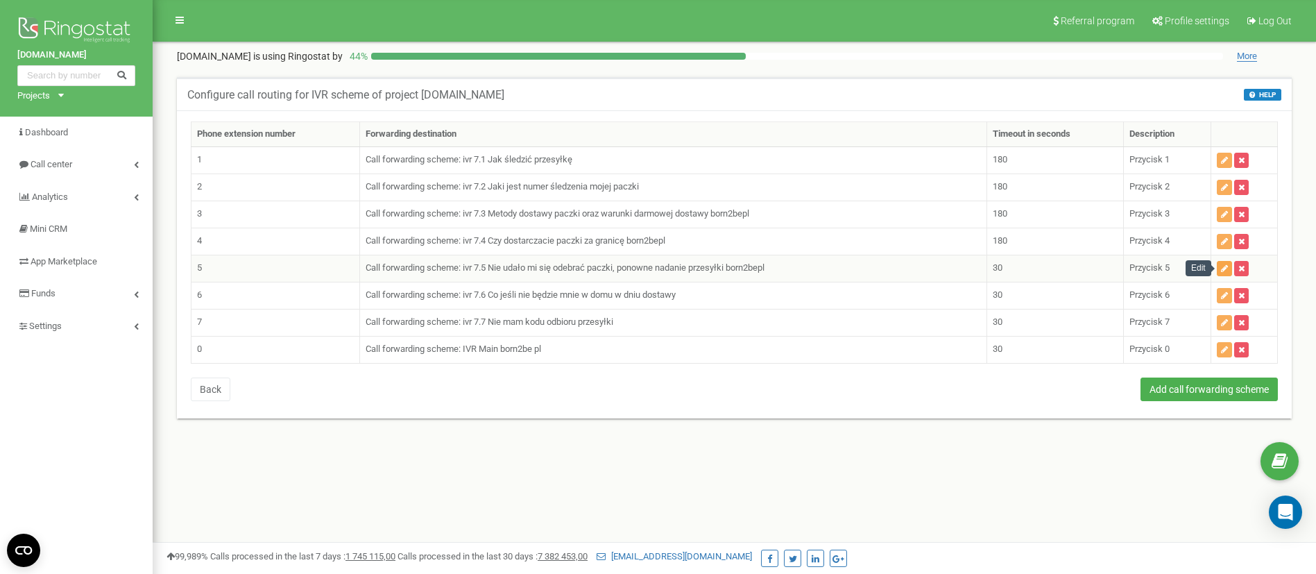
click at [1225, 268] on icon "button" at bounding box center [1224, 268] width 7 height 8
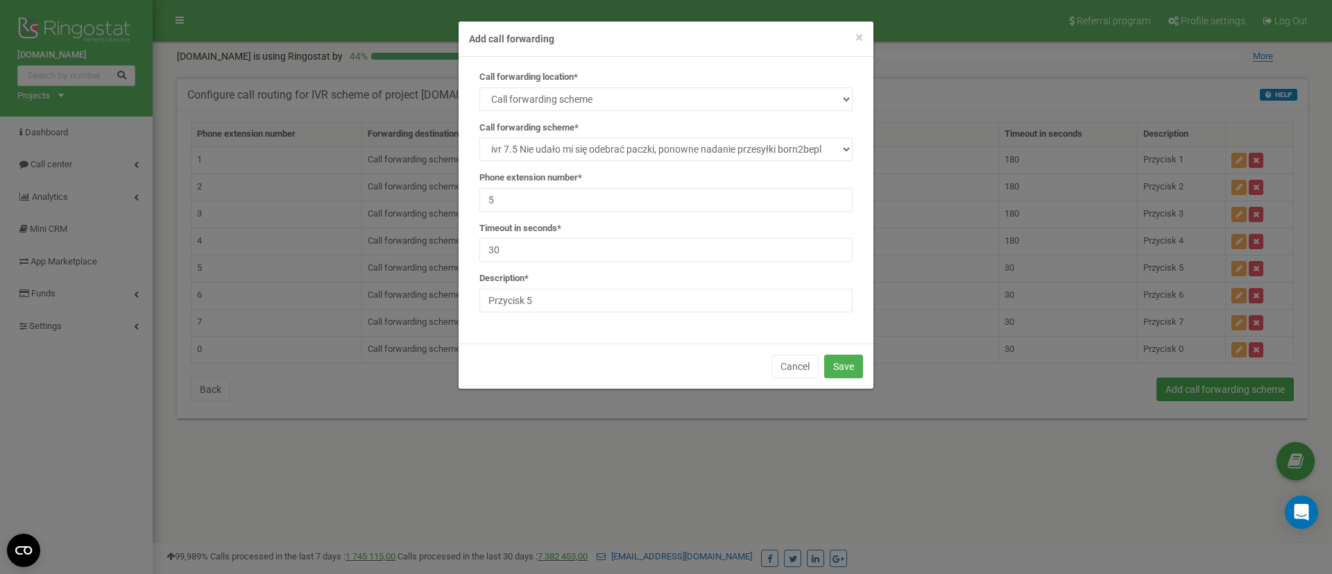
click at [540, 262] on div "Call forwarding location* SIP Phone number External SIP Call forwarding scheme …" at bounding box center [666, 197] width 394 height 252
click at [553, 228] on label "Timeout in seconds*" at bounding box center [520, 228] width 82 height 13
click at [560, 255] on input "30" at bounding box center [665, 250] width 373 height 24
type input "3"
type input "180"
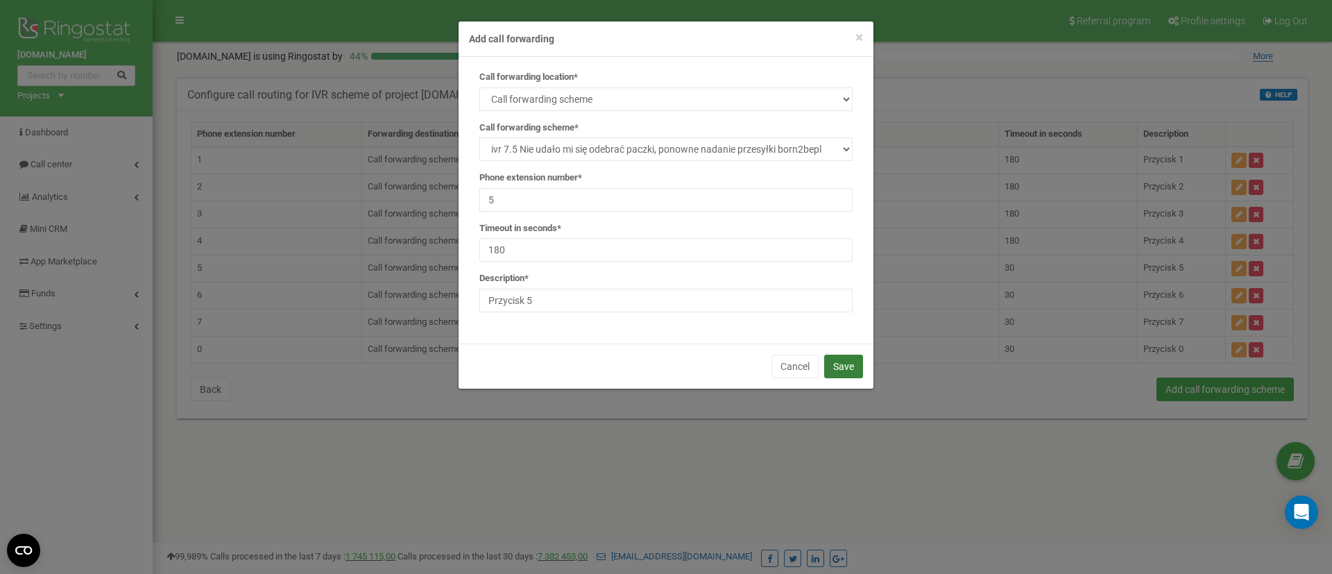
click at [846, 370] on button "Save" at bounding box center [843, 366] width 39 height 24
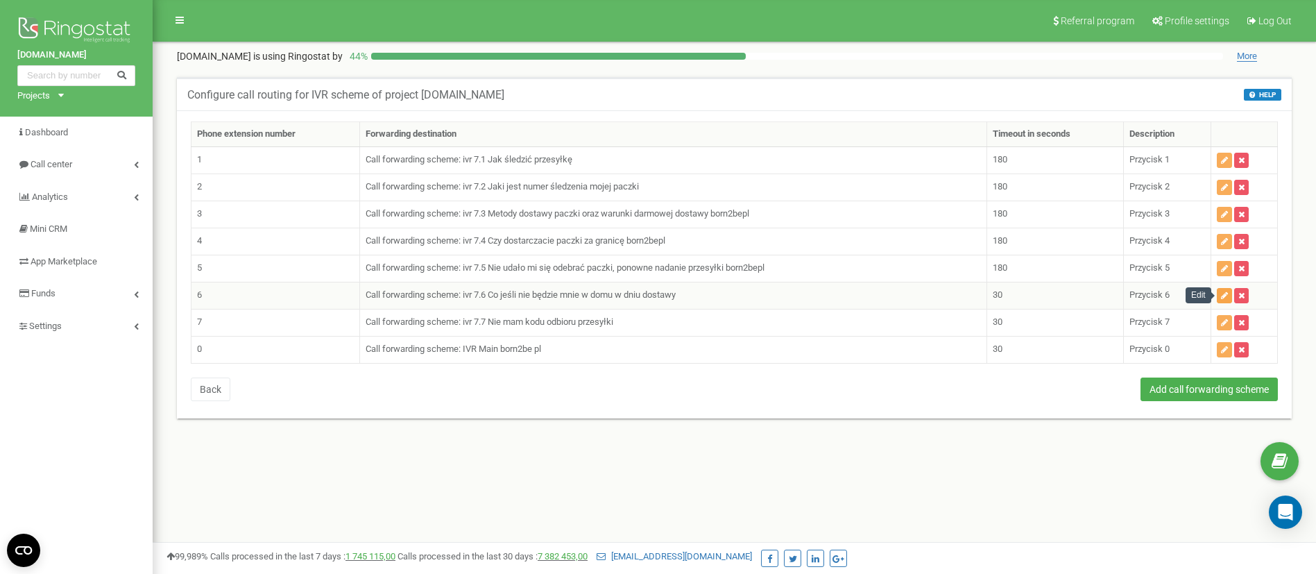
click at [1222, 298] on icon "button" at bounding box center [1224, 295] width 7 height 8
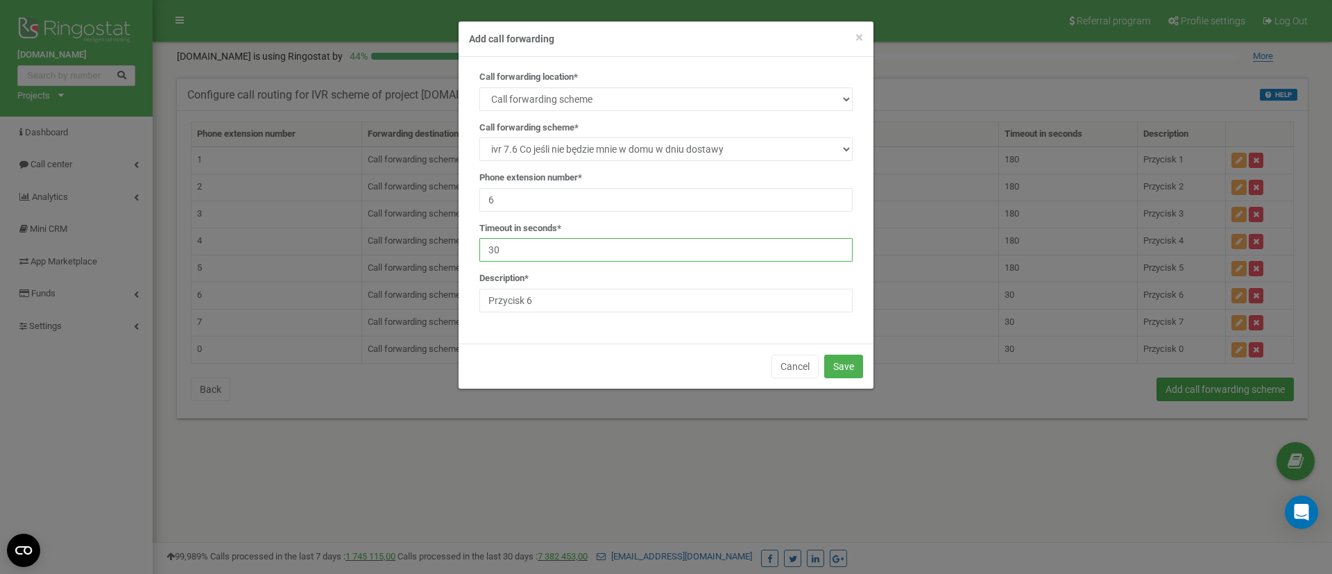
click at [601, 259] on input "30" at bounding box center [665, 250] width 373 height 24
type input "3"
type input "180"
click at [846, 366] on button "Save" at bounding box center [843, 366] width 39 height 24
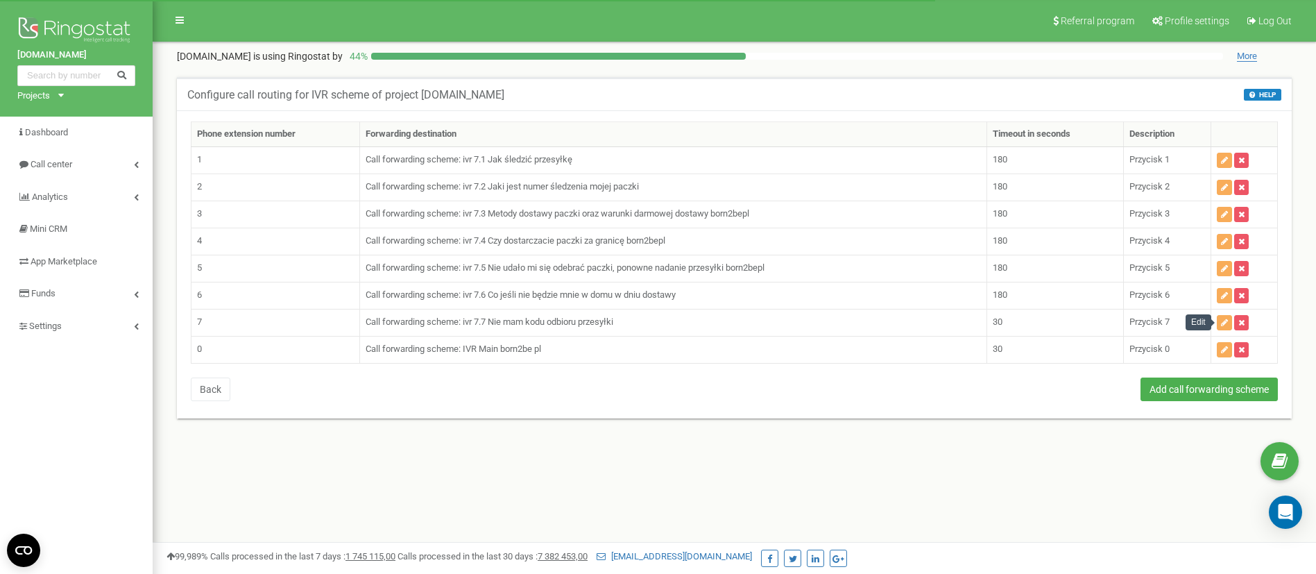
click at [1222, 324] on icon "button" at bounding box center [1224, 322] width 7 height 8
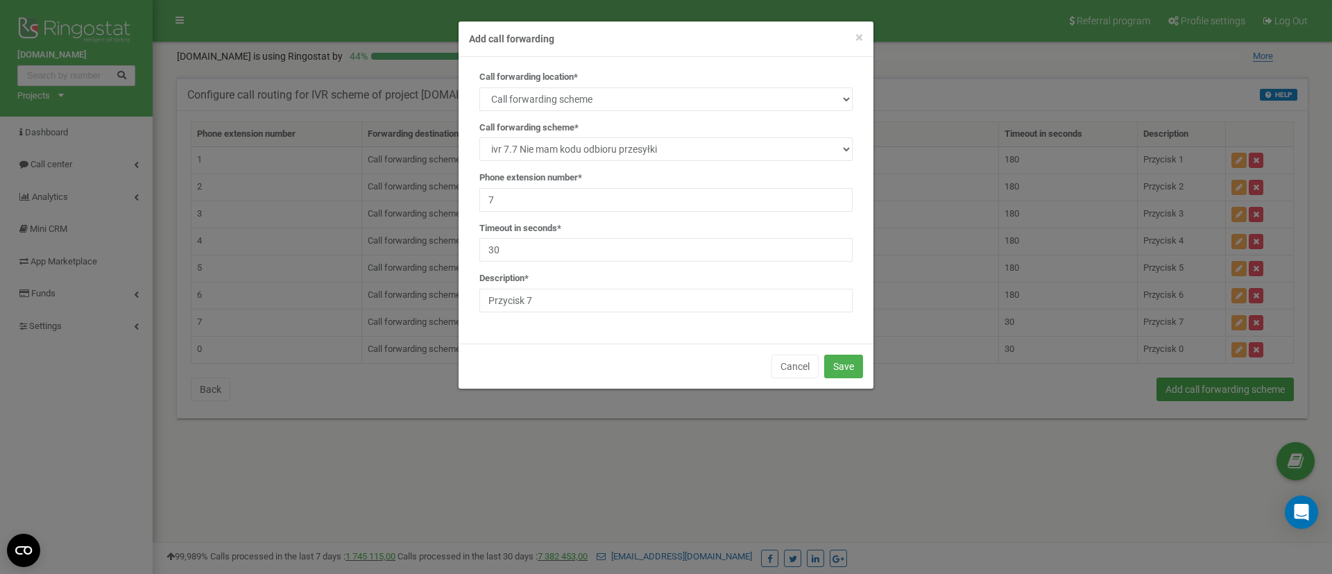
click at [558, 263] on div "Call forwarding location* SIP Phone number External SIP Call forwarding scheme …" at bounding box center [666, 197] width 394 height 252
click at [563, 259] on input "30" at bounding box center [665, 250] width 373 height 24
type input "3"
type input "180"
click at [853, 360] on button "Save" at bounding box center [843, 366] width 39 height 24
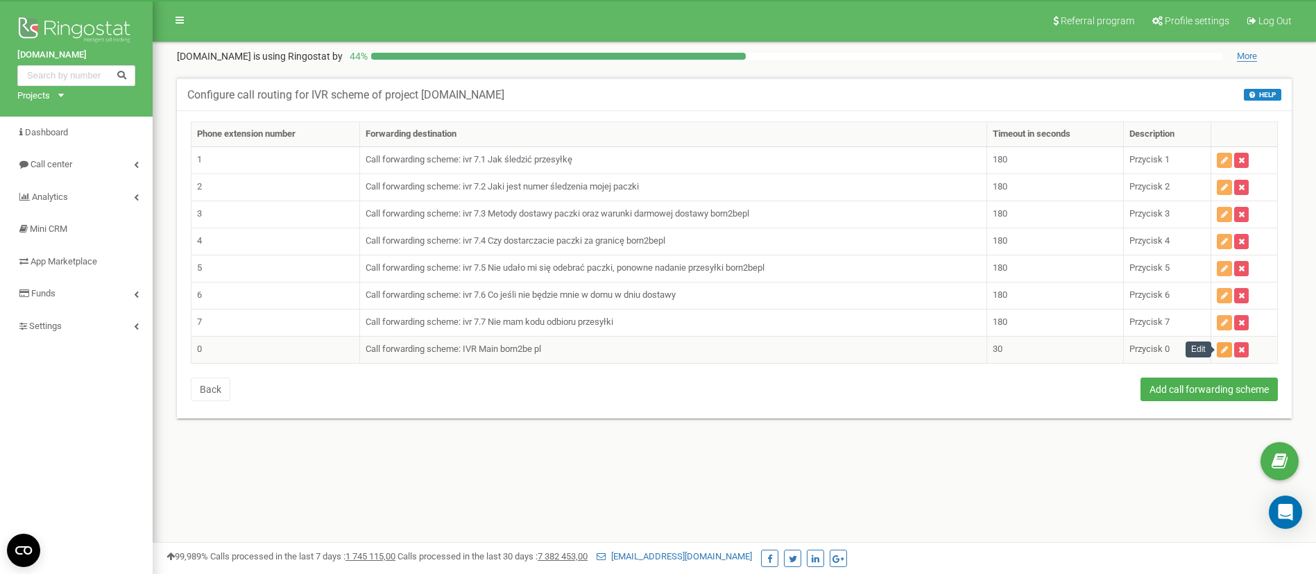
click at [1218, 351] on button "button" at bounding box center [1224, 349] width 15 height 15
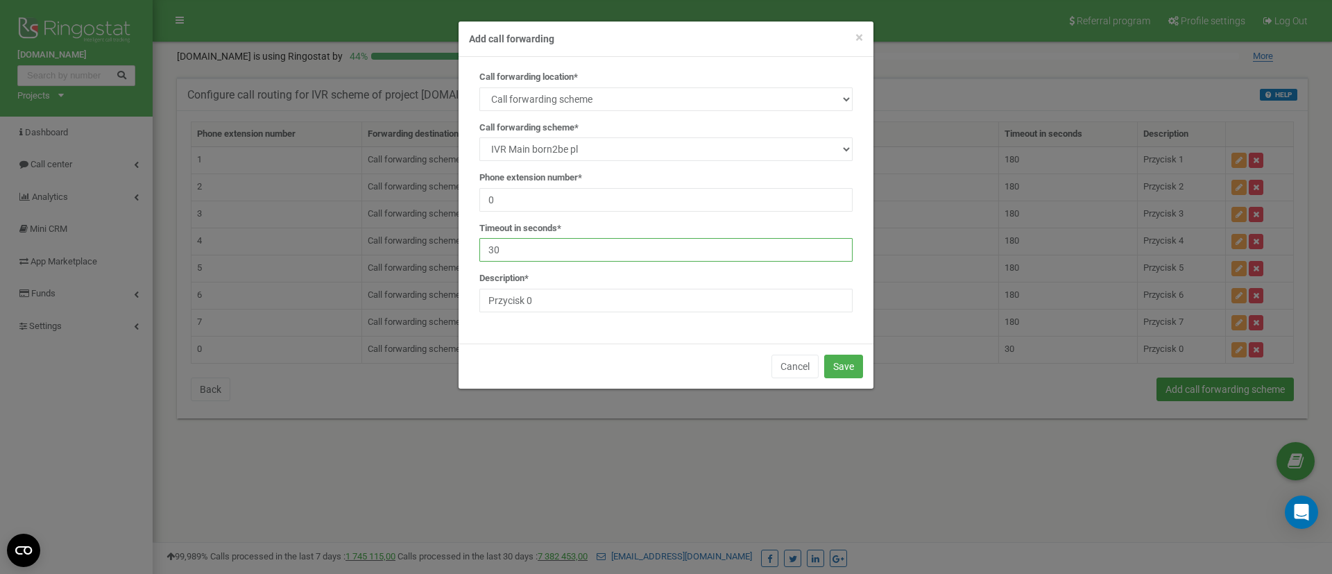
click at [558, 257] on input "30" at bounding box center [665, 250] width 373 height 24
type input "3"
type input "180"
click at [845, 359] on button "Save" at bounding box center [843, 366] width 39 height 24
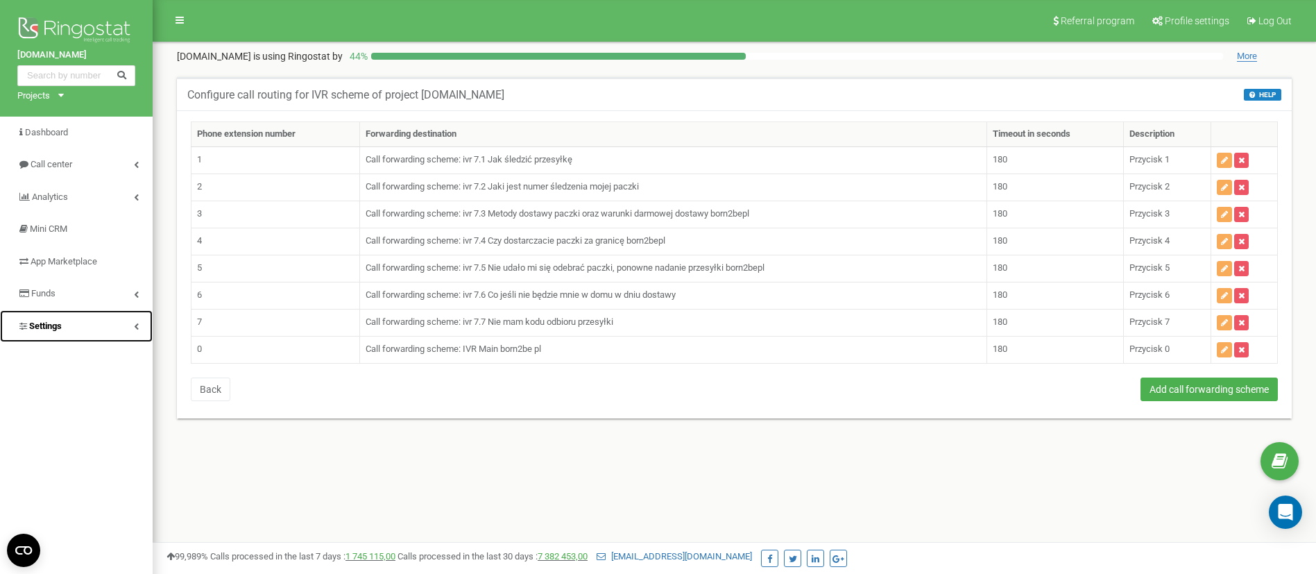
click at [66, 322] on link "Settings" at bounding box center [76, 326] width 153 height 33
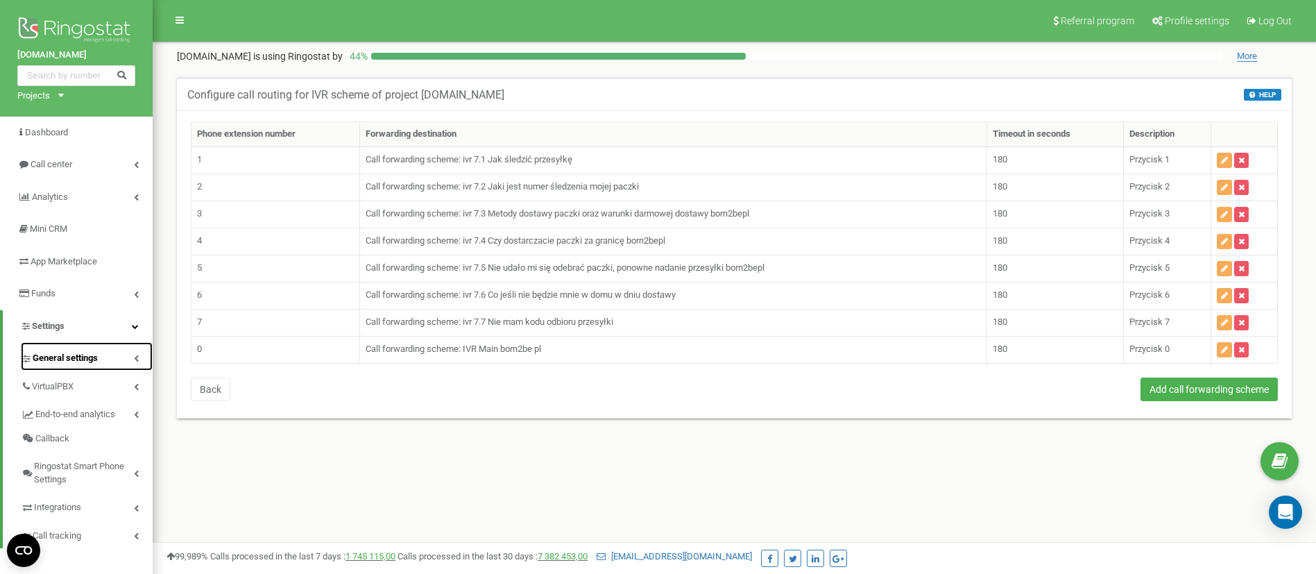
click at [63, 354] on span "General settings" at bounding box center [65, 358] width 65 height 13
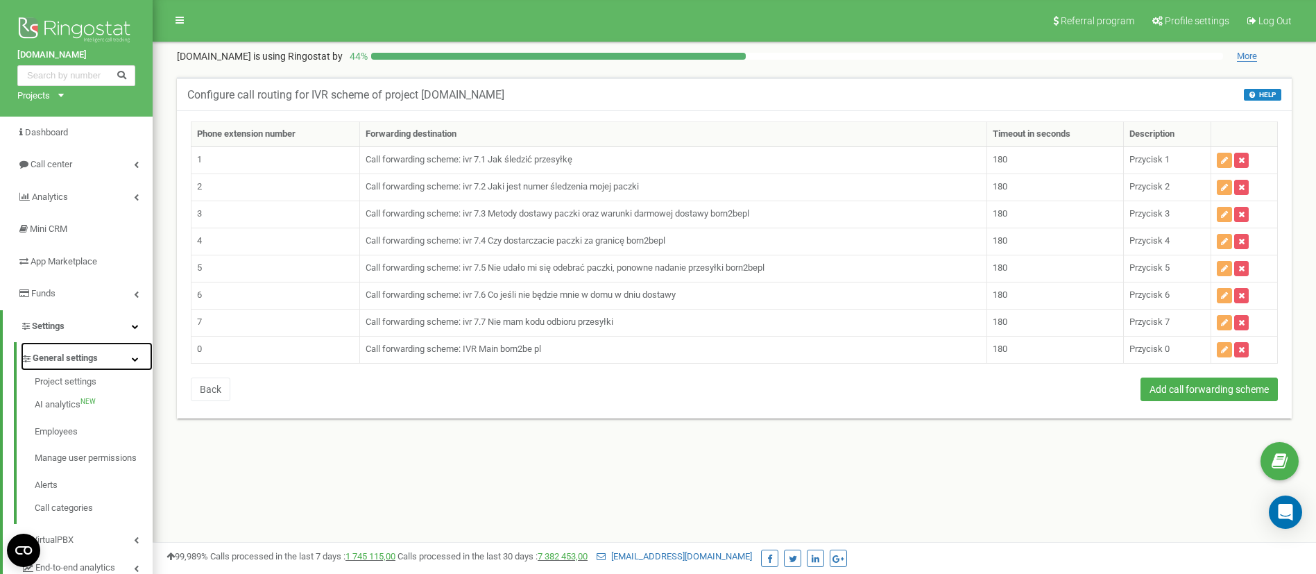
click at [60, 350] on link "General settings" at bounding box center [87, 356] width 132 height 28
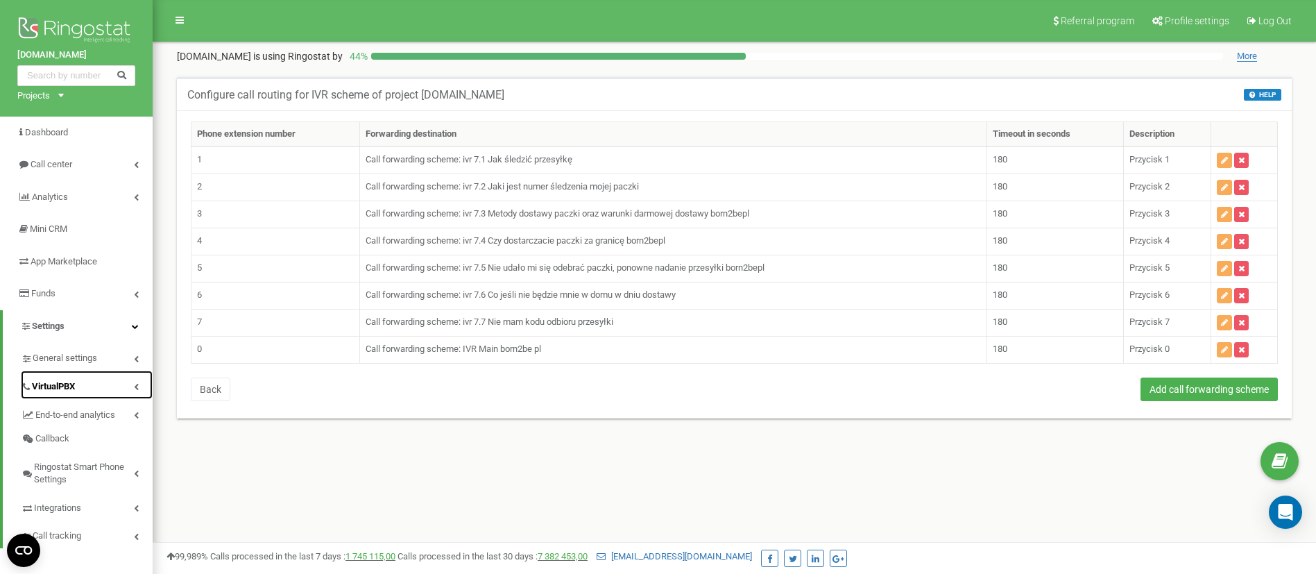
click at [65, 391] on span "VirtualPBX" at bounding box center [53, 386] width 43 height 13
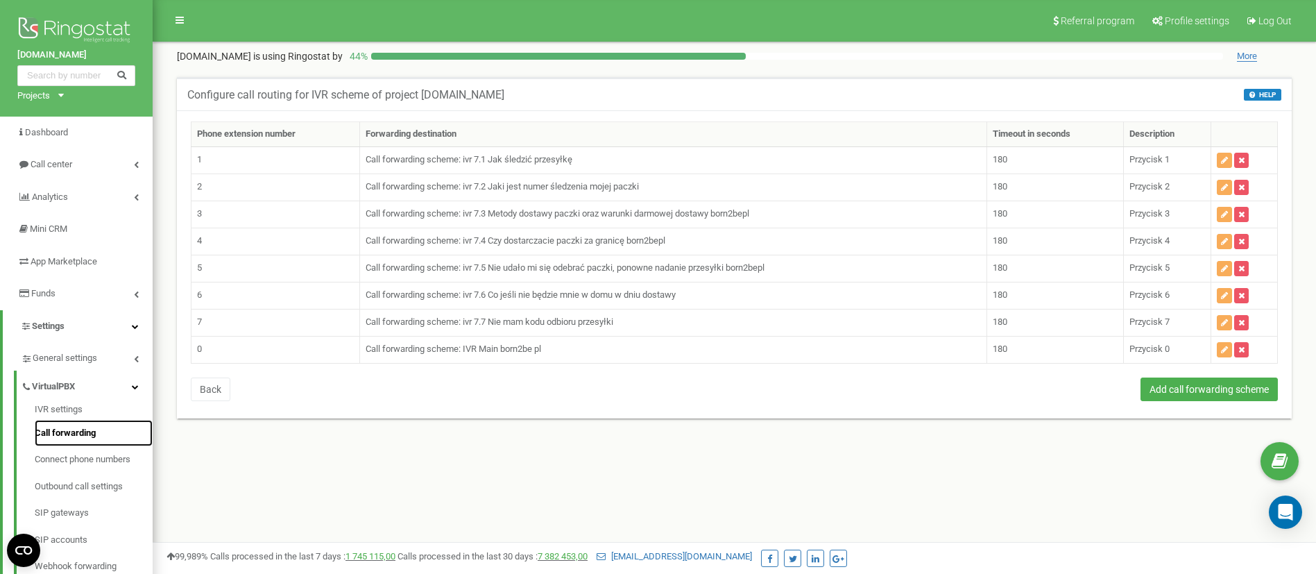
click at [67, 426] on link "Call forwarding" at bounding box center [94, 433] width 118 height 27
click at [55, 408] on link "IVR settings" at bounding box center [94, 411] width 118 height 17
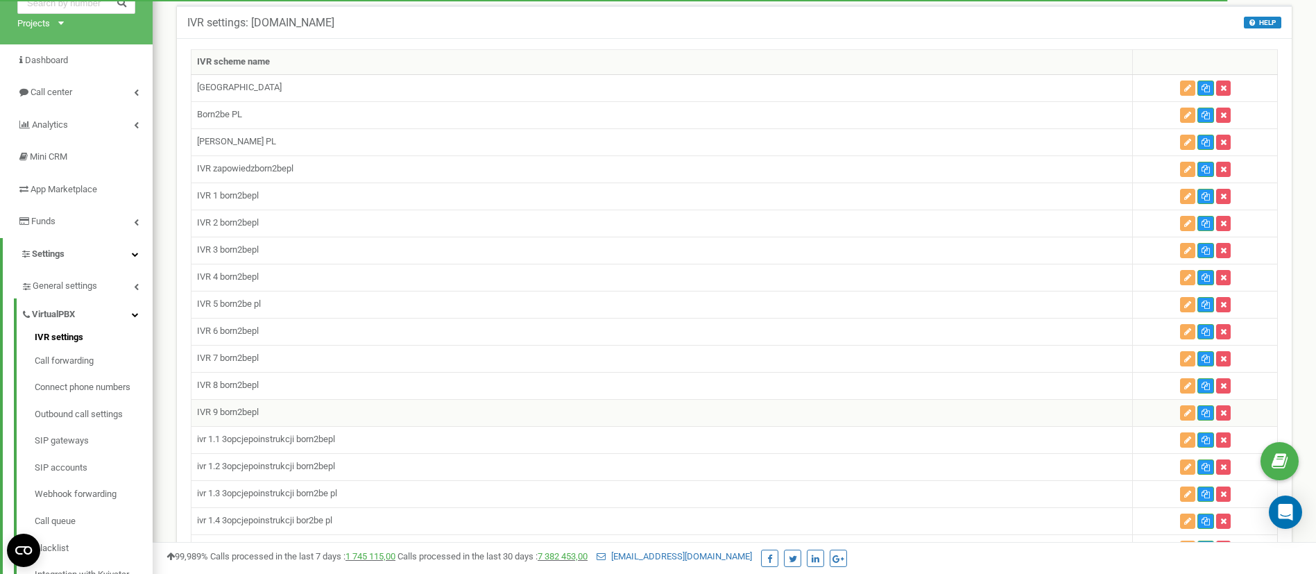
scroll to position [104, 0]
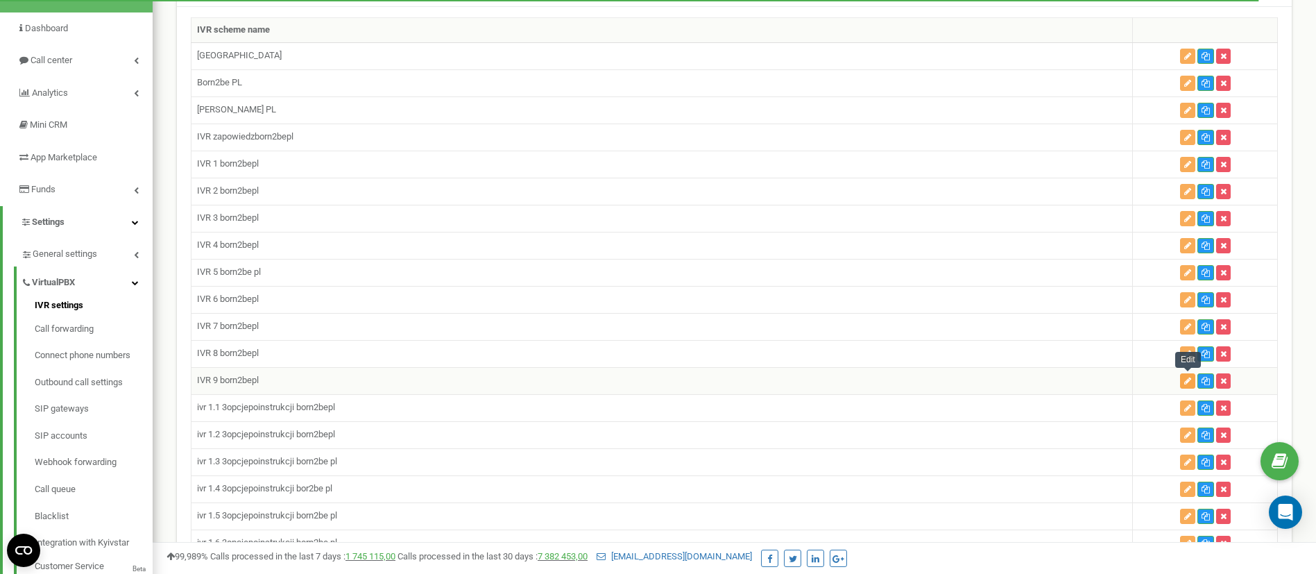
click at [1184, 377] on icon "button" at bounding box center [1187, 381] width 7 height 8
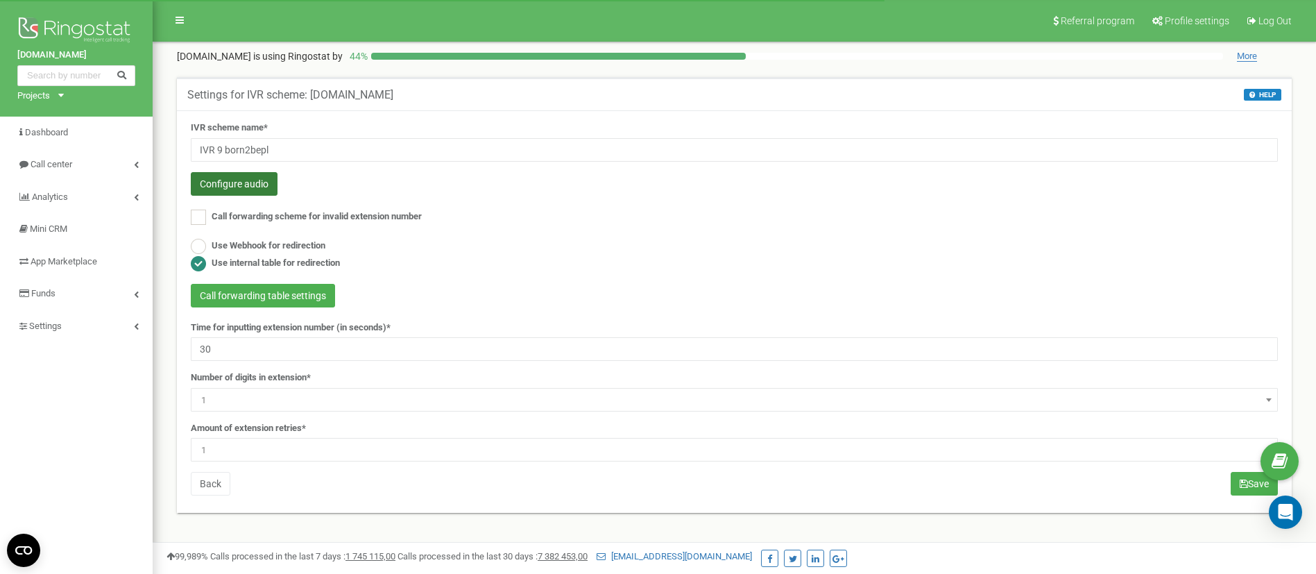
click at [247, 187] on button "Configure audio" at bounding box center [234, 184] width 87 height 24
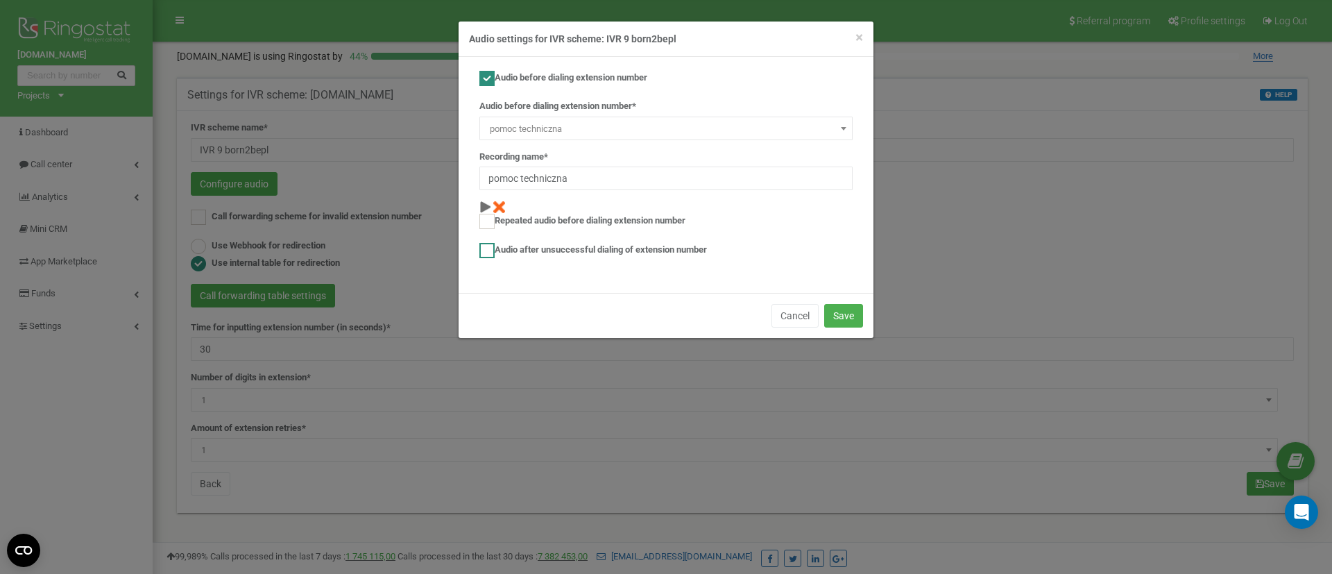
click at [488, 251] on ins at bounding box center [486, 250] width 15 height 15
checkbox input "true"
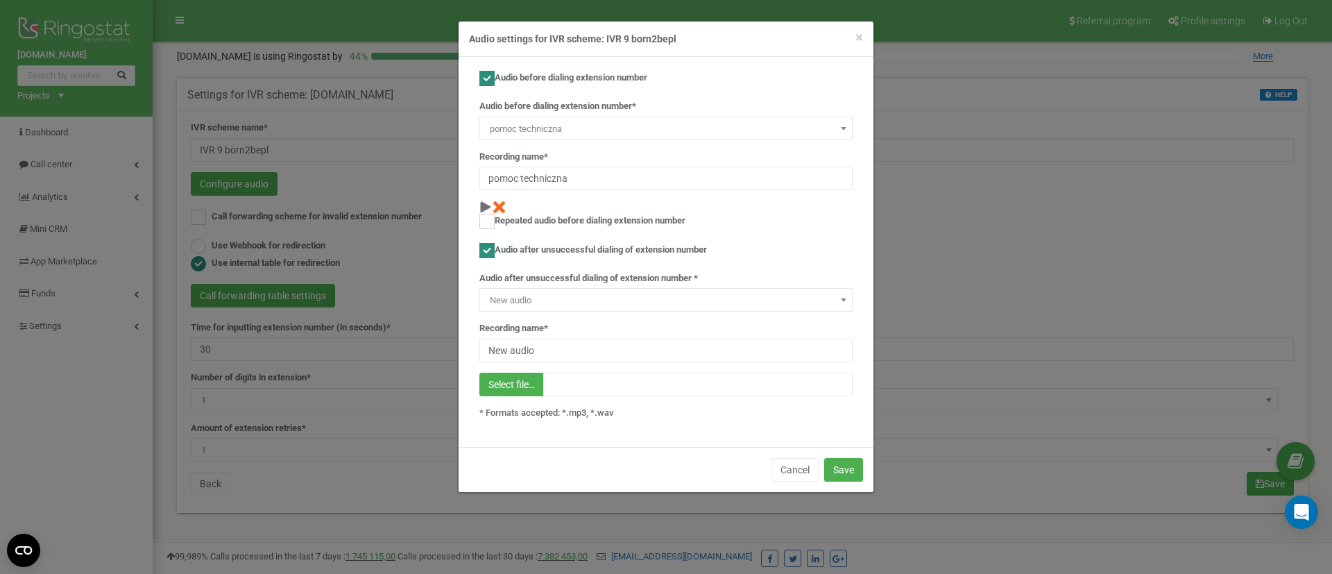
click at [531, 289] on span "New audio" at bounding box center [665, 300] width 373 height 24
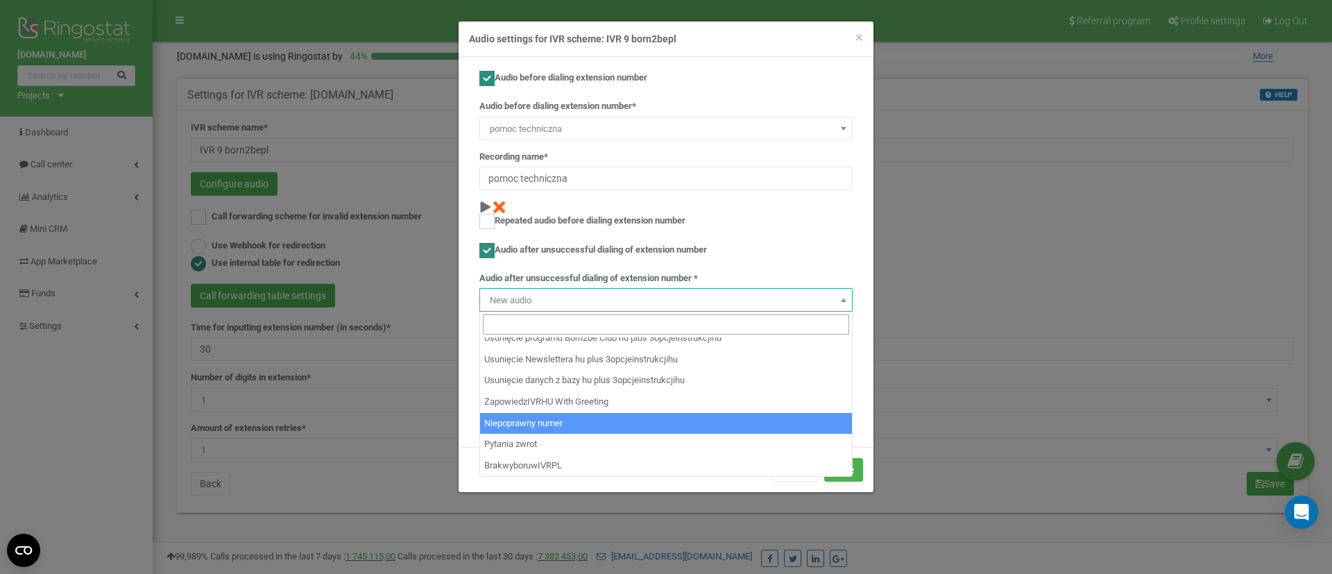
scroll to position [5778, 0]
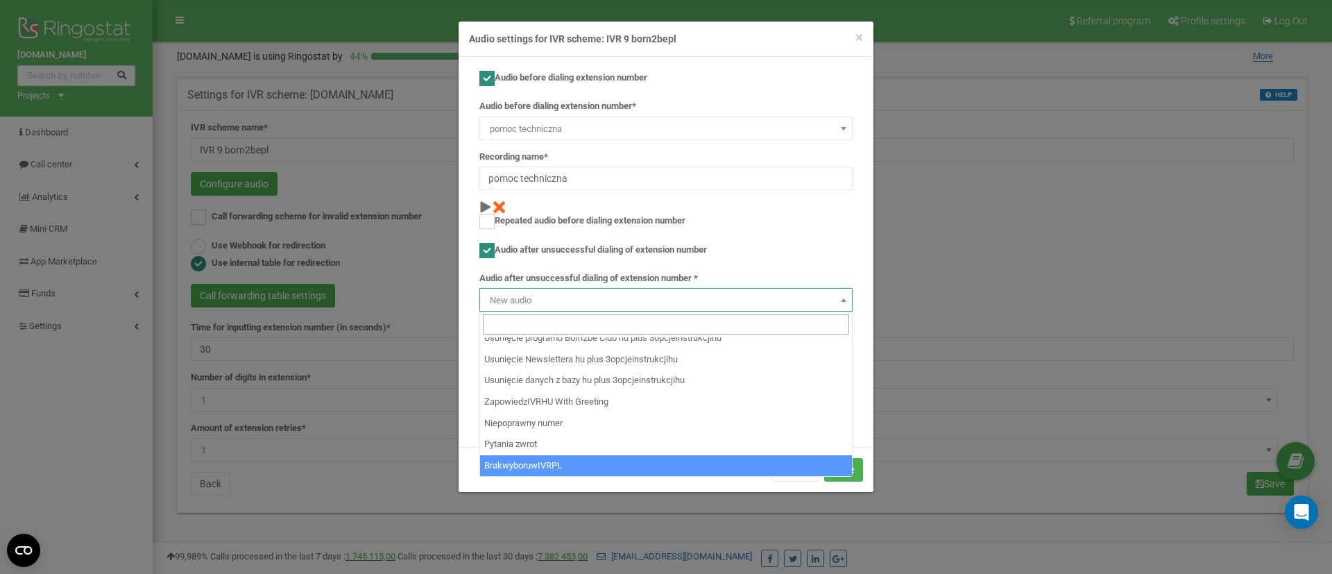
select select "14311"
type input "BrakwyboruwIVRPL"
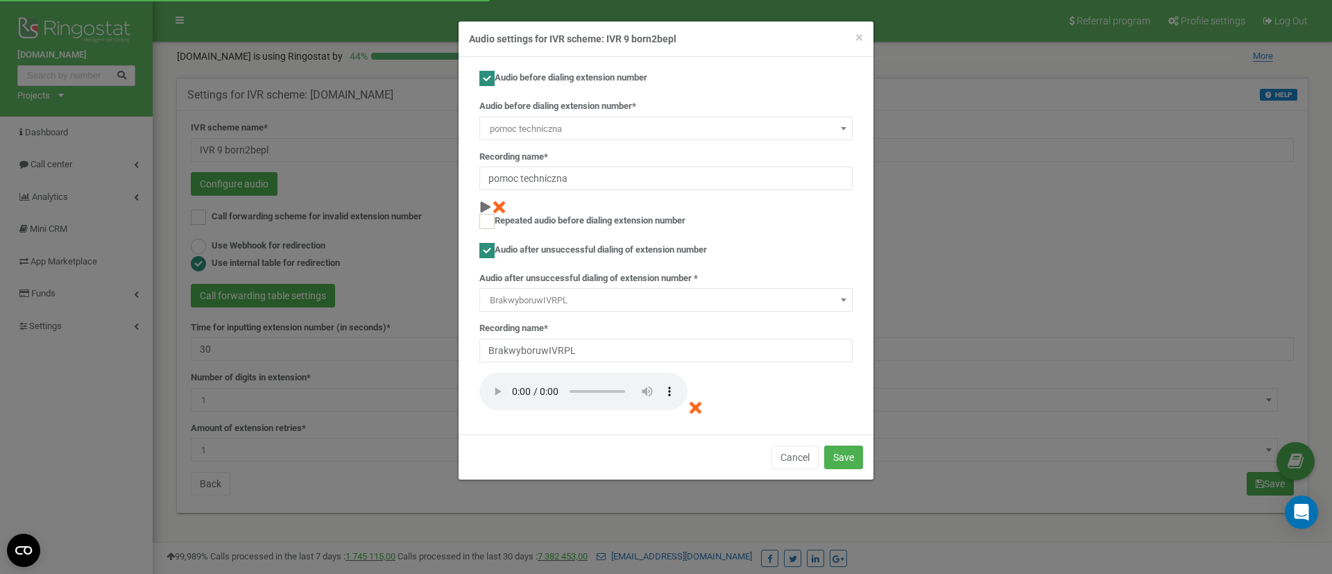
click at [850, 436] on div "Cancel Save" at bounding box center [666, 456] width 415 height 45
click at [846, 463] on button "Save" at bounding box center [843, 457] width 39 height 24
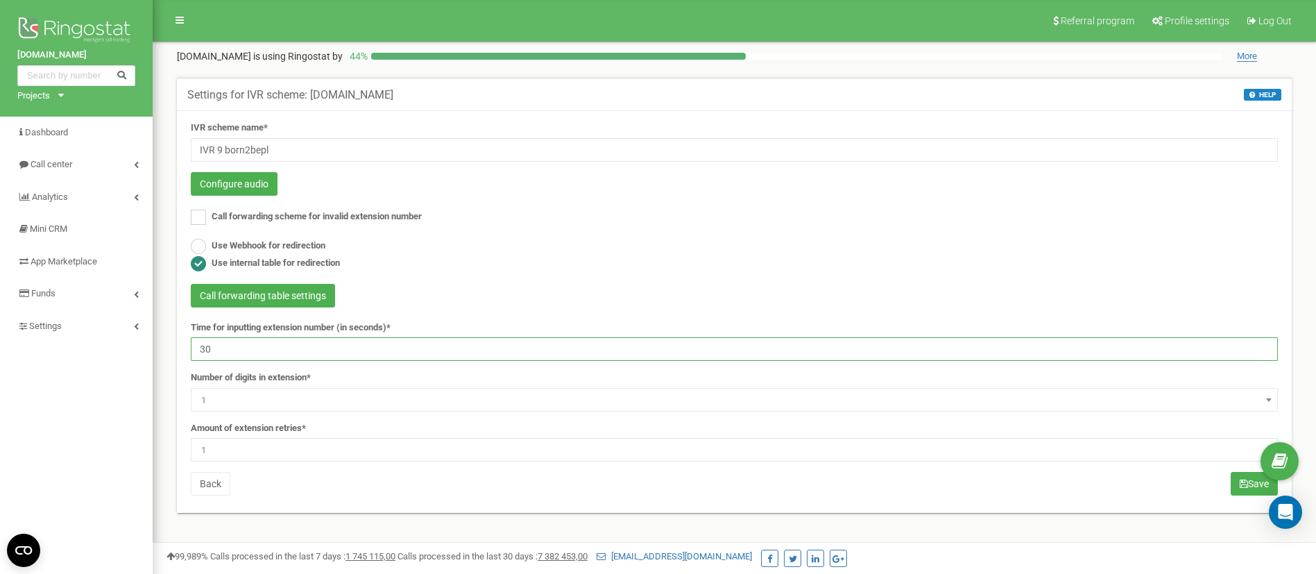
click at [305, 356] on input "30" at bounding box center [734, 349] width 1087 height 24
type input "3"
type input "8"
type input "180"
click at [255, 447] on span "1" at bounding box center [734, 449] width 1077 height 19
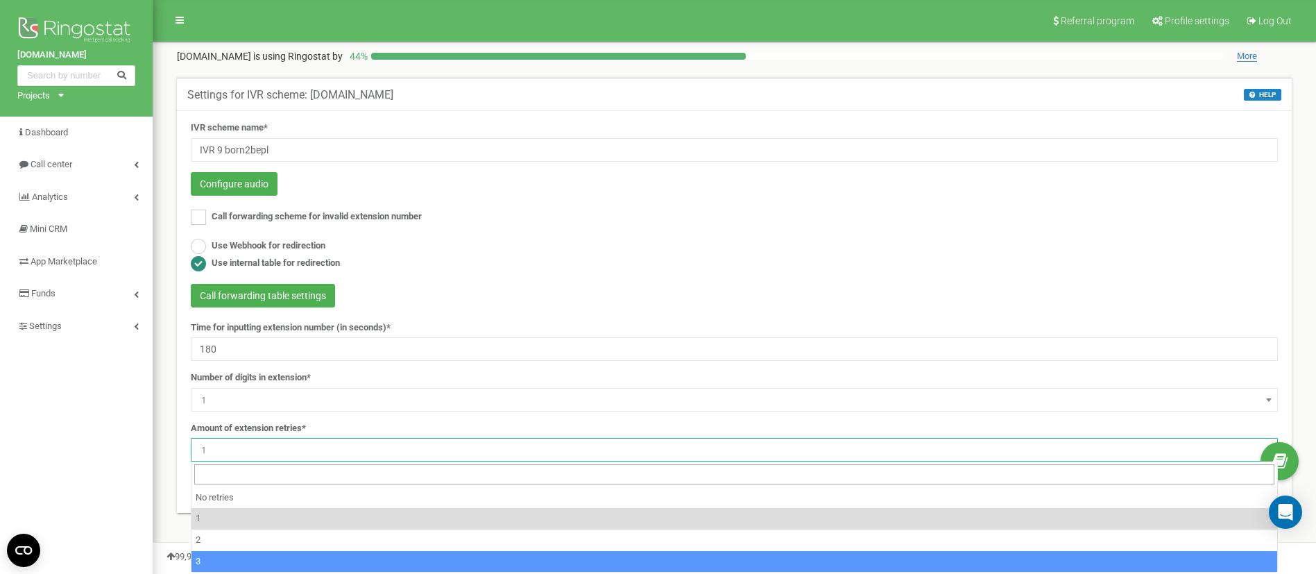
select select "4"
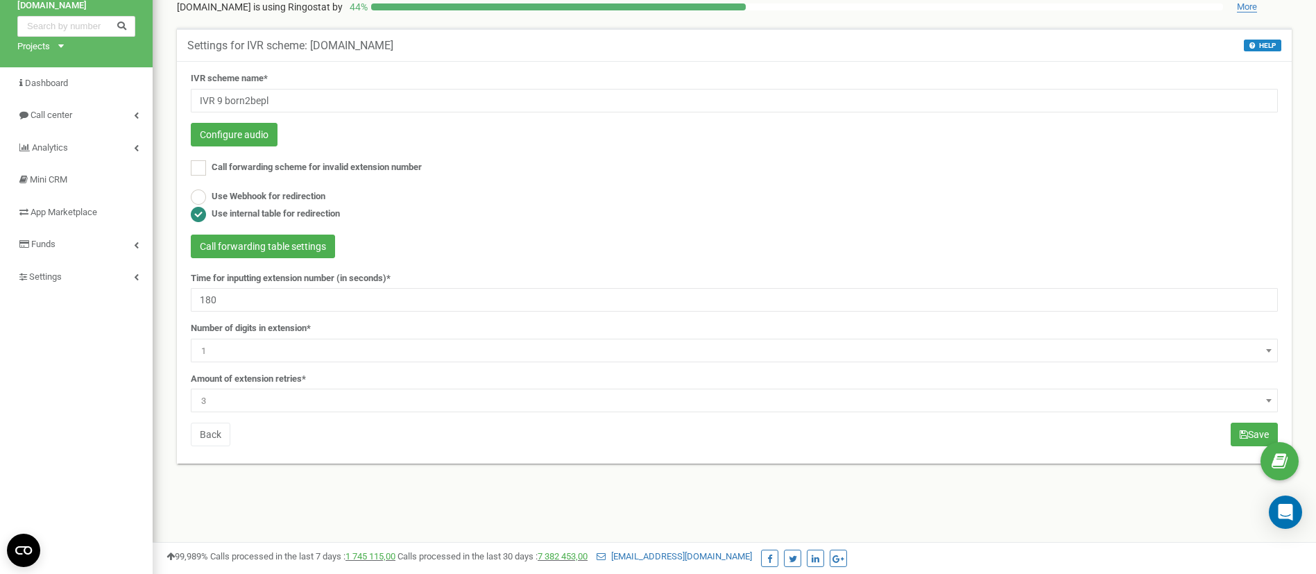
scroll to position [208, 0]
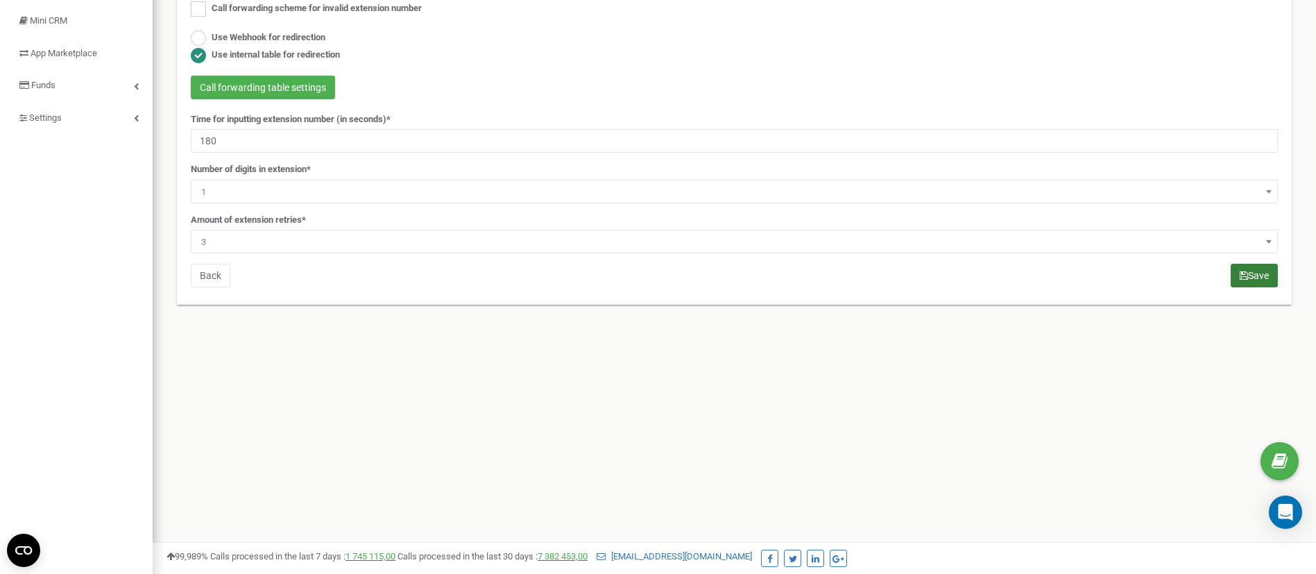
click at [1254, 275] on button "Save" at bounding box center [1254, 276] width 47 height 24
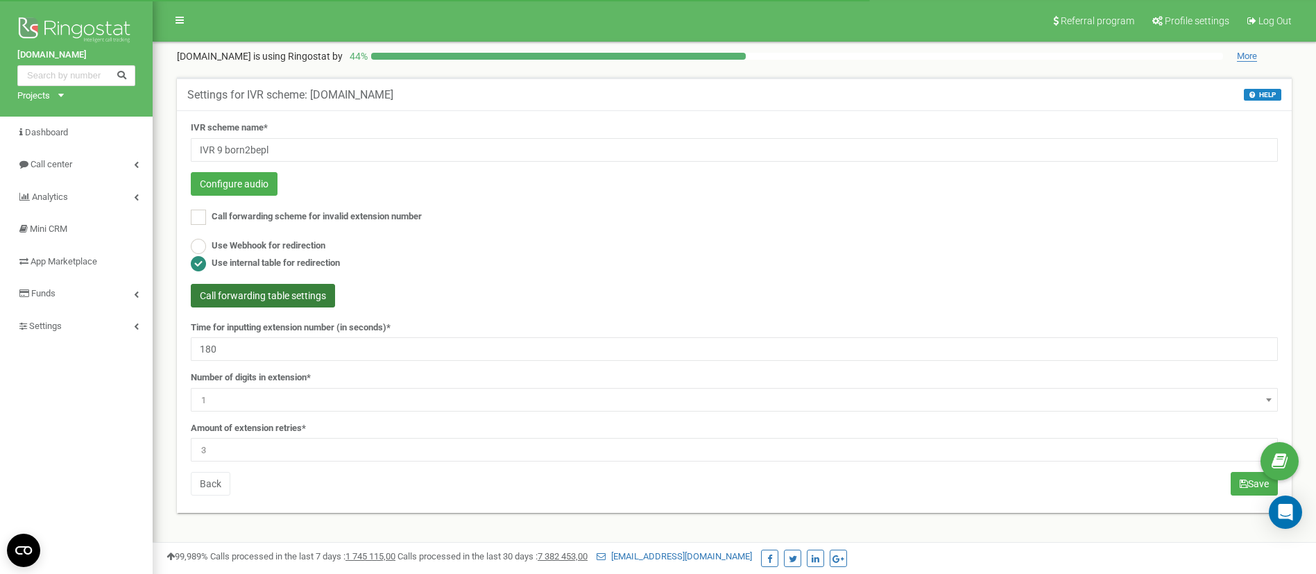
click at [257, 296] on button "Call forwarding table settings" at bounding box center [263, 296] width 144 height 24
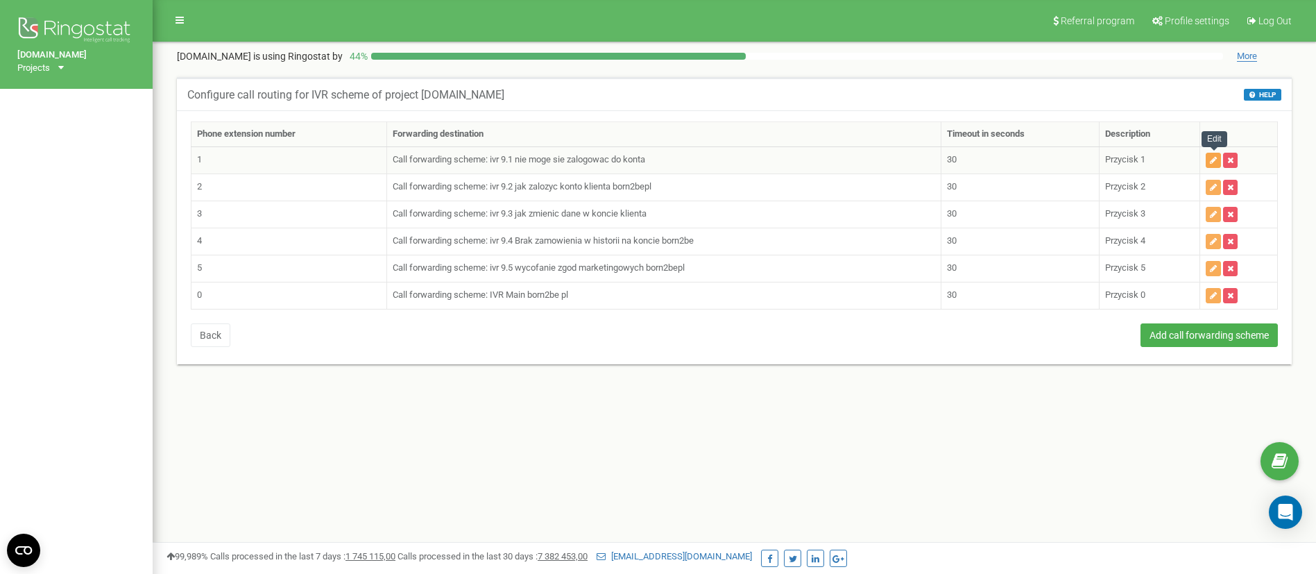
click at [1210, 155] on button "button" at bounding box center [1213, 160] width 15 height 15
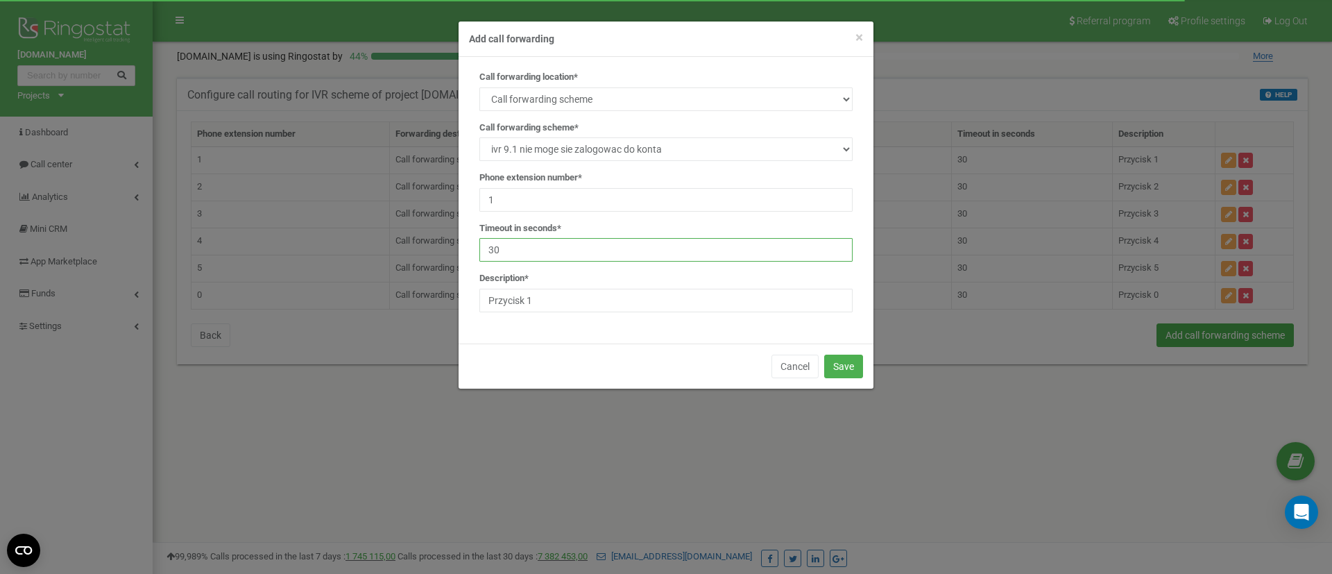
click at [569, 259] on input "30" at bounding box center [665, 250] width 373 height 24
type input "3"
type input "180"
click at [834, 363] on button "Save" at bounding box center [843, 366] width 39 height 24
click at [563, 251] on input "30" at bounding box center [665, 250] width 373 height 24
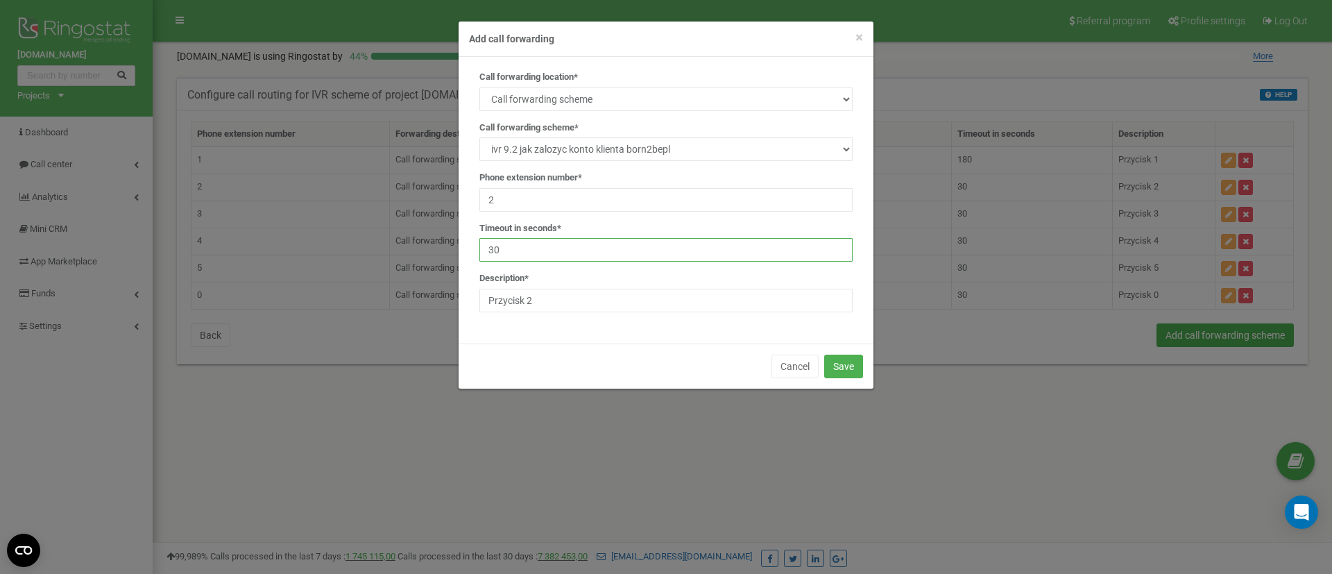
paste input "18"
type input "180"
click at [829, 362] on button "Save" at bounding box center [843, 366] width 39 height 24
click at [551, 243] on input "30" at bounding box center [665, 250] width 373 height 24
type input "3"
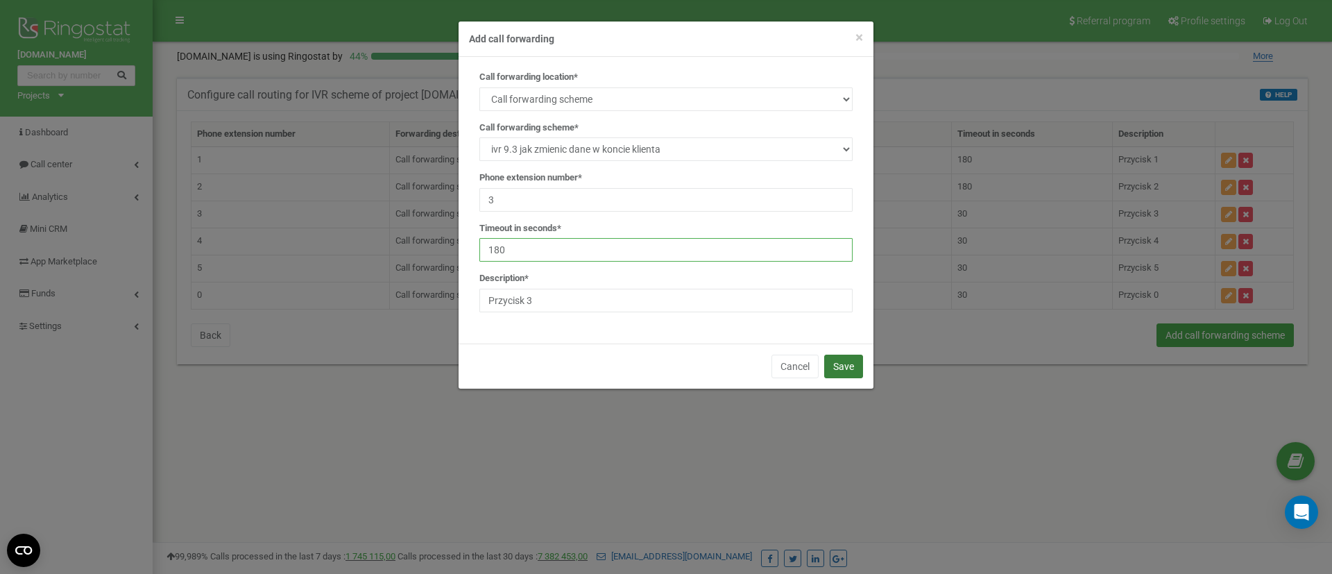
type input "180"
click at [859, 366] on button "Save" at bounding box center [843, 366] width 39 height 24
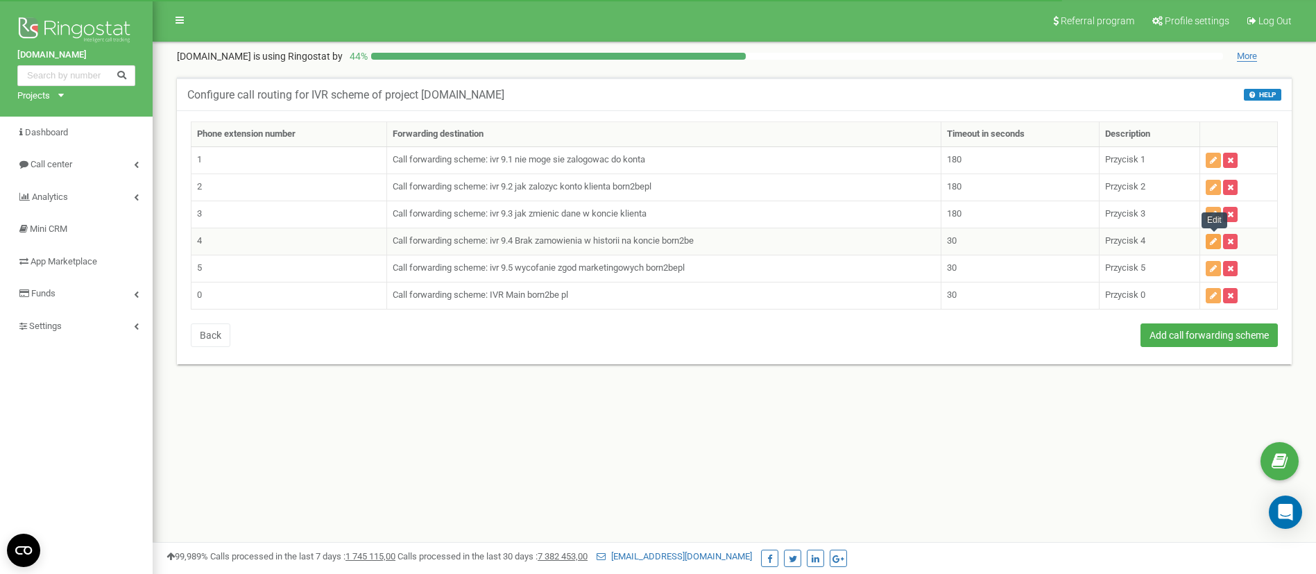
click at [1210, 239] on icon "button" at bounding box center [1213, 241] width 7 height 8
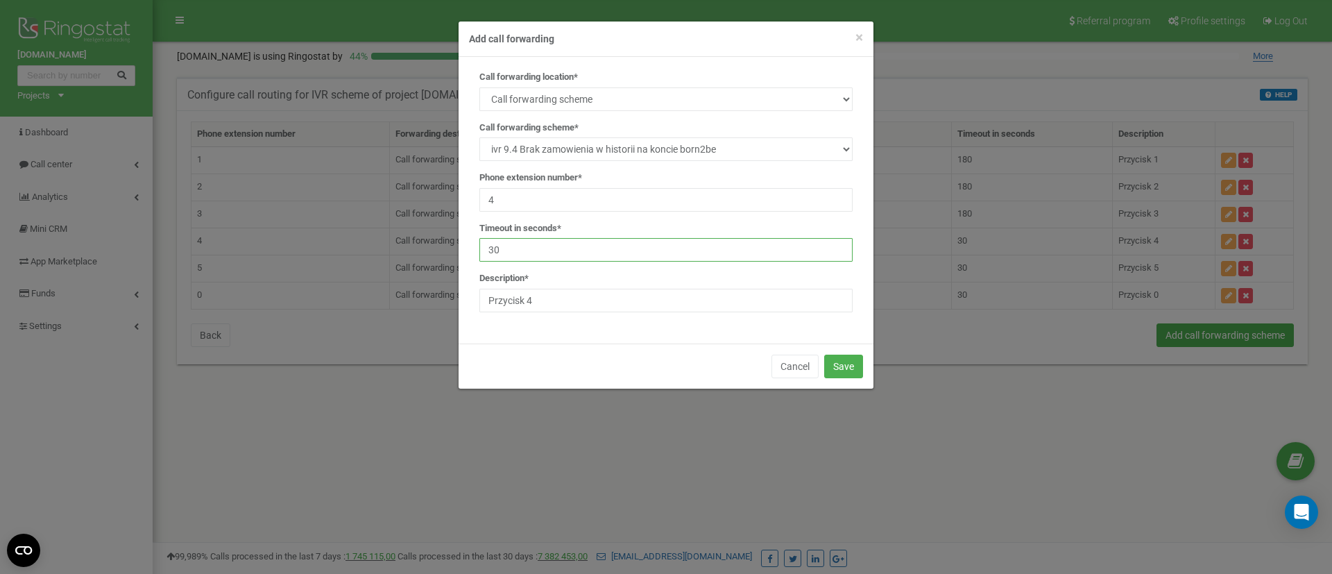
click at [592, 257] on input "30" at bounding box center [665, 250] width 373 height 24
paste input "18"
type input "180"
click at [837, 363] on button "Save" at bounding box center [843, 366] width 39 height 24
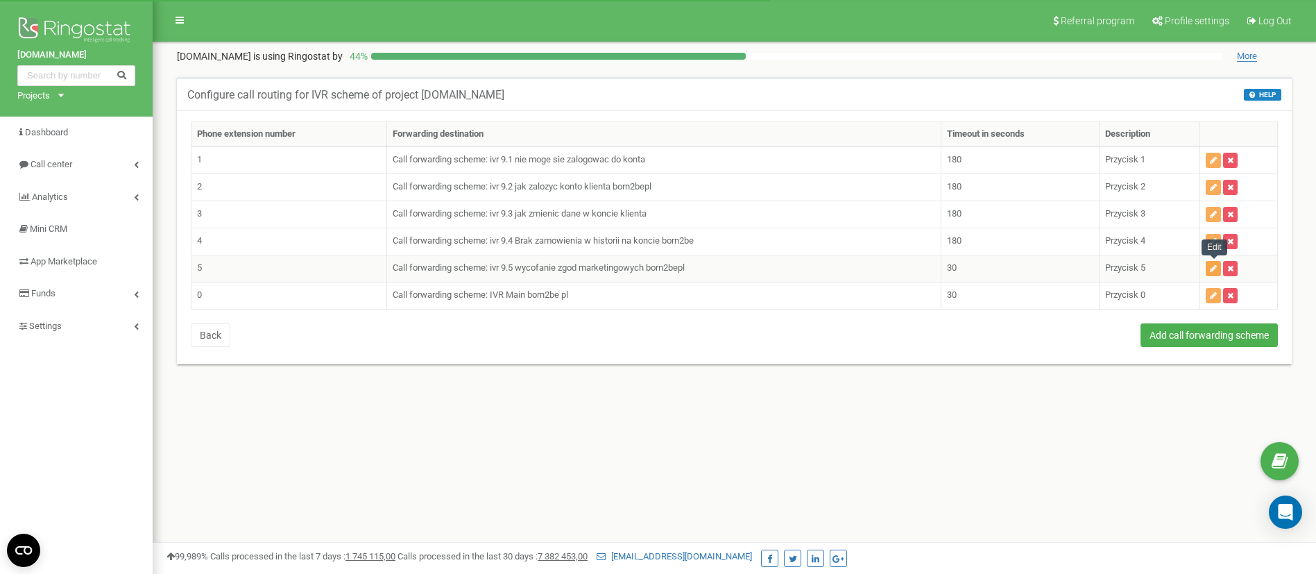
click at [1211, 269] on icon "button" at bounding box center [1213, 268] width 7 height 8
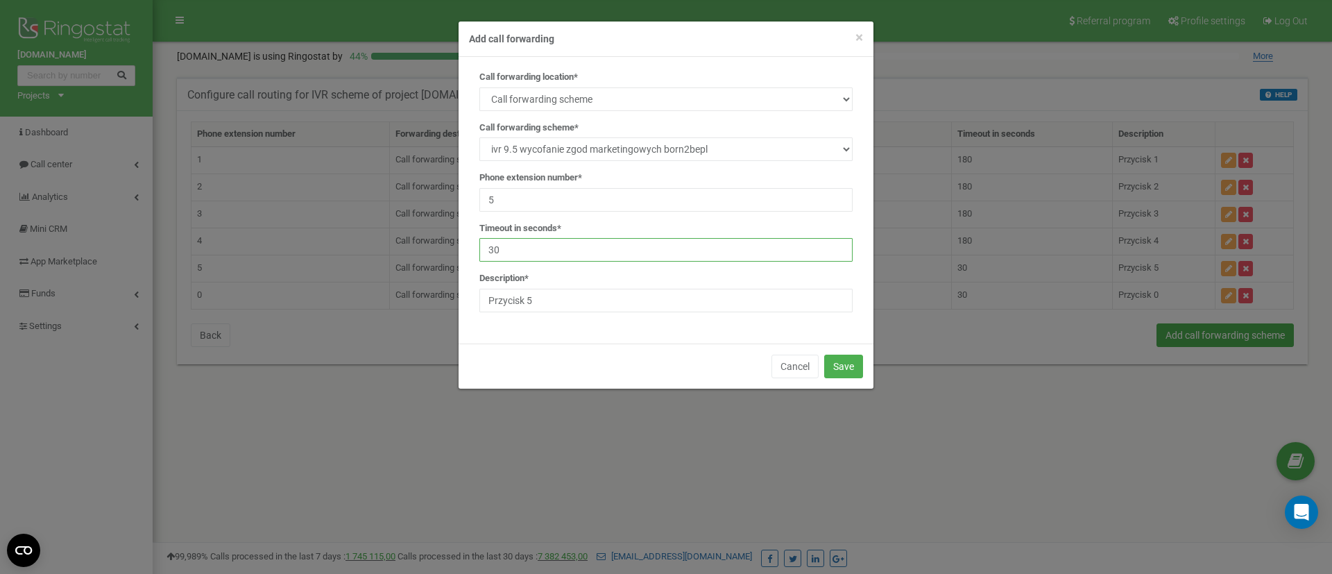
click at [599, 243] on input "30" at bounding box center [665, 250] width 373 height 24
paste input "18"
type input "180"
click at [851, 366] on button "Save" at bounding box center [843, 366] width 39 height 24
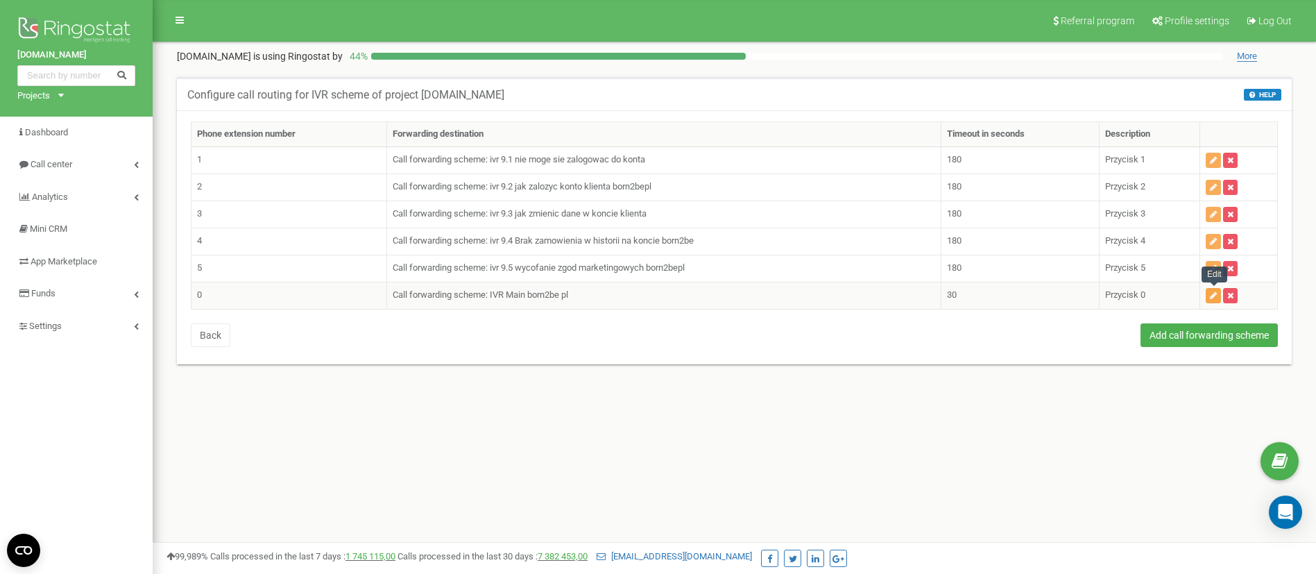
click at [1212, 298] on icon "button" at bounding box center [1213, 295] width 7 height 8
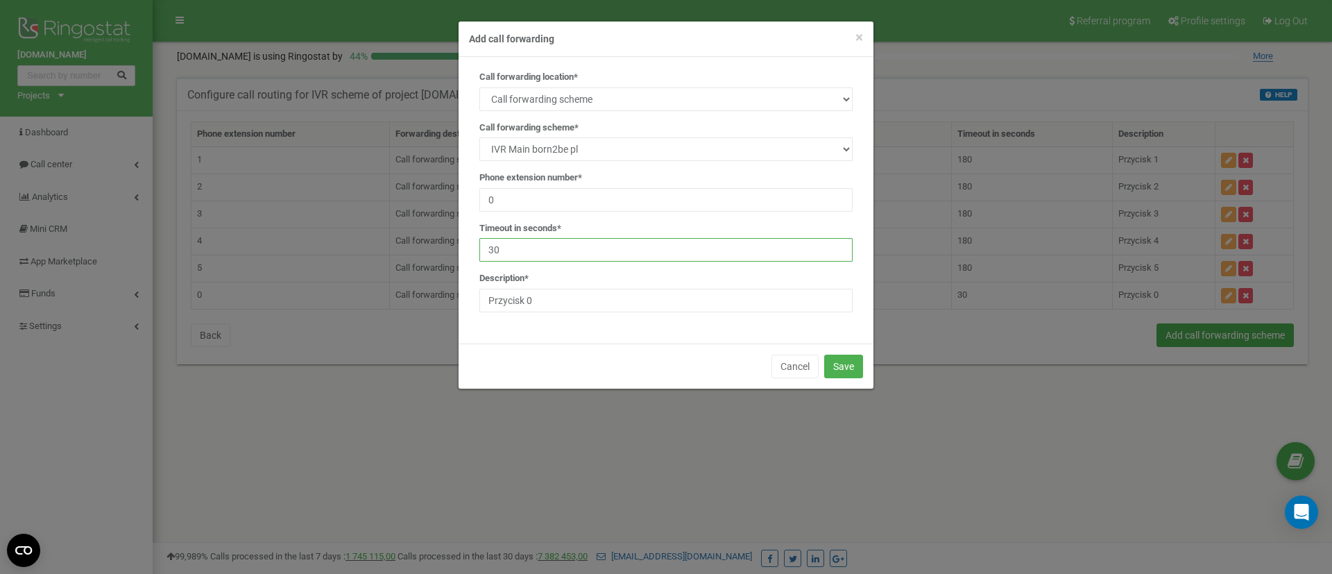
click at [554, 253] on input "30" at bounding box center [665, 250] width 373 height 24
paste input "18"
type input "180"
click at [866, 366] on div "Cancel Save" at bounding box center [666, 365] width 415 height 45
click at [832, 372] on button "Save" at bounding box center [843, 366] width 39 height 24
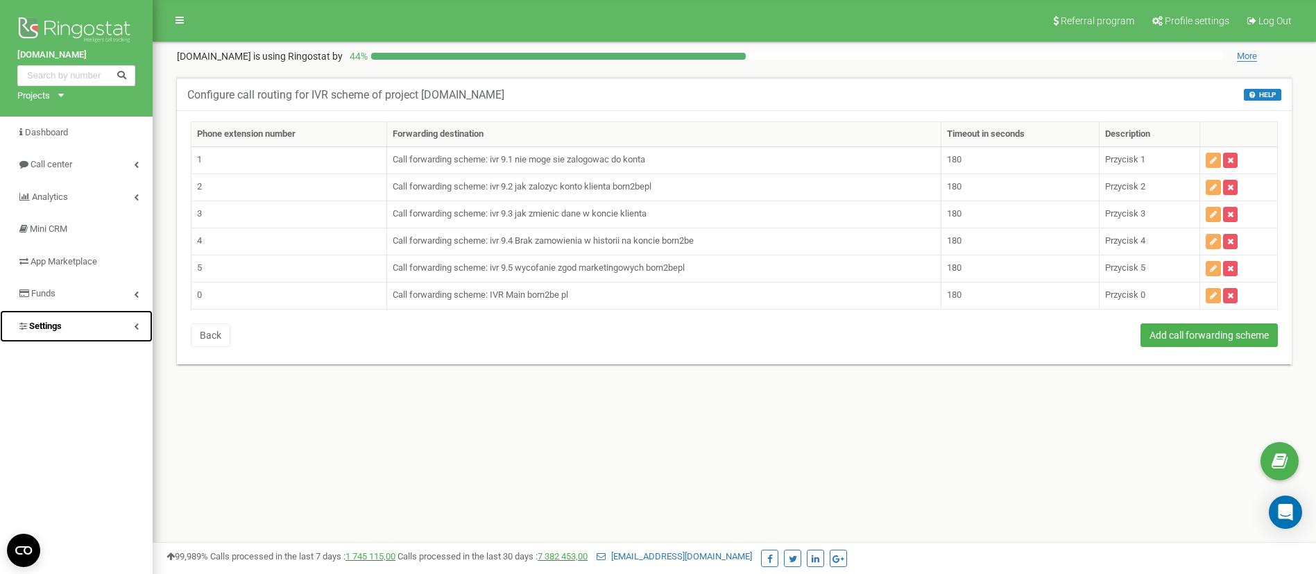
click at [67, 322] on link "Settings" at bounding box center [76, 326] width 153 height 33
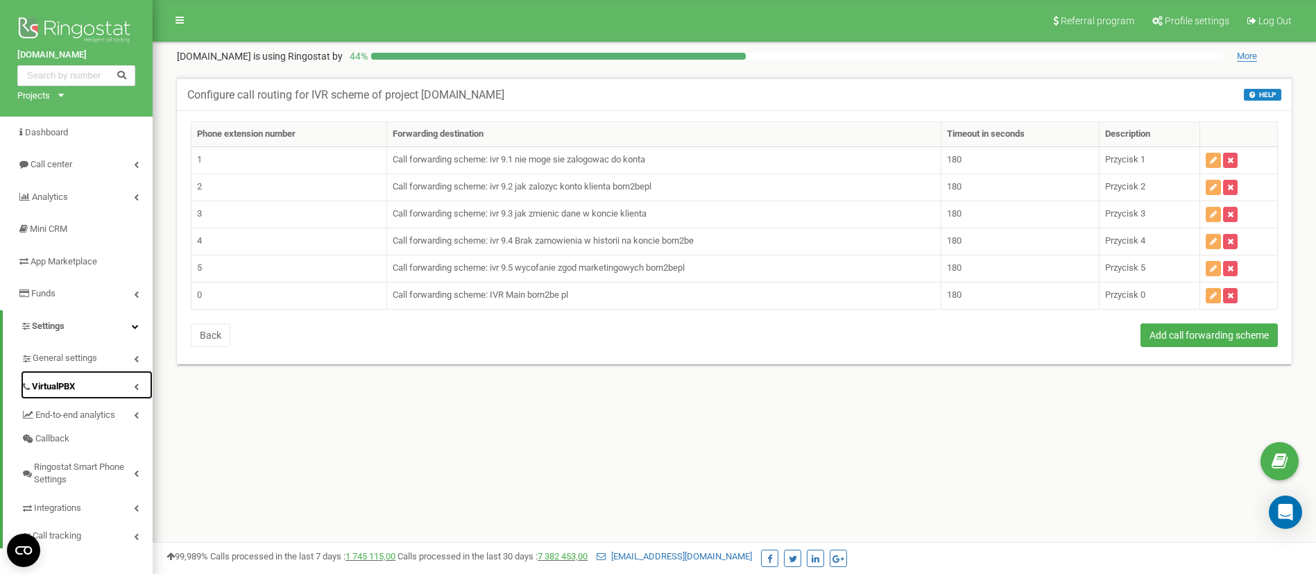
click at [59, 382] on span "VirtualPBX" at bounding box center [53, 386] width 43 height 13
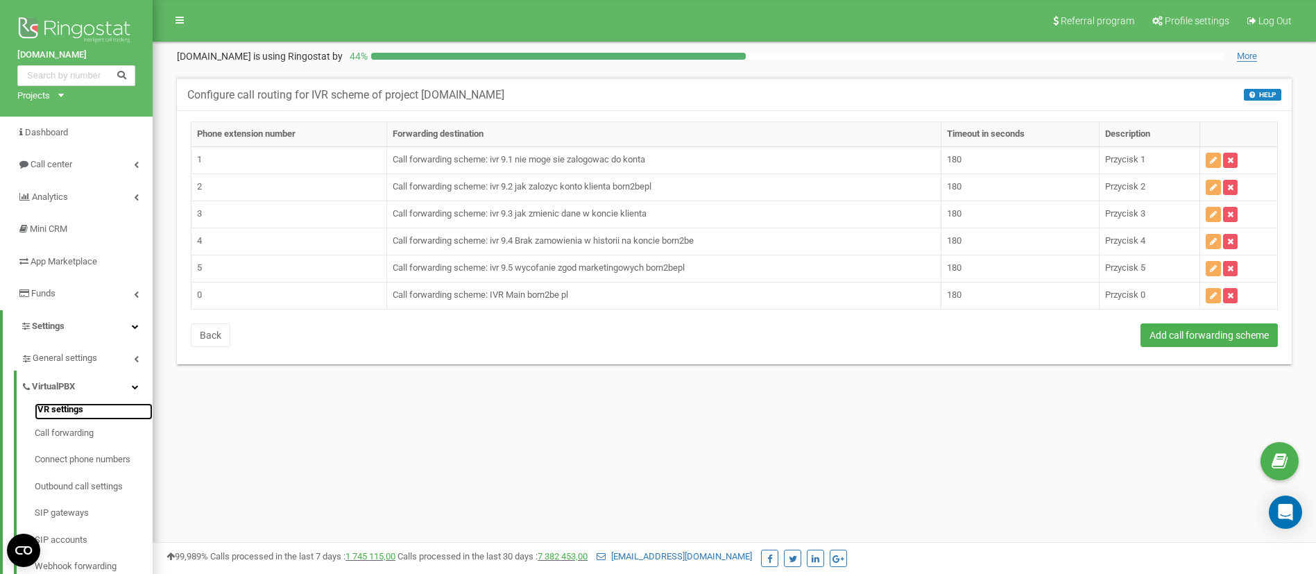
click at [65, 406] on link "IVR settings" at bounding box center [94, 411] width 118 height 17
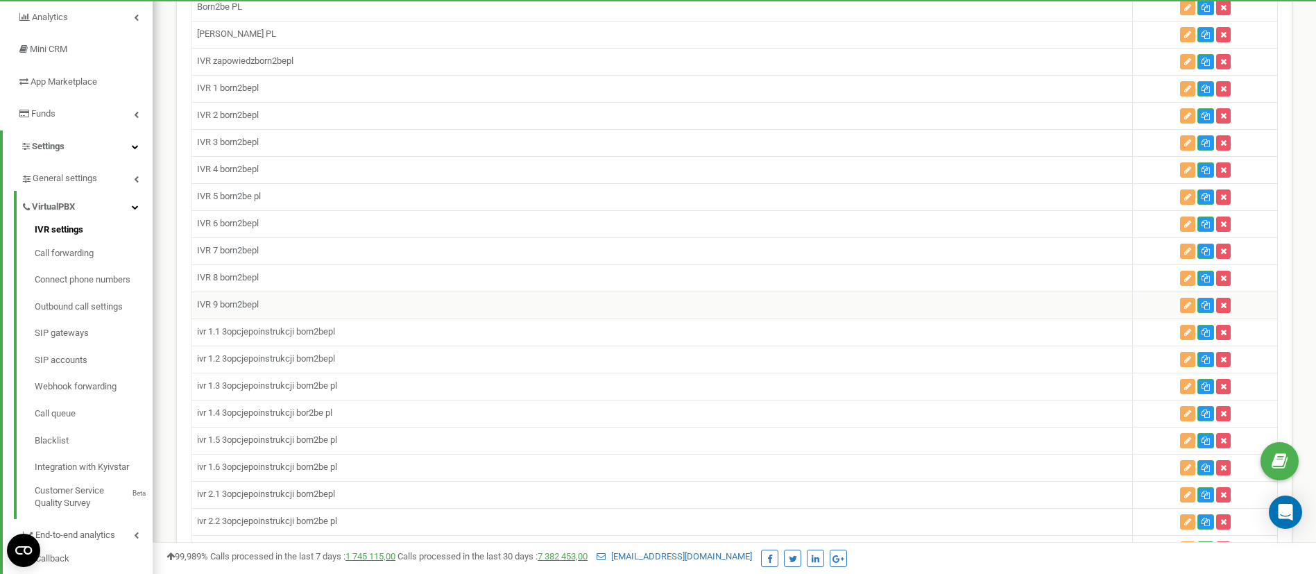
scroll to position [208, 0]
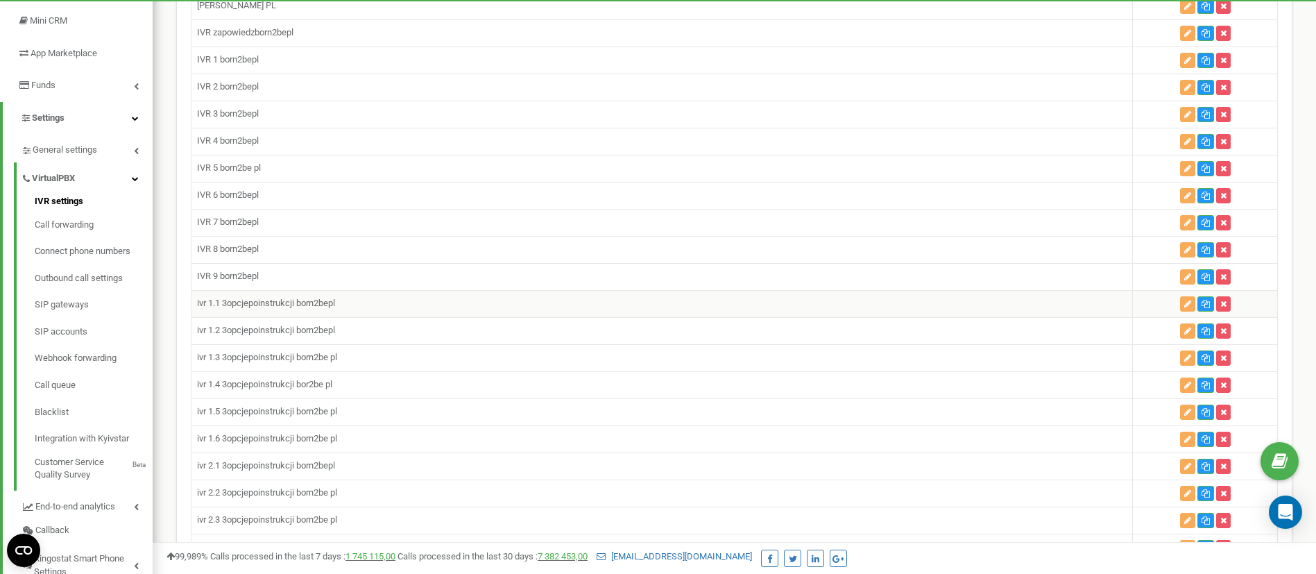
click at [290, 302] on td "ivr 1.1 3opcjepoinstrukcji born2bepl" at bounding box center [661, 303] width 941 height 27
click at [1182, 305] on button "button" at bounding box center [1187, 303] width 15 height 15
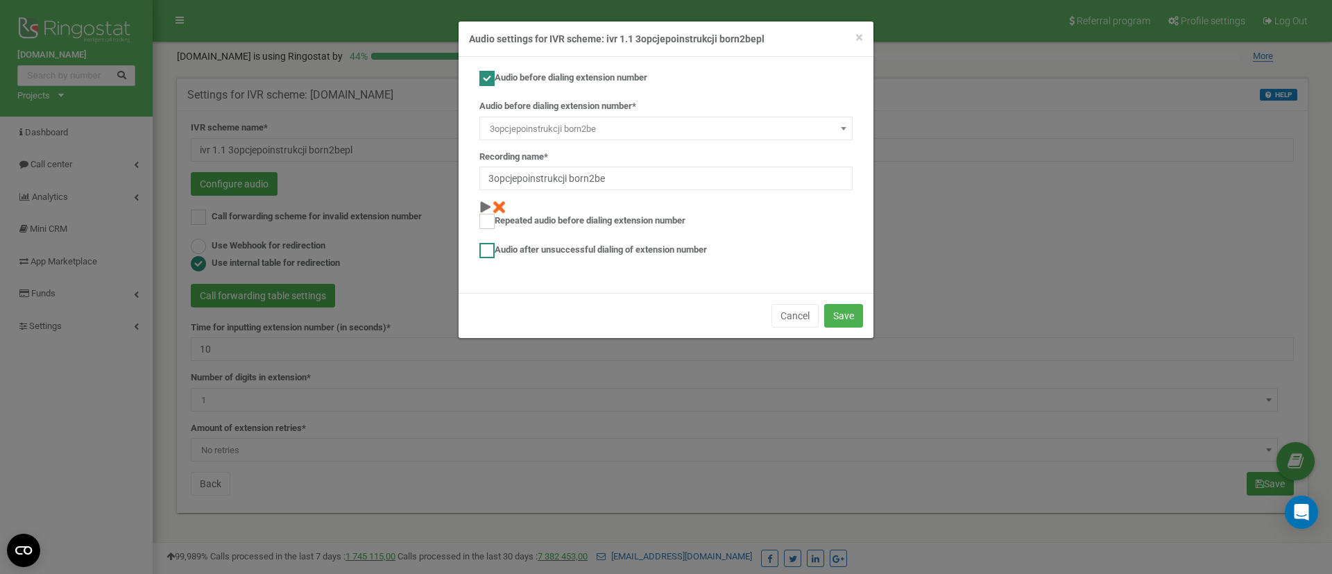
click at [501, 255] on label "Audio after unsuccessful dialing of extension number" at bounding box center [593, 250] width 228 height 15
checkbox input "true"
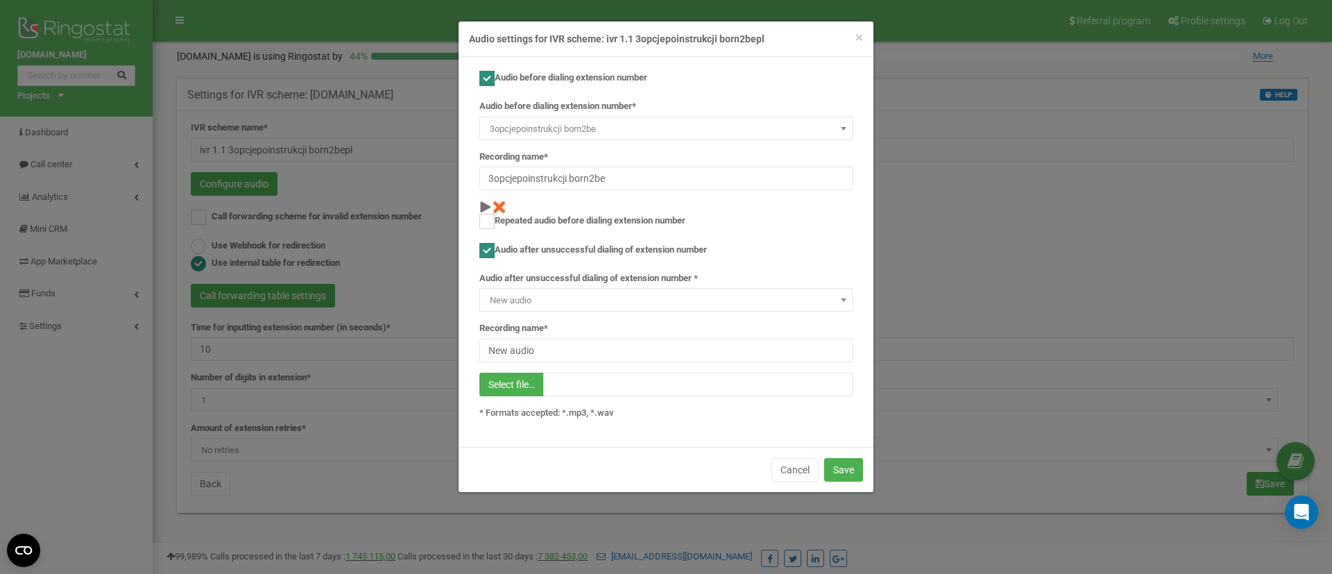
click at [541, 306] on span "New audio" at bounding box center [665, 300] width 363 height 19
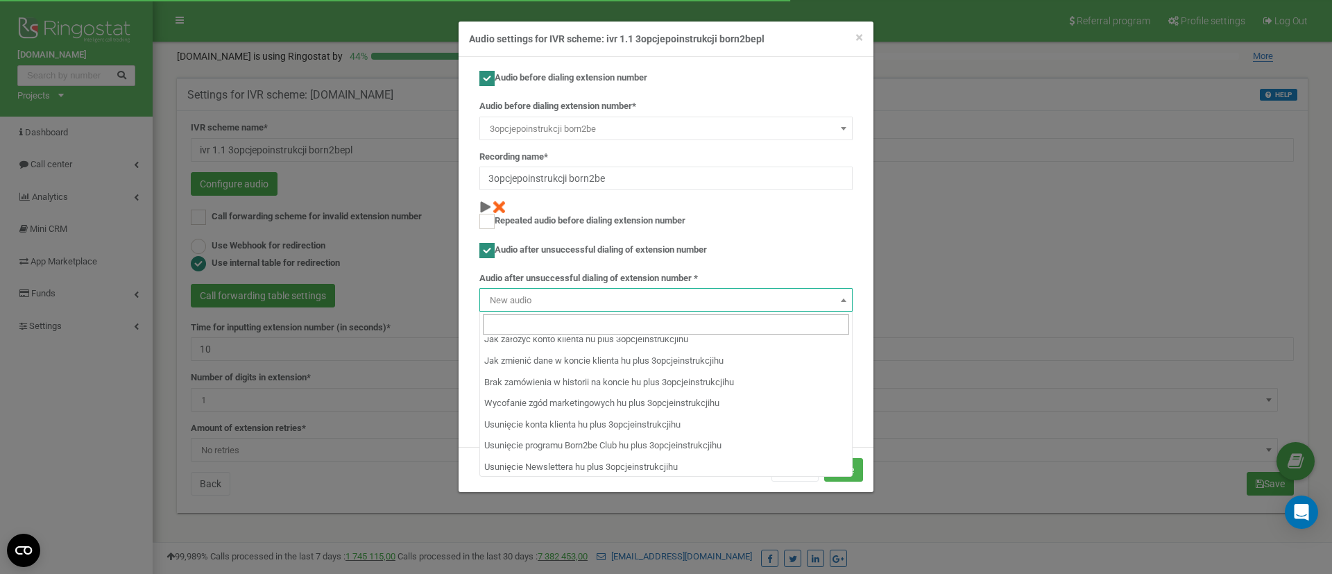
scroll to position [5778, 0]
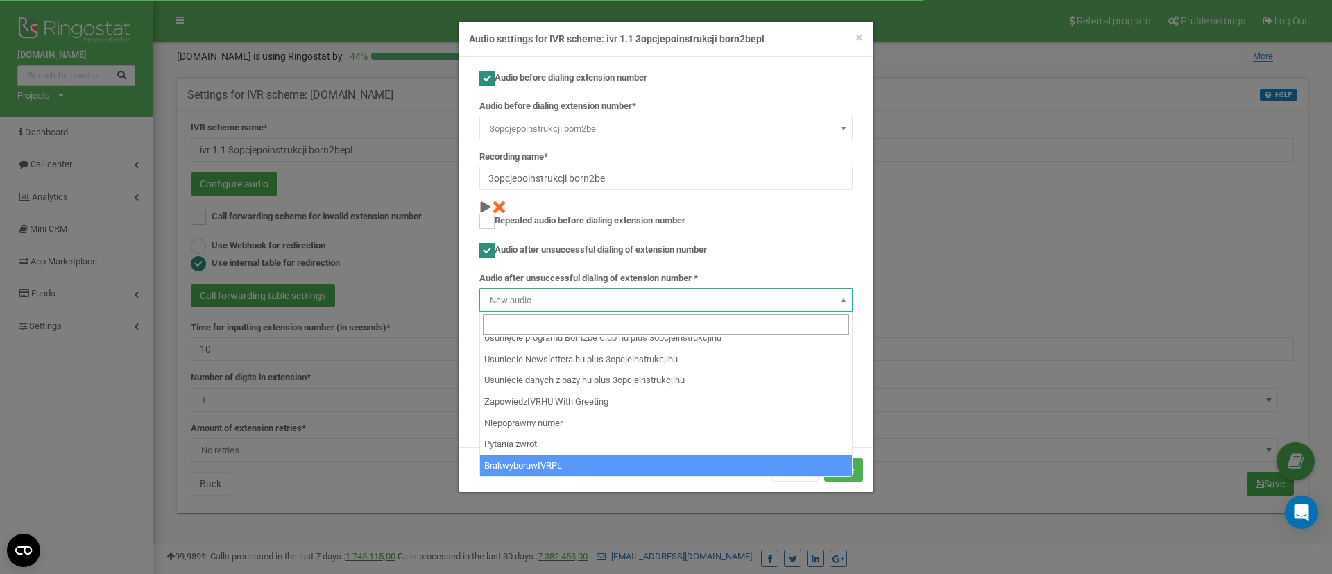
select select "14311"
type input "BrakwyboruwIVRPL"
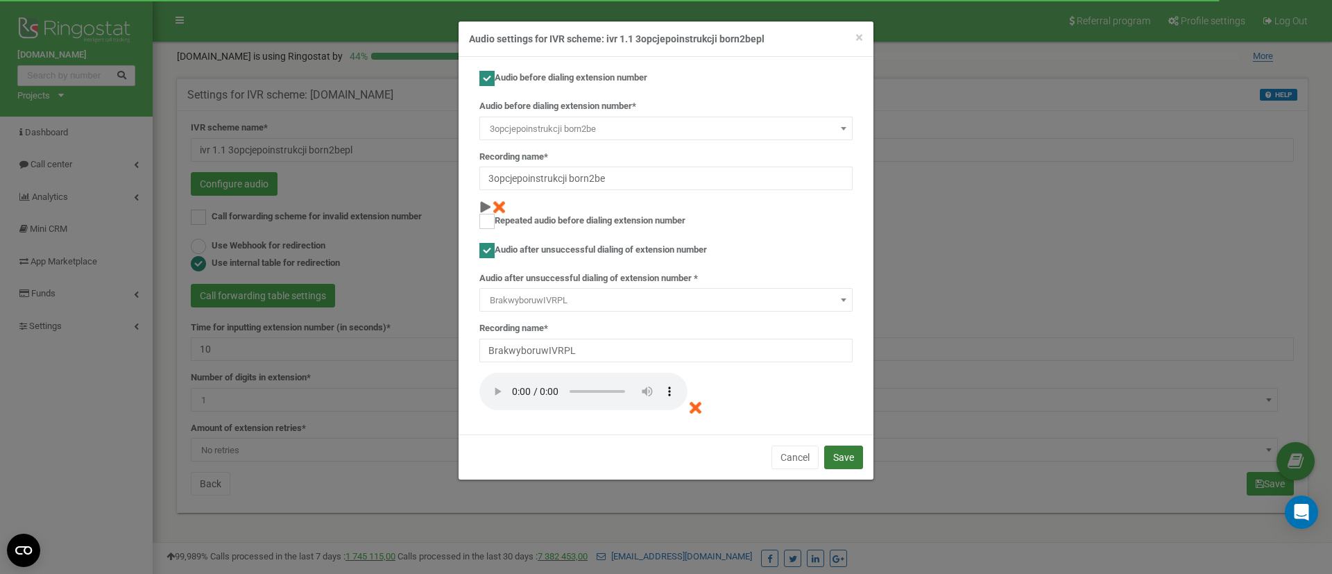
click at [840, 454] on button "Save" at bounding box center [843, 457] width 39 height 24
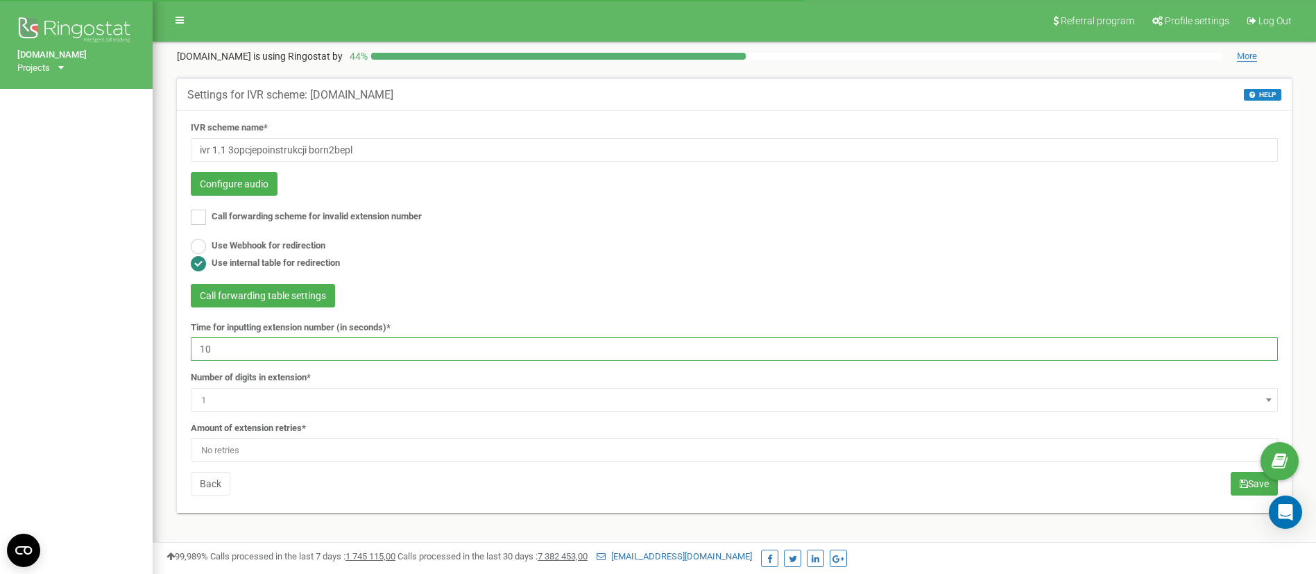
click at [268, 350] on input "10" at bounding box center [734, 349] width 1087 height 24
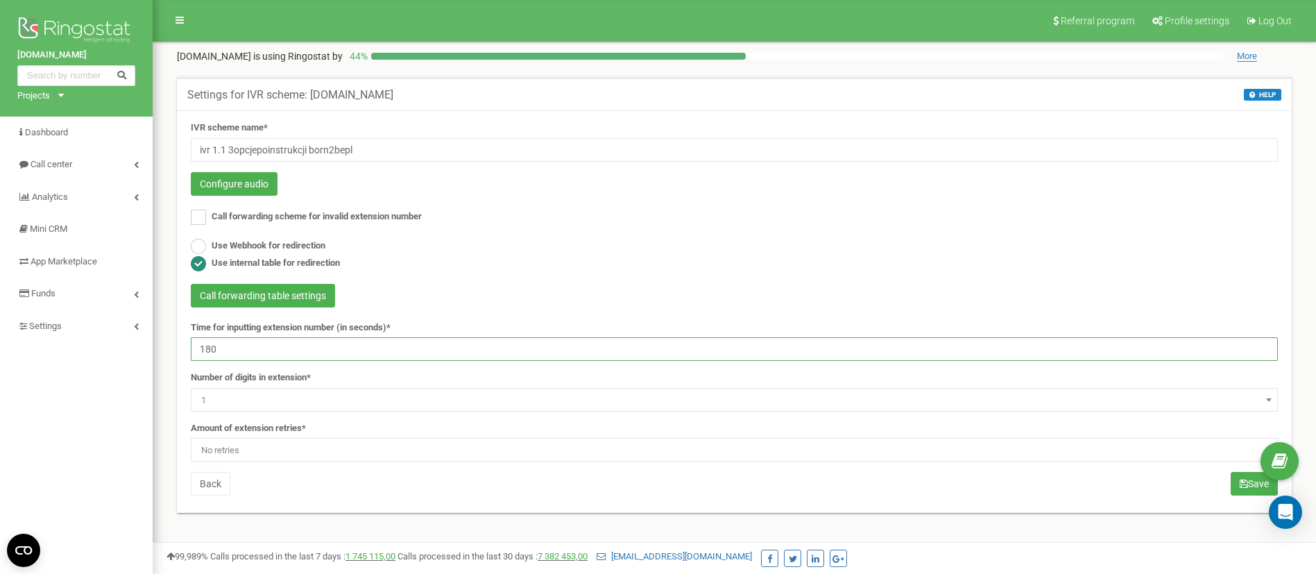
type input "180"
click at [248, 458] on span "No retries" at bounding box center [734, 449] width 1077 height 19
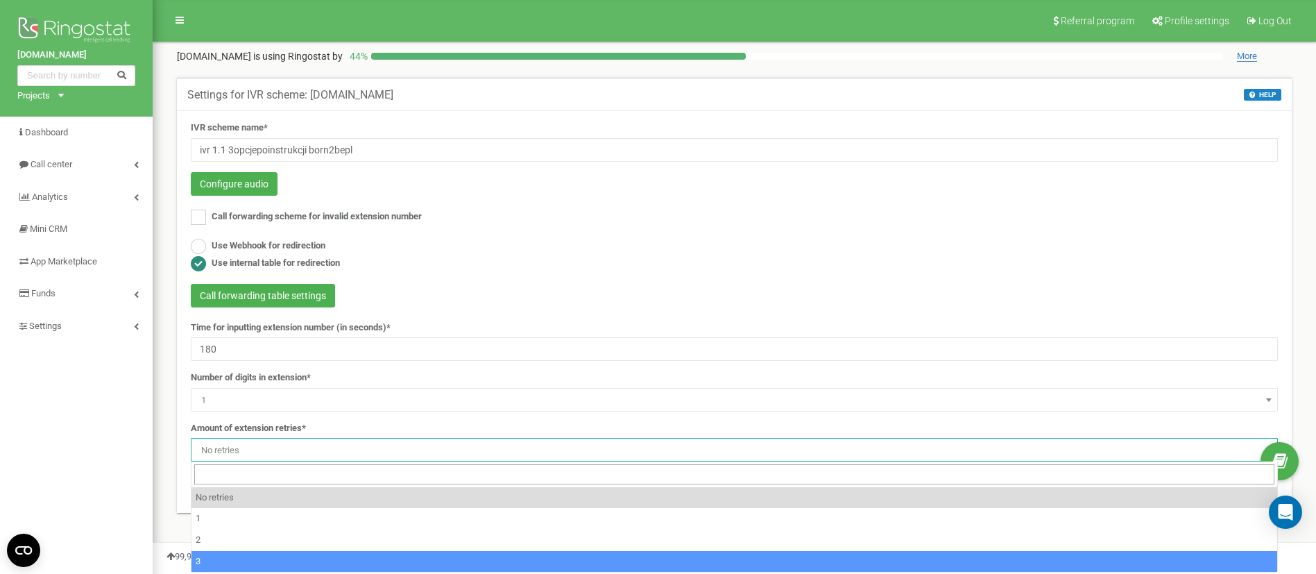
select select "4"
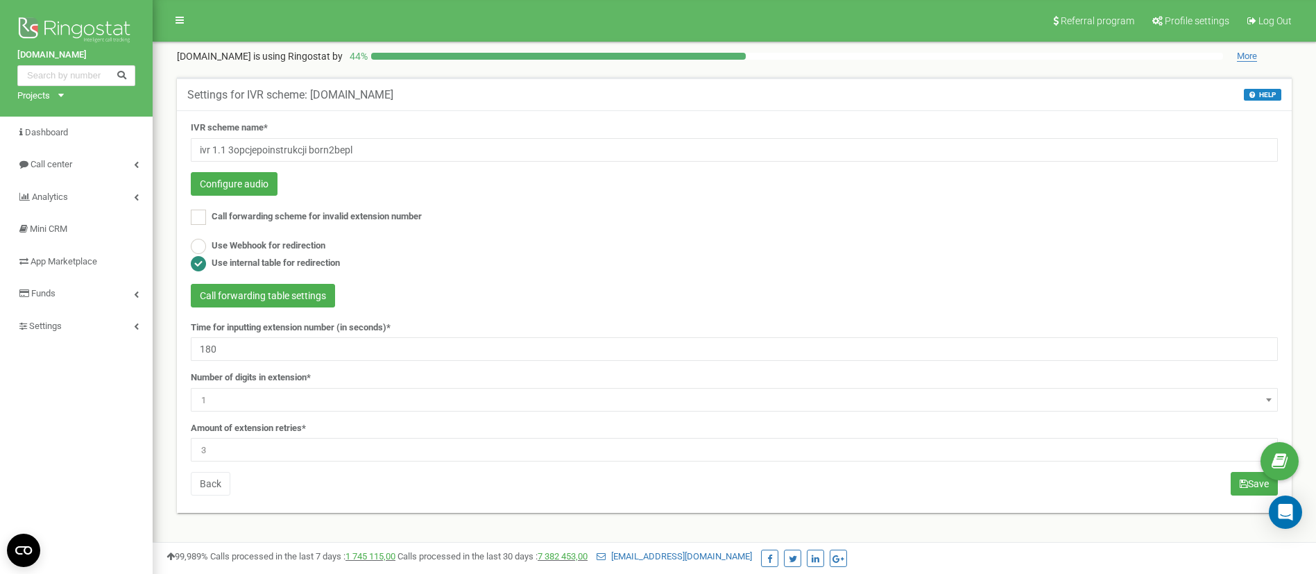
click at [1221, 488] on div "IVR scheme name* ivr 1.1 3opcjepoinstrukcji born2bepl Configure audio Call forw…" at bounding box center [734, 309] width 1108 height 377
click at [1235, 488] on button "Save" at bounding box center [1254, 484] width 47 height 24
click at [237, 288] on button "Call forwarding table settings" at bounding box center [263, 296] width 144 height 24
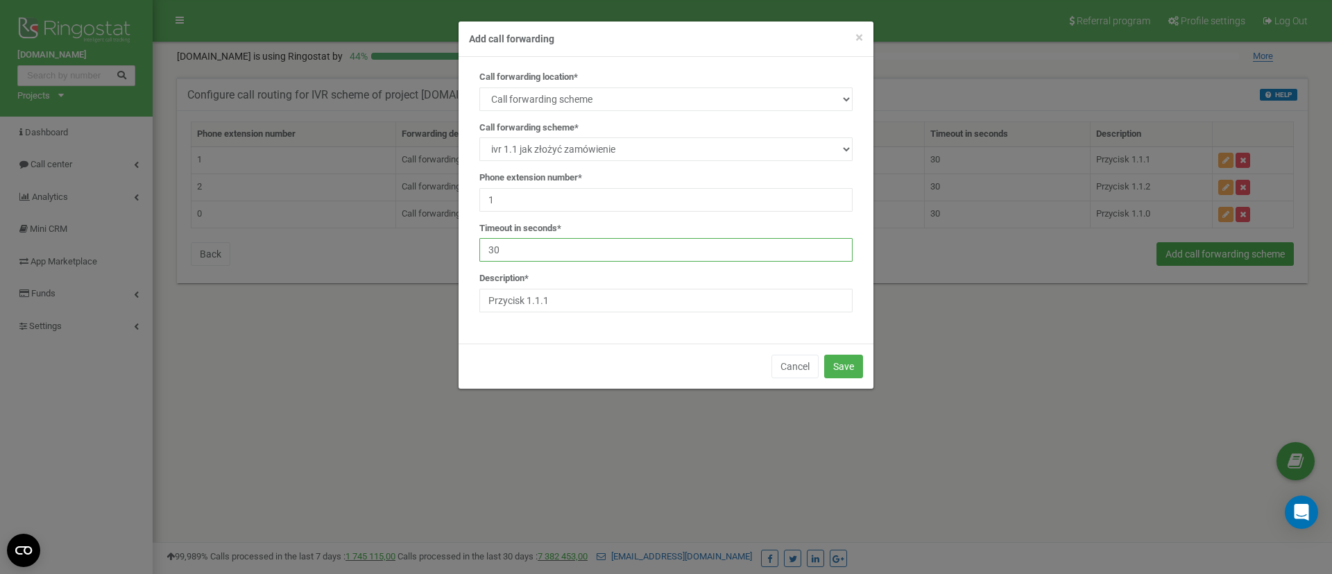
click at [542, 242] on input "30" at bounding box center [665, 250] width 373 height 24
type input "3"
type input "180"
click at [844, 370] on button "Save" at bounding box center [843, 366] width 39 height 24
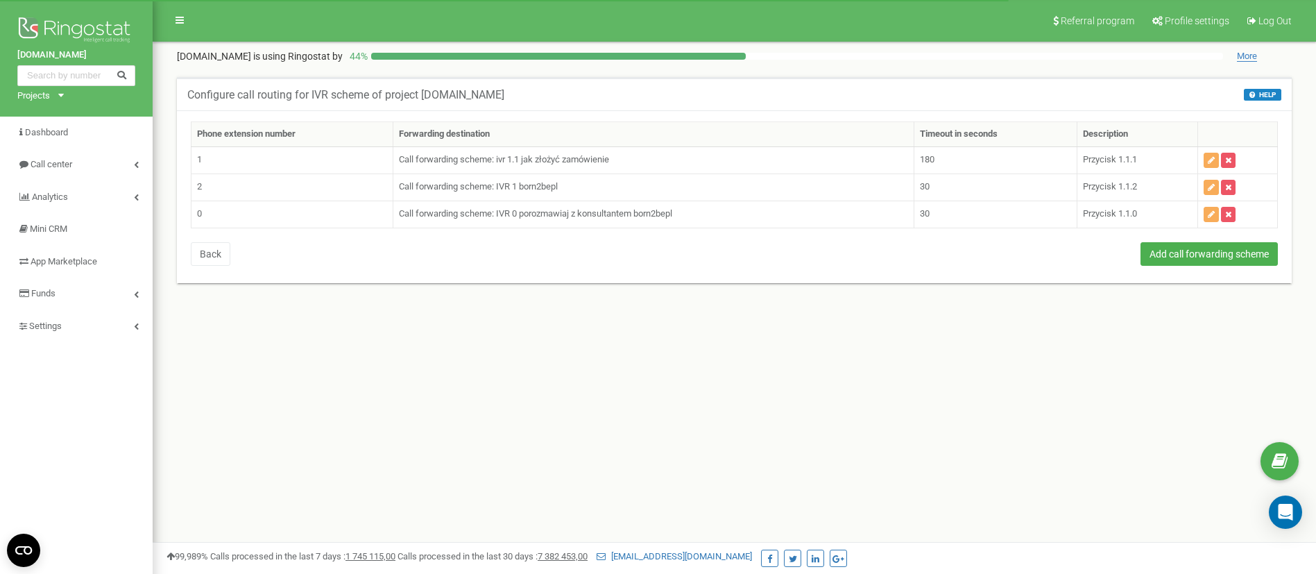
drag, startPoint x: 0, startPoint y: 0, endPoint x: 1142, endPoint y: 397, distance: 1209.6
click at [1142, 433] on div "Referral program Profile settings Log Out [DOMAIN_NAME] is using Ringostat by 4…" at bounding box center [734, 416] width 1163 height 832
click at [1205, 186] on button "button" at bounding box center [1211, 187] width 15 height 15
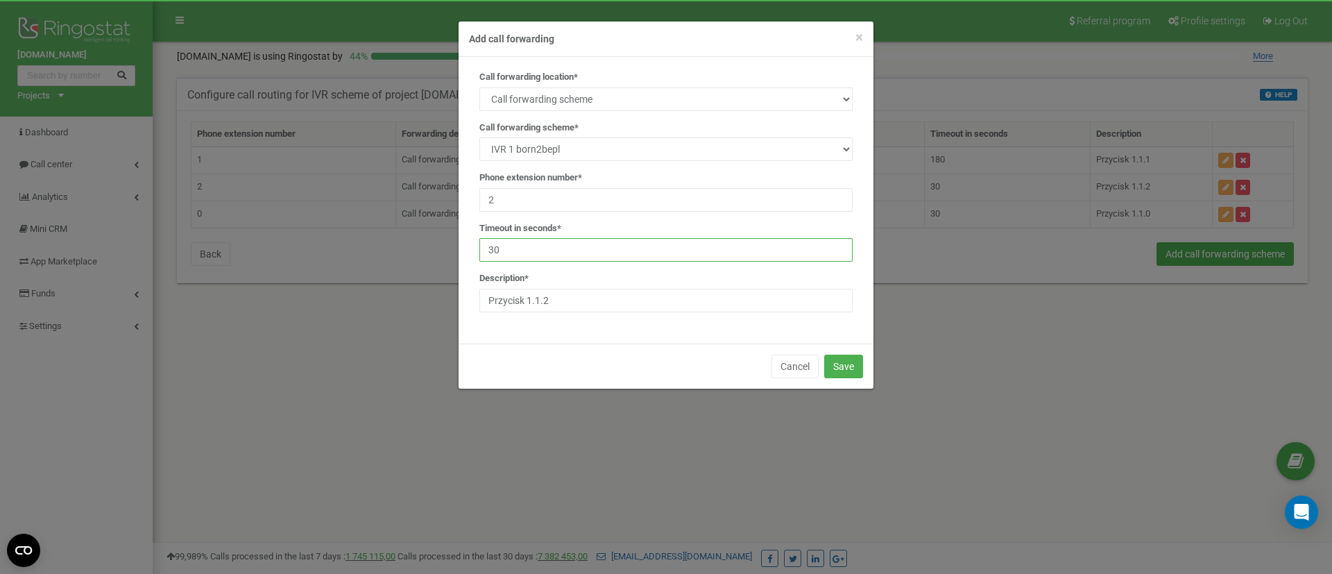
click at [594, 257] on input "30" at bounding box center [665, 250] width 373 height 24
type input "3"
type input "180"
click at [836, 363] on button "Save" at bounding box center [843, 366] width 39 height 24
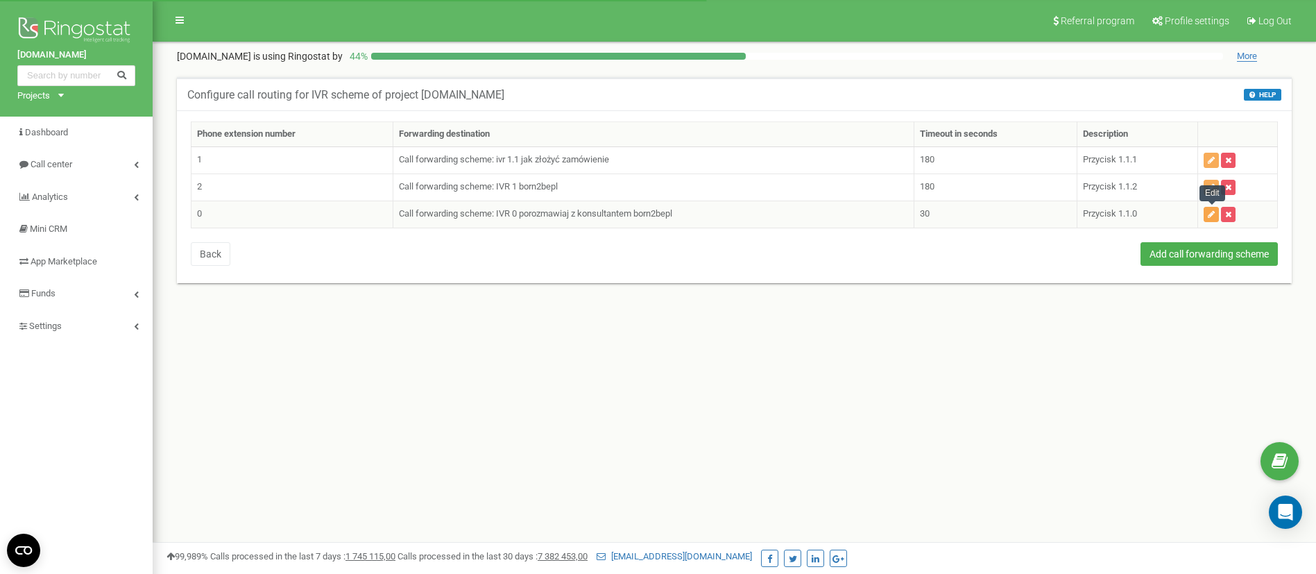
click at [1208, 210] on icon "button" at bounding box center [1211, 214] width 7 height 8
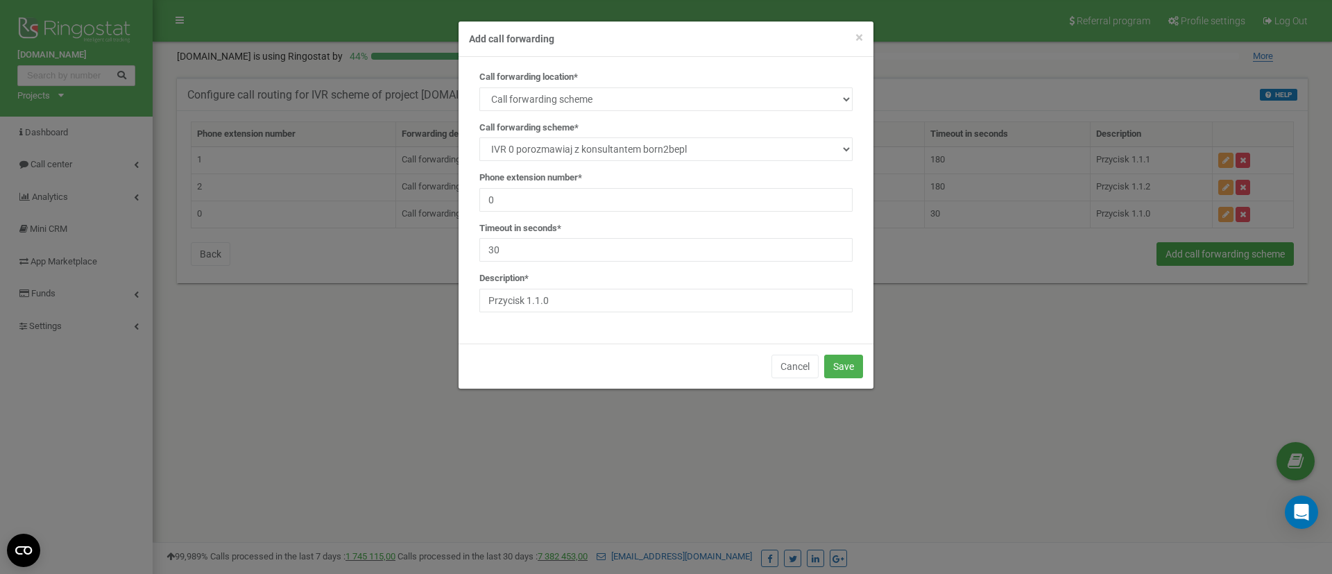
click at [597, 233] on div "Timeout in seconds* 30" at bounding box center [665, 242] width 373 height 40
click at [610, 243] on input "30" at bounding box center [665, 250] width 373 height 24
type input "3"
type input "180"
click at [844, 359] on button "Save" at bounding box center [843, 366] width 39 height 24
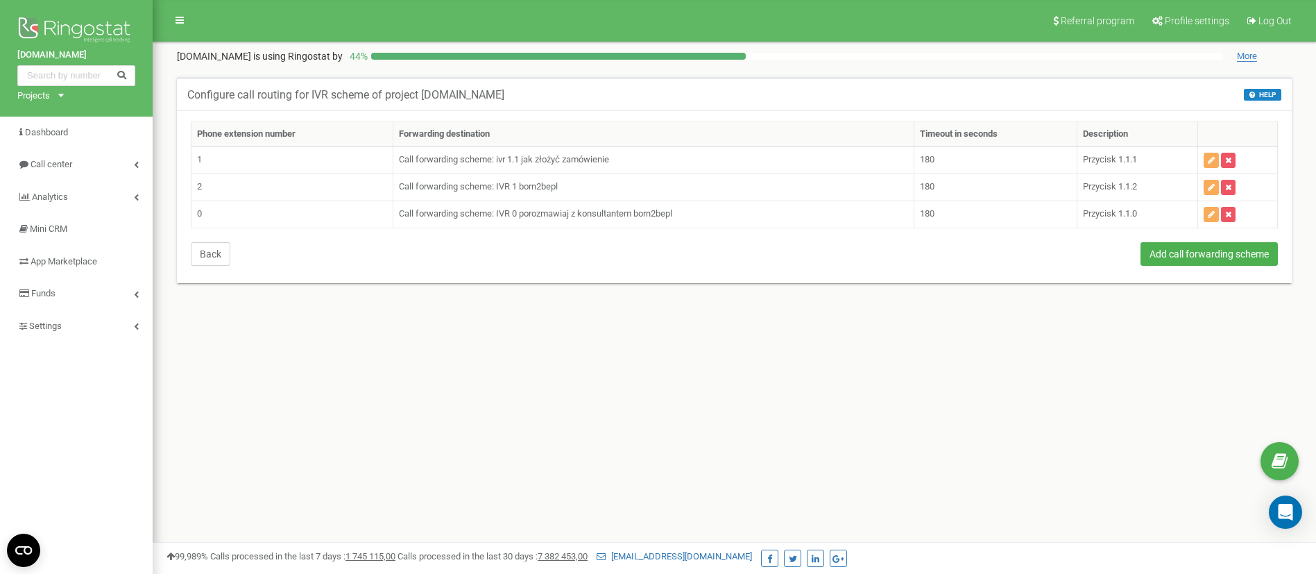
click at [213, 259] on button "Back" at bounding box center [211, 254] width 40 height 24
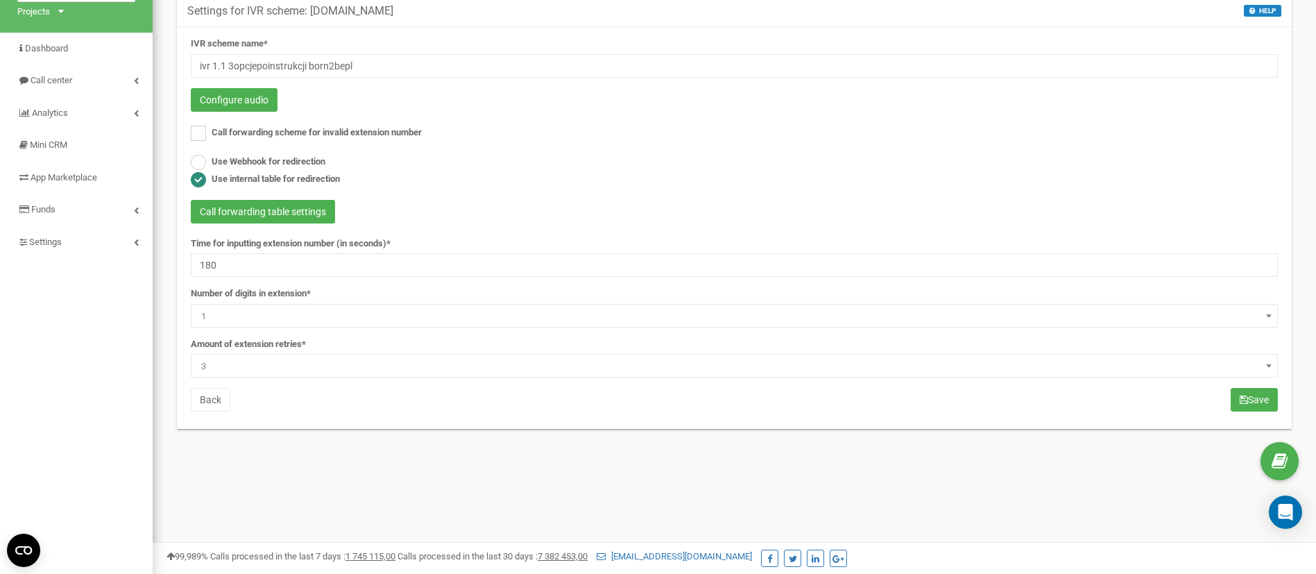
scroll to position [104, 0]
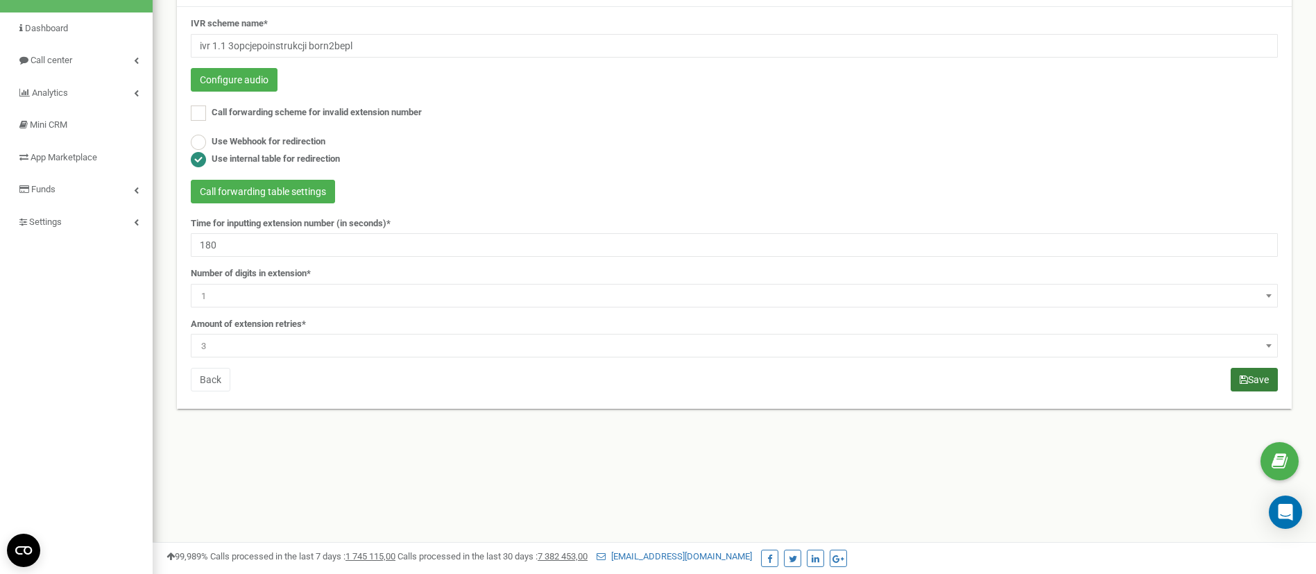
click at [1240, 375] on icon "submit" at bounding box center [1244, 380] width 8 height 10
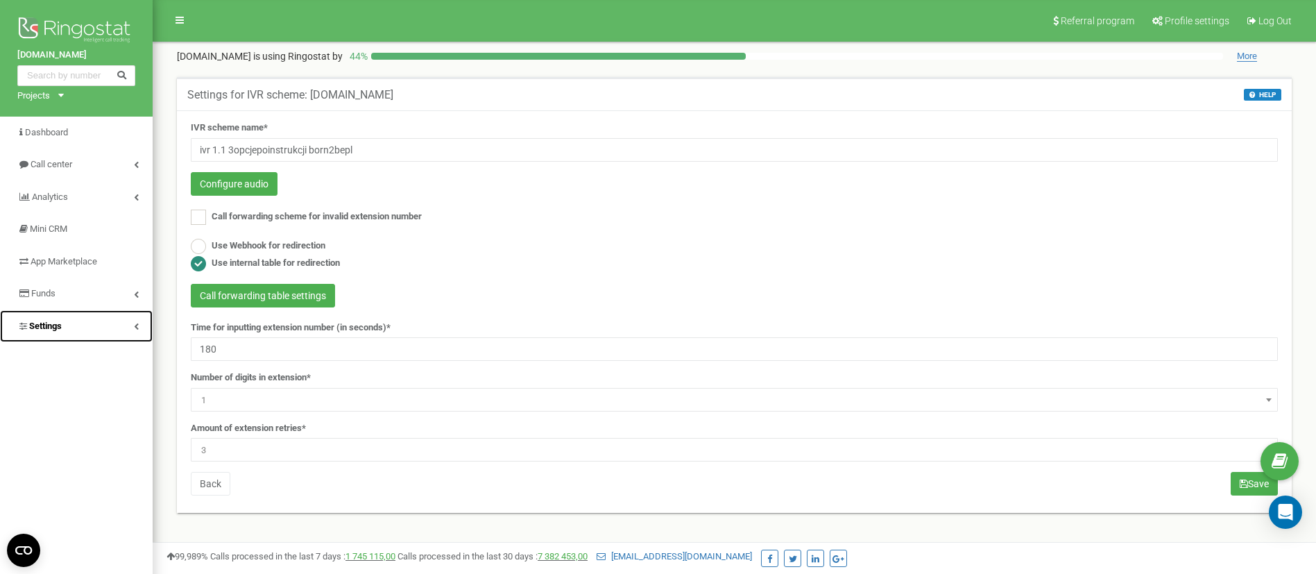
click at [92, 326] on link "Settings" at bounding box center [76, 326] width 153 height 33
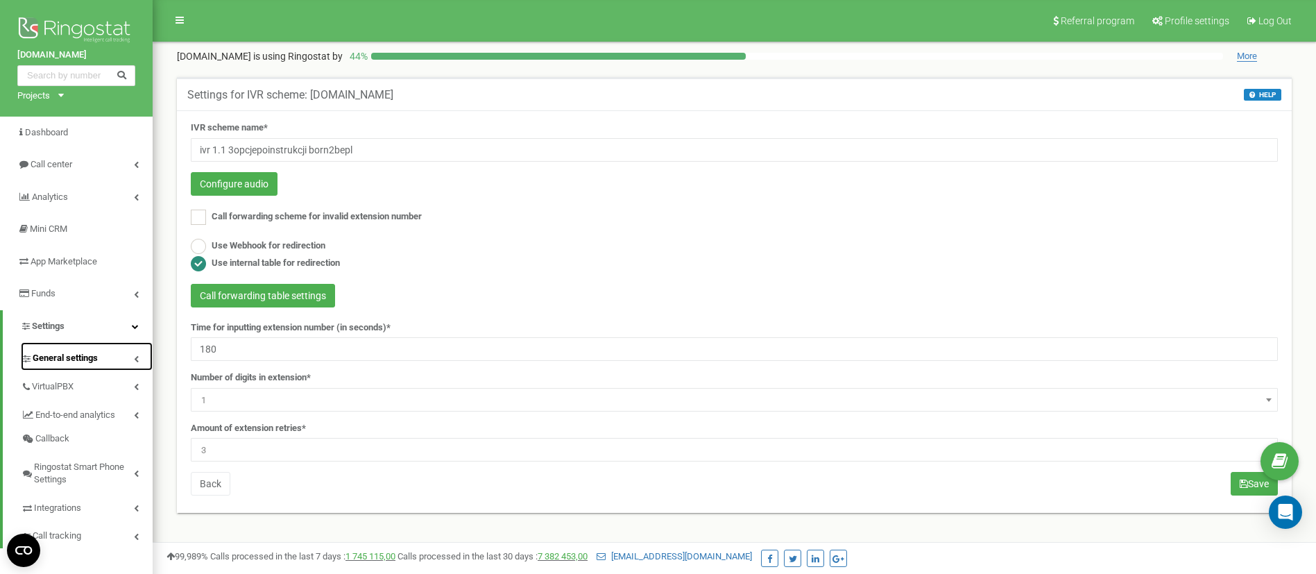
click at [83, 360] on span "General settings" at bounding box center [65, 358] width 65 height 13
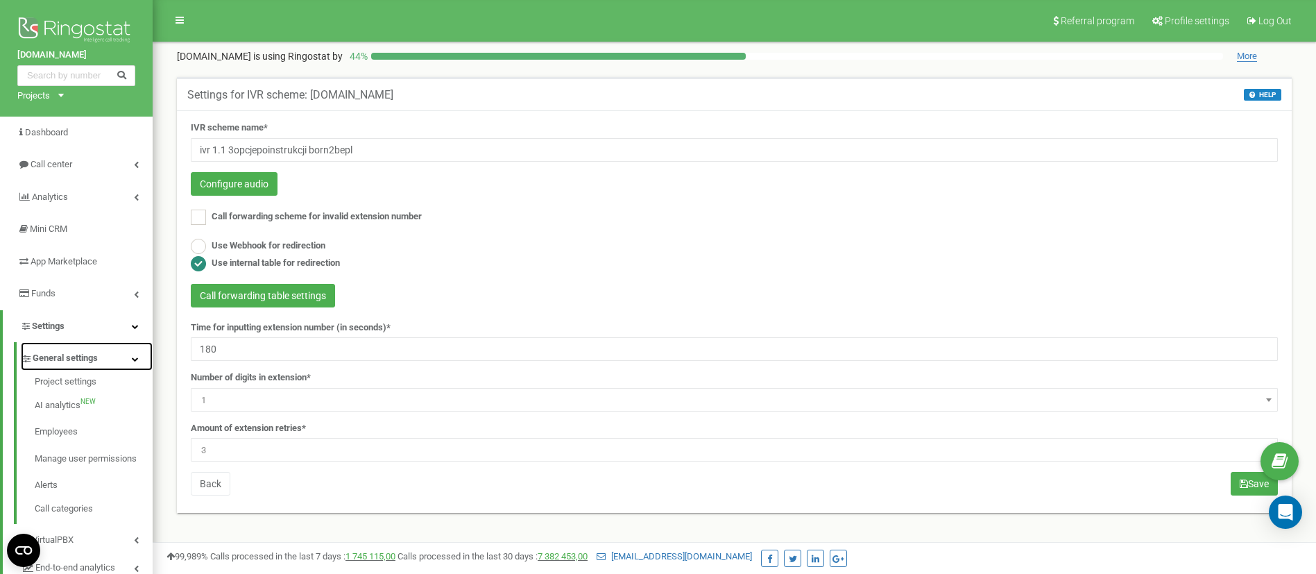
click at [84, 360] on span "General settings" at bounding box center [65, 358] width 65 height 13
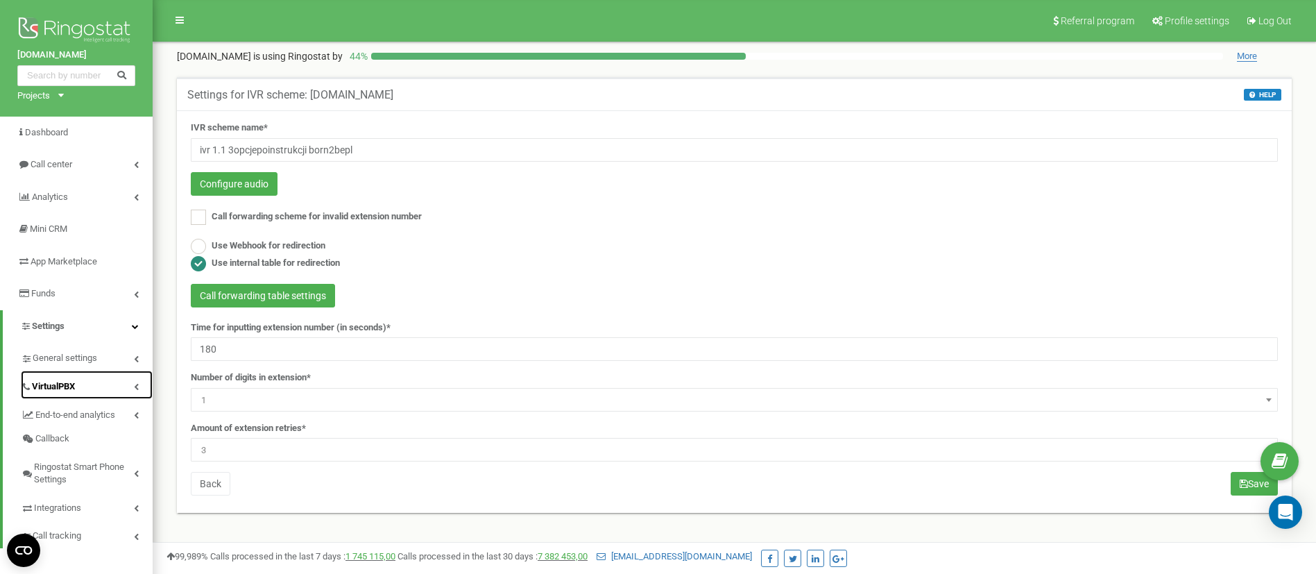
click at [69, 380] on span "VirtualPBX" at bounding box center [53, 386] width 43 height 13
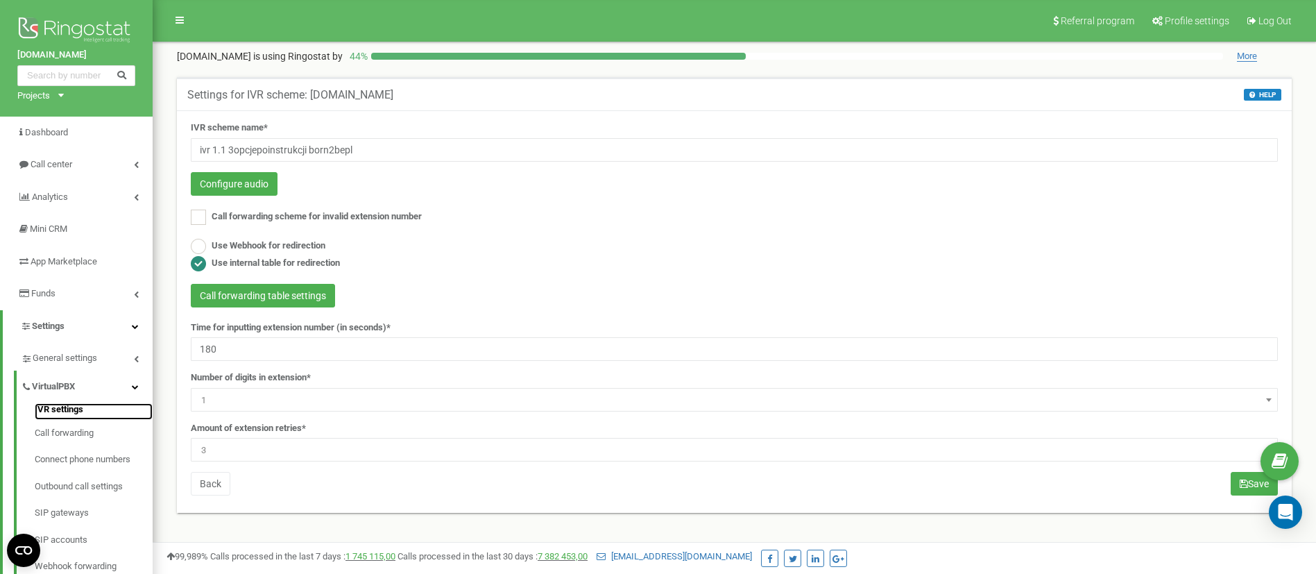
click at [72, 410] on link "IVR settings" at bounding box center [94, 411] width 118 height 17
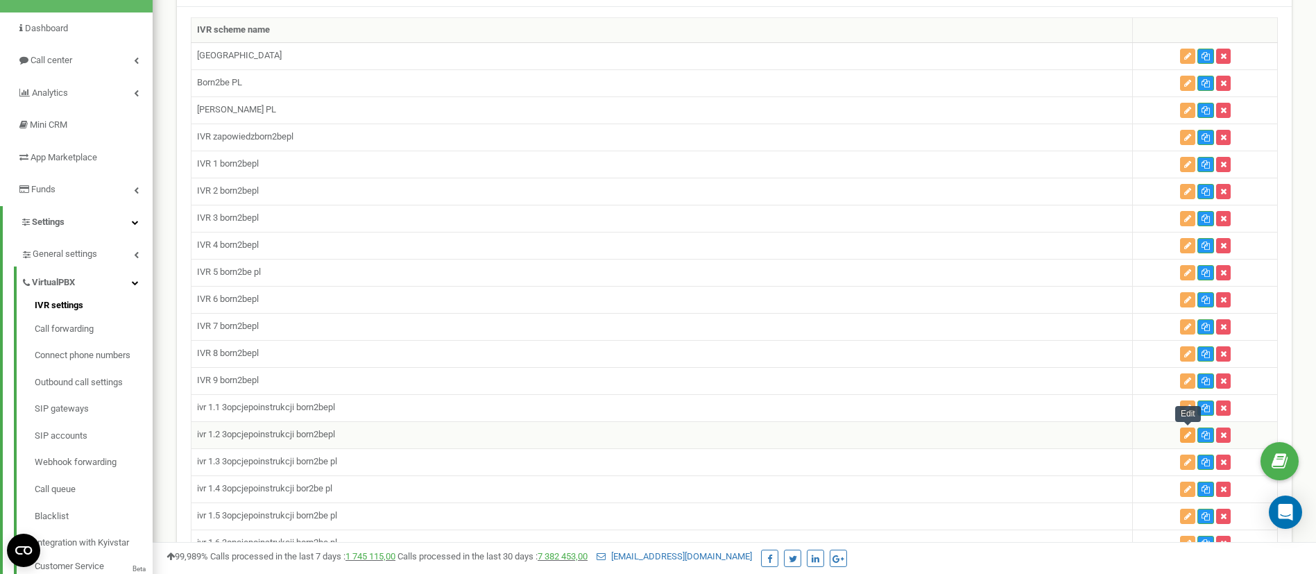
click at [1187, 431] on icon "button" at bounding box center [1187, 435] width 7 height 8
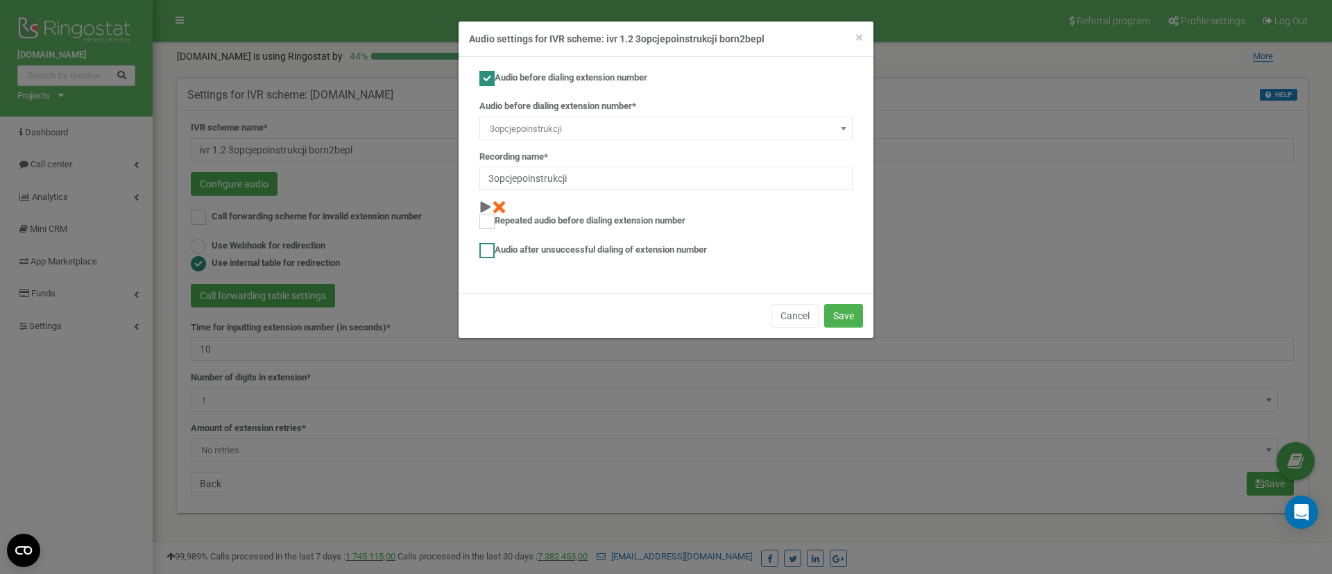
click at [491, 256] on ins at bounding box center [486, 250] width 15 height 15
checkbox input "true"
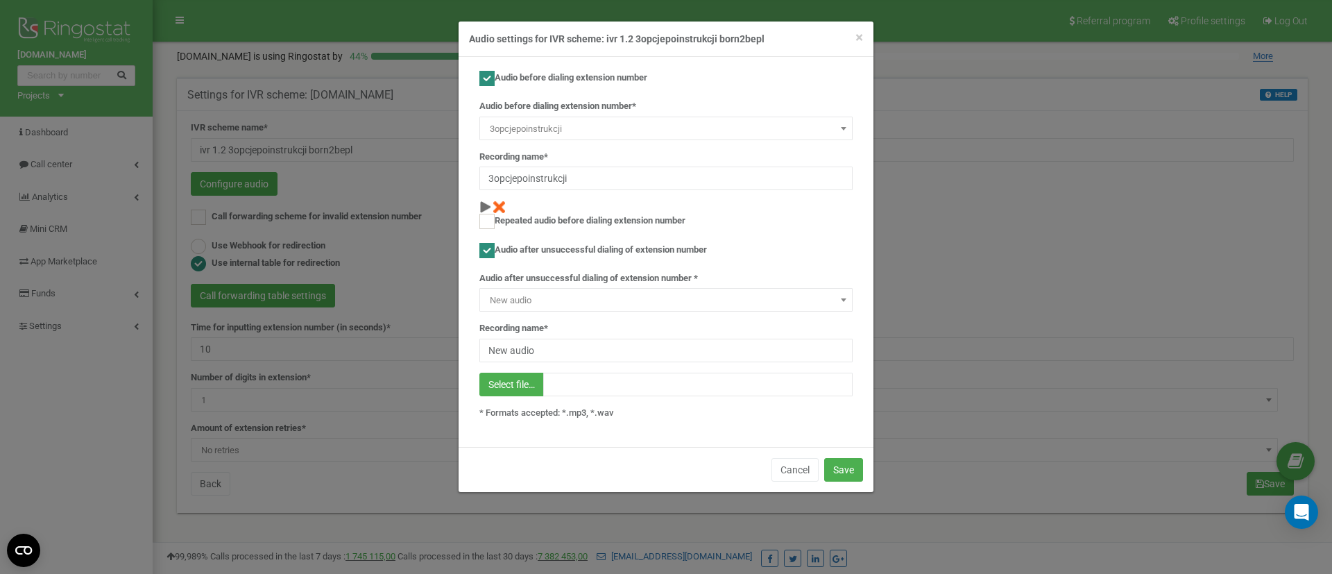
click at [519, 305] on span "New audio" at bounding box center [665, 300] width 363 height 19
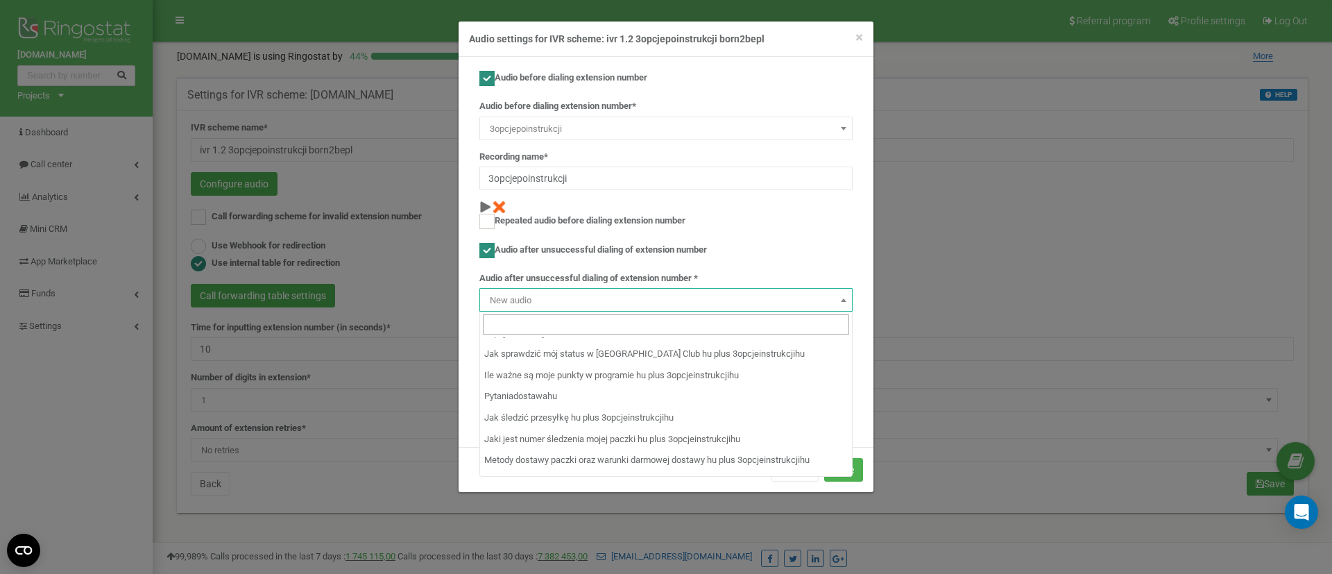
scroll to position [5778, 0]
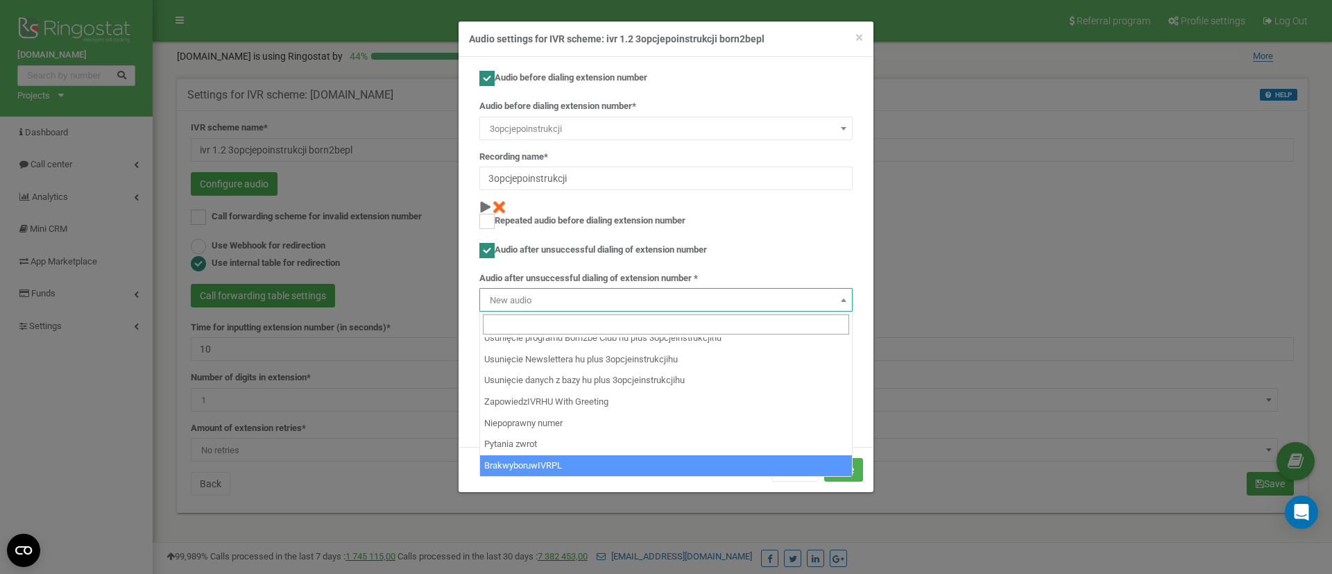
select select "14311"
type input "BrakwyboruwIVRPL"
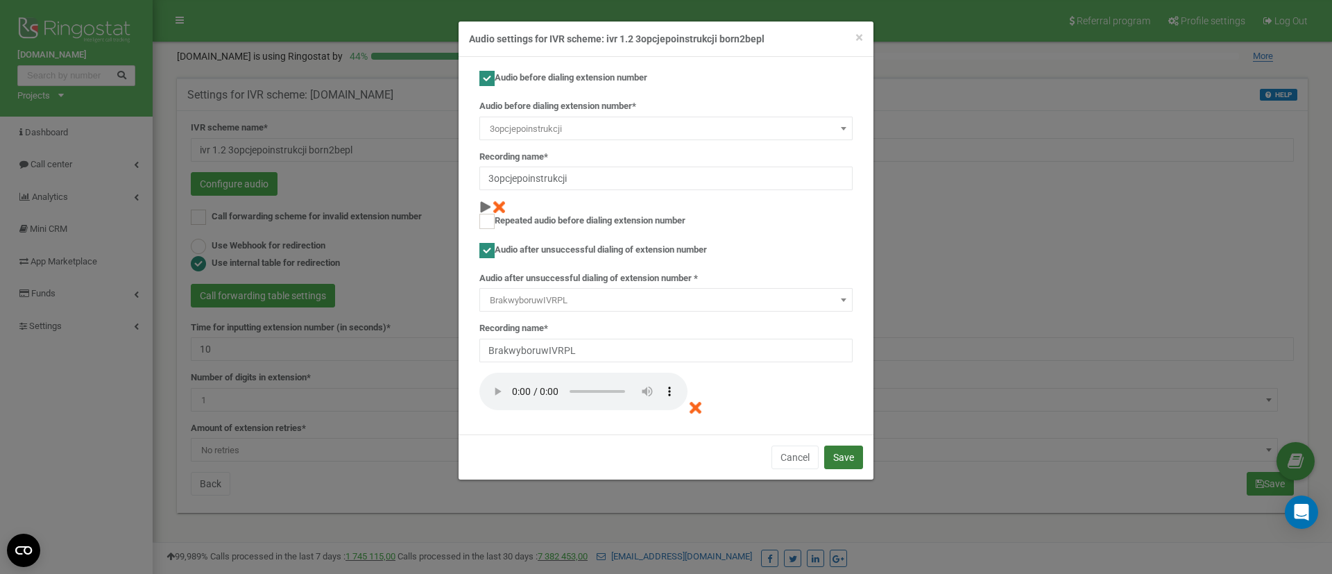
click at [860, 454] on button "Save" at bounding box center [843, 457] width 39 height 24
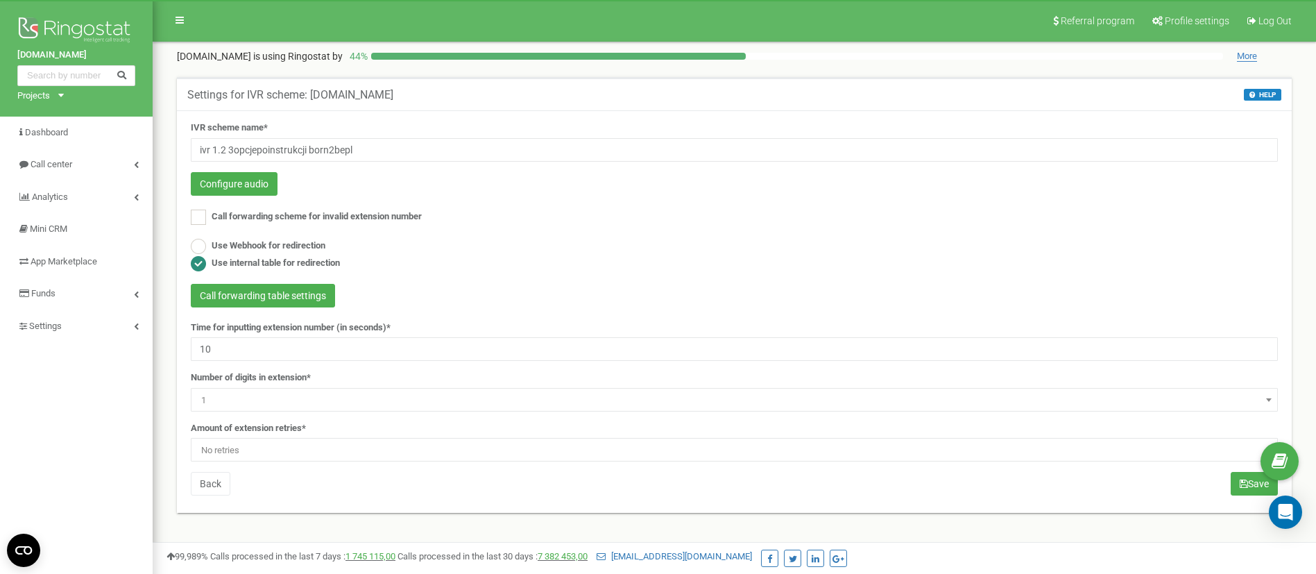
drag, startPoint x: 0, startPoint y: 622, endPoint x: 670, endPoint y: 268, distance: 757.7
click at [670, 268] on div "Use Webhook for redirection Use internal table for redirection" at bounding box center [734, 256] width 1087 height 35
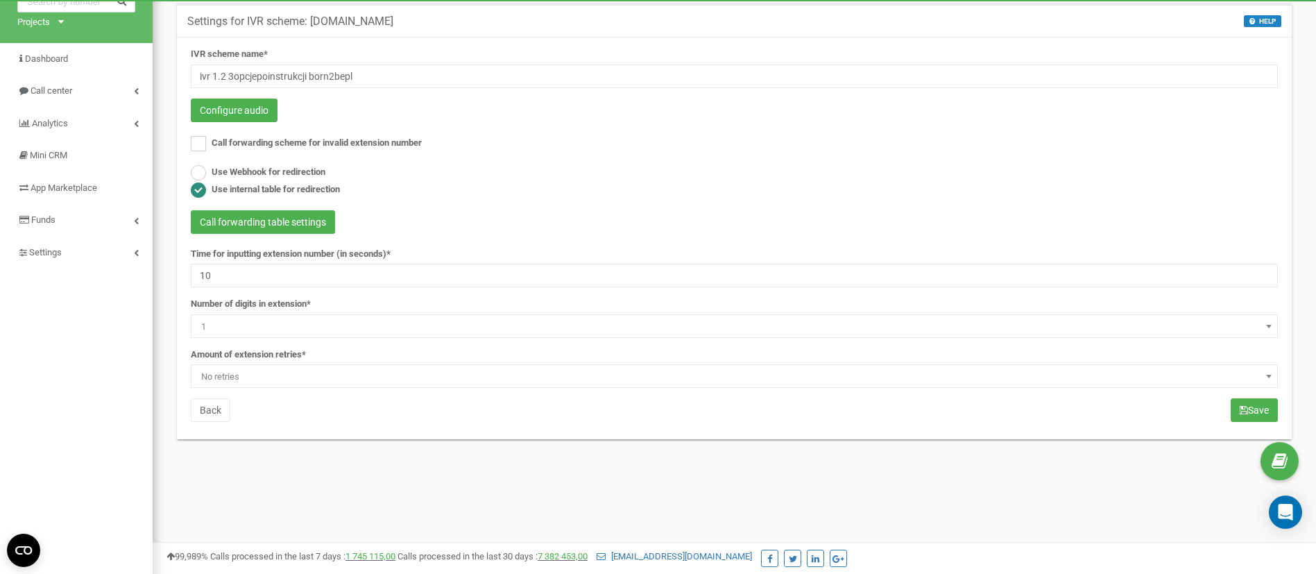
scroll to position [104, 0]
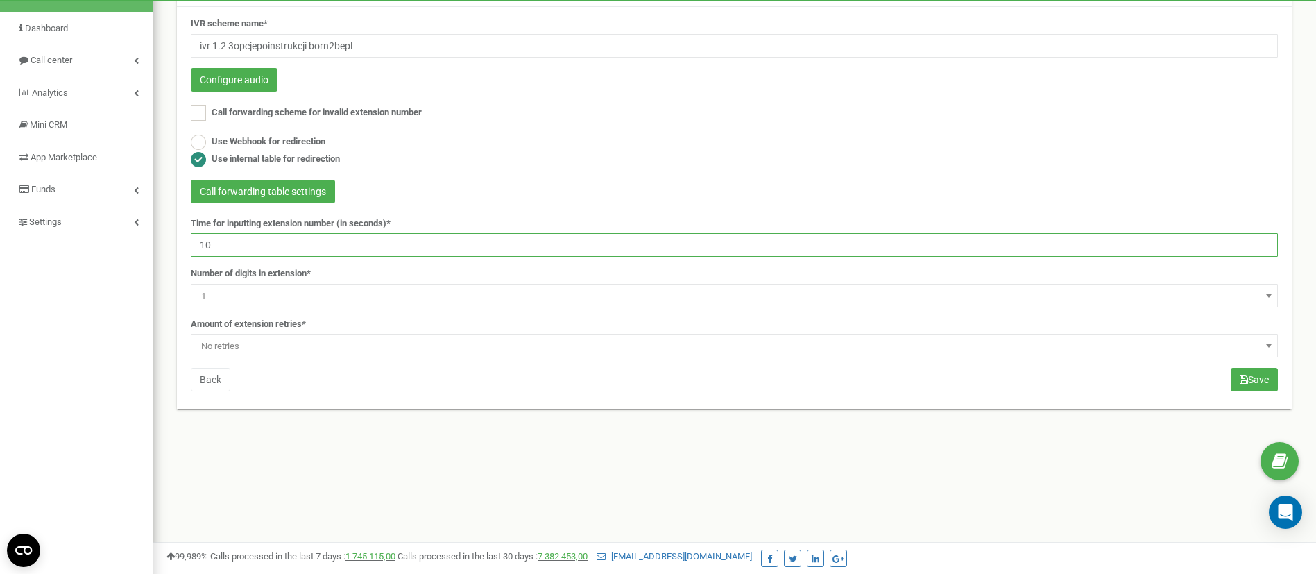
click at [316, 252] on input "10" at bounding box center [734, 245] width 1087 height 24
type input "1"
type input "180"
click at [291, 341] on span "No retries" at bounding box center [734, 345] width 1077 height 19
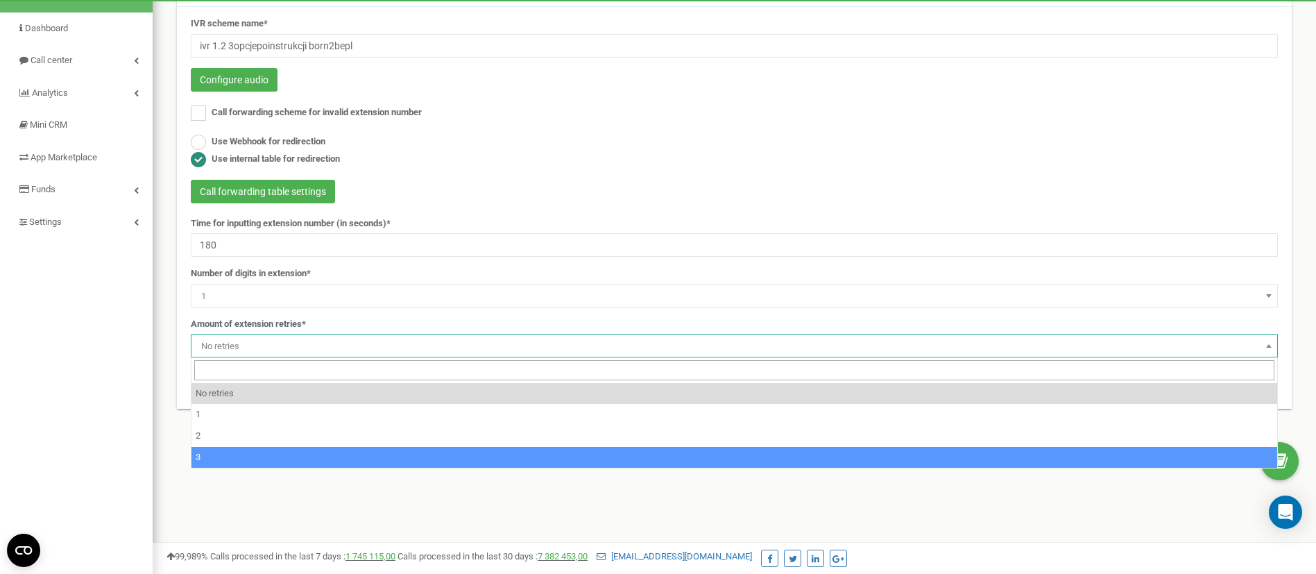
select select "4"
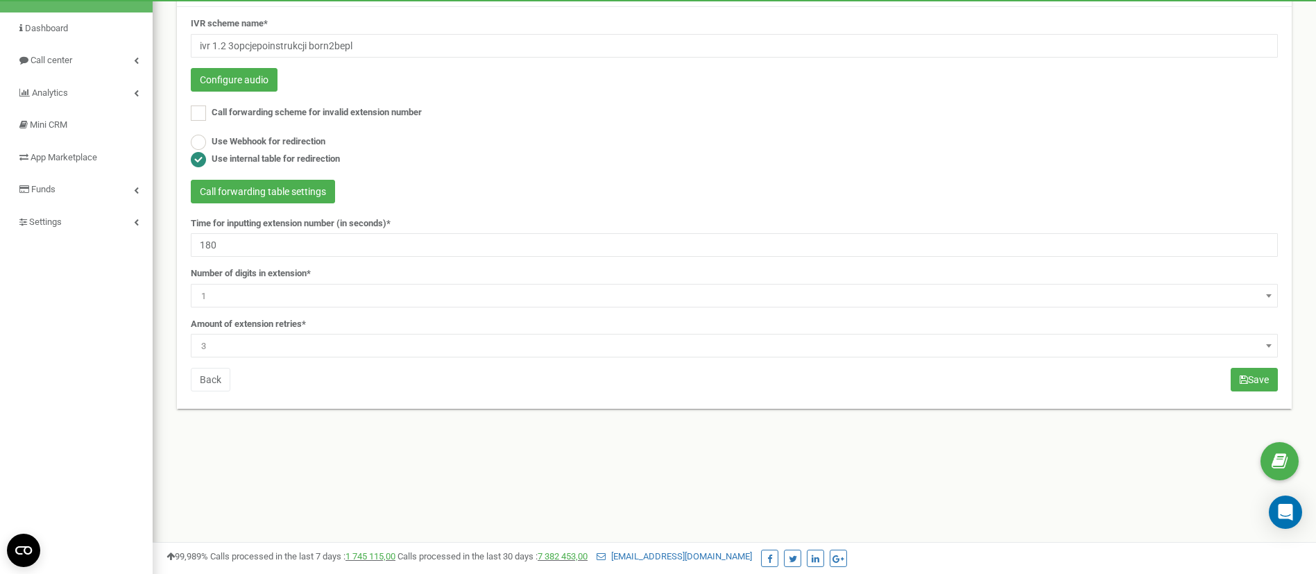
click at [1226, 380] on div "IVR scheme name* ivr 1.2 3opcjepoinstrukcji born2bepl Configure audio Call forw…" at bounding box center [734, 205] width 1108 height 377
click at [1244, 379] on icon "submit" at bounding box center [1244, 380] width 8 height 10
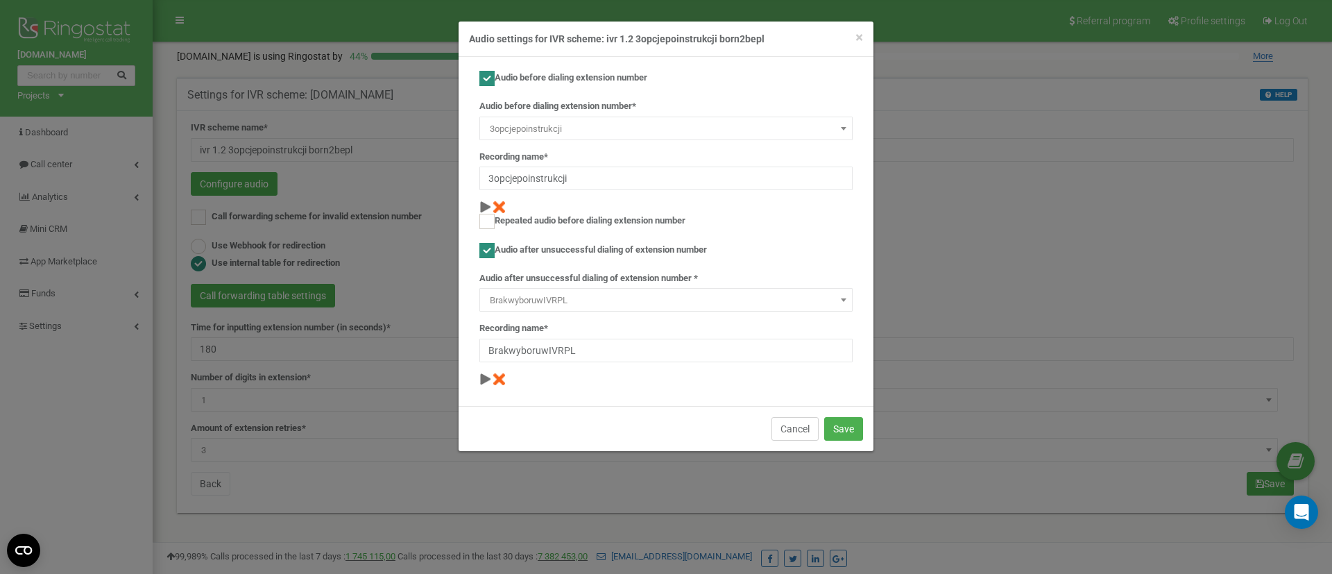
click at [786, 431] on button "Cancel" at bounding box center [794, 429] width 47 height 24
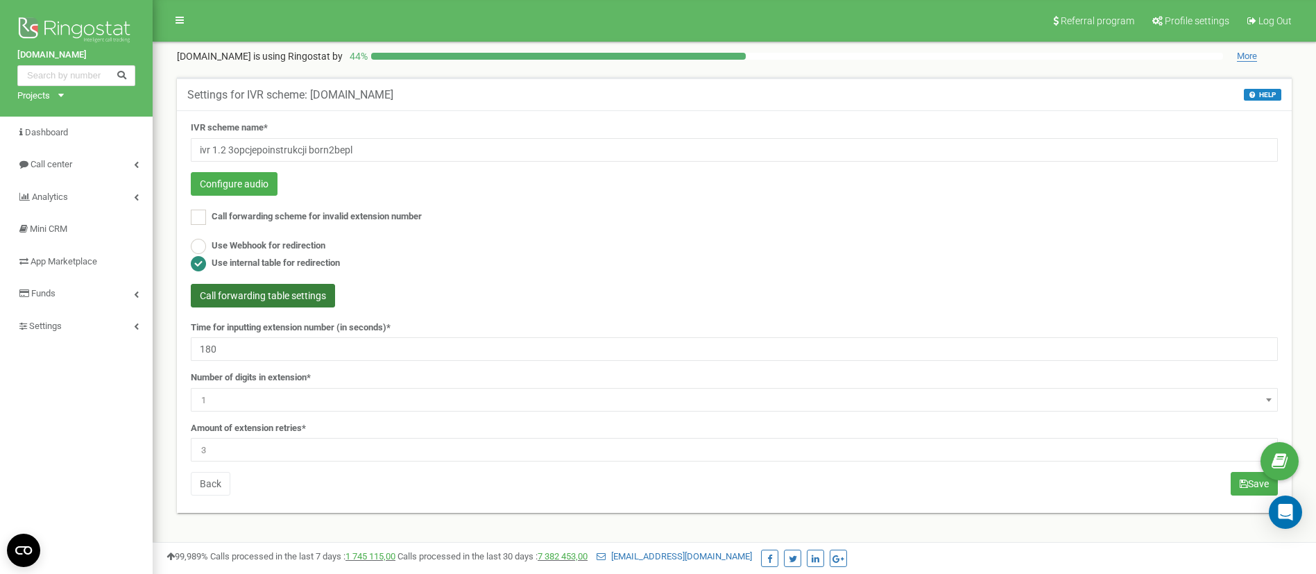
click at [298, 297] on button "Call forwarding table settings" at bounding box center [263, 296] width 144 height 24
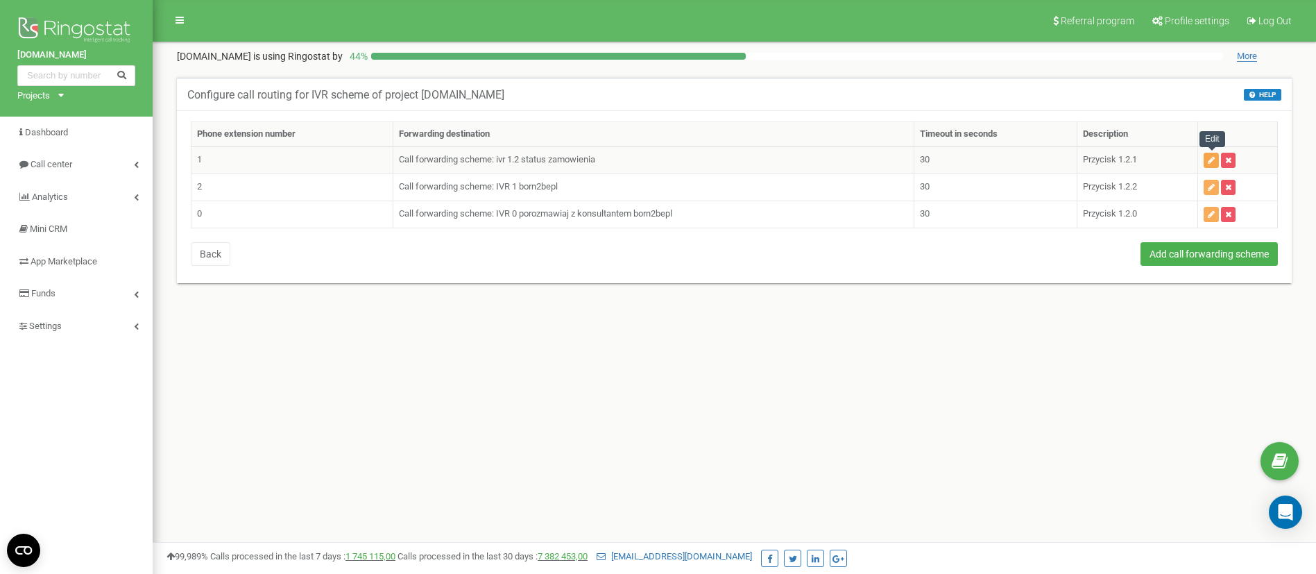
click at [1210, 160] on icon "button" at bounding box center [1211, 160] width 7 height 8
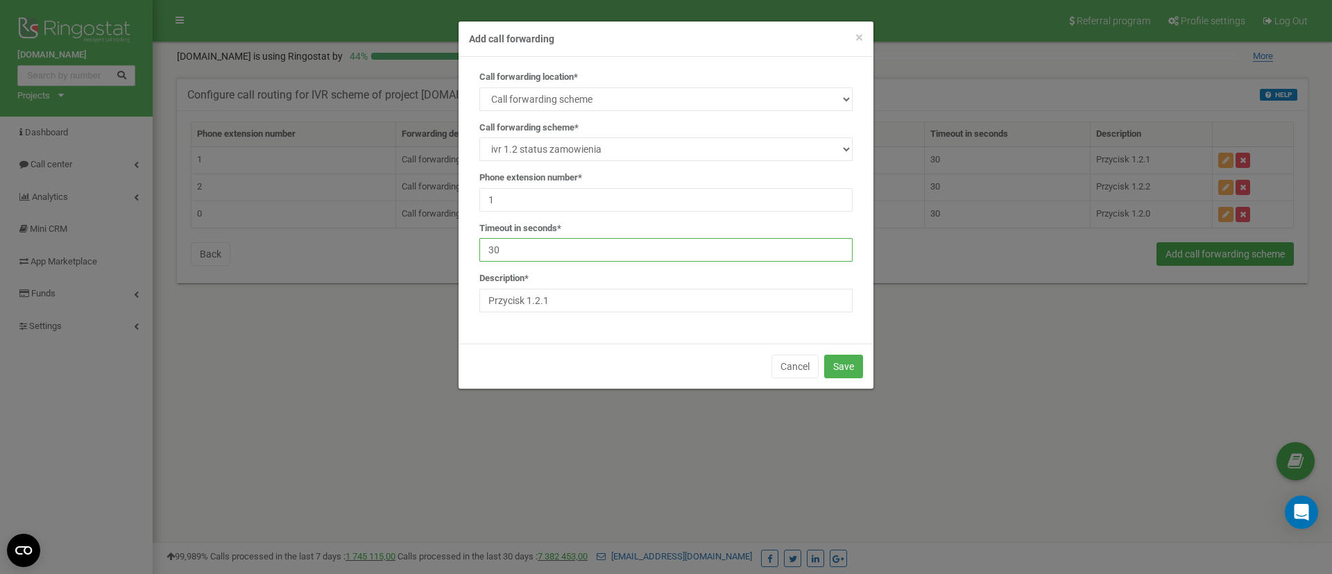
click at [542, 241] on input "30" at bounding box center [665, 250] width 373 height 24
type input "3"
type input "180"
click at [830, 361] on button "Save" at bounding box center [843, 366] width 39 height 24
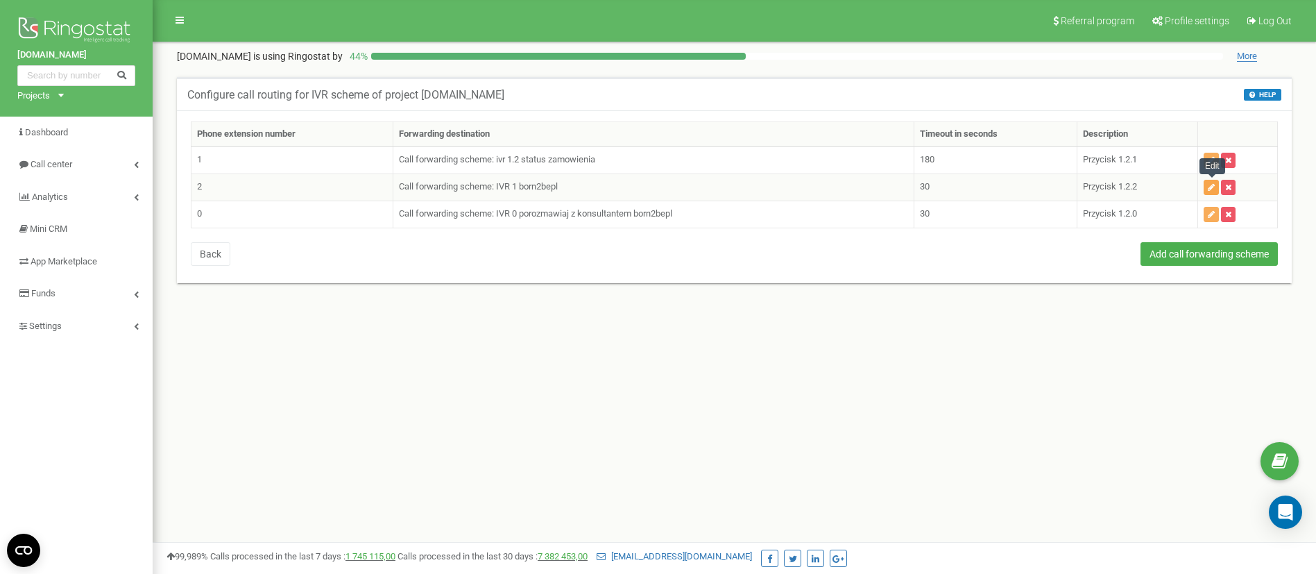
click at [1213, 186] on icon "button" at bounding box center [1211, 187] width 7 height 8
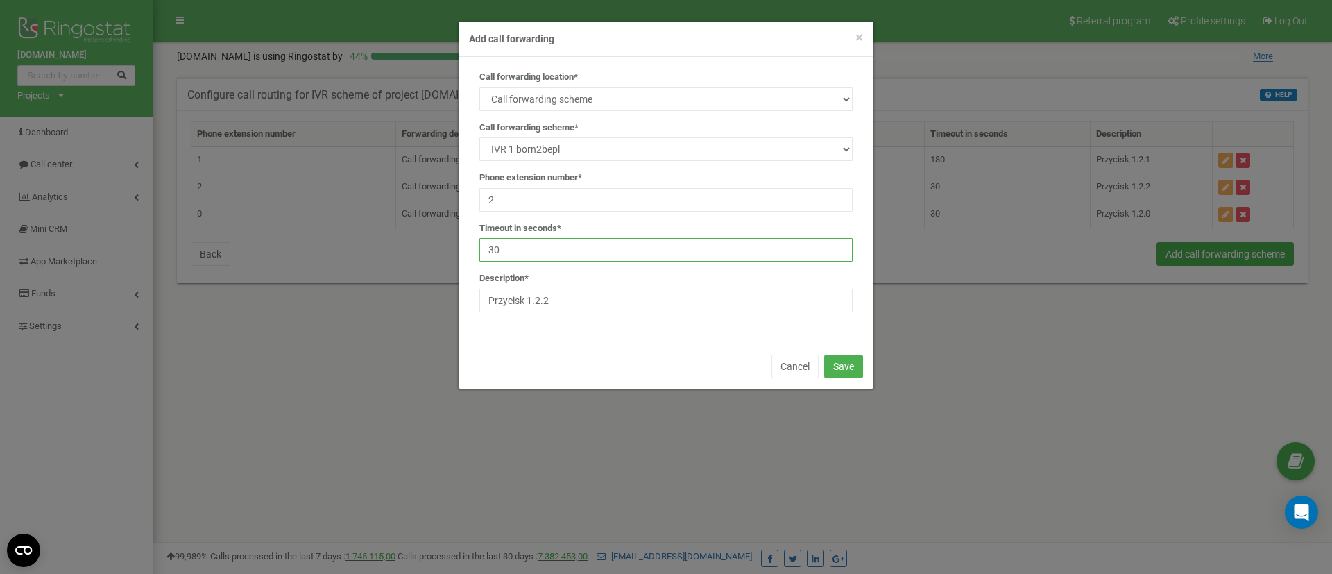
click at [543, 241] on input "30" at bounding box center [665, 250] width 373 height 24
type input "3"
type input "180"
click at [834, 362] on button "Save" at bounding box center [843, 366] width 39 height 24
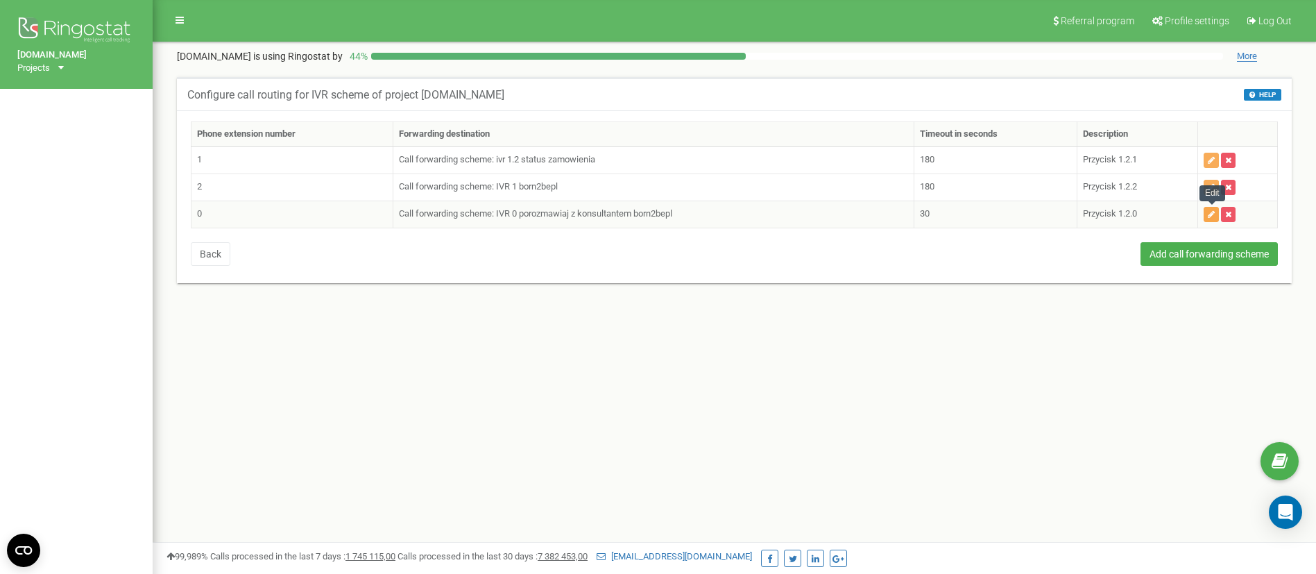
click at [1206, 212] on button "button" at bounding box center [1211, 214] width 15 height 15
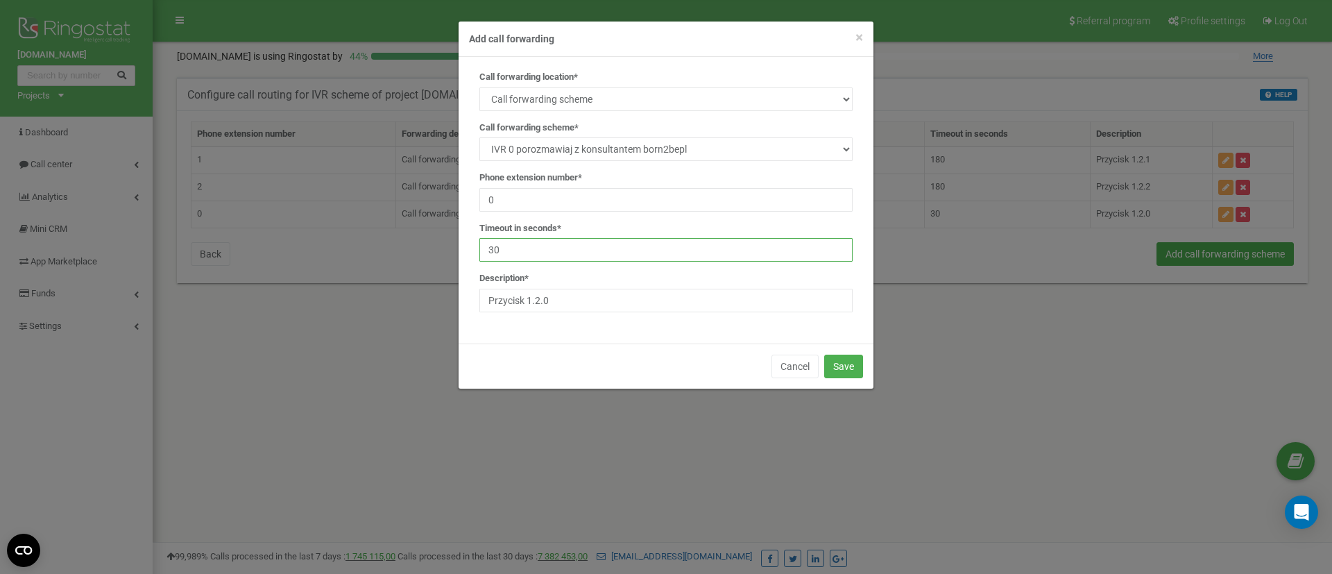
click at [567, 251] on input "30" at bounding box center [665, 250] width 373 height 24
type input "3"
type input "180"
click at [837, 362] on button "Save" at bounding box center [843, 366] width 39 height 24
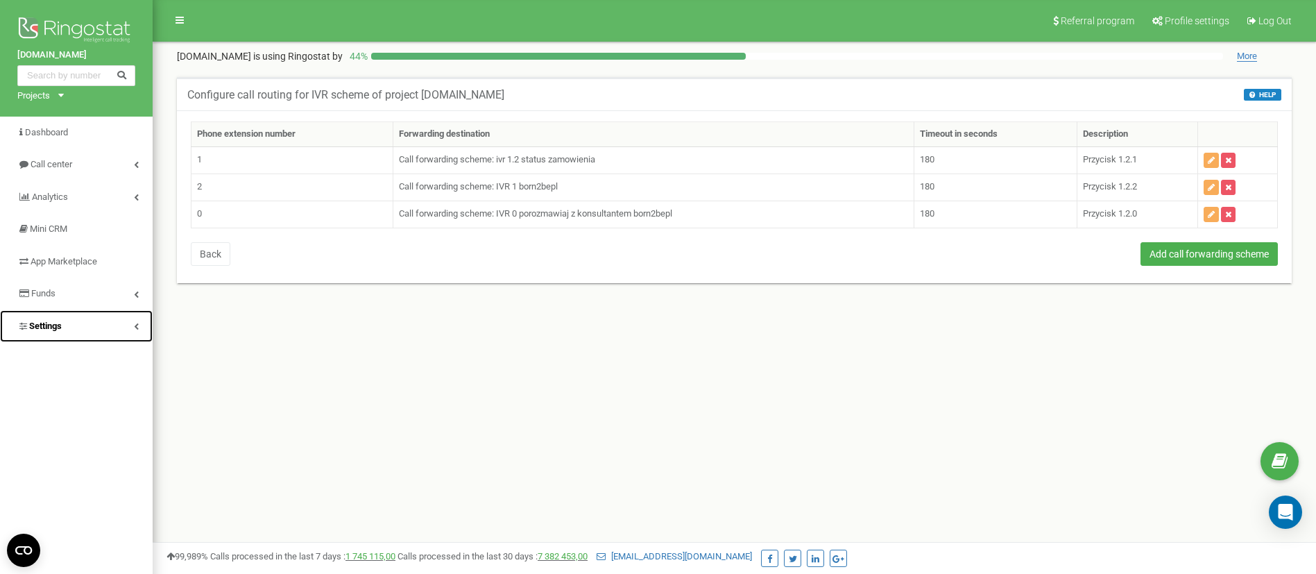
click at [91, 324] on link "Settings" at bounding box center [76, 326] width 153 height 33
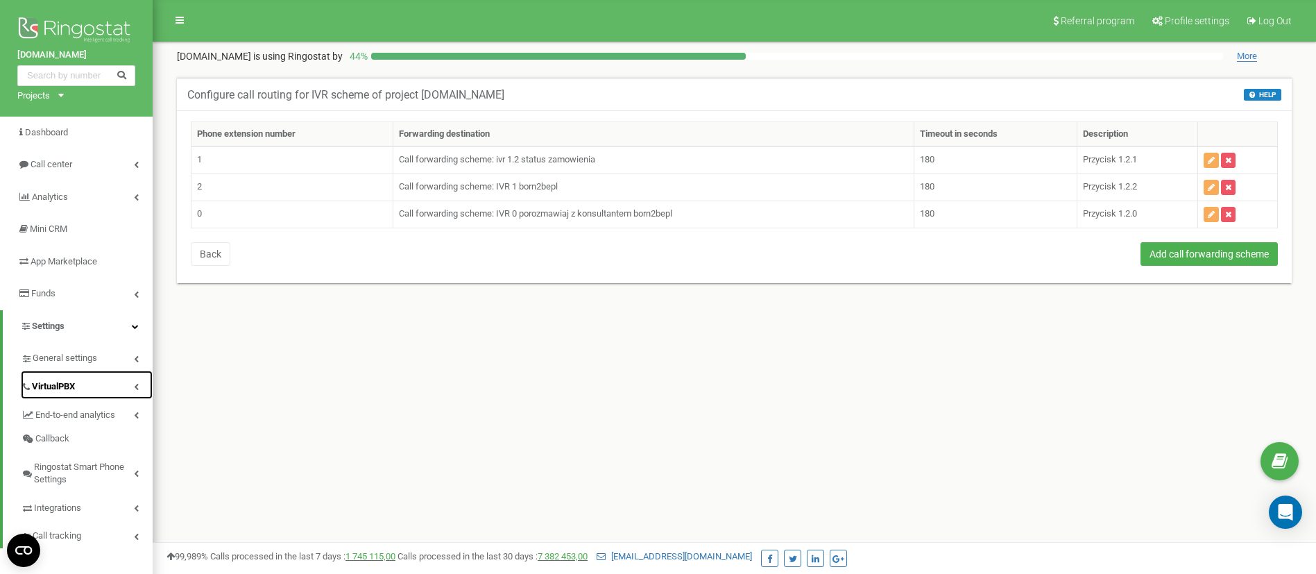
click at [75, 384] on span "VirtualPBX" at bounding box center [53, 386] width 43 height 13
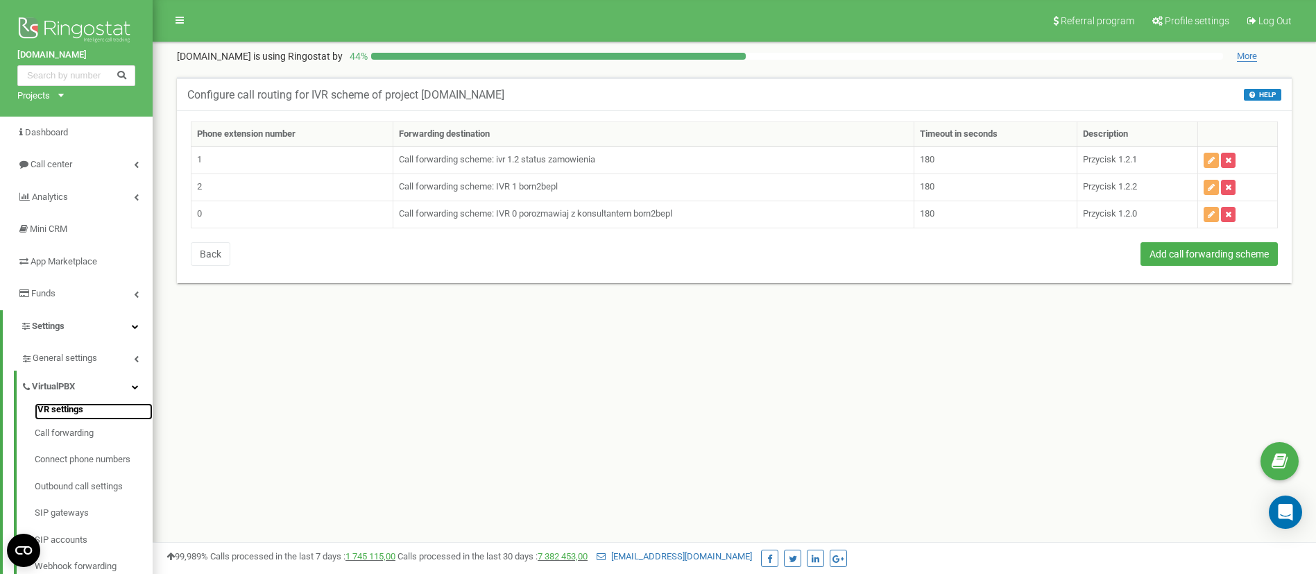
click at [69, 408] on link "IVR settings" at bounding box center [94, 411] width 118 height 17
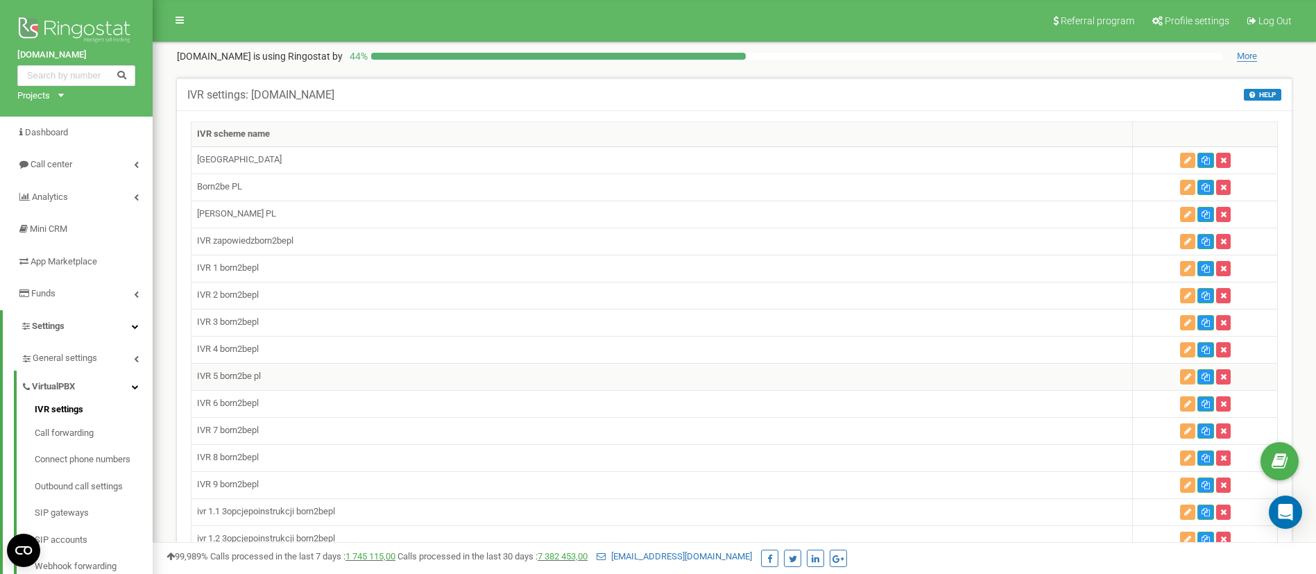
scroll to position [208, 0]
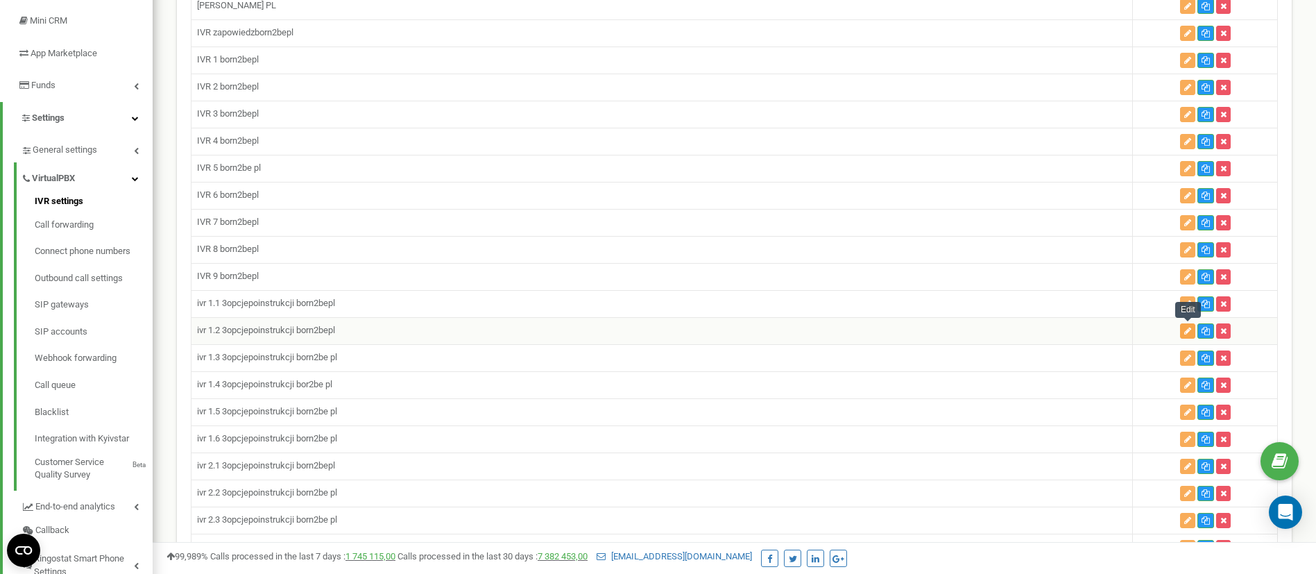
click at [1188, 327] on icon "button" at bounding box center [1187, 331] width 7 height 8
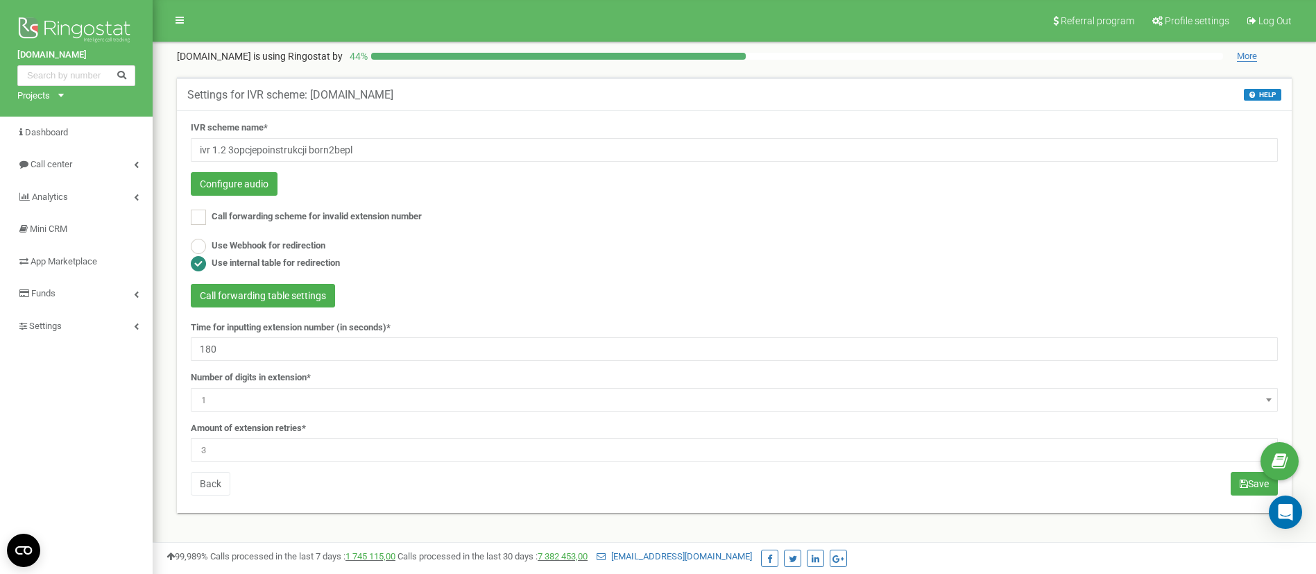
scroll to position [104, 0]
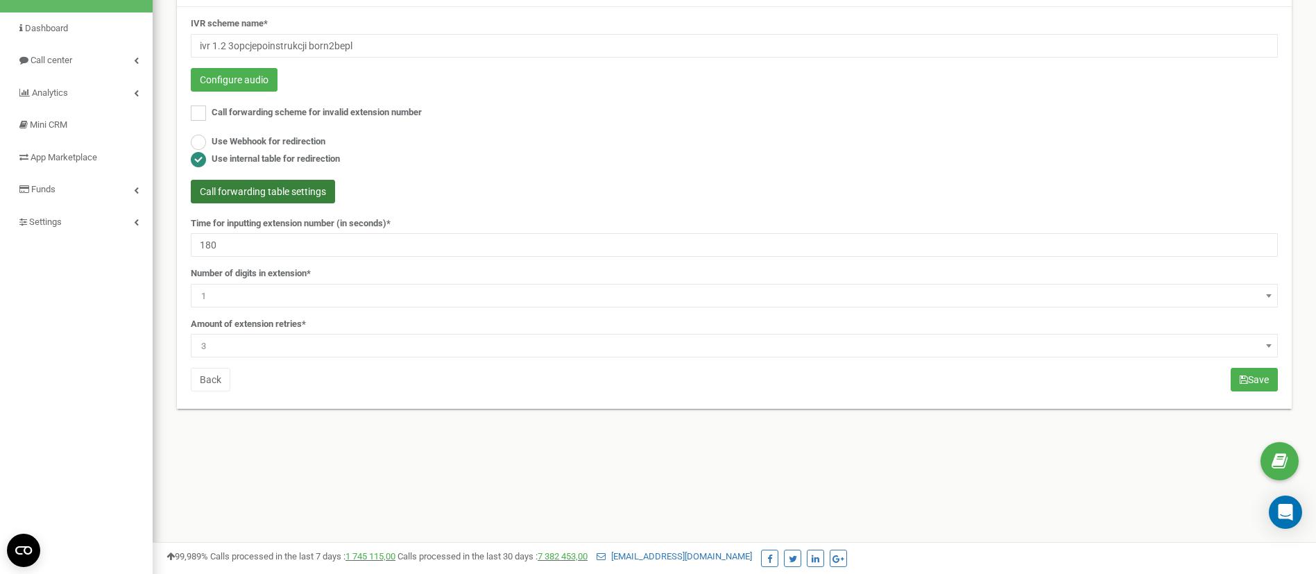
click at [248, 190] on button "Call forwarding table settings" at bounding box center [263, 192] width 144 height 24
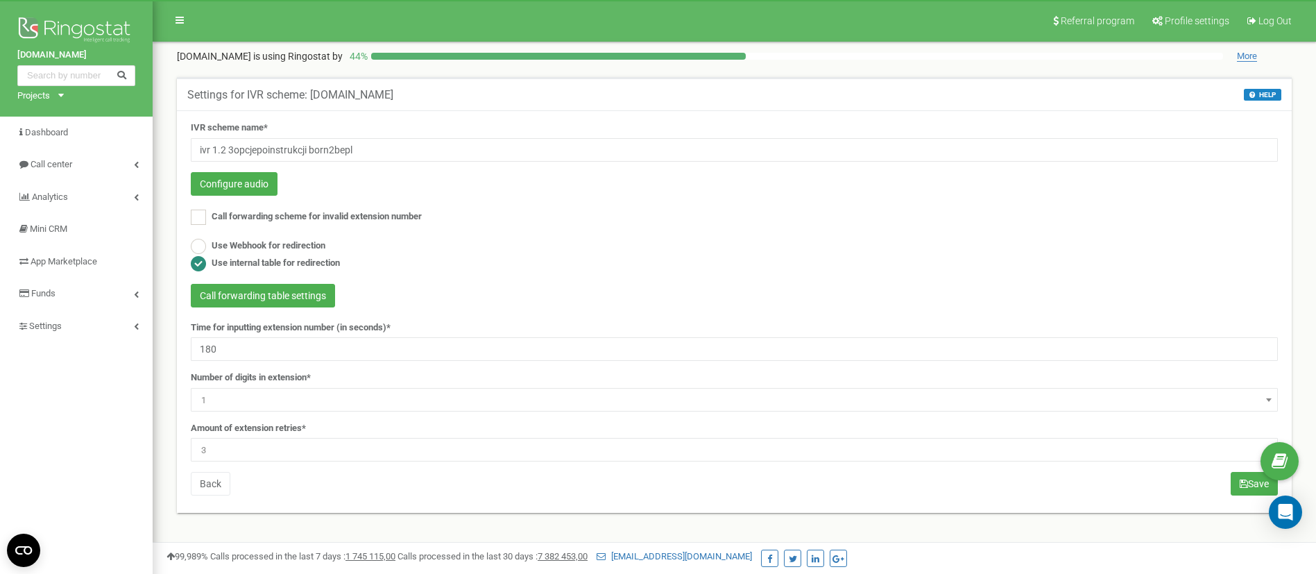
scroll to position [104, 0]
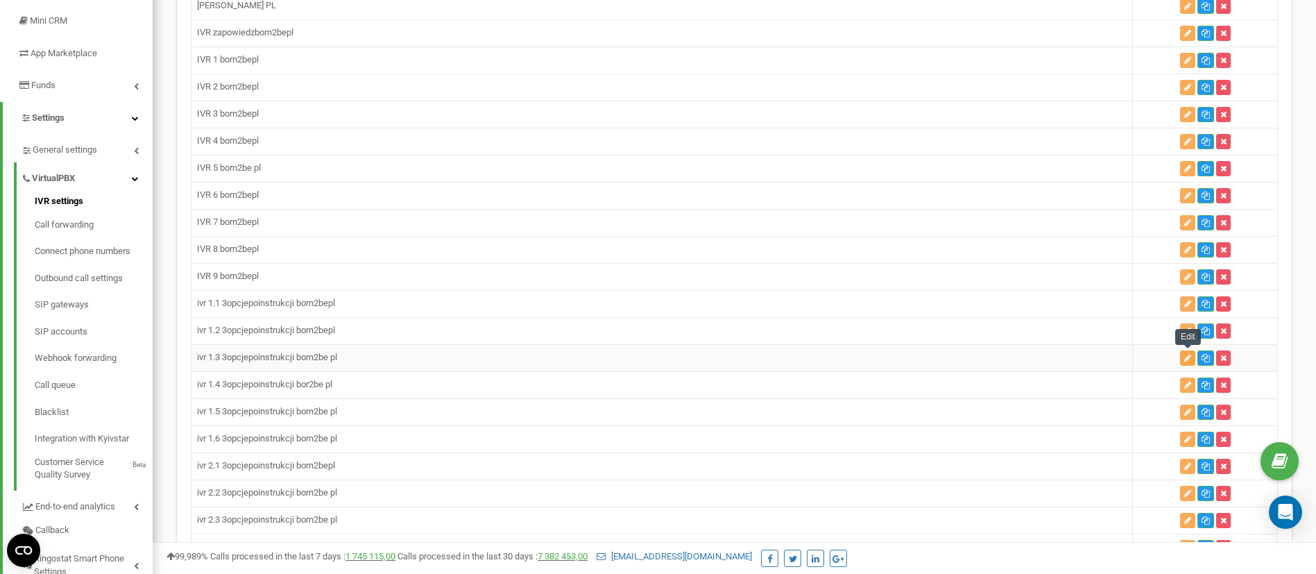
click at [1183, 357] on button "button" at bounding box center [1187, 357] width 15 height 15
